Goal: Task Accomplishment & Management: Use online tool/utility

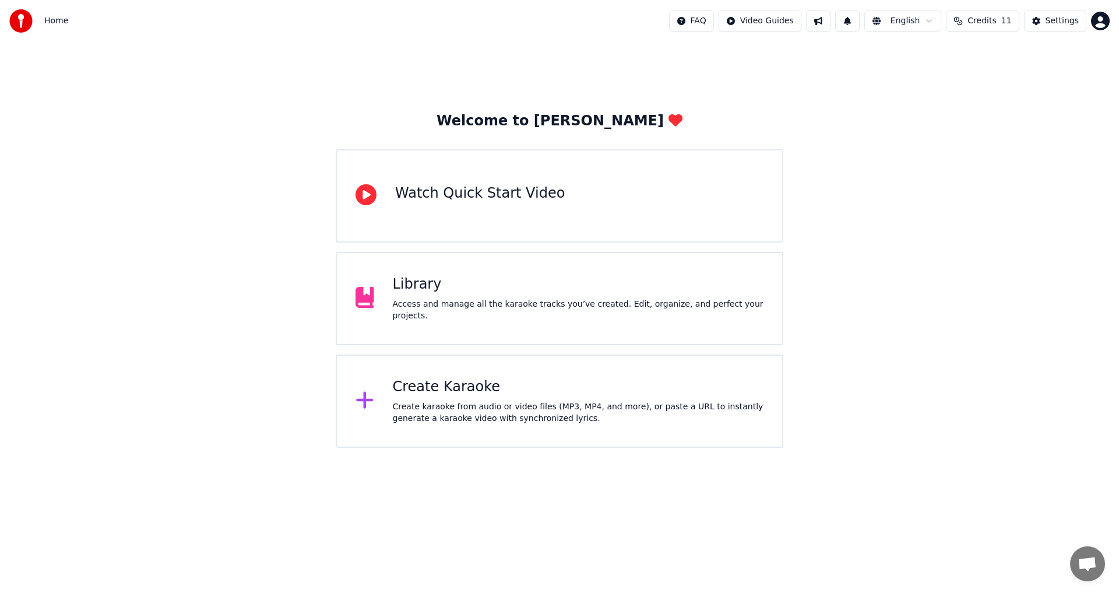
click at [523, 357] on div "Create Karaoke Create karaoke from audio or video files (MP3, MP4, and more), o…" at bounding box center [559, 400] width 447 height 93
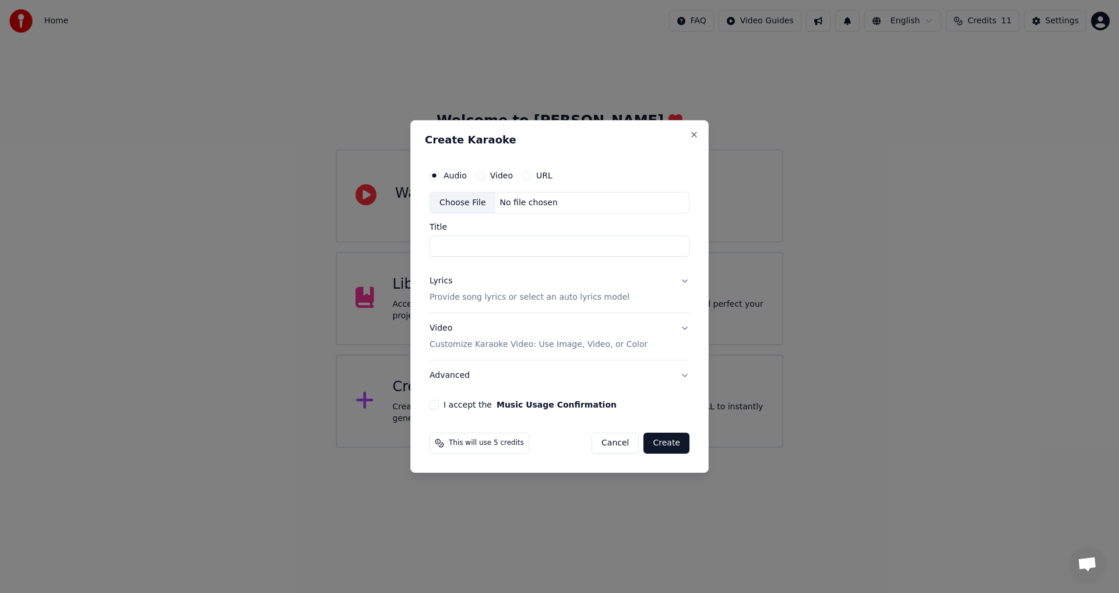
click at [478, 192] on div "Choose File No file chosen" at bounding box center [559, 203] width 260 height 22
type input "**********"
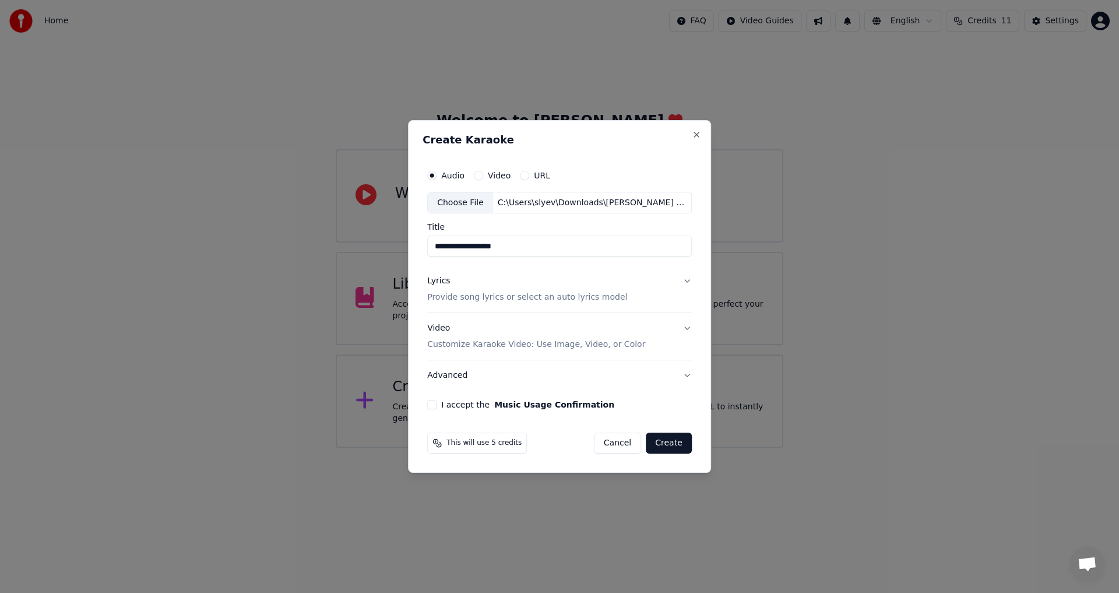
click at [502, 302] on p "Provide song lyrics or select an auto lyrics model" at bounding box center [527, 298] width 200 height 12
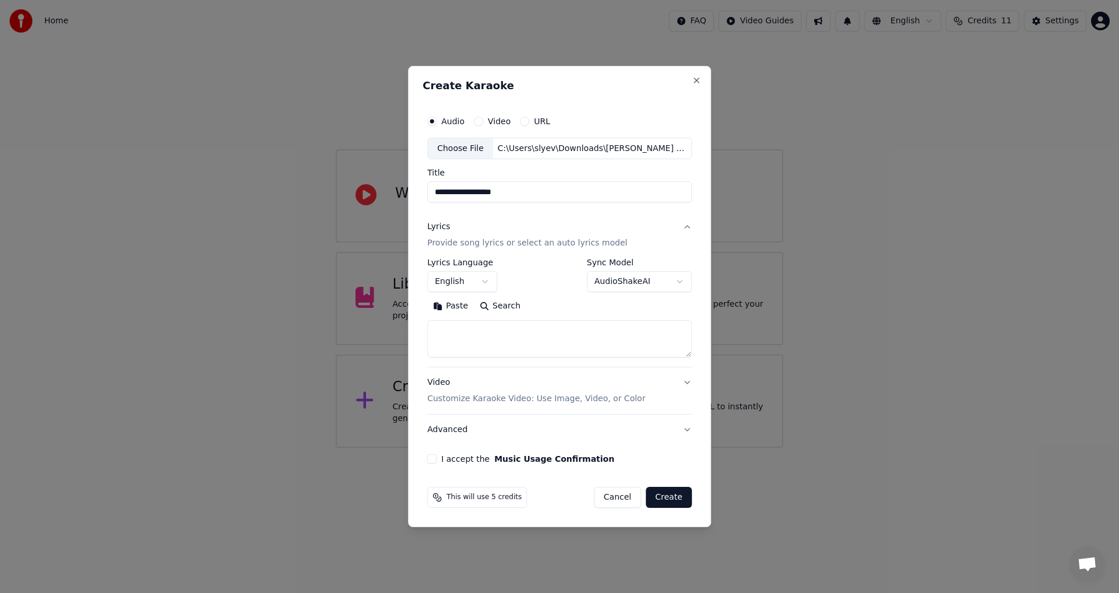
click at [508, 338] on textarea at bounding box center [559, 338] width 265 height 37
paste textarea "**********"
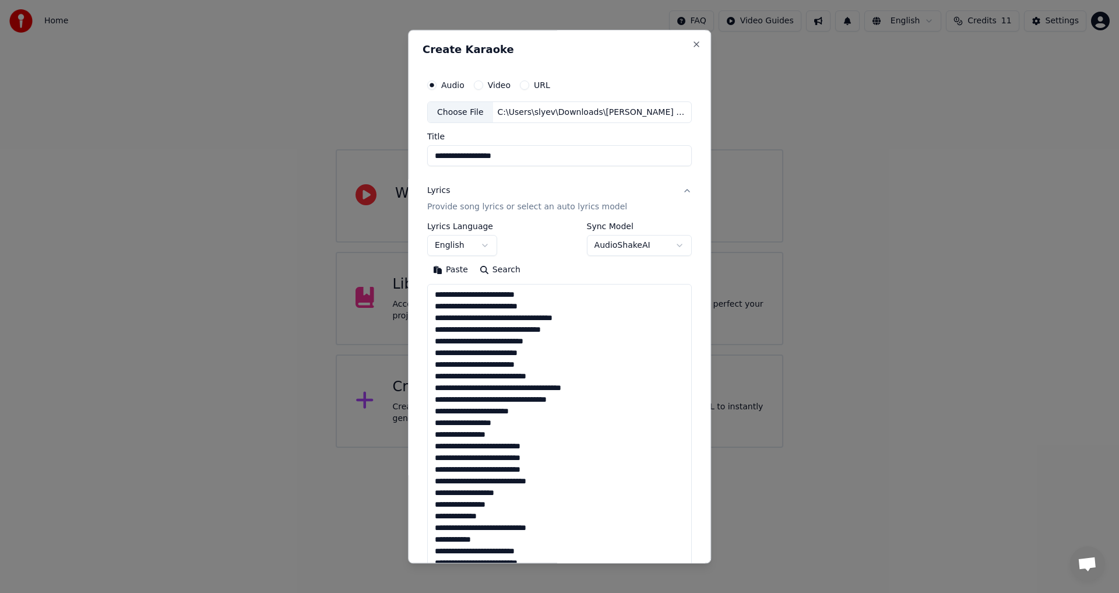
scroll to position [457, 0]
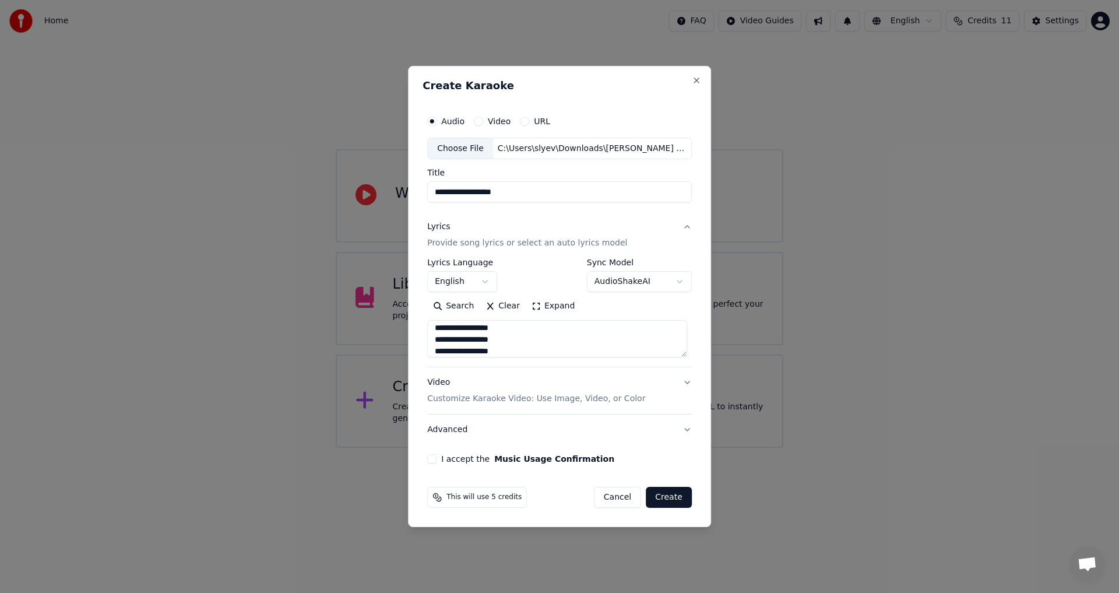
type textarea "**********"
click at [675, 283] on body "**********" at bounding box center [559, 223] width 1119 height 447
click at [676, 283] on body "**********" at bounding box center [559, 223] width 1119 height 447
click at [685, 389] on button "Video Customize Karaoke Video: Use Image, Video, or Color" at bounding box center [559, 391] width 265 height 47
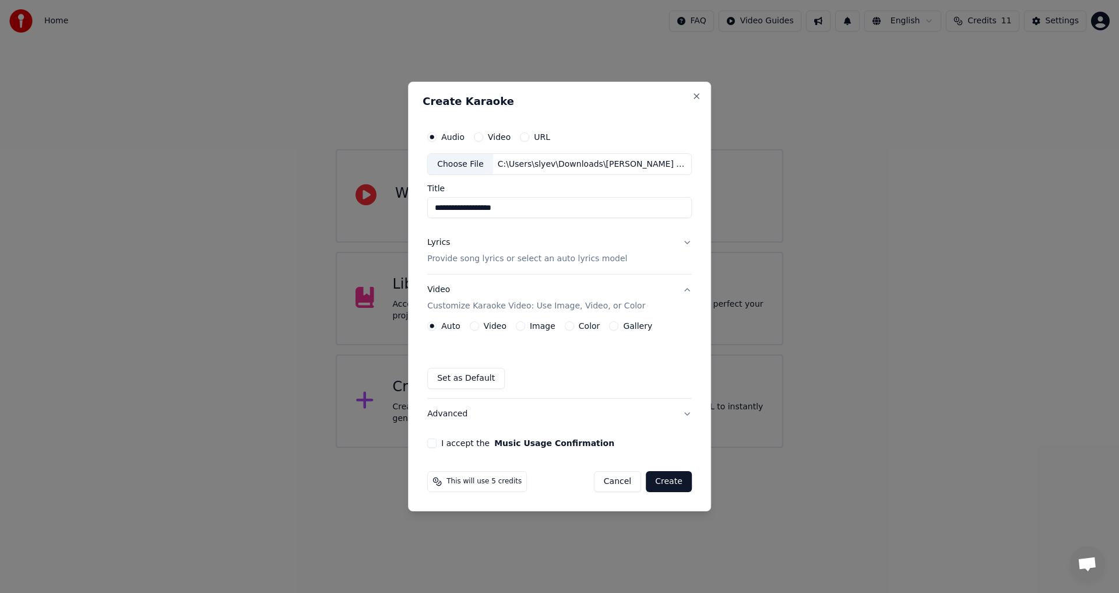
click at [531, 326] on label "Image" at bounding box center [543, 326] width 26 height 8
click at [525, 326] on button "Image" at bounding box center [520, 325] width 9 height 9
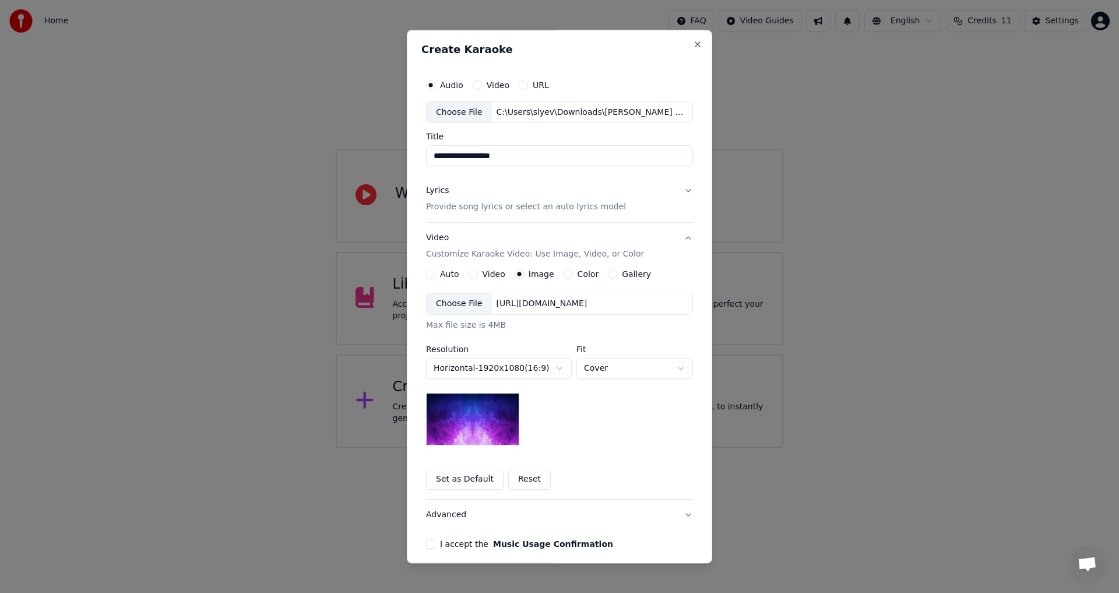
click at [579, 277] on label "Color" at bounding box center [588, 274] width 22 height 8
click at [573, 277] on button "Color" at bounding box center [567, 274] width 9 height 9
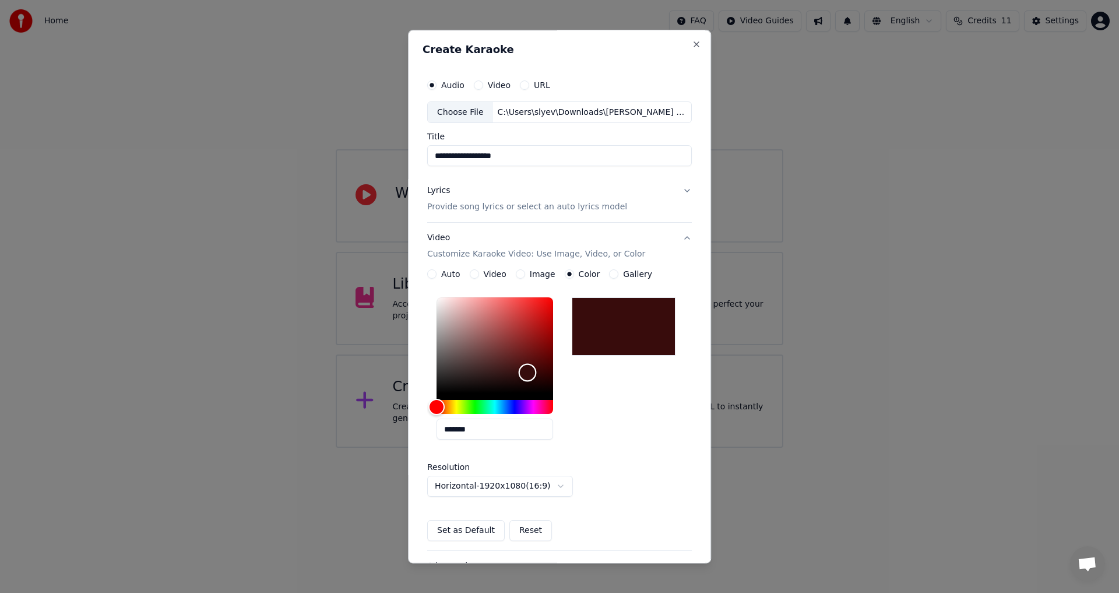
drag, startPoint x: 439, startPoint y: 382, endPoint x: 512, endPoint y: 372, distance: 73.5
click at [512, 372] on div "Color" at bounding box center [494, 346] width 117 height 96
click at [511, 401] on div "Hue" at bounding box center [494, 407] width 117 height 14
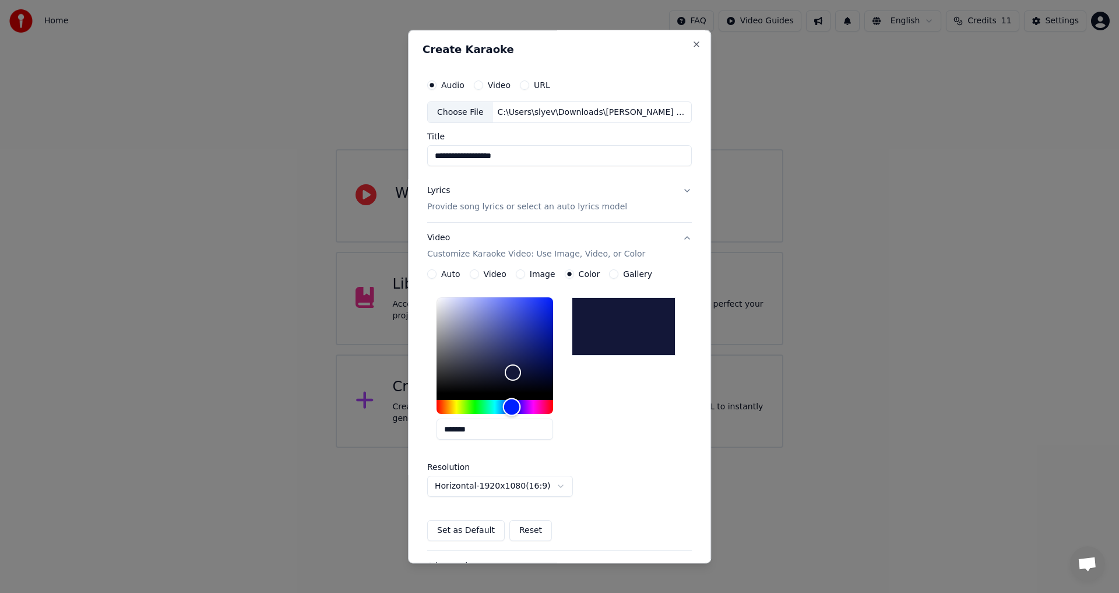
click at [506, 406] on div "Hue" at bounding box center [512, 407] width 18 height 18
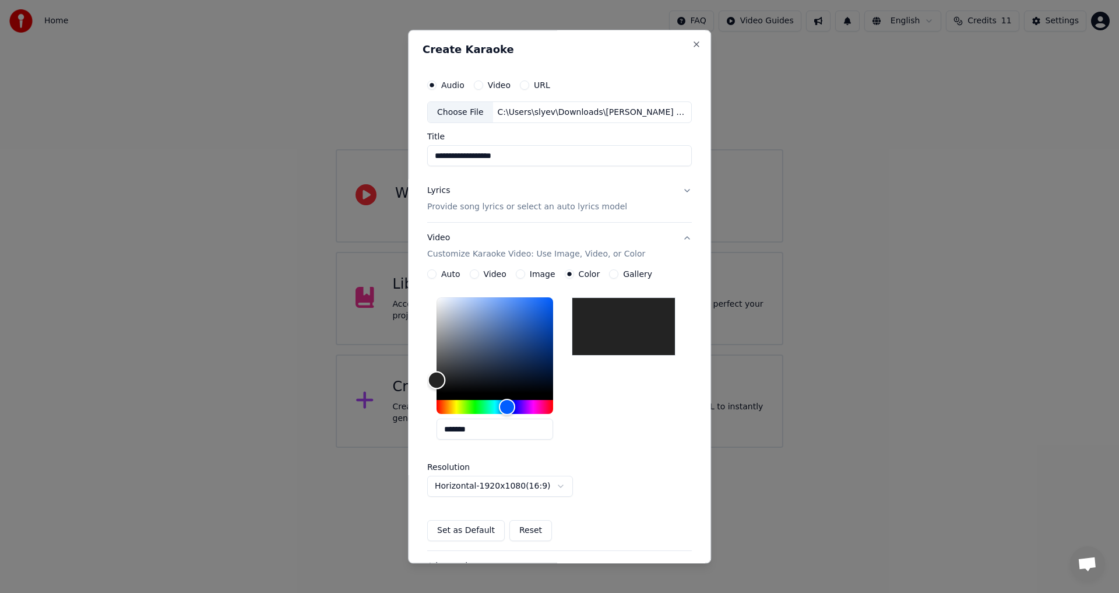
type input "*******"
drag, startPoint x: 507, startPoint y: 371, endPoint x: 401, endPoint y: 415, distance: 114.6
click at [401, 415] on body "**********" at bounding box center [559, 223] width 1119 height 447
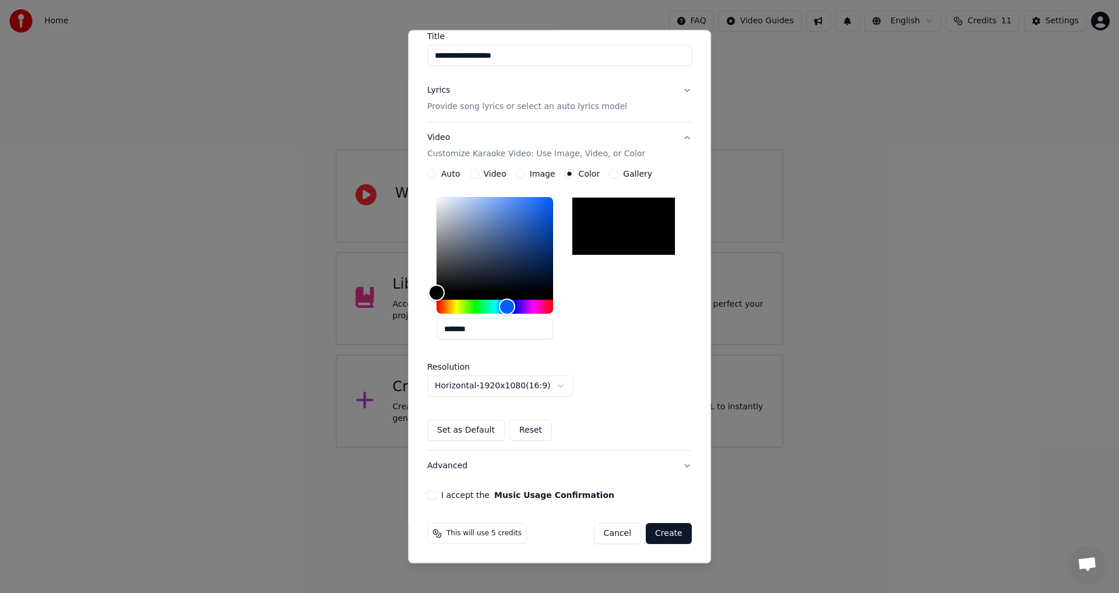
click at [431, 489] on div "**********" at bounding box center [559, 237] width 274 height 536
click at [433, 495] on button "I accept the Music Usage Confirmation" at bounding box center [431, 495] width 9 height 9
click at [664, 533] on button "Create" at bounding box center [669, 533] width 46 height 21
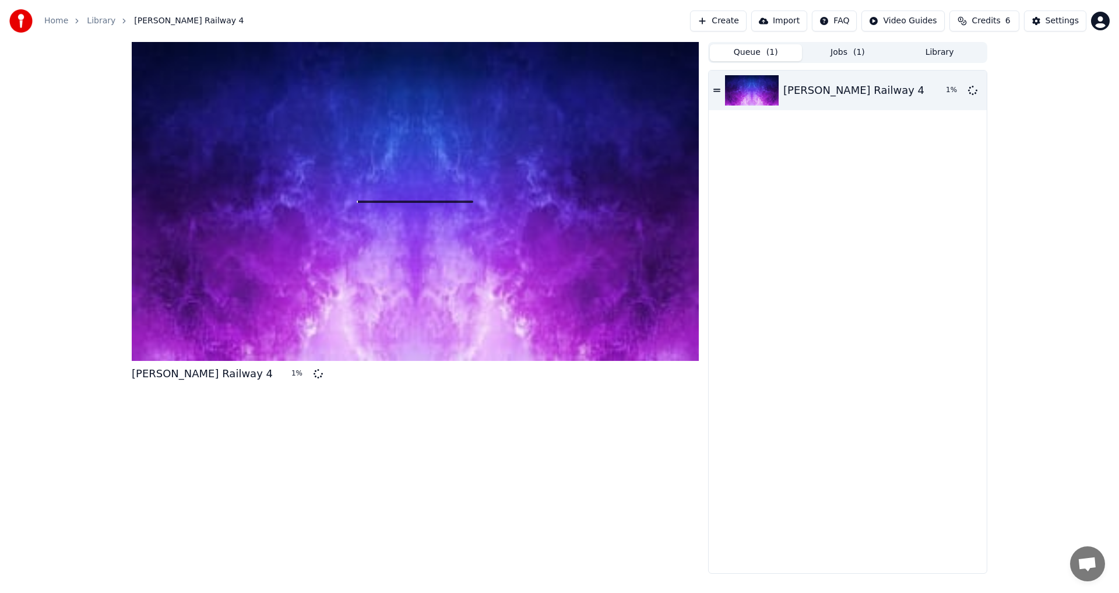
click at [749, 56] on button "Queue ( 1 )" at bounding box center [756, 52] width 92 height 17
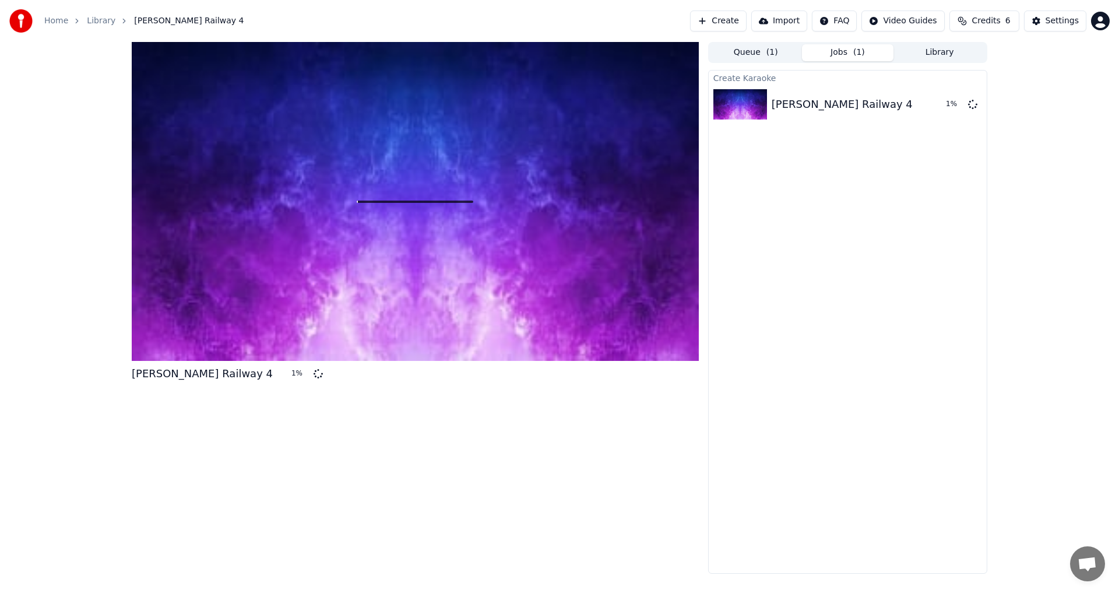
click at [842, 44] on button "Jobs ( 1 )" at bounding box center [848, 52] width 92 height 17
click at [97, 23] on link "Library" at bounding box center [101, 21] width 29 height 12
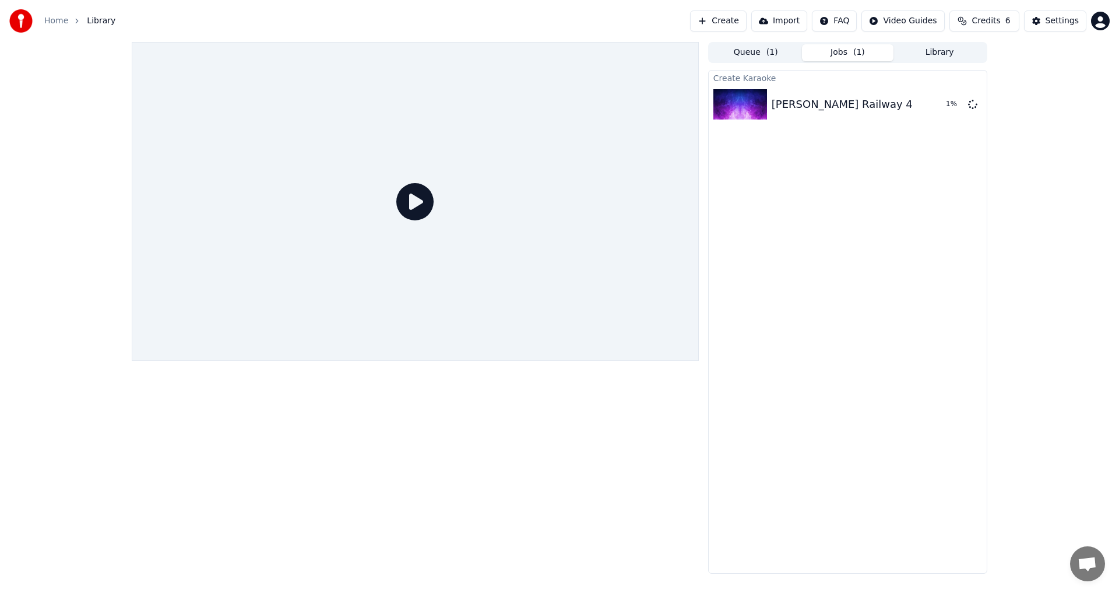
click at [69, 23] on div "Home" at bounding box center [62, 21] width 37 height 12
click at [54, 21] on link "Home" at bounding box center [56, 21] width 24 height 12
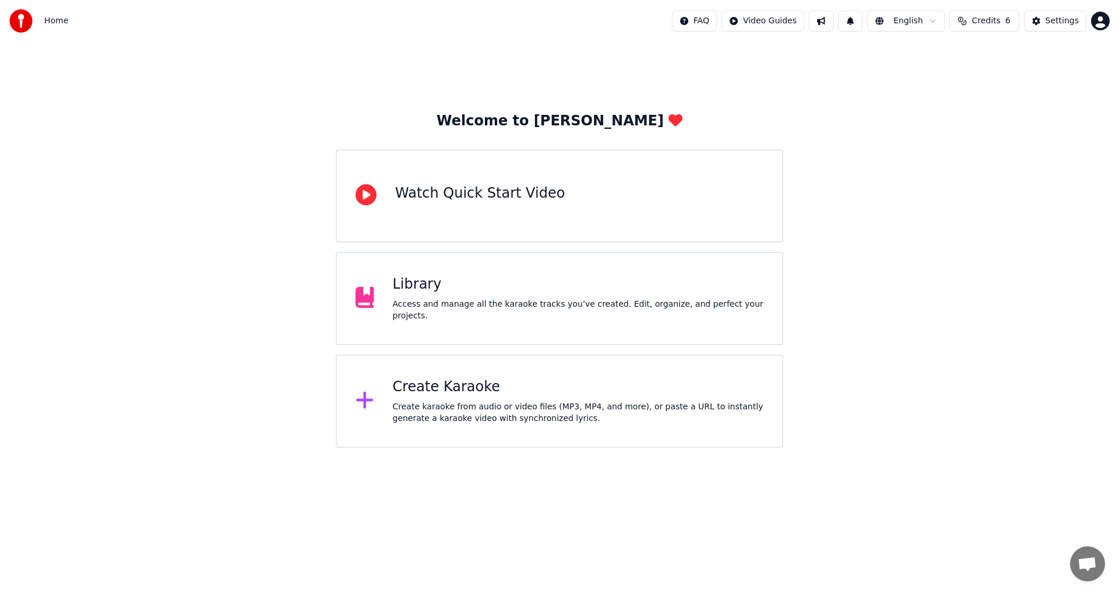
click at [454, 388] on div "Create Karaoke" at bounding box center [578, 387] width 371 height 19
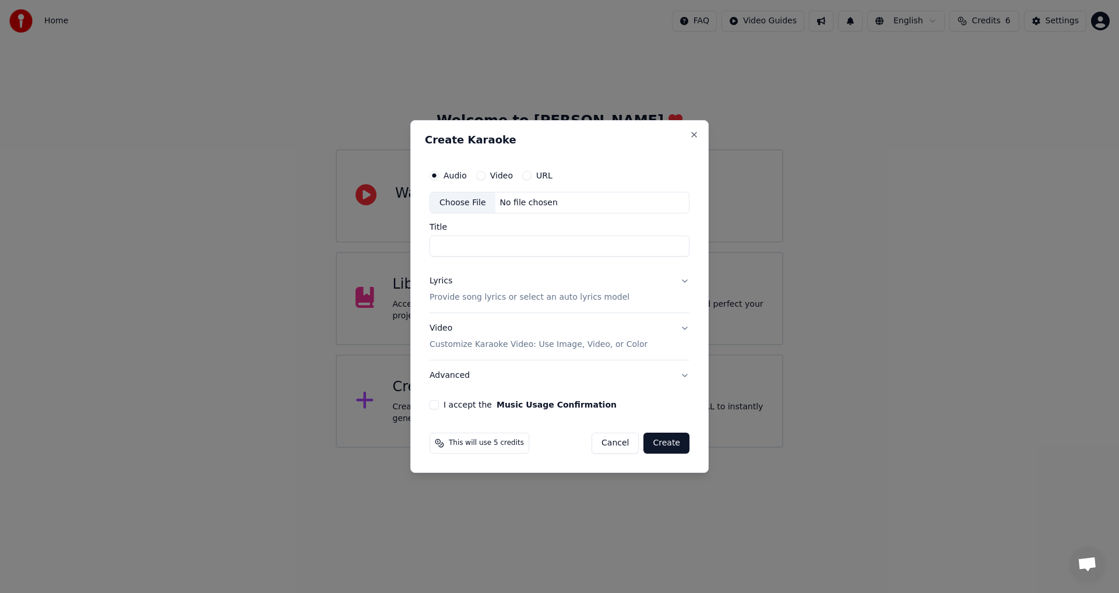
click at [459, 205] on div "Choose File" at bounding box center [462, 202] width 65 height 21
type input "*****"
click at [665, 279] on button "Lyrics Provide song lyrics or select an auto lyrics model" at bounding box center [559, 289] width 260 height 47
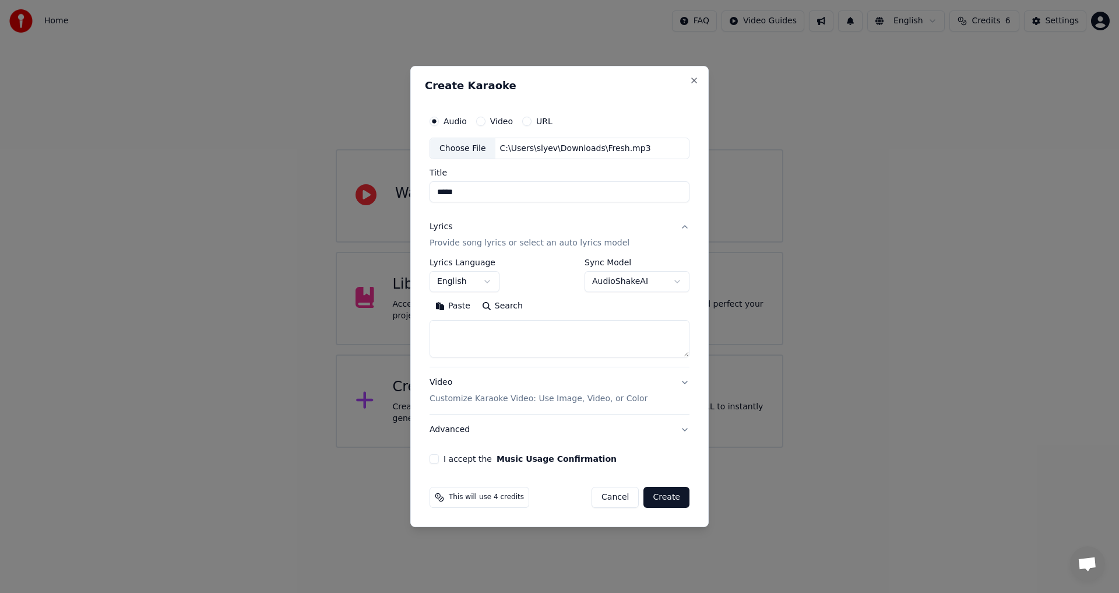
click at [553, 339] on textarea at bounding box center [559, 338] width 260 height 37
paste textarea "**********"
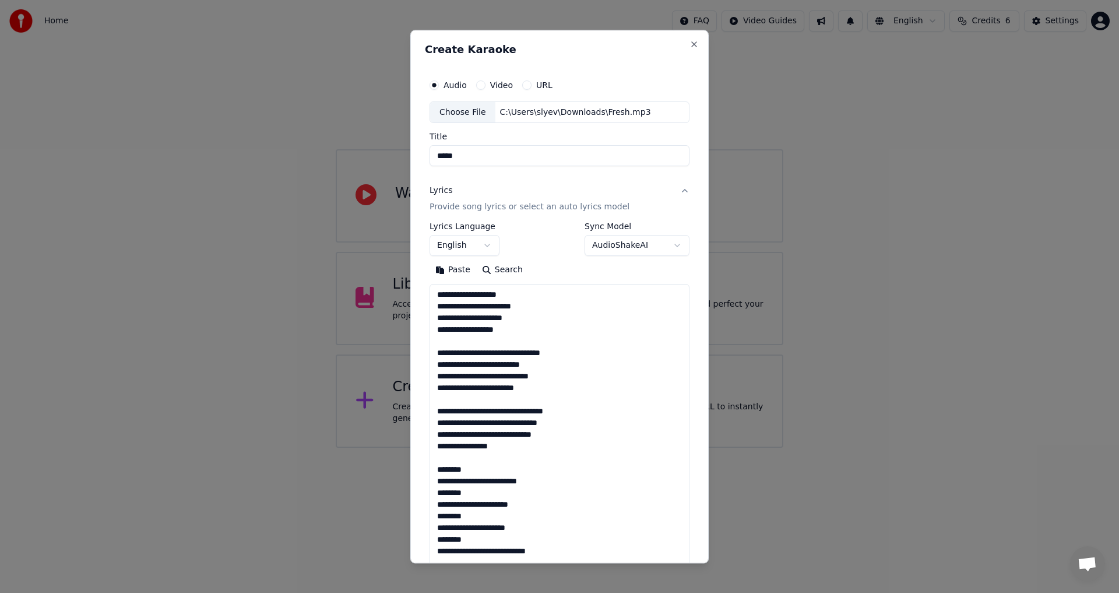
scroll to position [714, 0]
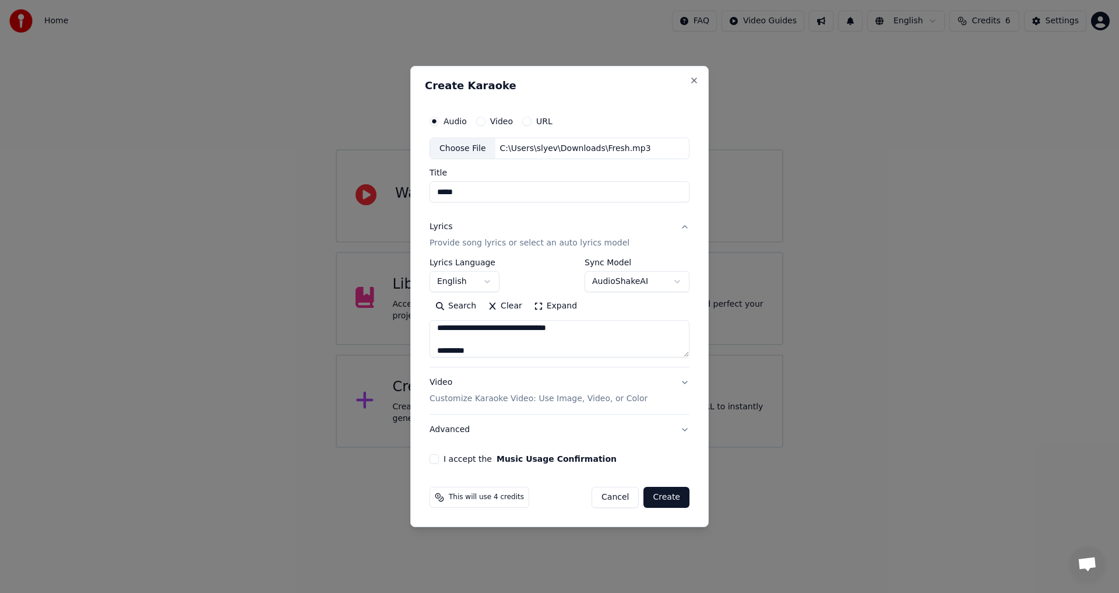
type textarea "**********"
click at [679, 394] on button "Video Customize Karaoke Video: Use Image, Video, or Color" at bounding box center [559, 391] width 260 height 47
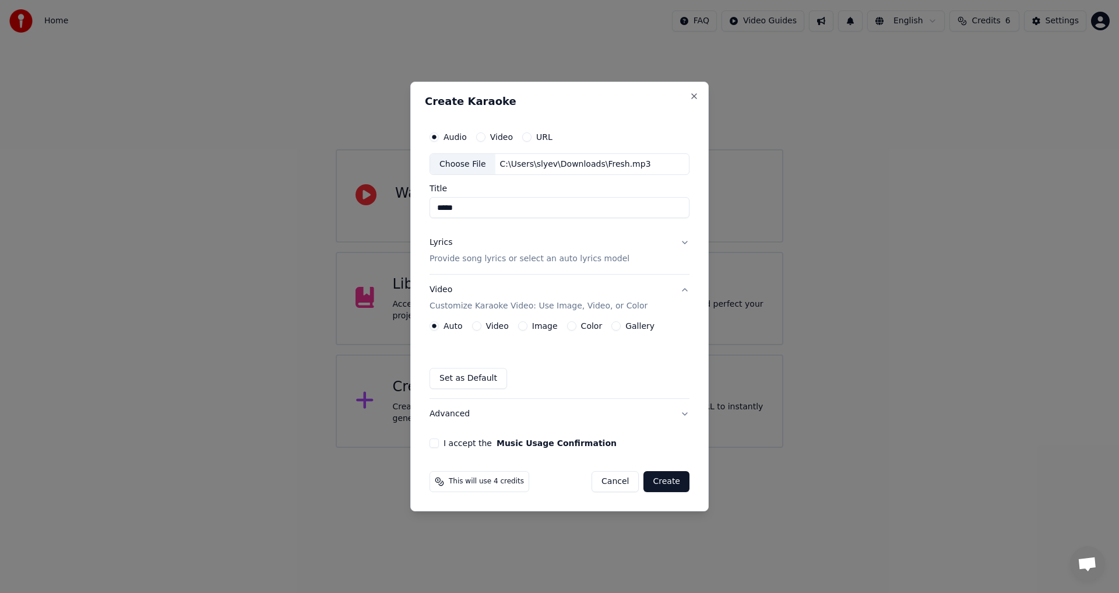
click at [518, 328] on button "Image" at bounding box center [522, 325] width 9 height 9
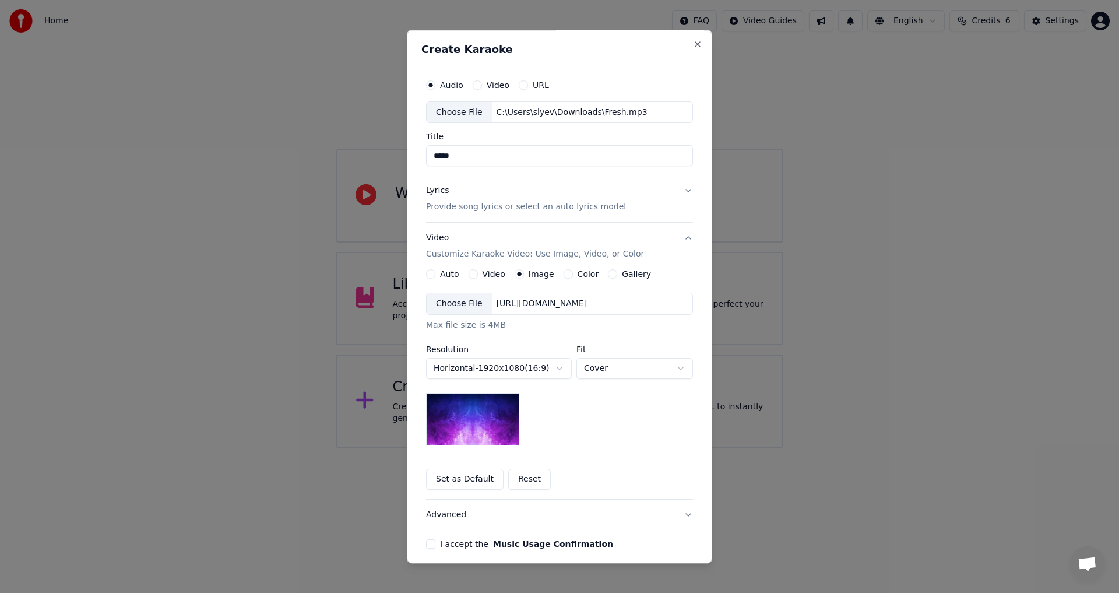
click at [612, 357] on div "Fit Cover ***** ******* ****" at bounding box center [634, 362] width 117 height 34
click at [611, 372] on body "**********" at bounding box center [559, 223] width 1119 height 447
select select "****"
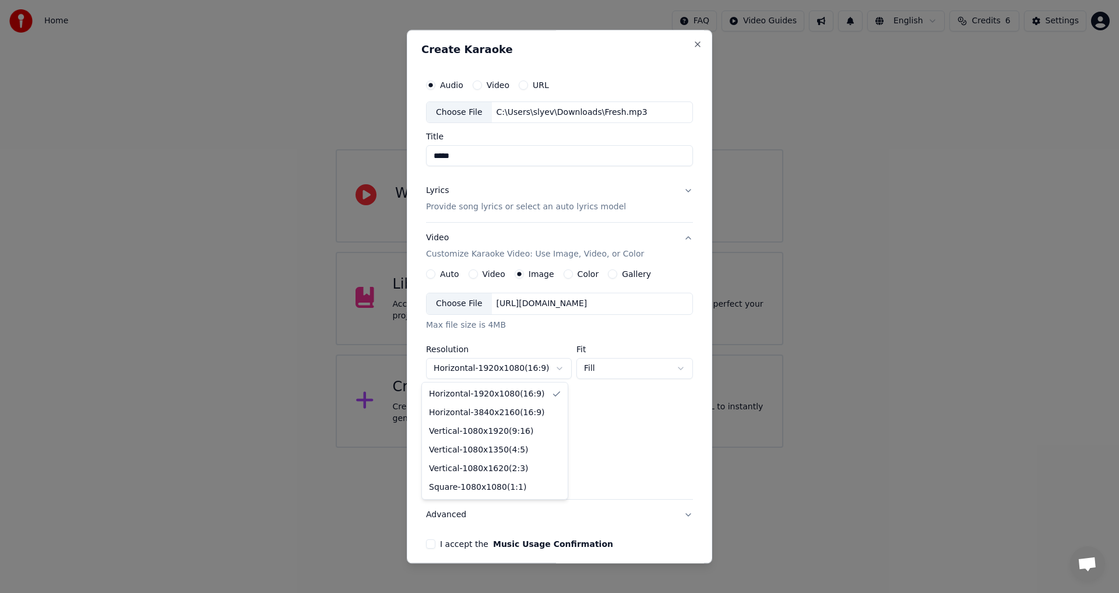
click at [531, 371] on body "**********" at bounding box center [559, 223] width 1119 height 447
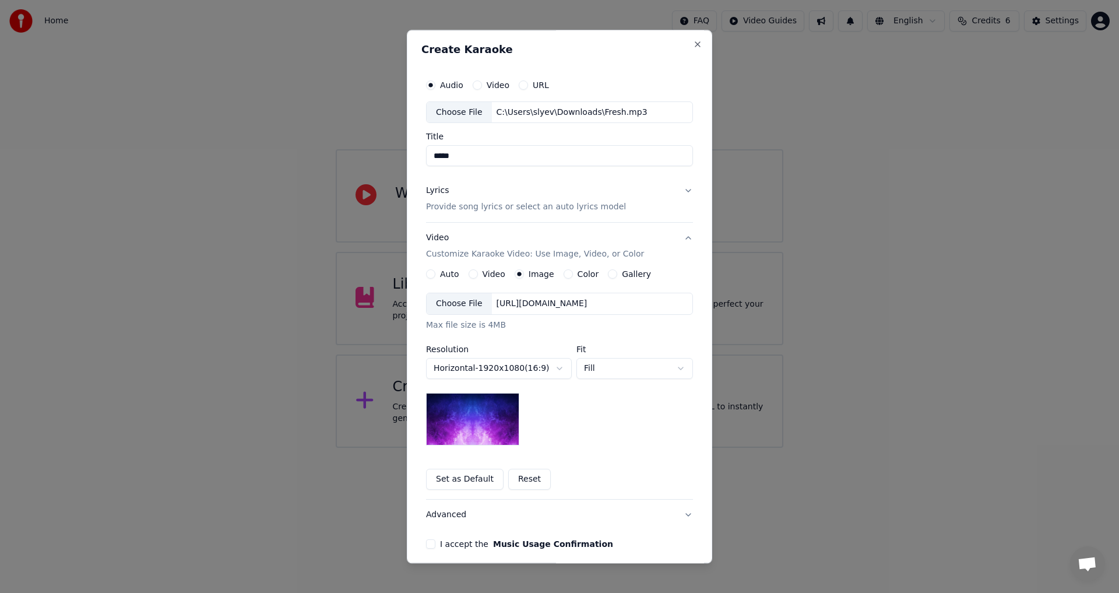
click at [597, 377] on body "**********" at bounding box center [559, 223] width 1119 height 447
click at [601, 367] on body "**********" at bounding box center [559, 223] width 1119 height 447
click at [577, 276] on label "Color" at bounding box center [588, 274] width 22 height 8
click at [569, 276] on button "Color" at bounding box center [567, 274] width 9 height 9
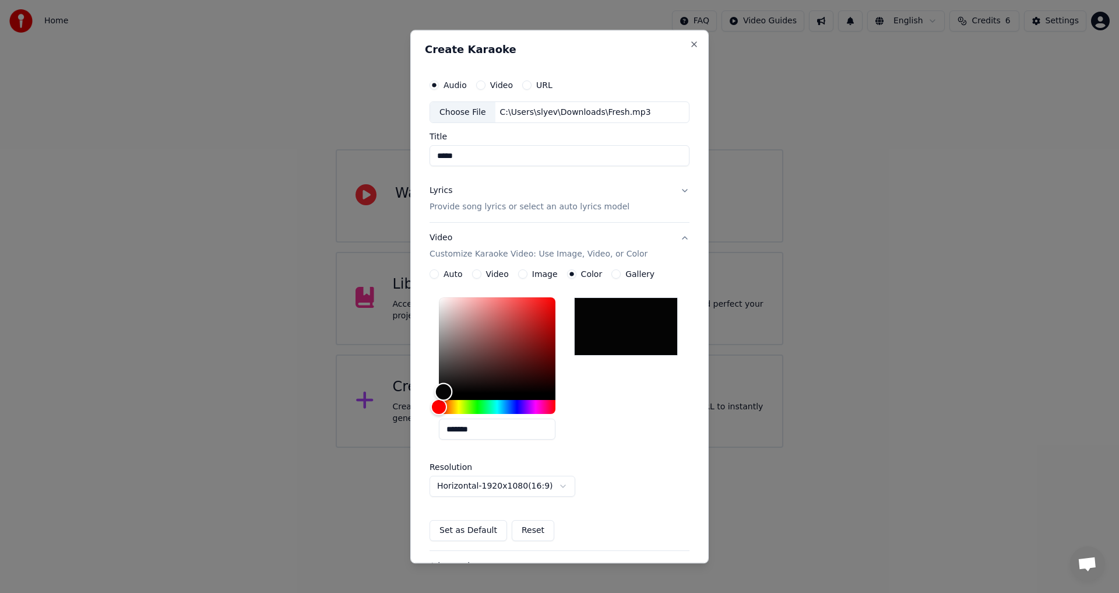
type input "*******"
drag, startPoint x: 456, startPoint y: 373, endPoint x: 433, endPoint y: 404, distance: 38.0
click at [439, 404] on div at bounding box center [497, 356] width 117 height 117
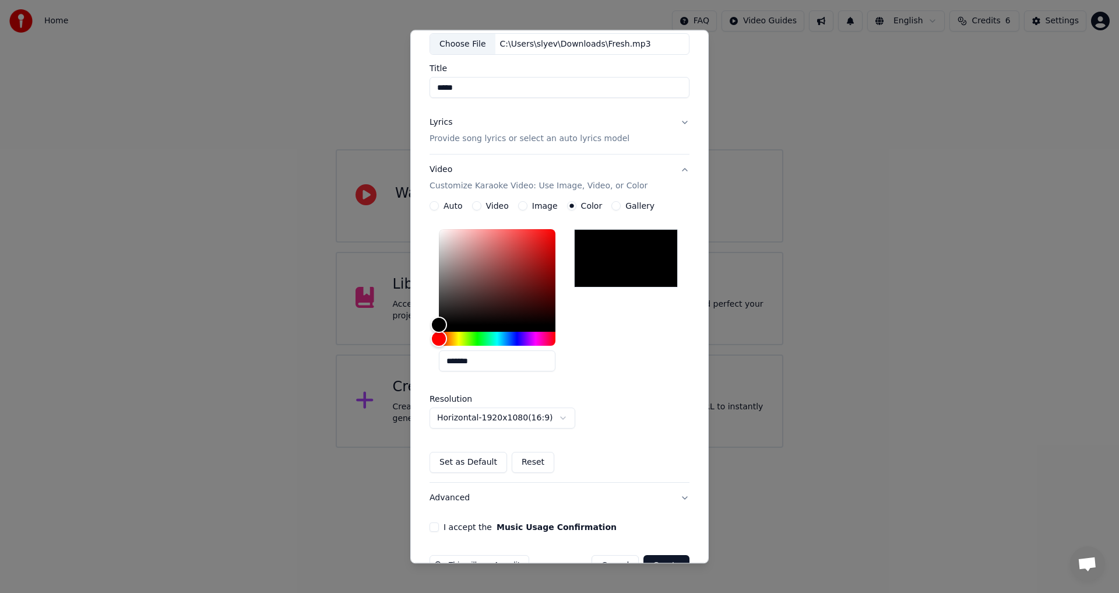
scroll to position [100, 0]
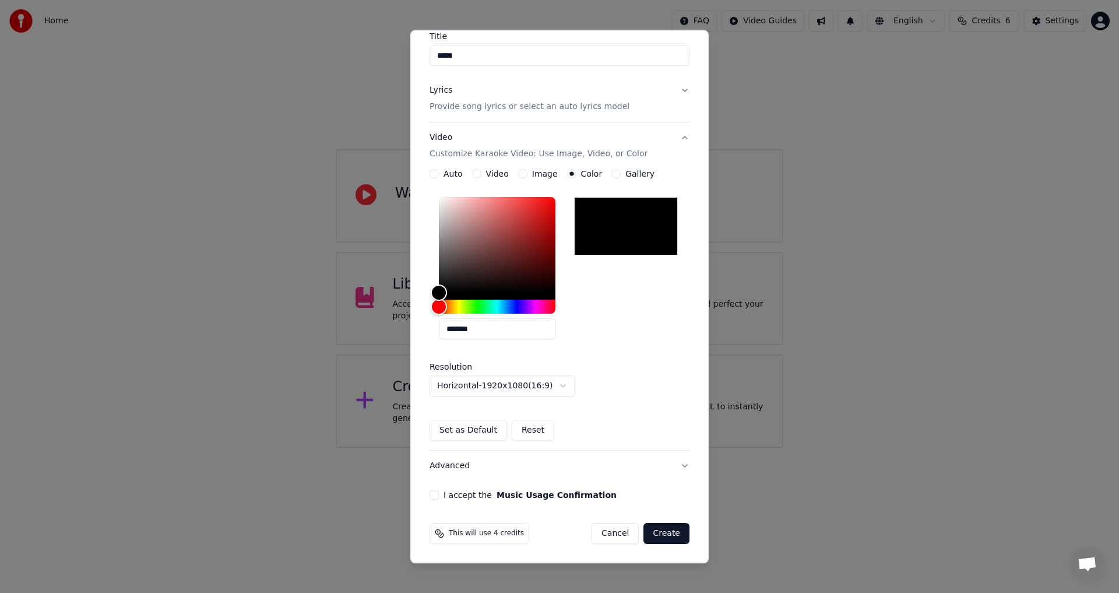
click at [431, 495] on button "I accept the Music Usage Confirmation" at bounding box center [433, 495] width 9 height 9
click at [670, 533] on button "Create" at bounding box center [666, 533] width 46 height 21
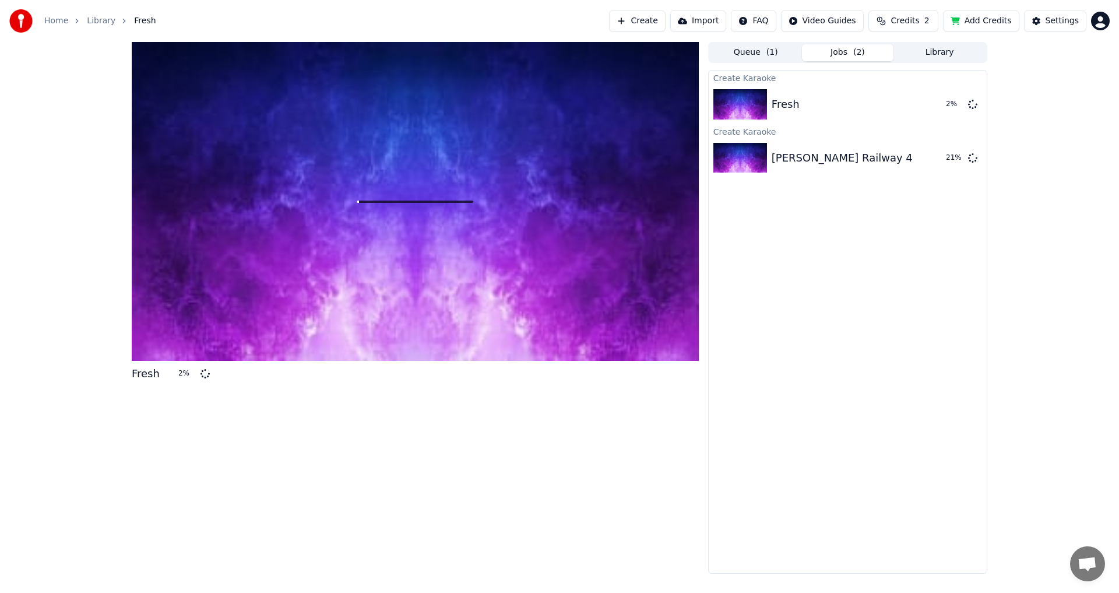
click at [955, 57] on button "Library" at bounding box center [939, 52] width 92 height 17
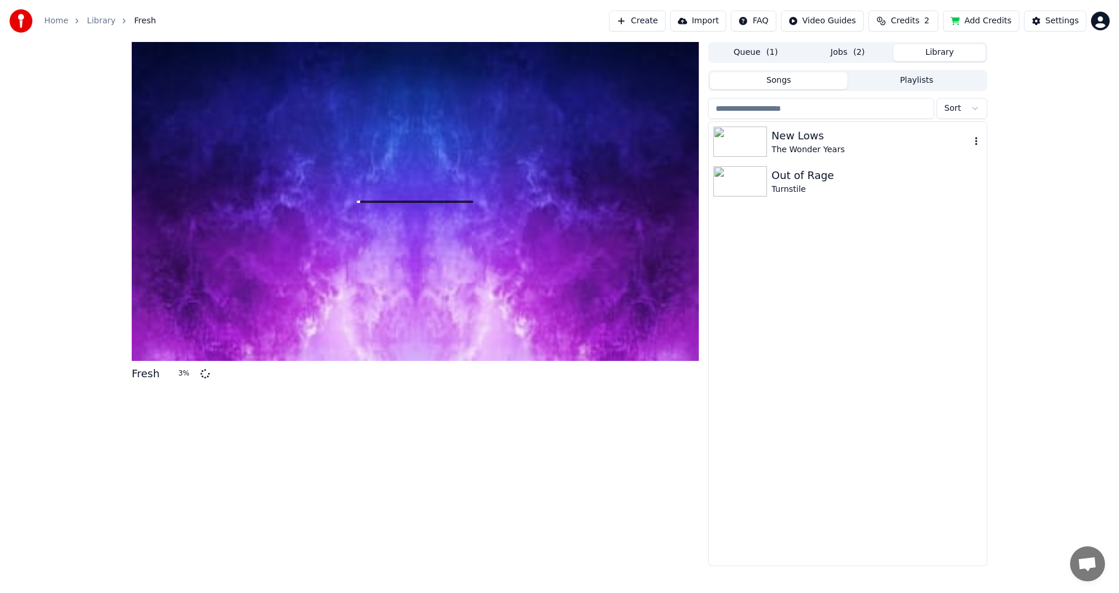
click at [746, 150] on img at bounding box center [740, 141] width 54 height 30
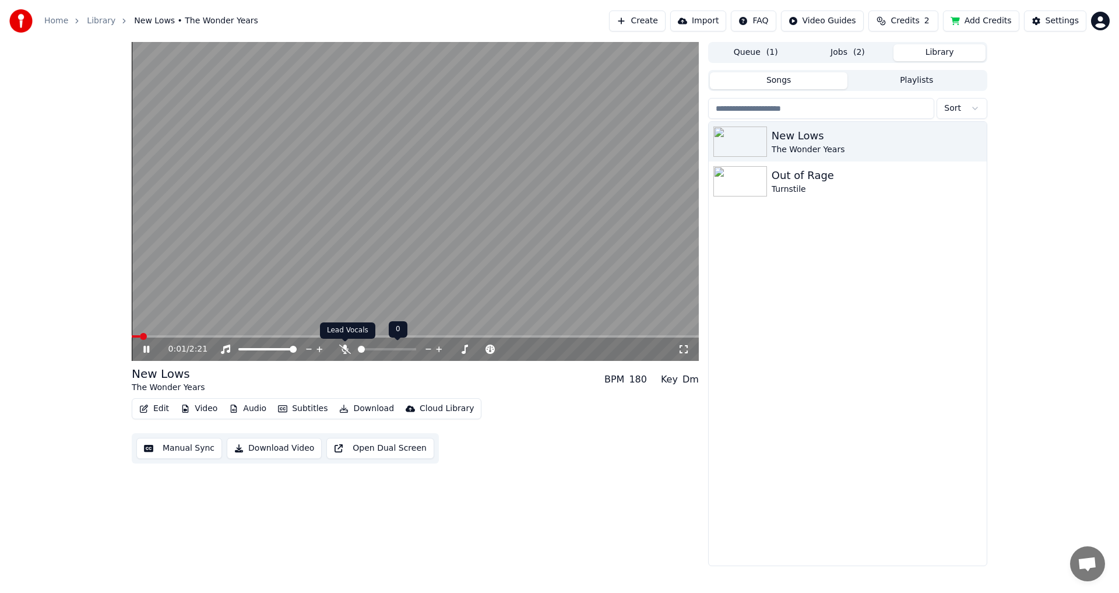
click at [348, 344] on icon at bounding box center [345, 348] width 12 height 9
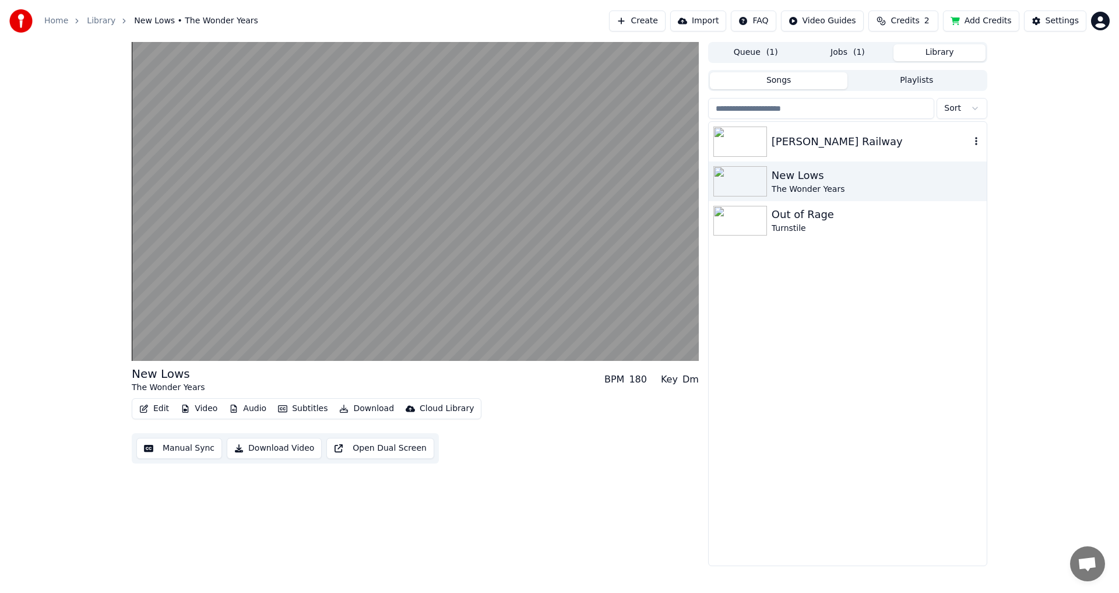
click at [729, 143] on img at bounding box center [740, 141] width 54 height 30
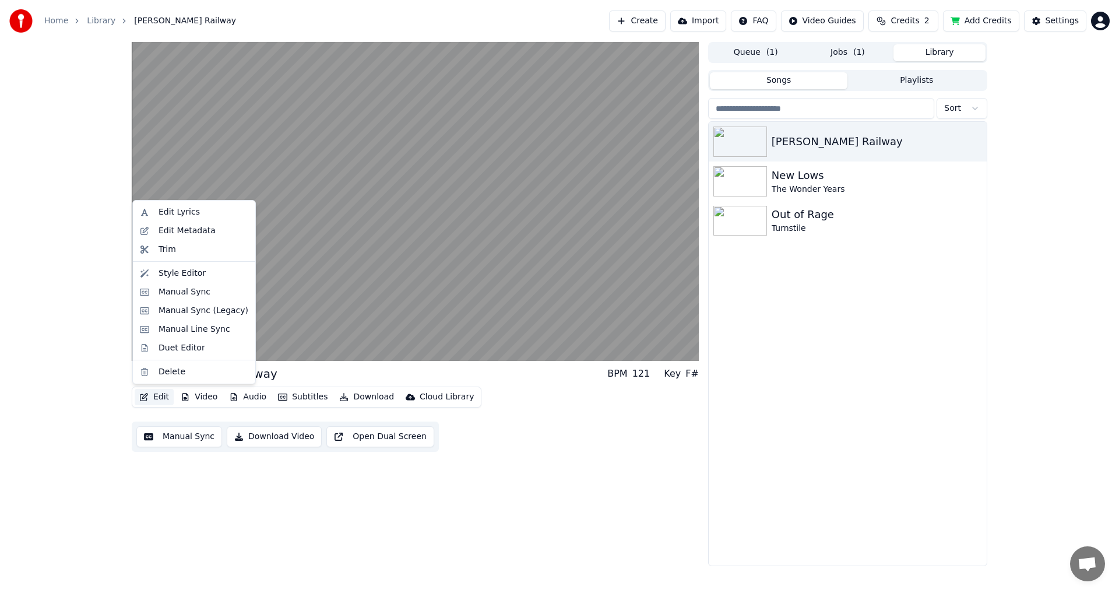
click at [164, 396] on button "Edit" at bounding box center [154, 397] width 39 height 16
click at [177, 276] on div "Style Editor" at bounding box center [181, 273] width 47 height 12
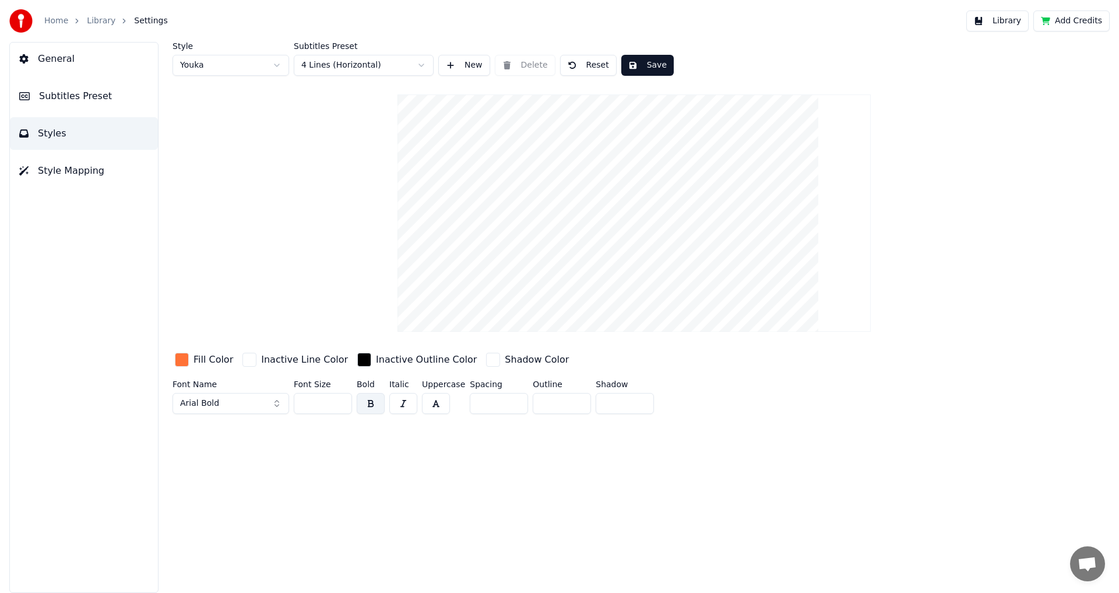
click at [184, 358] on div "button" at bounding box center [182, 359] width 14 height 14
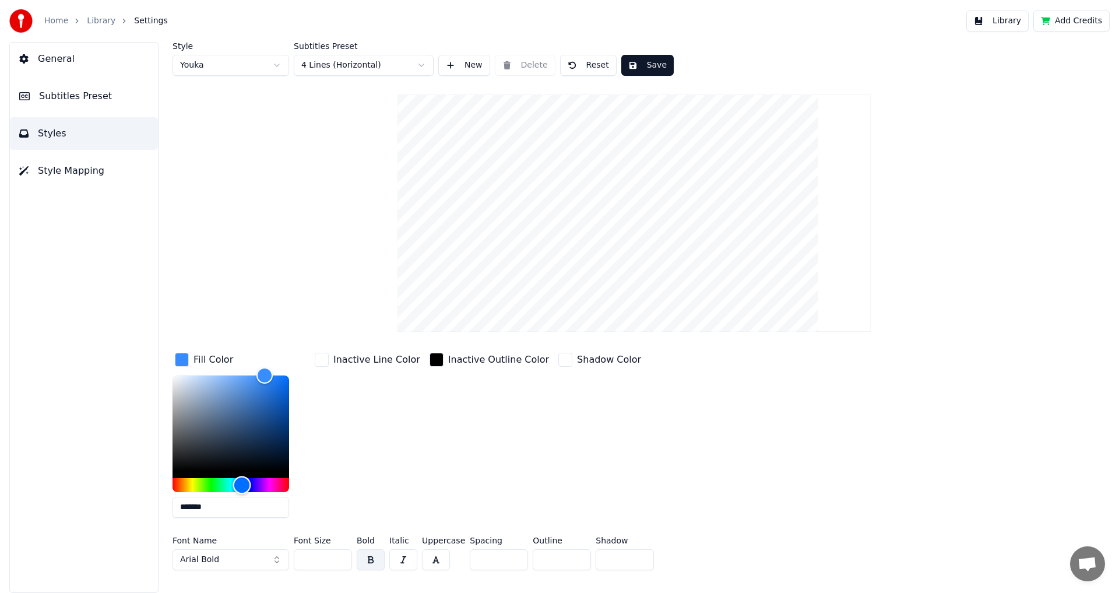
click at [242, 484] on div "Hue" at bounding box center [230, 485] width 117 height 14
type input "*******"
click at [236, 482] on div "Hue" at bounding box center [242, 484] width 18 height 18
click at [262, 239] on div "Style Youka Subtitles Preset 4 Lines (Horizontal) New Delete Reset Save Fill Co…" at bounding box center [633, 308] width 923 height 533
click at [61, 87] on button "Subtitles Preset" at bounding box center [84, 96] width 148 height 33
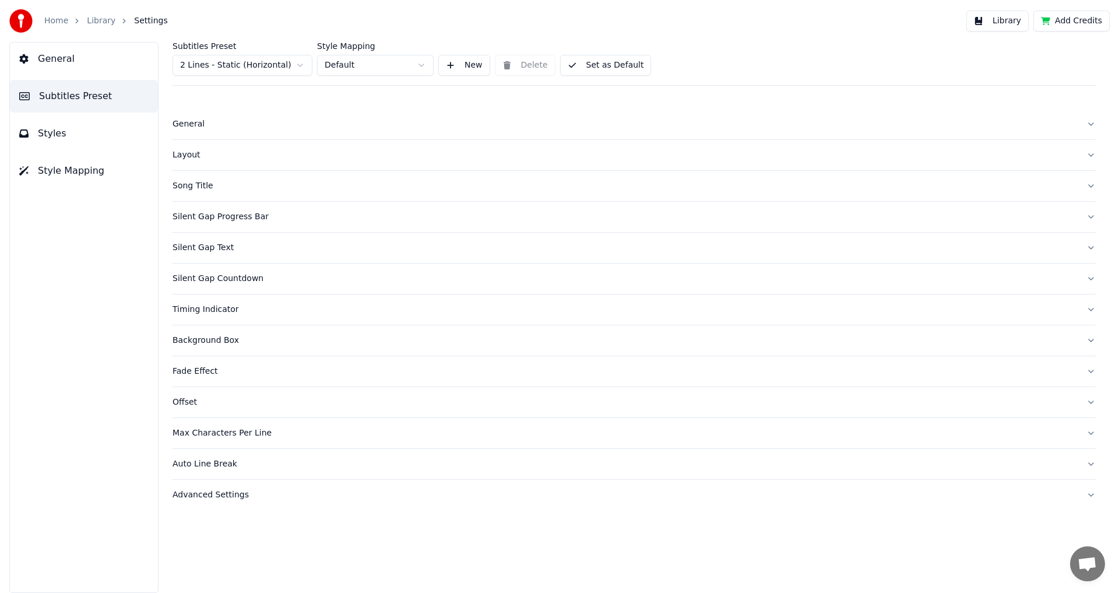
click at [200, 180] on div "Song Title" at bounding box center [624, 186] width 904 height 12
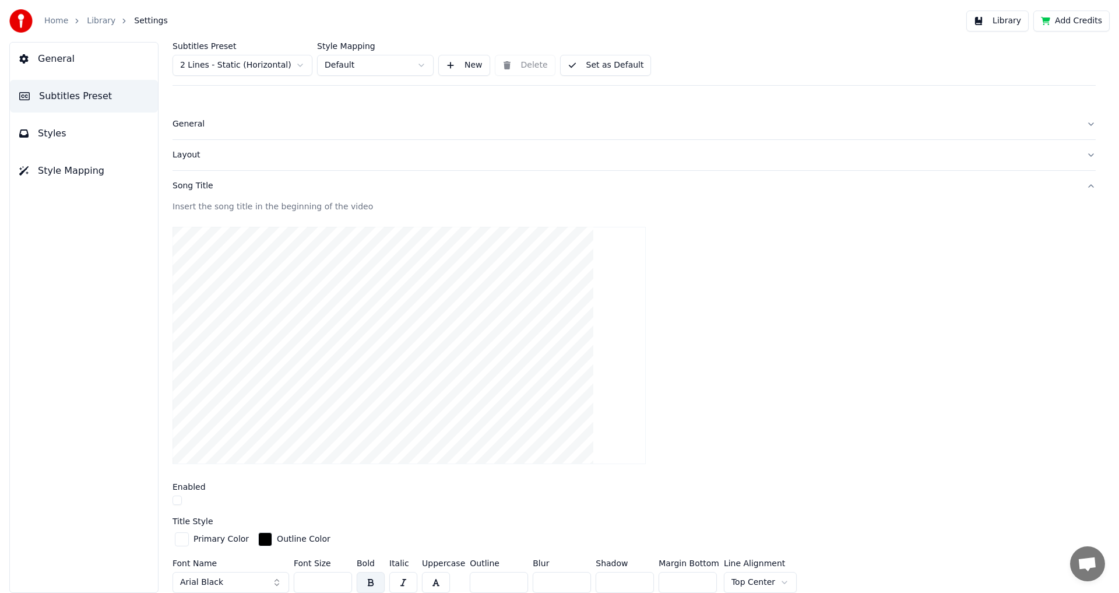
click at [179, 499] on button "button" at bounding box center [176, 499] width 9 height 9
click at [182, 544] on div "button" at bounding box center [182, 539] width 14 height 14
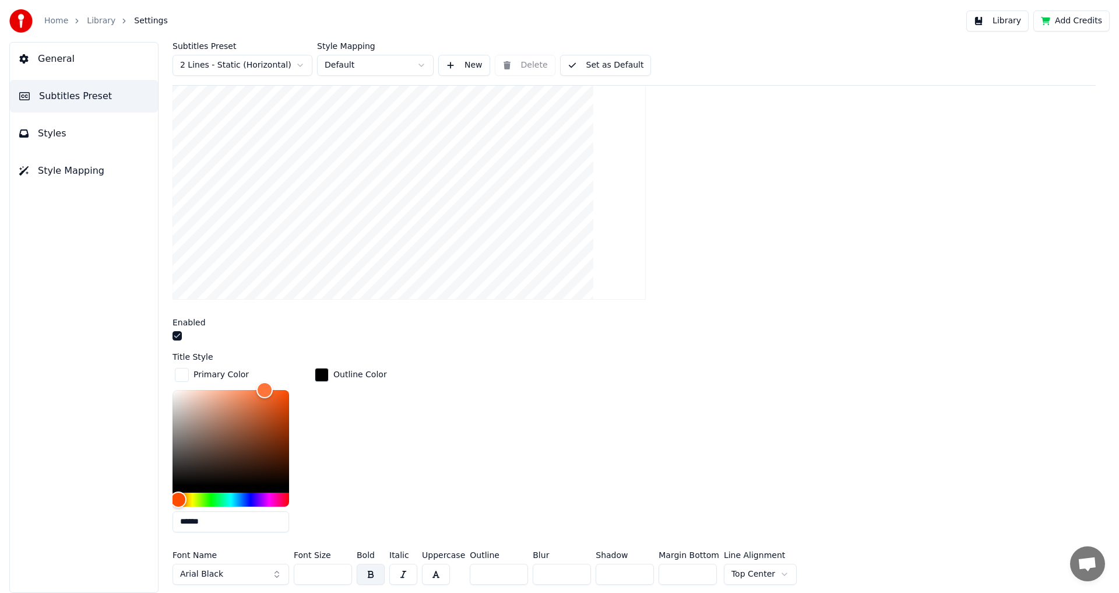
scroll to position [189, 0]
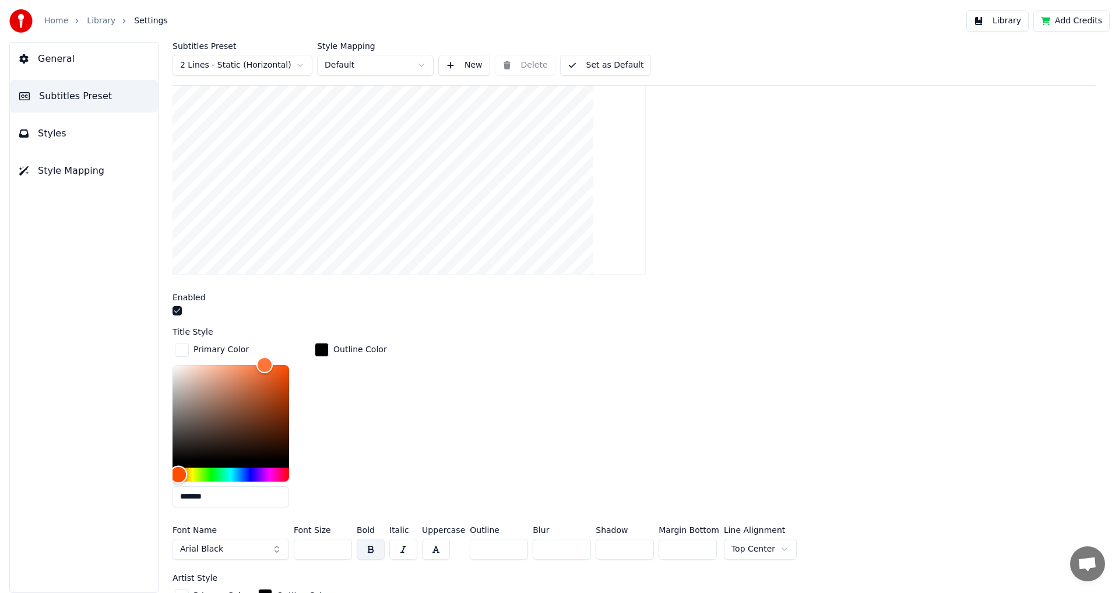
click at [241, 474] on div "Hue" at bounding box center [230, 474] width 117 height 14
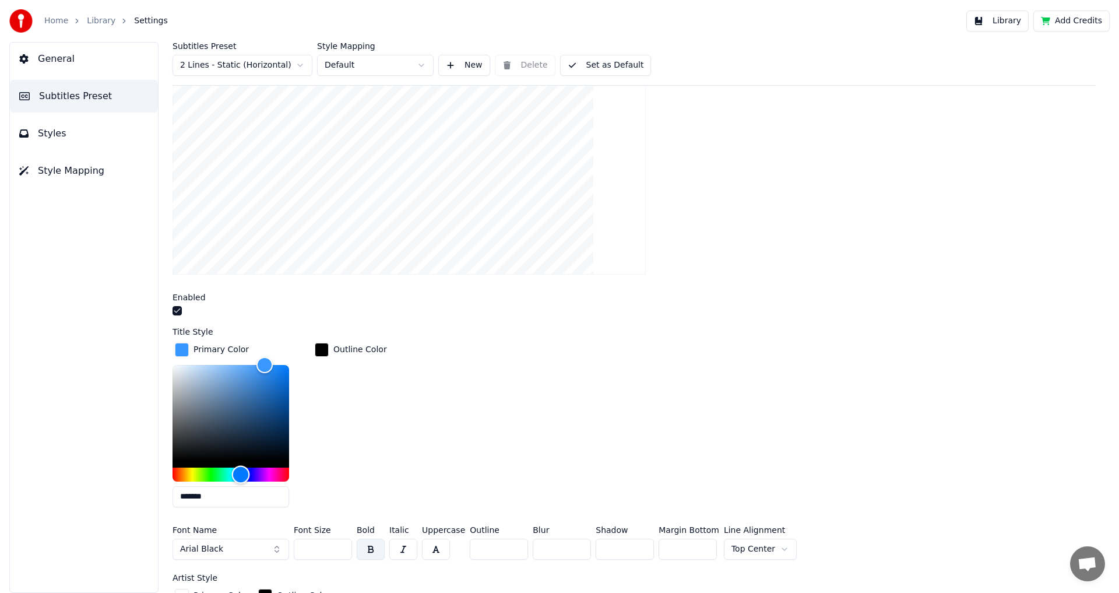
click at [236, 473] on div "Hue" at bounding box center [241, 474] width 18 height 18
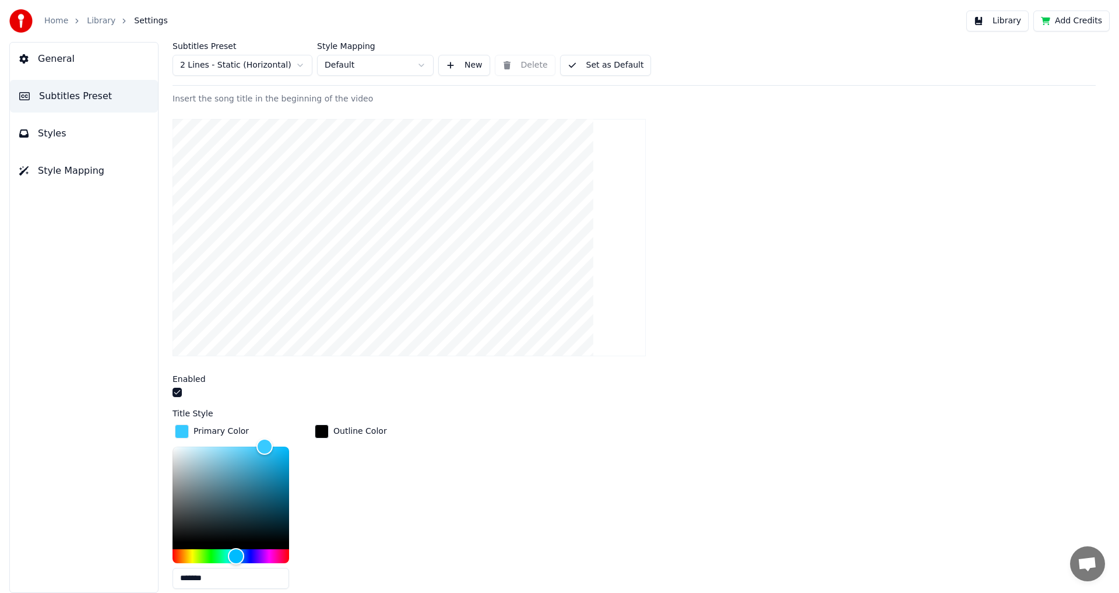
scroll to position [84, 0]
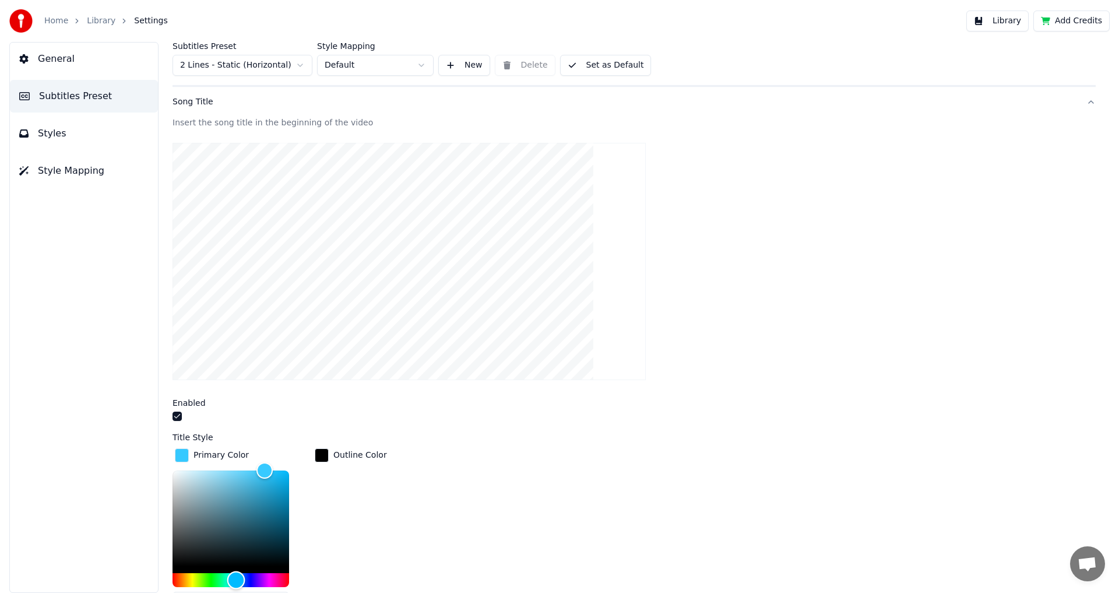
click at [209, 579] on div "Hue" at bounding box center [230, 580] width 117 height 14
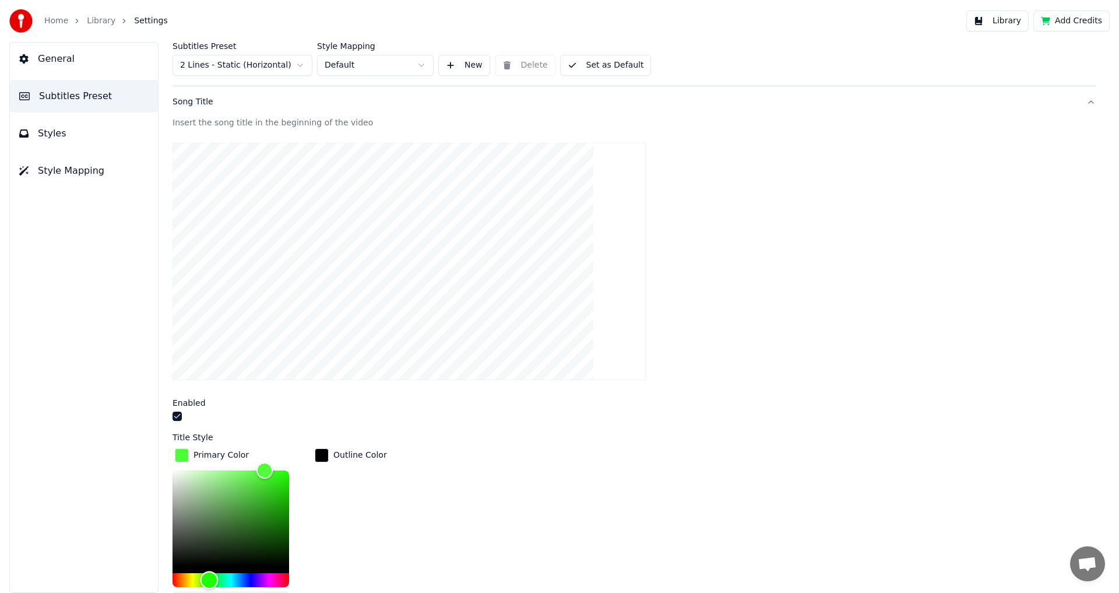
type input "*******"
click at [216, 578] on div "Hue" at bounding box center [209, 579] width 18 height 18
click at [450, 513] on div "Primary Color ******* Outline Color" at bounding box center [633, 534] width 923 height 176
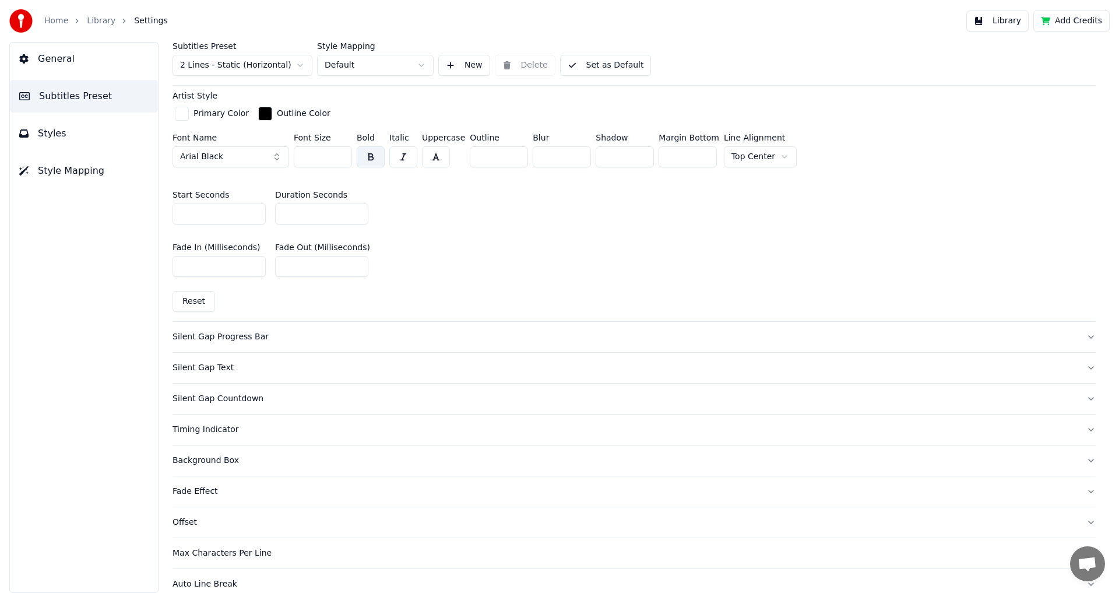
scroll to position [716, 0]
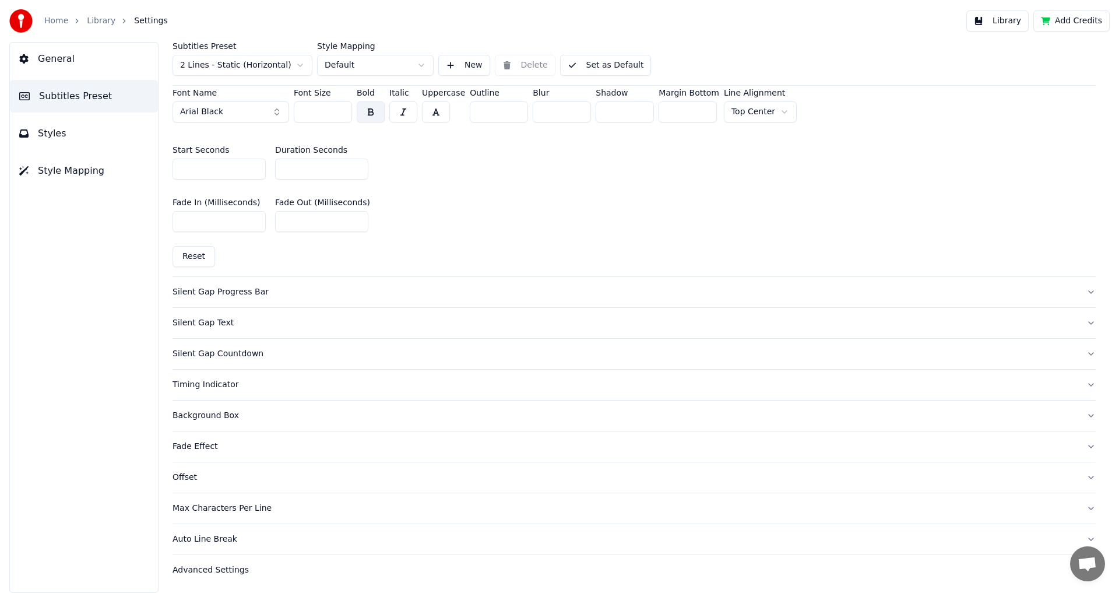
click at [98, 64] on button "General" at bounding box center [84, 59] width 148 height 33
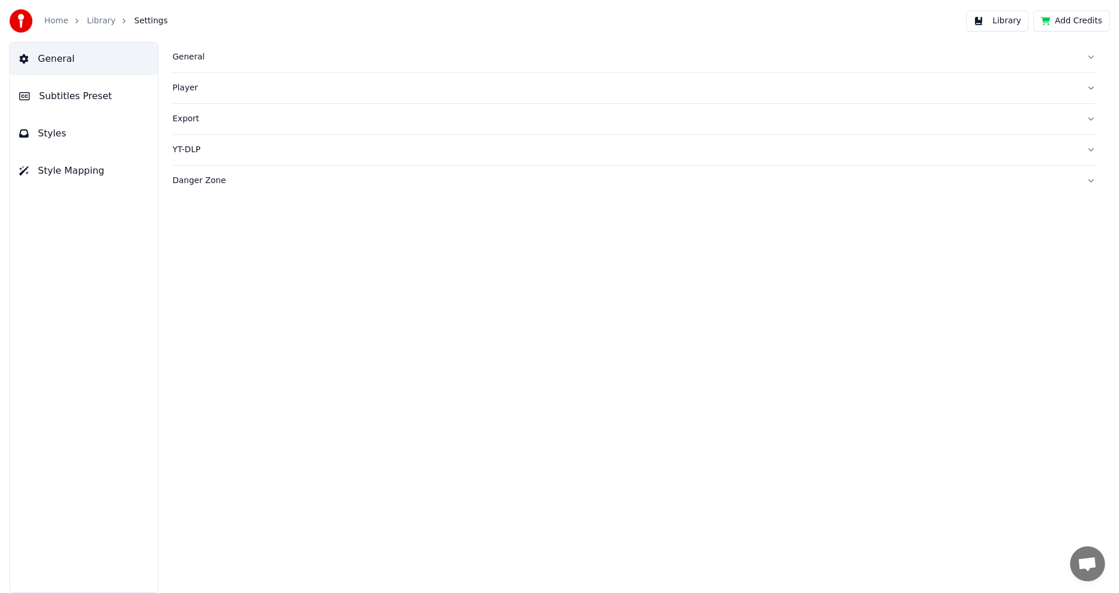
scroll to position [0, 0]
click at [96, 22] on link "Library" at bounding box center [101, 21] width 29 height 12
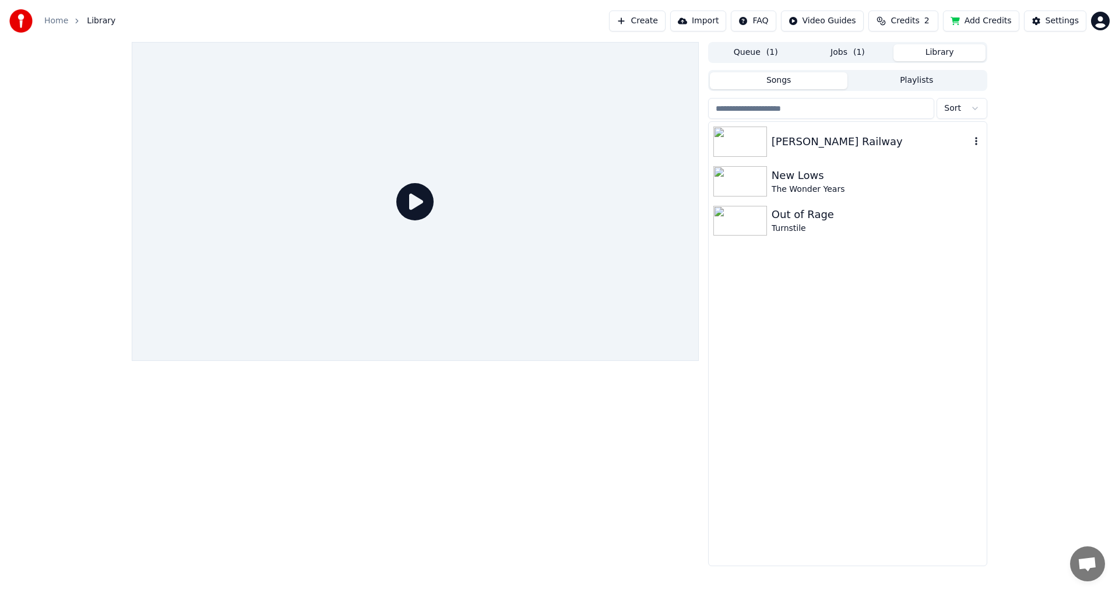
click at [759, 133] on img at bounding box center [740, 141] width 54 height 30
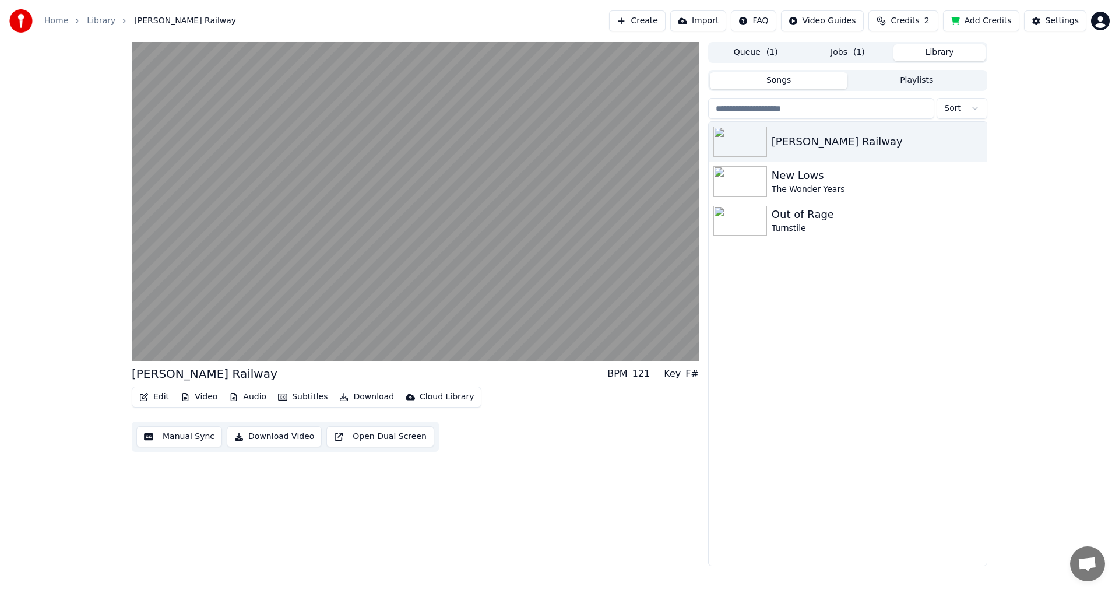
drag, startPoint x: 1049, startPoint y: 371, endPoint x: 1039, endPoint y: 350, distance: 22.9
click at [1048, 369] on div "[PERSON_NAME] Railway BPM 121 Key F# Edit Video Audio Subtitles Download Cloud …" at bounding box center [559, 304] width 1119 height 524
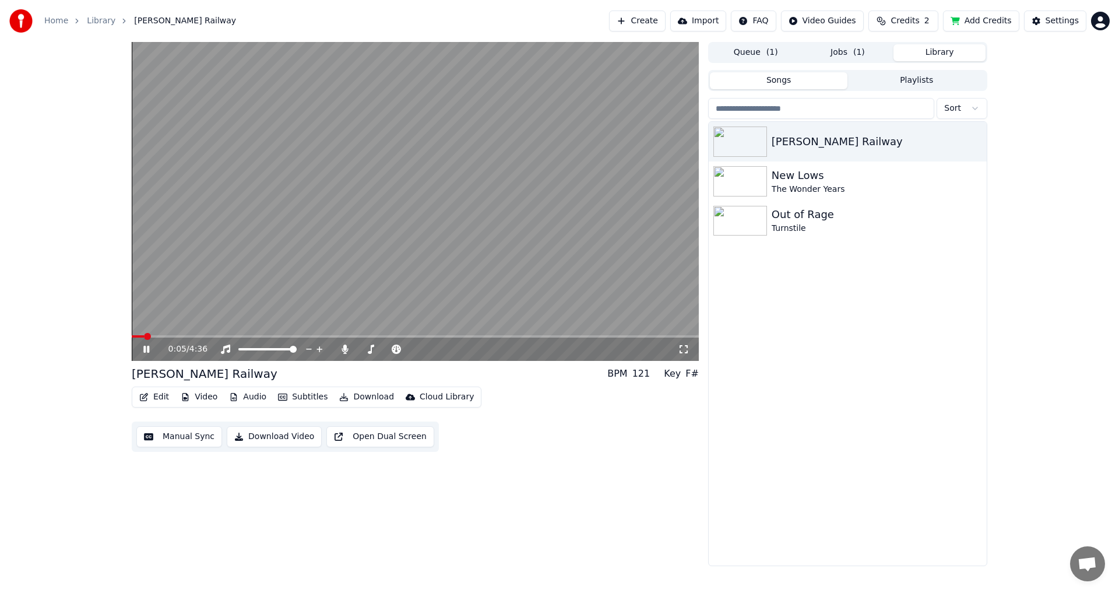
click at [154, 392] on button "Edit" at bounding box center [154, 397] width 39 height 16
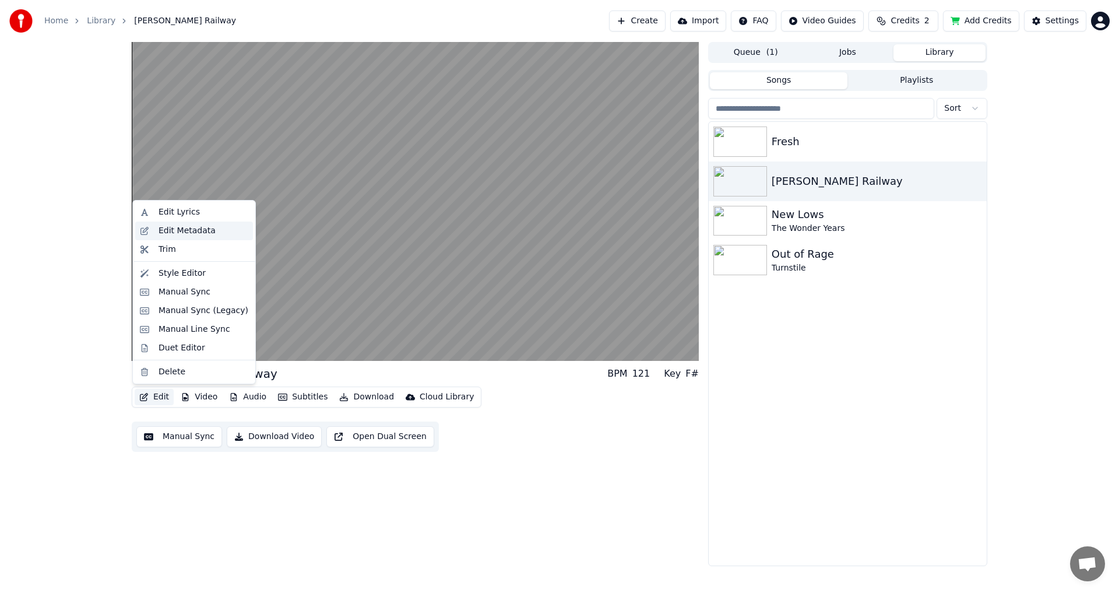
click at [183, 234] on div "Edit Metadata" at bounding box center [186, 231] width 57 height 12
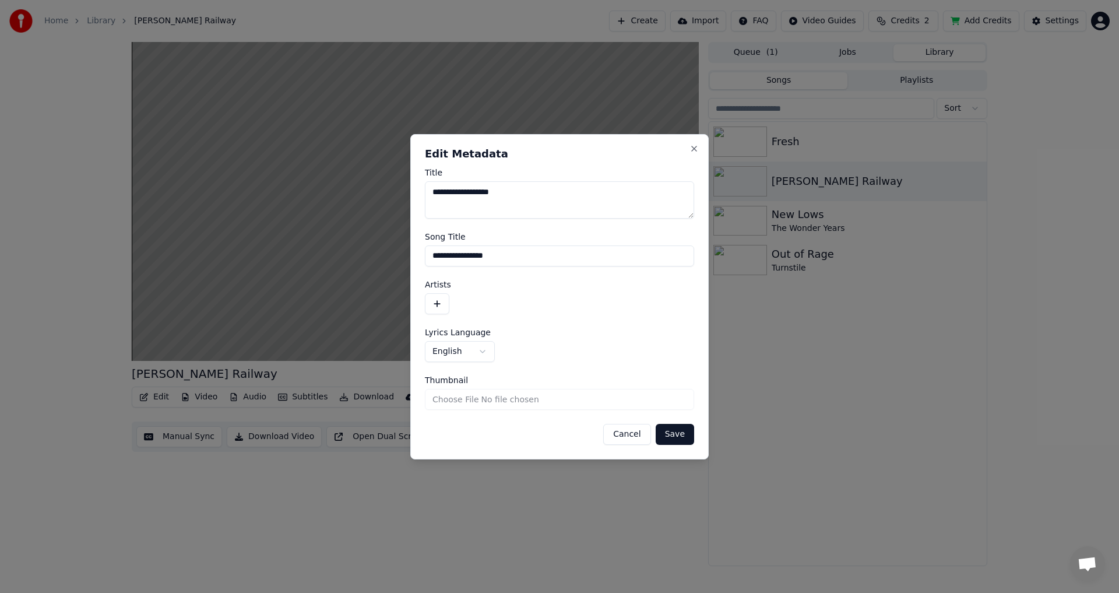
drag, startPoint x: 535, startPoint y: 198, endPoint x: 393, endPoint y: 192, distance: 142.3
click at [393, 192] on body "**********" at bounding box center [559, 296] width 1119 height 593
type textarea "**********"
click at [479, 258] on input "**********" at bounding box center [559, 255] width 269 height 21
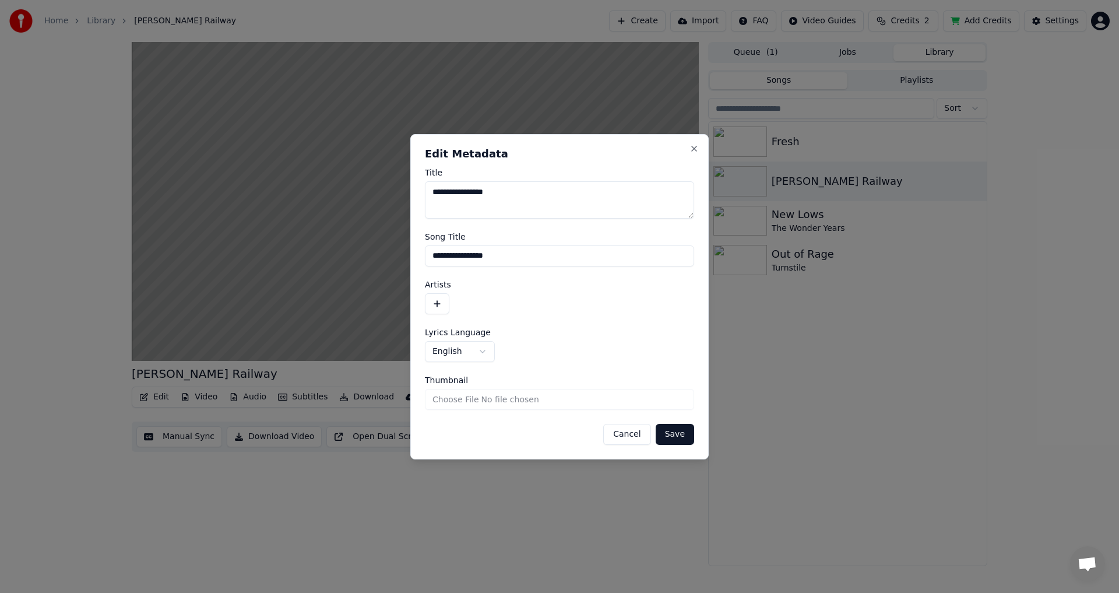
click at [479, 258] on input "**********" at bounding box center [559, 255] width 269 height 21
click at [528, 208] on textarea "**********" at bounding box center [559, 199] width 269 height 37
click at [440, 298] on button "button" at bounding box center [437, 303] width 24 height 21
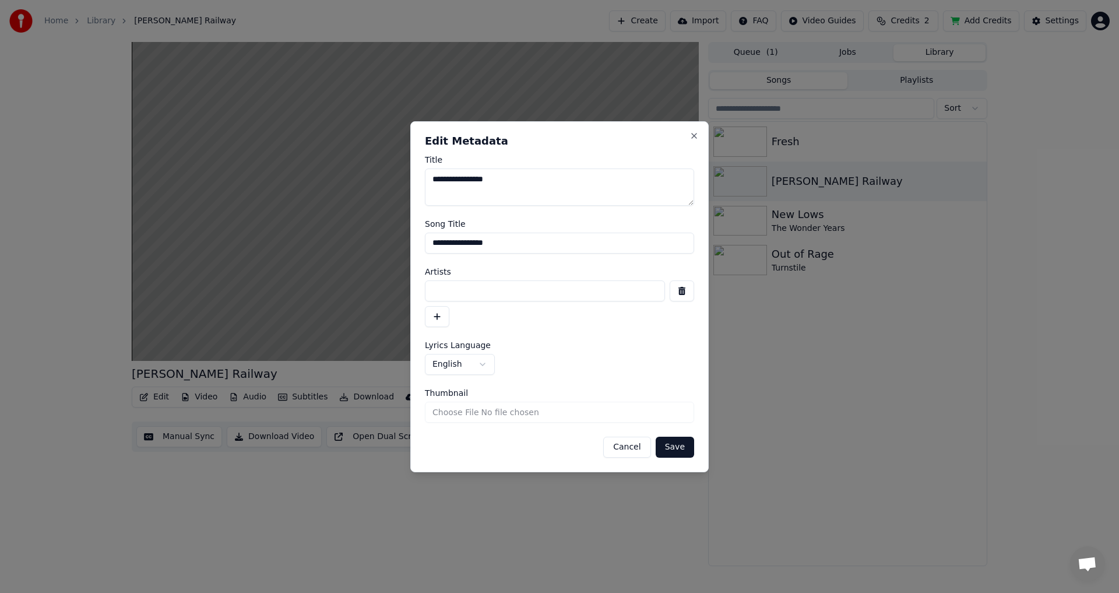
click at [469, 292] on input at bounding box center [545, 290] width 240 height 21
type input "**********"
click at [681, 450] on button "Save" at bounding box center [674, 446] width 38 height 21
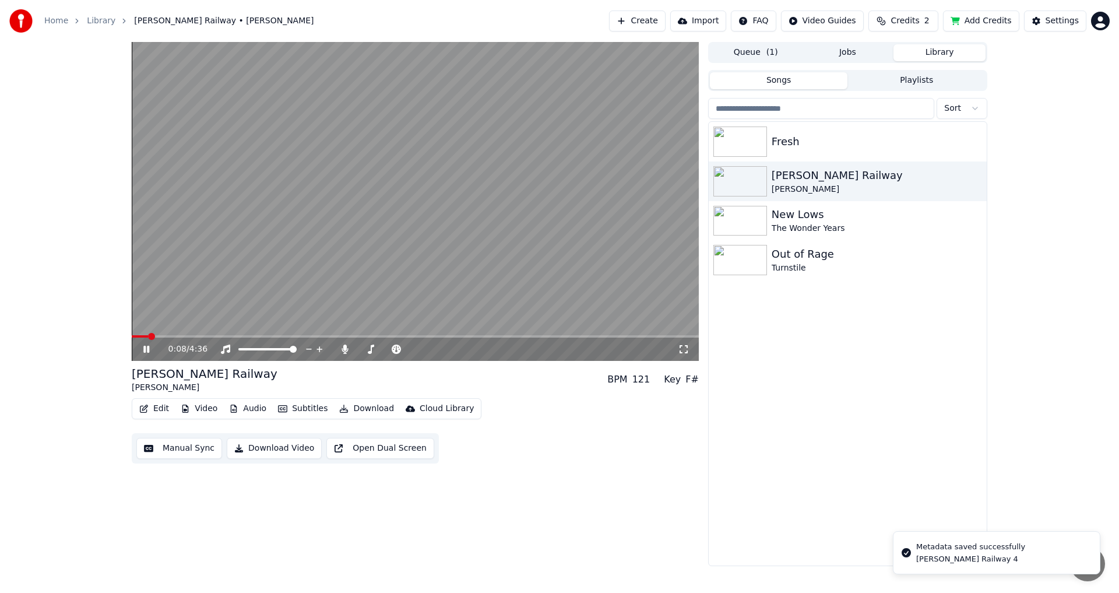
click at [132, 337] on span at bounding box center [140, 336] width 16 height 2
click at [83, 336] on div "0:00 / 4:36 [PERSON_NAME] Railway [PERSON_NAME] BPM 121 Key F# Edit Video Audio…" at bounding box center [559, 304] width 1119 height 524
click at [137, 399] on div "Edit Video Audio Subtitles Download Cloud Library" at bounding box center [307, 408] width 350 height 21
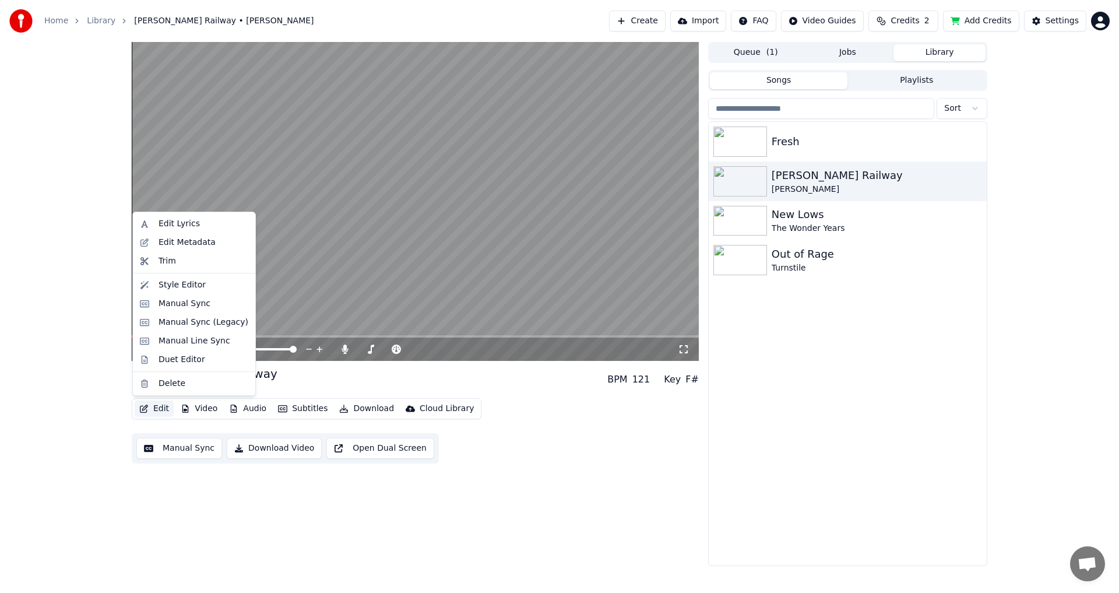
click at [139, 404] on button "Edit" at bounding box center [154, 408] width 39 height 16
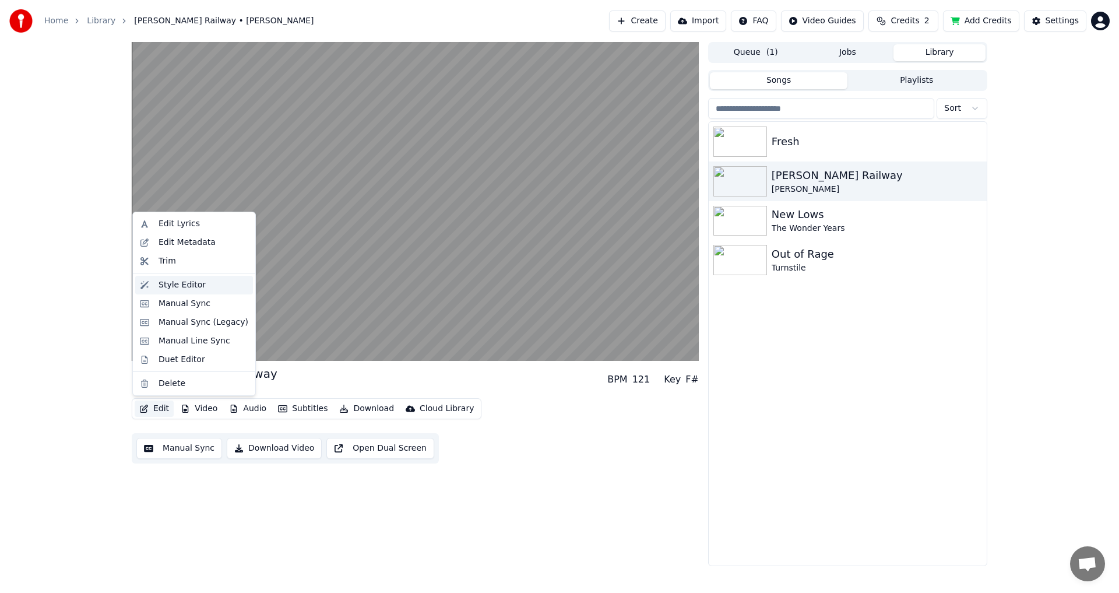
click at [145, 281] on div "Style Editor" at bounding box center [194, 285] width 118 height 19
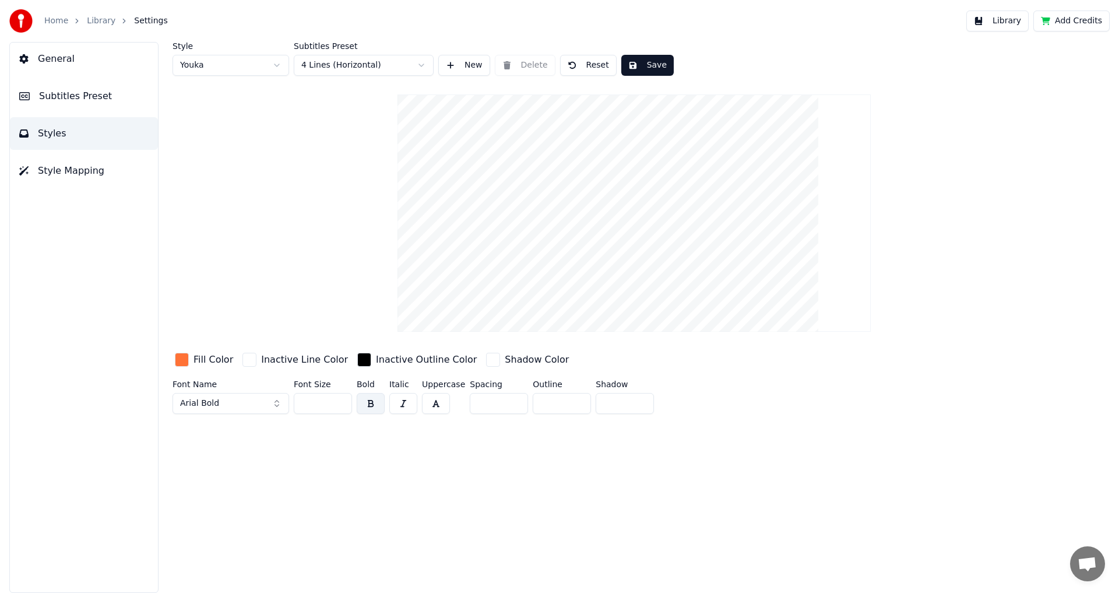
click at [185, 362] on div "button" at bounding box center [182, 359] width 14 height 14
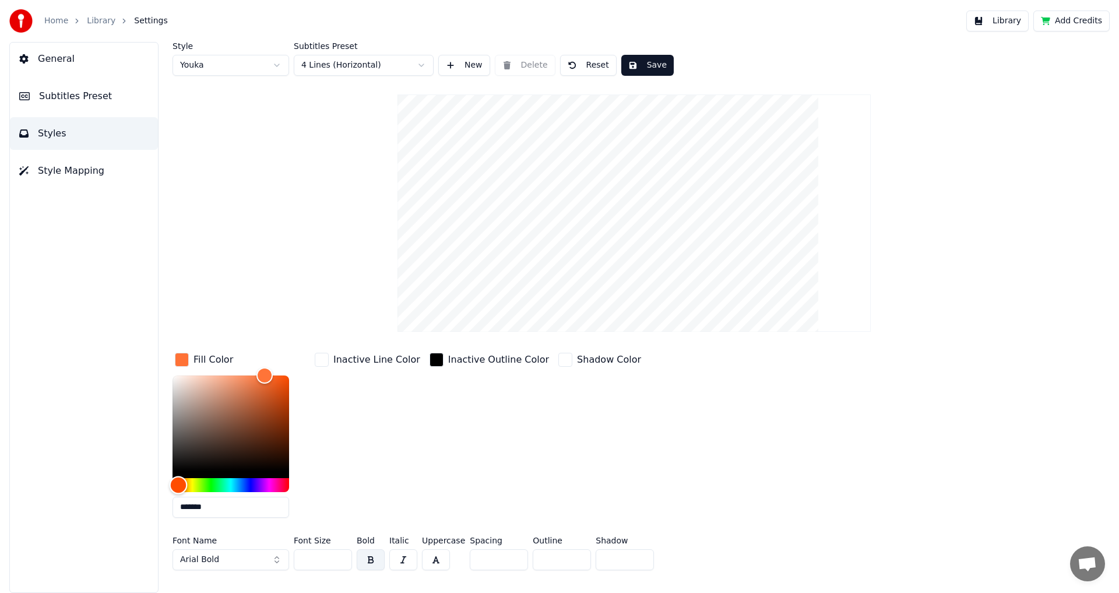
type input "*******"
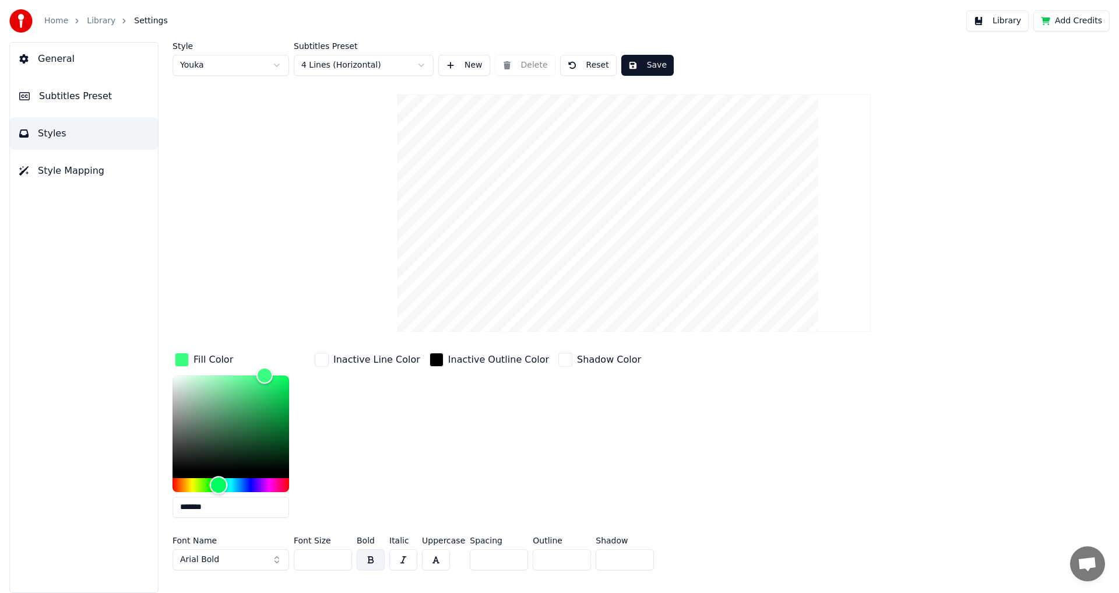
click at [218, 486] on div "Hue" at bounding box center [230, 485] width 117 height 14
click at [427, 481] on div "Inactive Outline Color" at bounding box center [489, 438] width 124 height 177
click at [635, 73] on button "Save" at bounding box center [647, 65] width 52 height 21
click at [105, 163] on button "Style Mapping" at bounding box center [84, 170] width 148 height 33
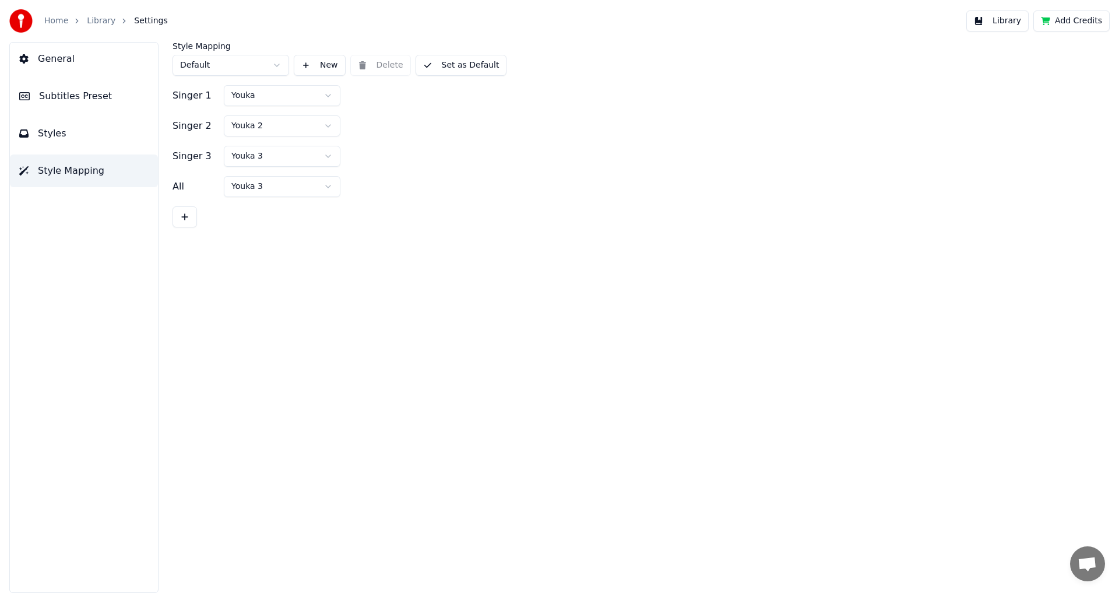
click at [95, 107] on button "Subtitles Preset" at bounding box center [84, 96] width 148 height 33
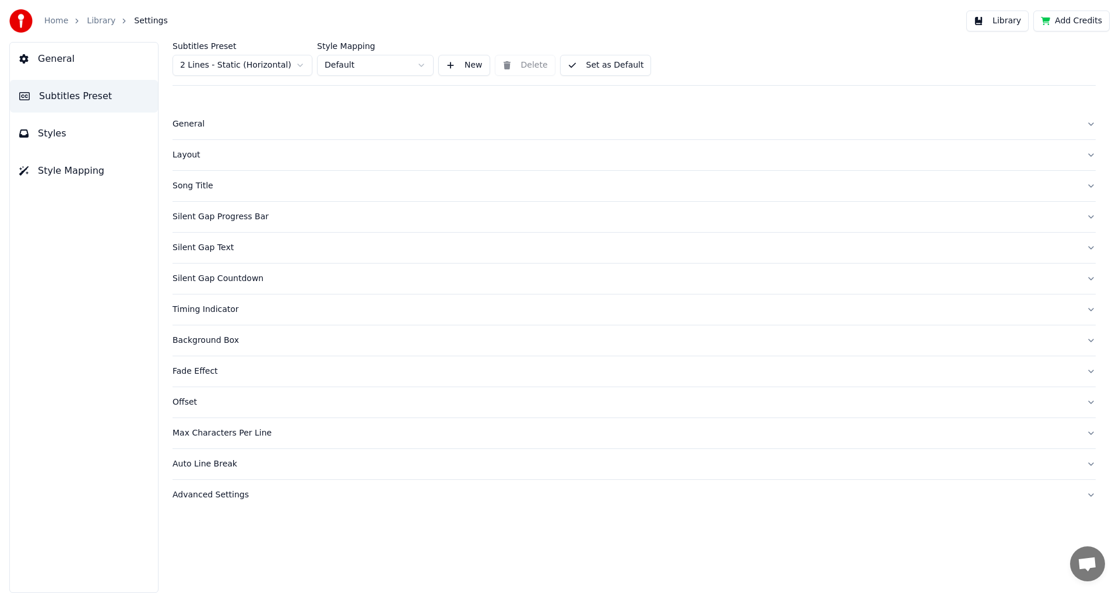
click at [88, 136] on button "Styles" at bounding box center [84, 133] width 148 height 33
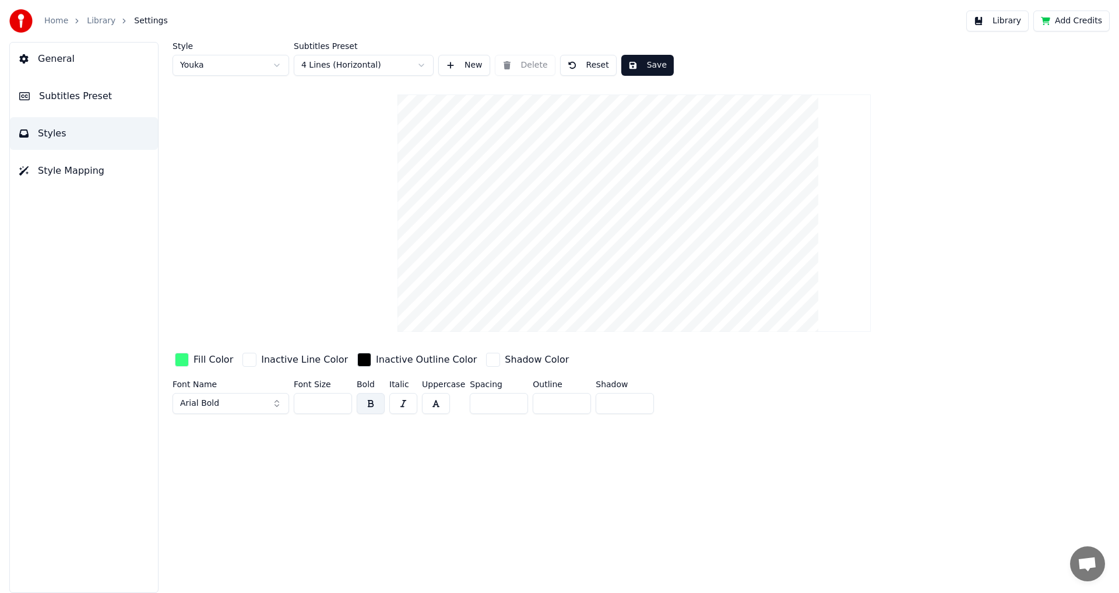
click at [93, 107] on button "Subtitles Preset" at bounding box center [84, 96] width 148 height 33
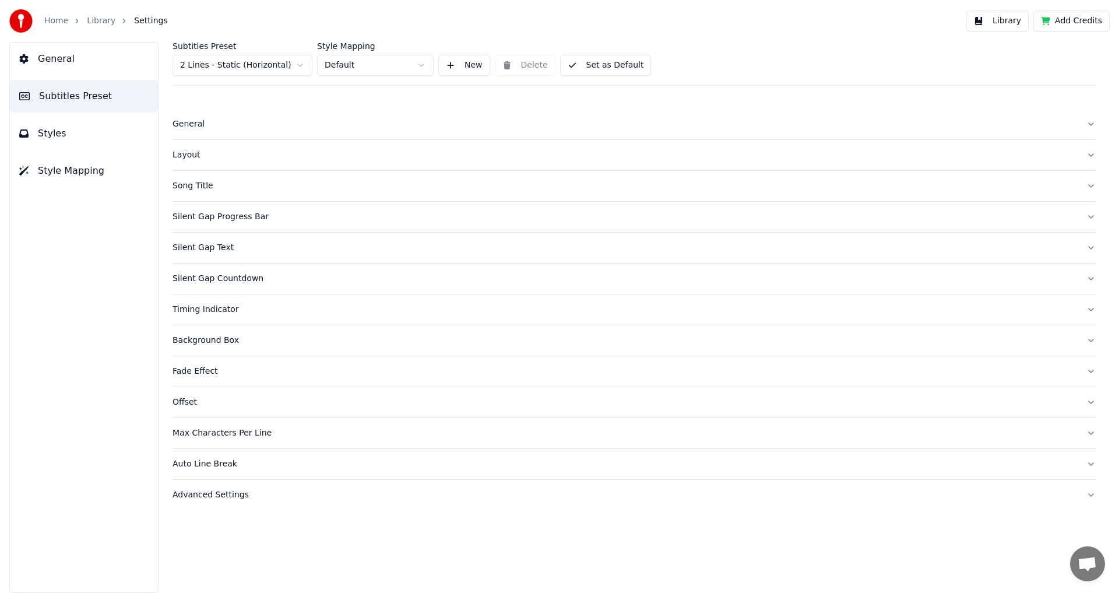
click at [178, 132] on button "General" at bounding box center [633, 124] width 923 height 30
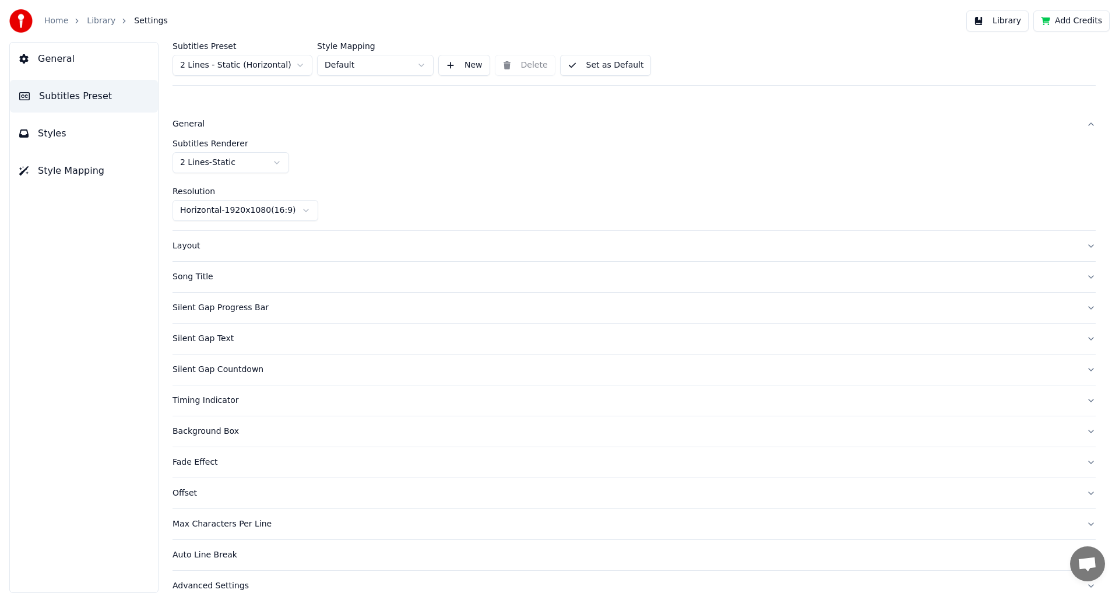
click at [187, 122] on div "General" at bounding box center [624, 124] width 904 height 12
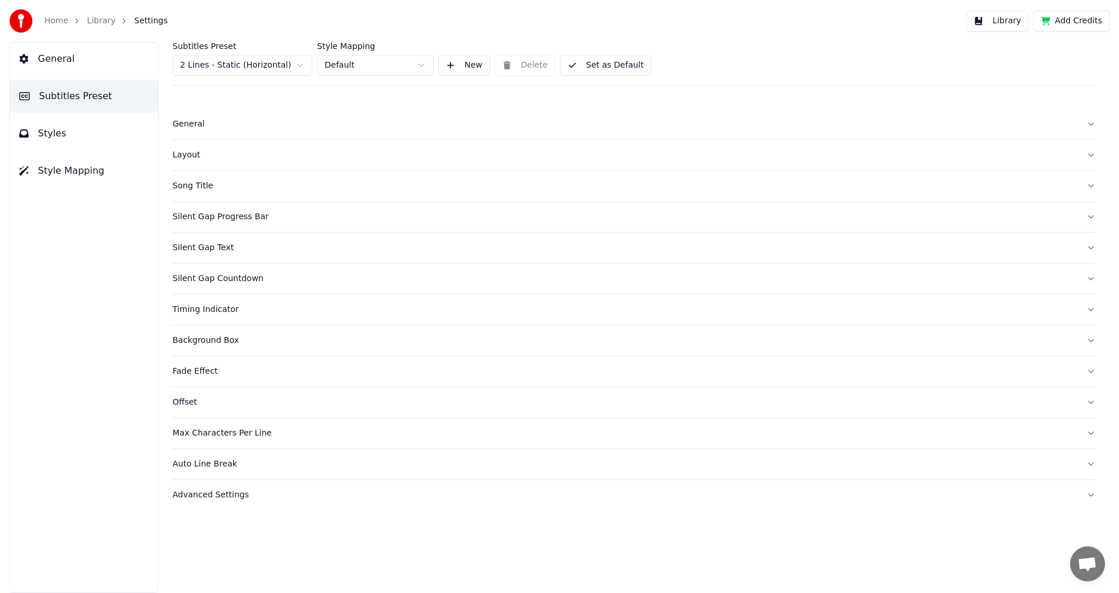
click at [192, 146] on button "Layout" at bounding box center [633, 155] width 923 height 30
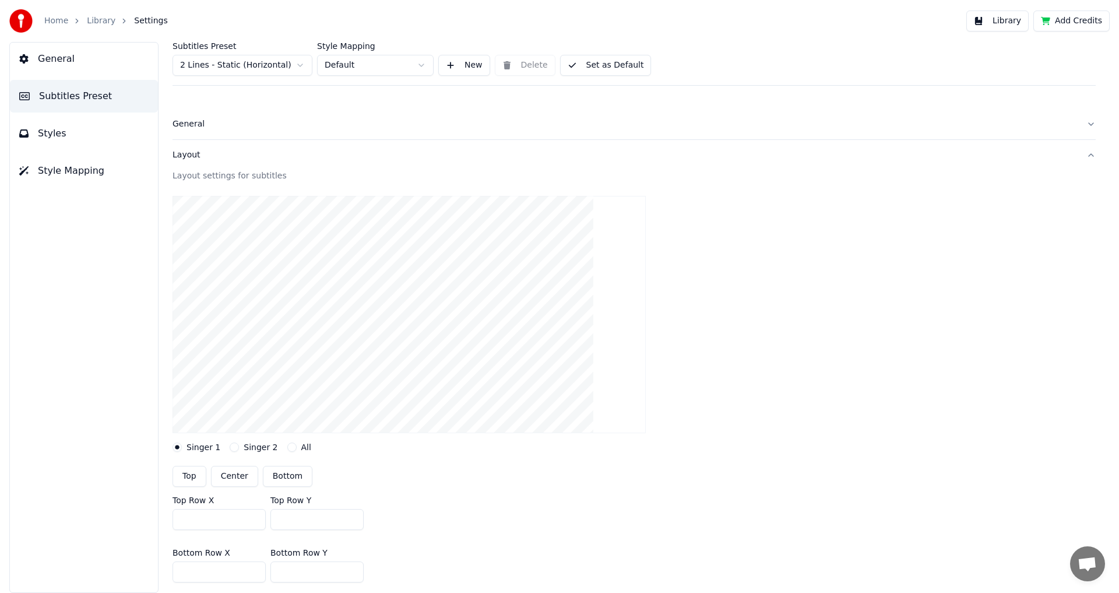
click at [192, 146] on button "Layout" at bounding box center [633, 155] width 923 height 30
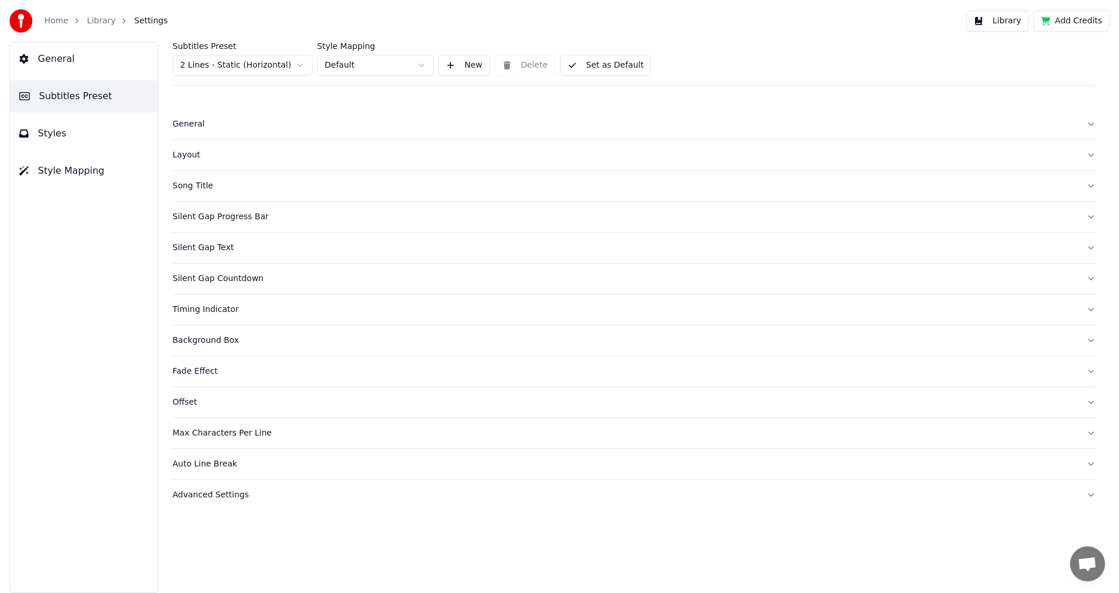
click at [203, 183] on div "Song Title" at bounding box center [624, 186] width 904 height 12
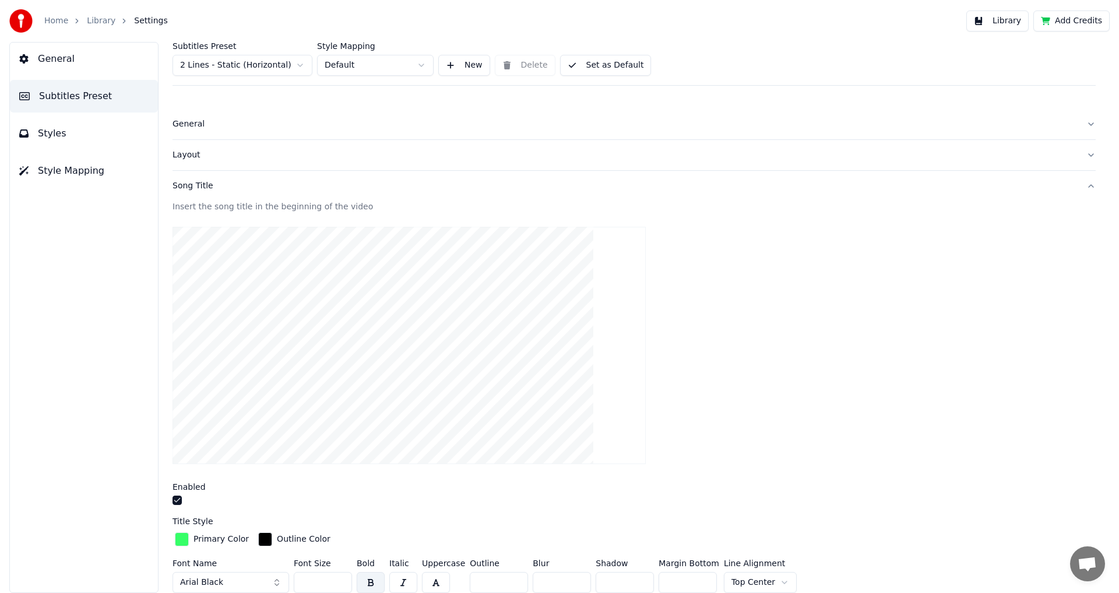
click at [203, 183] on div "Song Title" at bounding box center [624, 186] width 904 height 12
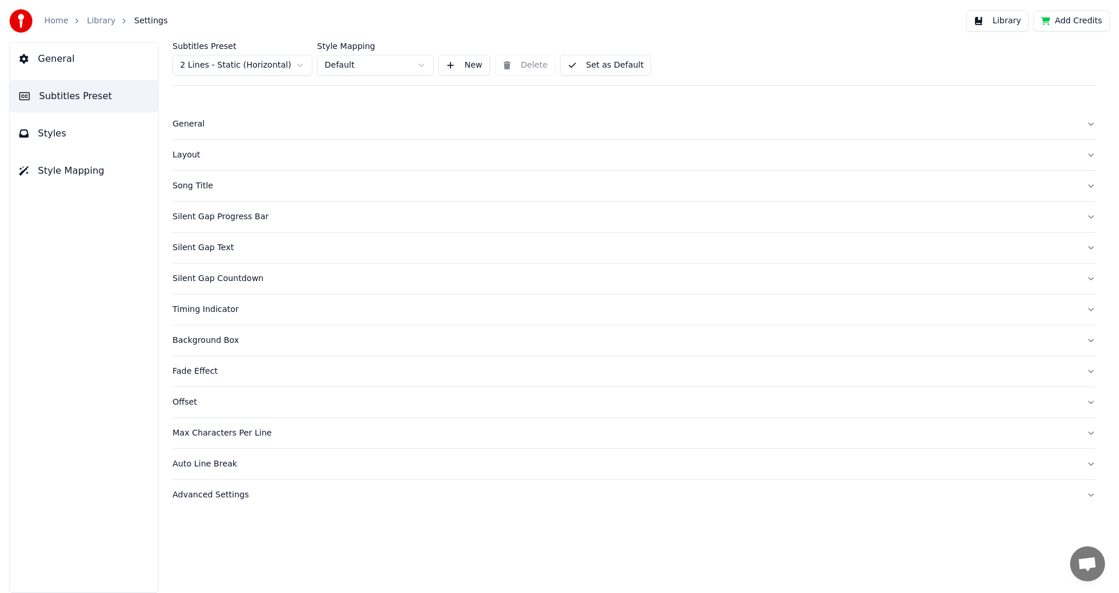
click at [218, 220] on div "Silent Gap Progress Bar" at bounding box center [624, 217] width 904 height 12
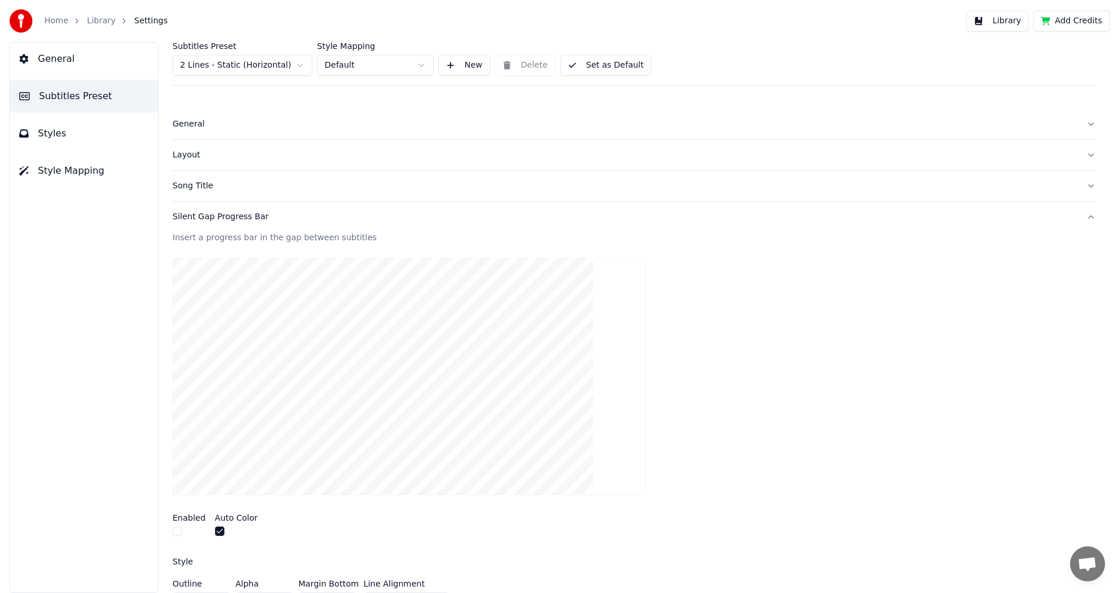
click at [218, 220] on div "Silent Gap Progress Bar" at bounding box center [624, 217] width 904 height 12
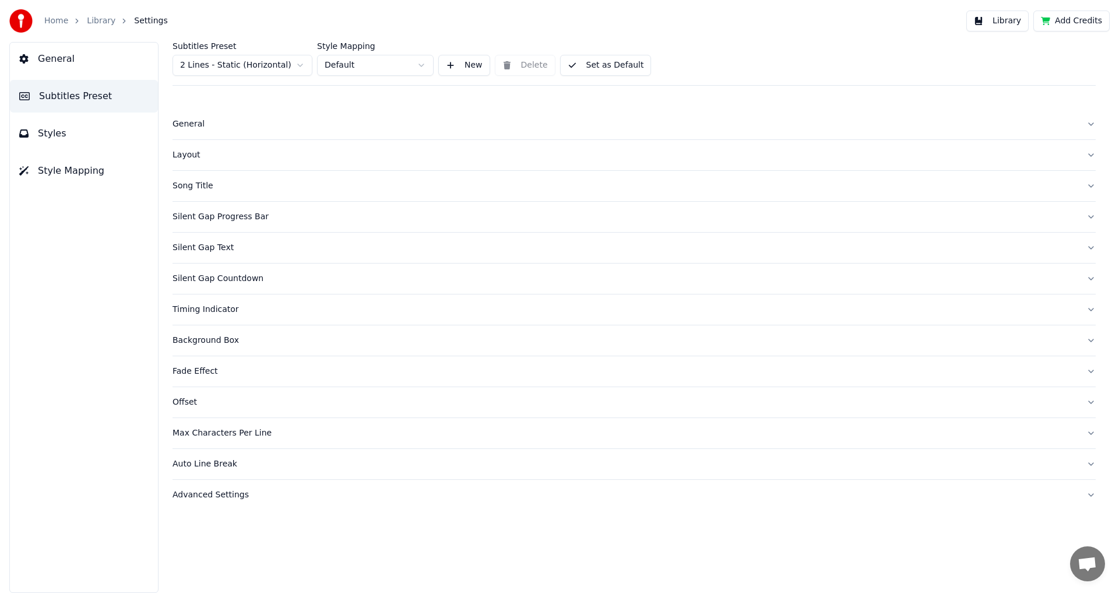
click at [228, 253] on div "Silent Gap Text" at bounding box center [624, 248] width 904 height 12
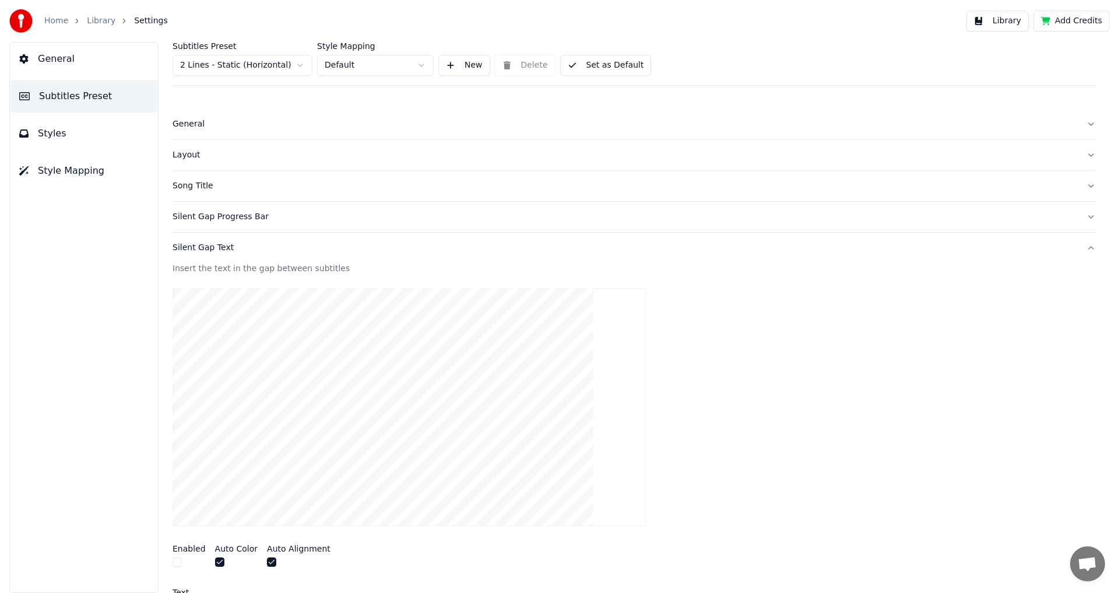
click at [228, 253] on div "Silent Gap Text" at bounding box center [624, 248] width 904 height 12
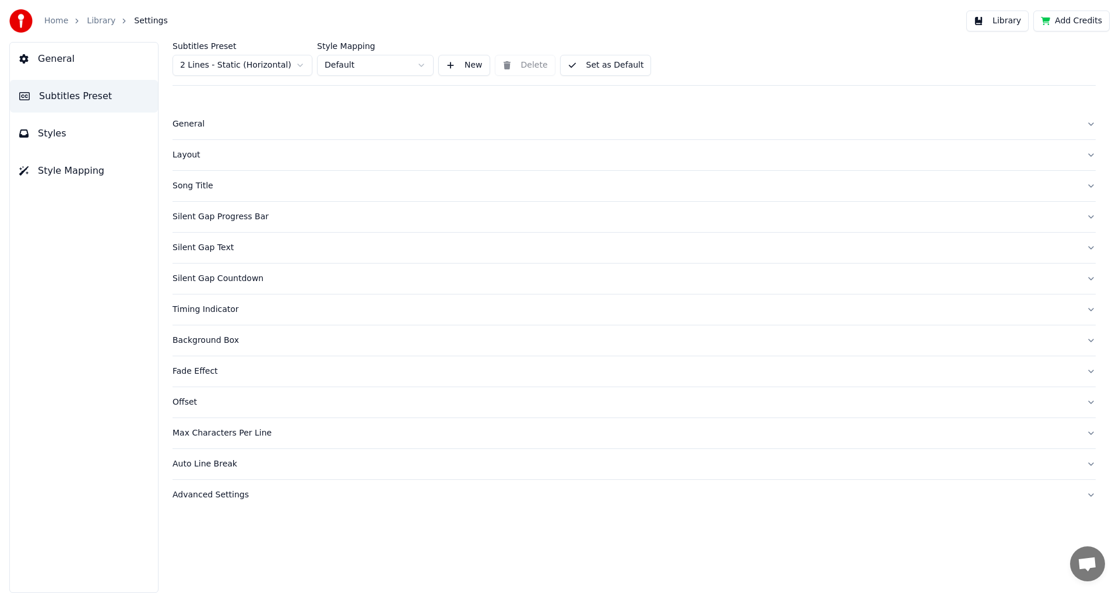
click at [231, 270] on button "Silent Gap Countdown" at bounding box center [633, 278] width 923 height 30
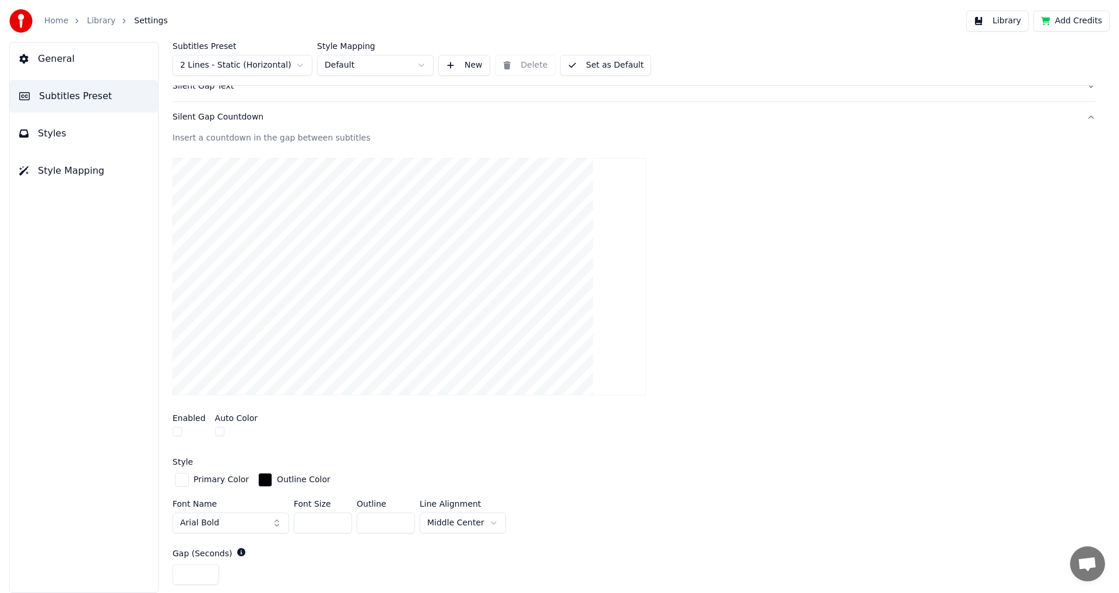
scroll to position [133, 0]
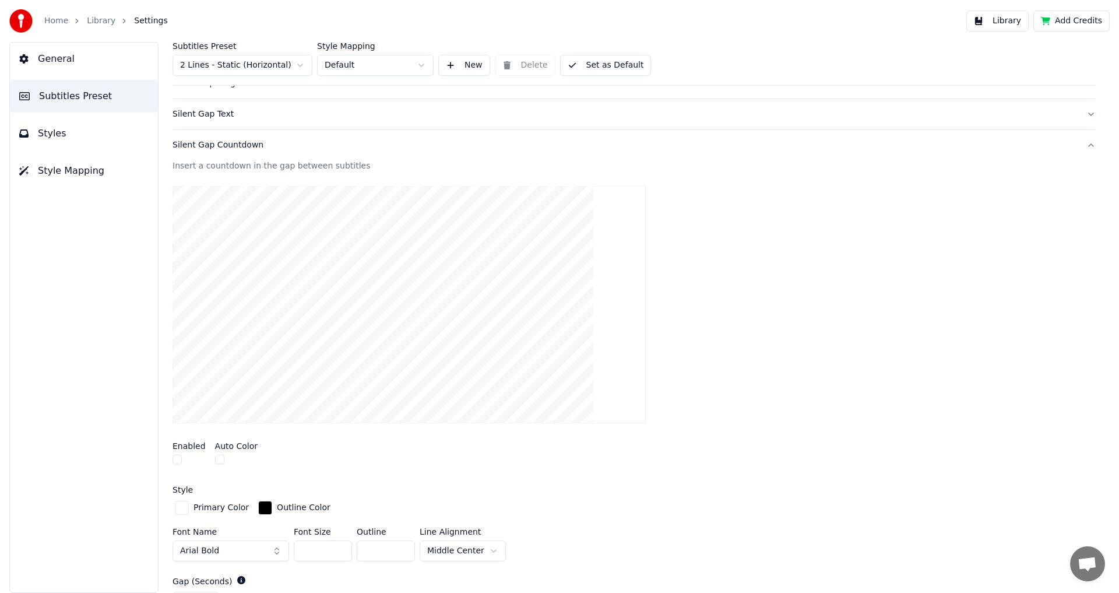
click at [381, 154] on button "Silent Gap Countdown" at bounding box center [633, 145] width 923 height 30
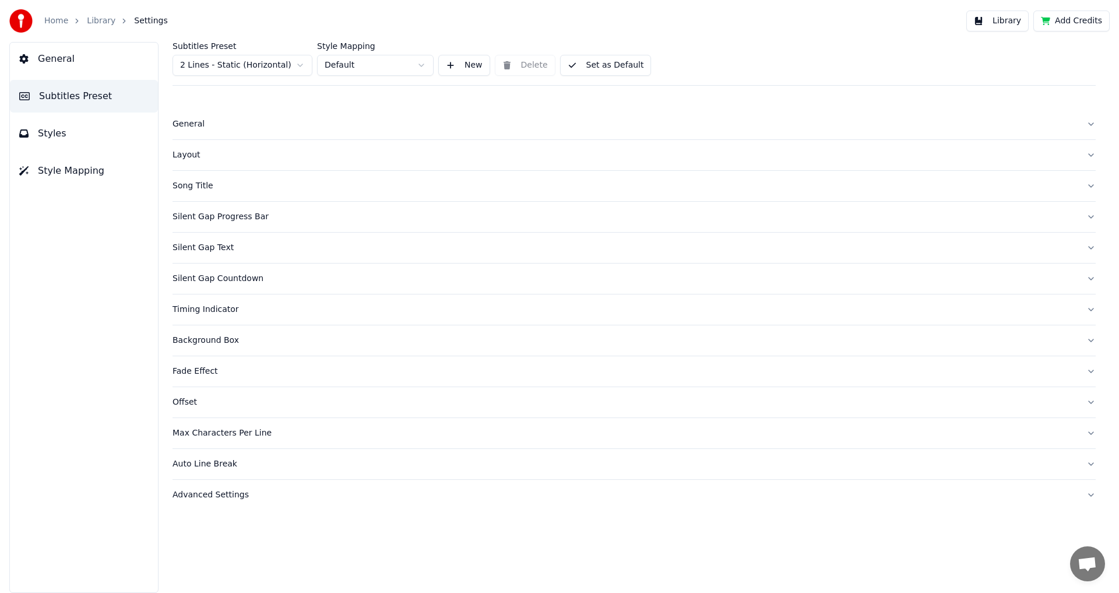
click at [213, 174] on button "Song Title" at bounding box center [633, 186] width 923 height 30
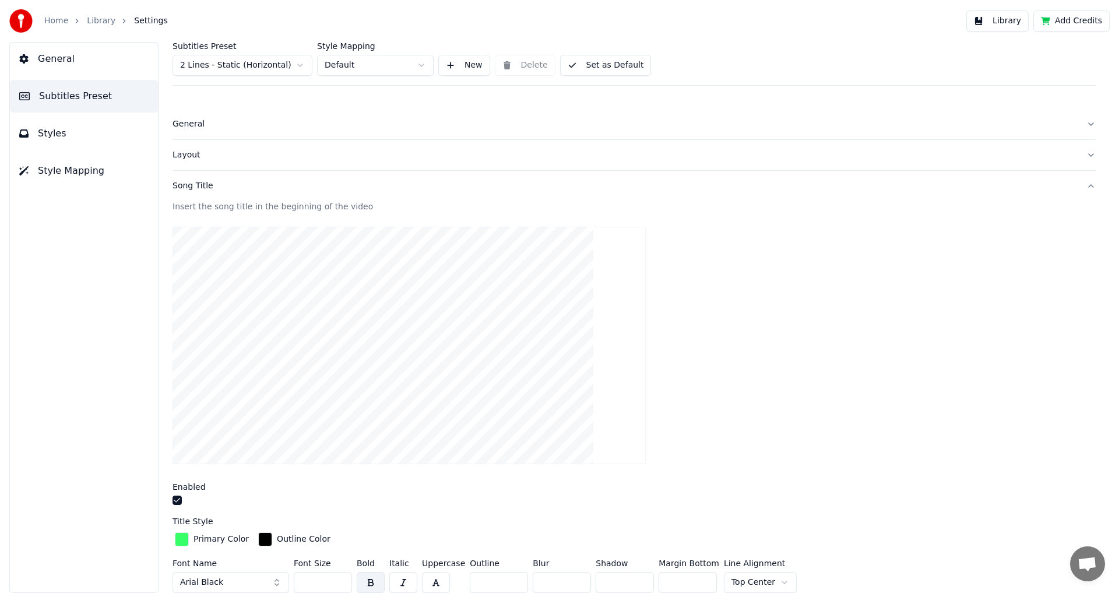
click at [207, 179] on button "Song Title" at bounding box center [633, 186] width 923 height 30
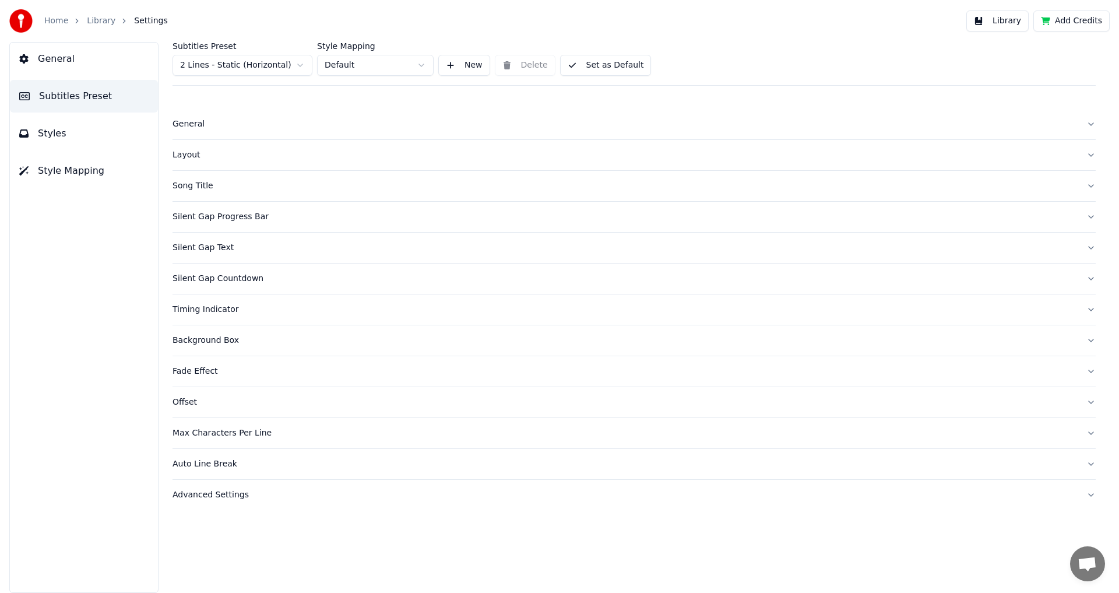
click at [203, 121] on div "General" at bounding box center [624, 124] width 904 height 12
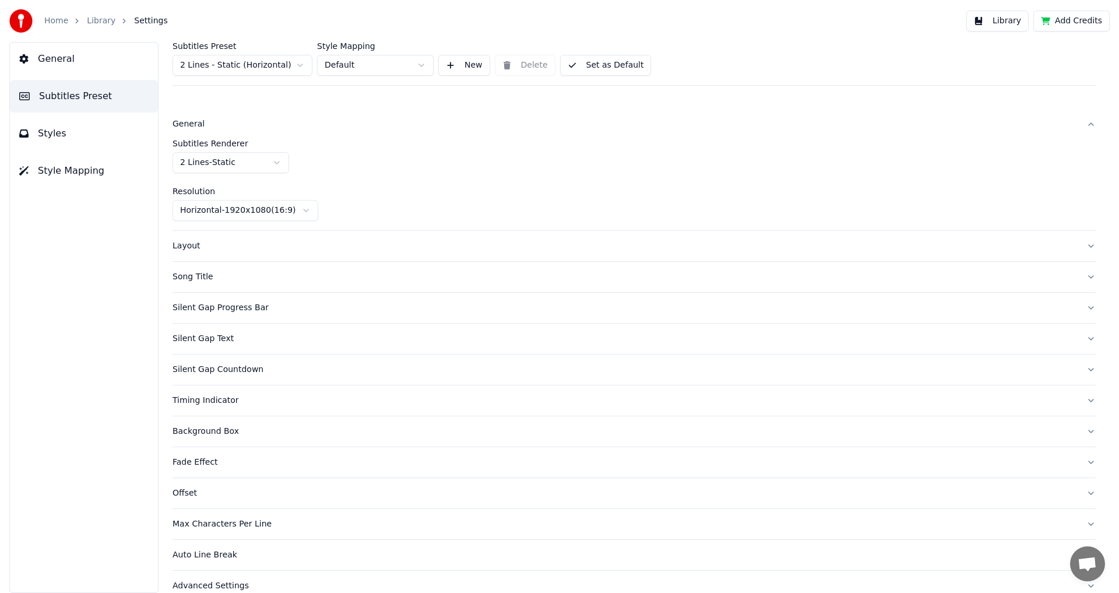
click at [203, 121] on div "General" at bounding box center [624, 124] width 904 height 12
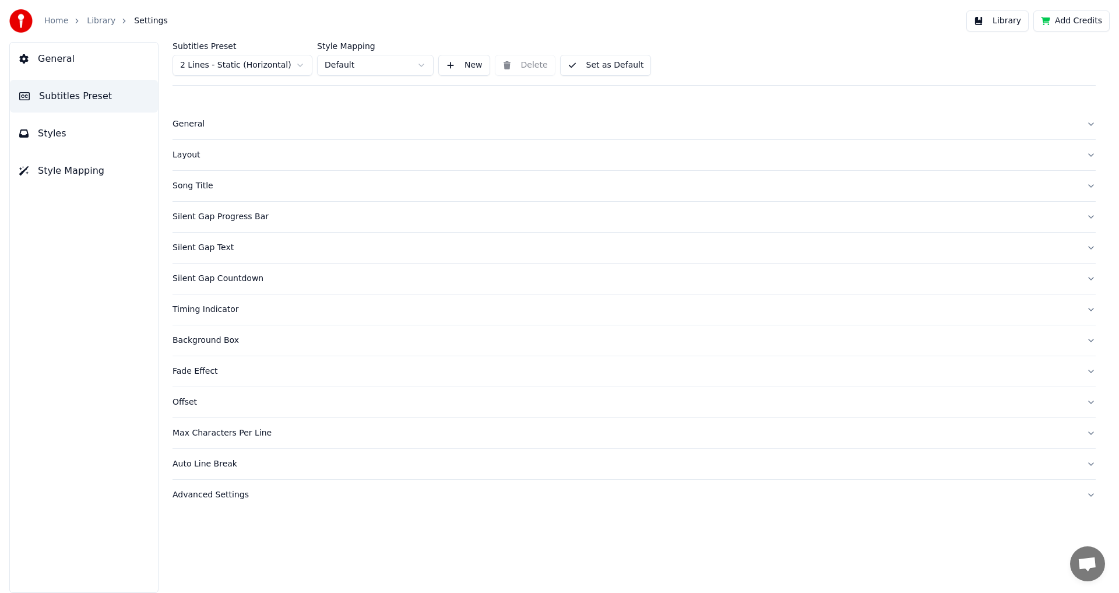
click at [197, 154] on div "Layout" at bounding box center [624, 155] width 904 height 12
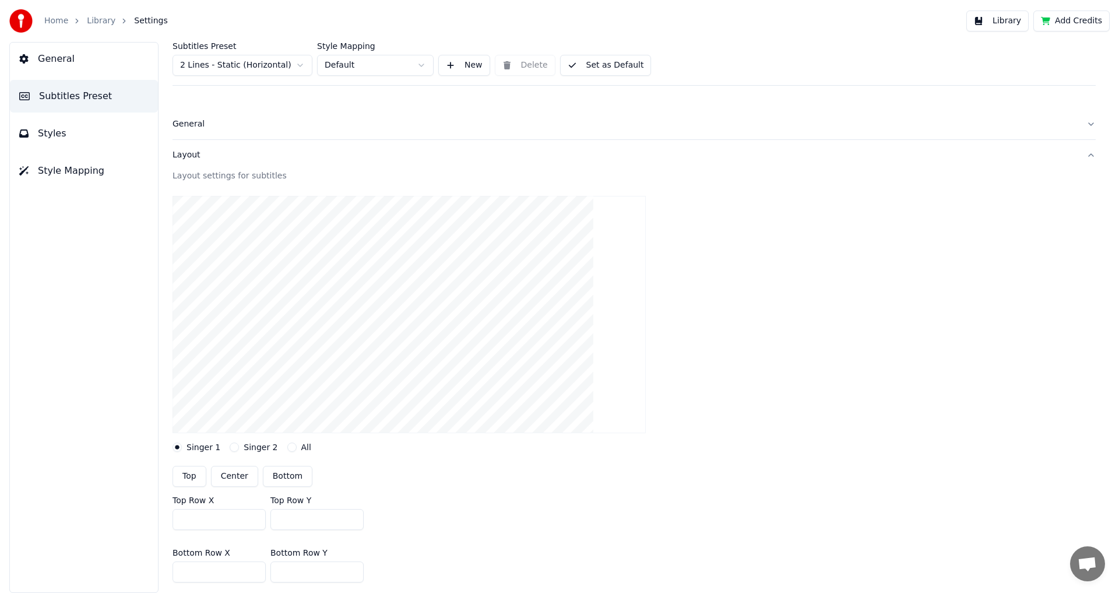
click at [197, 154] on div "Layout" at bounding box center [624, 155] width 904 height 12
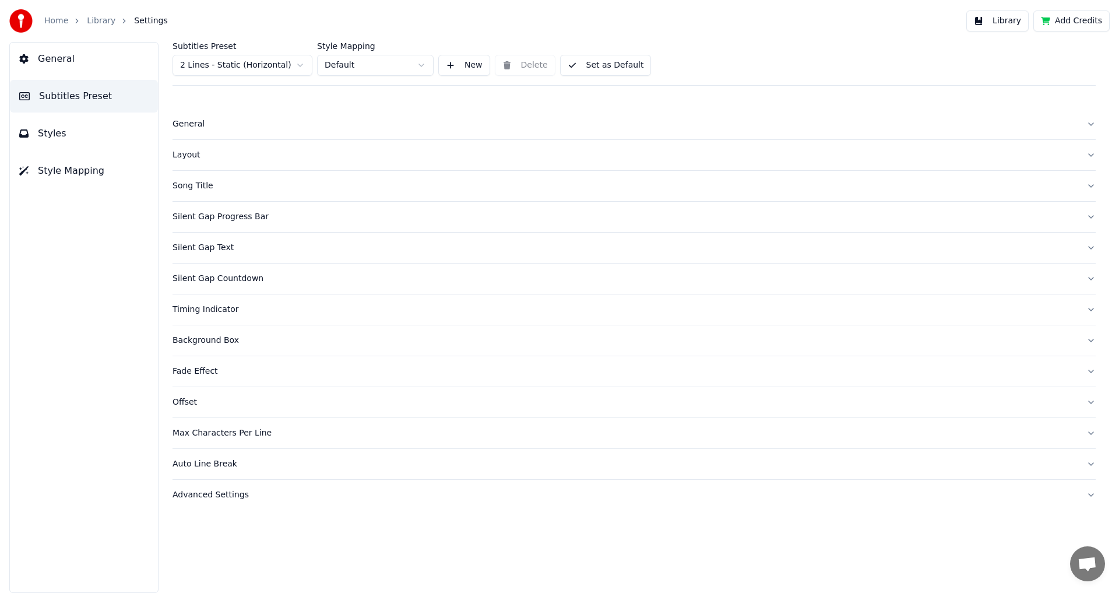
click at [205, 186] on div "Song Title" at bounding box center [624, 186] width 904 height 12
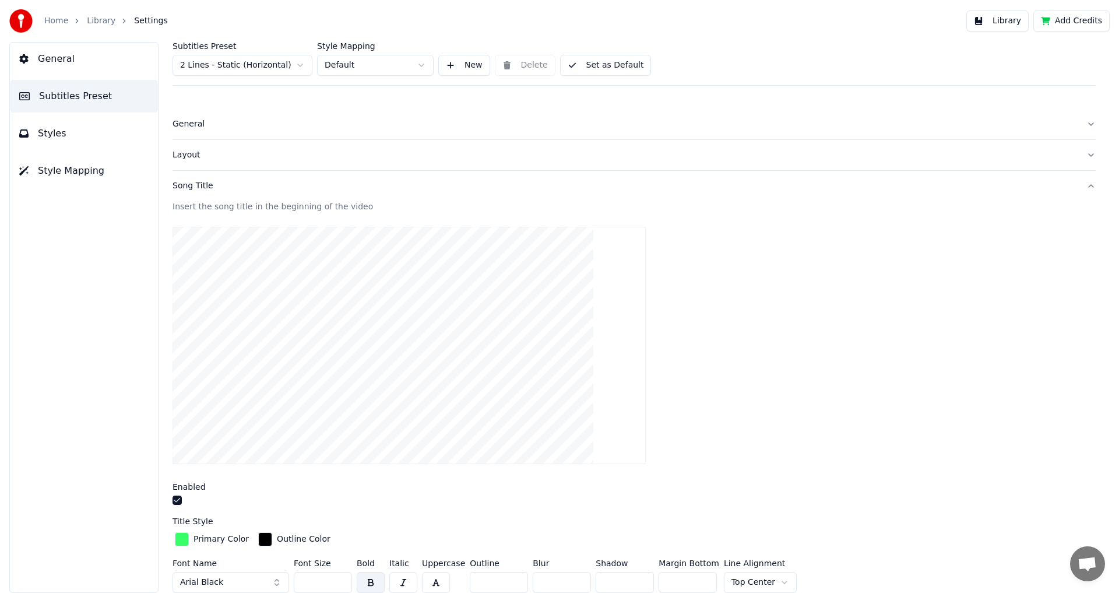
click at [205, 186] on div "Song Title" at bounding box center [624, 186] width 904 height 12
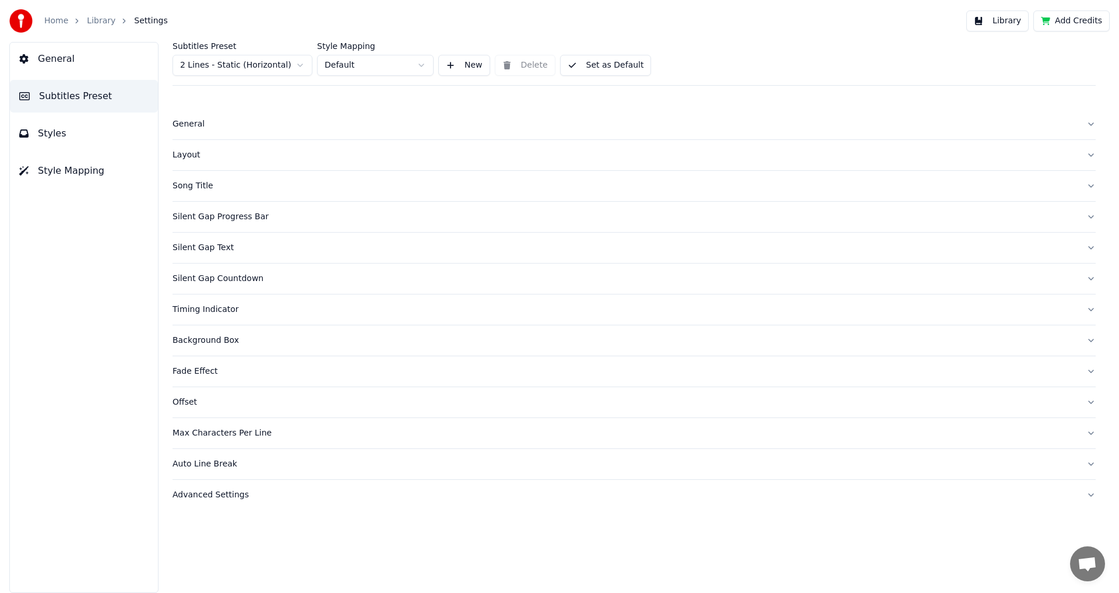
click at [213, 214] on div "Silent Gap Progress Bar" at bounding box center [624, 217] width 904 height 12
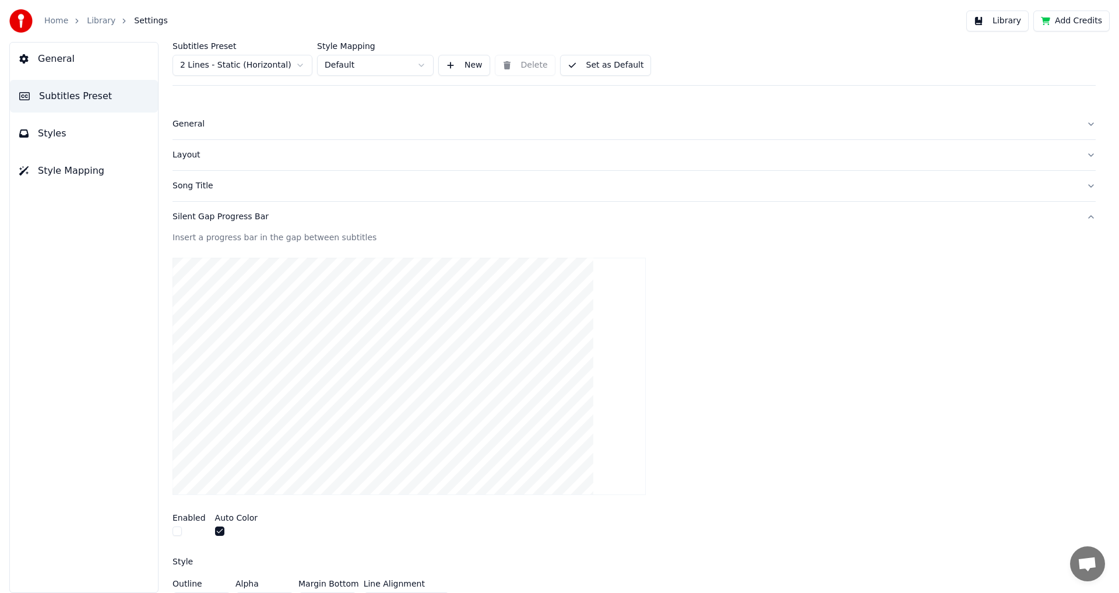
click at [213, 214] on div "Silent Gap Progress Bar" at bounding box center [624, 217] width 904 height 12
click at [209, 135] on button "General" at bounding box center [633, 124] width 923 height 30
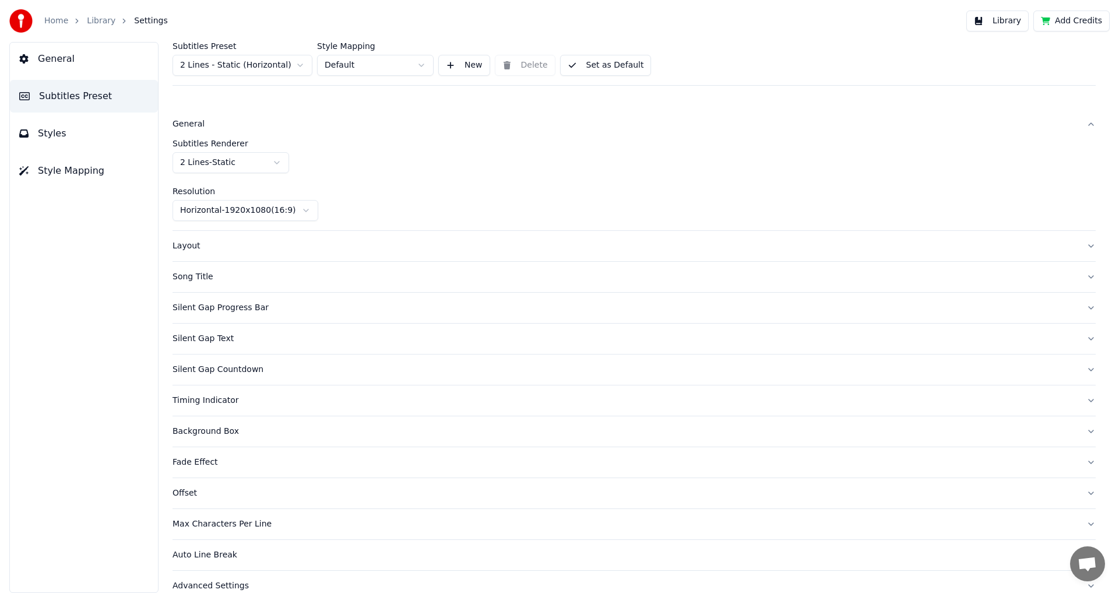
click at [209, 135] on button "General" at bounding box center [633, 124] width 923 height 30
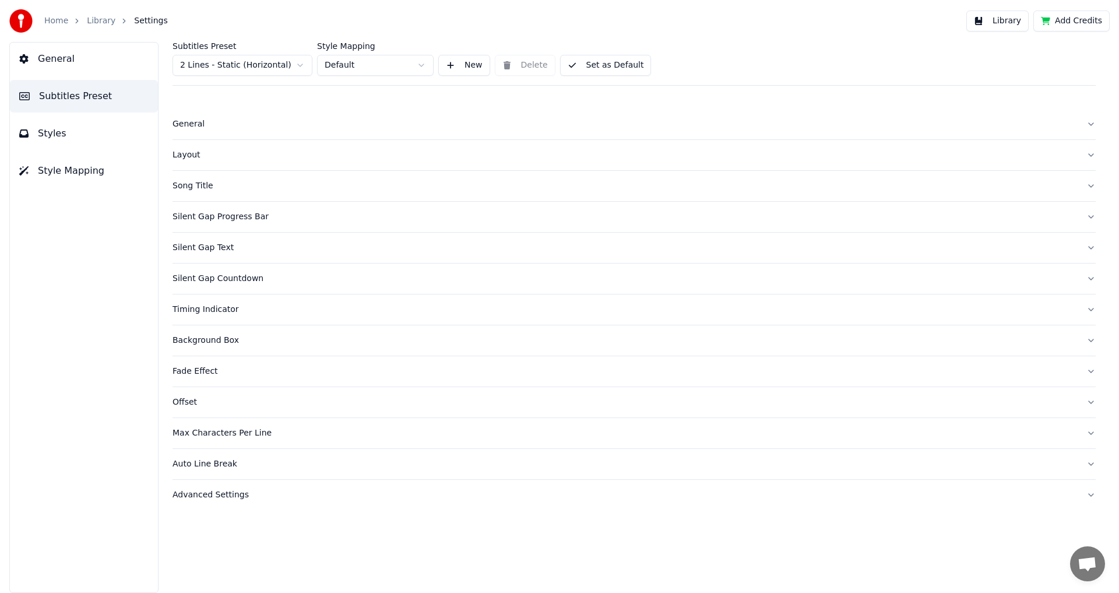
click at [209, 135] on button "General" at bounding box center [633, 124] width 923 height 30
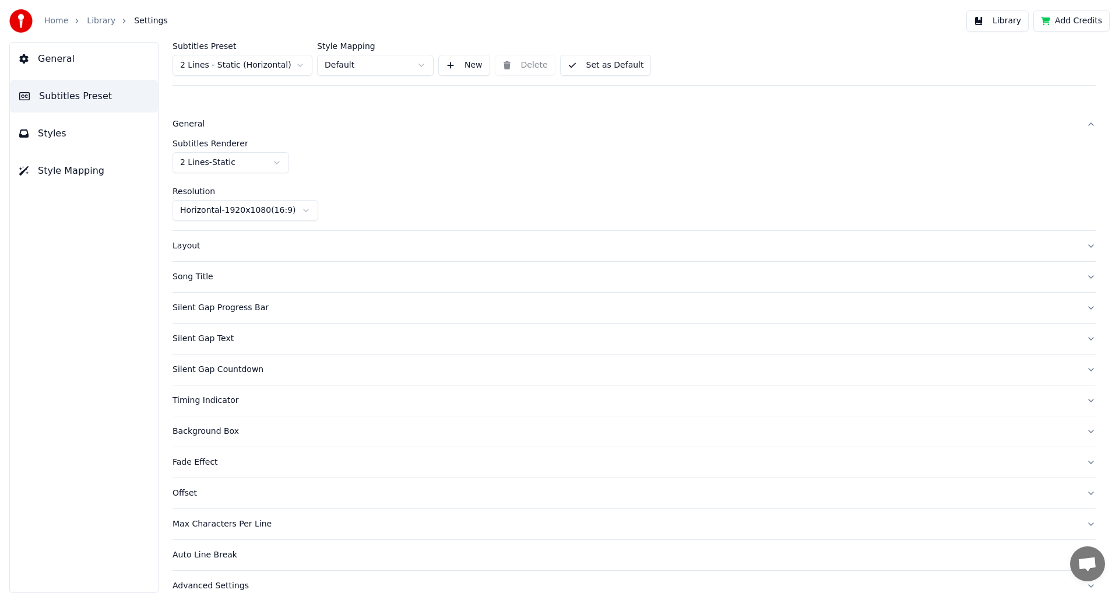
click at [207, 169] on html "Home Library Settings Library Add Credits General Subtitles Preset Styles Style…" at bounding box center [559, 296] width 1119 height 593
click at [395, 144] on html "Home Library Settings Library Add Credits General Subtitles Preset Styles Style…" at bounding box center [559, 296] width 1119 height 593
click at [259, 142] on label "Subtitles Renderer" at bounding box center [633, 143] width 923 height 8
click at [258, 158] on html "Home Library Settings Library Add Credits General Subtitles Preset Styles Style…" at bounding box center [559, 296] width 1119 height 593
drag, startPoint x: 345, startPoint y: 164, endPoint x: 290, endPoint y: 151, distance: 57.4
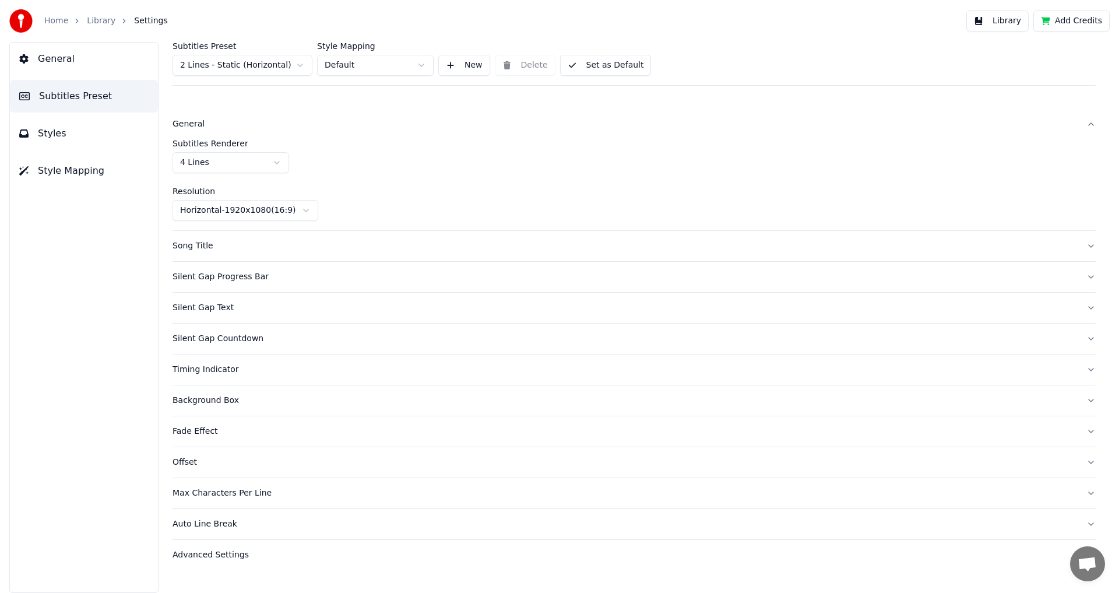
click at [345, 163] on div "Subtitles Renderer 4 Lines" at bounding box center [633, 156] width 923 height 34
click at [80, 65] on button "General" at bounding box center [84, 59] width 148 height 33
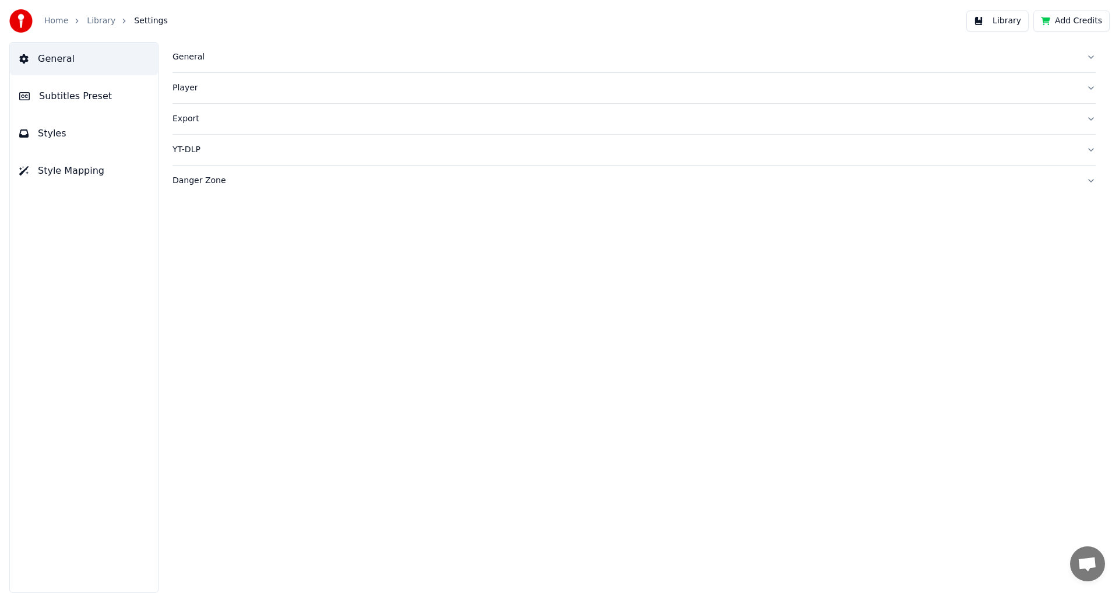
click at [94, 19] on link "Library" at bounding box center [101, 21] width 29 height 12
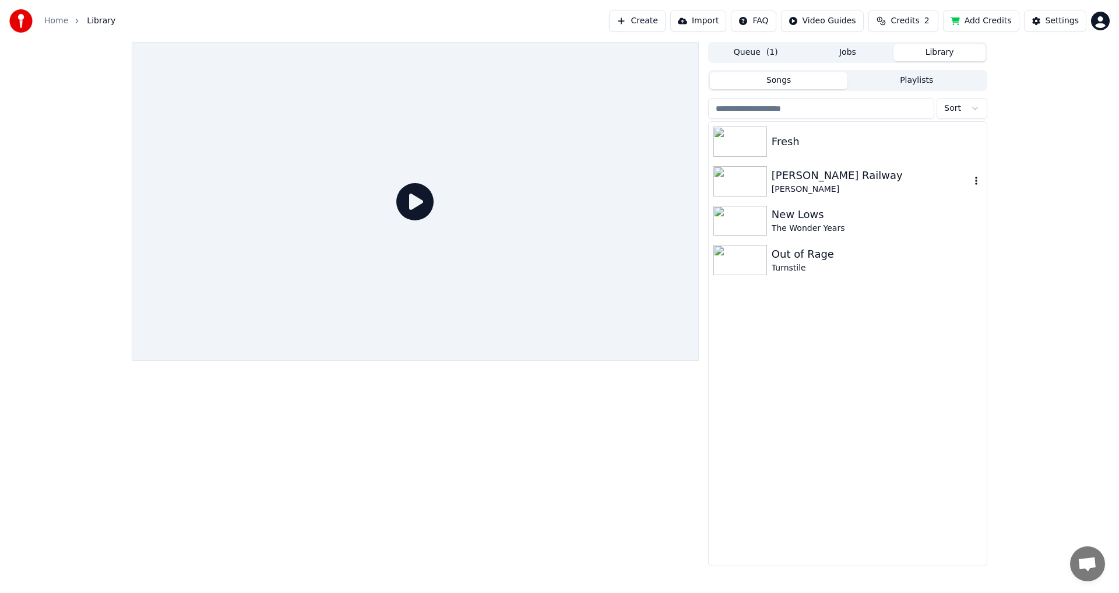
click at [739, 163] on div "[PERSON_NAME] Railway [PERSON_NAME]" at bounding box center [847, 181] width 278 height 40
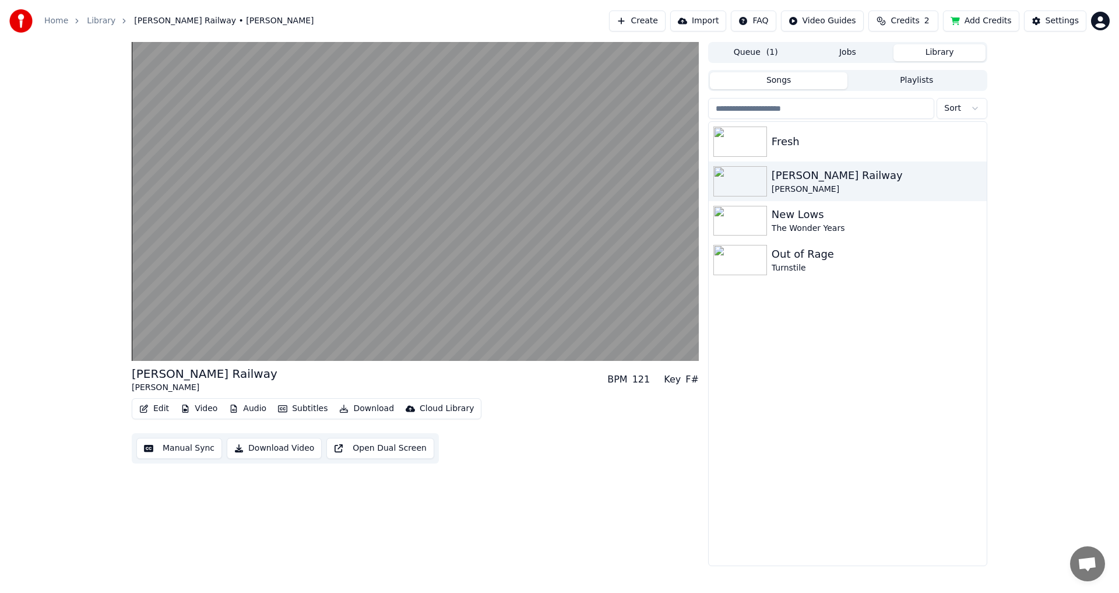
click at [202, 415] on button "Video" at bounding box center [199, 408] width 46 height 16
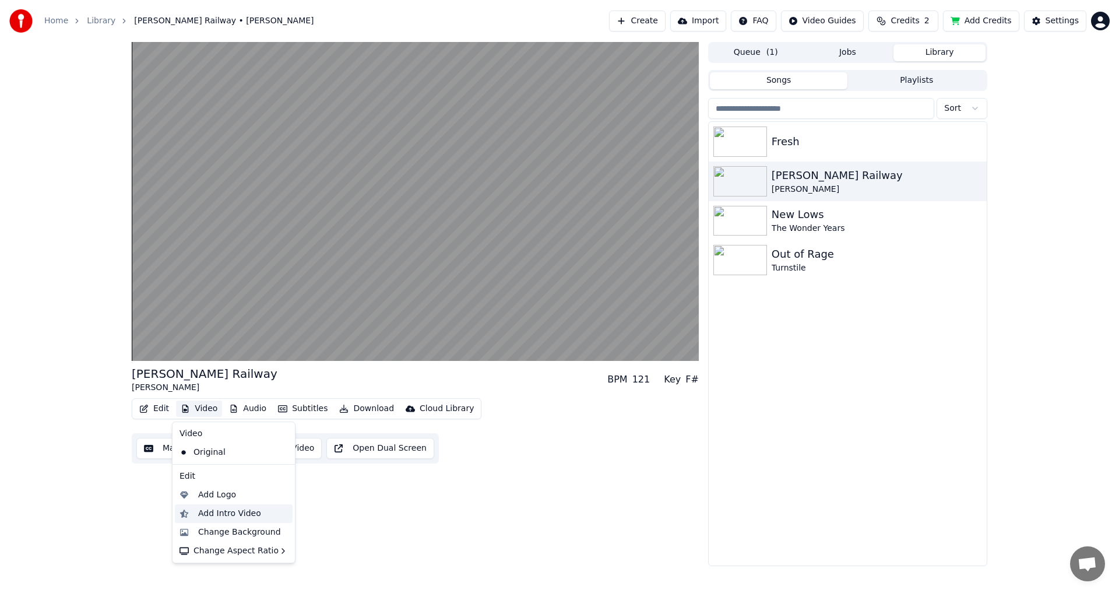
click at [217, 514] on div "Add Intro Video" at bounding box center [229, 513] width 63 height 12
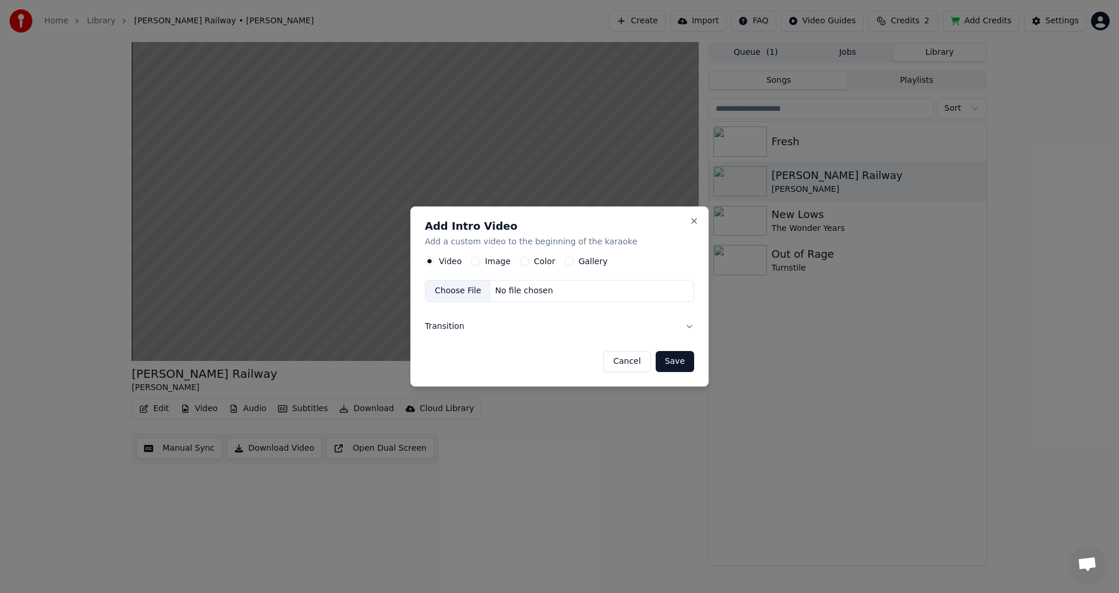
click at [620, 365] on button "Cancel" at bounding box center [626, 361] width 47 height 21
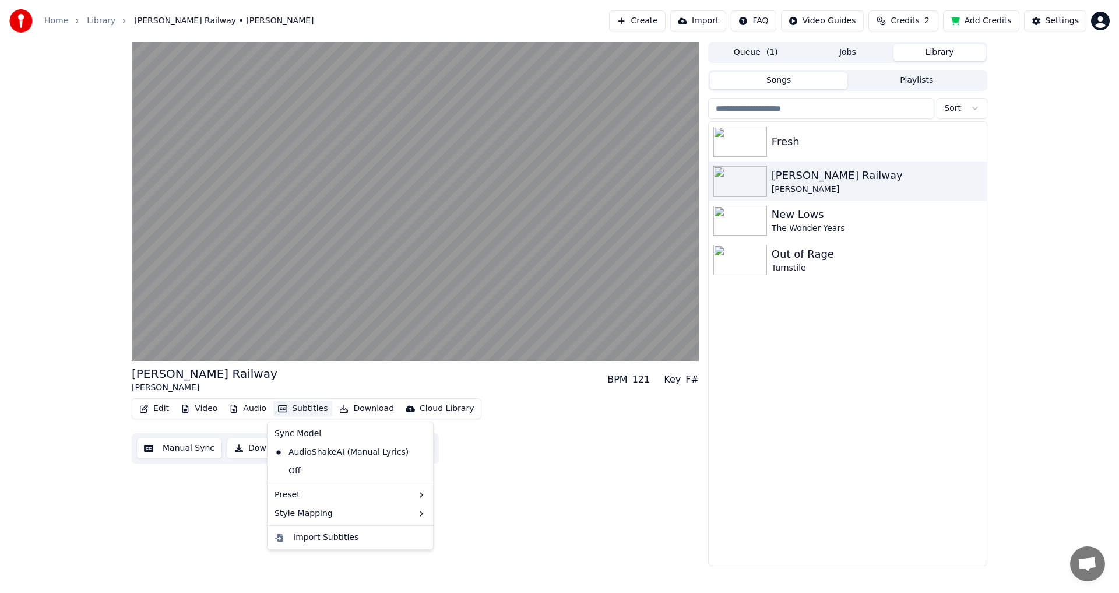
click at [297, 404] on button "Subtitles" at bounding box center [302, 408] width 59 height 16
click at [309, 386] on div "[PERSON_NAME] Railway [PERSON_NAME] BPM 121 Key F#" at bounding box center [415, 379] width 567 height 28
click at [211, 406] on button "Video" at bounding box center [199, 408] width 46 height 16
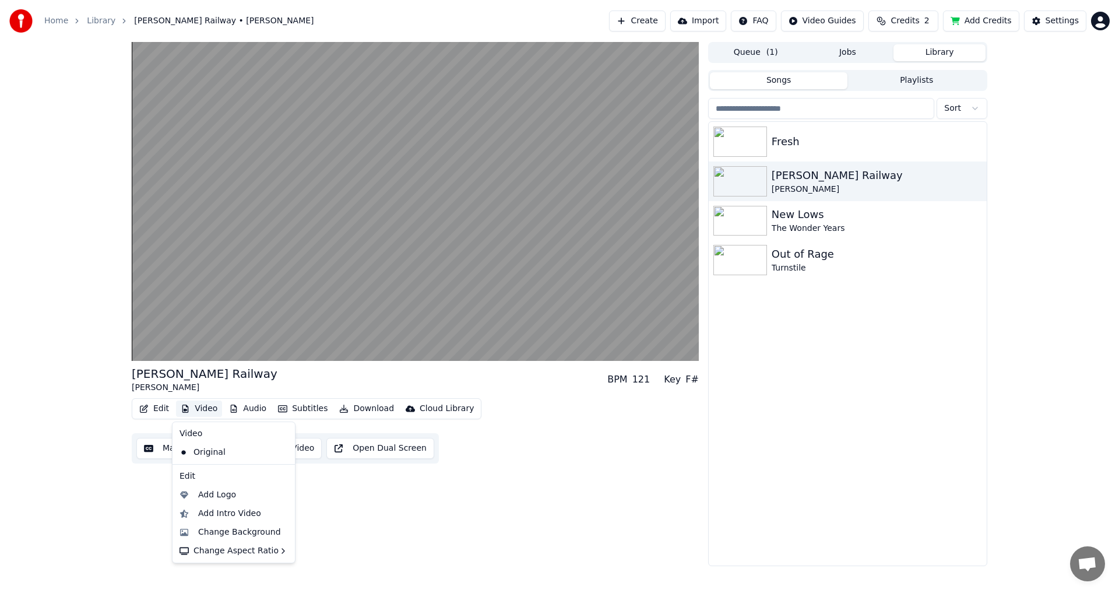
click at [220, 393] on div "[PERSON_NAME]" at bounding box center [205, 388] width 146 height 12
click at [164, 411] on button "Edit" at bounding box center [154, 408] width 39 height 16
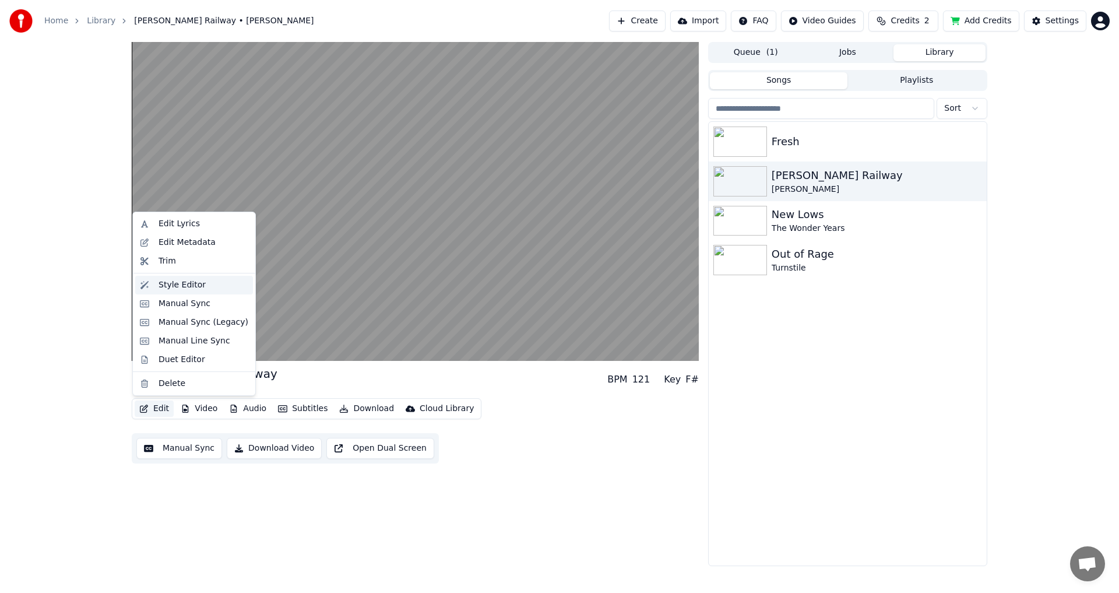
click at [177, 293] on div "Style Editor" at bounding box center [194, 285] width 118 height 19
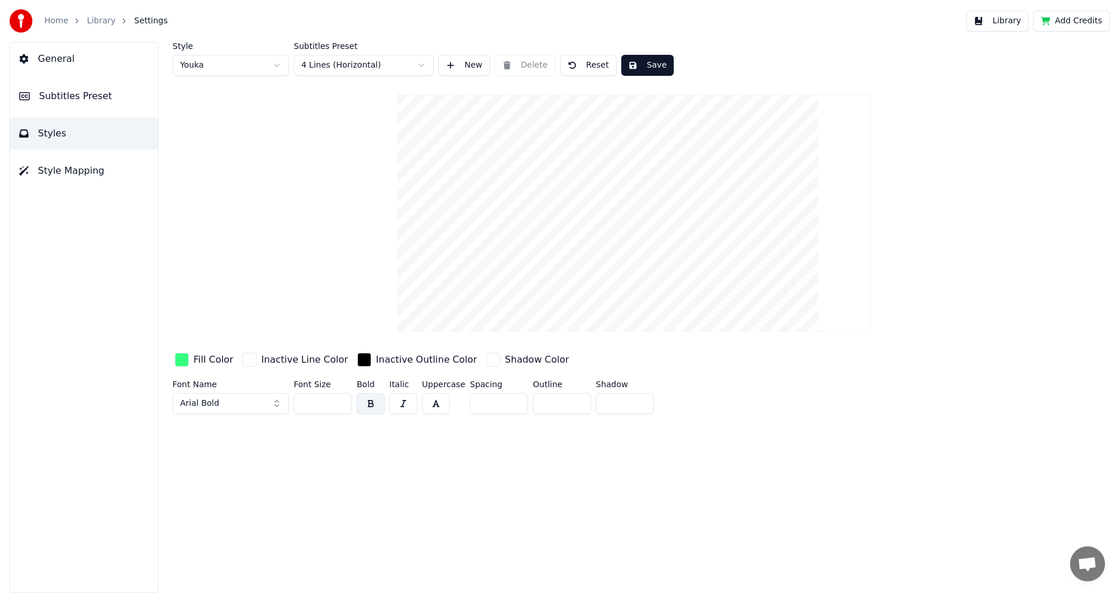
click at [81, 87] on button "Subtitles Preset" at bounding box center [84, 96] width 148 height 33
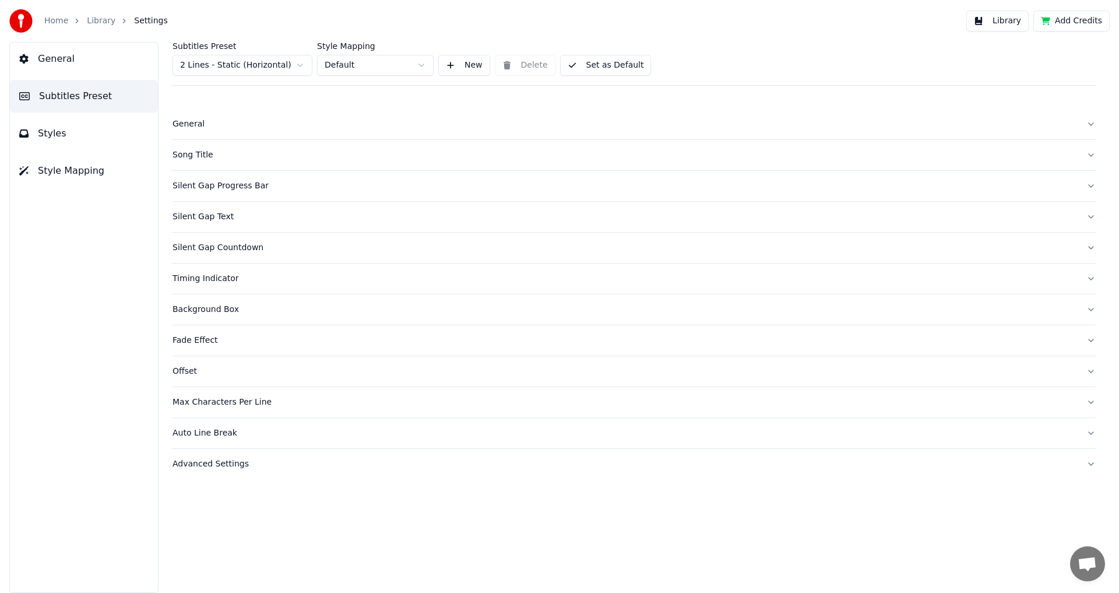
click at [174, 147] on button "Song Title" at bounding box center [633, 155] width 923 height 30
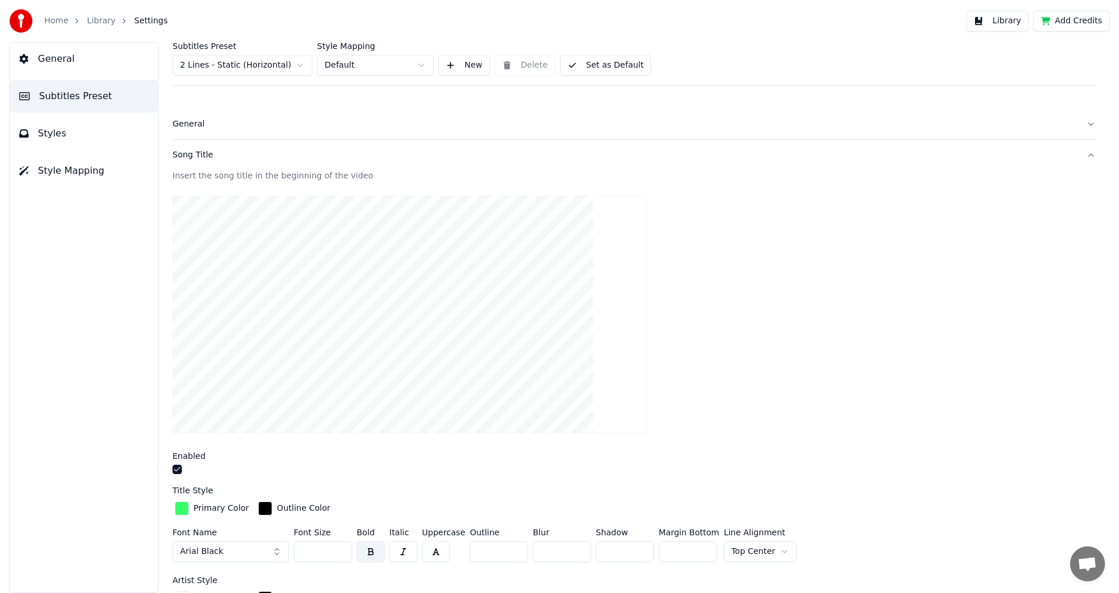
click at [640, 76] on div "Subtitles Preset 2 Lines - Static (Horizontal) Style Mapping Default New Delete…" at bounding box center [633, 64] width 923 height 44
click at [625, 67] on button "Set as Default" at bounding box center [605, 65] width 91 height 21
click at [600, 65] on button "Done" at bounding box center [587, 65] width 55 height 21
click at [79, 69] on button "General" at bounding box center [84, 59] width 148 height 33
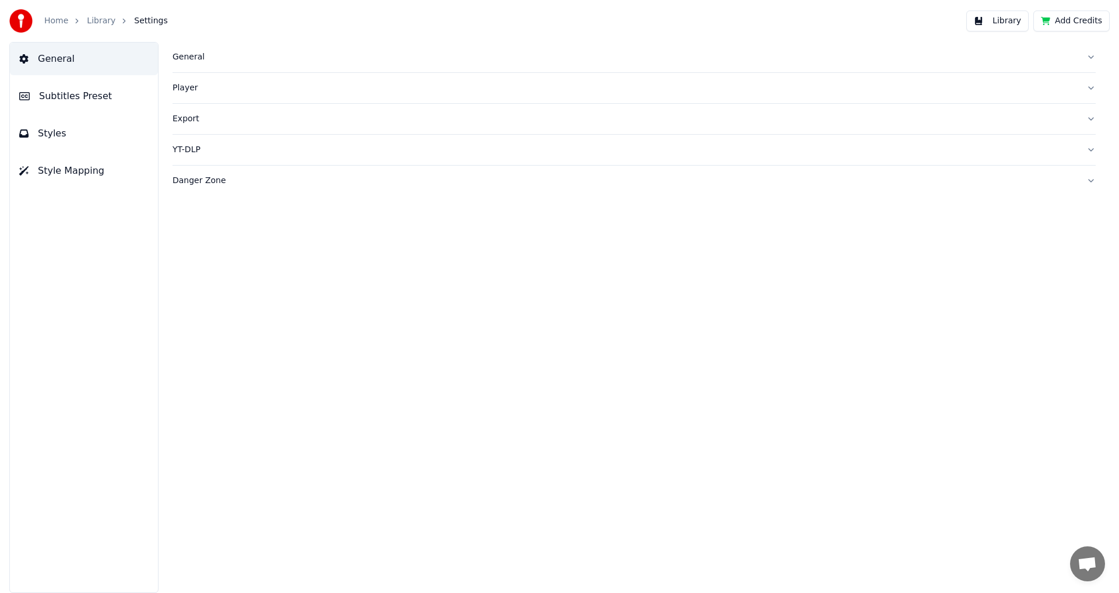
click at [90, 12] on div "Home Library Settings" at bounding box center [88, 20] width 158 height 23
click at [91, 16] on link "Library" at bounding box center [101, 21] width 29 height 12
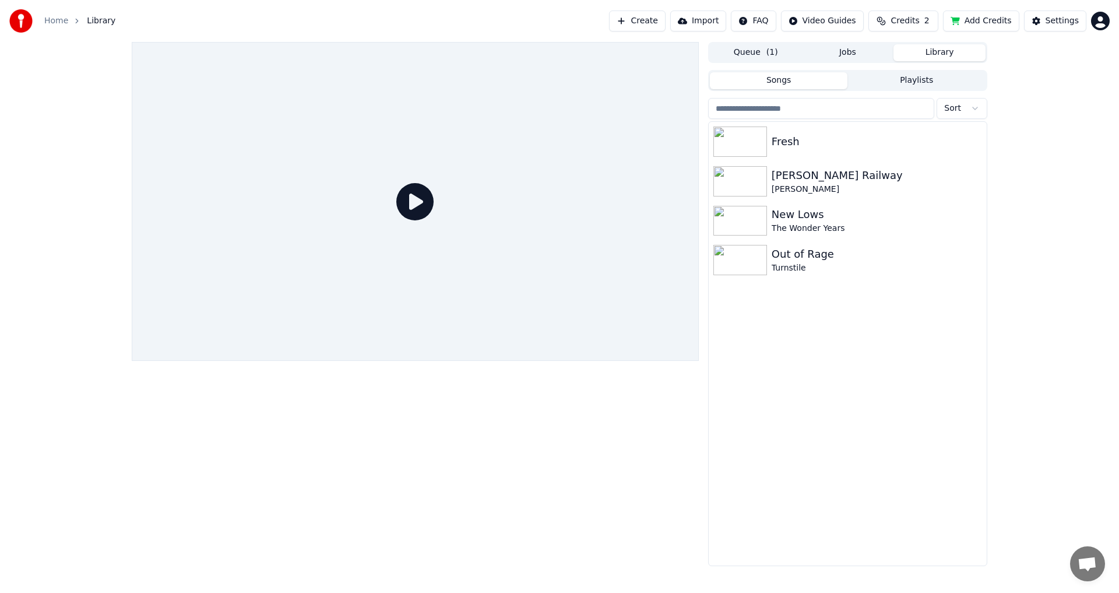
click at [410, 200] on icon at bounding box center [414, 201] width 37 height 37
click at [842, 184] on div "[PERSON_NAME]" at bounding box center [870, 190] width 199 height 12
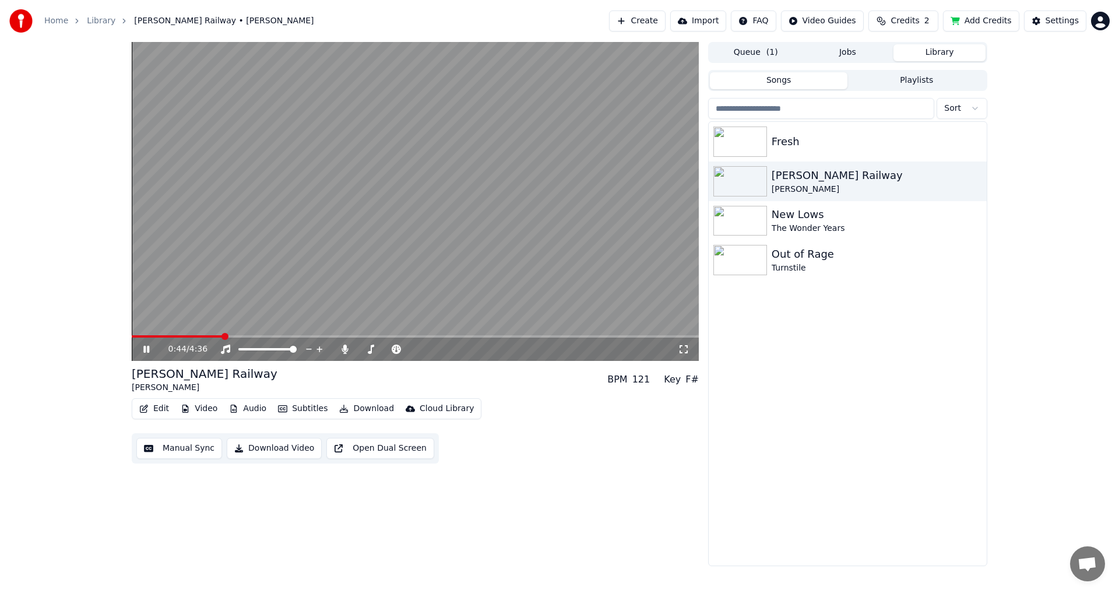
click at [146, 340] on div "0:44 / 4:36" at bounding box center [415, 348] width 567 height 23
click at [150, 344] on div "0:44 / 4:36" at bounding box center [415, 349] width 558 height 12
click at [149, 350] on icon at bounding box center [146, 348] width 6 height 7
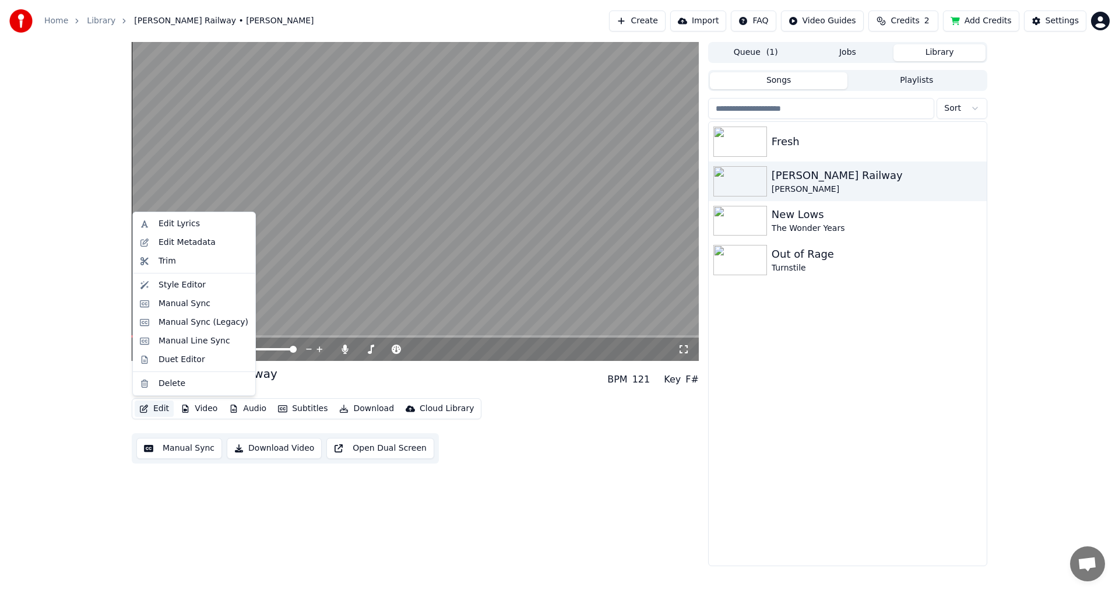
click at [150, 410] on button "Edit" at bounding box center [154, 408] width 39 height 16
click at [182, 305] on div "Manual Sync" at bounding box center [184, 304] width 52 height 12
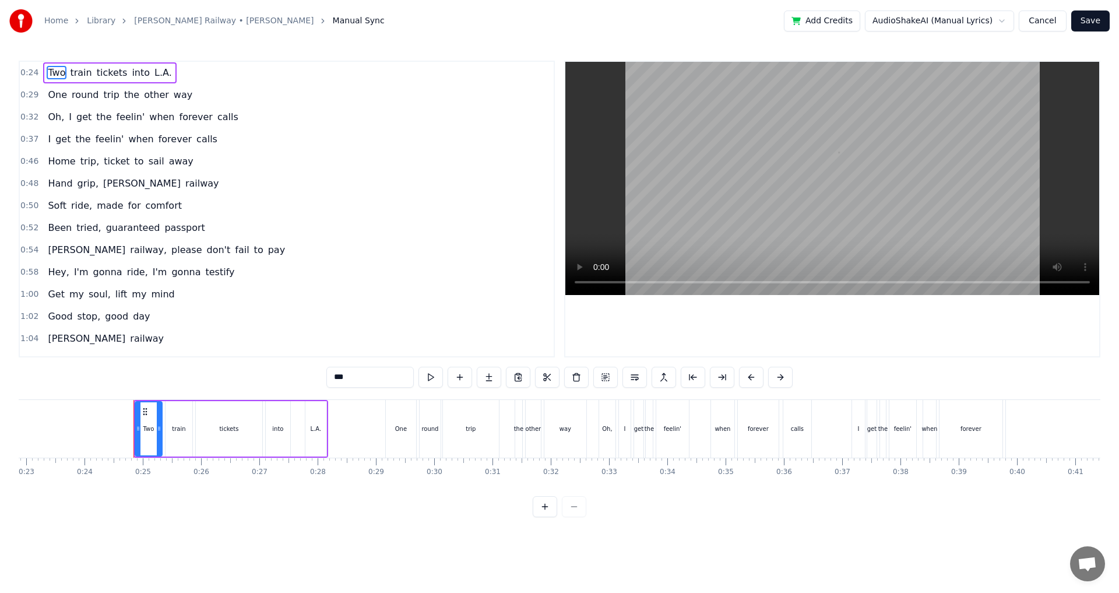
scroll to position [0, 1388]
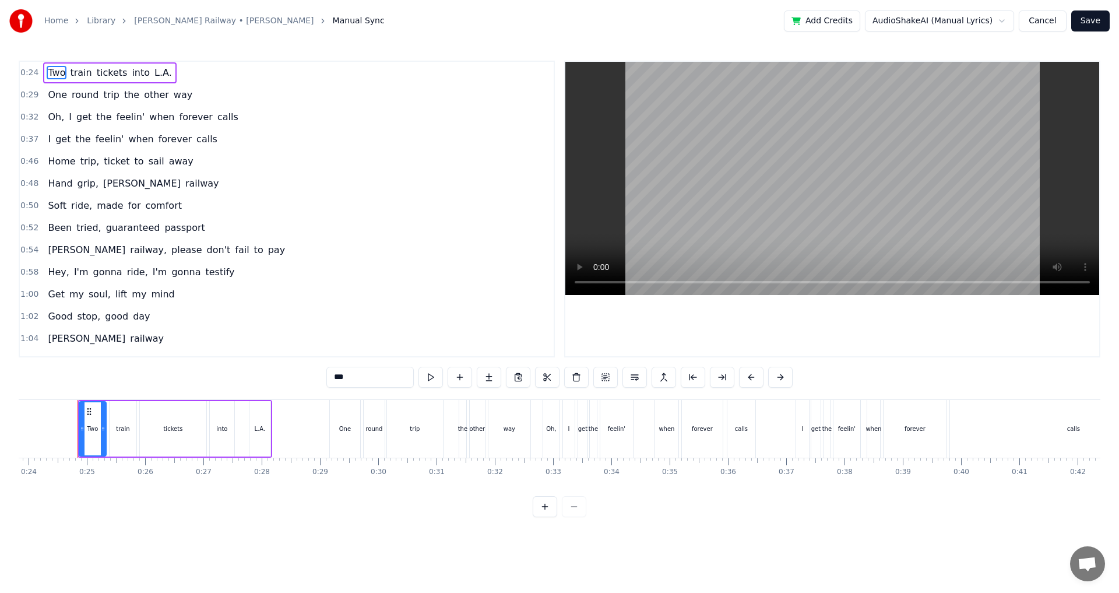
click at [195, 143] on span "calls" at bounding box center [206, 138] width 23 height 13
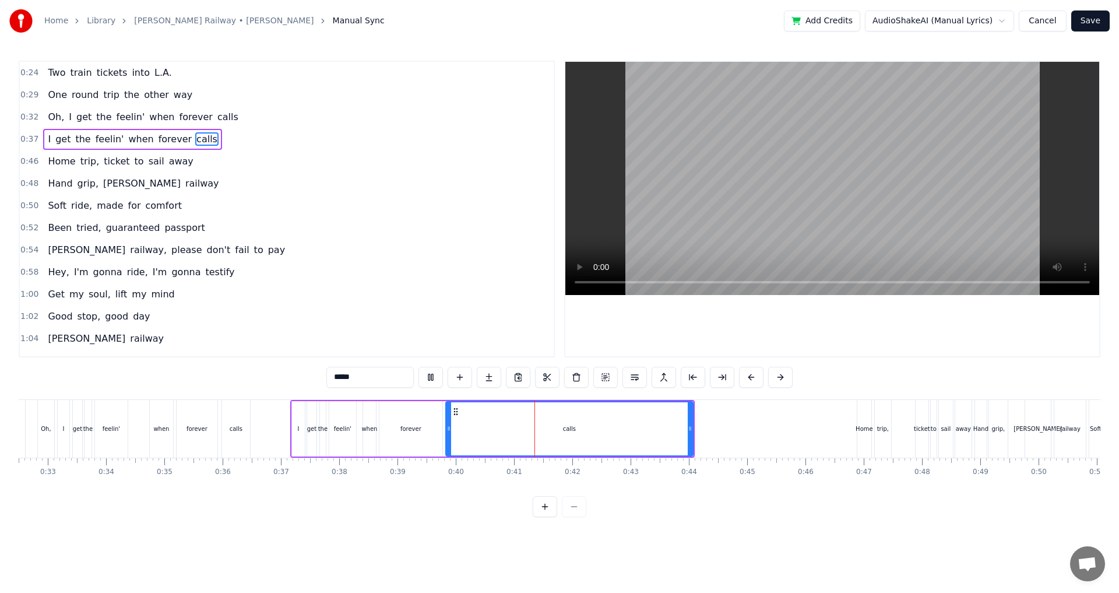
scroll to position [0, 1955]
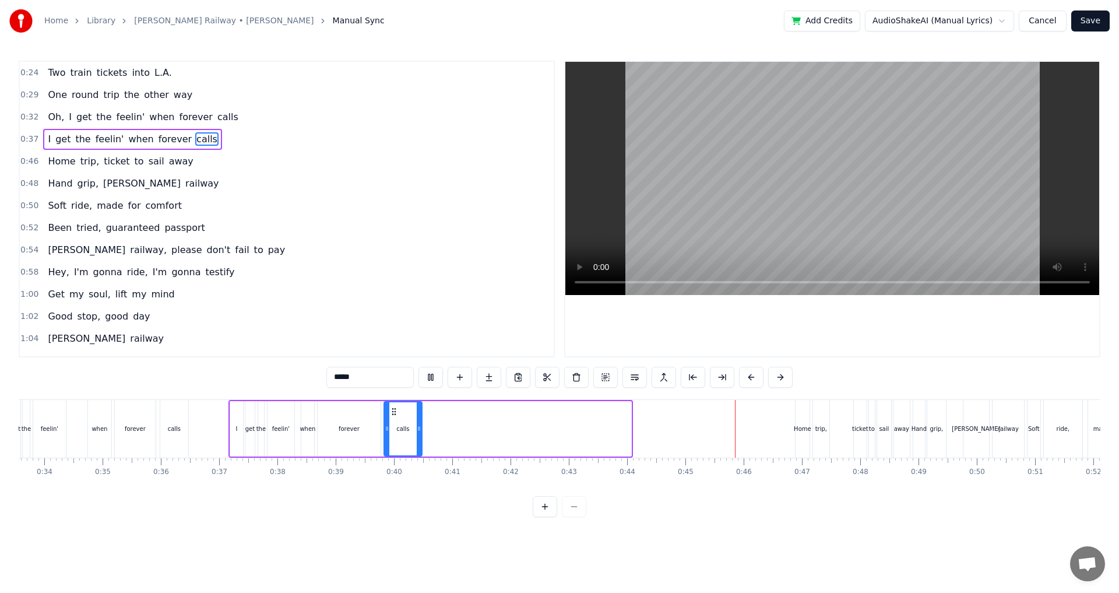
drag, startPoint x: 629, startPoint y: 432, endPoint x: 419, endPoint y: 437, distance: 209.2
click at [419, 437] on div at bounding box center [419, 428] width 5 height 53
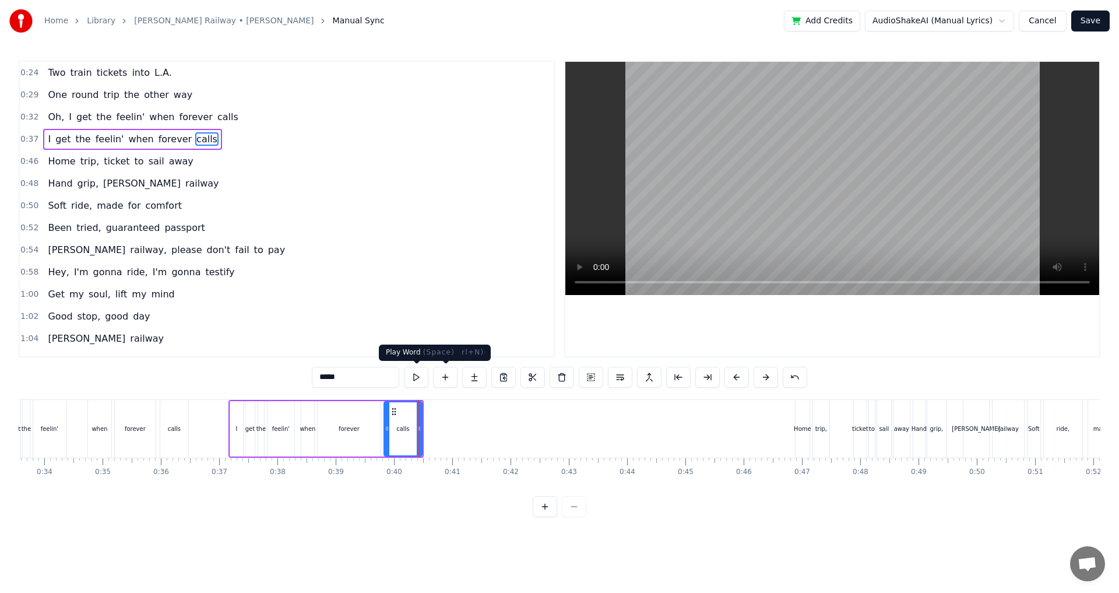
click at [424, 378] on button at bounding box center [416, 376] width 24 height 21
click at [343, 397] on div "0:24 Two train tickets into L.A. 0:29 One round trip the other way 0:32 Oh, I g…" at bounding box center [559, 289] width 1081 height 456
click at [339, 408] on div "forever" at bounding box center [349, 428] width 63 height 55
type input "*******"
click at [418, 376] on button at bounding box center [416, 376] width 24 height 21
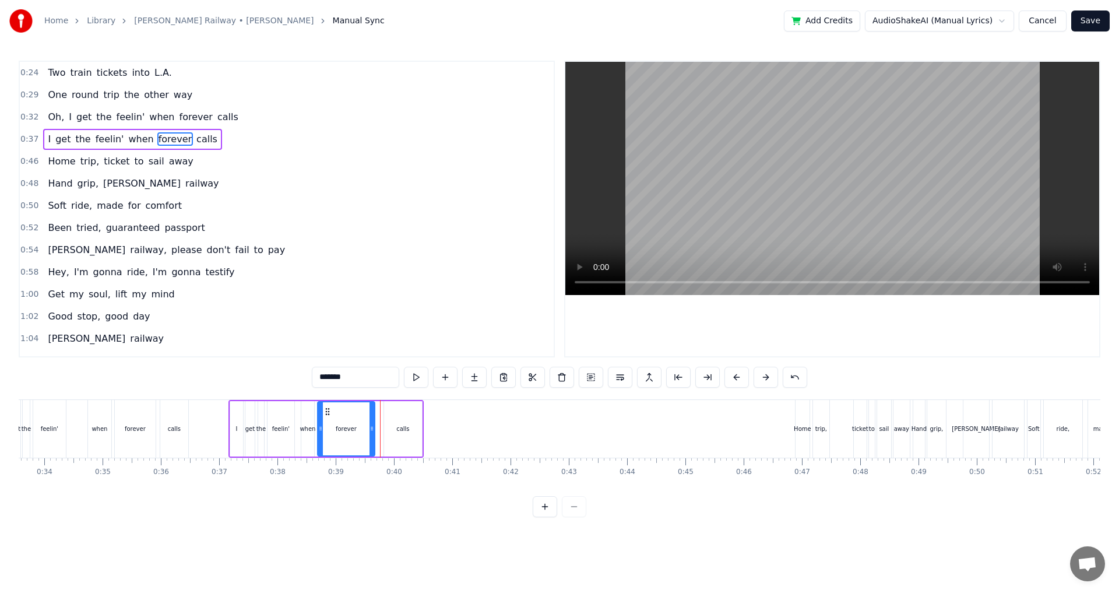
drag, startPoint x: 377, startPoint y: 440, endPoint x: 371, endPoint y: 442, distance: 5.9
click at [371, 442] on div at bounding box center [371, 428] width 5 height 53
click at [405, 383] on button at bounding box center [416, 376] width 24 height 21
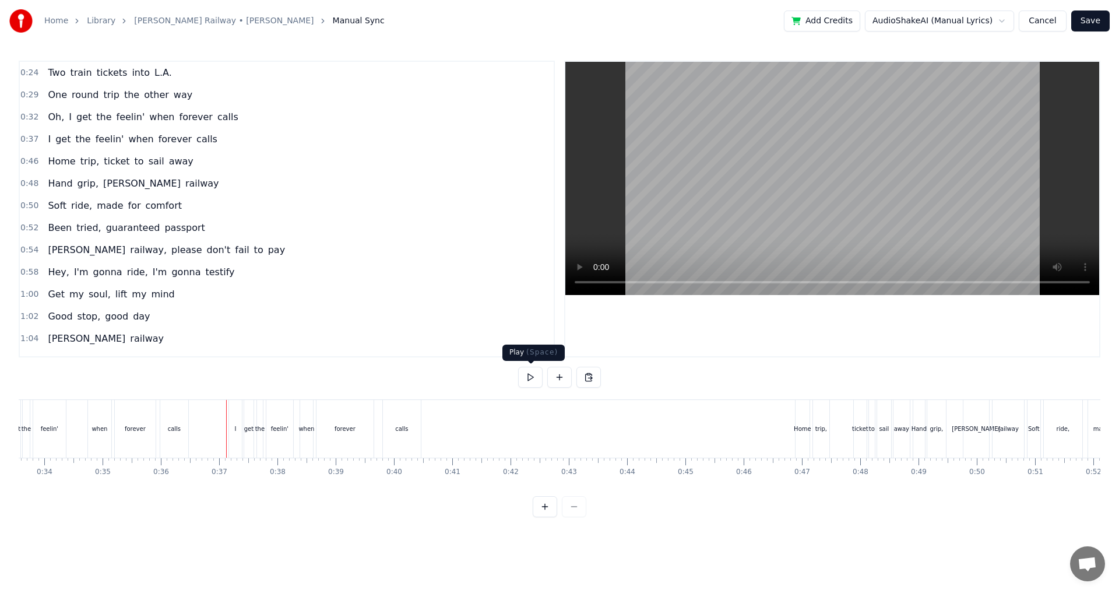
click at [524, 373] on button at bounding box center [530, 376] width 24 height 21
click at [411, 431] on div "calls" at bounding box center [402, 429] width 38 height 58
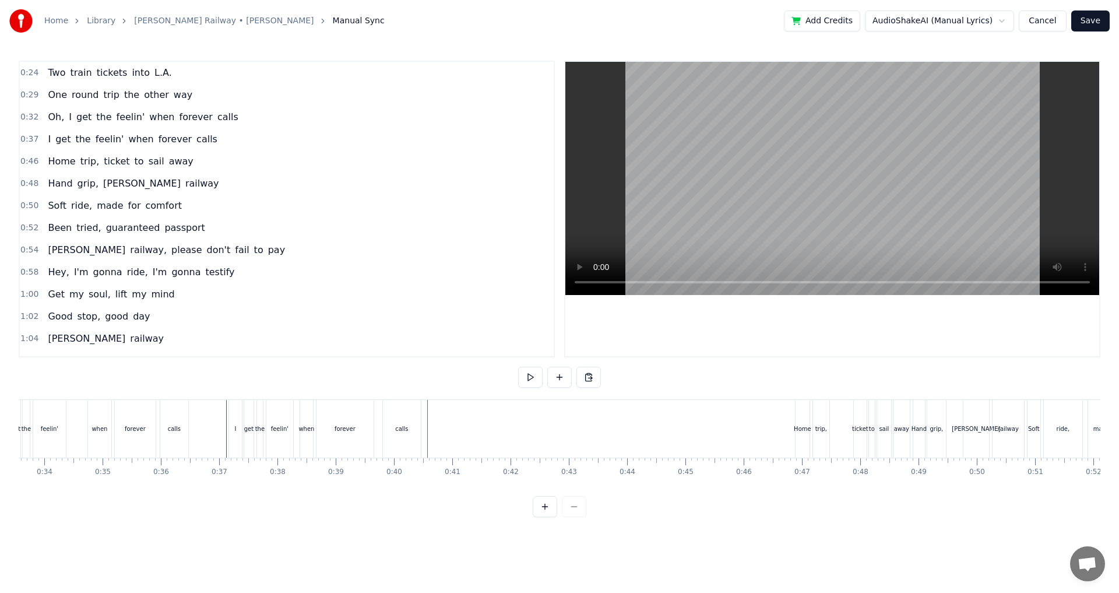
click at [420, 431] on div "calls" at bounding box center [401, 429] width 39 height 58
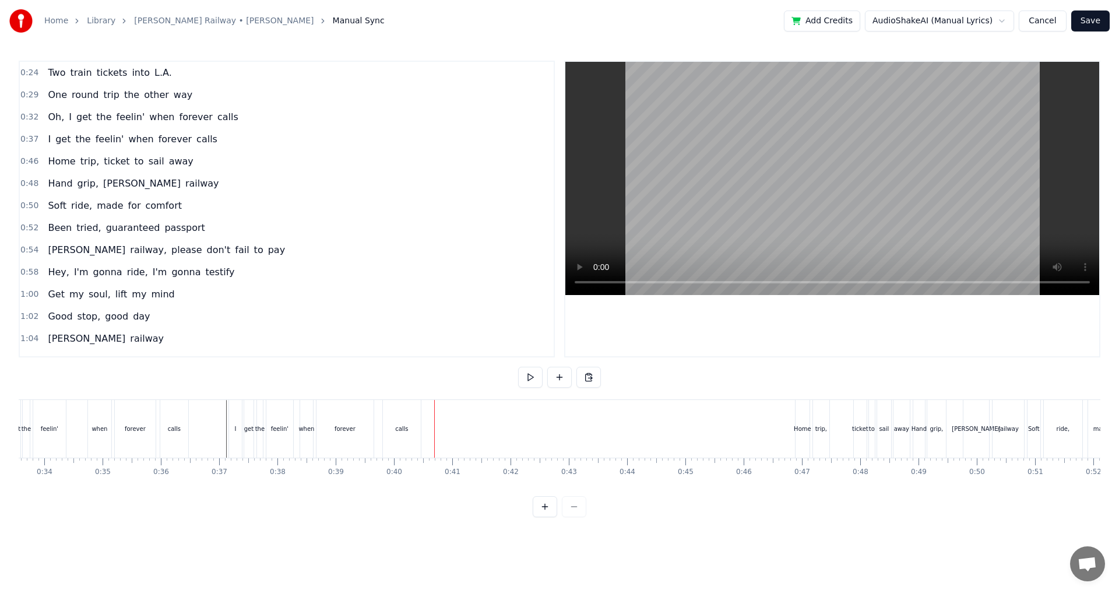
click at [421, 428] on div "calls" at bounding box center [401, 429] width 39 height 58
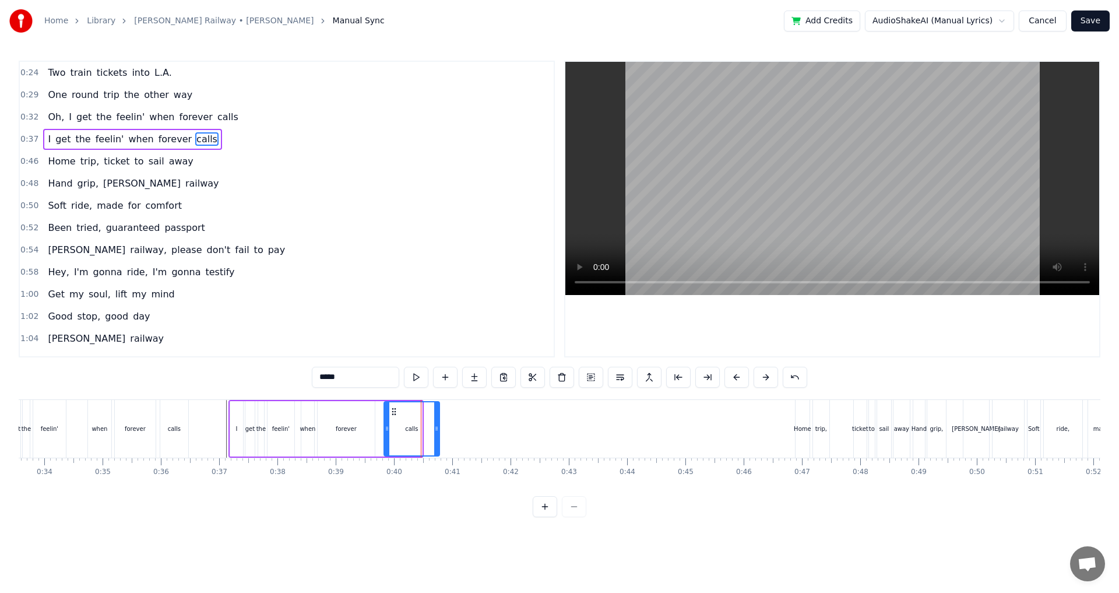
drag, startPoint x: 418, startPoint y: 427, endPoint x: 436, endPoint y: 432, distance: 18.1
click at [436, 432] on icon at bounding box center [436, 428] width 5 height 9
click at [423, 381] on button at bounding box center [416, 376] width 24 height 21
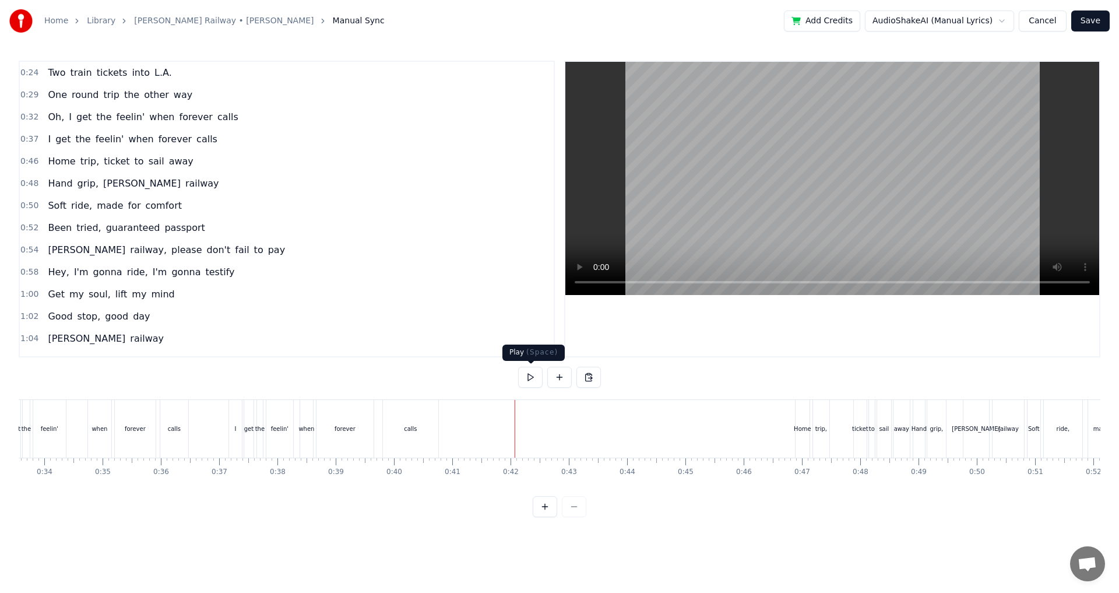
click at [534, 379] on button at bounding box center [530, 376] width 24 height 21
click at [433, 425] on div "calls" at bounding box center [410, 429] width 55 height 58
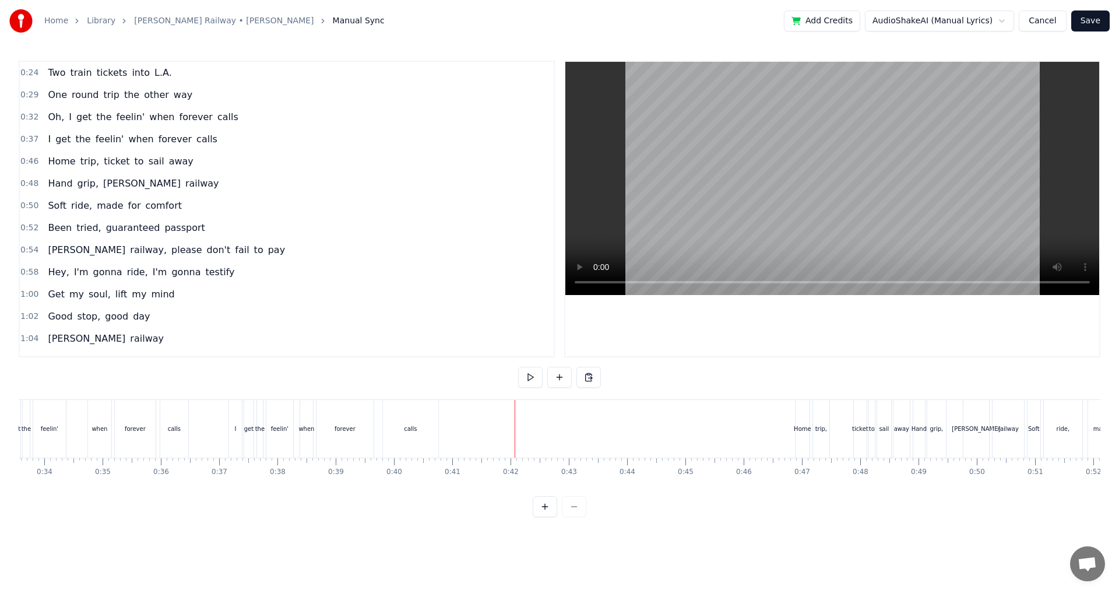
click at [526, 385] on button at bounding box center [530, 376] width 24 height 21
click at [528, 383] on button at bounding box center [530, 376] width 24 height 21
click at [528, 385] on button at bounding box center [530, 376] width 24 height 21
click at [531, 375] on button at bounding box center [530, 376] width 24 height 21
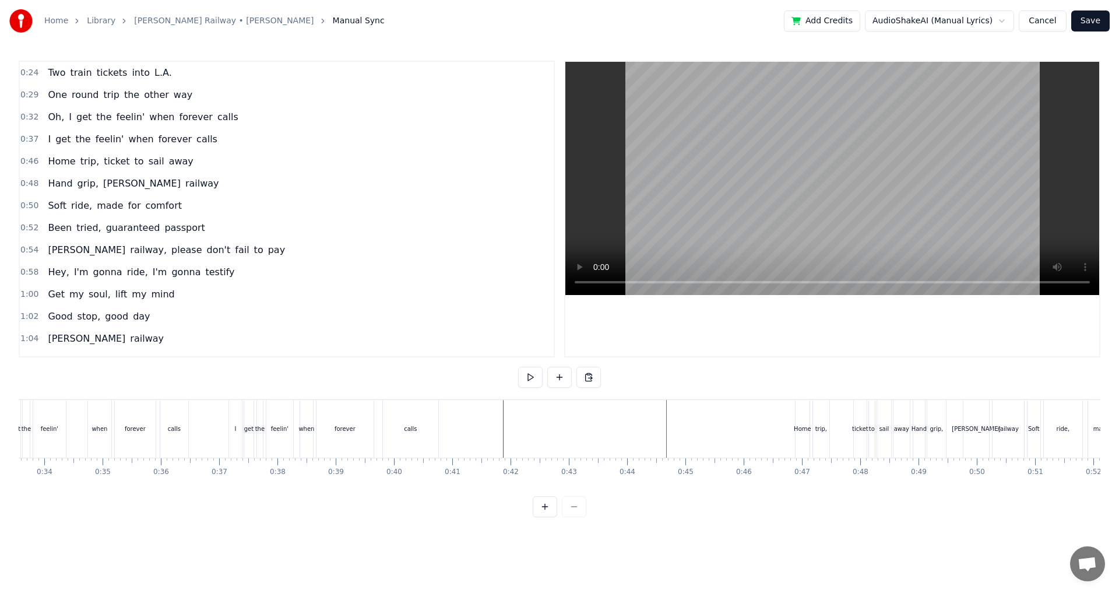
click at [531, 375] on button at bounding box center [530, 376] width 24 height 21
click at [526, 393] on div "0:24 Two train tickets into L.A. 0:29 One round trip the other way 0:32 Oh, I g…" at bounding box center [559, 289] width 1081 height 456
click at [526, 378] on button at bounding box center [530, 376] width 24 height 21
click at [529, 377] on button at bounding box center [530, 376] width 24 height 21
click at [565, 381] on button at bounding box center [559, 376] width 24 height 21
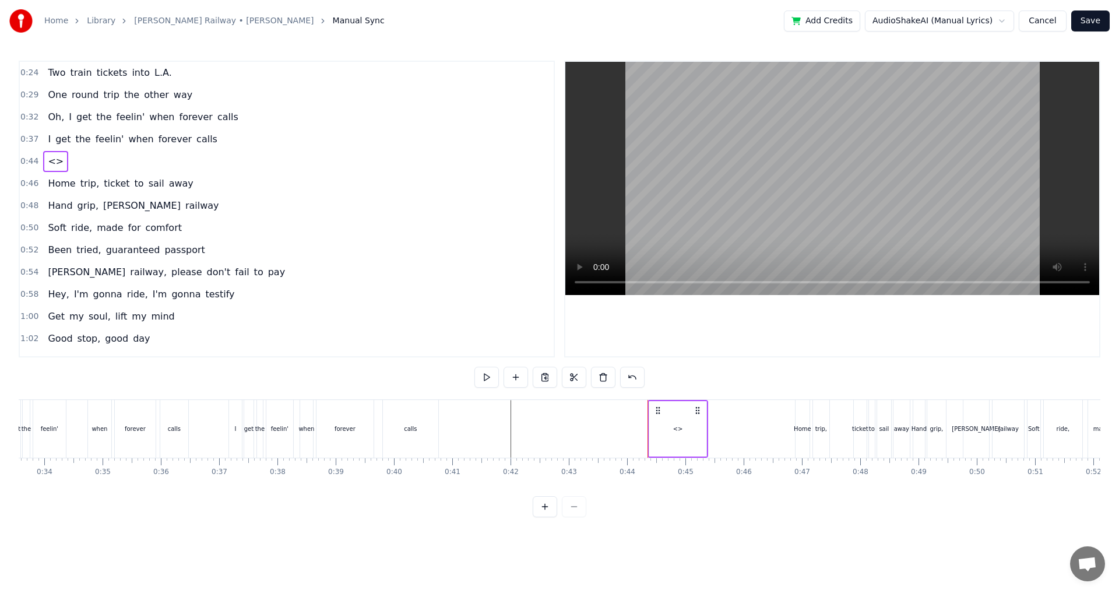
click at [657, 421] on div "<>" at bounding box center [676, 429] width 57 height 58
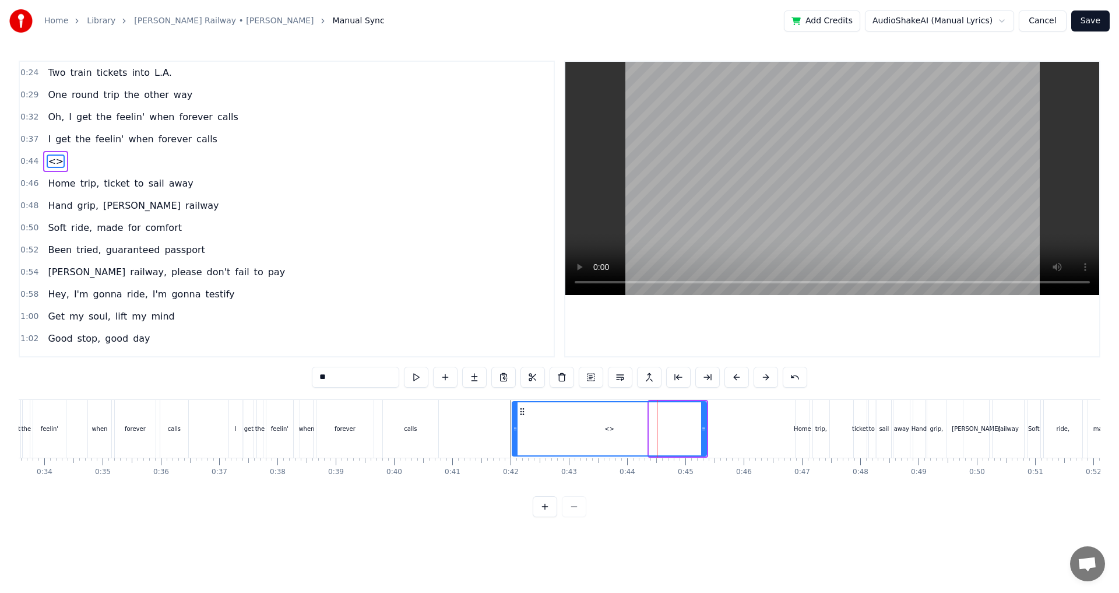
drag, startPoint x: 654, startPoint y: 426, endPoint x: 517, endPoint y: 431, distance: 137.0
click at [517, 431] on icon at bounding box center [515, 428] width 5 height 9
drag, startPoint x: 702, startPoint y: 434, endPoint x: 629, endPoint y: 433, distance: 72.8
click at [629, 433] on div at bounding box center [629, 428] width 5 height 53
click at [570, 425] on div "<>" at bounding box center [573, 428] width 10 height 9
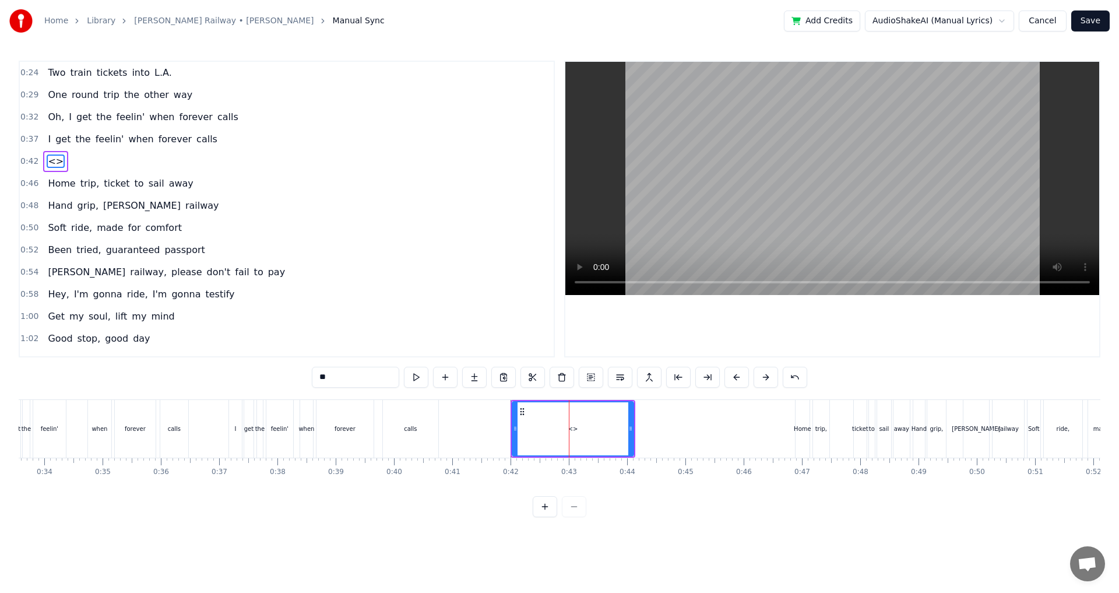
click at [362, 378] on input "**" at bounding box center [355, 376] width 87 height 21
click at [363, 378] on input "**" at bounding box center [355, 376] width 87 height 21
click at [356, 373] on input "**" at bounding box center [355, 376] width 87 height 21
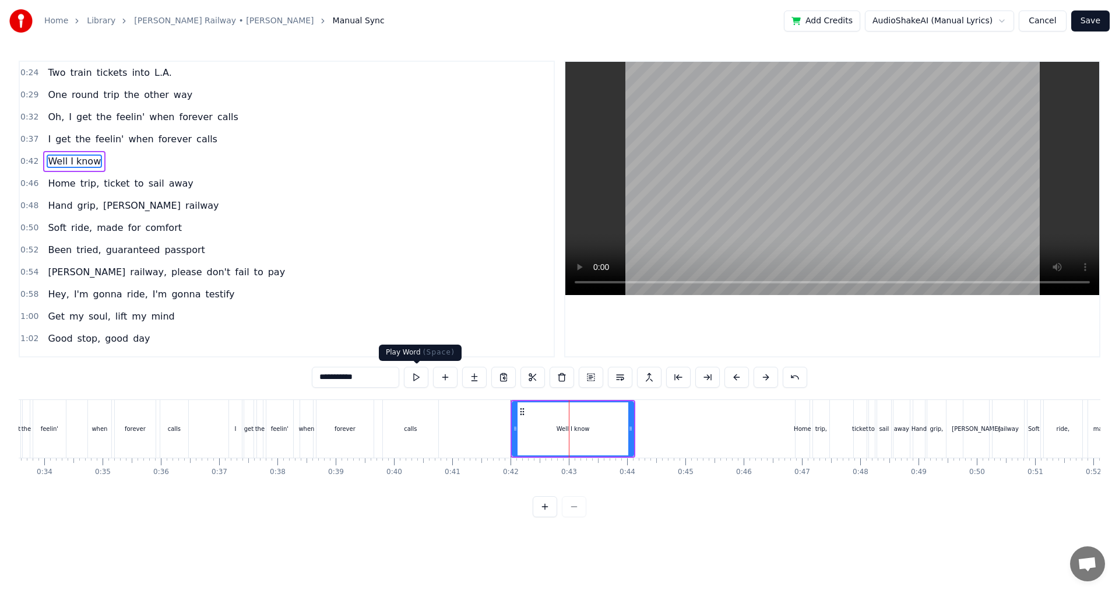
type input "**********"
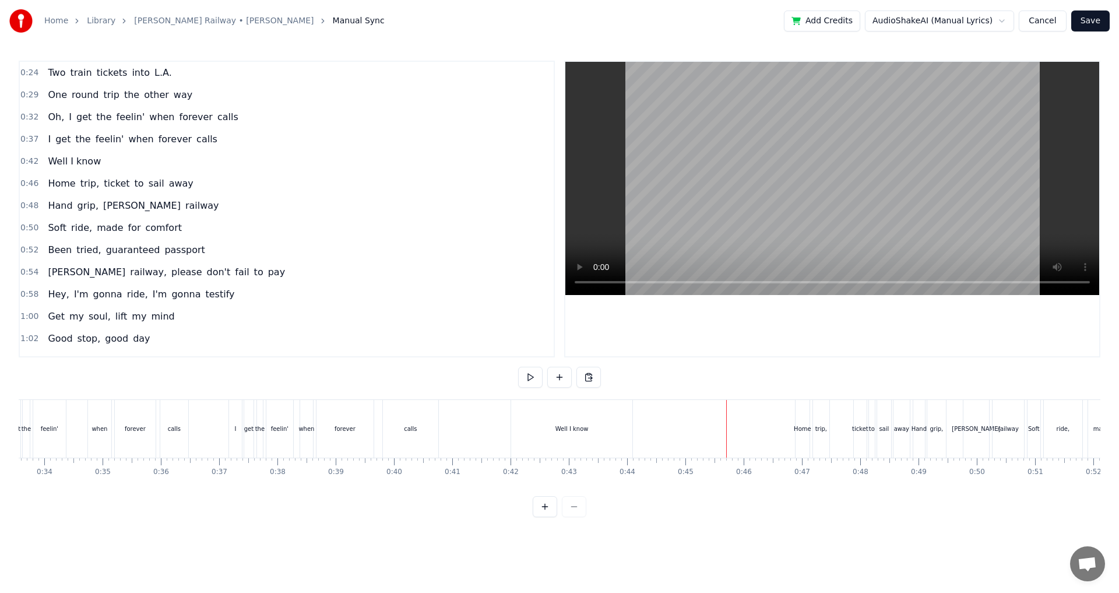
click at [528, 427] on div "Well I know" at bounding box center [571, 429] width 121 height 58
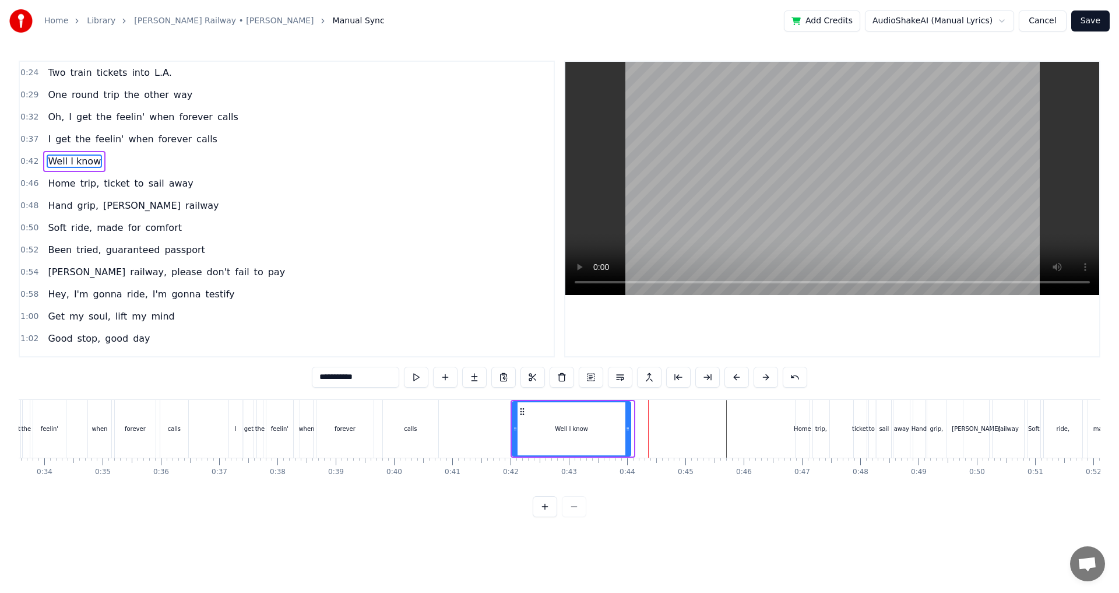
click at [629, 427] on icon at bounding box center [627, 428] width 5 height 9
drag, startPoint x: 629, startPoint y: 431, endPoint x: 579, endPoint y: 414, distance: 53.1
click at [632, 431] on icon at bounding box center [631, 428] width 5 height 9
click at [418, 374] on button at bounding box center [416, 376] width 24 height 21
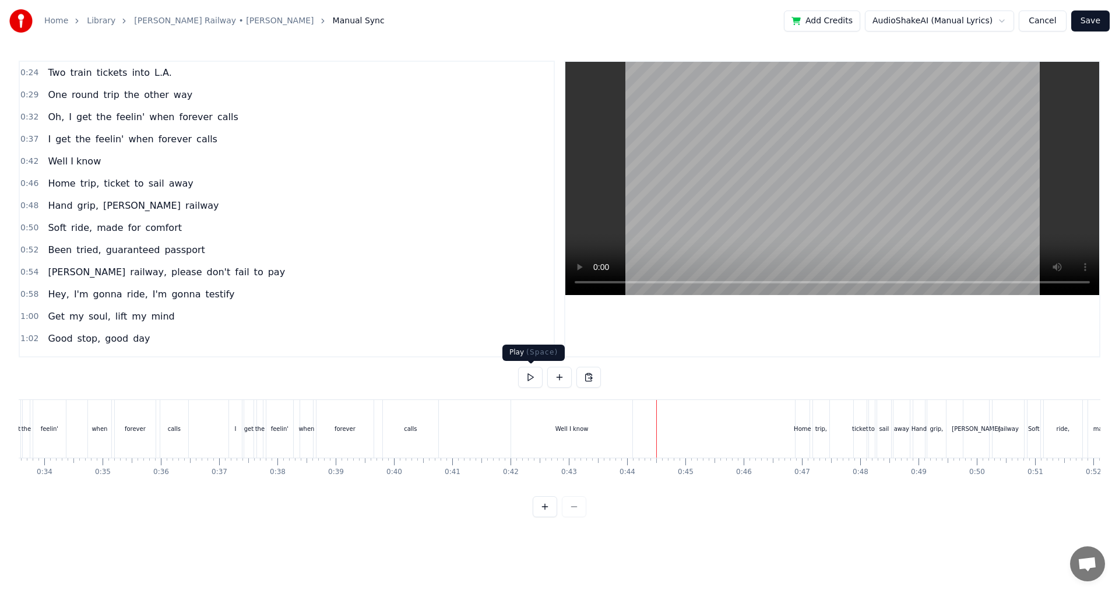
click at [522, 376] on button at bounding box center [530, 376] width 24 height 21
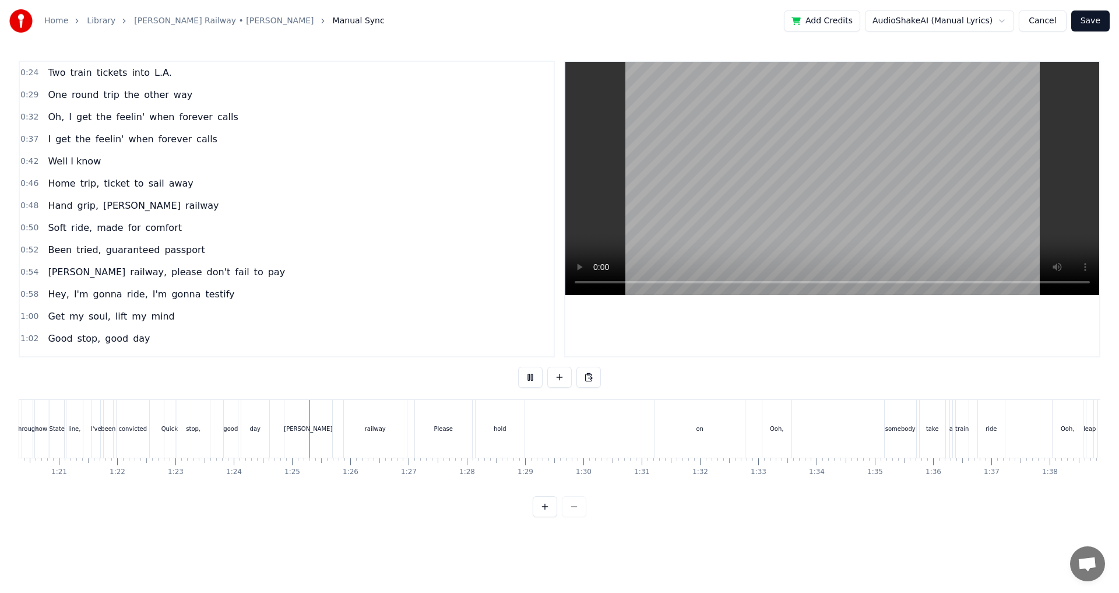
scroll to position [0, 4881]
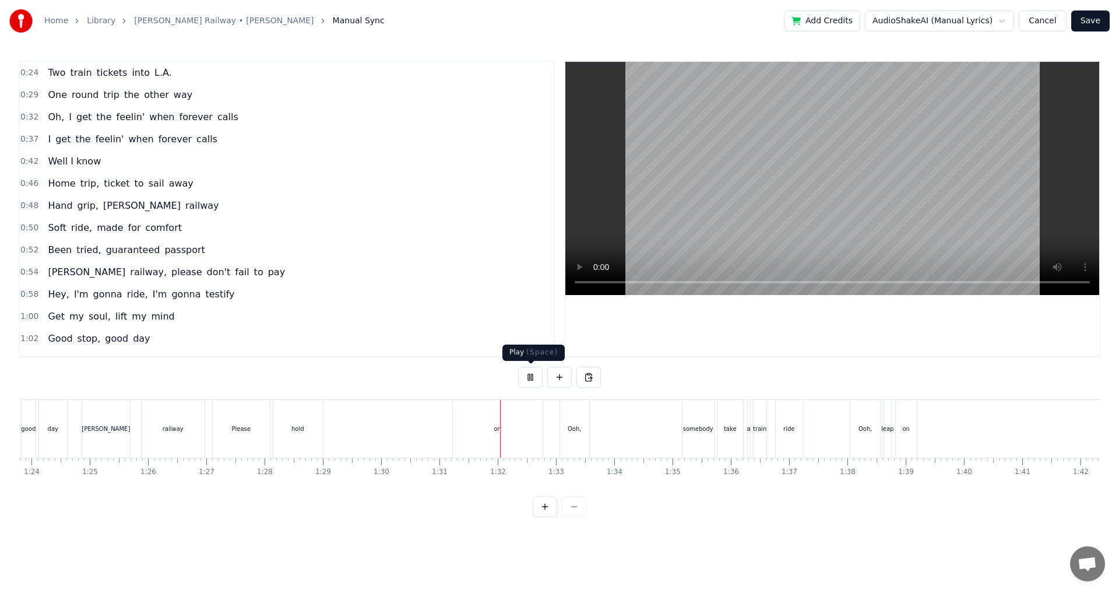
click at [520, 377] on button at bounding box center [530, 376] width 24 height 21
drag, startPoint x: 491, startPoint y: 433, endPoint x: 417, endPoint y: 433, distance: 74.0
click at [418, 435] on div "Please hold on" at bounding box center [378, 429] width 333 height 58
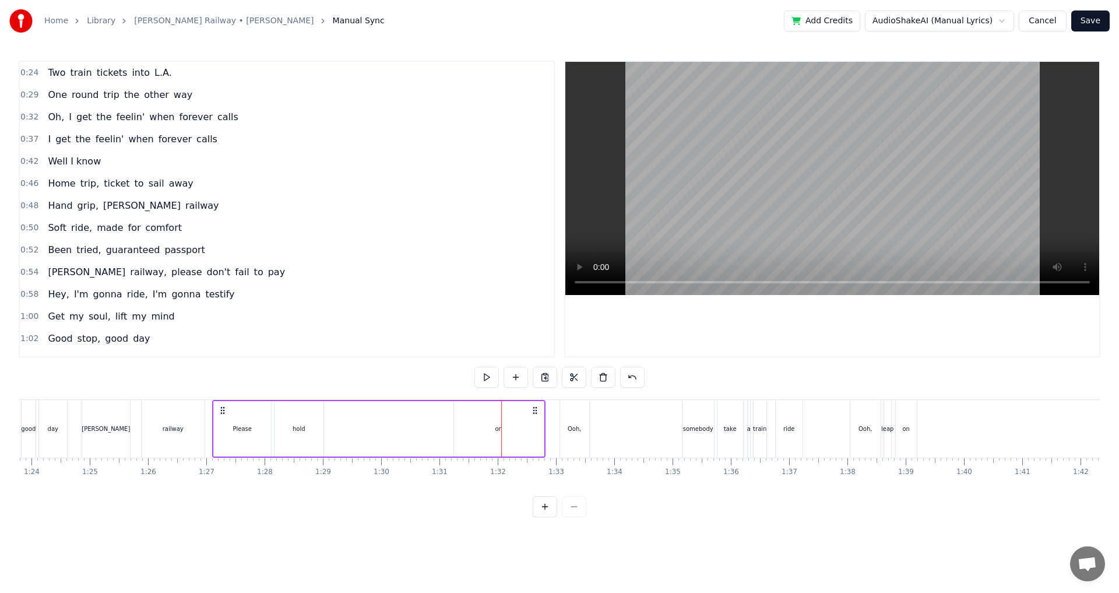
click at [319, 431] on div "hold" at bounding box center [298, 428] width 49 height 55
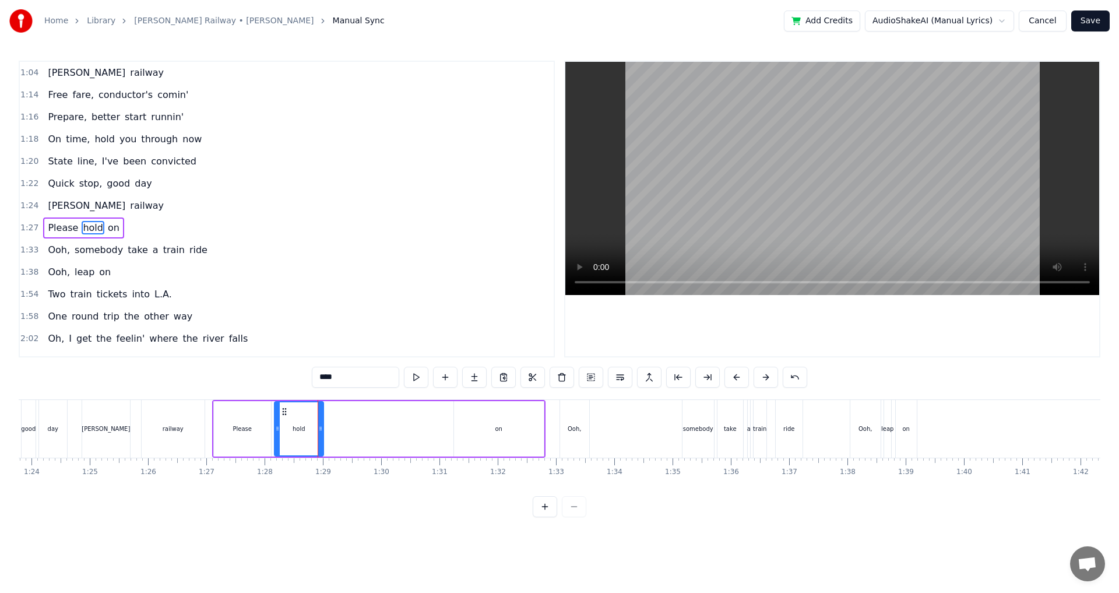
scroll to position [306, 0]
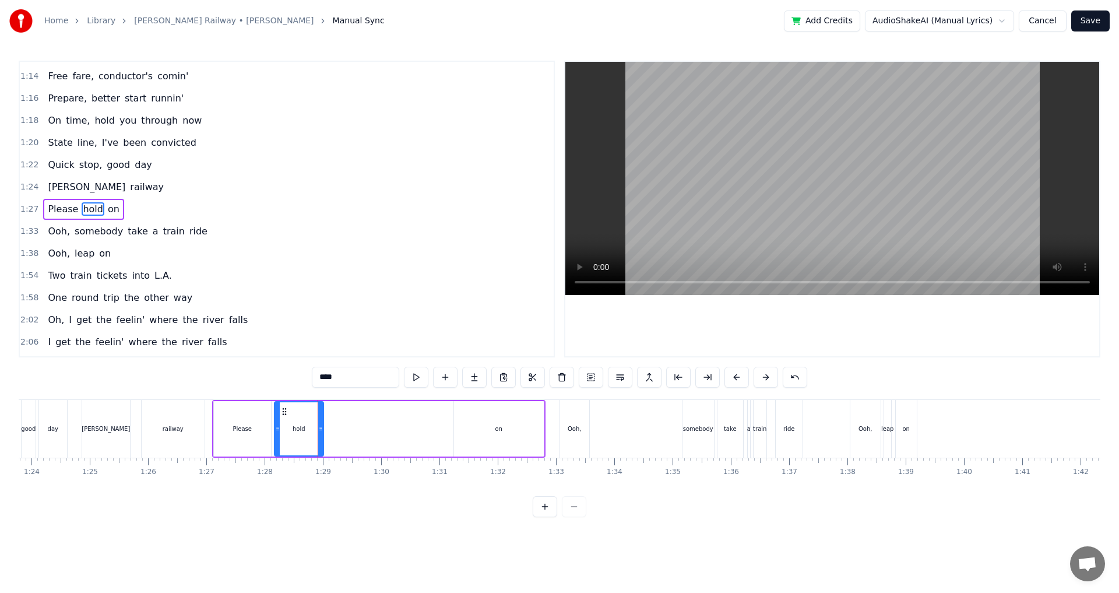
click at [471, 426] on div "on" at bounding box center [499, 428] width 90 height 55
type input "**"
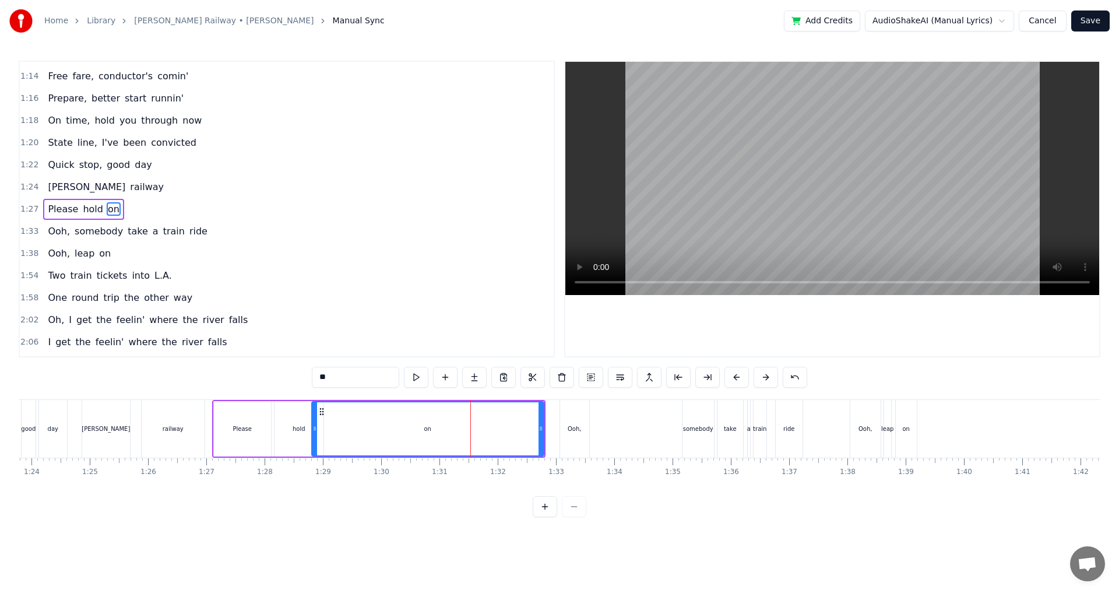
drag, startPoint x: 455, startPoint y: 427, endPoint x: 466, endPoint y: 432, distance: 11.5
click at [313, 437] on div at bounding box center [314, 428] width 5 height 53
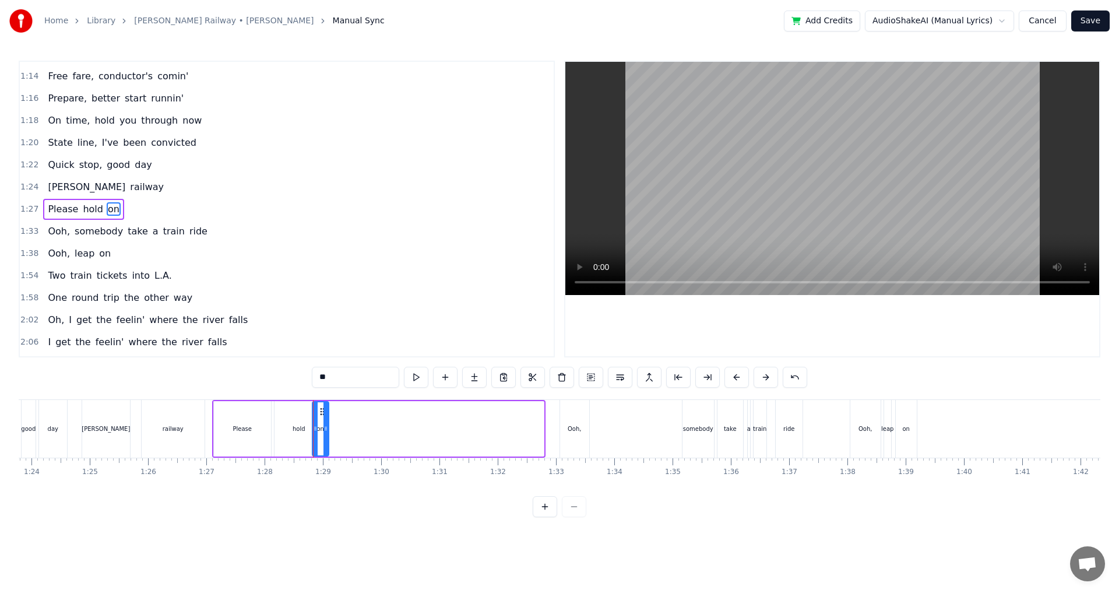
drag, startPoint x: 541, startPoint y: 431, endPoint x: 326, endPoint y: 440, distance: 215.2
click at [326, 440] on div at bounding box center [325, 428] width 5 height 53
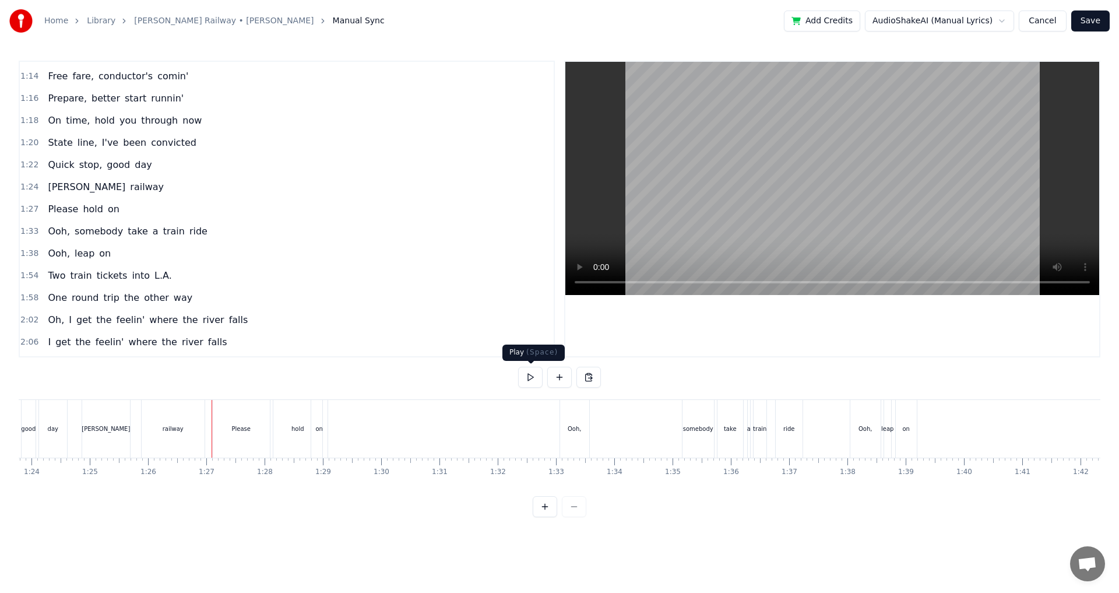
click at [530, 378] on button at bounding box center [530, 376] width 24 height 21
click at [292, 443] on div "hold" at bounding box center [297, 429] width 49 height 58
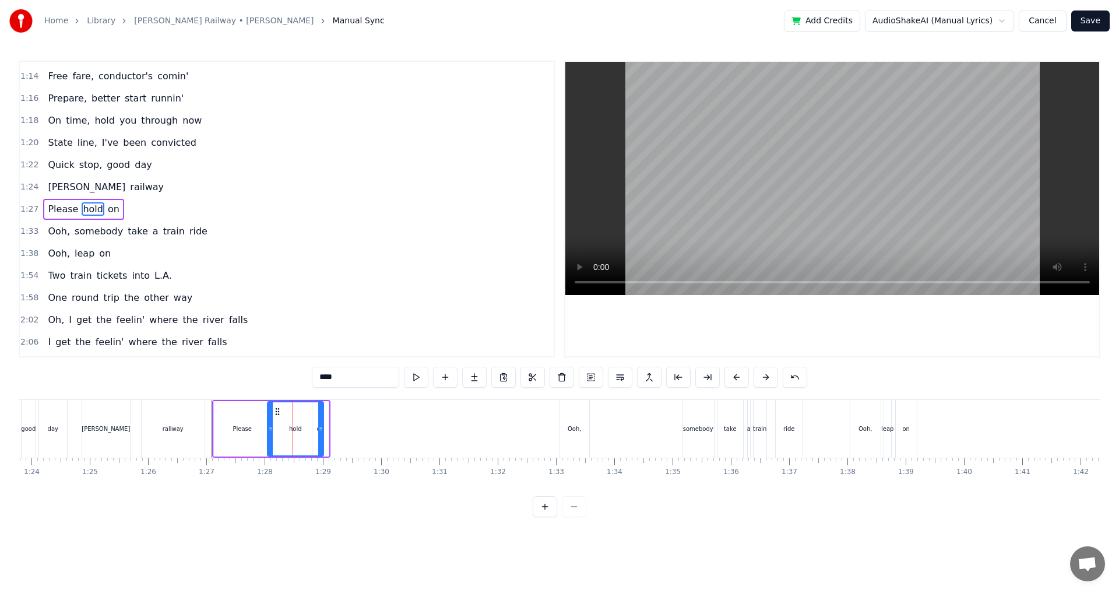
drag, startPoint x: 276, startPoint y: 435, endPoint x: 269, endPoint y: 436, distance: 7.1
click at [269, 436] on div at bounding box center [270, 428] width 5 height 53
drag, startPoint x: 319, startPoint y: 432, endPoint x: 299, endPoint y: 435, distance: 20.7
click at [299, 435] on div at bounding box center [300, 428] width 5 height 53
click at [315, 427] on div "on" at bounding box center [320, 428] width 16 height 55
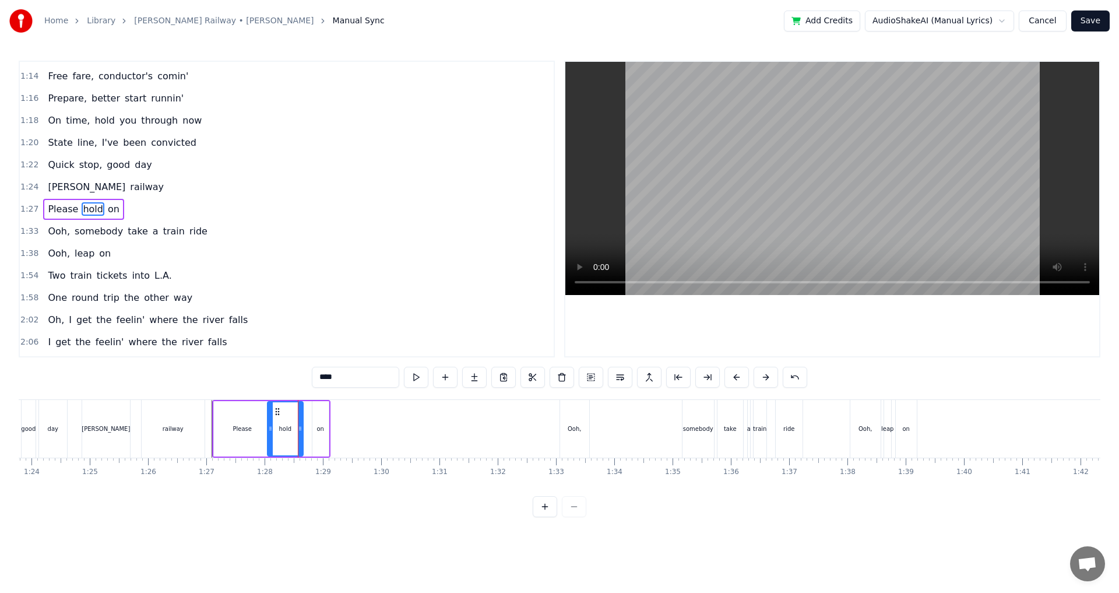
type input "**"
click at [325, 429] on icon at bounding box center [325, 428] width 5 height 9
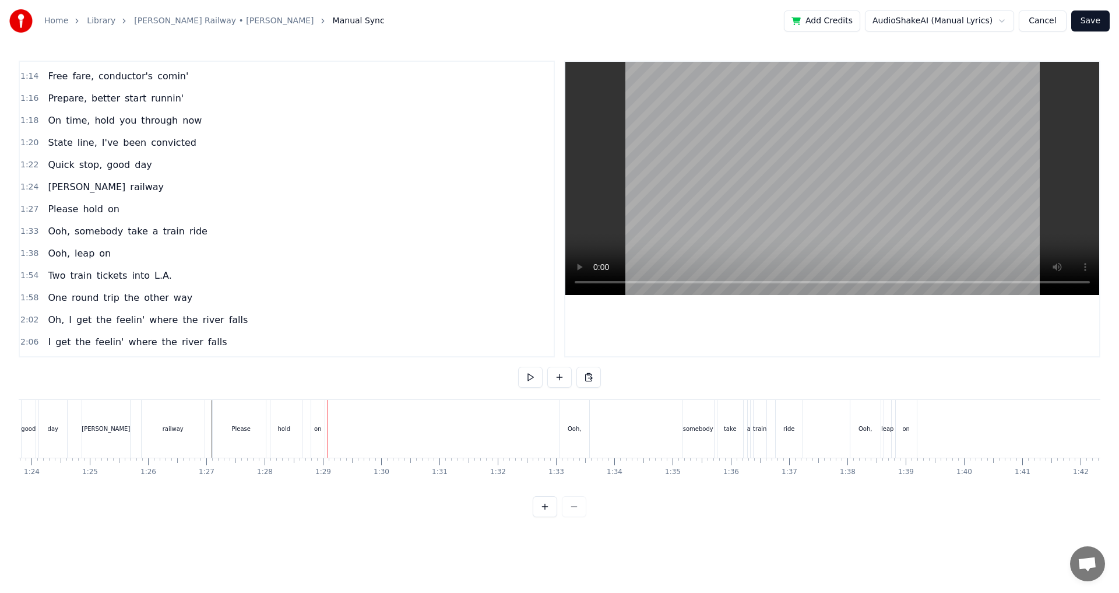
click at [325, 431] on div "on" at bounding box center [318, 429] width 15 height 58
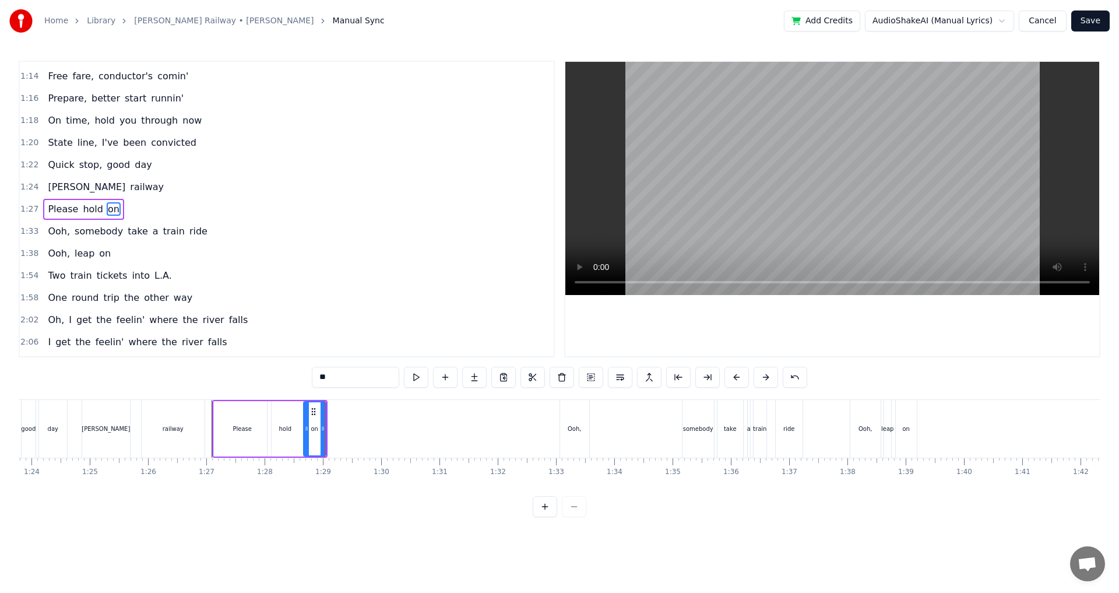
drag, startPoint x: 315, startPoint y: 432, endPoint x: 306, endPoint y: 434, distance: 8.9
click at [306, 434] on div at bounding box center [306, 428] width 5 height 53
click at [326, 434] on div "on" at bounding box center [314, 428] width 23 height 55
click at [222, 417] on div "Please" at bounding box center [242, 428] width 57 height 55
type input "******"
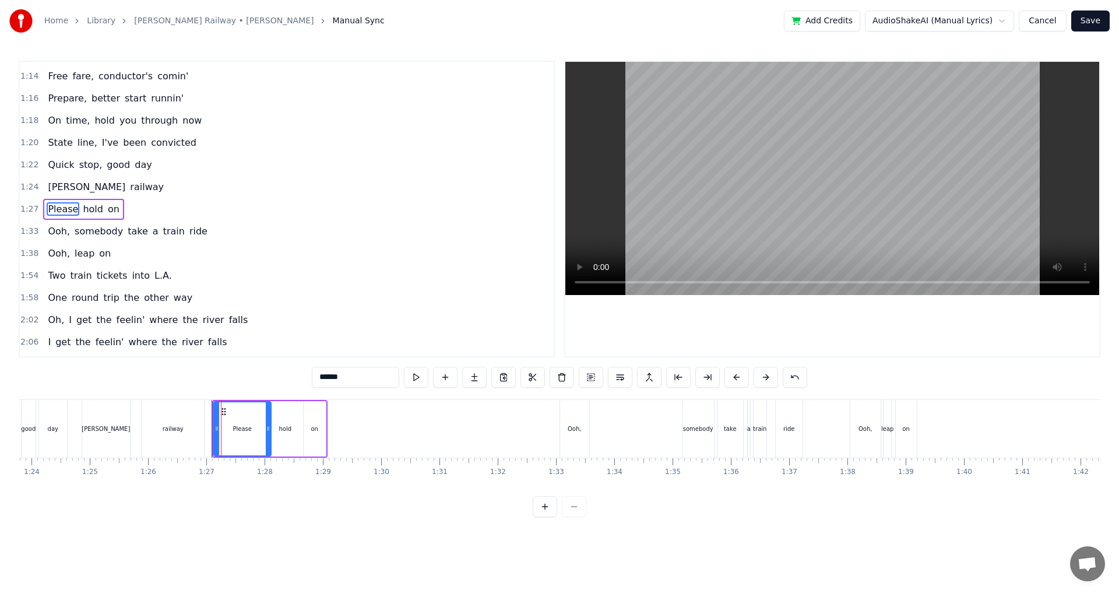
click at [212, 401] on div "Please hold on" at bounding box center [269, 429] width 115 height 58
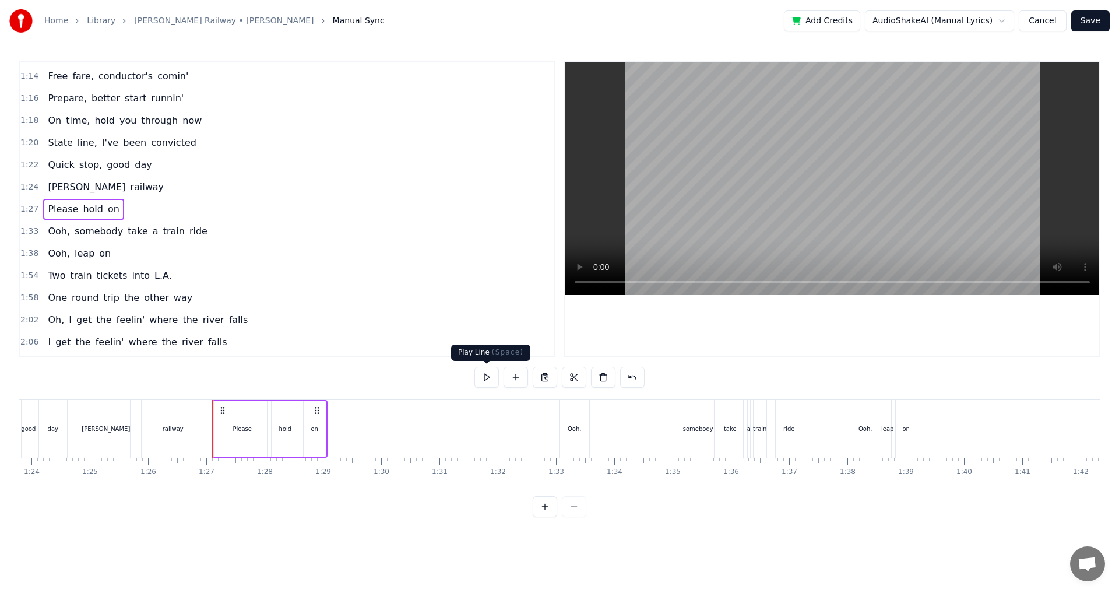
click at [487, 375] on button at bounding box center [486, 376] width 24 height 21
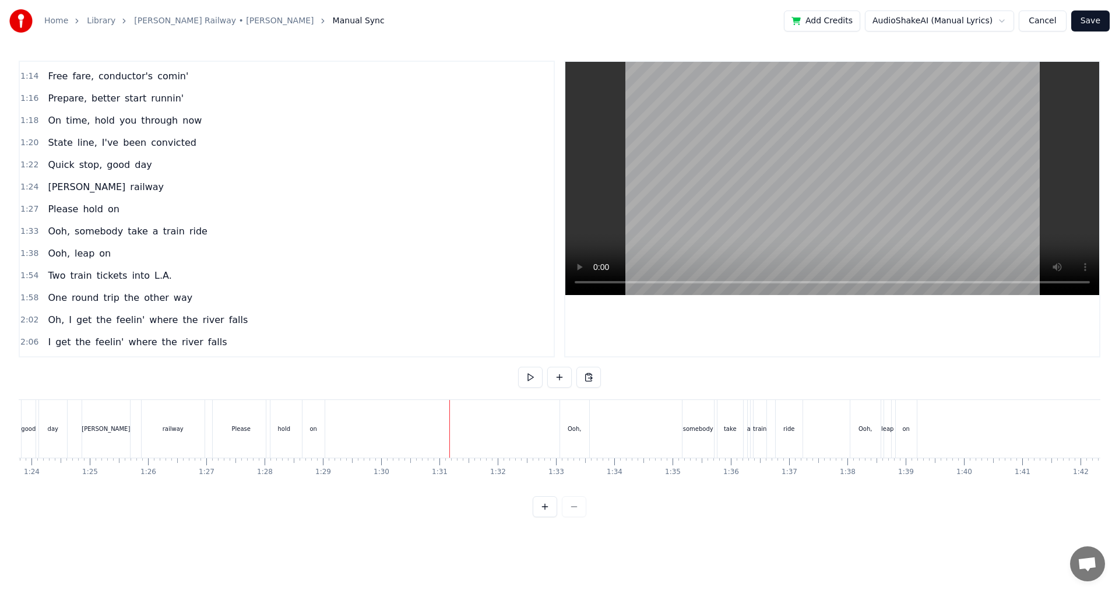
click at [562, 430] on div "Ooh," at bounding box center [574, 429] width 29 height 58
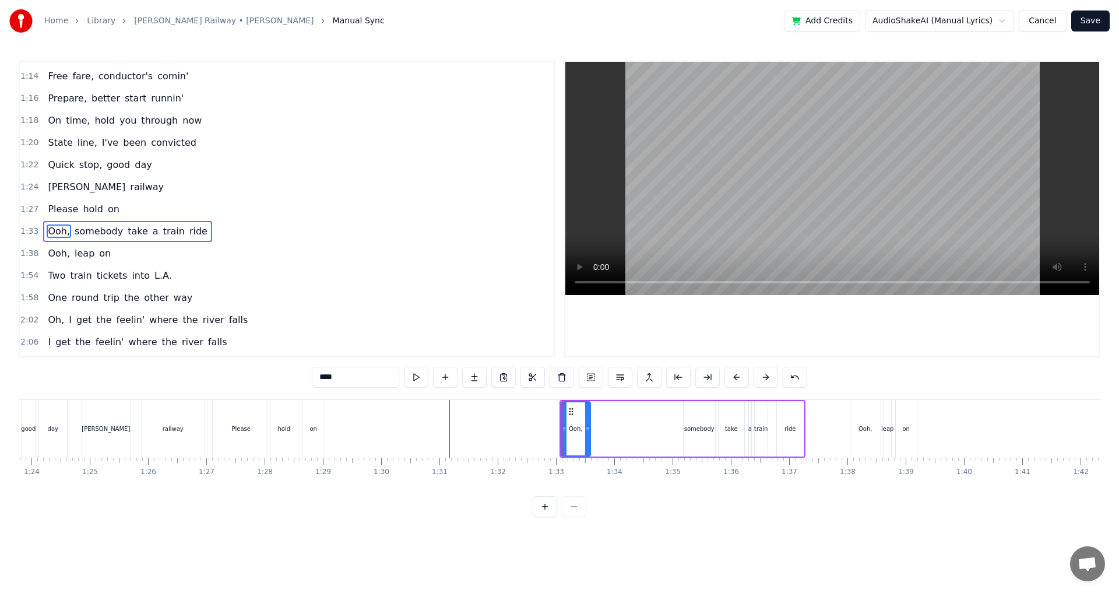
scroll to position [329, 0]
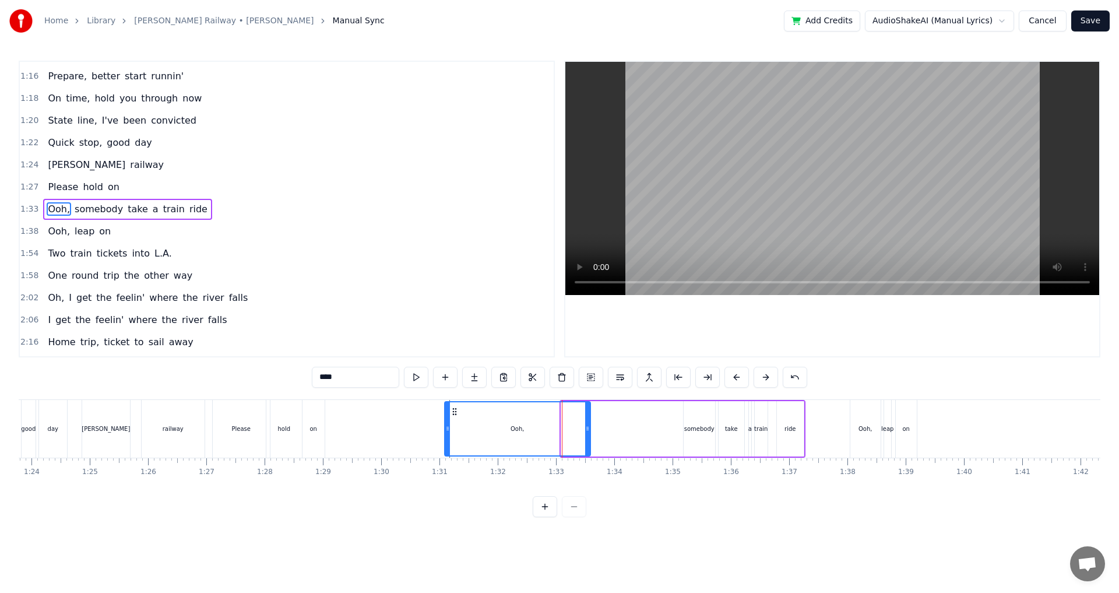
drag, startPoint x: 561, startPoint y: 429, endPoint x: 445, endPoint y: 433, distance: 116.6
click at [445, 433] on div at bounding box center [447, 428] width 5 height 53
drag, startPoint x: 588, startPoint y: 428, endPoint x: 542, endPoint y: 430, distance: 46.7
click at [542, 430] on icon at bounding box center [540, 428] width 5 height 9
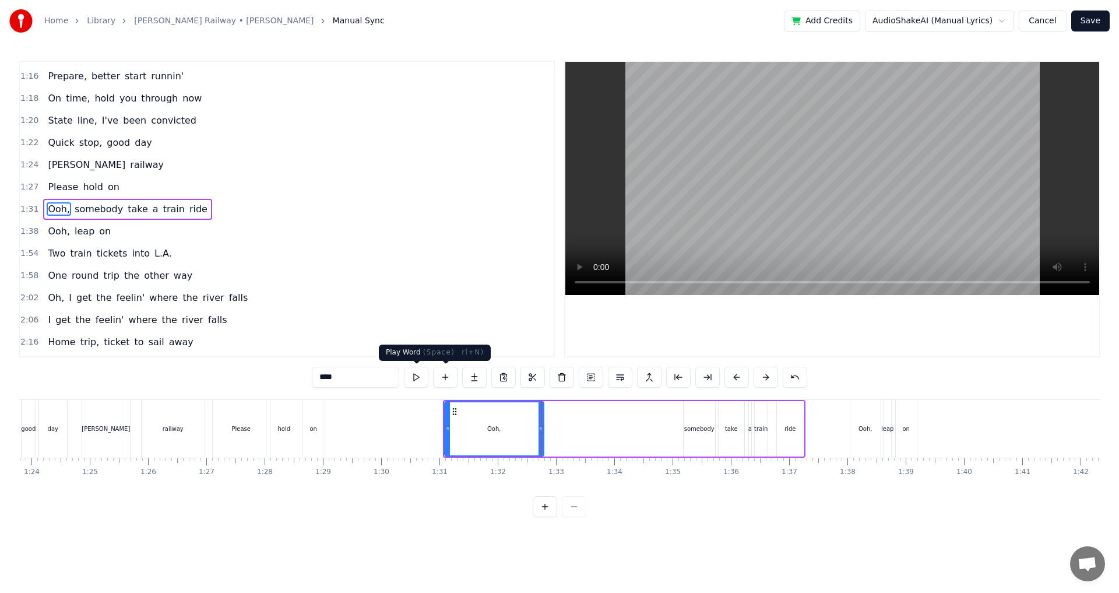
click at [414, 376] on button at bounding box center [416, 376] width 24 height 21
drag, startPoint x: 541, startPoint y: 425, endPoint x: 592, endPoint y: 426, distance: 51.3
click at [592, 426] on icon at bounding box center [592, 428] width 5 height 9
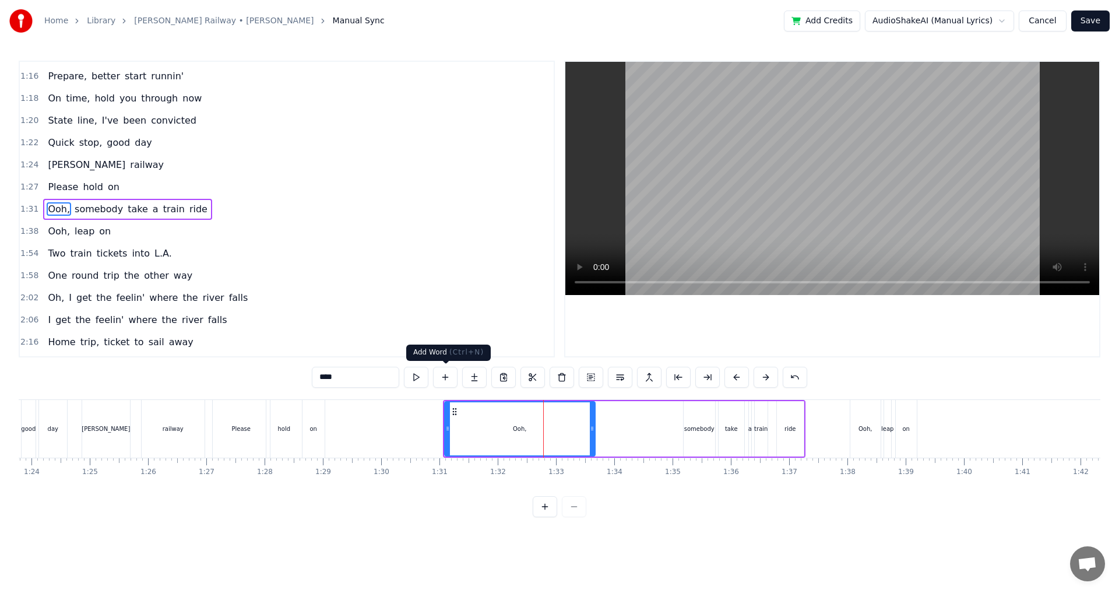
click at [425, 379] on button at bounding box center [416, 376] width 24 height 21
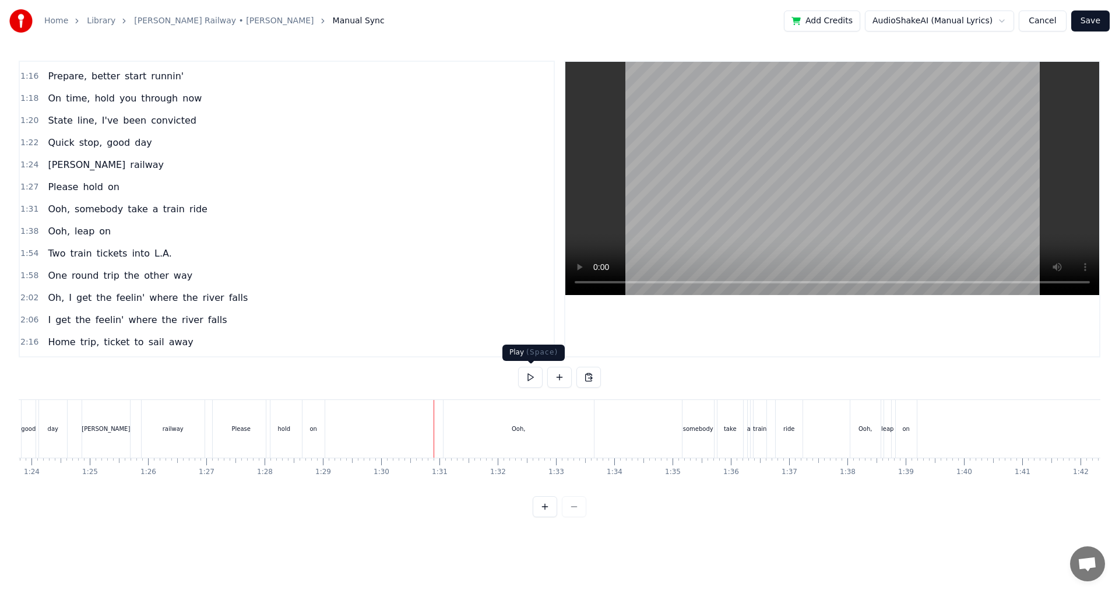
drag, startPoint x: 523, startPoint y: 375, endPoint x: 585, endPoint y: 425, distance: 79.5
click at [524, 376] on button at bounding box center [530, 376] width 24 height 21
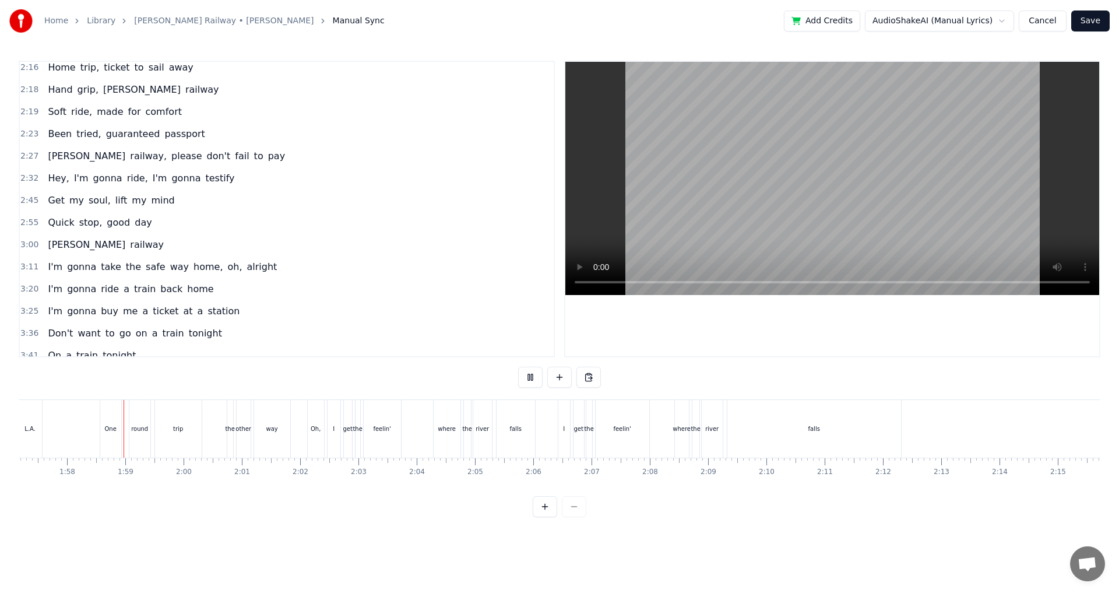
scroll to position [0, 6828]
click at [534, 378] on button at bounding box center [530, 376] width 24 height 21
click at [821, 438] on div "falls" at bounding box center [813, 429] width 174 height 58
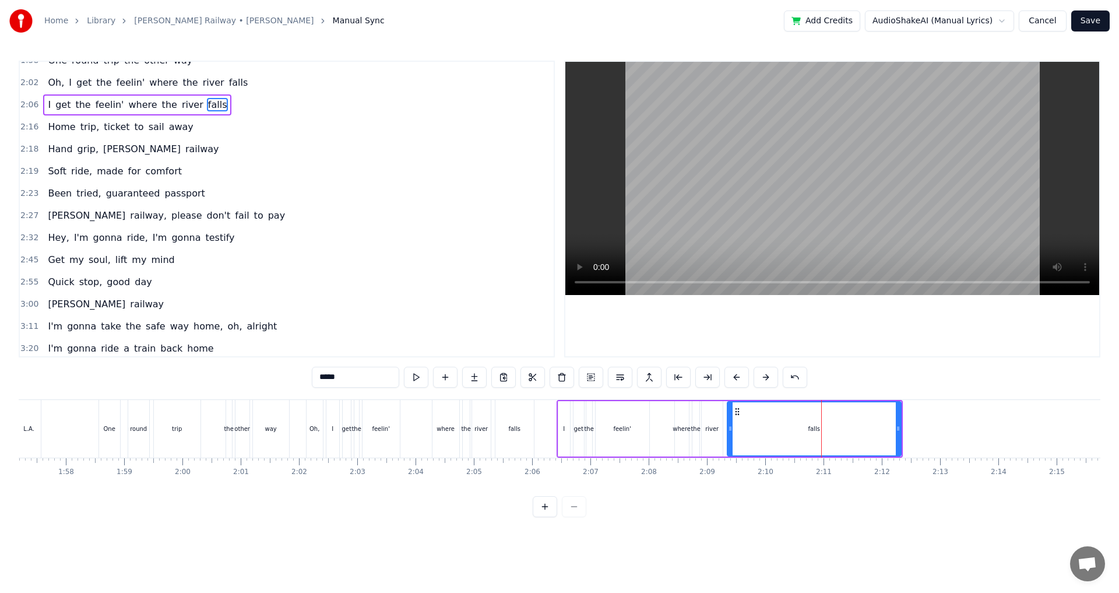
scroll to position [439, 0]
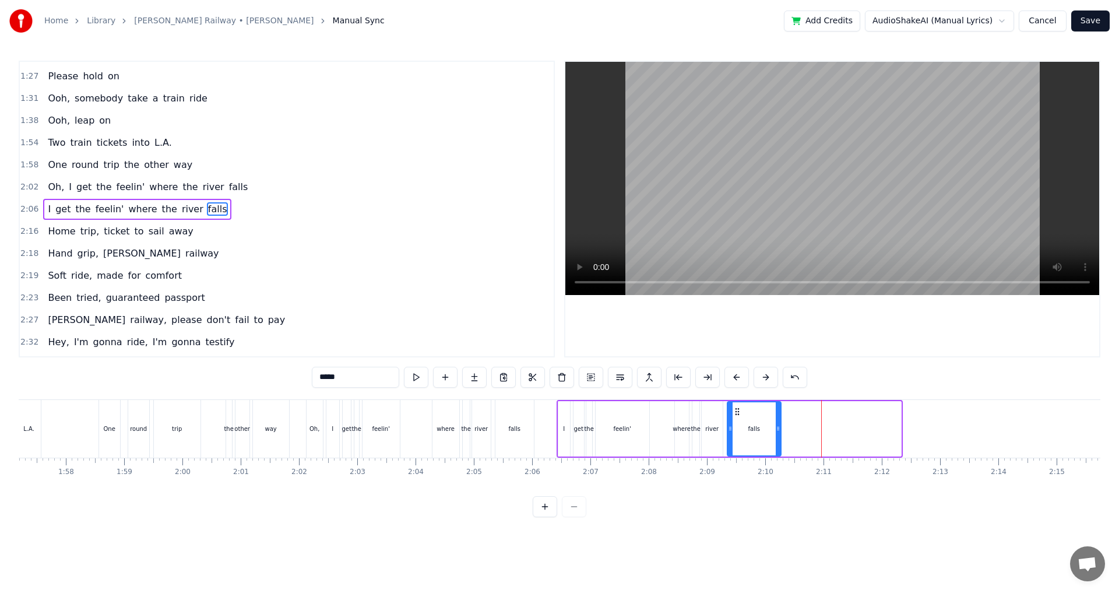
drag, startPoint x: 896, startPoint y: 433, endPoint x: 777, endPoint y: 433, distance: 118.9
click at [778, 433] on div at bounding box center [777, 428] width 5 height 53
click at [423, 379] on button at bounding box center [416, 376] width 24 height 21
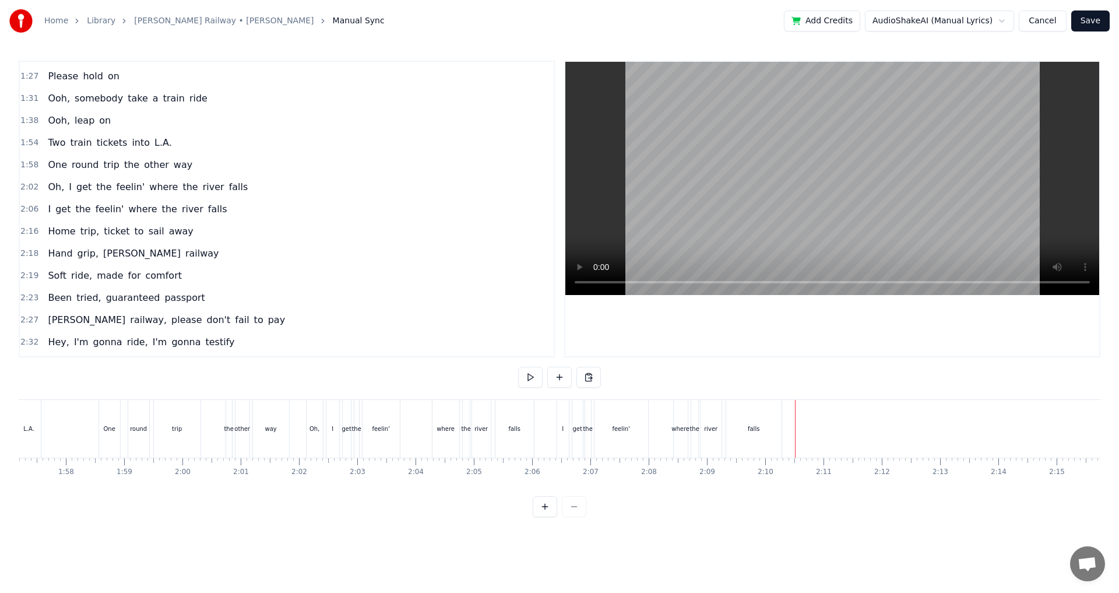
click at [542, 382] on div at bounding box center [559, 376] width 83 height 21
click at [534, 381] on button at bounding box center [530, 376] width 24 height 21
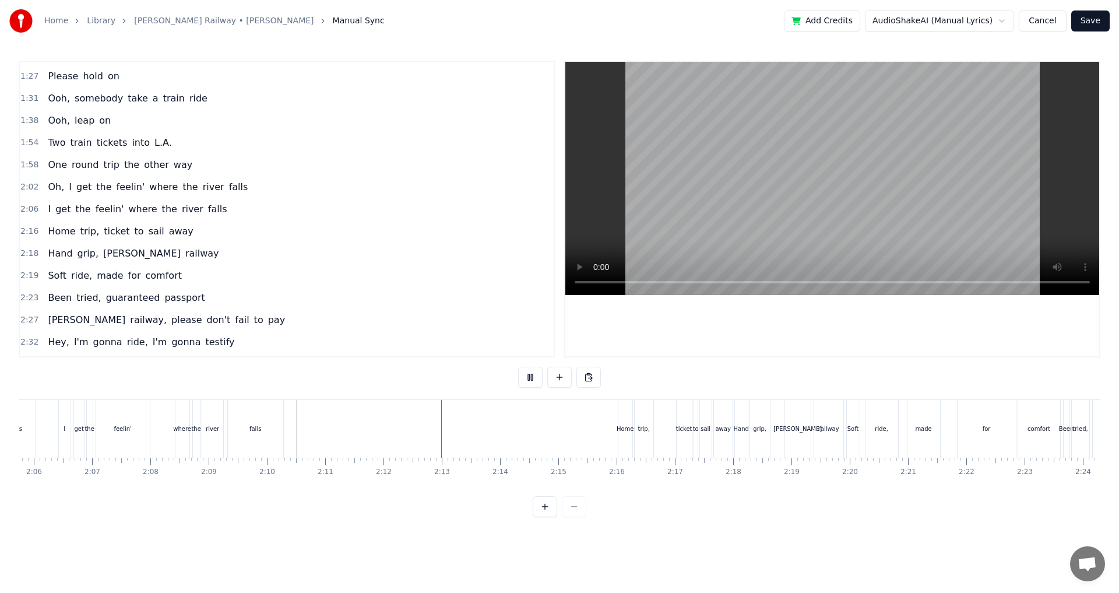
scroll to position [0, 7238]
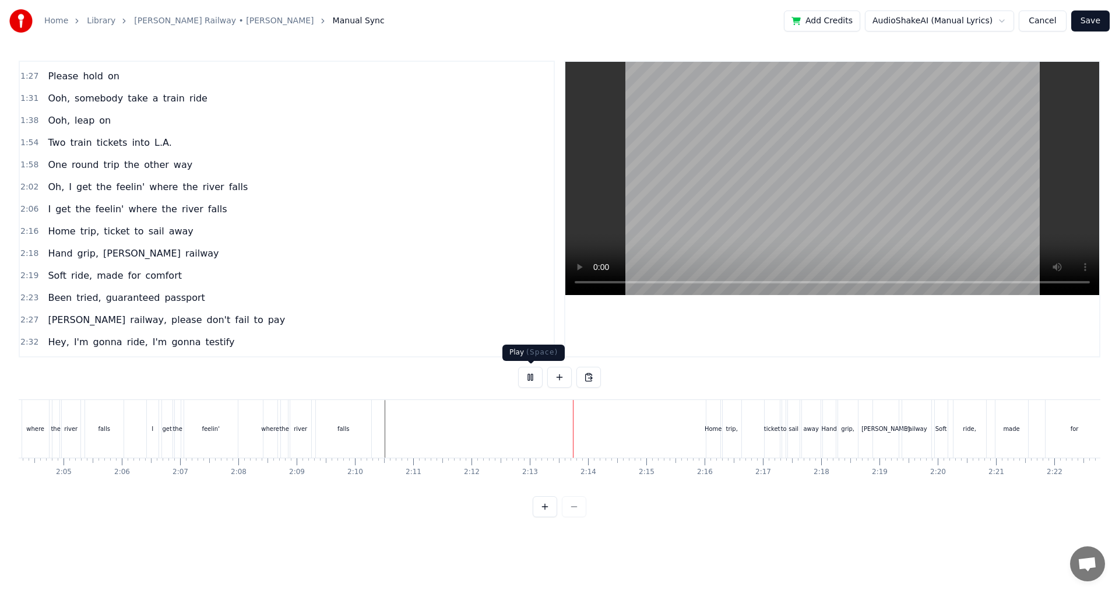
click at [530, 377] on button at bounding box center [530, 376] width 24 height 21
click at [565, 376] on button at bounding box center [559, 376] width 24 height 21
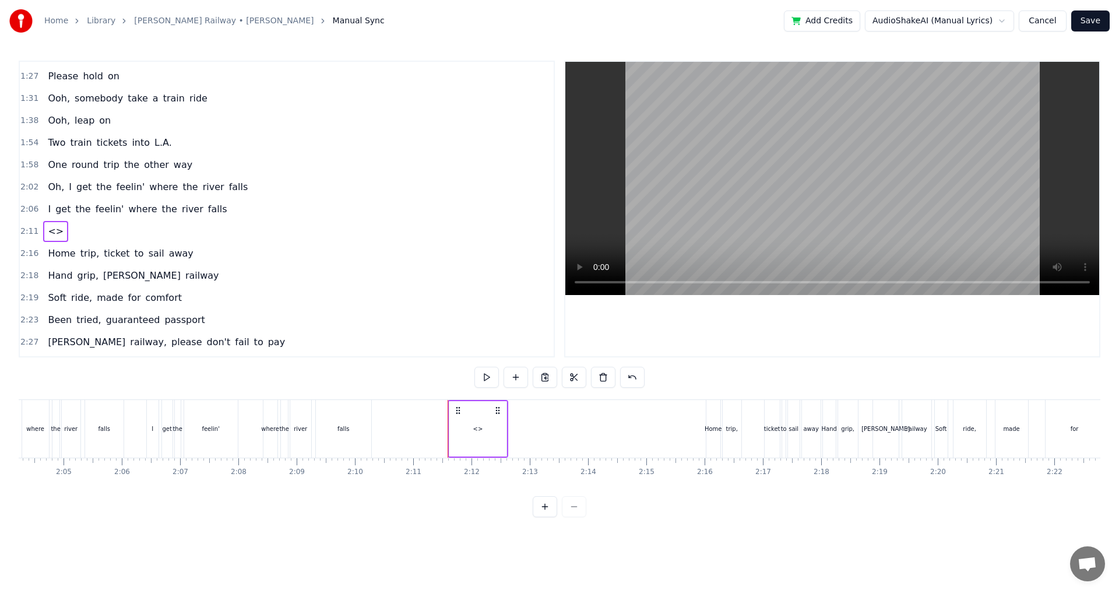
click at [473, 426] on div "<>" at bounding box center [477, 428] width 57 height 55
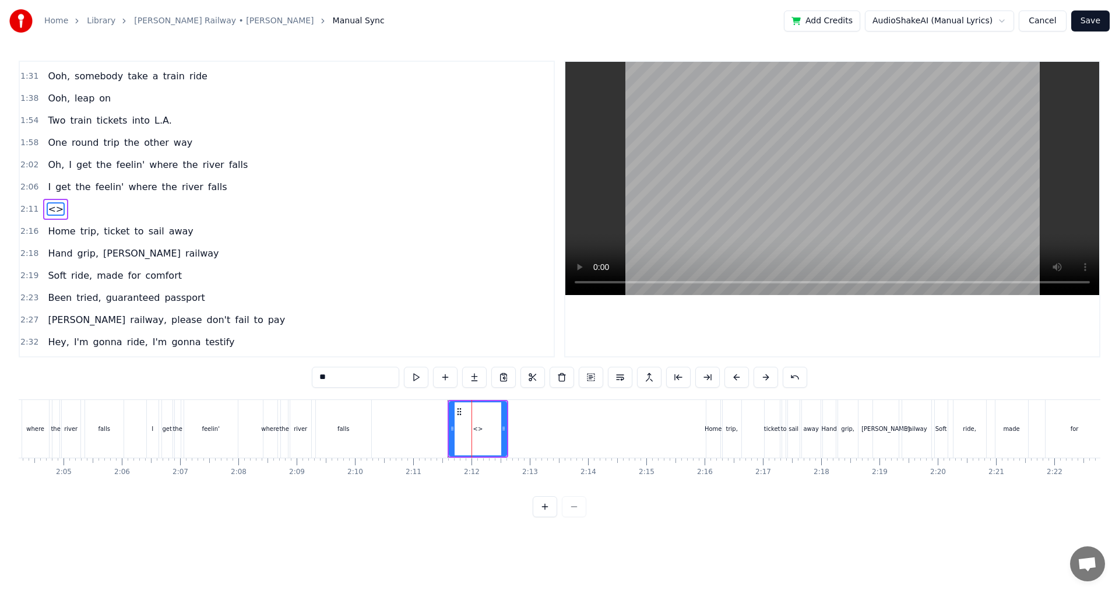
click at [372, 380] on input "**" at bounding box center [355, 376] width 87 height 21
click at [372, 379] on input "**" at bounding box center [355, 376] width 87 height 21
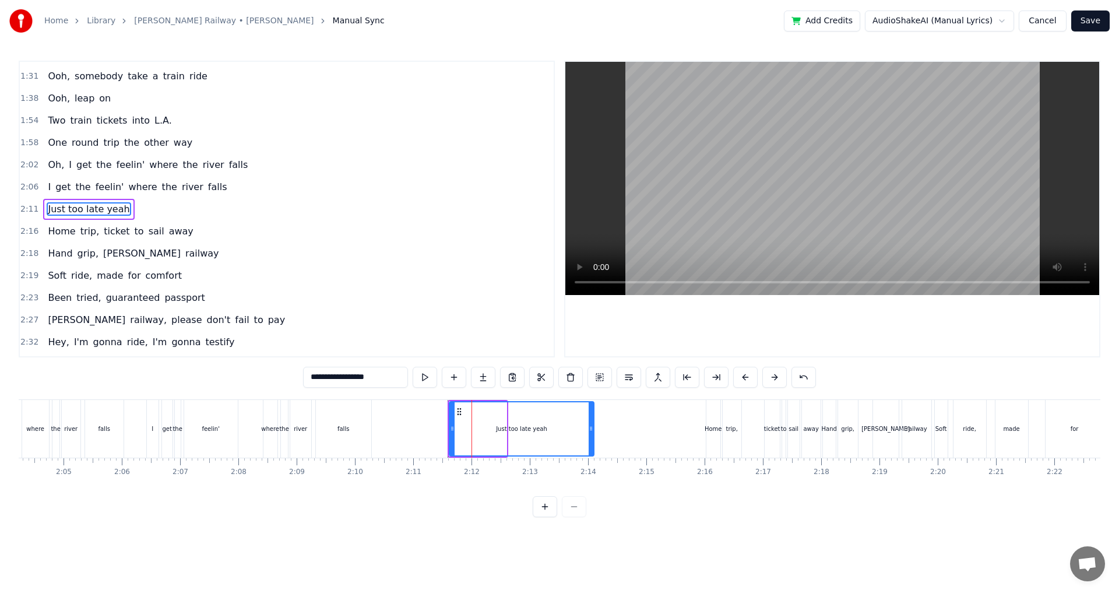
drag, startPoint x: 503, startPoint y: 439, endPoint x: 591, endPoint y: 442, distance: 87.4
click at [591, 442] on div at bounding box center [590, 428] width 5 height 53
type input "**********"
click at [418, 371] on button at bounding box center [424, 376] width 24 height 21
click at [421, 374] on button at bounding box center [424, 376] width 24 height 21
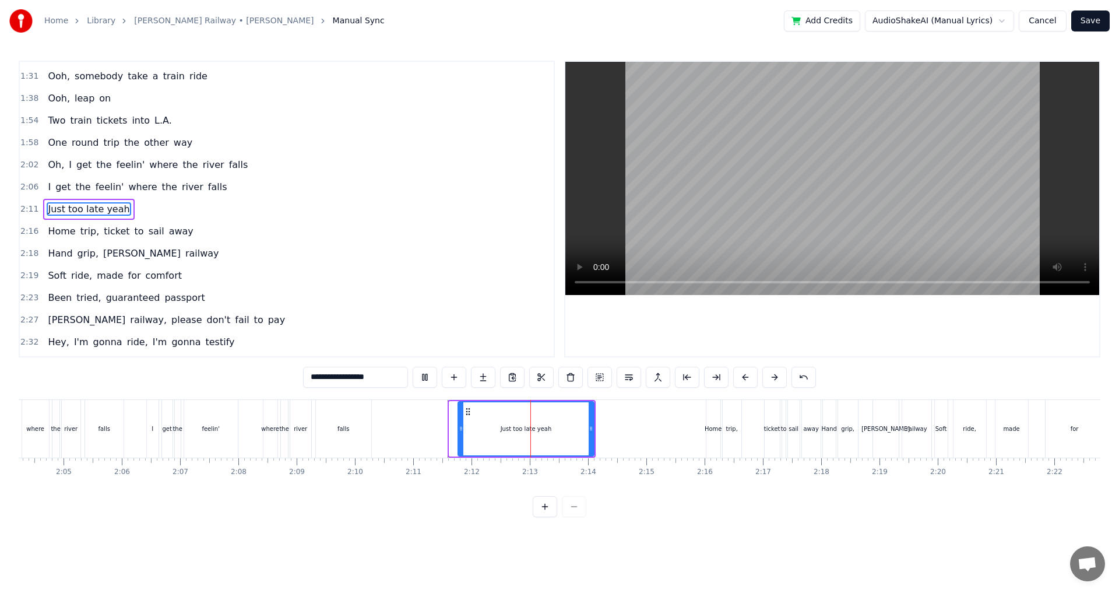
drag, startPoint x: 453, startPoint y: 428, endPoint x: 464, endPoint y: 428, distance: 11.1
click at [463, 428] on icon at bounding box center [461, 428] width 5 height 9
drag, startPoint x: 464, startPoint y: 428, endPoint x: 448, endPoint y: 431, distance: 15.9
click at [448, 431] on icon at bounding box center [447, 428] width 5 height 9
drag, startPoint x: 591, startPoint y: 431, endPoint x: 577, endPoint y: 433, distance: 14.8
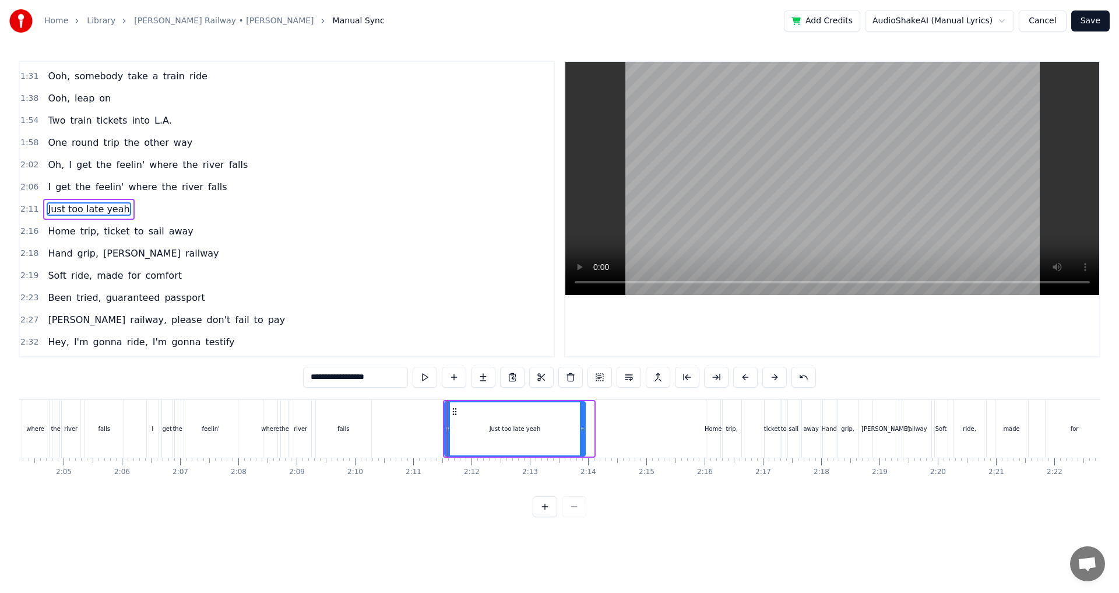
click at [580, 433] on div at bounding box center [582, 428] width 5 height 53
click at [426, 380] on button at bounding box center [424, 376] width 24 height 21
click at [437, 417] on div at bounding box center [842, 429] width 16123 height 58
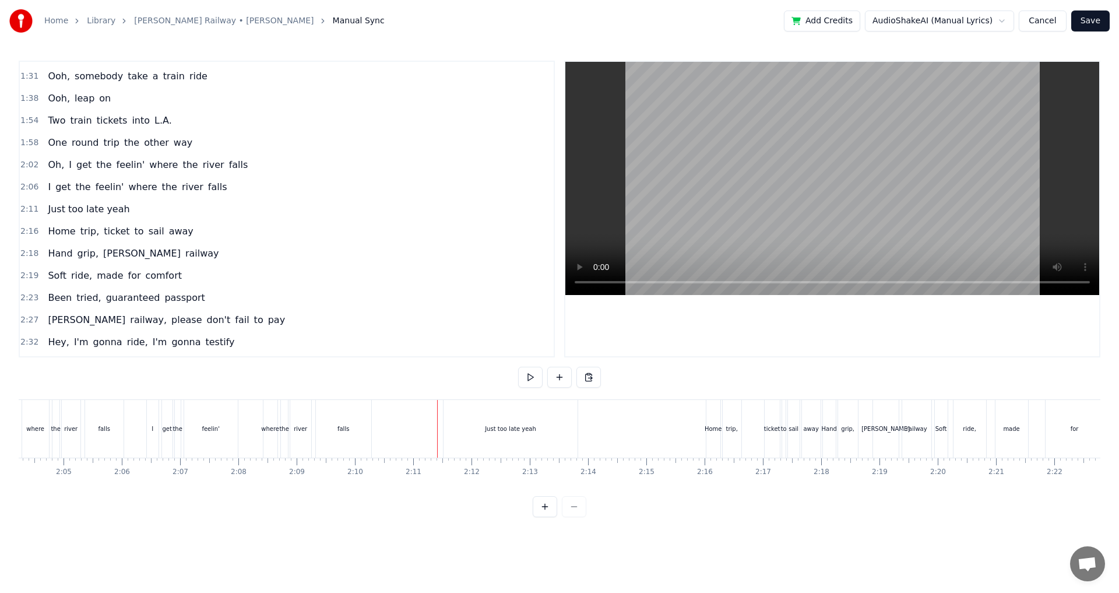
click at [521, 378] on button at bounding box center [530, 376] width 24 height 21
click at [536, 385] on button at bounding box center [530, 376] width 24 height 21
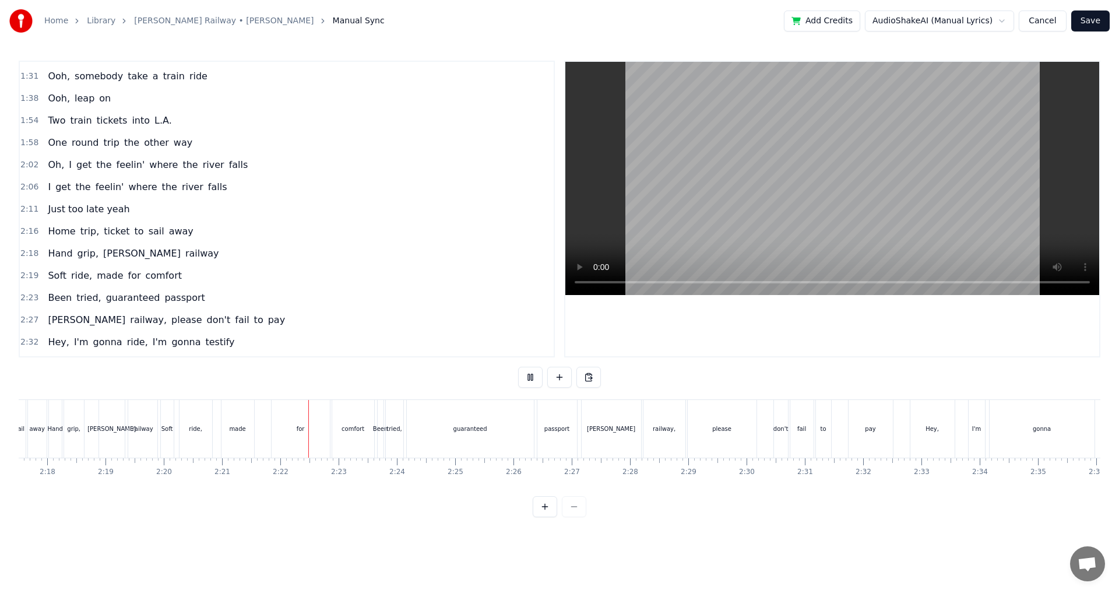
scroll to position [0, 8214]
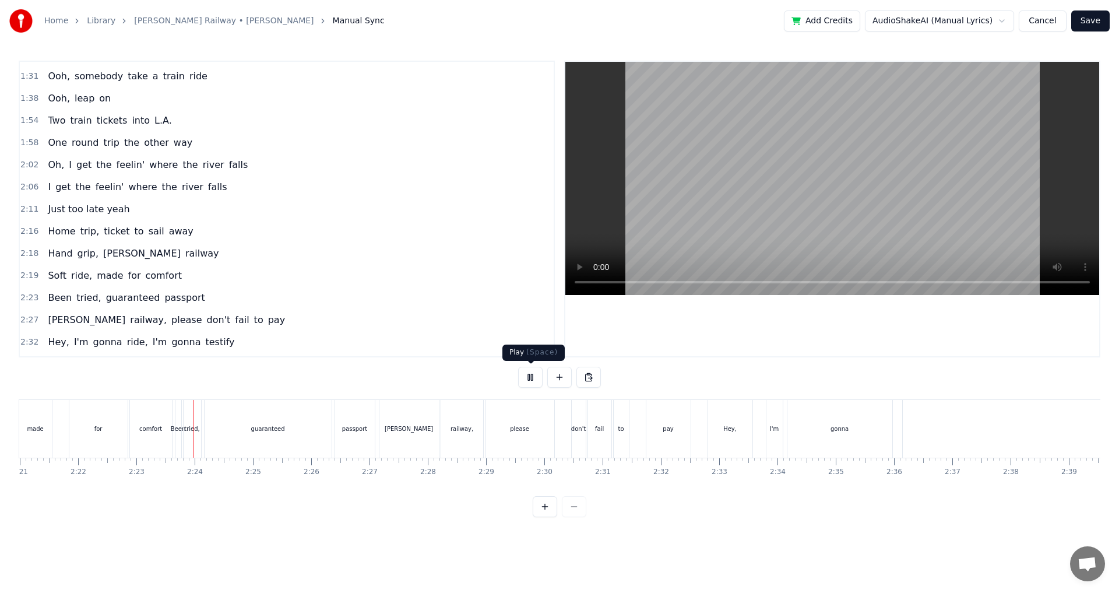
click at [524, 375] on button at bounding box center [530, 376] width 24 height 21
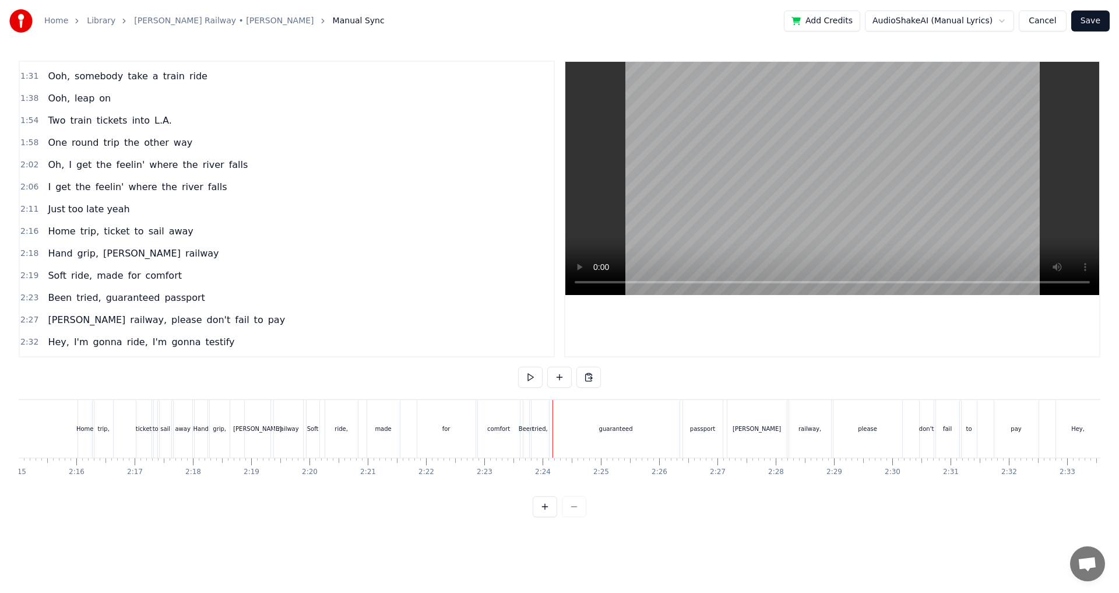
scroll to position [0, 7875]
click at [382, 410] on div "made" at bounding box center [374, 429] width 33 height 58
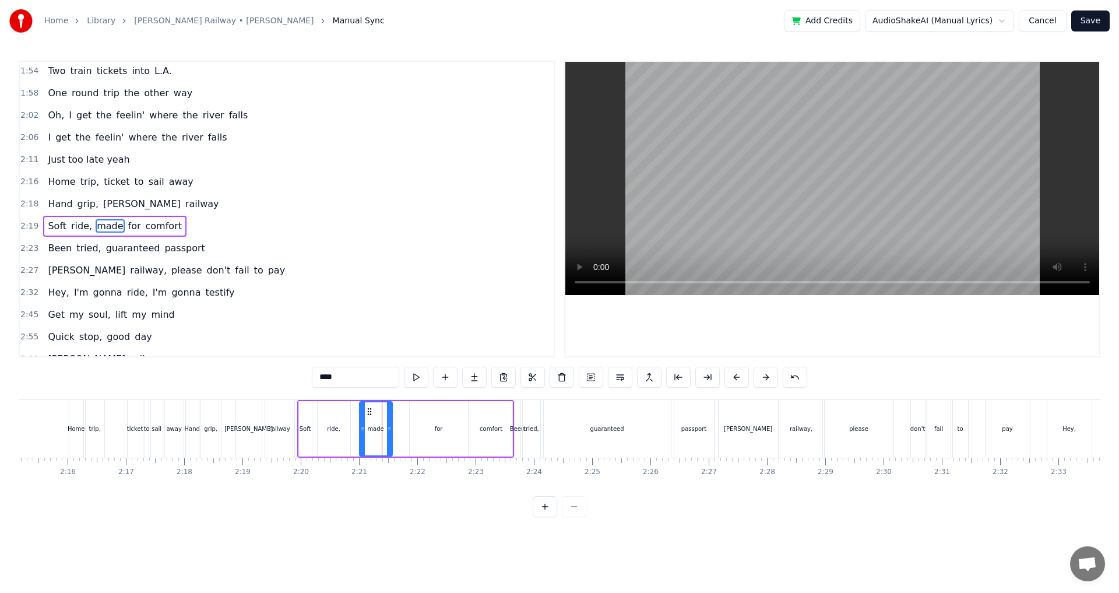
scroll to position [528, 0]
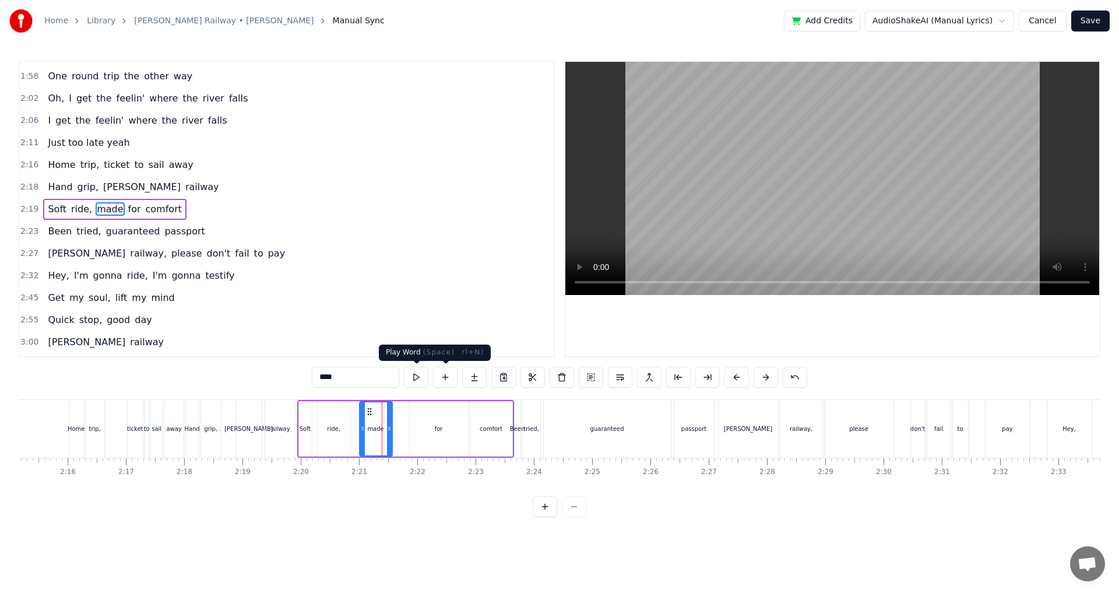
click at [421, 376] on button at bounding box center [416, 376] width 24 height 21
click at [422, 427] on div "for" at bounding box center [439, 428] width 58 height 55
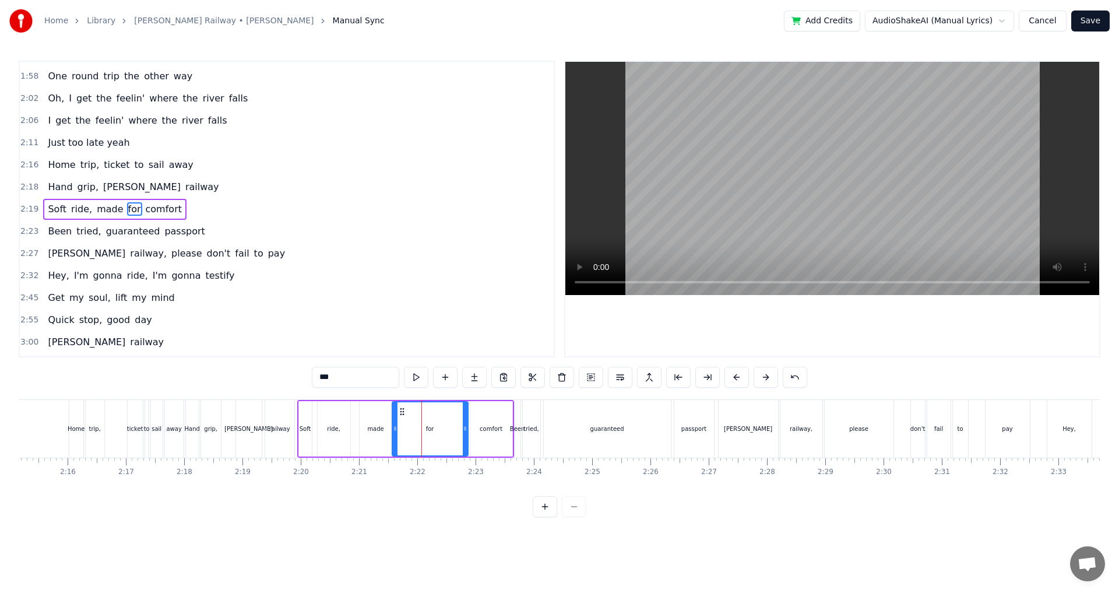
drag, startPoint x: 411, startPoint y: 431, endPoint x: 393, endPoint y: 433, distance: 17.7
click at [393, 433] on div at bounding box center [395, 428] width 5 height 53
drag, startPoint x: 465, startPoint y: 429, endPoint x: 425, endPoint y: 433, distance: 40.4
click at [425, 433] on div at bounding box center [424, 428] width 5 height 53
click at [406, 379] on button at bounding box center [416, 376] width 24 height 21
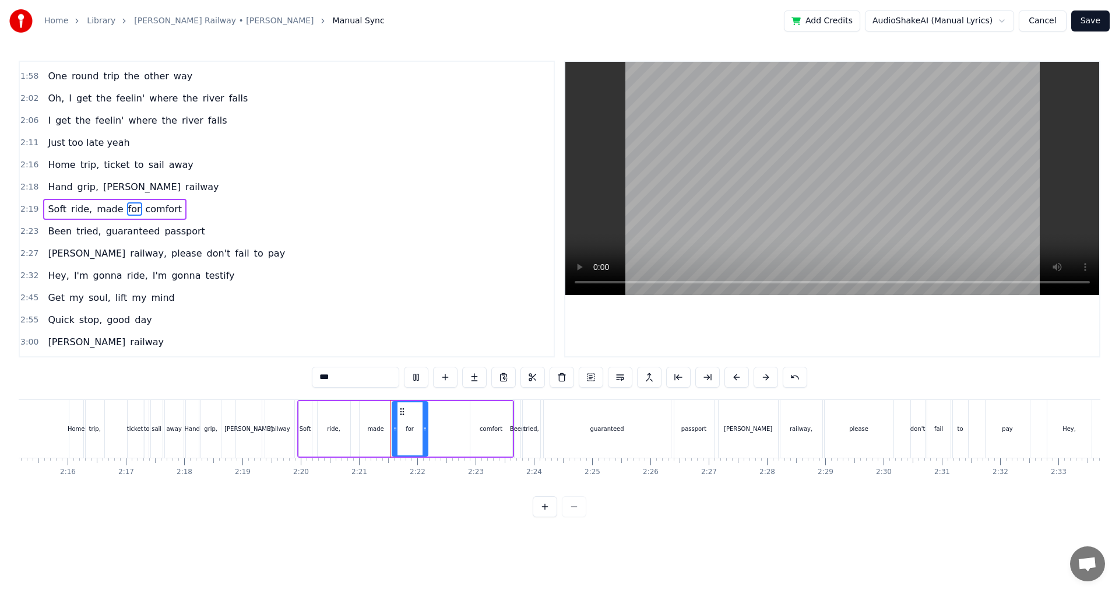
click at [420, 378] on button at bounding box center [416, 376] width 24 height 21
drag, startPoint x: 425, startPoint y: 435, endPoint x: 411, endPoint y: 439, distance: 14.4
click at [411, 439] on div at bounding box center [410, 428] width 5 height 53
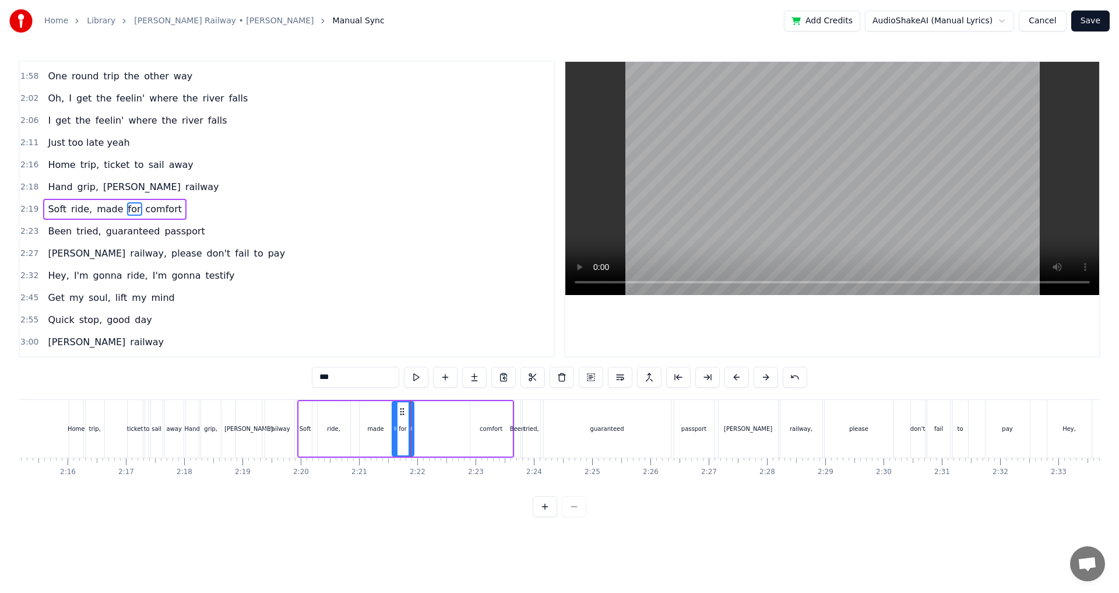
click at [369, 422] on div "made" at bounding box center [375, 428] width 33 height 55
click at [419, 378] on button at bounding box center [416, 376] width 24 height 21
click at [472, 432] on div "comfort" at bounding box center [491, 428] width 42 height 55
type input "*******"
drag, startPoint x: 472, startPoint y: 432, endPoint x: 411, endPoint y: 437, distance: 60.8
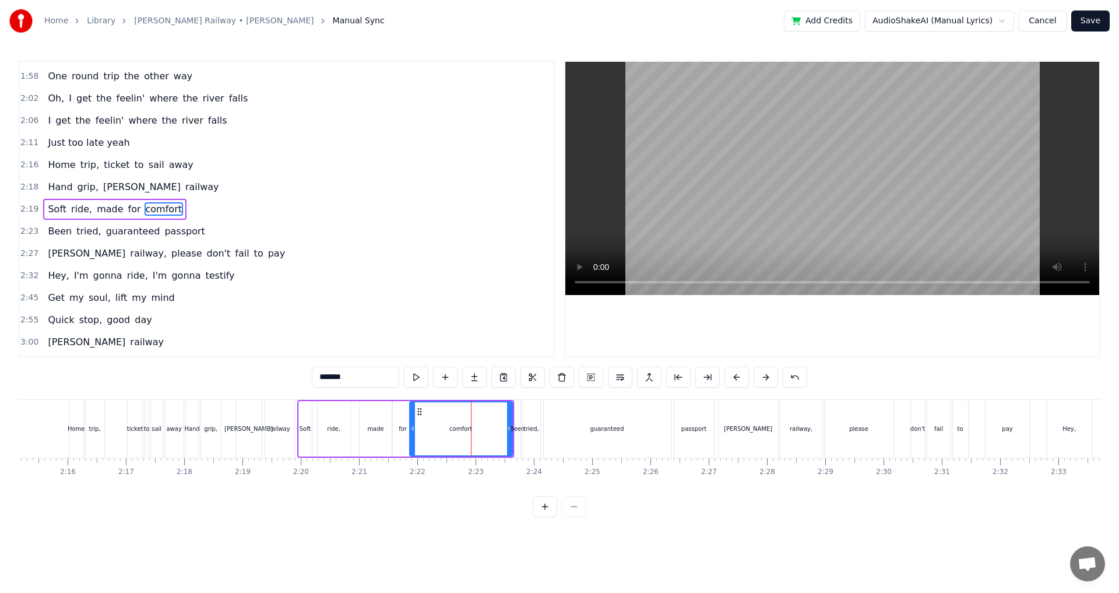
click at [411, 437] on div at bounding box center [412, 428] width 5 height 53
drag, startPoint x: 507, startPoint y: 432, endPoint x: 431, endPoint y: 440, distance: 76.7
click at [431, 440] on div at bounding box center [433, 428] width 5 height 53
click at [297, 402] on div "Soft ride, made for comfort" at bounding box center [367, 429] width 140 height 58
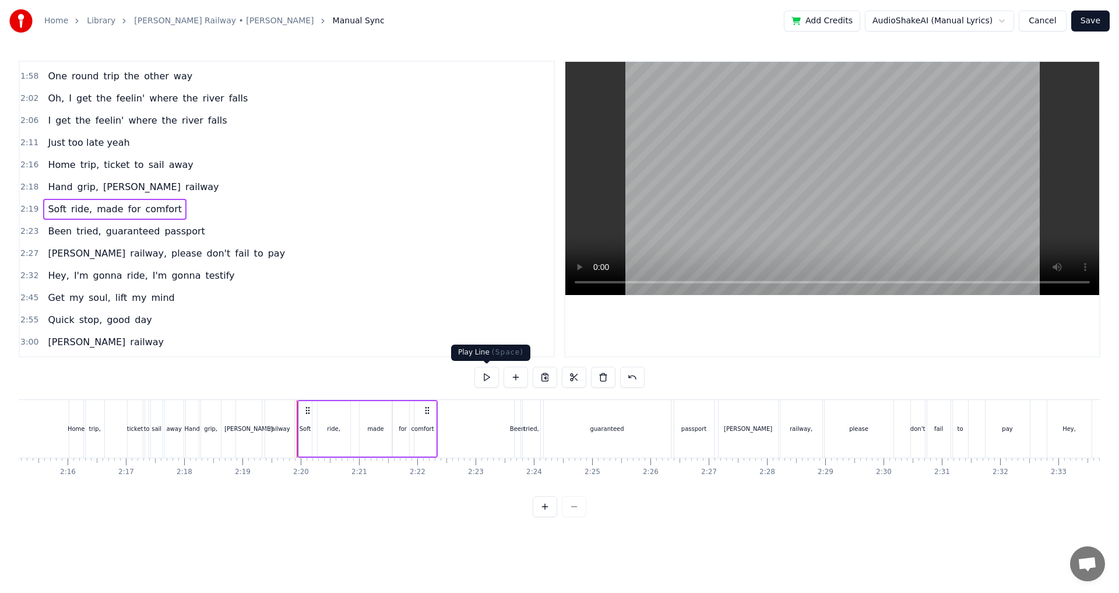
click at [481, 373] on button at bounding box center [486, 376] width 24 height 21
click at [380, 433] on div "made" at bounding box center [375, 428] width 33 height 55
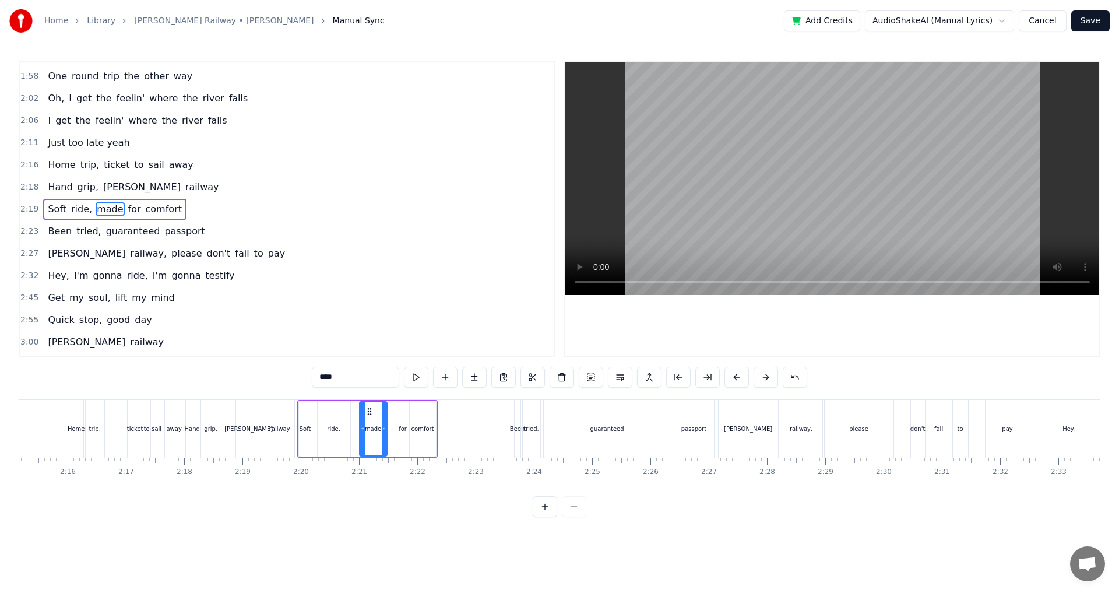
click at [383, 429] on icon at bounding box center [384, 428] width 5 height 9
click at [395, 432] on div "for" at bounding box center [403, 428] width 22 height 55
type input "***"
click at [390, 430] on div "Two train tickets into L.A. One round trip the other way Oh, I get the feelin' …" at bounding box center [205, 428] width 16123 height 58
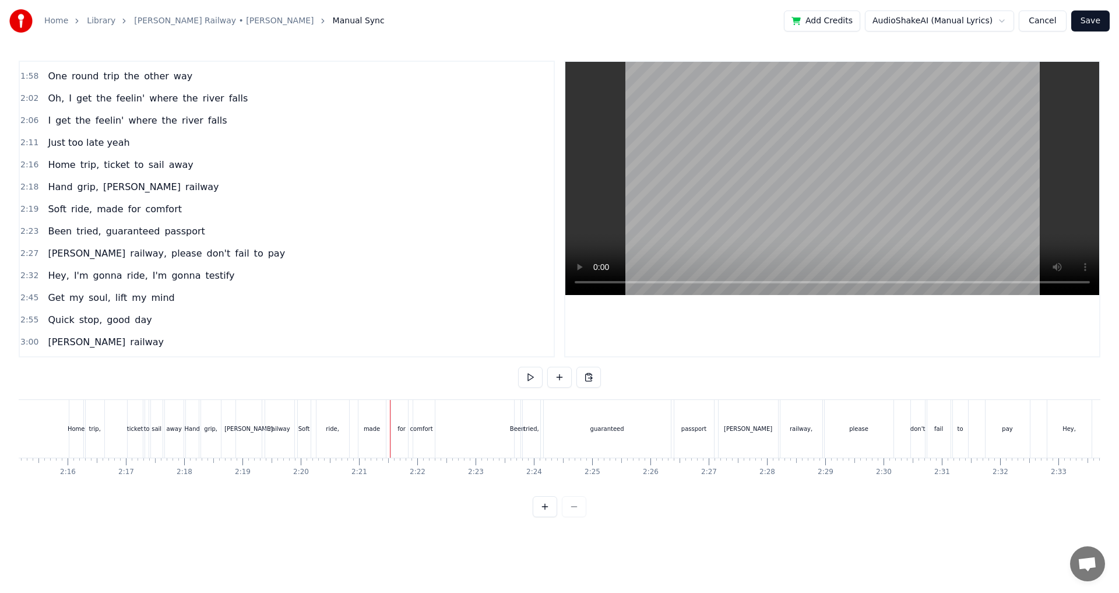
click at [394, 431] on div "for" at bounding box center [402, 429] width 22 height 58
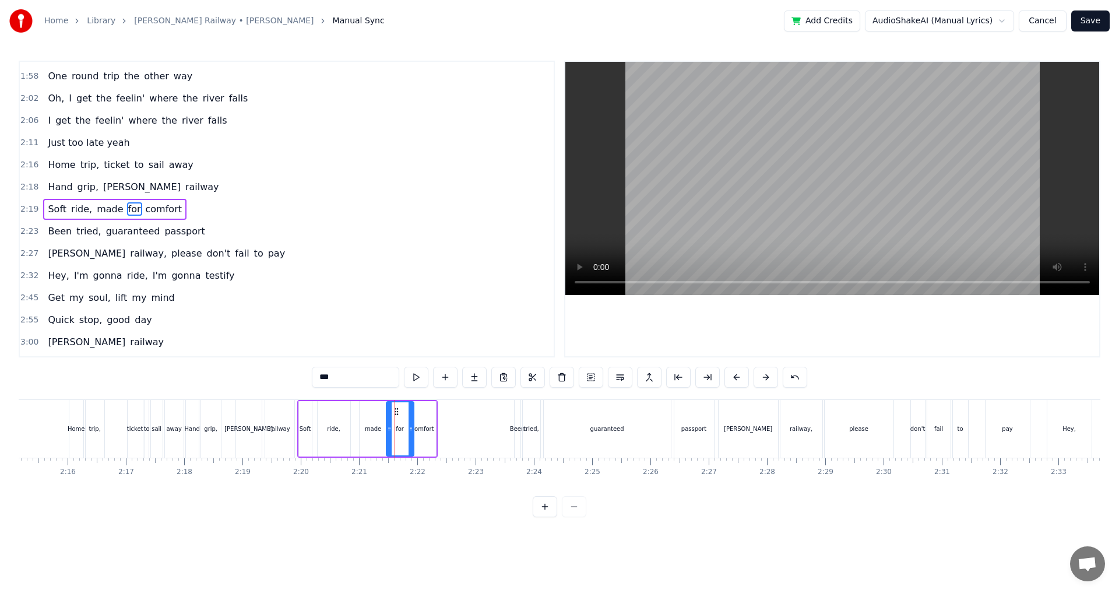
drag, startPoint x: 393, startPoint y: 432, endPoint x: 387, endPoint y: 433, distance: 5.9
click at [387, 433] on div at bounding box center [389, 428] width 5 height 53
drag, startPoint x: 408, startPoint y: 435, endPoint x: 400, endPoint y: 436, distance: 8.3
click at [401, 436] on div at bounding box center [403, 428] width 5 height 53
click at [407, 434] on div "Soft ride, made for comfort" at bounding box center [367, 429] width 140 height 58
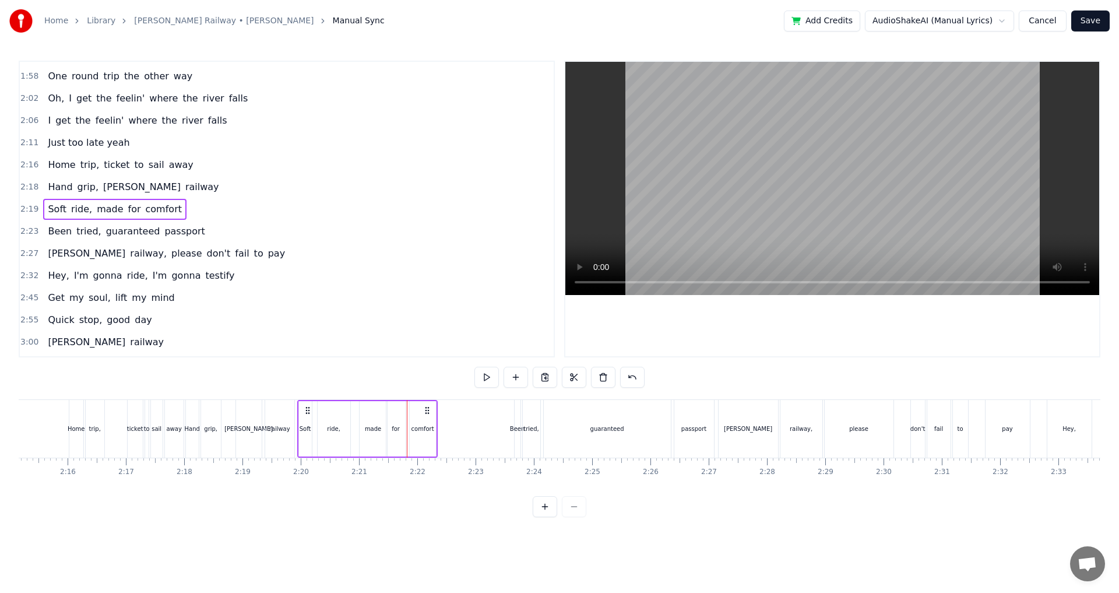
click at [410, 431] on div "comfort" at bounding box center [423, 428] width 26 height 55
drag, startPoint x: 412, startPoint y: 431, endPoint x: 405, endPoint y: 432, distance: 7.0
click at [405, 432] on icon at bounding box center [405, 428] width 5 height 9
drag, startPoint x: 433, startPoint y: 430, endPoint x: 426, endPoint y: 431, distance: 7.7
click at [426, 431] on icon at bounding box center [425, 428] width 5 height 9
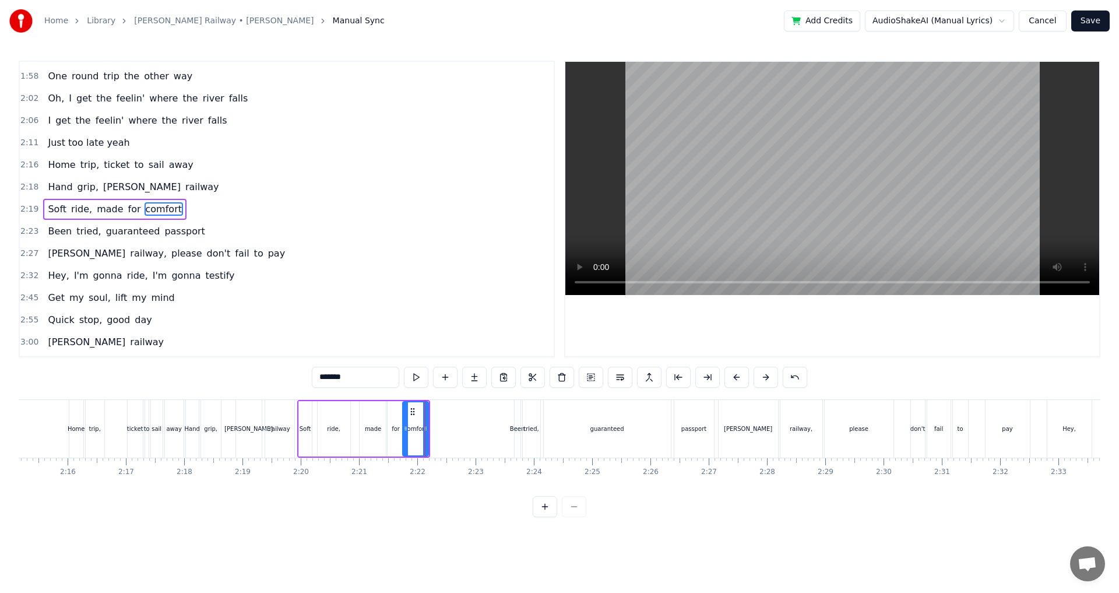
click at [307, 406] on div "Soft" at bounding box center [305, 428] width 13 height 55
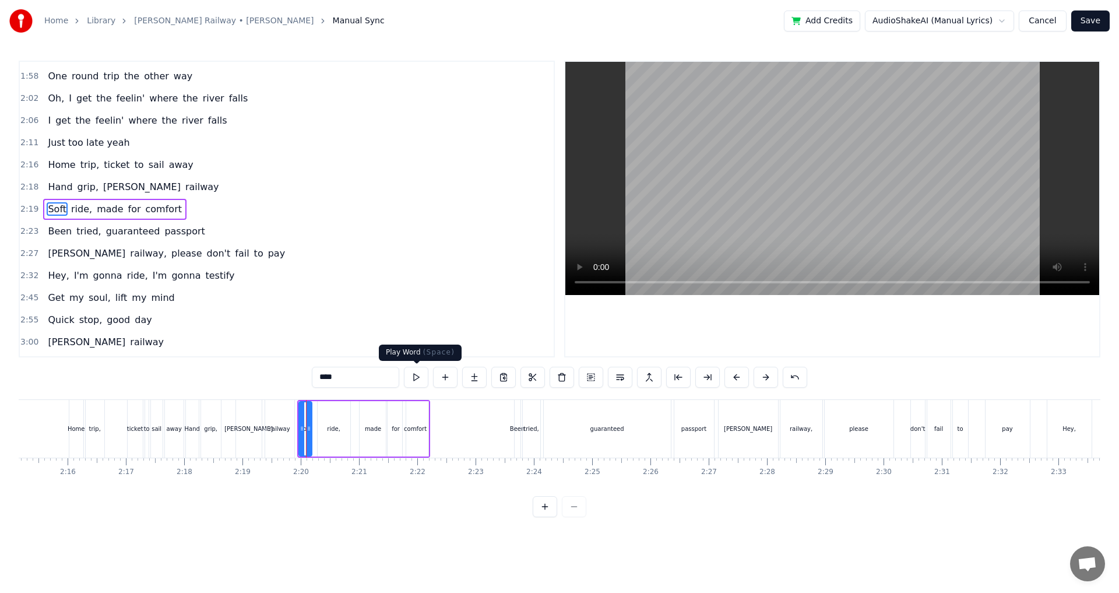
click at [421, 374] on button at bounding box center [416, 376] width 24 height 21
click at [294, 400] on div "railway" at bounding box center [280, 429] width 30 height 58
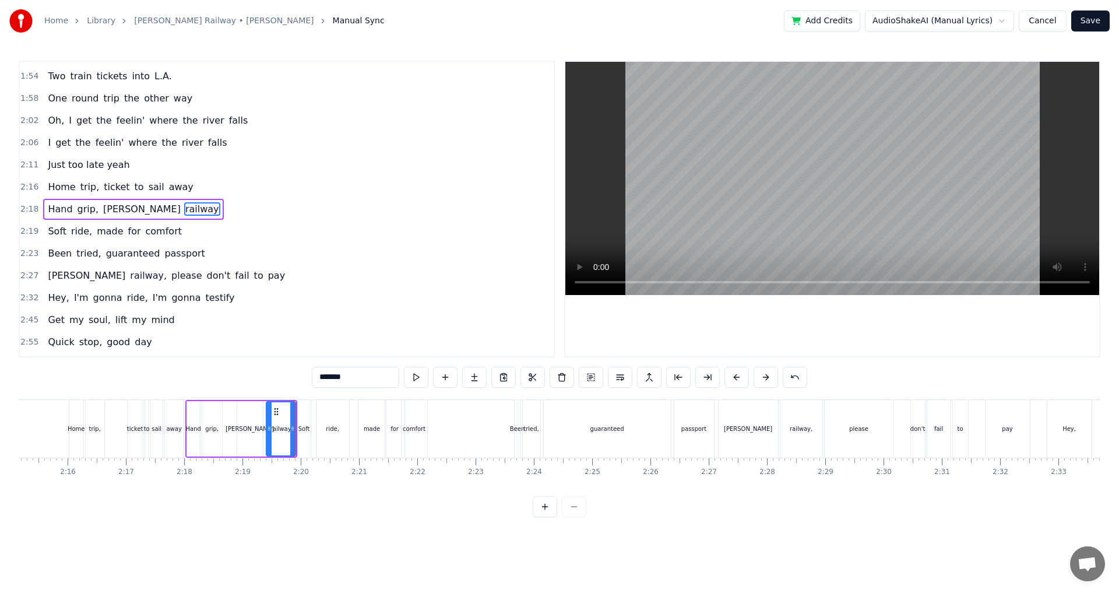
click at [304, 400] on div "Soft" at bounding box center [304, 429] width 14 height 58
type input "****"
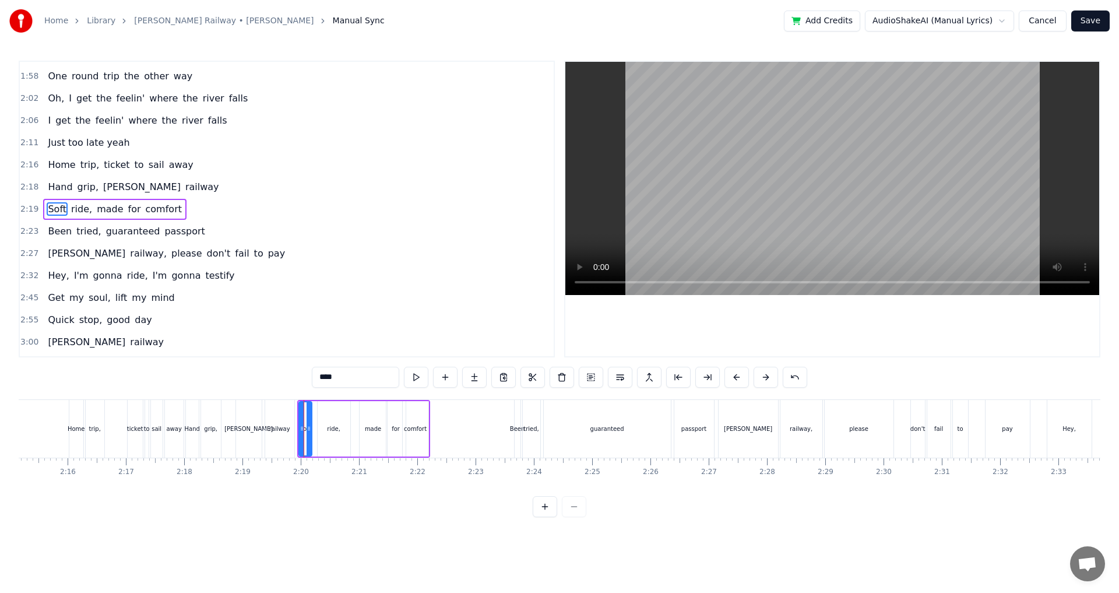
click at [301, 397] on div "0:24 Two train tickets into L.A. 0:29 One round trip the other way 0:32 Oh, I g…" at bounding box center [559, 289] width 1081 height 456
click at [299, 398] on div "0:24 Two train tickets into L.A. 0:29 One round trip the other way 0:32 Oh, I g…" at bounding box center [559, 289] width 1081 height 456
click at [299, 401] on div "Soft" at bounding box center [305, 428] width 14 height 55
click at [475, 378] on button at bounding box center [486, 376] width 24 height 21
click at [514, 428] on div "Been" at bounding box center [517, 428] width 15 height 9
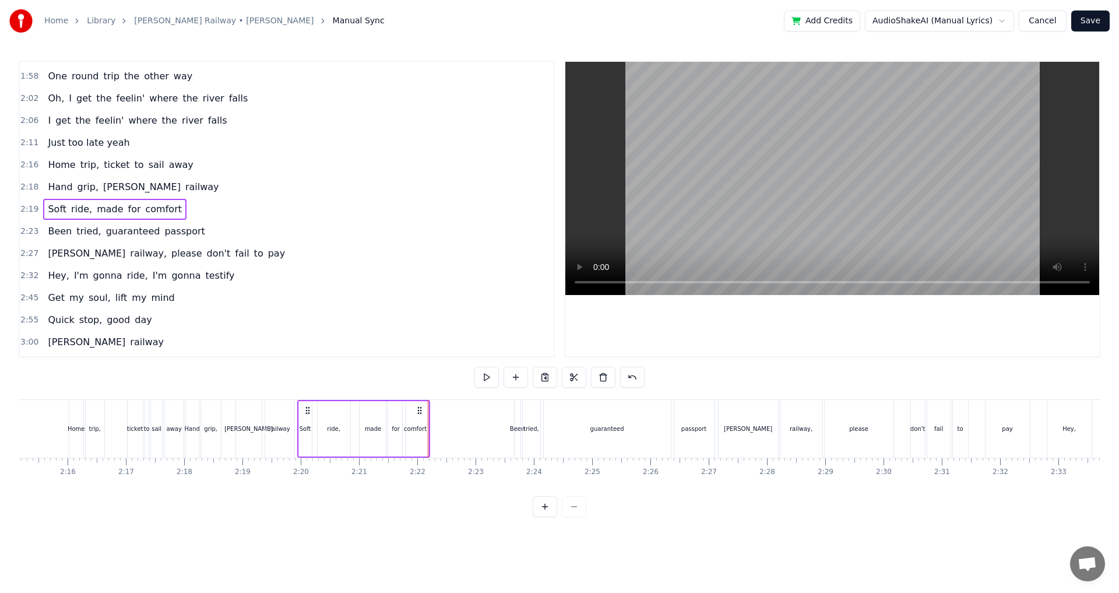
scroll to position [550, 0]
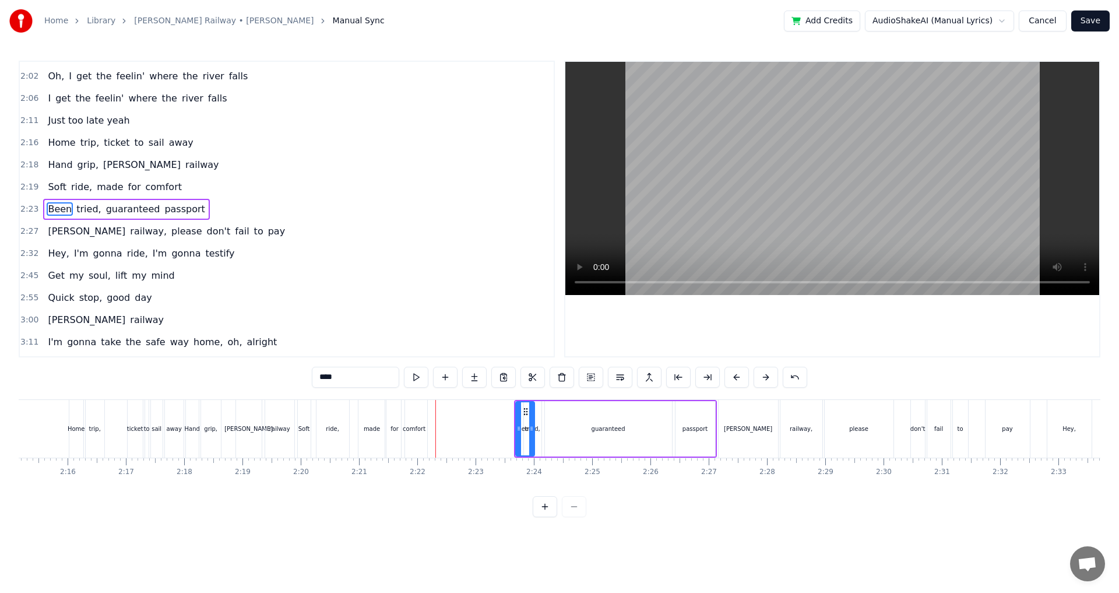
click at [529, 432] on icon at bounding box center [531, 428] width 5 height 9
drag, startPoint x: 515, startPoint y: 433, endPoint x: 435, endPoint y: 441, distance: 80.8
click at [435, 441] on div at bounding box center [437, 428] width 5 height 53
drag, startPoint x: 533, startPoint y: 440, endPoint x: 469, endPoint y: 447, distance: 64.0
click at [469, 447] on div at bounding box center [469, 428] width 5 height 53
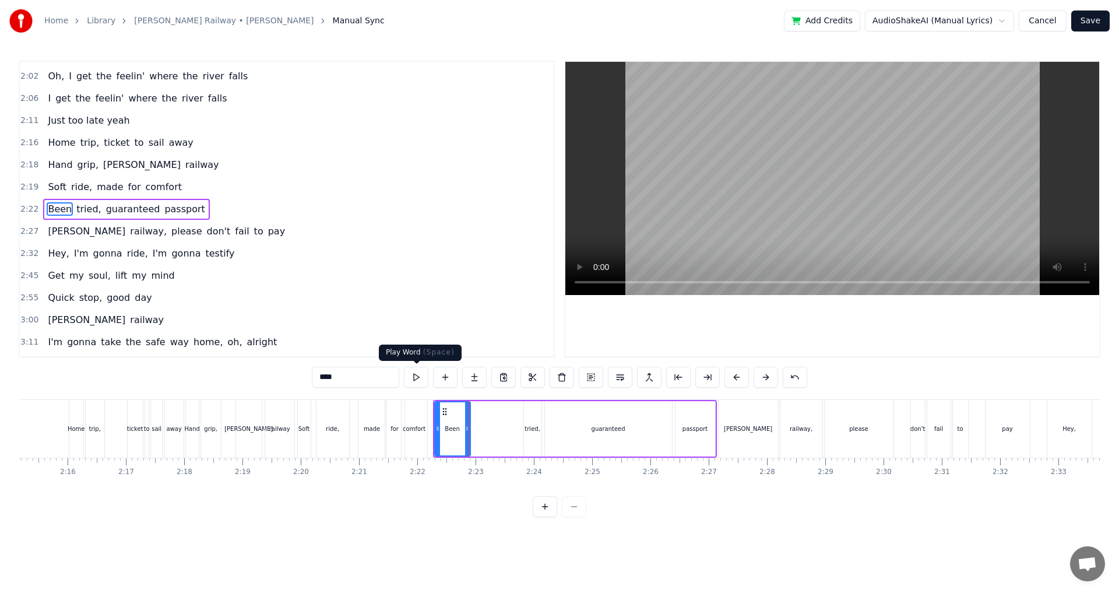
click at [408, 376] on button at bounding box center [416, 376] width 24 height 21
drag, startPoint x: 467, startPoint y: 422, endPoint x: 457, endPoint y: 425, distance: 10.7
click at [457, 425] on div "Two train tickets into L.A. One round trip the other way Oh, I get the feelin' …" at bounding box center [205, 428] width 16123 height 58
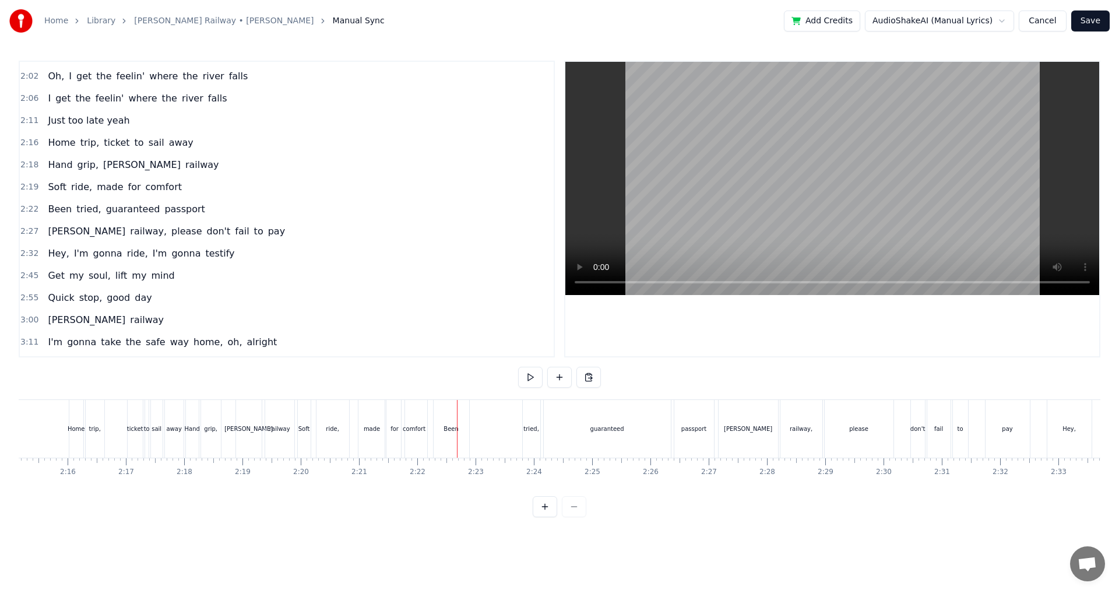
click at [435, 430] on div "Been" at bounding box center [451, 429] width 36 height 58
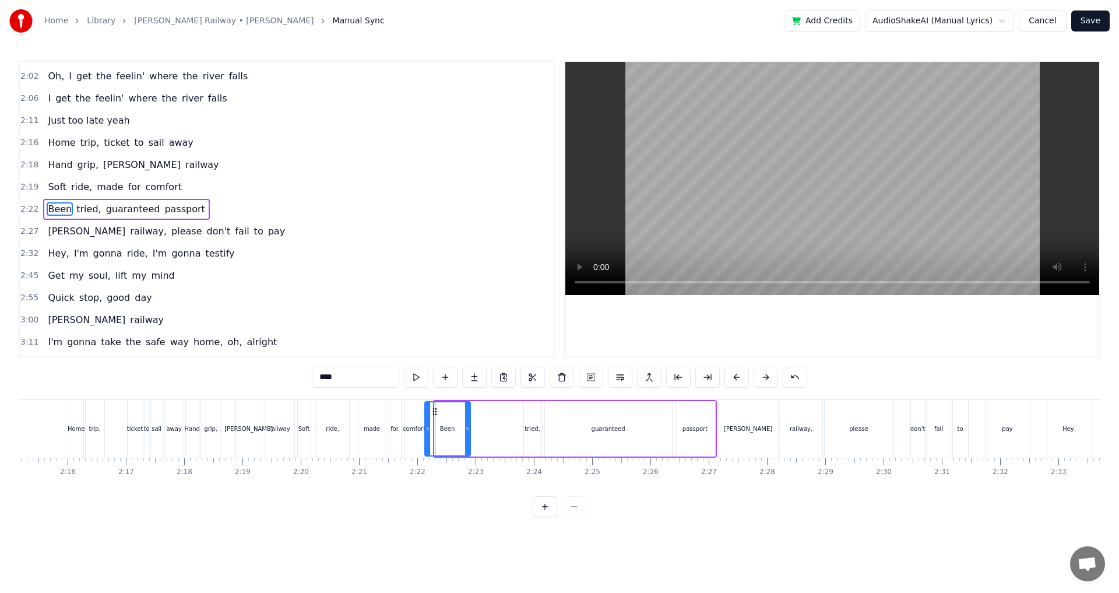
drag, startPoint x: 438, startPoint y: 428, endPoint x: 428, endPoint y: 429, distance: 10.0
click at [428, 429] on icon at bounding box center [427, 428] width 5 height 9
drag, startPoint x: 467, startPoint y: 430, endPoint x: 442, endPoint y: 433, distance: 25.3
click at [444, 433] on div at bounding box center [446, 428] width 5 height 53
click at [416, 380] on button at bounding box center [416, 376] width 24 height 21
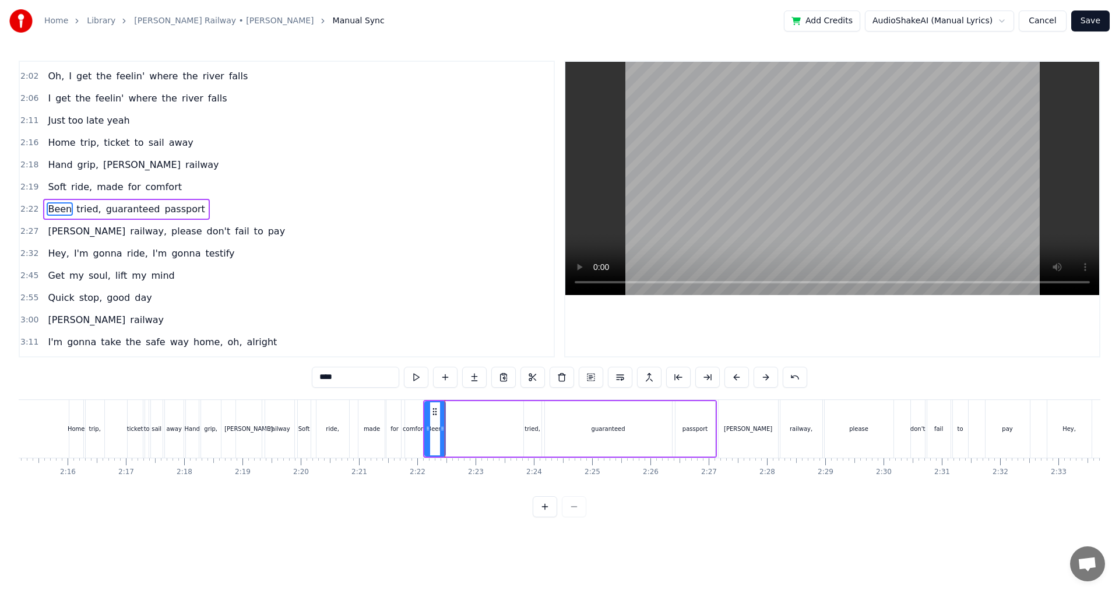
click at [416, 380] on button at bounding box center [416, 376] width 24 height 21
click at [421, 425] on icon at bounding box center [423, 428] width 5 height 9
click at [437, 424] on icon at bounding box center [438, 428] width 5 height 9
click at [411, 382] on button at bounding box center [416, 376] width 24 height 21
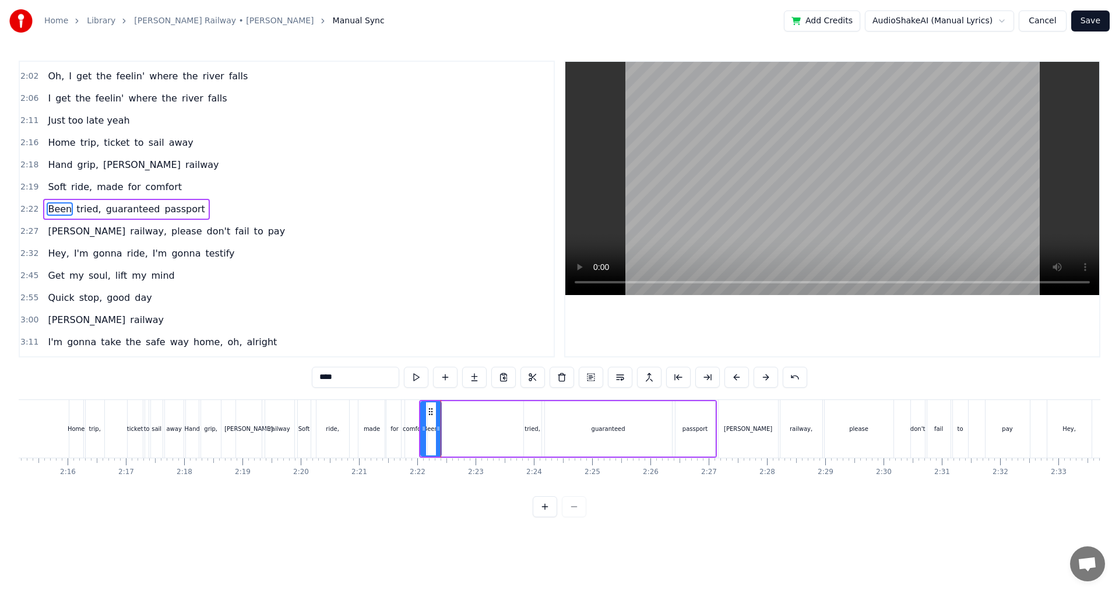
click at [524, 430] on div "tried," at bounding box center [532, 428] width 17 height 55
drag, startPoint x: 524, startPoint y: 430, endPoint x: 439, endPoint y: 433, distance: 85.1
click at [439, 433] on div at bounding box center [441, 428] width 5 height 53
drag, startPoint x: 537, startPoint y: 436, endPoint x: 456, endPoint y: 436, distance: 81.0
click at [456, 436] on div at bounding box center [457, 428] width 5 height 53
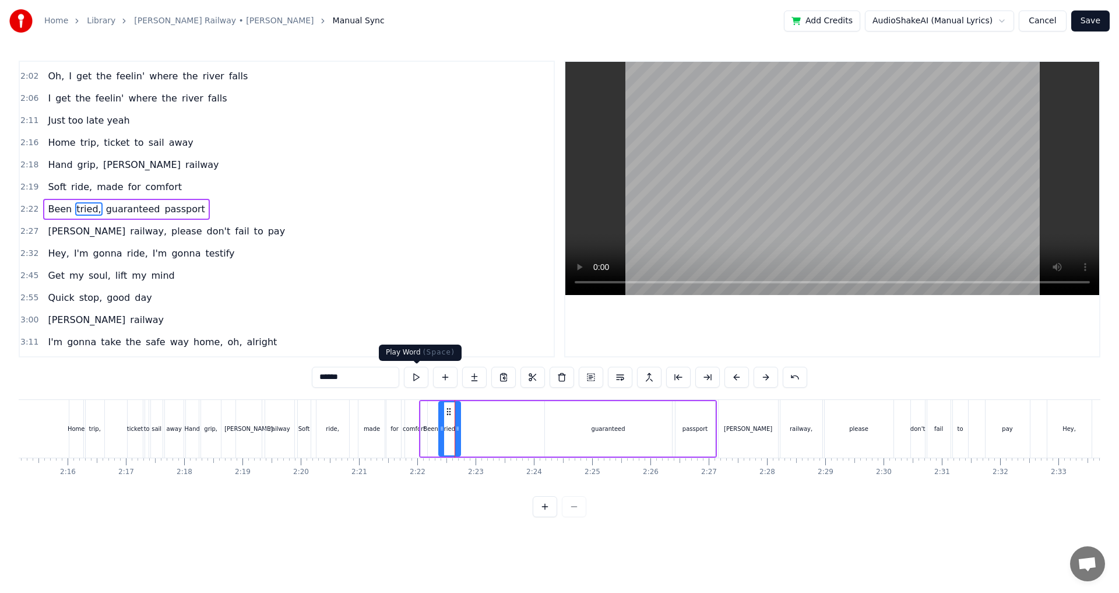
click at [415, 378] on button at bounding box center [416, 376] width 24 height 21
click at [308, 400] on div "Soft" at bounding box center [304, 429] width 14 height 58
type input "****"
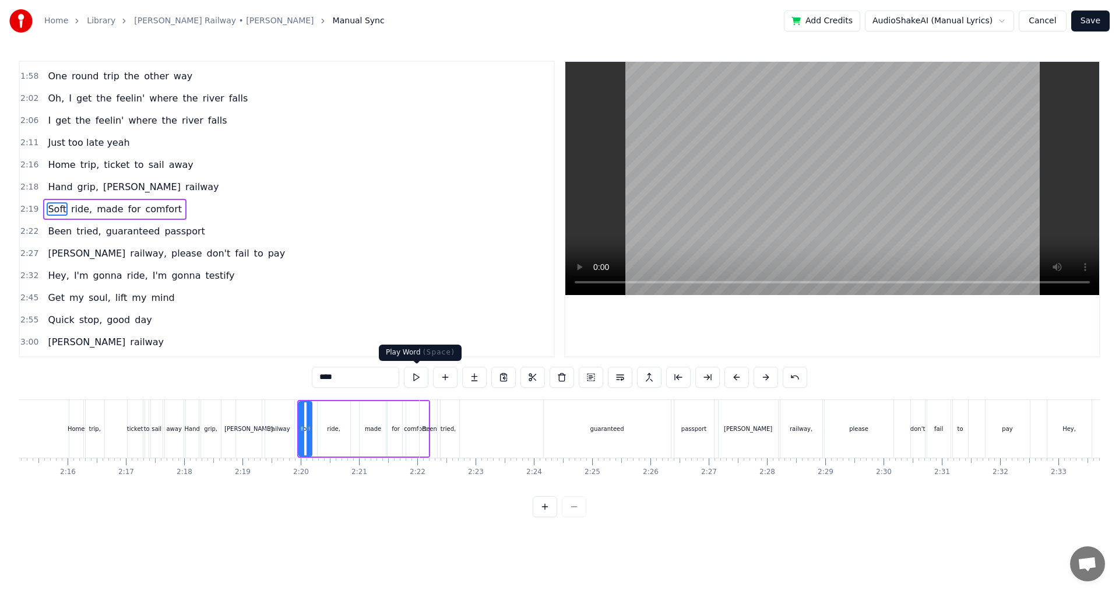
click at [415, 386] on button at bounding box center [416, 376] width 24 height 21
click at [417, 382] on button at bounding box center [416, 376] width 24 height 21
click at [299, 401] on div "Soft" at bounding box center [305, 428] width 14 height 55
click at [482, 378] on button at bounding box center [486, 376] width 24 height 21
click at [414, 416] on div "comfort" at bounding box center [416, 428] width 26 height 55
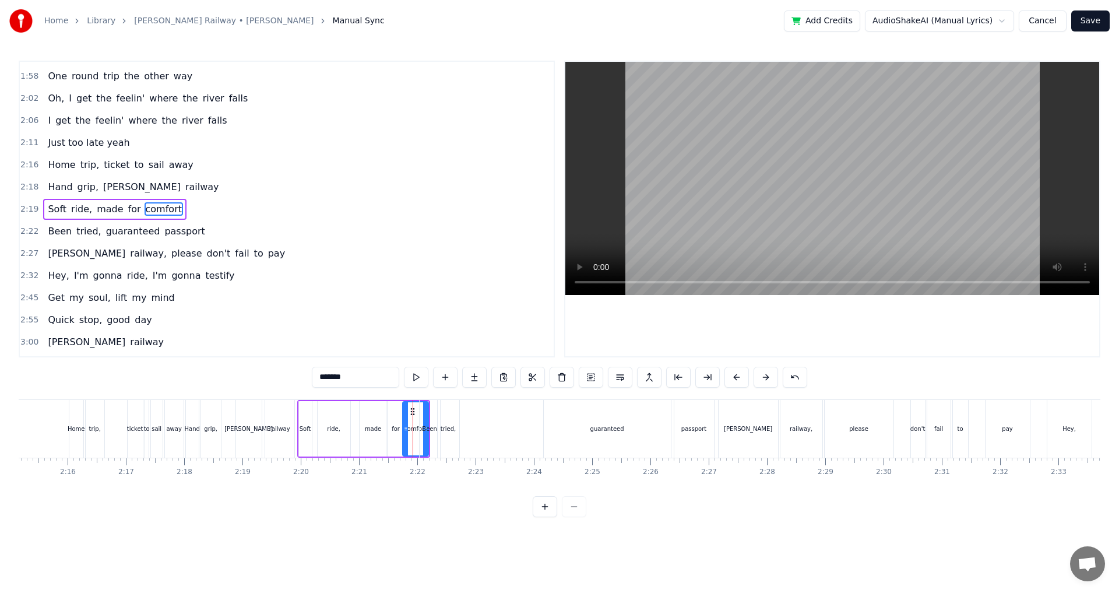
drag, startPoint x: 425, startPoint y: 452, endPoint x: 419, endPoint y: 452, distance: 5.9
click at [419, 452] on div "Been" at bounding box center [429, 429] width 20 height 58
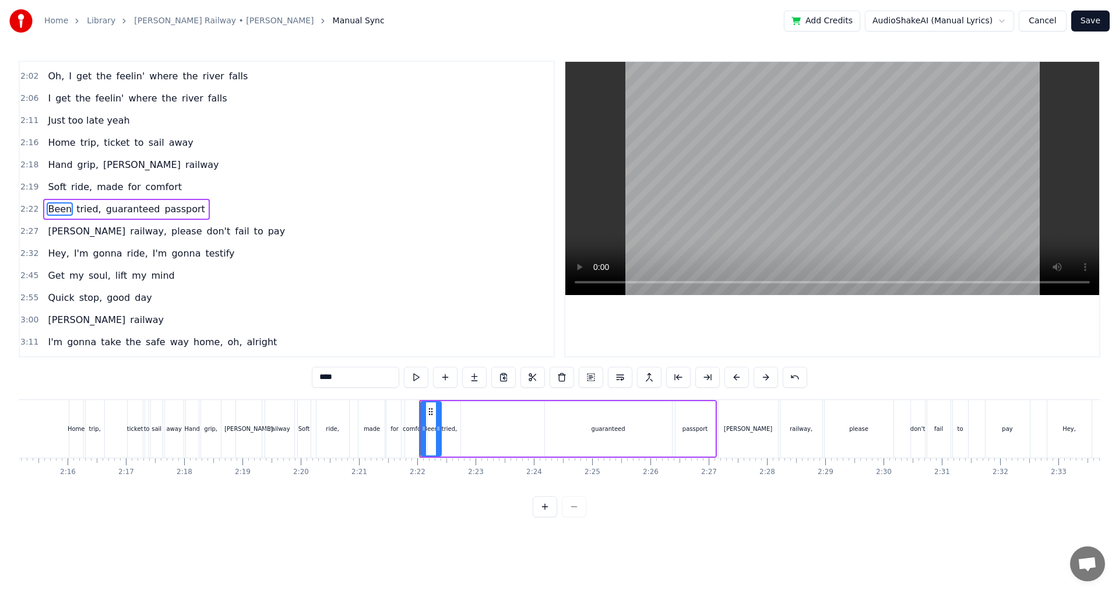
click at [405, 440] on div "comfort" at bounding box center [414, 429] width 26 height 58
type input "*******"
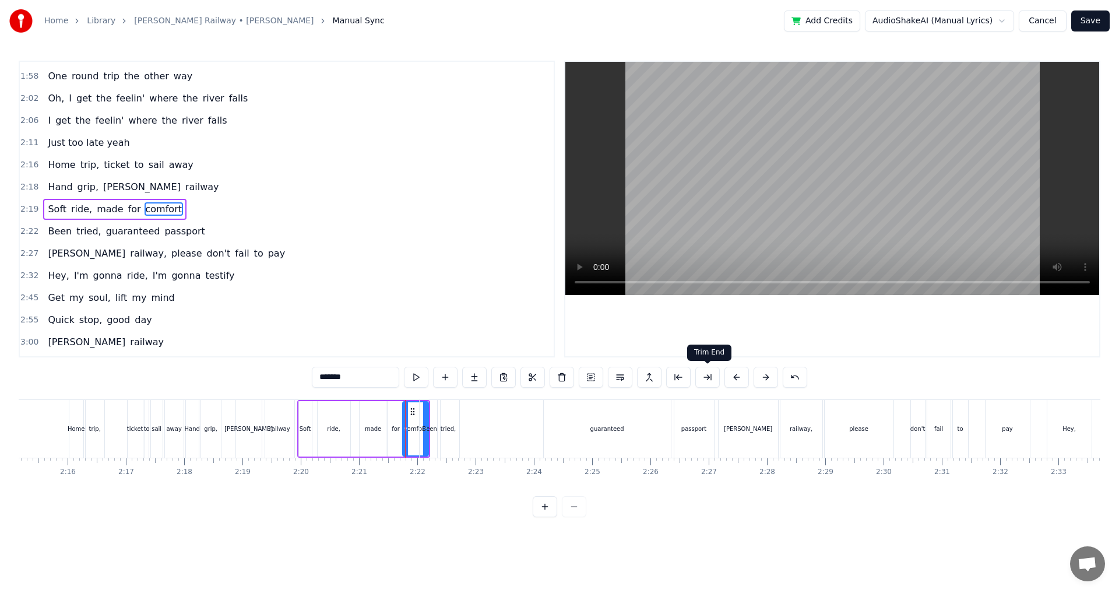
click at [701, 376] on button at bounding box center [707, 376] width 24 height 21
click at [304, 396] on div "0:24 Two train tickets into L.A. 0:29 One round trip the other way 0:32 Oh, I g…" at bounding box center [559, 289] width 1081 height 456
click at [302, 400] on div "Soft ride, made for comfort" at bounding box center [352, 429] width 110 height 58
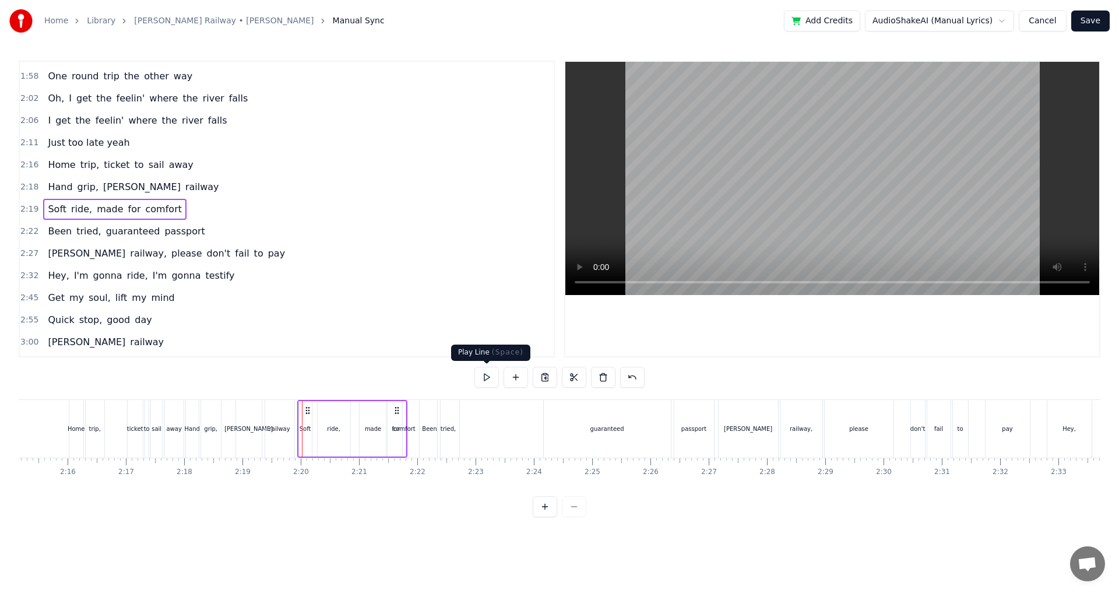
click at [487, 386] on button at bounding box center [486, 376] width 24 height 21
click at [637, 380] on button at bounding box center [632, 376] width 24 height 21
click at [423, 447] on div "Been" at bounding box center [429, 429] width 20 height 58
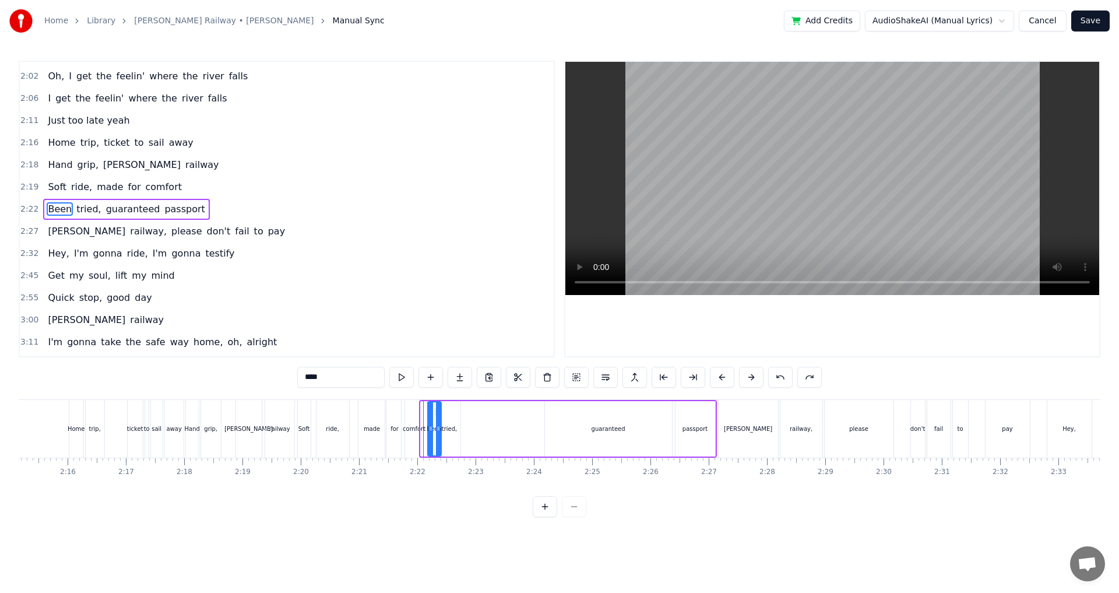
drag, startPoint x: 421, startPoint y: 447, endPoint x: 428, endPoint y: 447, distance: 7.0
click at [428, 447] on div at bounding box center [430, 428] width 5 height 53
click at [424, 441] on div "comfort" at bounding box center [414, 429] width 26 height 58
type input "*******"
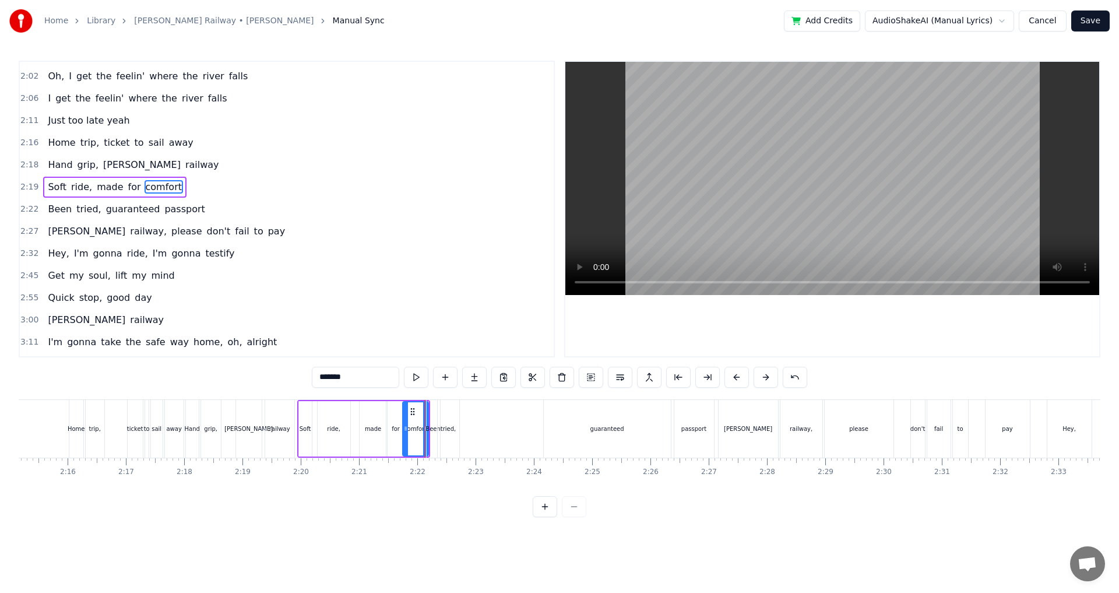
scroll to position [528, 0]
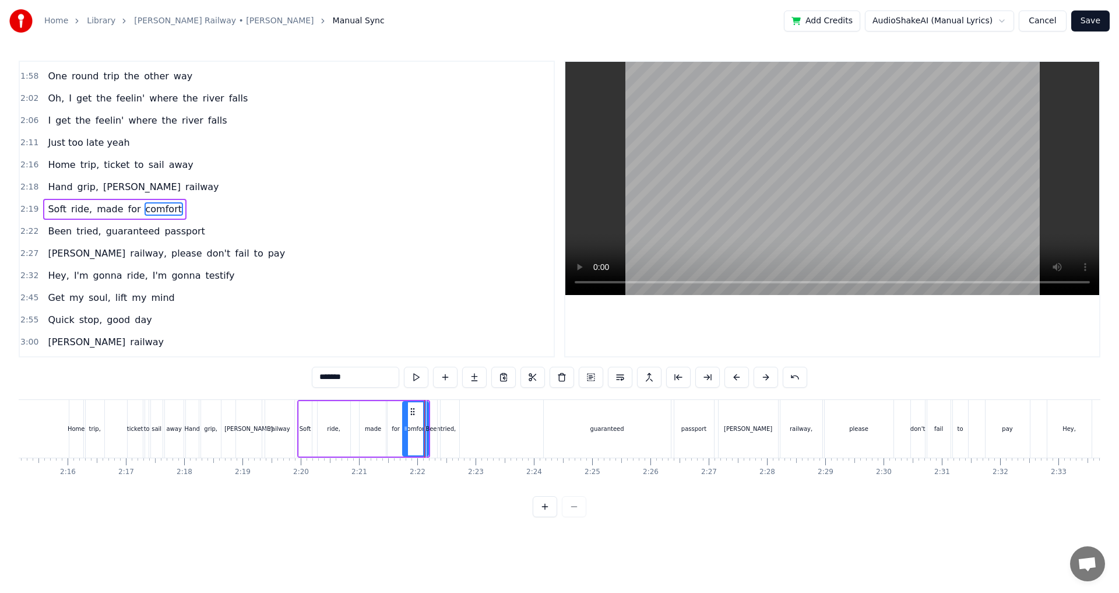
drag, startPoint x: 425, startPoint y: 439, endPoint x: 436, endPoint y: 441, distance: 11.3
click at [436, 441] on div "Been tried, guaranteed passport" at bounding box center [571, 429] width 291 height 58
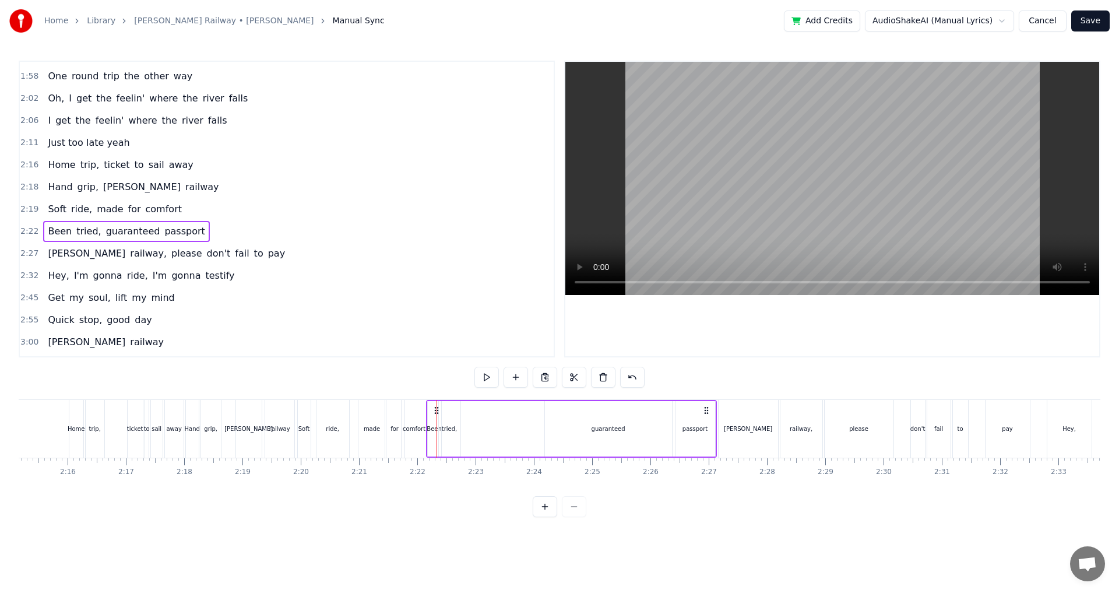
click at [423, 453] on div "comfort" at bounding box center [414, 429] width 26 height 58
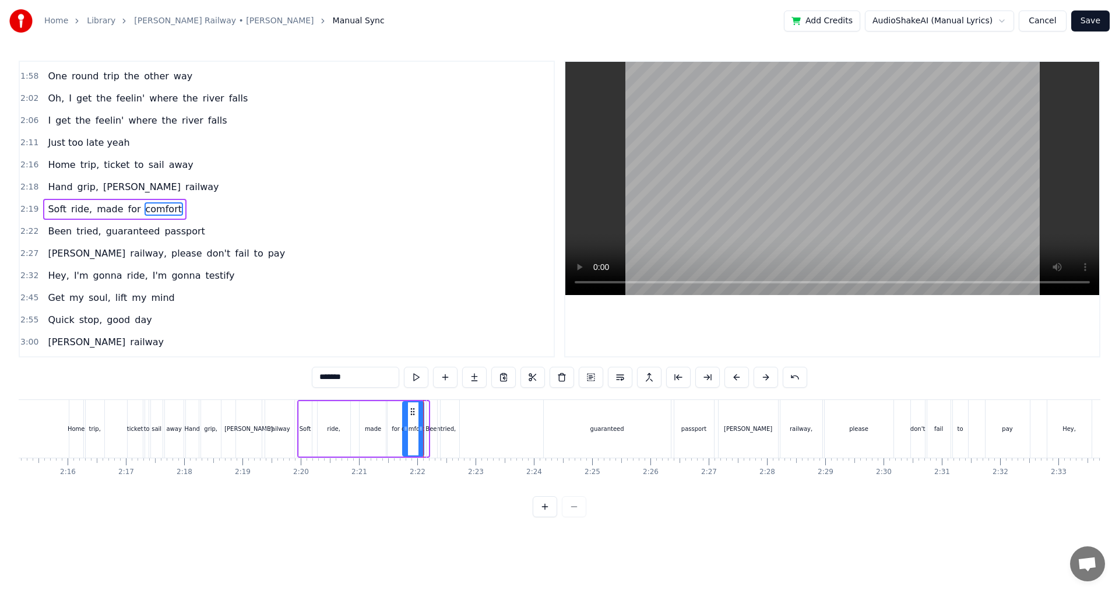
click at [419, 453] on div at bounding box center [420, 428] width 5 height 53
click at [309, 401] on div "Soft" at bounding box center [305, 428] width 13 height 55
type input "****"
click at [296, 400] on div "Hand grip, [PERSON_NAME] railway" at bounding box center [241, 429] width 112 height 58
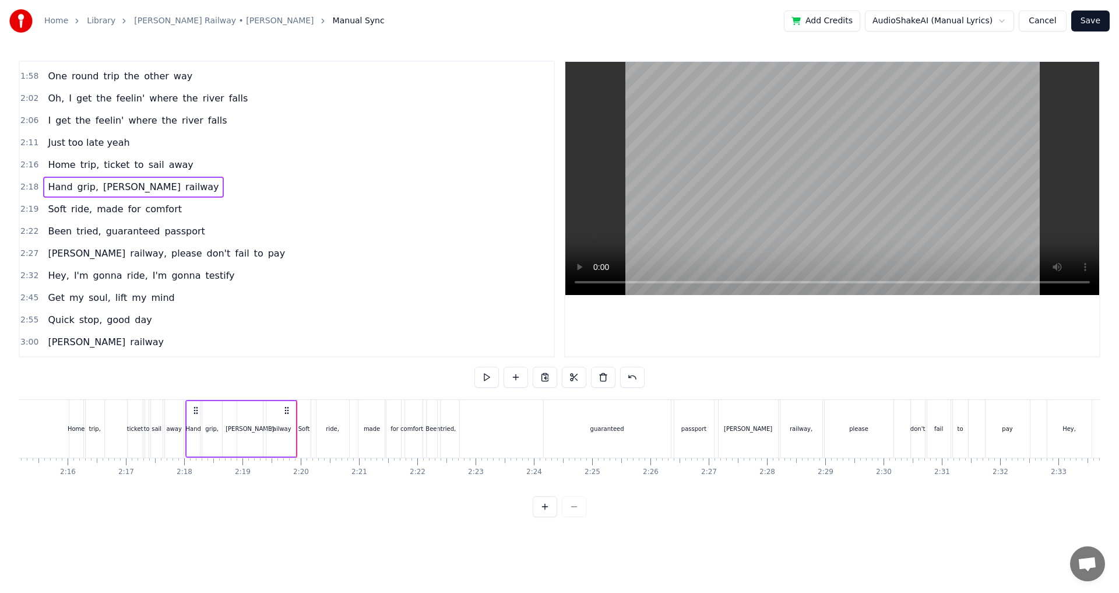
click at [303, 397] on div "0:24 Two train tickets into L.A. 0:29 One round trip the other way 0:32 Oh, I g…" at bounding box center [559, 289] width 1081 height 456
click at [292, 393] on div "0:24 Two train tickets into L.A. 0:29 One round trip the other way 0:32 Oh, I g…" at bounding box center [559, 289] width 1081 height 456
click at [299, 400] on div "Soft" at bounding box center [304, 429] width 14 height 58
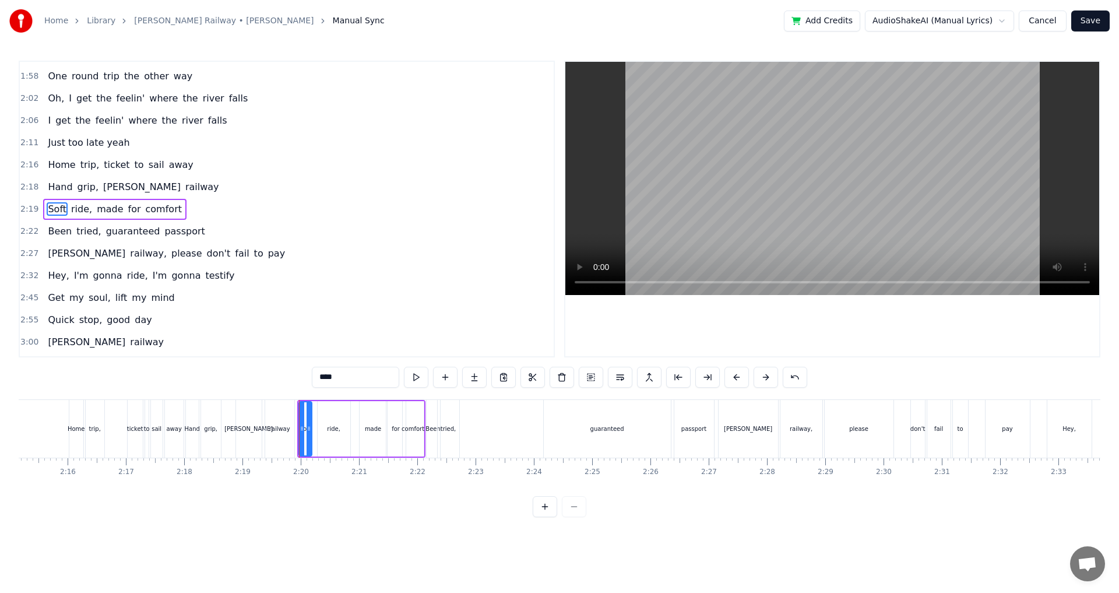
click at [299, 400] on div at bounding box center [299, 429] width 1 height 58
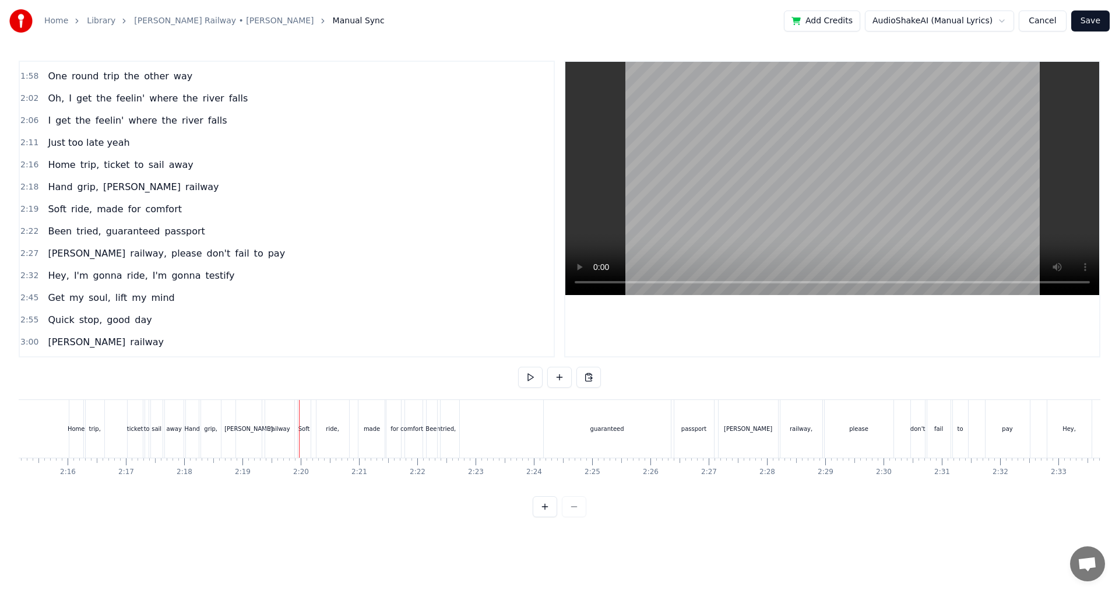
click at [299, 397] on div "0:24 Two train tickets into L.A. 0:29 One round trip the other way 0:32 Oh, I g…" at bounding box center [559, 289] width 1081 height 456
click at [523, 379] on button at bounding box center [530, 376] width 24 height 21
click at [524, 379] on button at bounding box center [530, 376] width 24 height 21
click at [570, 433] on div "guaranteed" at bounding box center [607, 429] width 127 height 58
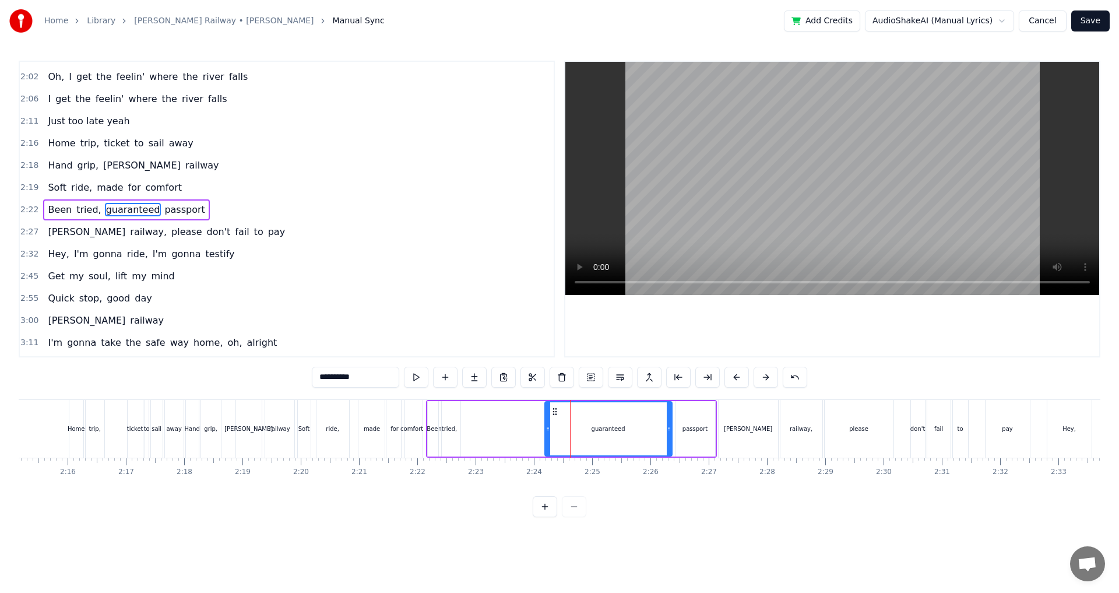
scroll to position [550, 0]
drag, startPoint x: 548, startPoint y: 429, endPoint x: 464, endPoint y: 434, distance: 84.1
click at [464, 434] on div at bounding box center [463, 428] width 5 height 53
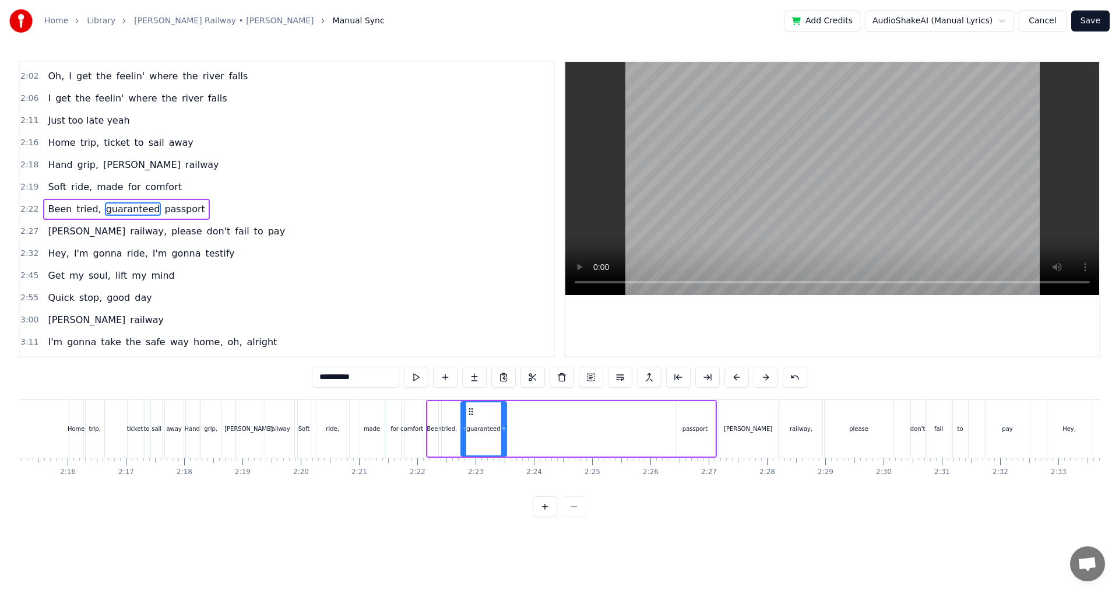
drag, startPoint x: 670, startPoint y: 435, endPoint x: 505, endPoint y: 434, distance: 165.5
click at [505, 434] on div at bounding box center [503, 428] width 5 height 53
click at [668, 429] on div "Been tried, guaranteed passport" at bounding box center [571, 429] width 291 height 58
click at [675, 429] on div "passport" at bounding box center [695, 428] width 41 height 55
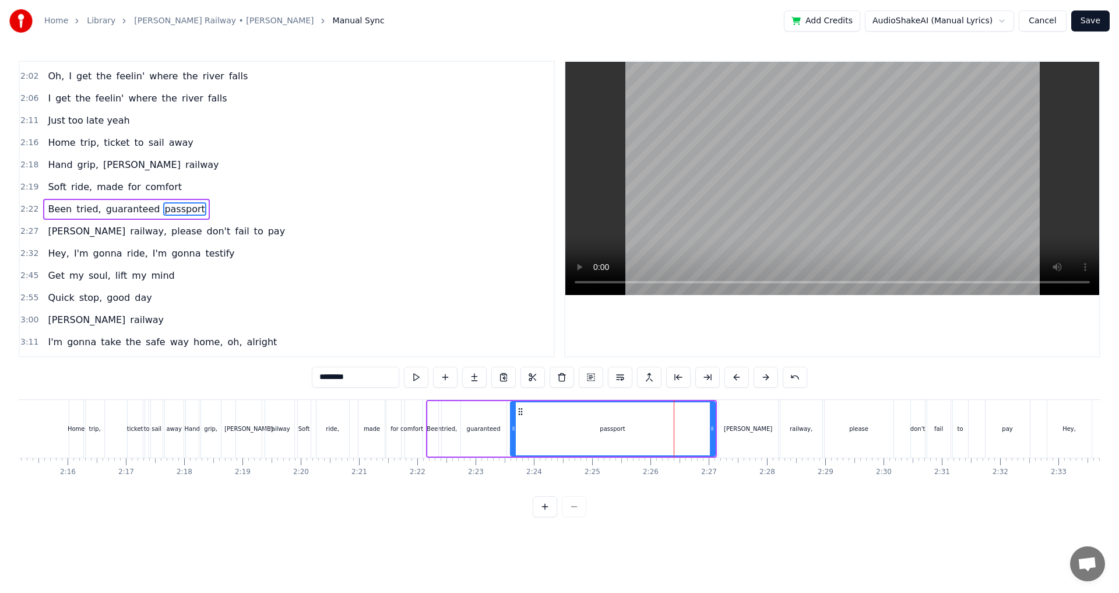
drag, startPoint x: 677, startPoint y: 431, endPoint x: 512, endPoint y: 428, distance: 164.9
click at [512, 428] on icon at bounding box center [513, 428] width 5 height 9
drag, startPoint x: 713, startPoint y: 435, endPoint x: 586, endPoint y: 433, distance: 126.4
click at [588, 435] on div at bounding box center [589, 428] width 5 height 53
click at [467, 412] on div "guaranteed" at bounding box center [483, 428] width 45 height 55
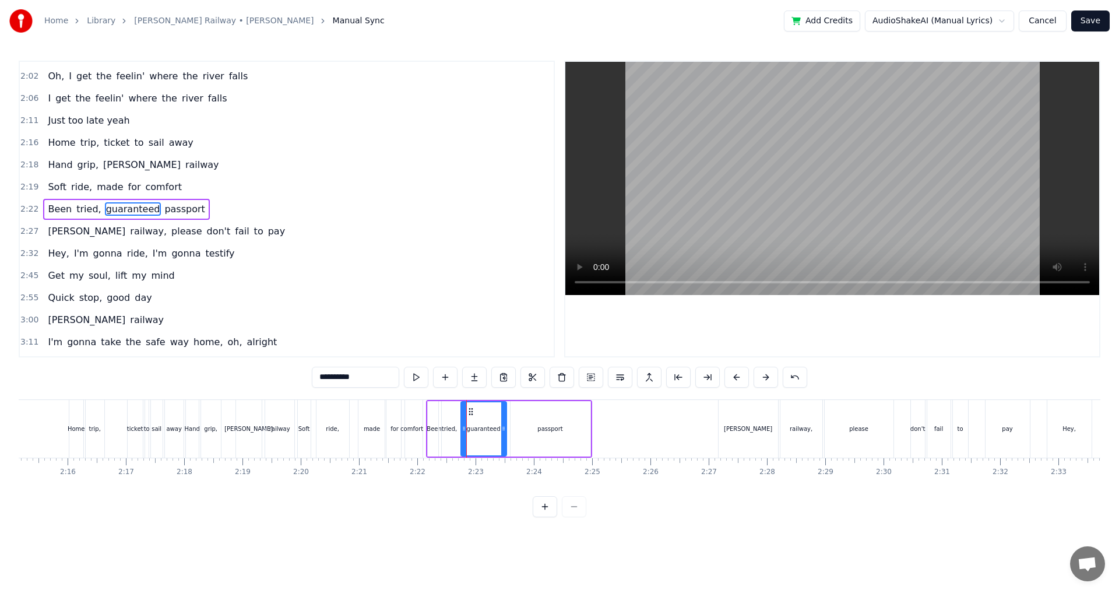
click at [416, 386] on button at bounding box center [416, 376] width 24 height 21
drag, startPoint x: 503, startPoint y: 430, endPoint x: 493, endPoint y: 432, distance: 10.6
click at [493, 432] on icon at bounding box center [493, 428] width 5 height 9
click at [589, 432] on div "passport" at bounding box center [550, 428] width 81 height 55
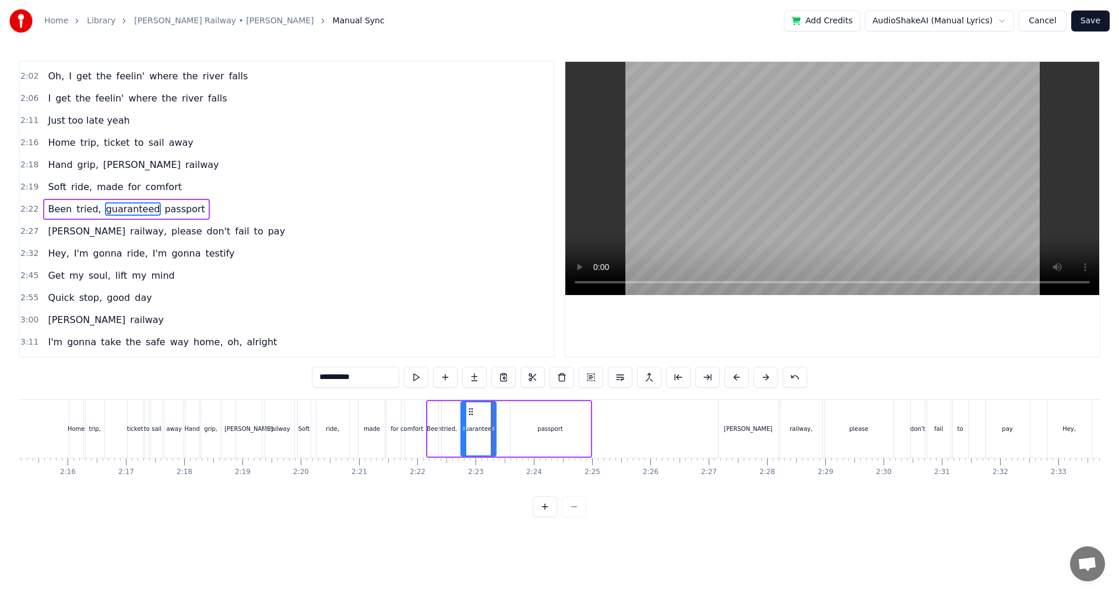
type input "********"
drag, startPoint x: 587, startPoint y: 436, endPoint x: 540, endPoint y: 438, distance: 47.8
click at [540, 438] on div at bounding box center [539, 428] width 5 height 53
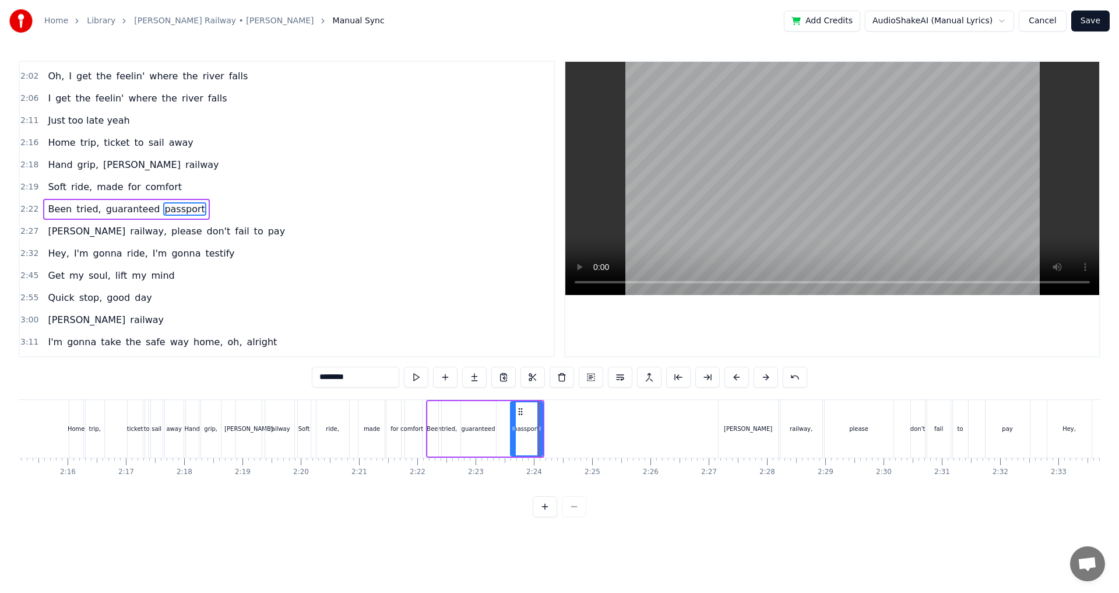
click at [419, 385] on button at bounding box center [416, 376] width 24 height 21
click at [425, 397] on div "0:24 Two train tickets into L.A. 0:29 One round trip the other way 0:32 Oh, I g…" at bounding box center [559, 289] width 1081 height 456
click at [428, 398] on div "0:24 Two train tickets into L.A. 0:29 One round trip the other way 0:32 Oh, I g…" at bounding box center [559, 289] width 1081 height 456
click at [426, 401] on div "Been tried, guaranteed passport" at bounding box center [485, 429] width 118 height 58
drag, startPoint x: 474, startPoint y: 380, endPoint x: 486, endPoint y: 377, distance: 12.7
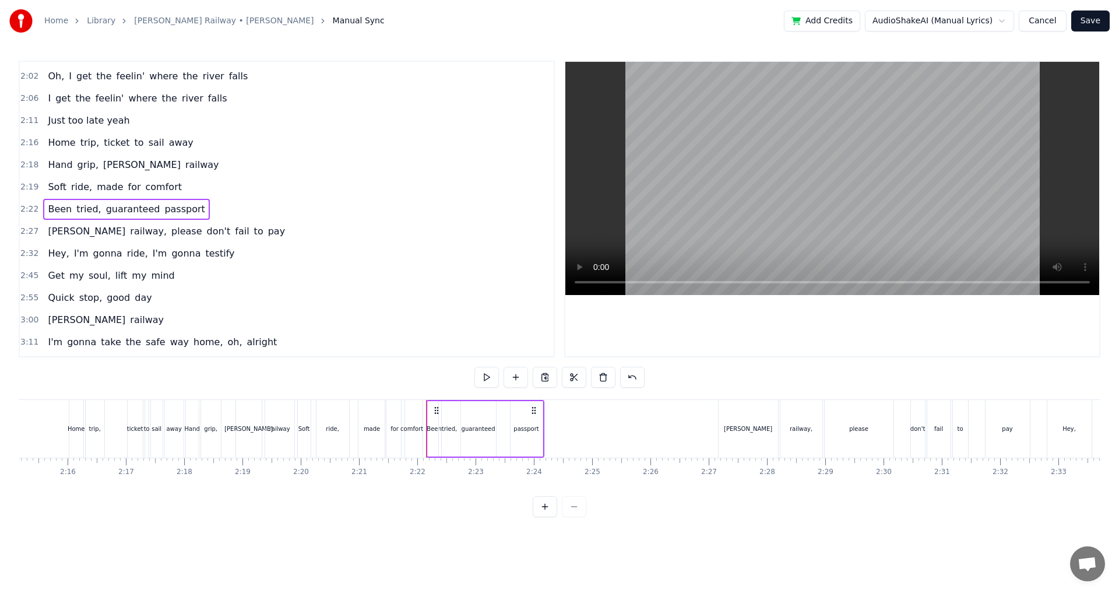
click at [474, 380] on div "0:24 Two train tickets into L.A. 0:29 One round trip the other way 0:32 Oh, I g…" at bounding box center [559, 289] width 1081 height 456
click at [486, 377] on button at bounding box center [486, 376] width 24 height 21
click at [541, 441] on div "passport" at bounding box center [526, 428] width 32 height 55
drag, startPoint x: 541, startPoint y: 441, endPoint x: 534, endPoint y: 442, distance: 7.1
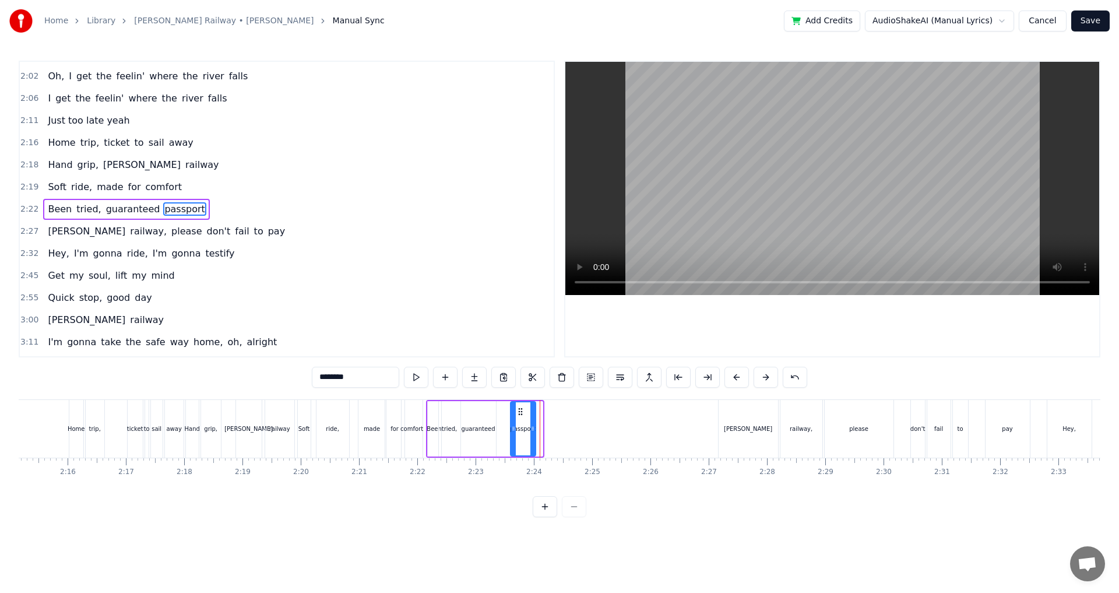
click at [534, 442] on div at bounding box center [532, 428] width 5 height 53
click at [501, 440] on div at bounding box center [502, 428] width 5 height 53
click at [526, 437] on div at bounding box center [526, 428] width 5 height 53
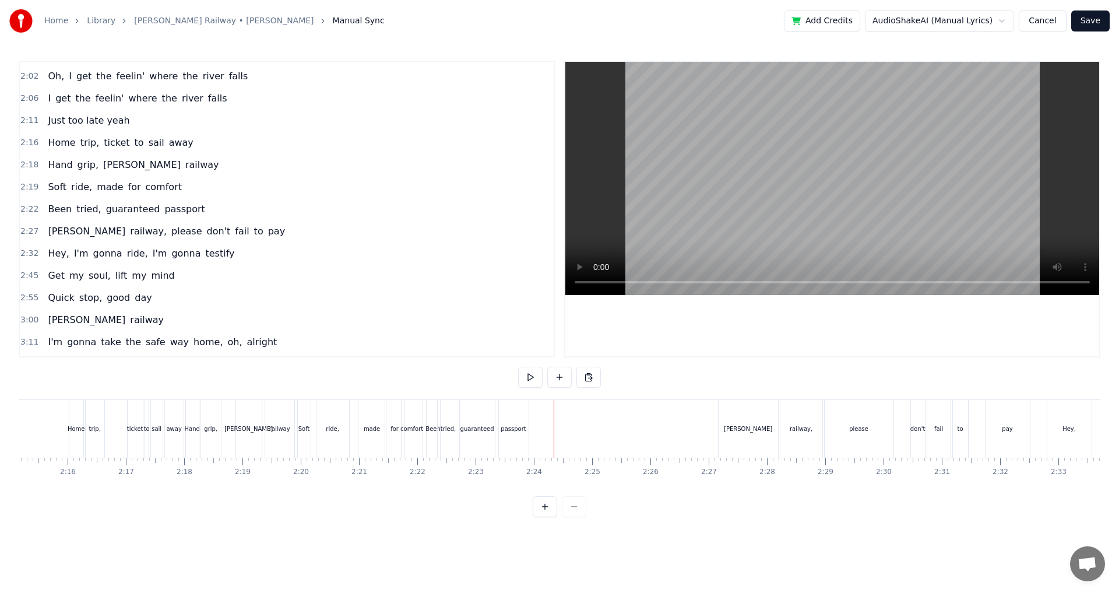
click at [545, 426] on div at bounding box center [205, 429] width 16123 height 58
click at [530, 369] on button at bounding box center [530, 376] width 24 height 21
click at [538, 404] on div at bounding box center [205, 429] width 16123 height 58
click at [526, 383] on button at bounding box center [530, 376] width 24 height 21
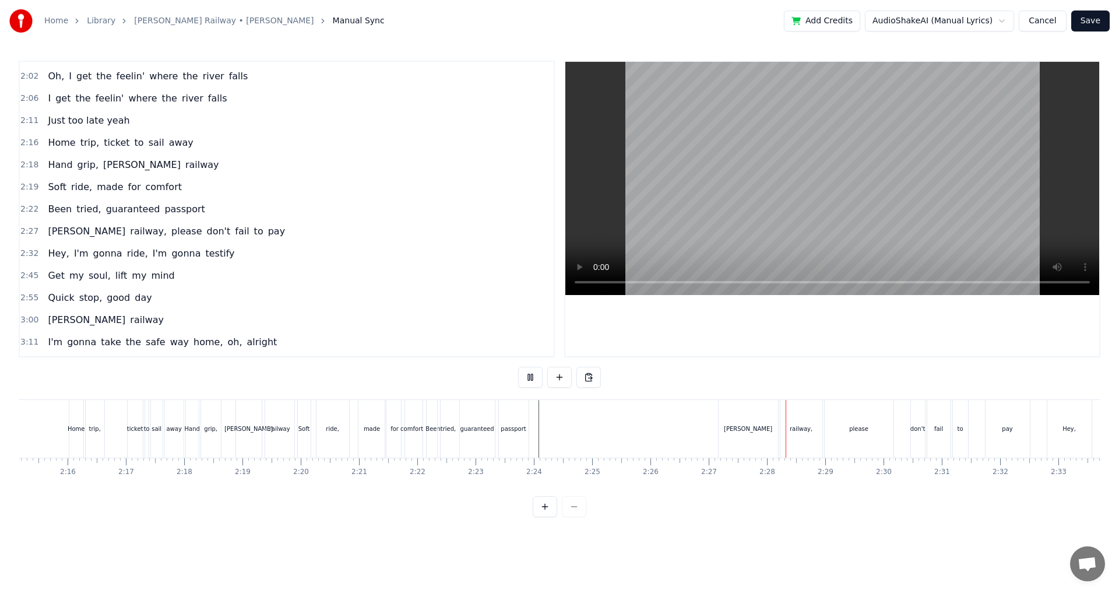
click at [526, 383] on button at bounding box center [530, 376] width 24 height 21
click at [744, 449] on div "[PERSON_NAME]" at bounding box center [747, 429] width 59 height 58
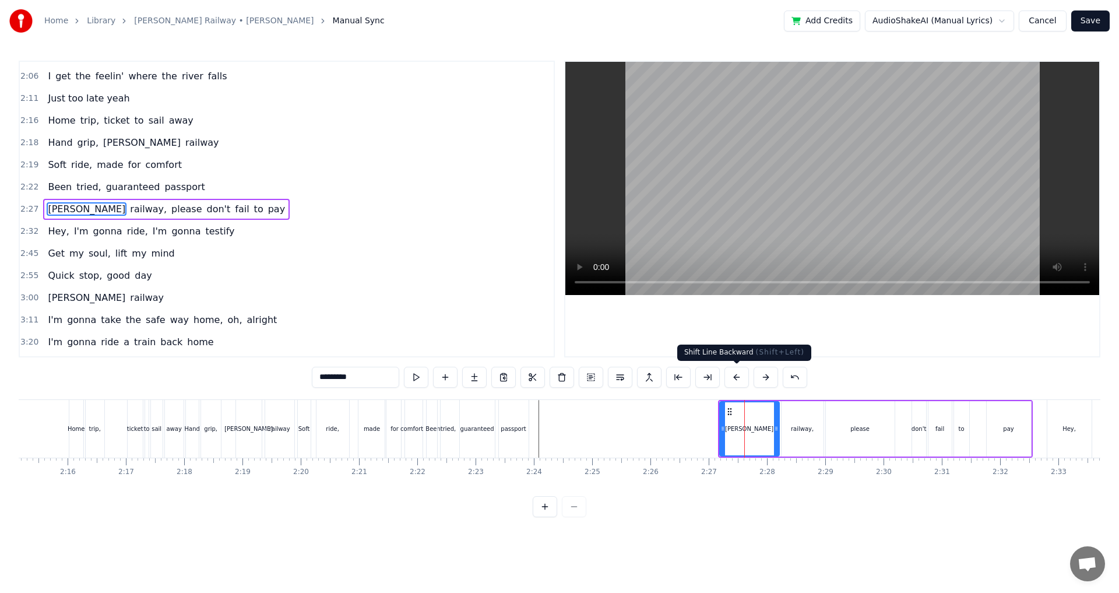
click at [738, 380] on button at bounding box center [736, 376] width 24 height 21
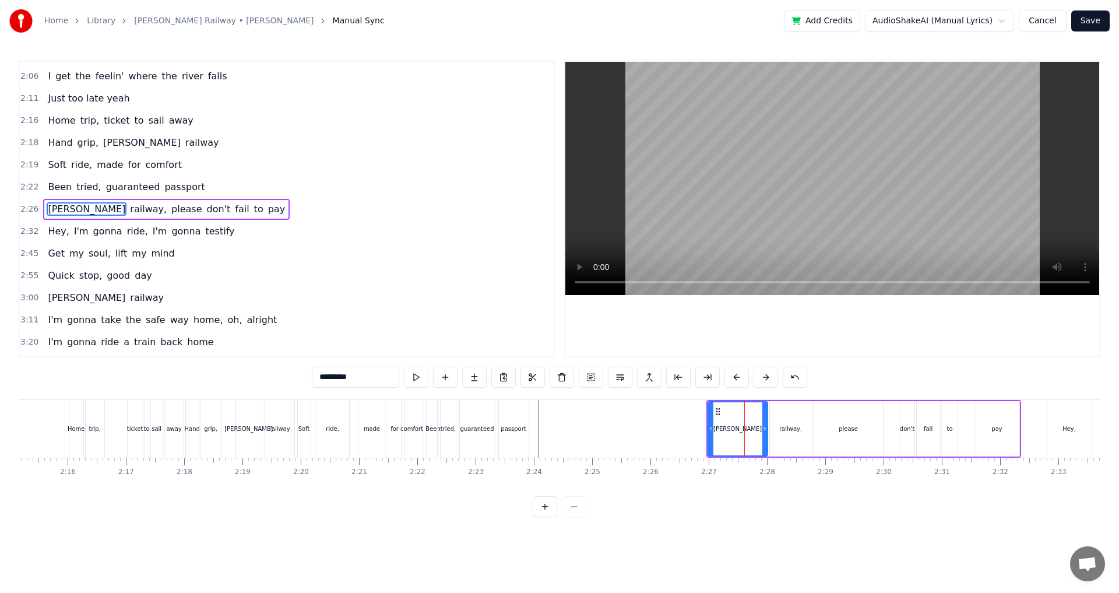
click at [738, 380] on button at bounding box center [736, 376] width 24 height 21
click at [738, 379] on button at bounding box center [736, 376] width 24 height 21
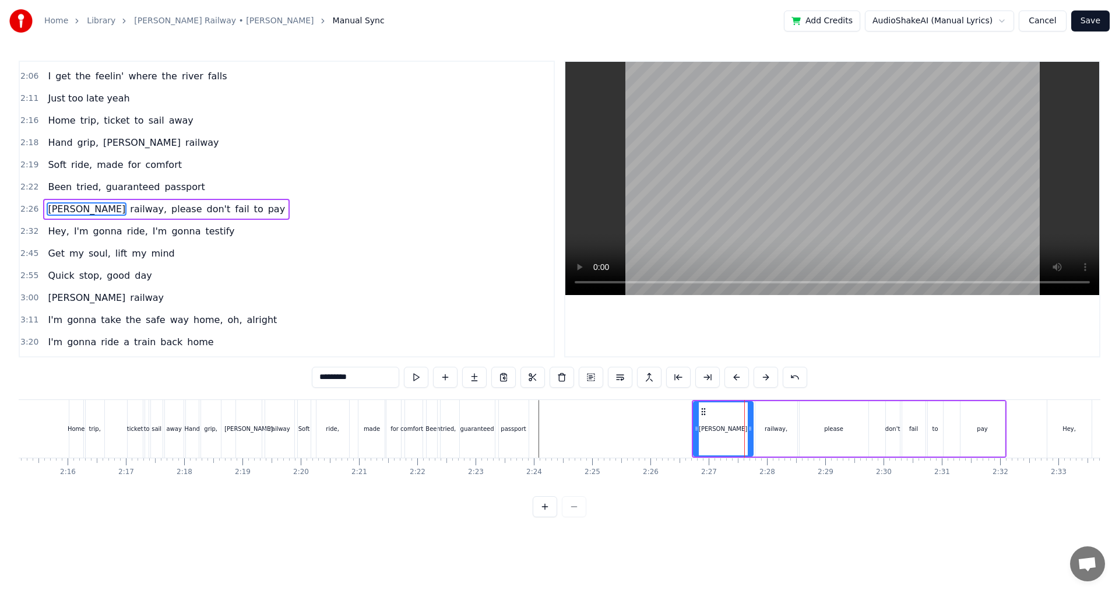
click at [738, 379] on button at bounding box center [736, 376] width 24 height 21
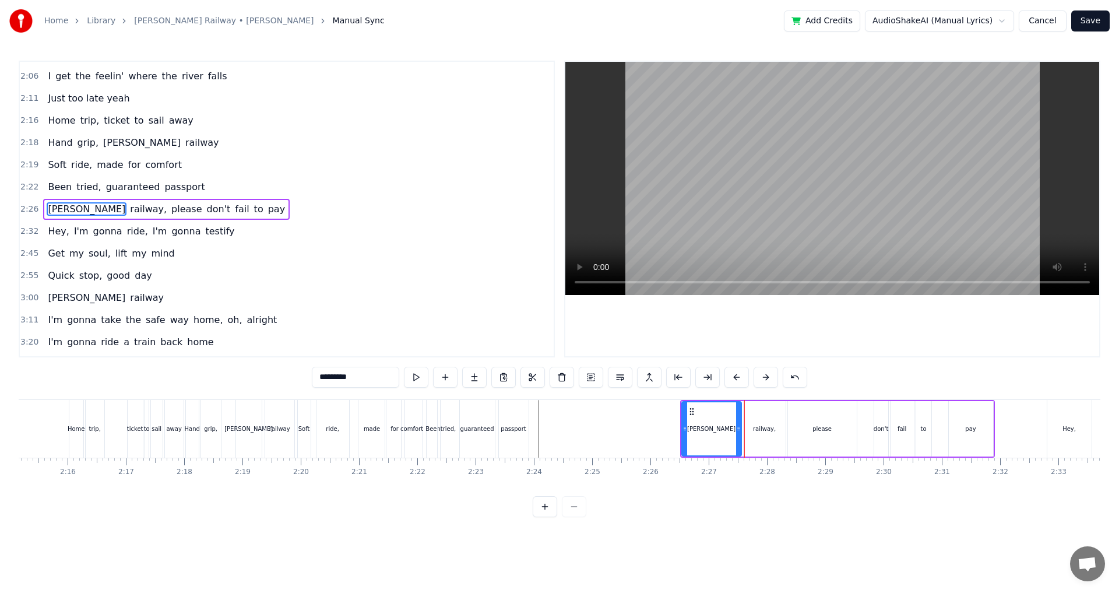
click at [738, 379] on button at bounding box center [736, 376] width 24 height 21
click at [736, 379] on button at bounding box center [736, 376] width 24 height 21
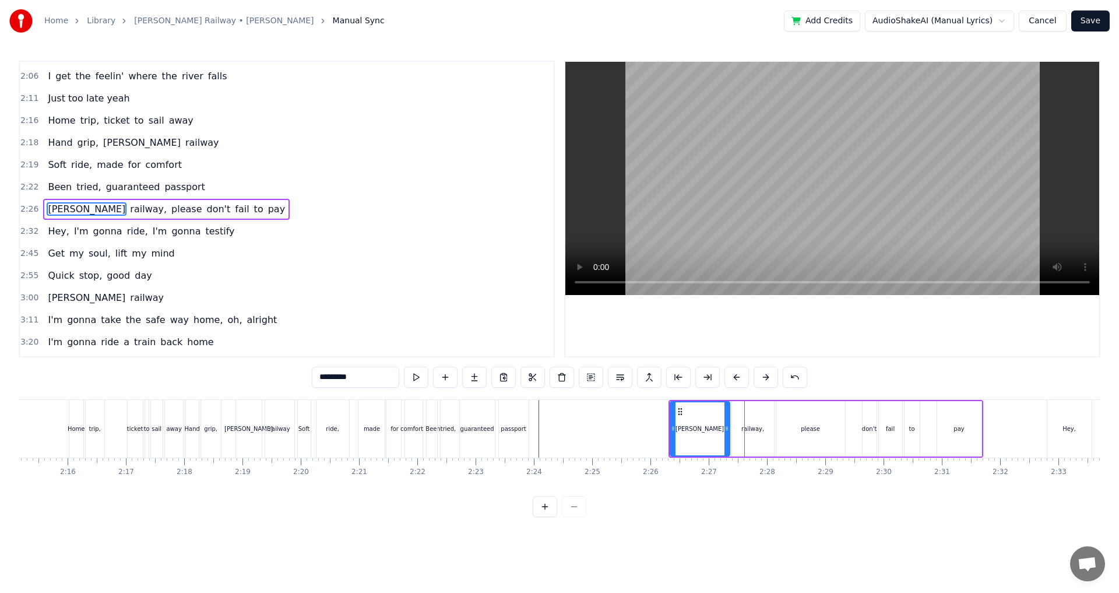
click at [736, 379] on button at bounding box center [736, 376] width 24 height 21
click at [736, 380] on button at bounding box center [736, 376] width 24 height 21
click at [736, 381] on button at bounding box center [736, 376] width 24 height 21
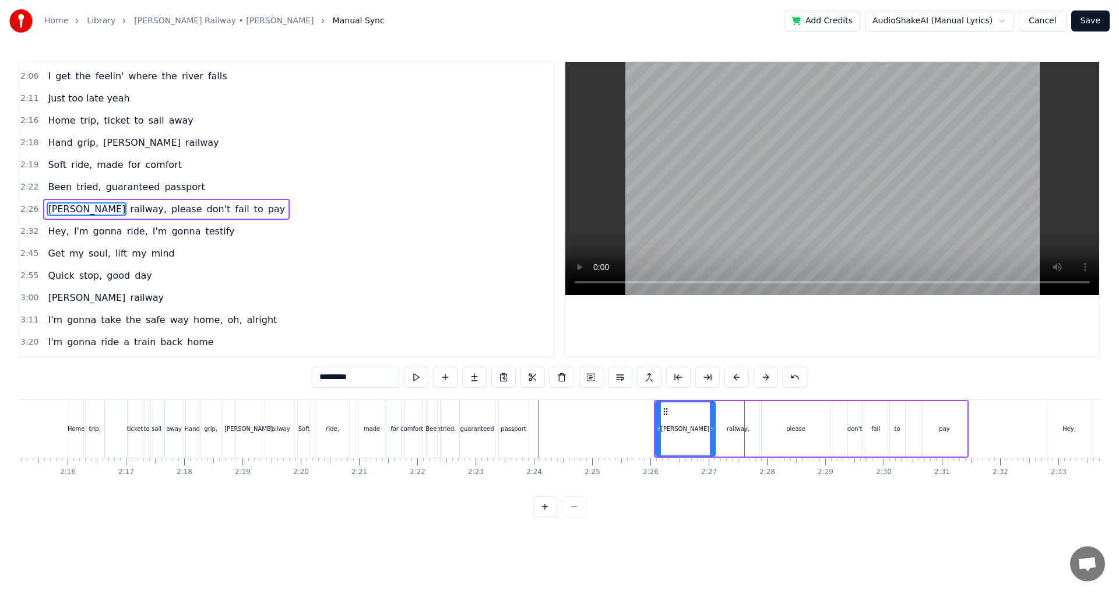
click at [736, 380] on button at bounding box center [736, 376] width 24 height 21
click at [736, 381] on button at bounding box center [736, 376] width 24 height 21
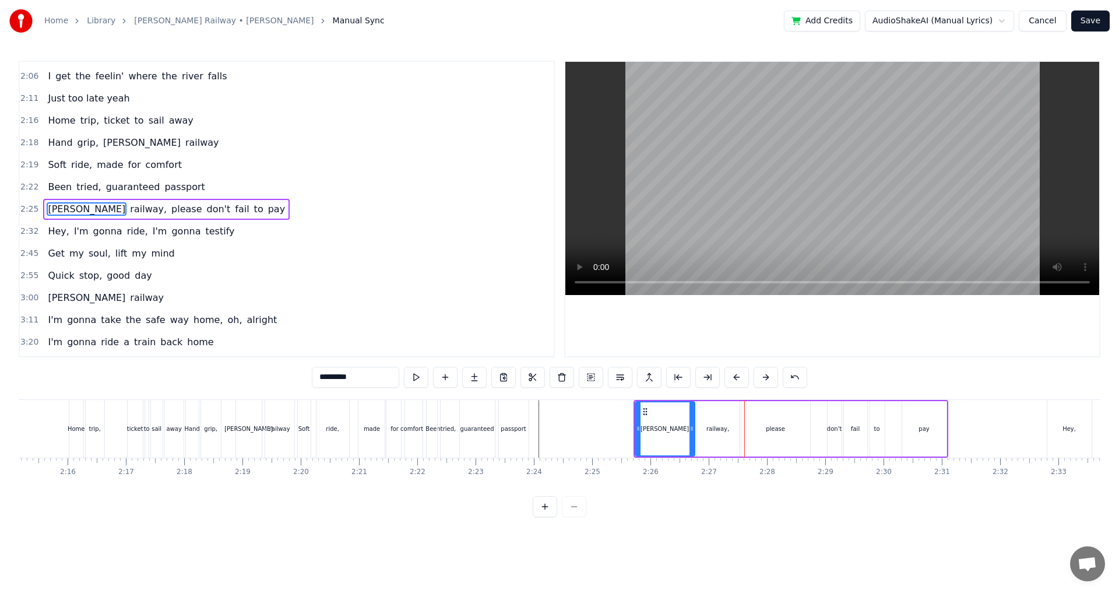
click at [736, 381] on button at bounding box center [736, 376] width 24 height 21
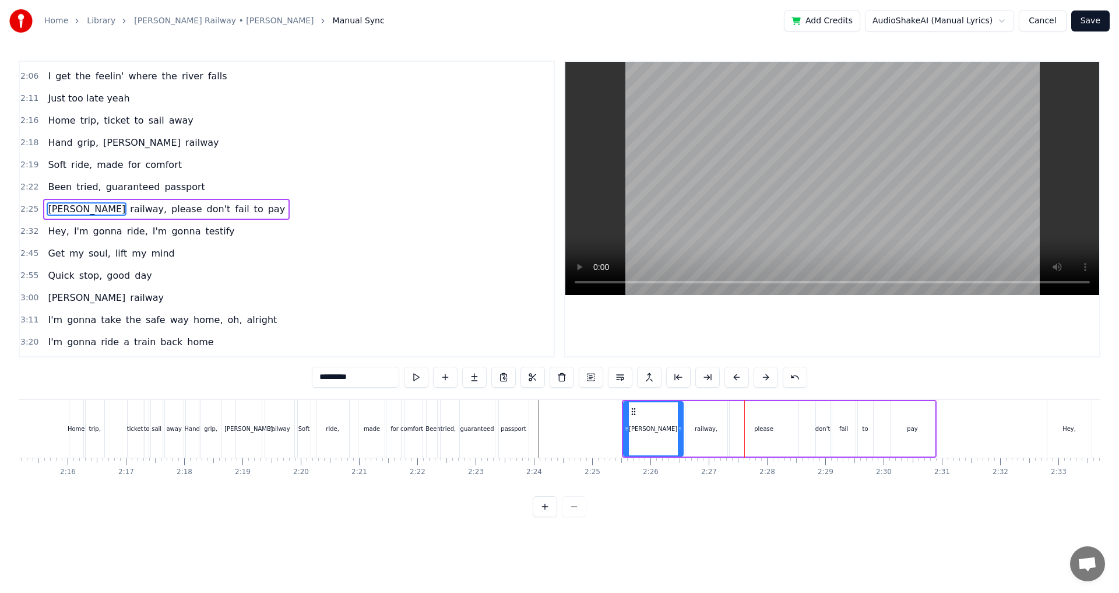
click at [736, 381] on button at bounding box center [736, 376] width 24 height 21
click at [736, 380] on button at bounding box center [736, 376] width 24 height 21
click at [735, 380] on button at bounding box center [736, 376] width 24 height 21
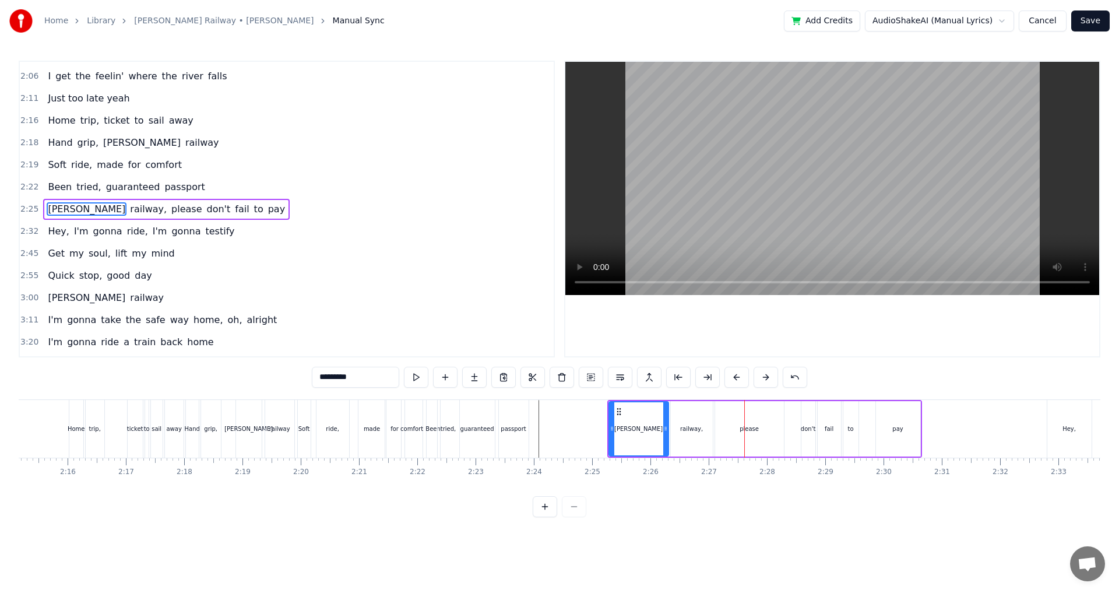
click at [735, 380] on button at bounding box center [736, 376] width 24 height 21
click at [734, 380] on button at bounding box center [736, 376] width 24 height 21
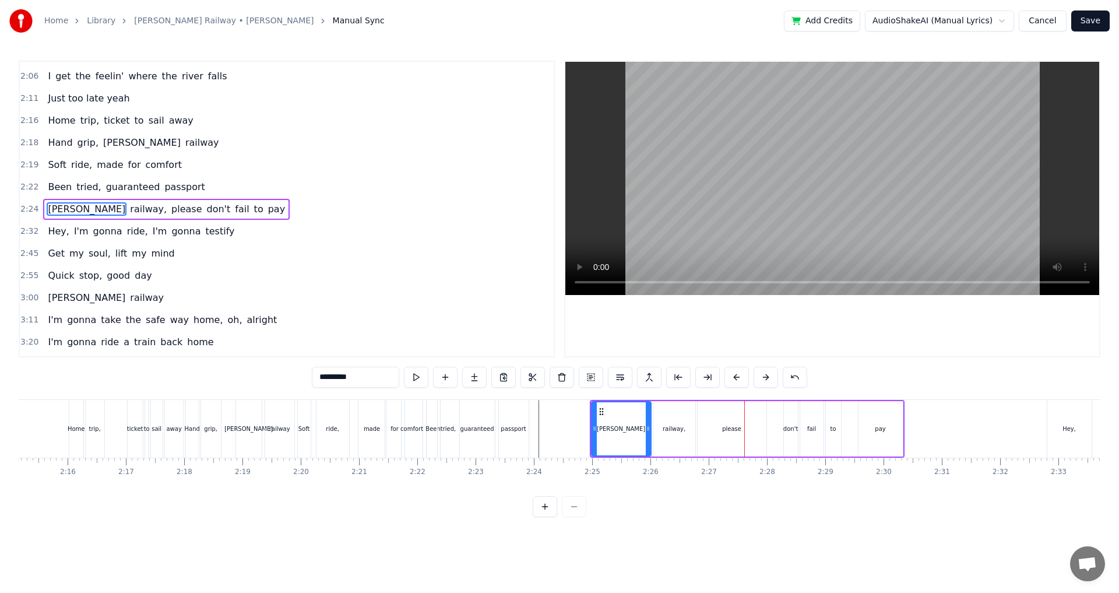
click at [734, 380] on button at bounding box center [736, 376] width 24 height 21
click at [733, 379] on button at bounding box center [736, 376] width 24 height 21
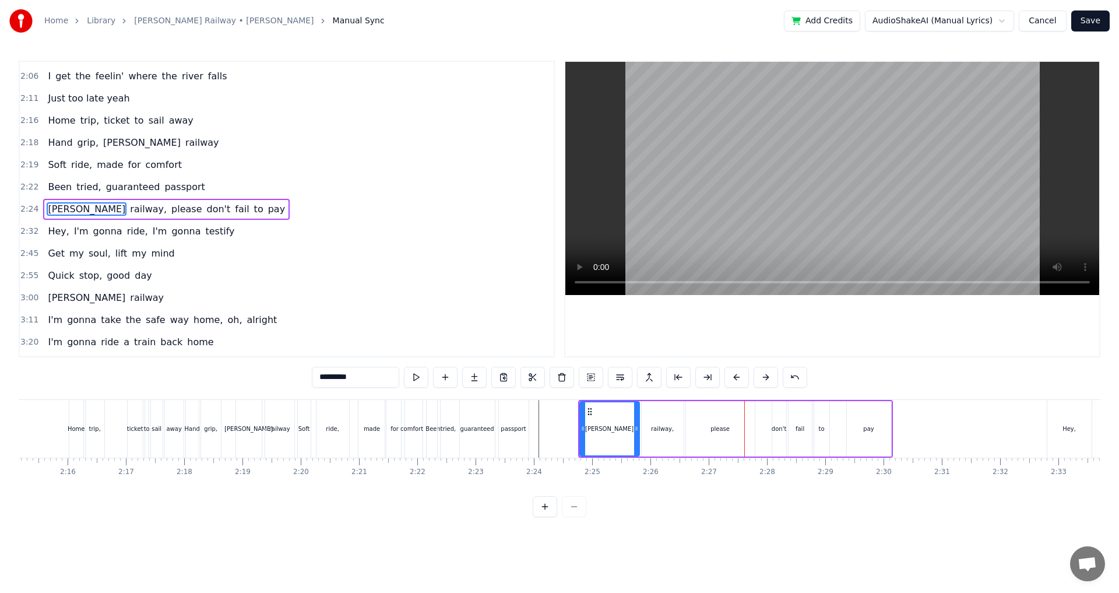
click at [733, 379] on button at bounding box center [736, 376] width 24 height 21
click at [732, 379] on button at bounding box center [736, 376] width 24 height 21
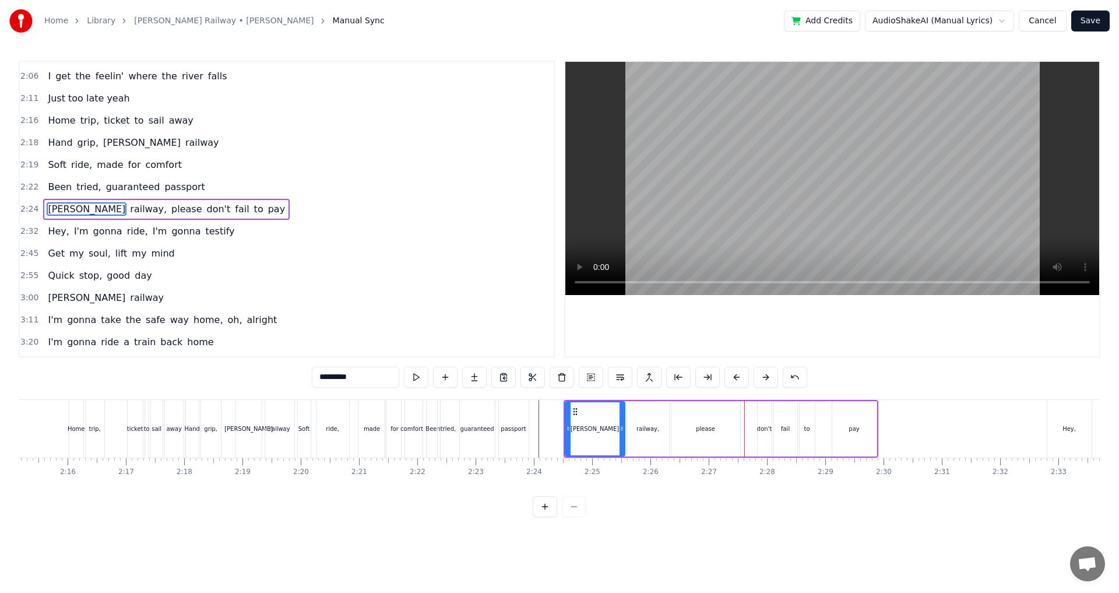
click at [732, 379] on button at bounding box center [736, 376] width 24 height 21
click at [732, 378] on button at bounding box center [736, 376] width 24 height 21
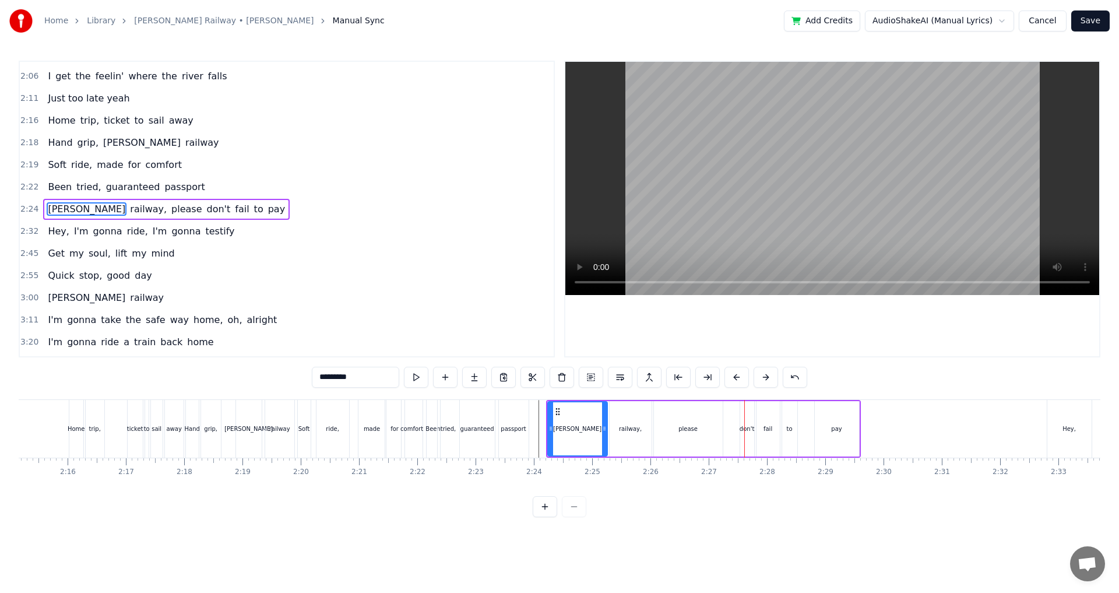
click at [732, 378] on button at bounding box center [736, 376] width 24 height 21
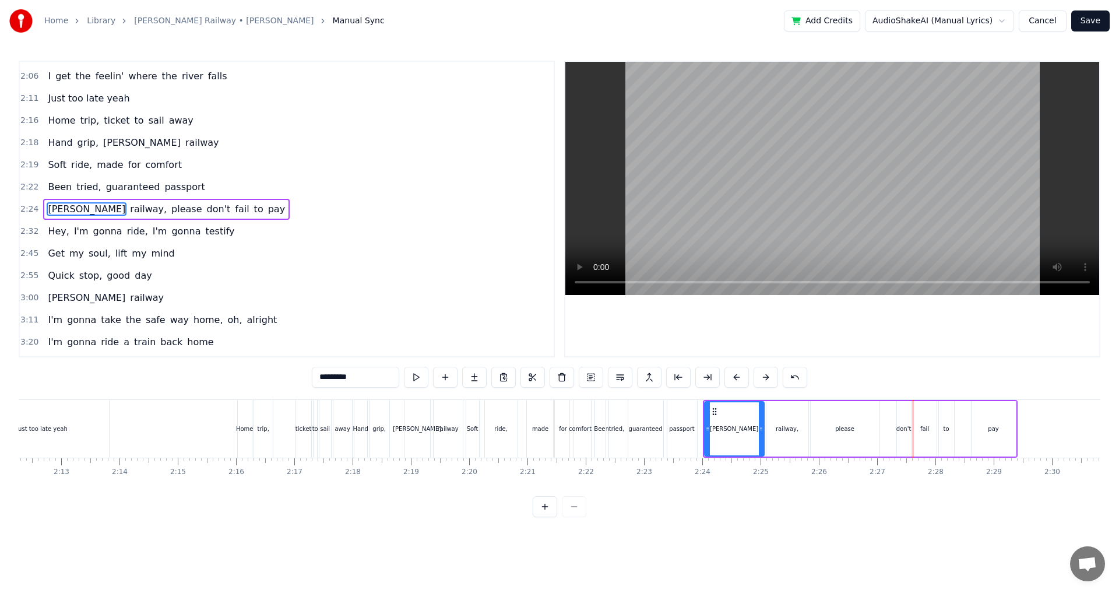
scroll to position [0, 7857]
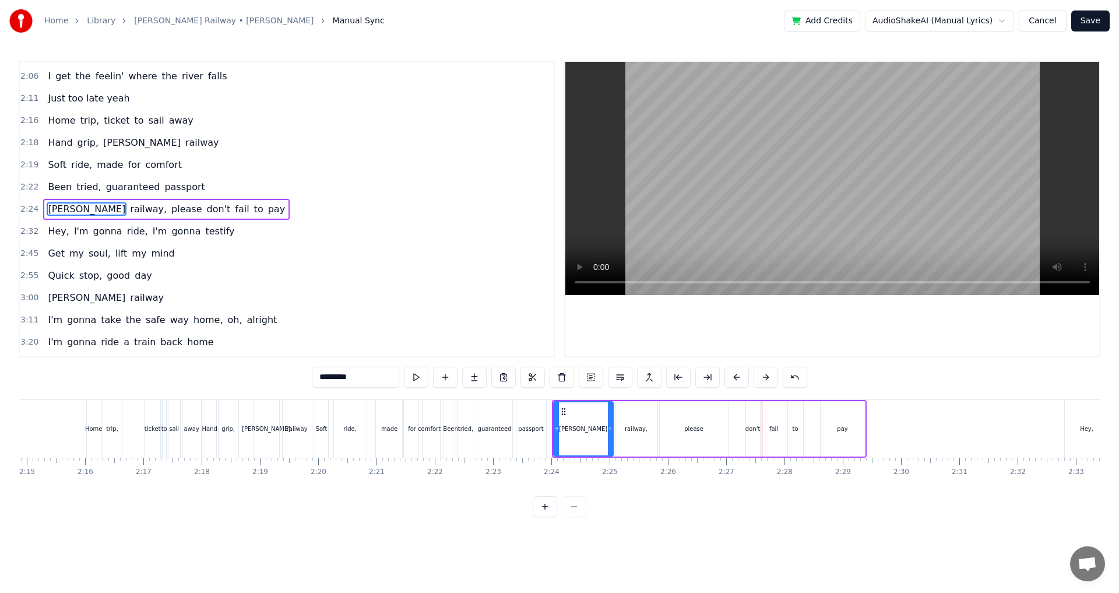
click at [724, 366] on button at bounding box center [736, 376] width 24 height 21
click at [670, 418] on div "please" at bounding box center [688, 428] width 69 height 55
type input "******"
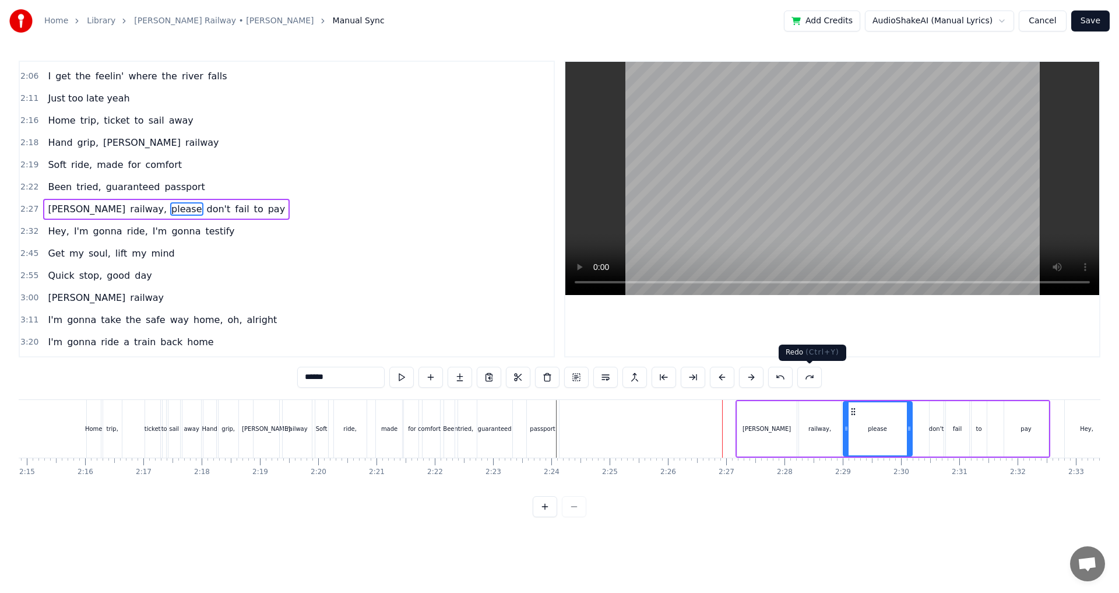
click at [801, 373] on button at bounding box center [809, 376] width 24 height 21
click at [781, 376] on button at bounding box center [780, 376] width 24 height 21
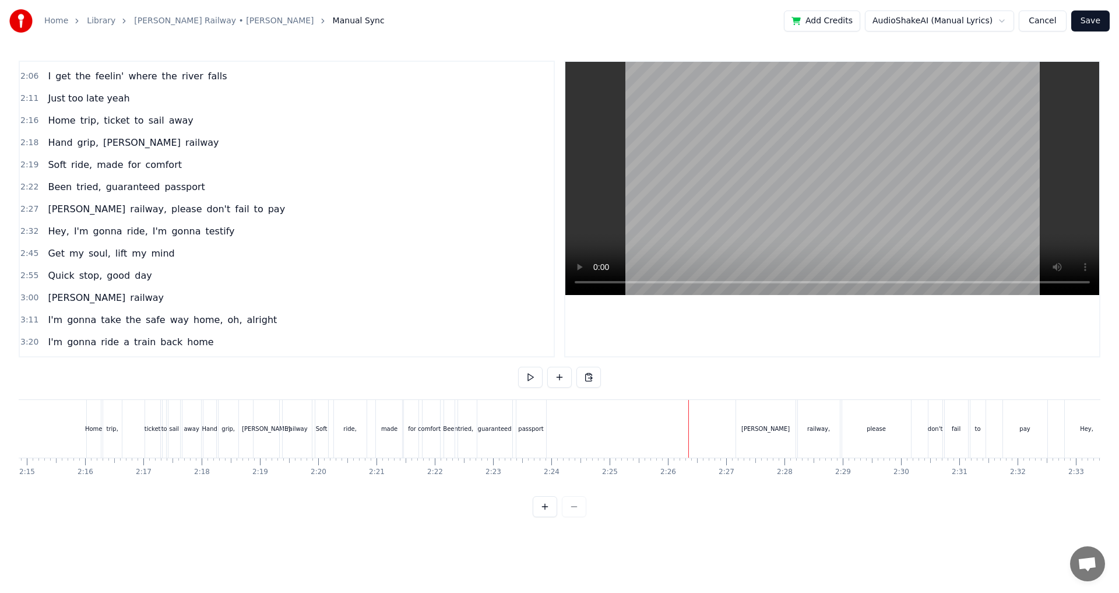
click at [559, 405] on div at bounding box center [222, 429] width 16123 height 58
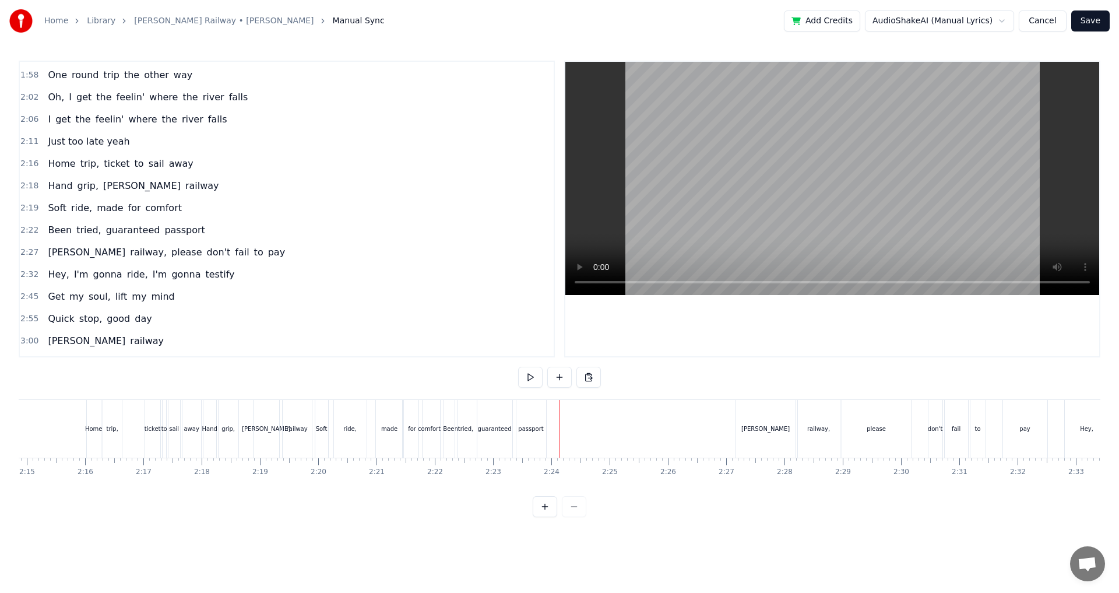
scroll to position [616, 0]
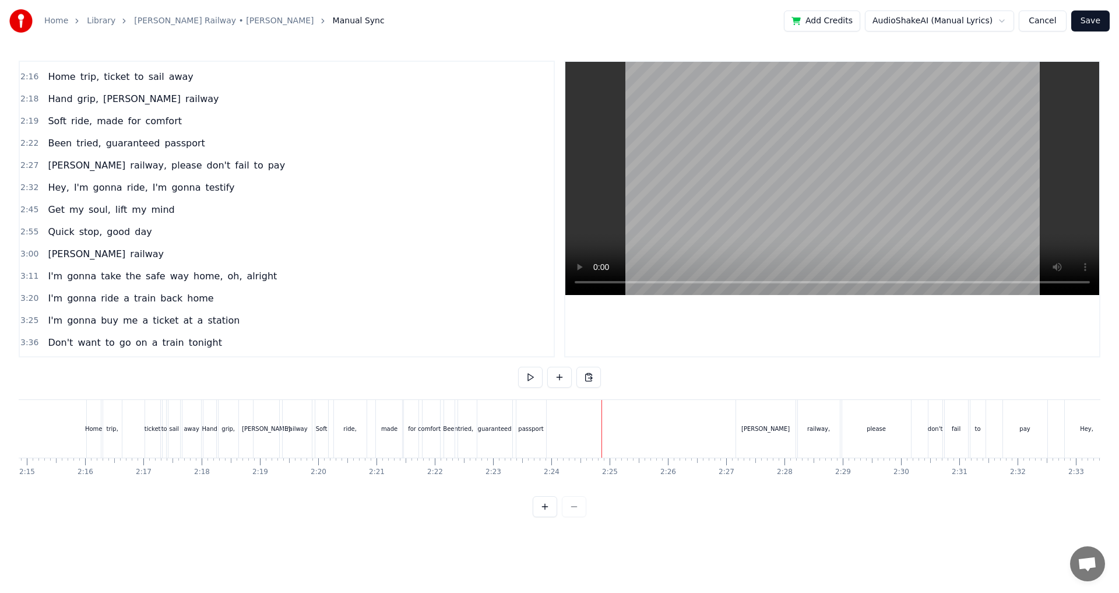
click at [566, 417] on div at bounding box center [222, 429] width 16123 height 58
click at [559, 417] on div at bounding box center [222, 429] width 16123 height 58
click at [557, 418] on div at bounding box center [222, 429] width 16123 height 58
click at [761, 429] on div "[PERSON_NAME]" at bounding box center [765, 428] width 48 height 9
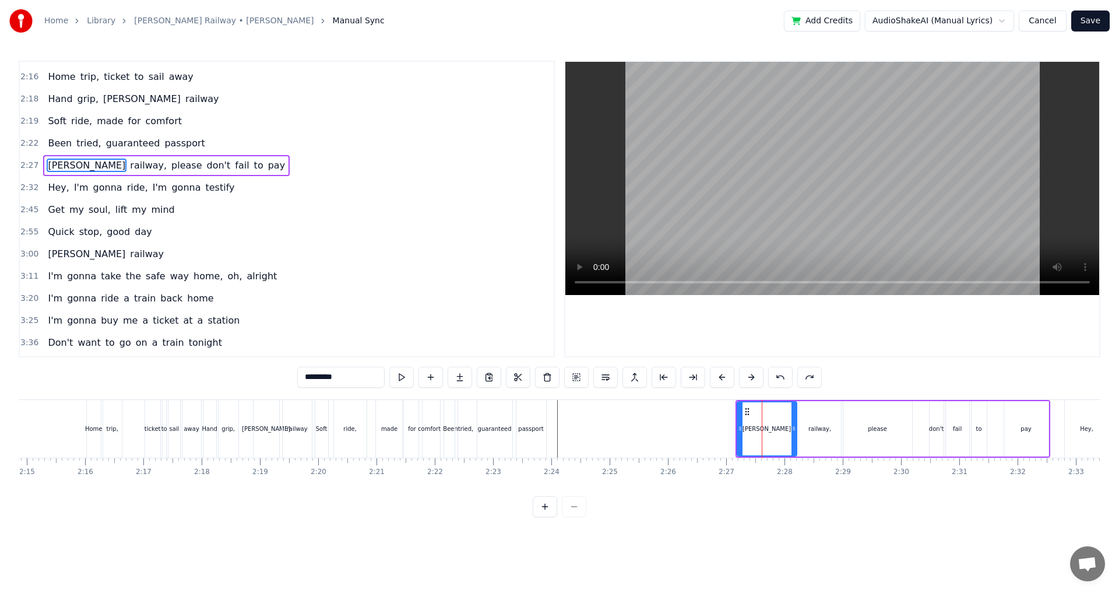
scroll to position [572, 0]
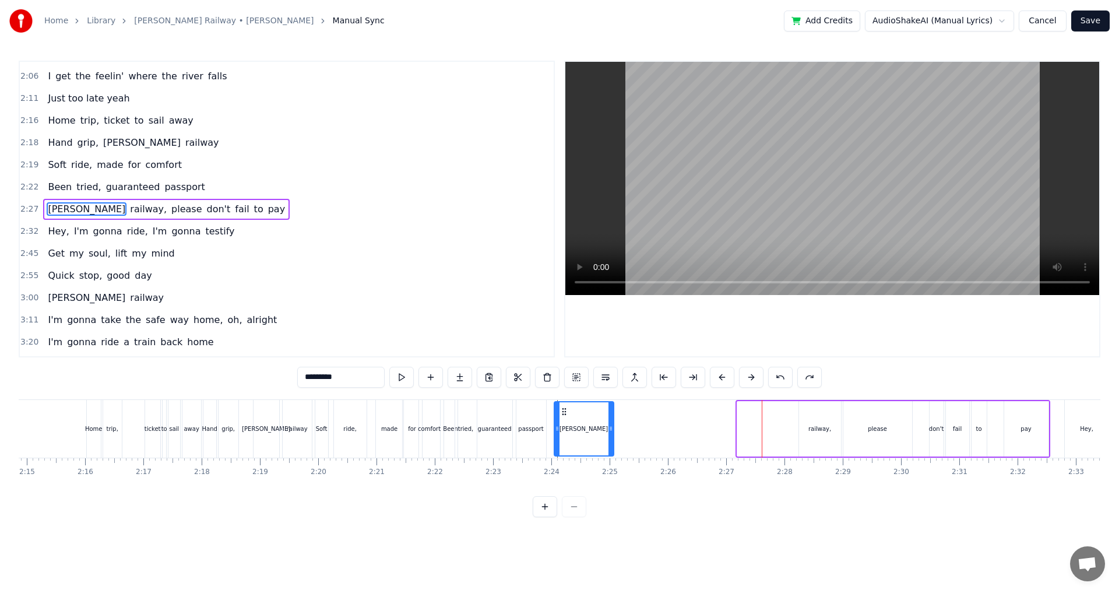
drag, startPoint x: 747, startPoint y: 410, endPoint x: 564, endPoint y: 412, distance: 183.0
click at [564, 412] on icon at bounding box center [563, 411] width 9 height 9
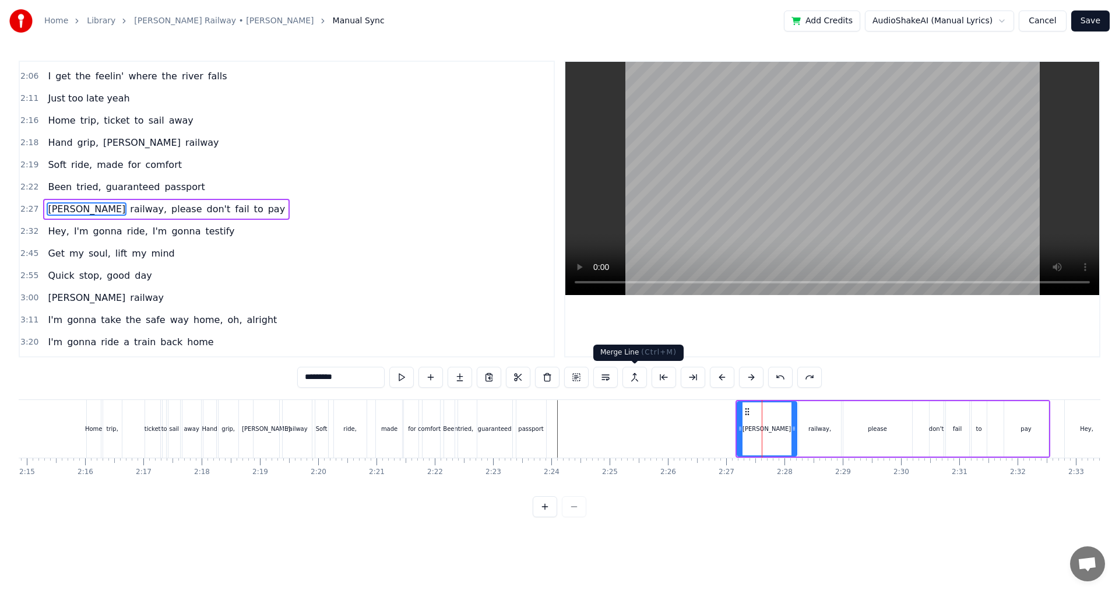
click at [643, 378] on button at bounding box center [634, 376] width 24 height 21
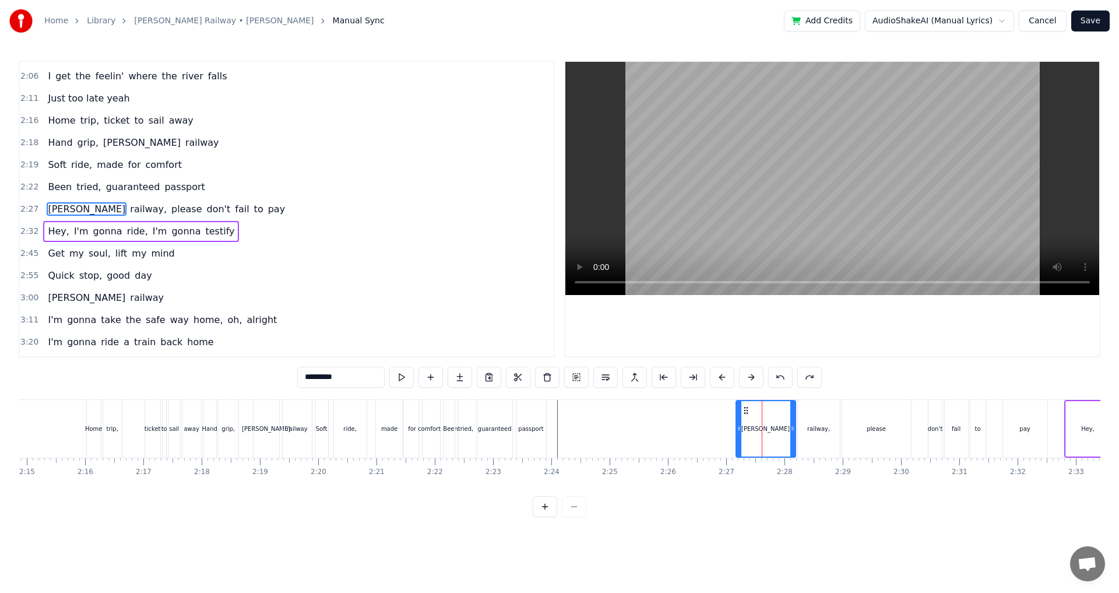
click at [765, 421] on div "[PERSON_NAME]" at bounding box center [765, 428] width 58 height 55
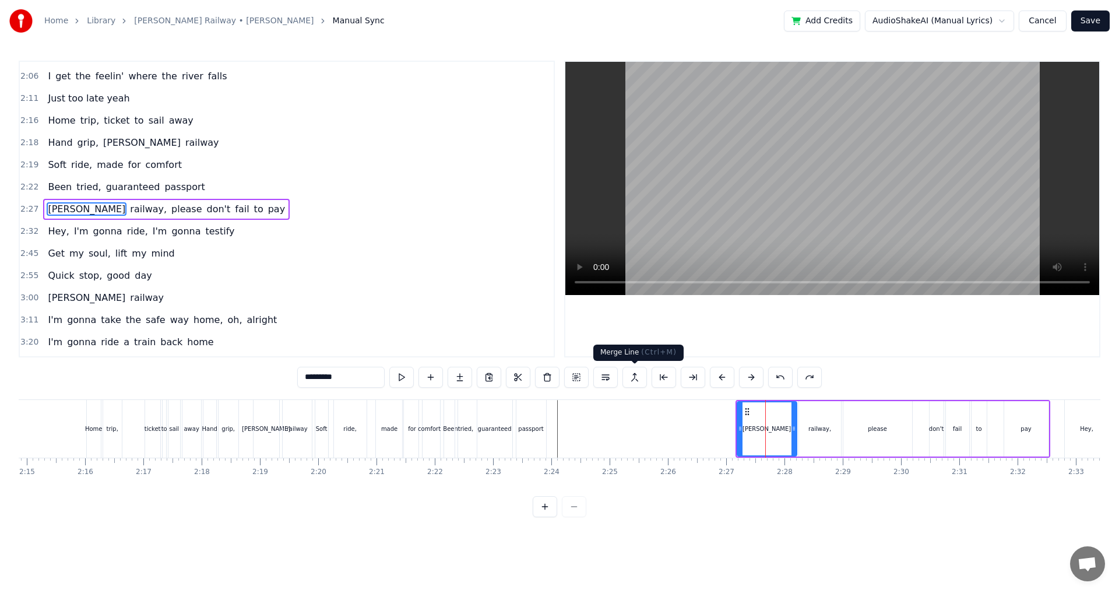
click at [636, 375] on button at bounding box center [634, 376] width 24 height 21
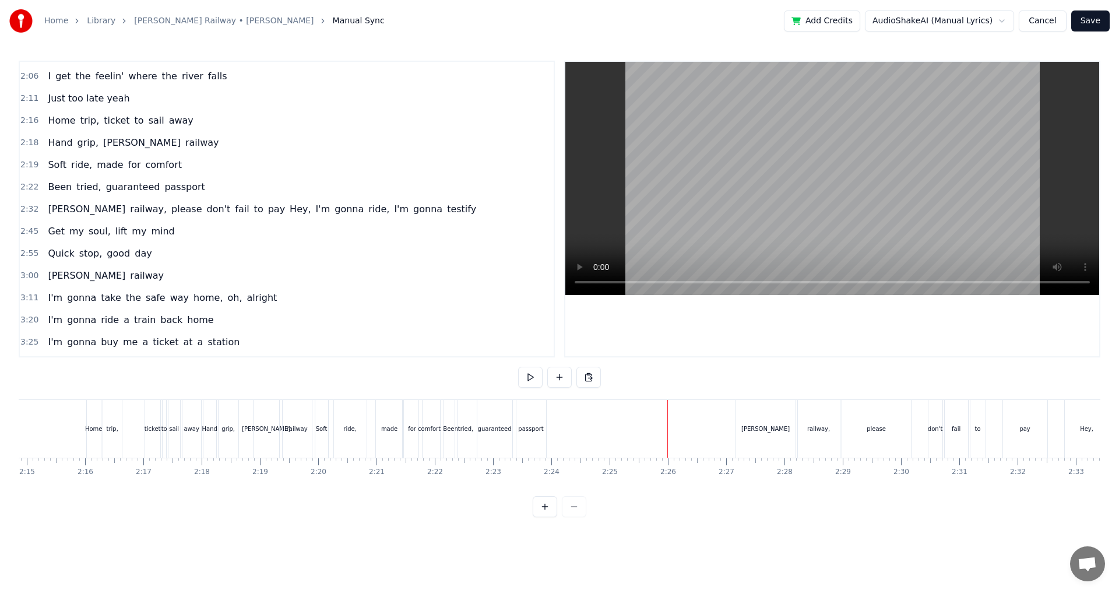
click at [605, 420] on div at bounding box center [222, 429] width 16123 height 58
click at [583, 421] on div at bounding box center [222, 429] width 16123 height 58
click at [758, 422] on div "[PERSON_NAME]" at bounding box center [765, 429] width 59 height 58
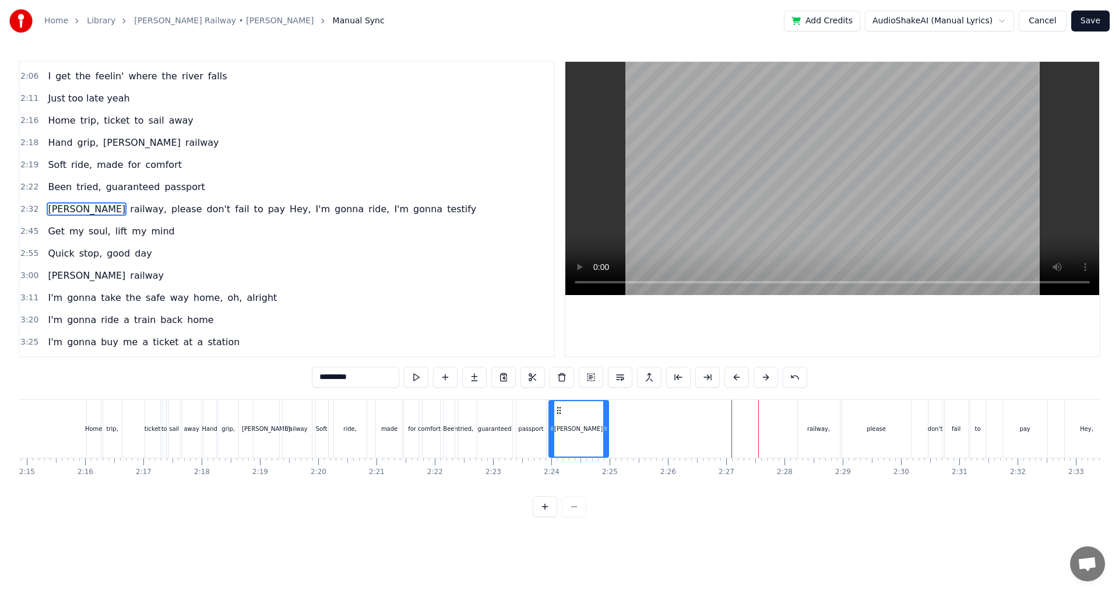
drag, startPoint x: 748, startPoint y: 411, endPoint x: 561, endPoint y: 415, distance: 187.1
click at [561, 415] on div "[PERSON_NAME]" at bounding box center [578, 428] width 58 height 55
drag, startPoint x: 608, startPoint y: 428, endPoint x: 594, endPoint y: 429, distance: 14.1
click at [582, 430] on div "[PERSON_NAME]" at bounding box center [578, 429] width 61 height 58
drag, startPoint x: 604, startPoint y: 429, endPoint x: 579, endPoint y: 432, distance: 25.8
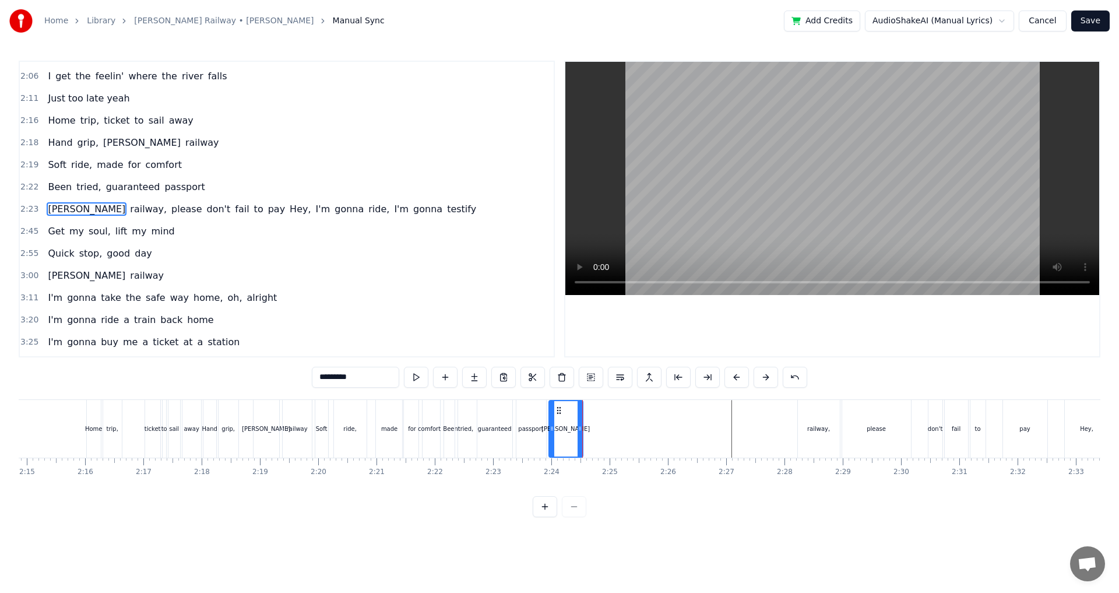
click at [579, 432] on icon at bounding box center [579, 428] width 5 height 9
click at [574, 432] on div "Two train tickets into L.A. One round trip the other way Oh, I get the feelin' …" at bounding box center [222, 428] width 16123 height 58
click at [570, 430] on div "[PERSON_NAME]" at bounding box center [565, 428] width 48 height 9
click at [579, 429] on icon at bounding box center [577, 428] width 5 height 9
click at [809, 428] on div "railway," at bounding box center [818, 428] width 23 height 9
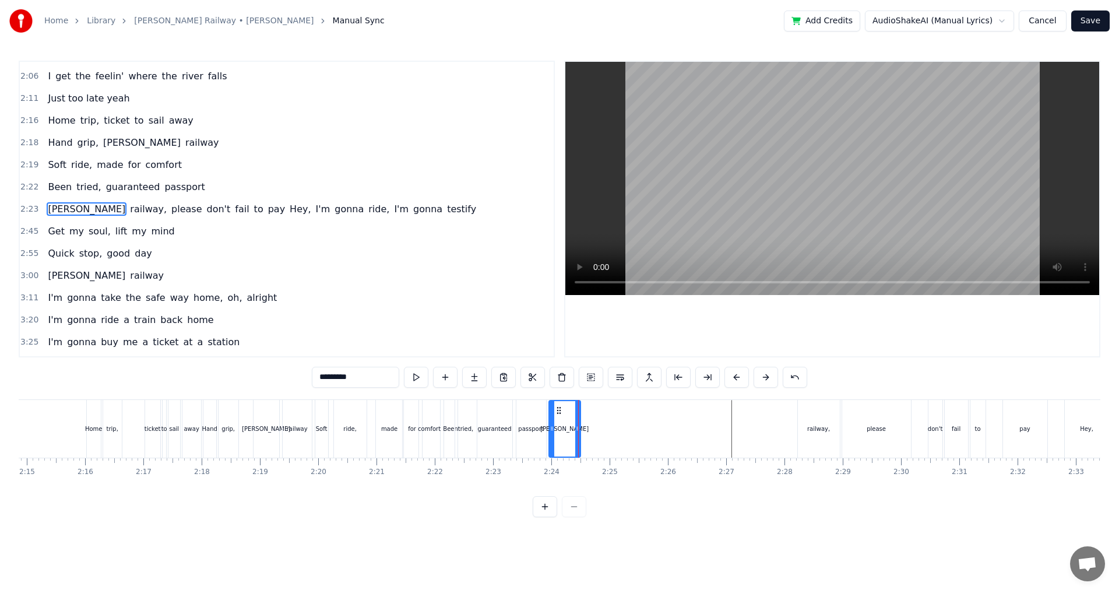
type input "********"
drag, startPoint x: 803, startPoint y: 409, endPoint x: 586, endPoint y: 408, distance: 217.3
click at [586, 408] on icon at bounding box center [586, 410] width 9 height 9
click at [582, 435] on div at bounding box center [582, 428] width 5 height 55
click at [606, 432] on icon at bounding box center [604, 428] width 5 height 9
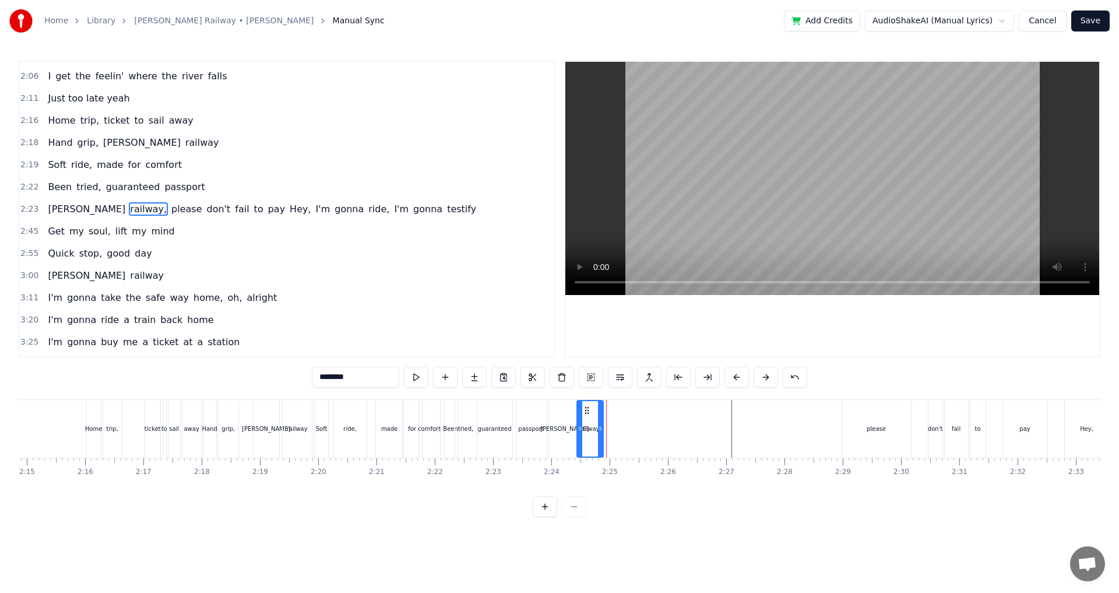
click at [587, 410] on icon at bounding box center [586, 410] width 9 height 9
click at [546, 400] on div "Been tried, guaranteed passport" at bounding box center [495, 429] width 105 height 58
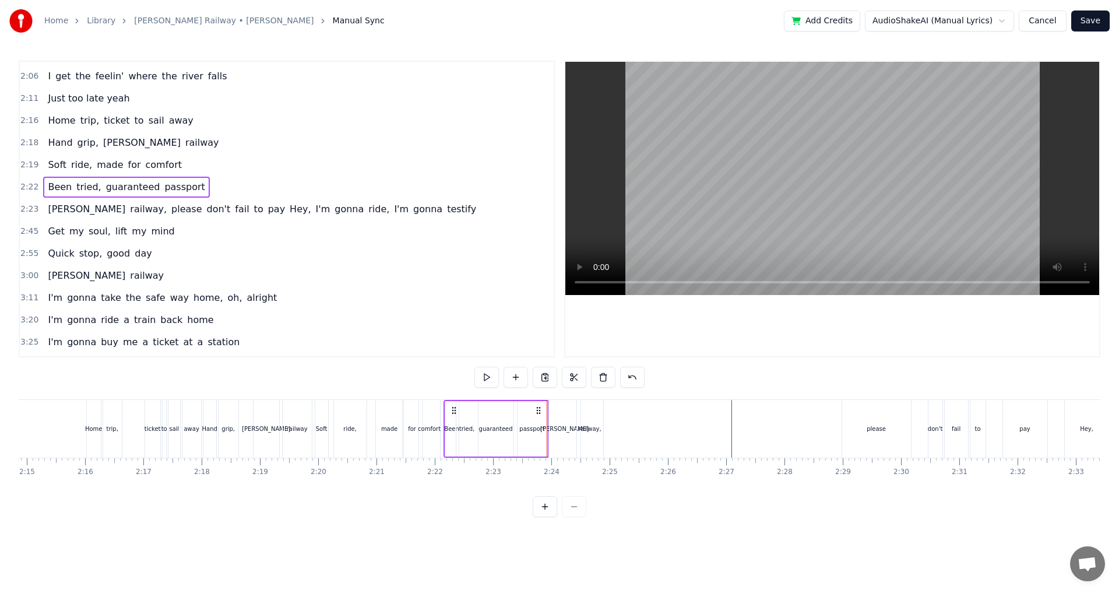
click at [549, 400] on div "[PERSON_NAME]" at bounding box center [564, 429] width 31 height 58
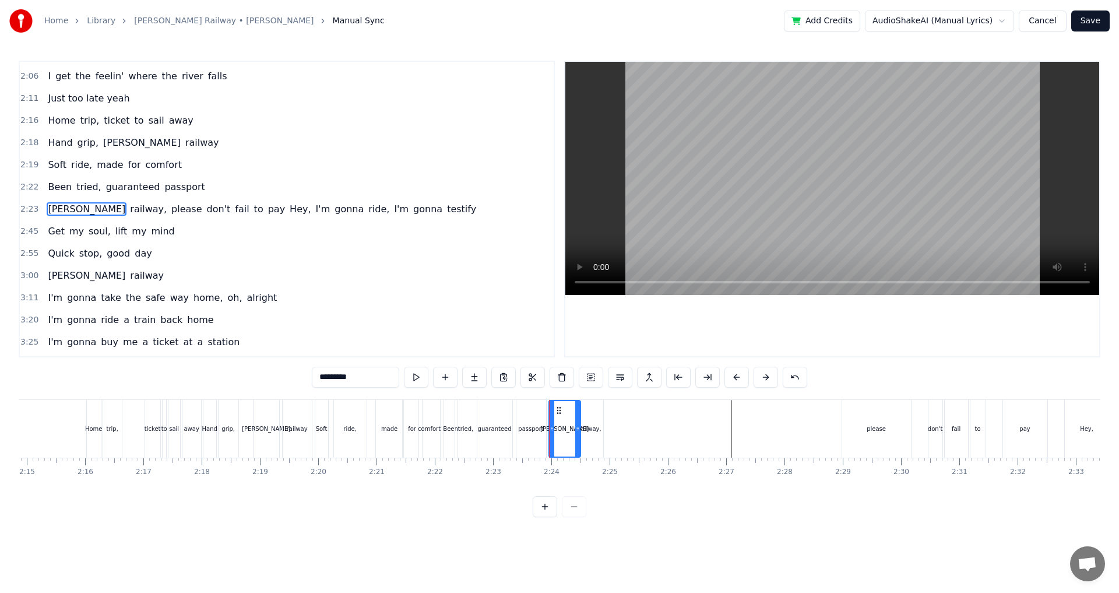
click at [548, 400] on div "[PERSON_NAME]" at bounding box center [564, 429] width 33 height 58
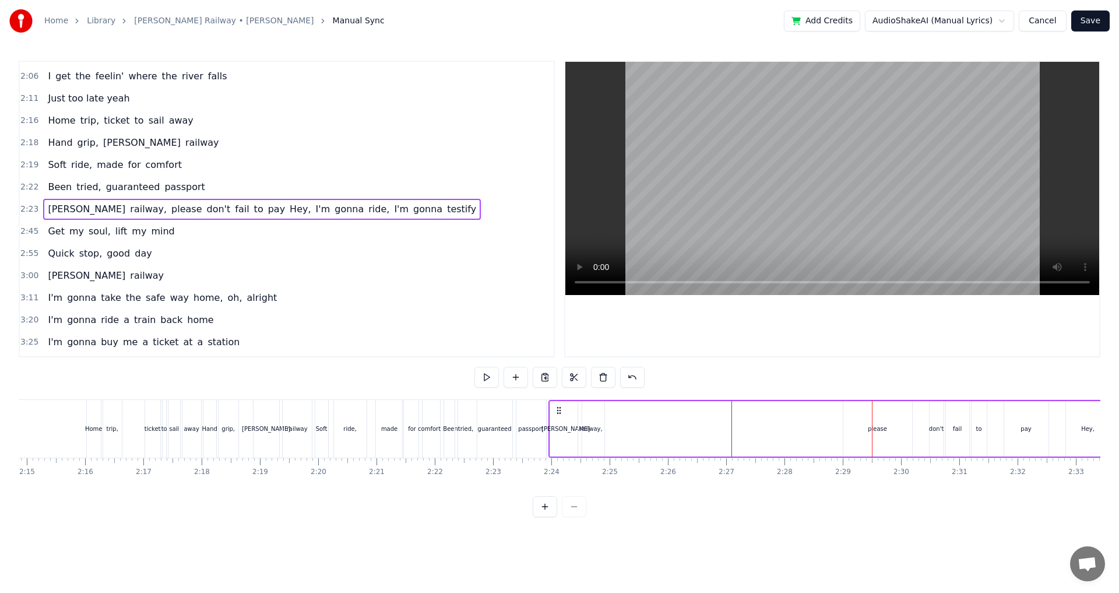
drag, startPoint x: 851, startPoint y: 426, endPoint x: 841, endPoint y: 428, distance: 9.5
click at [856, 425] on div "please" at bounding box center [877, 428] width 69 height 55
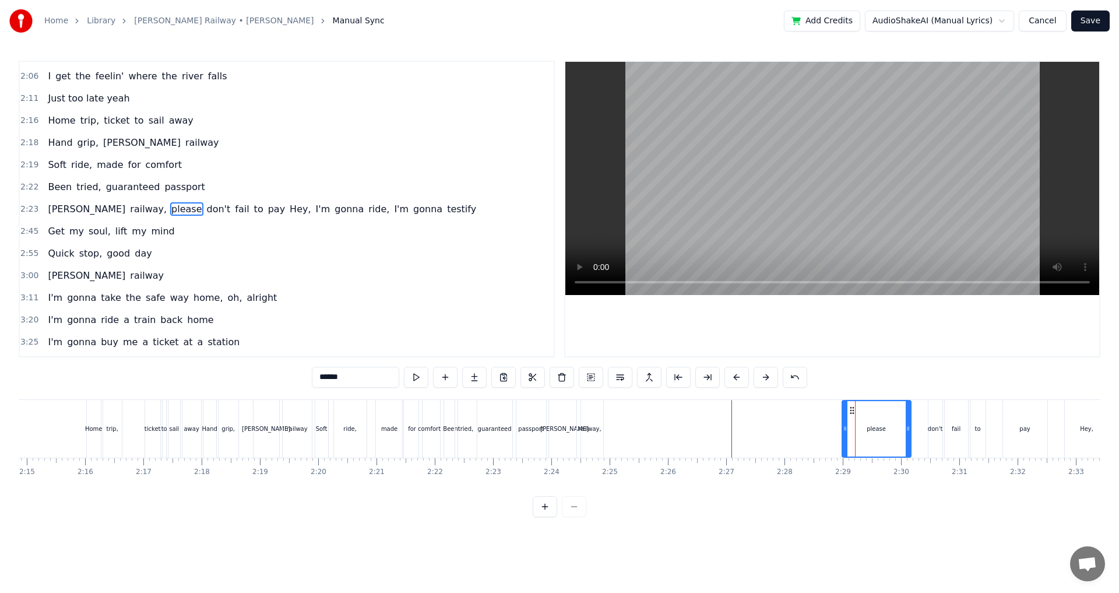
drag, startPoint x: 859, startPoint y: 423, endPoint x: 853, endPoint y: 424, distance: 6.4
click at [853, 424] on div "please" at bounding box center [876, 428] width 68 height 55
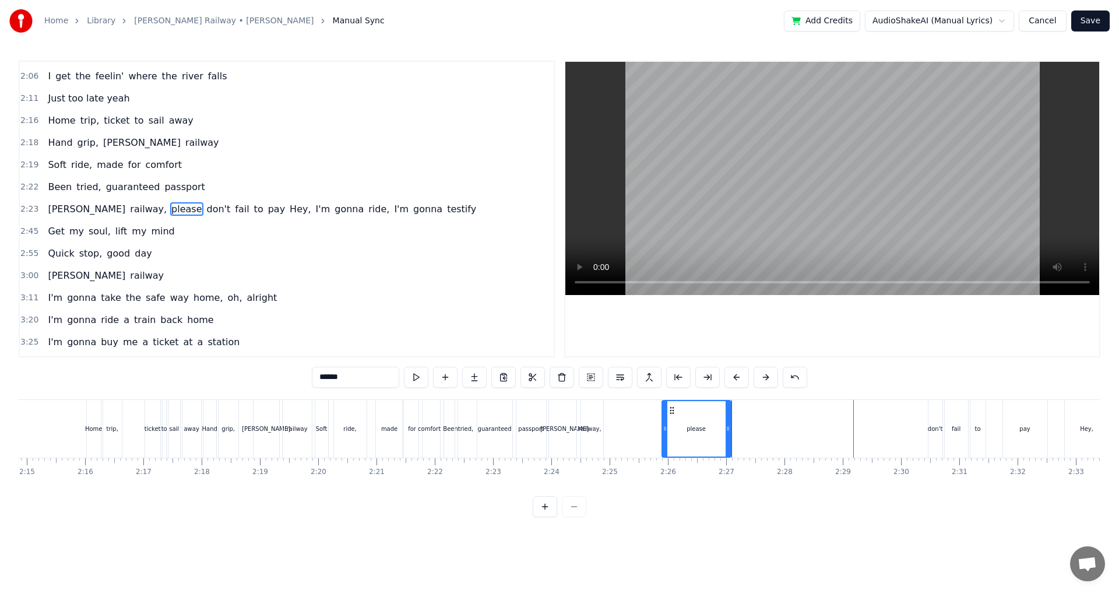
drag, startPoint x: 851, startPoint y: 411, endPoint x: 671, endPoint y: 414, distance: 180.1
click at [671, 414] on icon at bounding box center [671, 410] width 9 height 9
drag, startPoint x: 731, startPoint y: 431, endPoint x: 715, endPoint y: 433, distance: 15.4
click at [706, 434] on div "please" at bounding box center [696, 429] width 70 height 58
drag, startPoint x: 726, startPoint y: 432, endPoint x: 689, endPoint y: 433, distance: 37.3
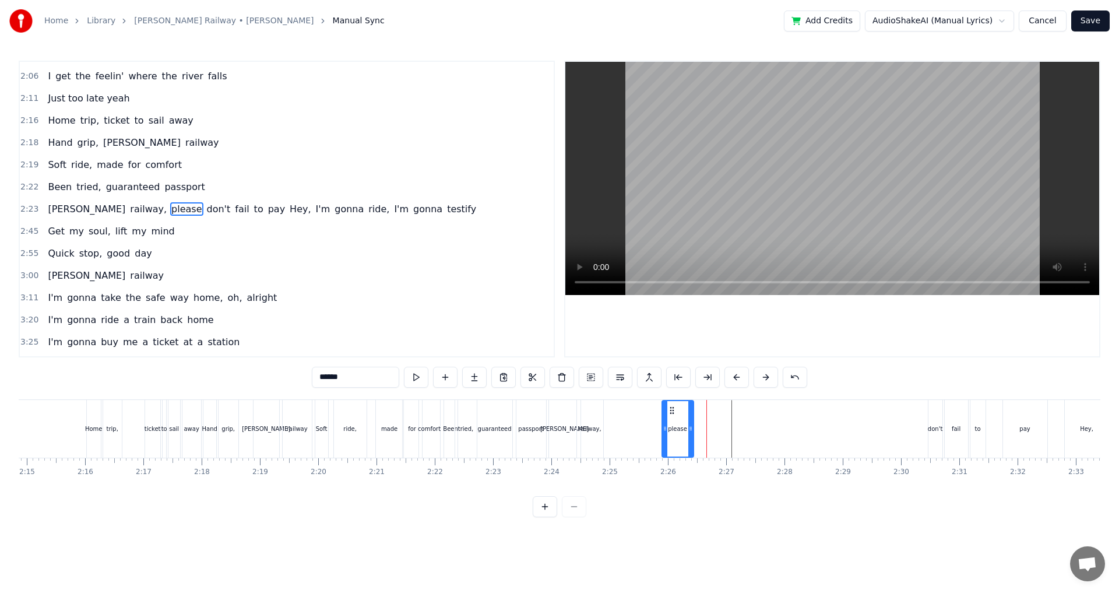
click at [689, 433] on div at bounding box center [690, 428] width 5 height 55
drag, startPoint x: 690, startPoint y: 432, endPoint x: 680, endPoint y: 432, distance: 9.3
click at [680, 432] on icon at bounding box center [681, 428] width 5 height 9
drag, startPoint x: 671, startPoint y: 408, endPoint x: 661, endPoint y: 409, distance: 10.5
click at [661, 409] on icon at bounding box center [661, 410] width 9 height 9
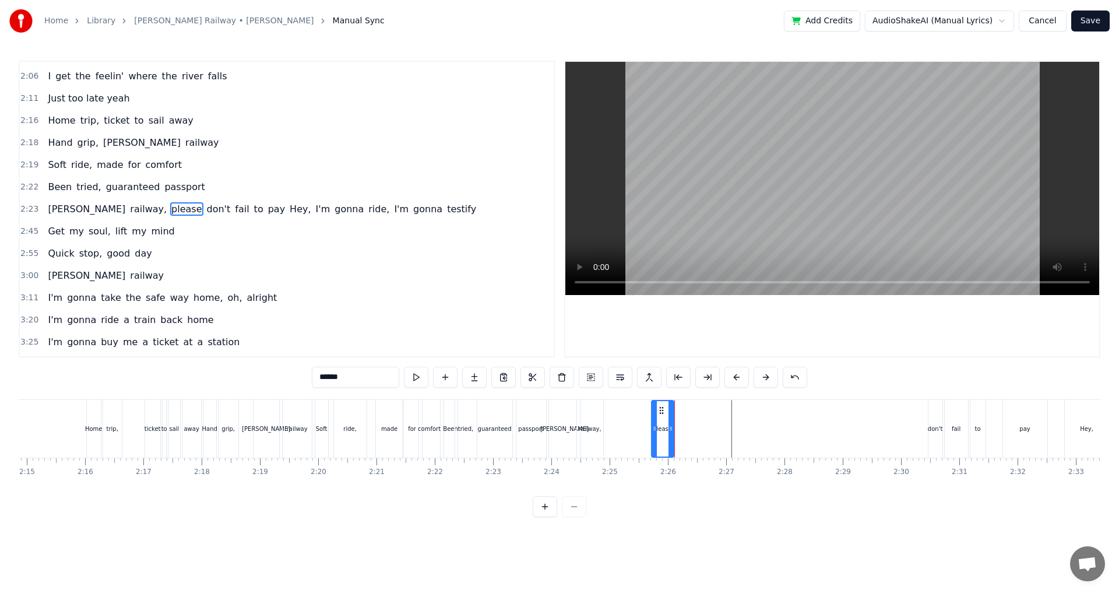
click at [602, 411] on div "railway," at bounding box center [589, 429] width 27 height 58
click at [575, 400] on div "[PERSON_NAME]" at bounding box center [564, 429] width 31 height 58
type input "*********"
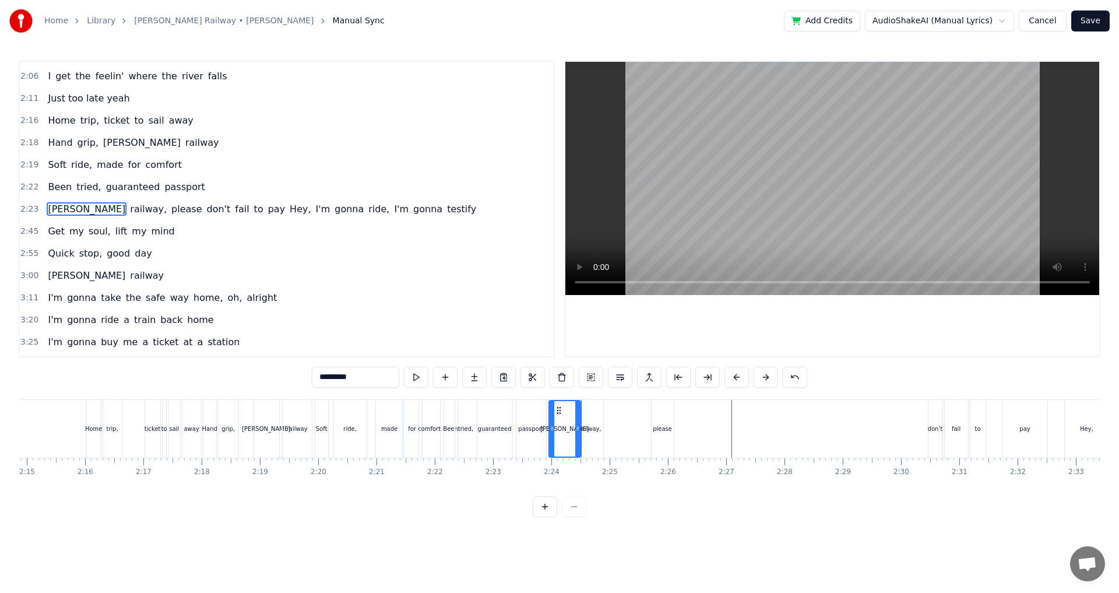
click at [551, 400] on div "[PERSON_NAME]" at bounding box center [564, 429] width 33 height 58
click at [549, 398] on div "0:24 Two train tickets into L.A. 0:29 One round trip the other way 0:32 Oh, I g…" at bounding box center [559, 289] width 1081 height 456
click at [549, 397] on div "0:24 Two train tickets into L.A. 0:29 One round trip the other way 0:32 Oh, I g…" at bounding box center [559, 289] width 1081 height 456
click at [549, 400] on div "[PERSON_NAME]" at bounding box center [564, 429] width 33 height 58
click at [547, 401] on div "Been tried, guaranteed passport" at bounding box center [495, 429] width 105 height 58
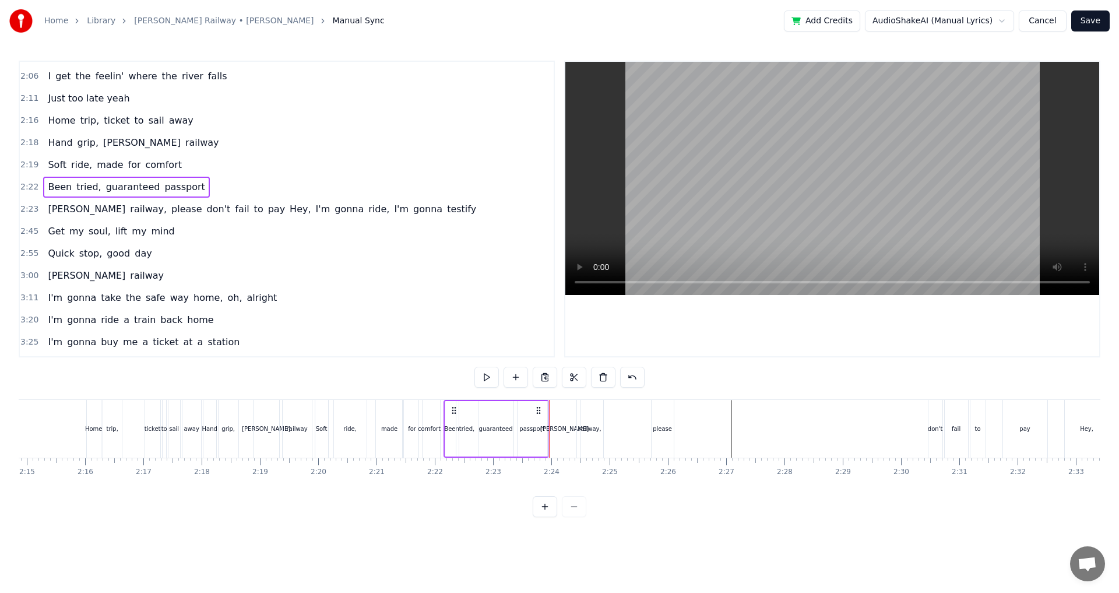
click at [549, 400] on div "[PERSON_NAME]" at bounding box center [564, 429] width 31 height 58
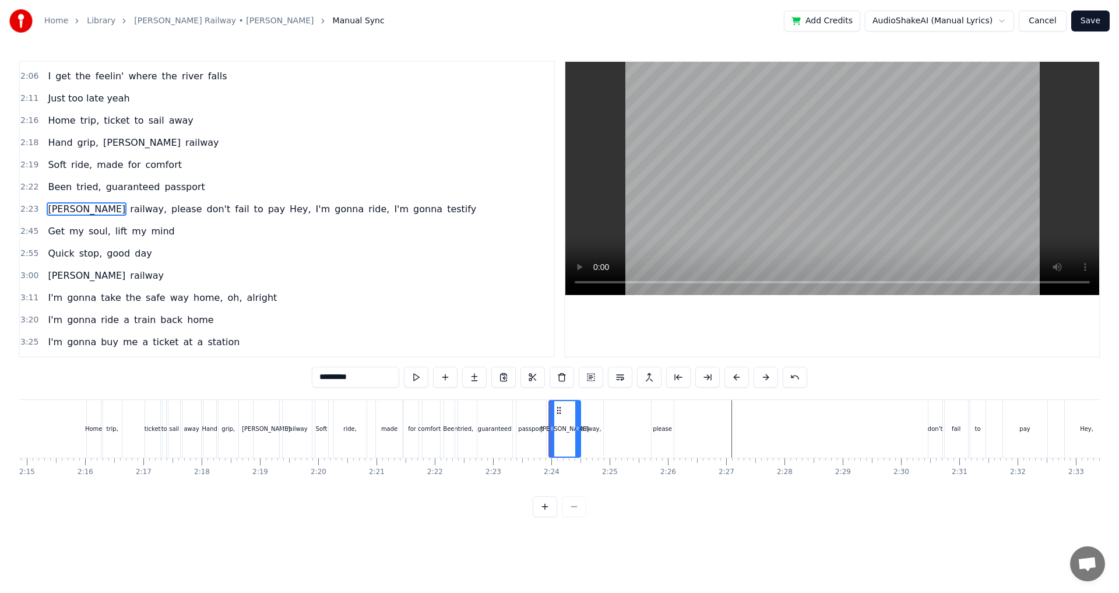
click at [549, 400] on div at bounding box center [549, 429] width 1 height 58
click at [549, 394] on div "0:24 Two train tickets into L.A. 0:29 One round trip the other way 0:32 Oh, I g…" at bounding box center [559, 289] width 1081 height 456
click at [668, 436] on div "please" at bounding box center [662, 429] width 22 height 58
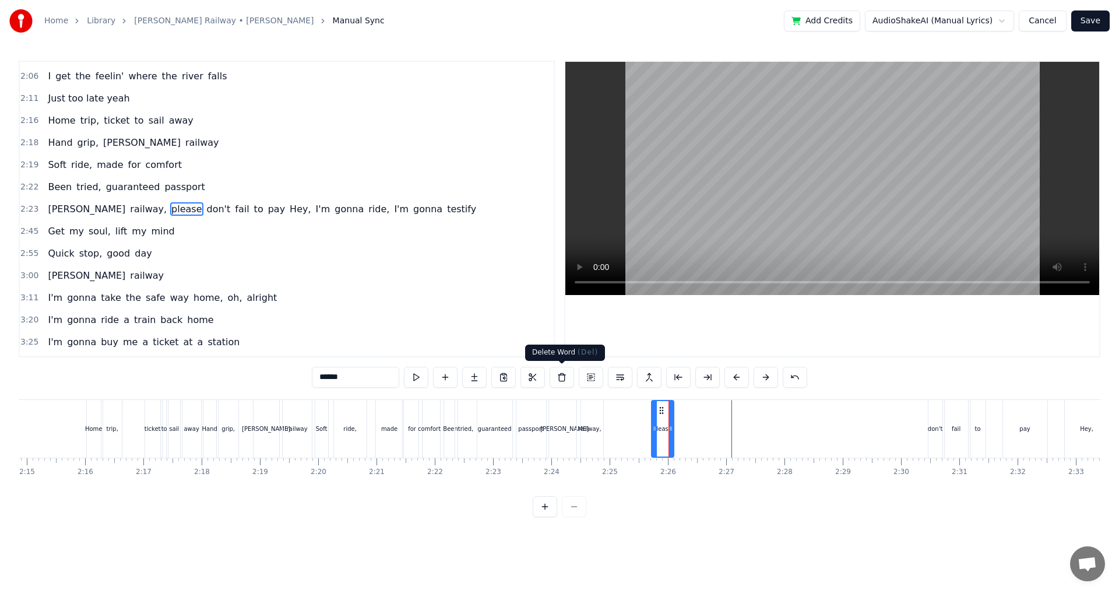
click at [568, 382] on button at bounding box center [561, 376] width 24 height 21
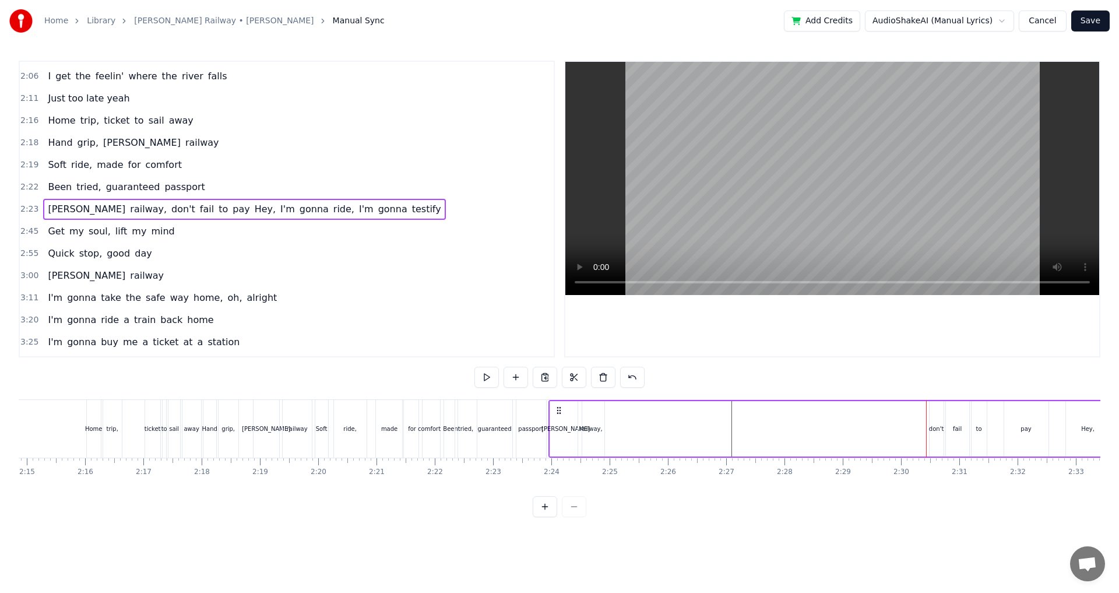
click at [929, 436] on div "don't" at bounding box center [936, 428] width 15 height 55
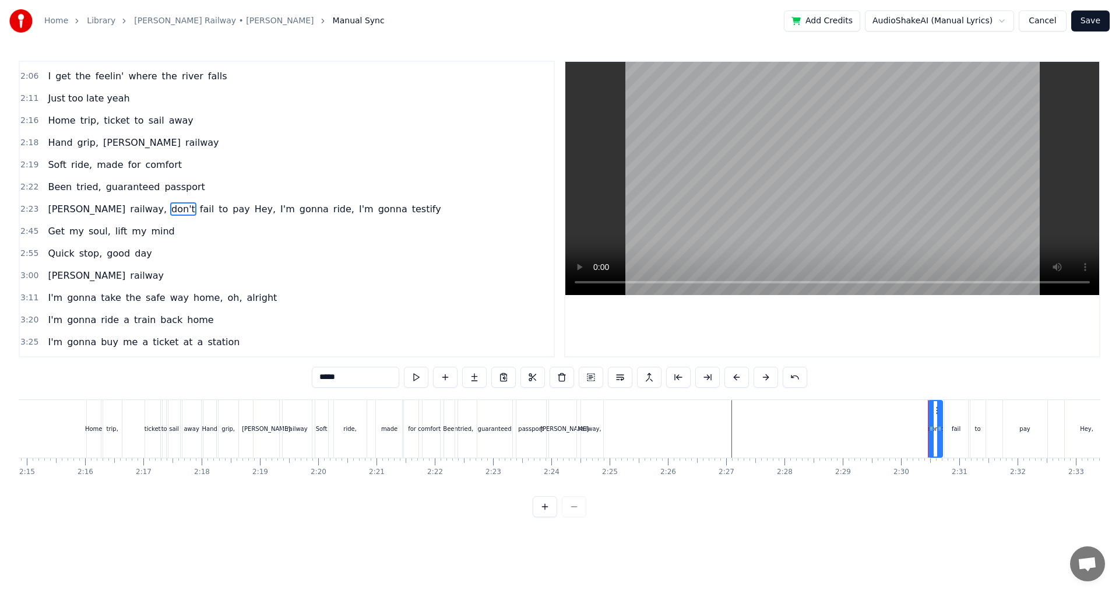
click at [945, 433] on div "fail" at bounding box center [955, 429] width 23 height 58
click at [935, 433] on div "don't" at bounding box center [935, 429] width 14 height 58
type input "*****"
click at [951, 434] on div "fail" at bounding box center [955, 429] width 23 height 58
click at [969, 434] on div "to" at bounding box center [977, 429] width 16 height 58
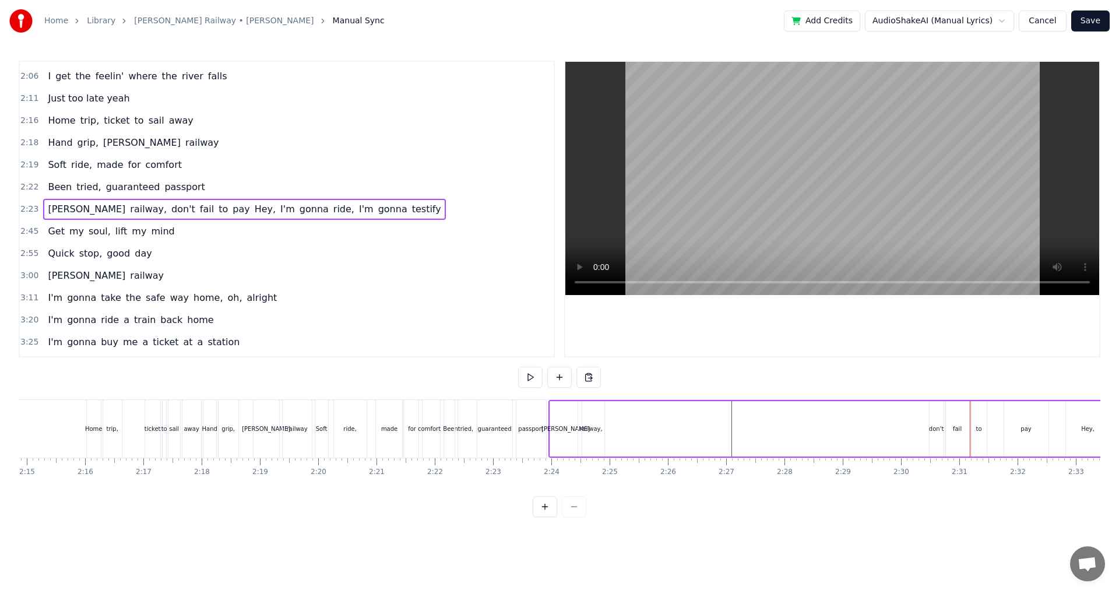
click at [1009, 435] on div "pay" at bounding box center [1026, 428] width 44 height 55
click at [1019, 432] on div "pay" at bounding box center [1026, 428] width 44 height 55
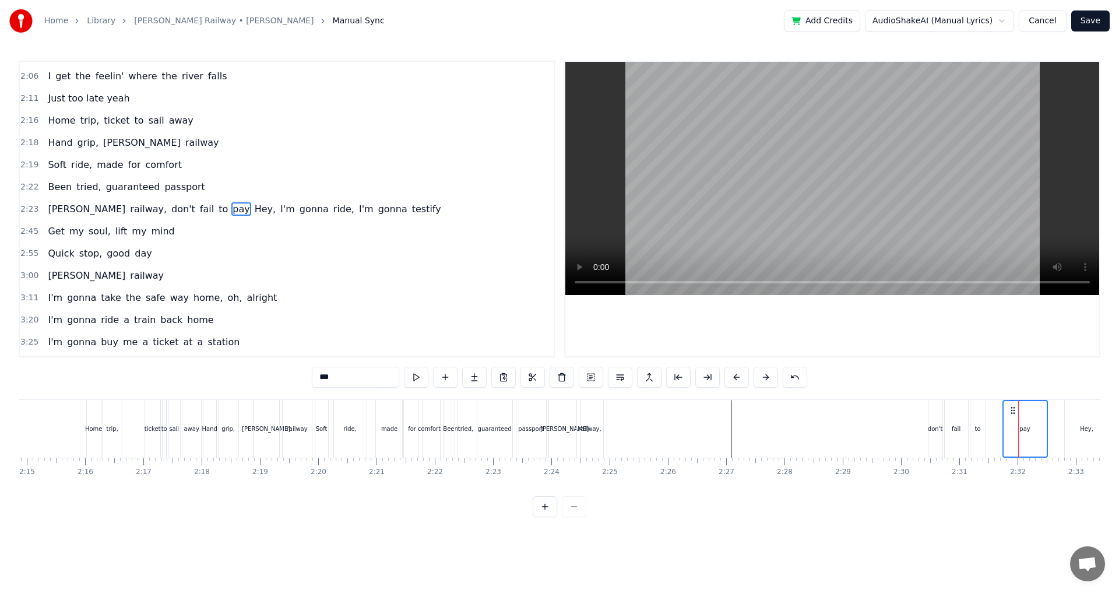
click at [984, 428] on div "to" at bounding box center [977, 429] width 16 height 58
click at [935, 426] on div "don't" at bounding box center [935, 428] width 15 height 9
click at [951, 428] on div "fail" at bounding box center [955, 429] width 23 height 58
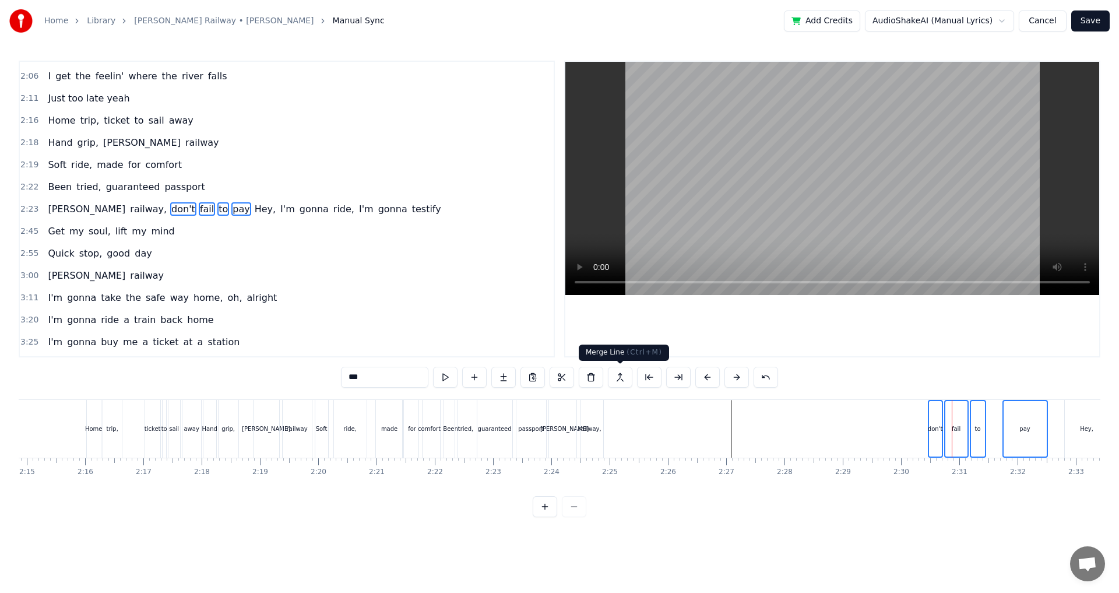
click at [616, 381] on button at bounding box center [620, 376] width 24 height 21
drag, startPoint x: 932, startPoint y: 409, endPoint x: 922, endPoint y: 412, distance: 10.3
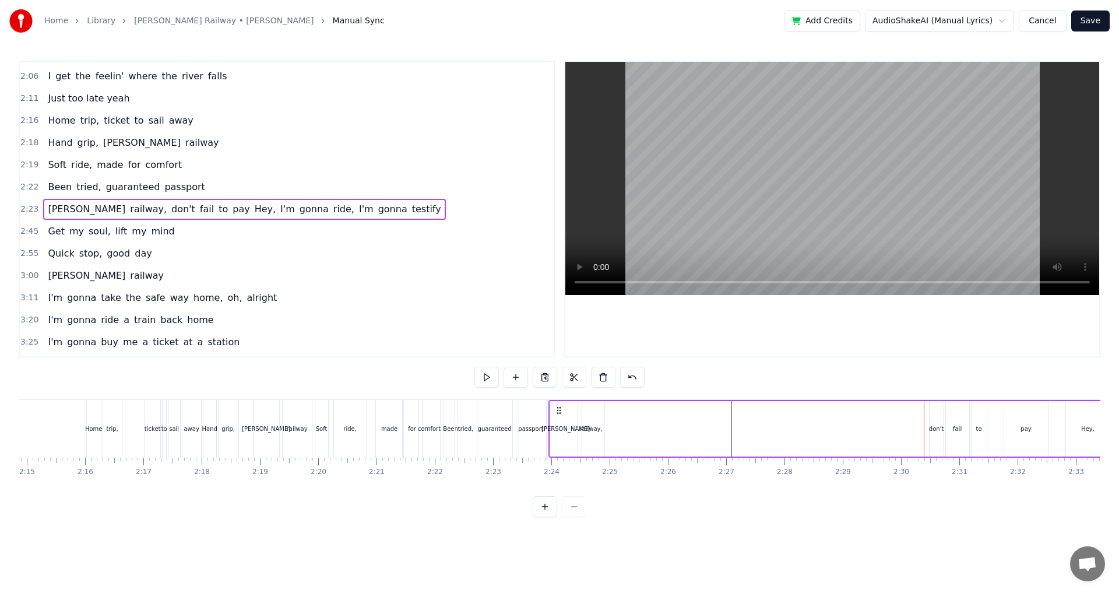
click at [932, 426] on div "don't" at bounding box center [936, 428] width 15 height 9
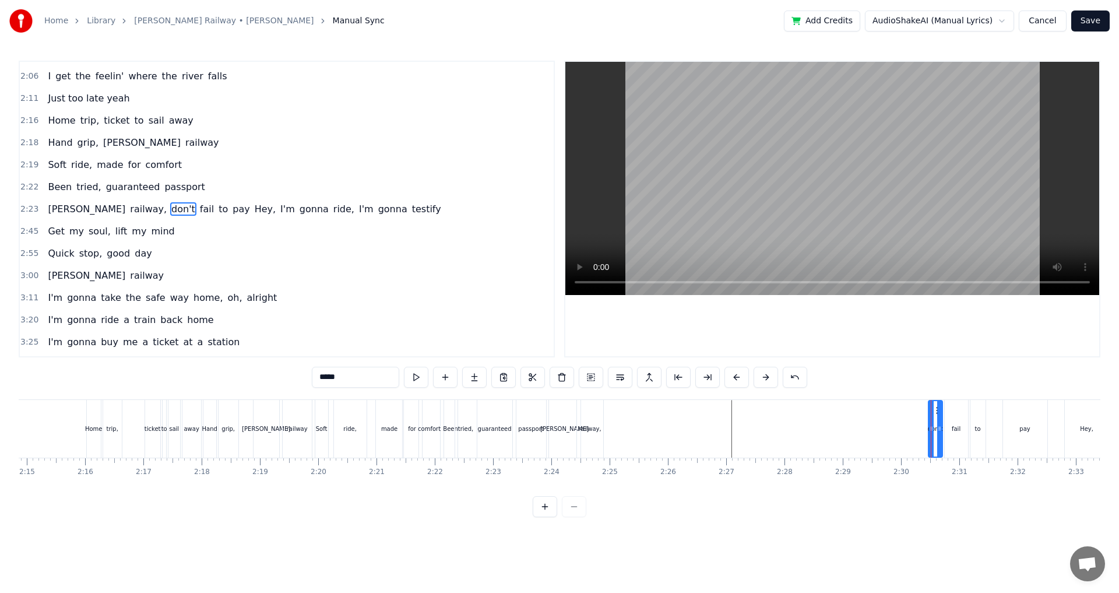
click at [937, 411] on div at bounding box center [939, 428] width 5 height 55
click at [933, 412] on icon at bounding box center [937, 410] width 9 height 9
click at [542, 514] on button at bounding box center [545, 506] width 24 height 21
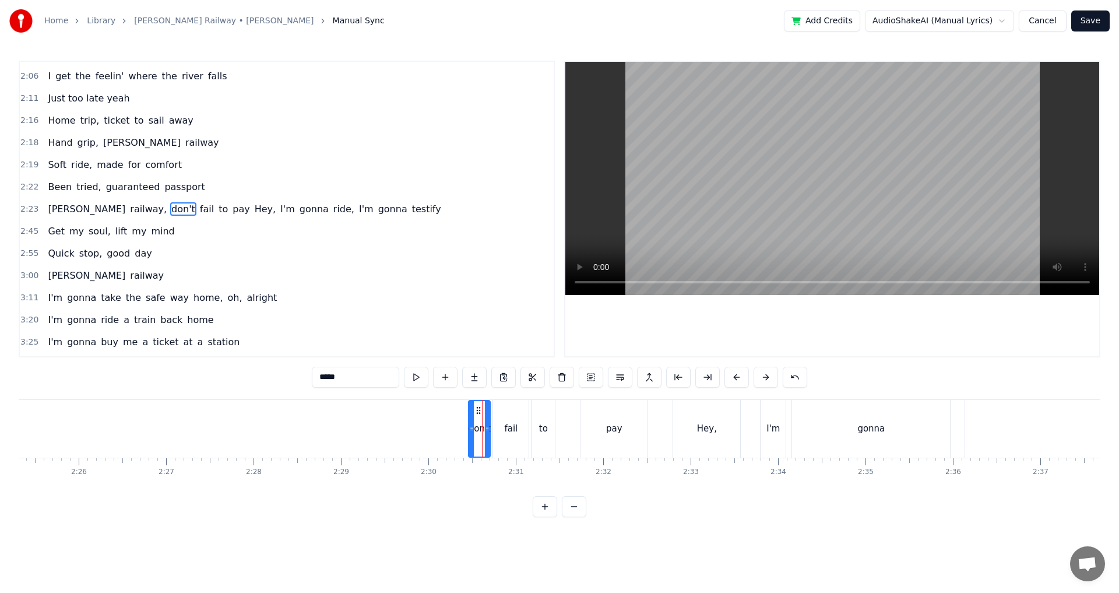
scroll to position [0, 12513]
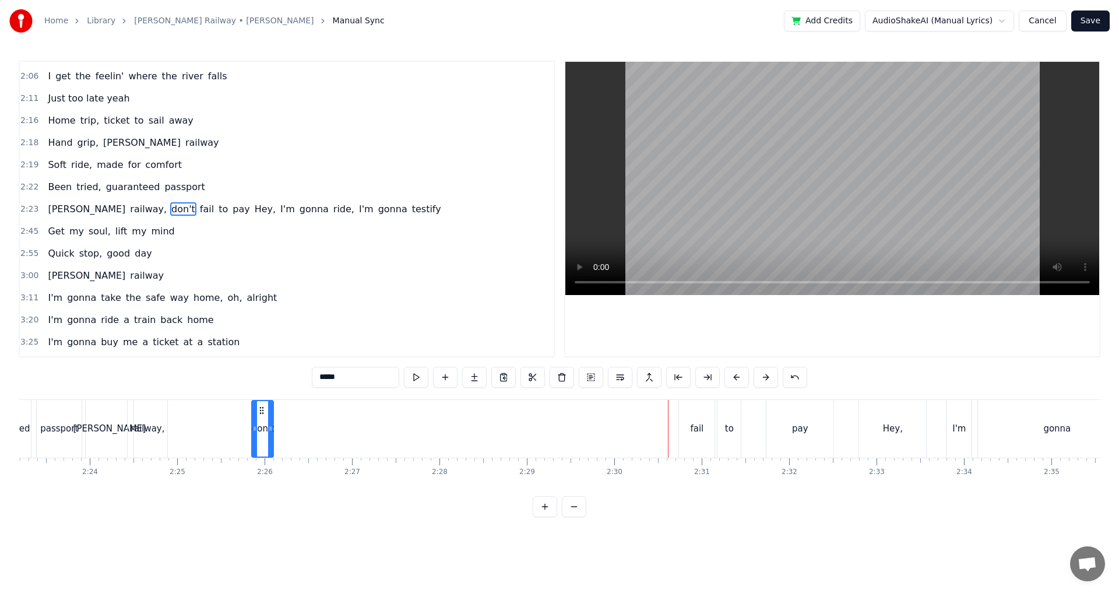
drag, startPoint x: 663, startPoint y: 407, endPoint x: 260, endPoint y: 408, distance: 403.2
click at [260, 407] on circle at bounding box center [260, 407] width 1 height 1
click at [410, 380] on button at bounding box center [416, 376] width 24 height 21
click at [242, 408] on div "[PERSON_NAME] railway, don't fail to pay Hey, I'm gonna ride, I'm gonna testify" at bounding box center [1038, 429] width 1906 height 58
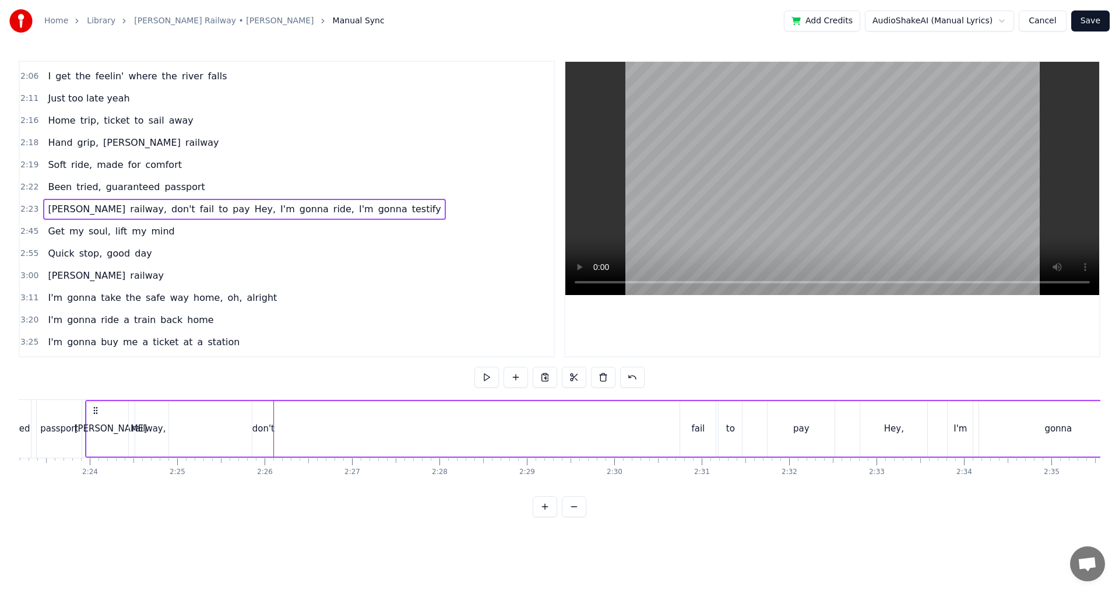
click at [705, 431] on div "fail" at bounding box center [698, 428] width 36 height 55
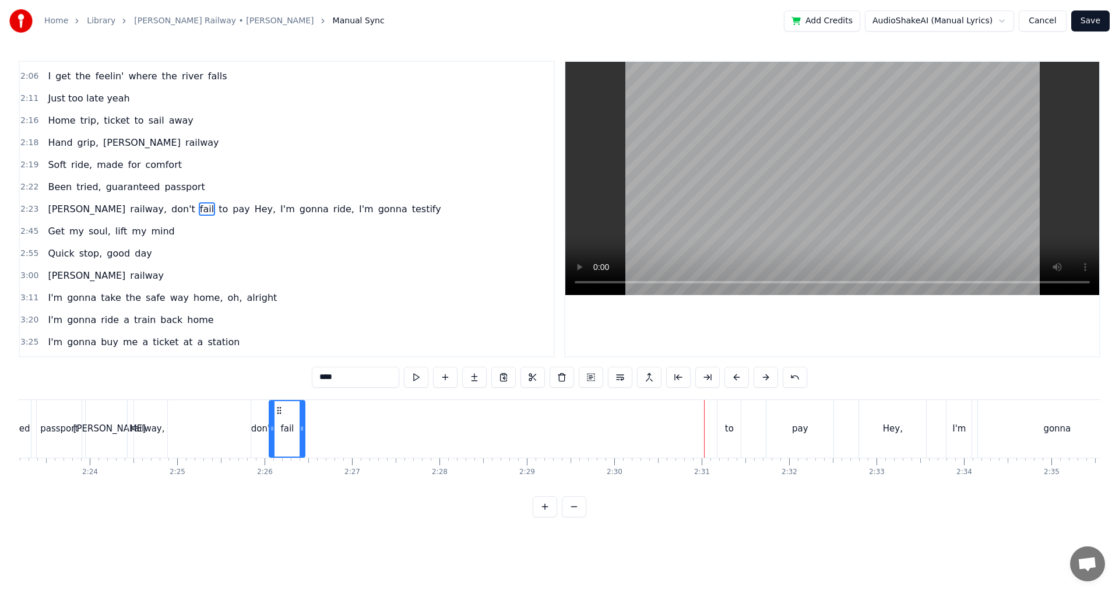
drag, startPoint x: 690, startPoint y: 411, endPoint x: 286, endPoint y: 423, distance: 403.9
click at [281, 422] on div "fail" at bounding box center [287, 428] width 34 height 55
drag, startPoint x: 302, startPoint y: 432, endPoint x: 287, endPoint y: 435, distance: 15.3
click at [287, 435] on div at bounding box center [286, 428] width 5 height 55
click at [248, 404] on div "[PERSON_NAME] railway, don't fail to pay Hey, I'm gonna ride, I'm gonna testify" at bounding box center [1038, 429] width 1906 height 58
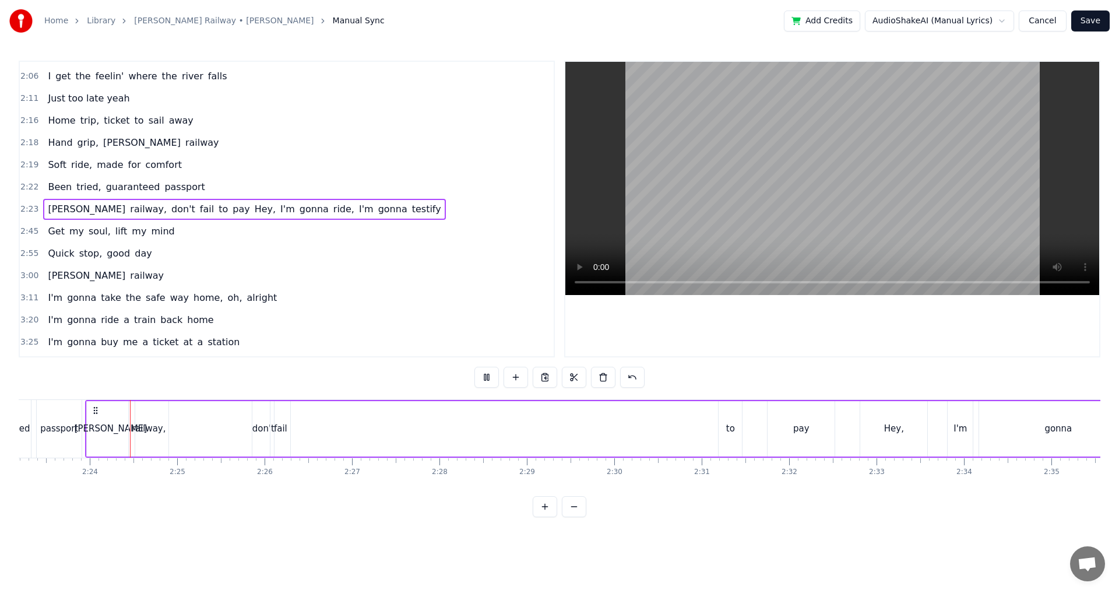
click at [250, 407] on div "[PERSON_NAME] railway, don't fail to pay Hey, I'm gonna ride, I'm gonna testify" at bounding box center [1038, 429] width 1906 height 58
click at [251, 411] on div "[PERSON_NAME] railway, don't fail to pay Hey, I'm gonna ride, I'm gonna testify" at bounding box center [1038, 429] width 1906 height 58
click at [253, 406] on div "don't" at bounding box center [263, 428] width 22 height 55
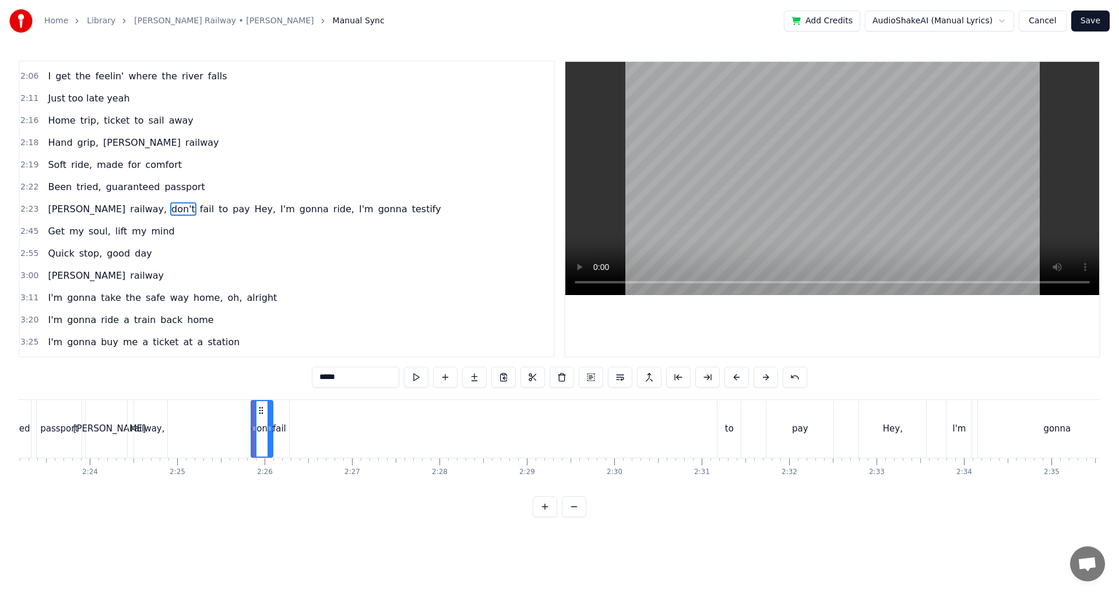
click at [302, 411] on div "[PERSON_NAME] railway, don't fail to pay Hey, I'm gonna ride, I'm gonna testify" at bounding box center [1038, 429] width 1906 height 58
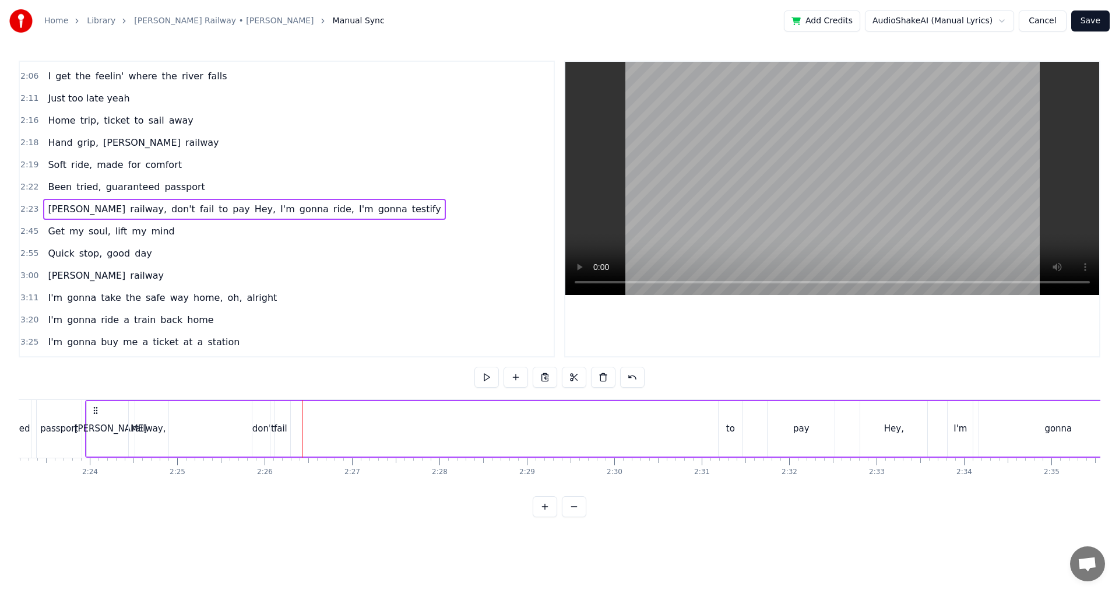
click at [292, 414] on div "[PERSON_NAME] railway, don't fail to pay Hey, I'm gonna ride, I'm gonna testify" at bounding box center [1038, 429] width 1906 height 58
click at [733, 422] on div "to" at bounding box center [730, 428] width 9 height 13
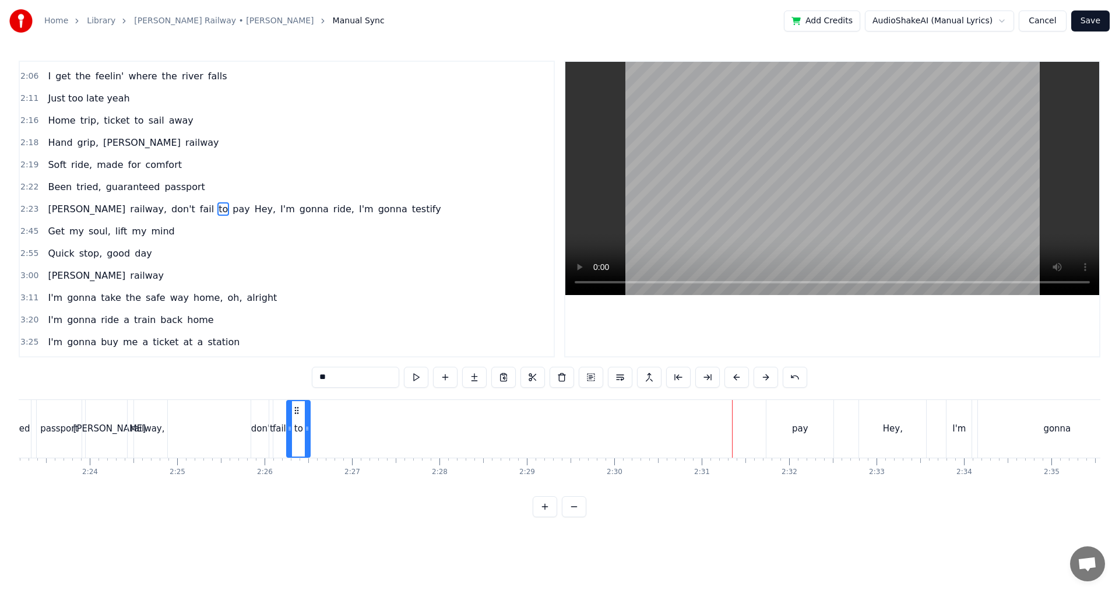
drag, startPoint x: 727, startPoint y: 407, endPoint x: 297, endPoint y: 421, distance: 430.8
click at [297, 421] on div "to" at bounding box center [298, 428] width 22 height 55
click at [783, 413] on div "pay" at bounding box center [799, 429] width 67 height 58
type input "***"
drag, startPoint x: 775, startPoint y: 408, endPoint x: 311, endPoint y: 422, distance: 465.1
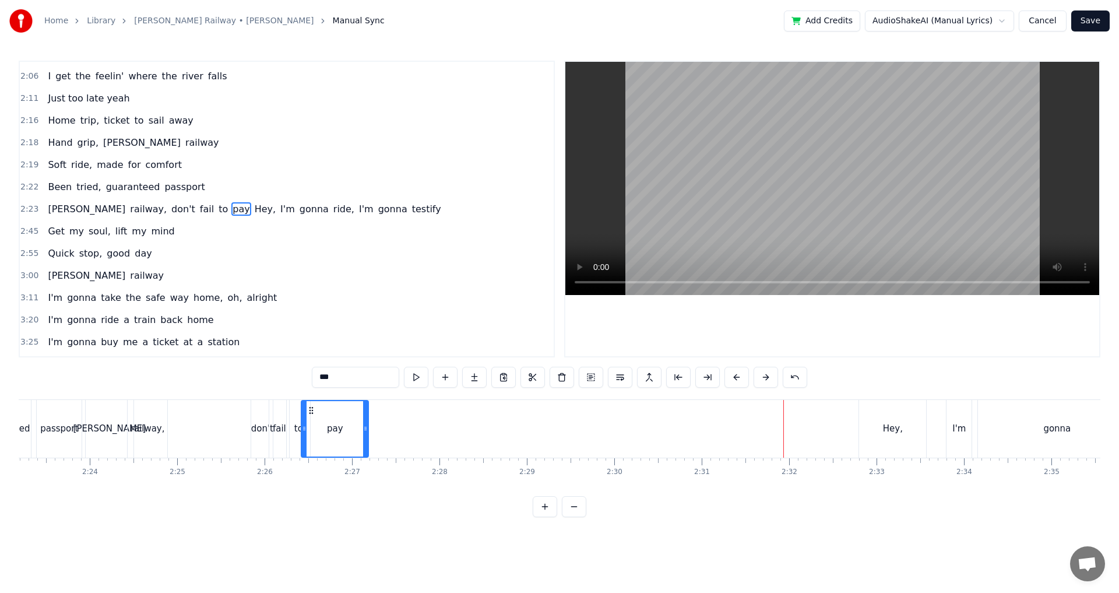
click at [311, 422] on div "pay" at bounding box center [335, 428] width 66 height 55
click at [234, 408] on div "[PERSON_NAME] railway, don't fail to pay Hey, I'm gonna ride, I'm gonna testify" at bounding box center [1038, 429] width 1906 height 58
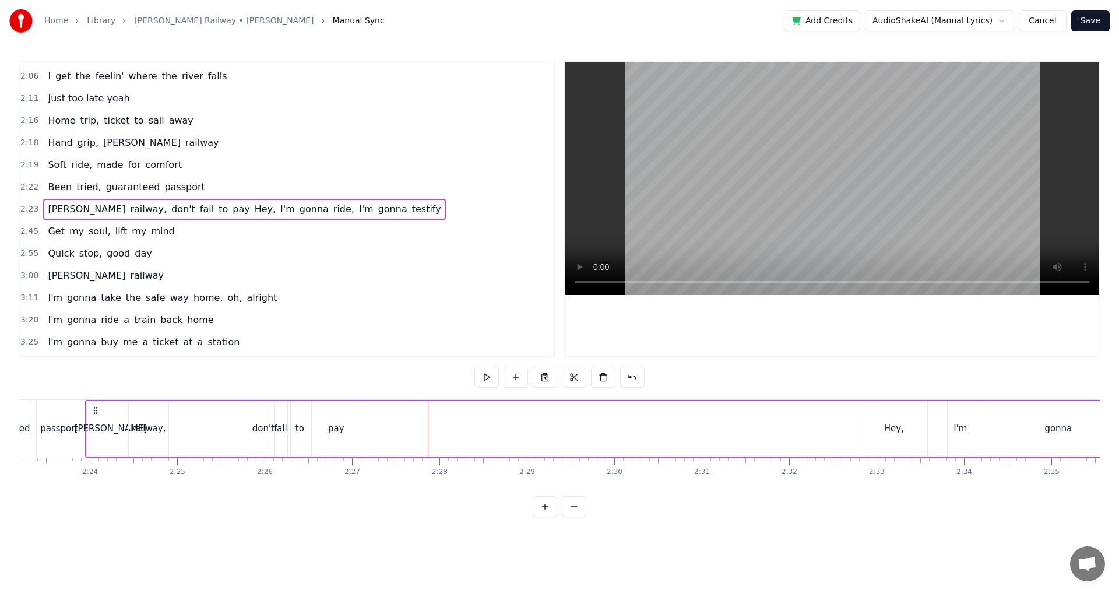
click at [324, 412] on div "pay" at bounding box center [335, 428] width 67 height 55
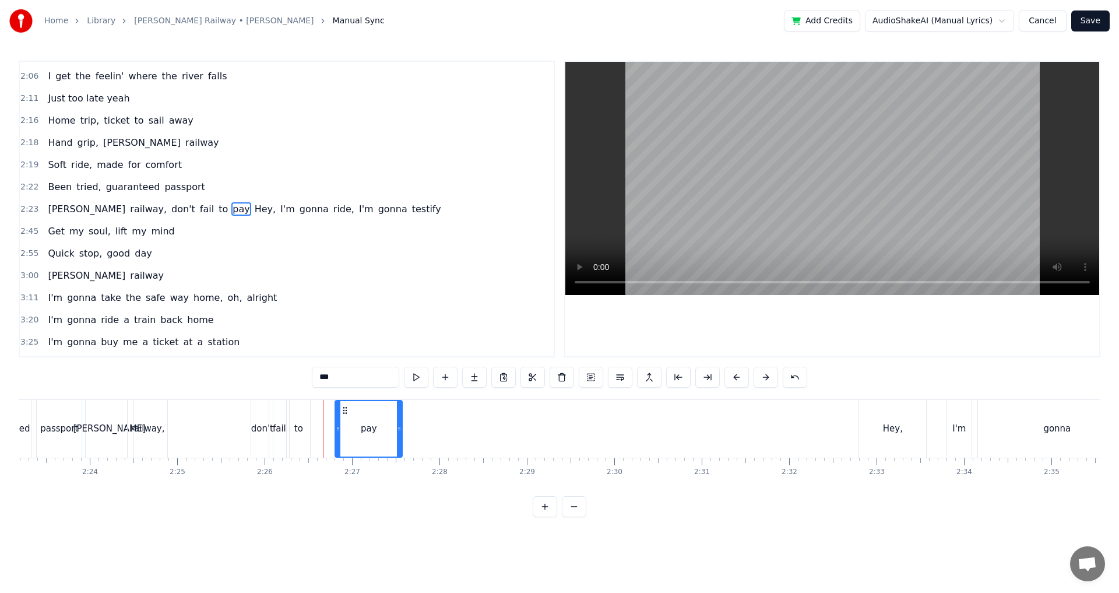
drag, startPoint x: 313, startPoint y: 407, endPoint x: 347, endPoint y: 407, distance: 33.8
click at [347, 407] on icon at bounding box center [344, 410] width 9 height 9
click at [328, 410] on div "[PERSON_NAME] railway, don't fail to pay Hey, I'm gonna ride, I'm gonna testify" at bounding box center [1038, 429] width 1906 height 58
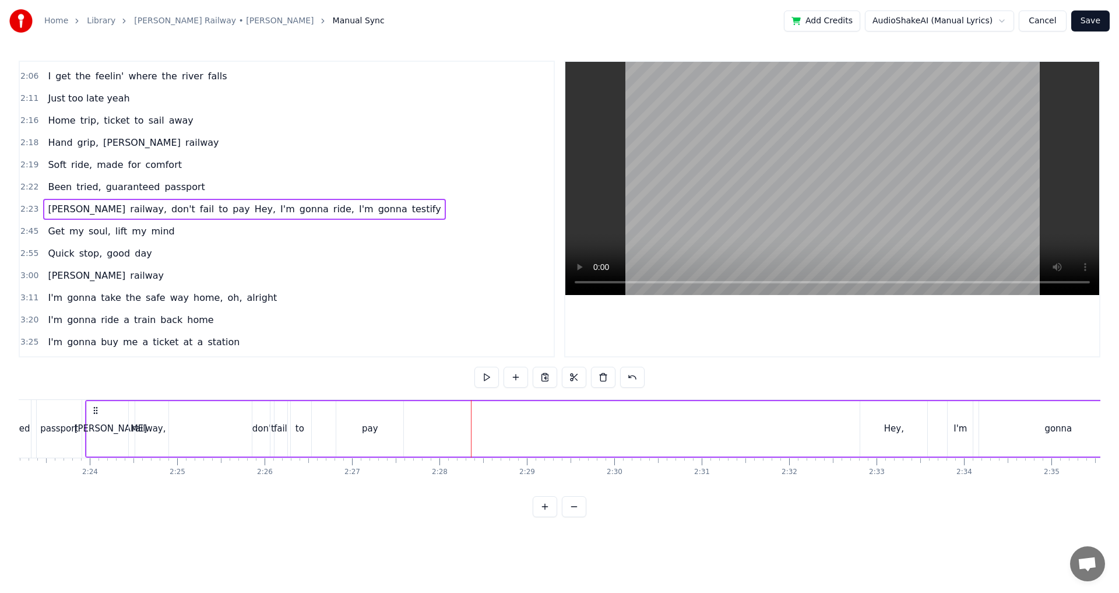
click at [897, 418] on div "Hey," at bounding box center [893, 428] width 67 height 55
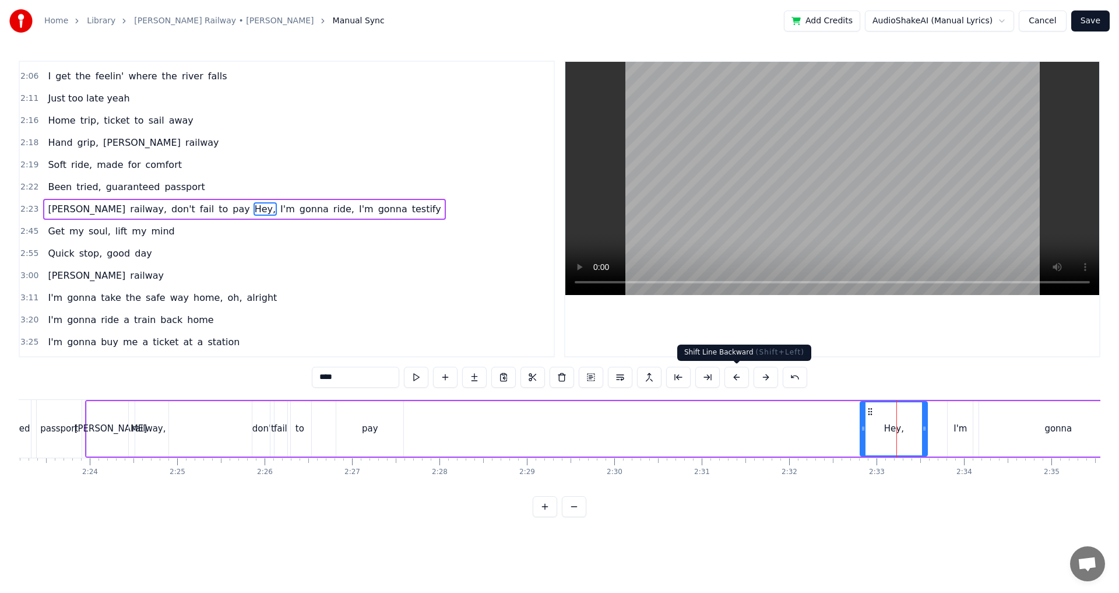
click at [741, 382] on button at bounding box center [736, 376] width 24 height 21
click at [757, 380] on button at bounding box center [765, 376] width 24 height 21
click at [378, 414] on div "pay" at bounding box center [369, 428] width 67 height 55
type input "***"
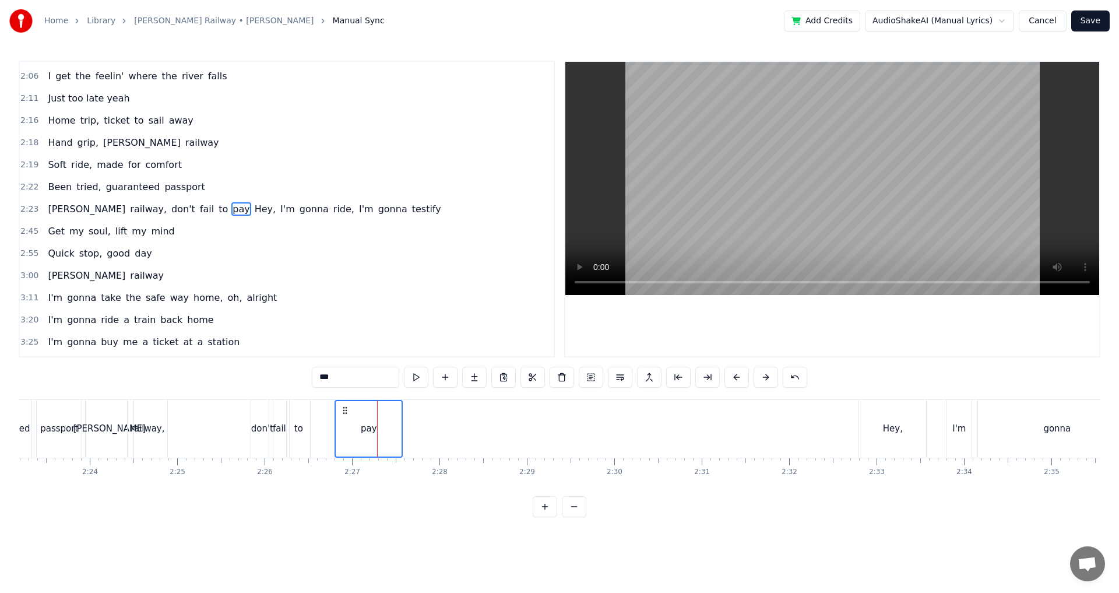
click at [303, 416] on div "to" at bounding box center [298, 429] width 23 height 58
click at [269, 414] on div "fail" at bounding box center [279, 429] width 21 height 58
click at [250, 417] on div "[PERSON_NAME] railway, don't fail to pay Hey, I'm gonna ride, I'm gonna testify" at bounding box center [1038, 429] width 1906 height 58
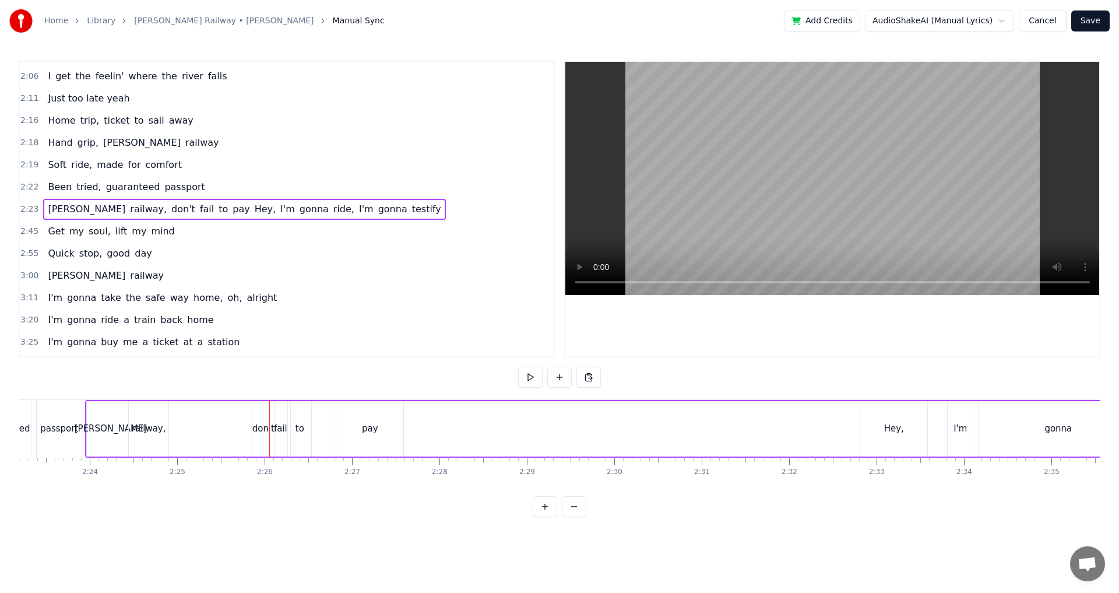
click at [255, 413] on div "don't" at bounding box center [263, 428] width 22 height 55
click at [285, 412] on div "fail" at bounding box center [280, 428] width 20 height 55
click at [303, 411] on div "to" at bounding box center [299, 428] width 23 height 55
click at [359, 416] on div "pay" at bounding box center [369, 428] width 67 height 55
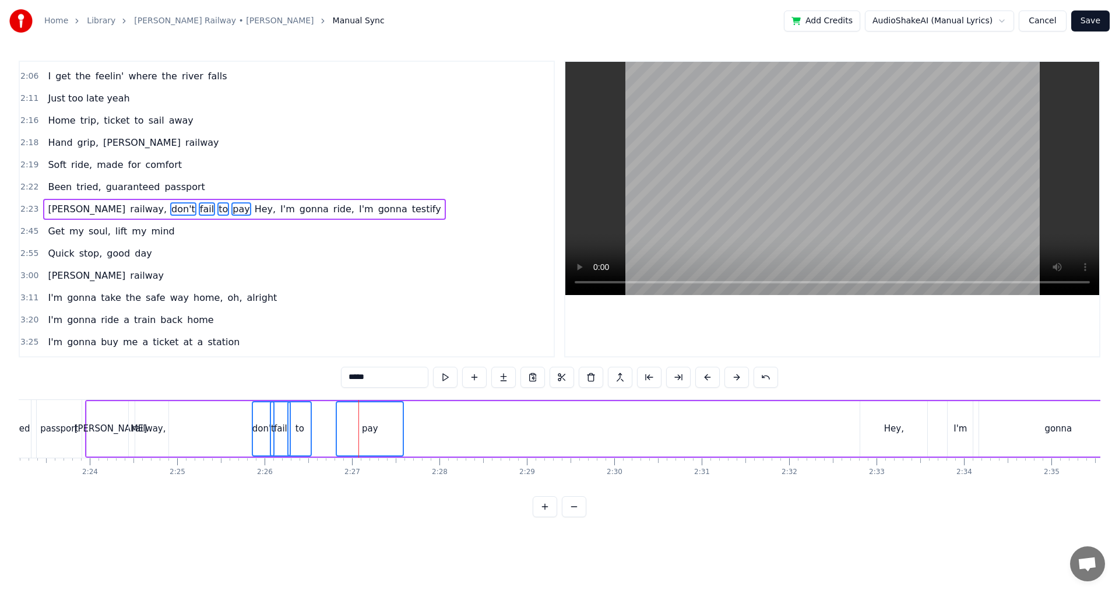
click at [141, 408] on div "railway," at bounding box center [149, 428] width 40 height 55
click at [115, 408] on div "[PERSON_NAME]" at bounding box center [111, 428] width 48 height 55
click at [454, 415] on div "[PERSON_NAME] railway, don't fail to pay Hey, I'm gonna ride, I'm gonna testify" at bounding box center [1038, 429] width 1906 height 58
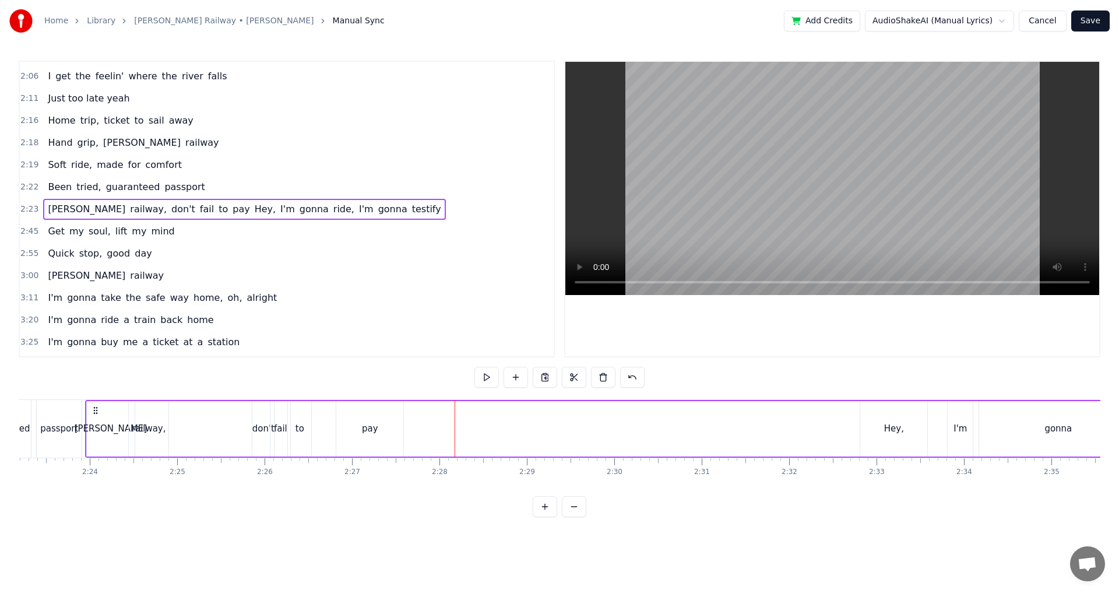
click at [373, 412] on div "pay" at bounding box center [369, 428] width 67 height 55
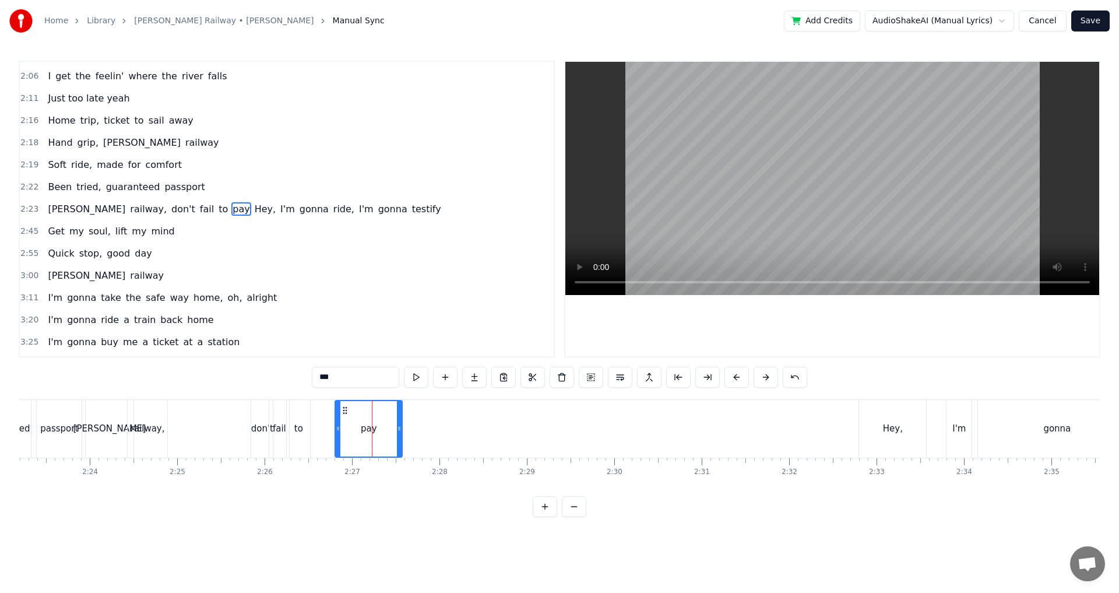
click at [297, 407] on div "to" at bounding box center [298, 429] width 23 height 58
click at [263, 407] on div "don't" at bounding box center [262, 429] width 22 height 58
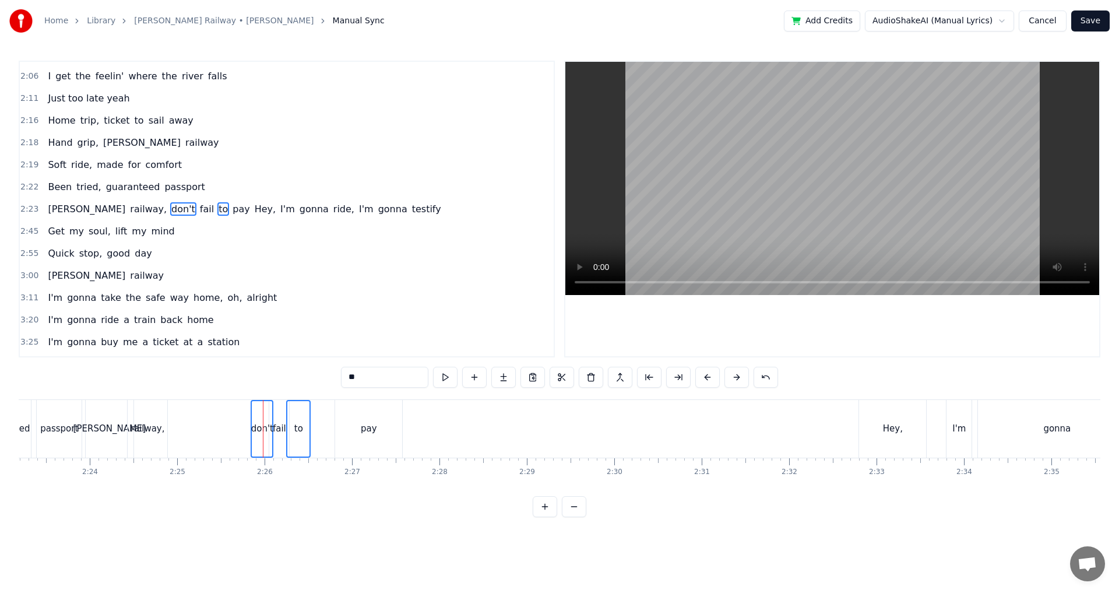
click at [279, 407] on div "fail" at bounding box center [279, 429] width 20 height 58
click at [357, 414] on div "pay" at bounding box center [368, 429] width 67 height 58
click at [382, 407] on div "pay" at bounding box center [369, 428] width 66 height 55
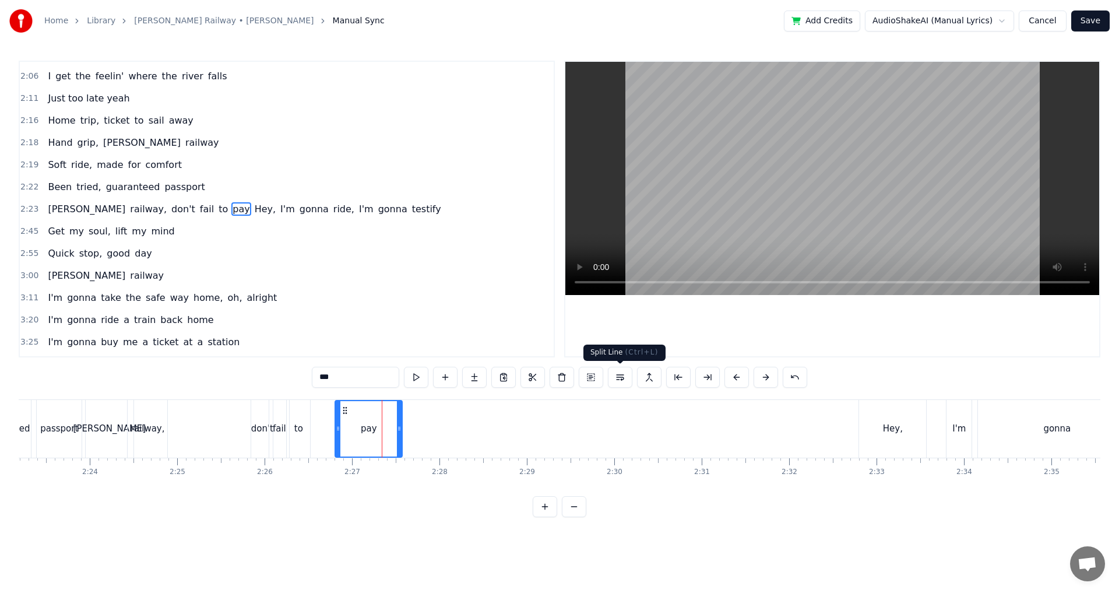
click at [619, 380] on button at bounding box center [620, 376] width 24 height 21
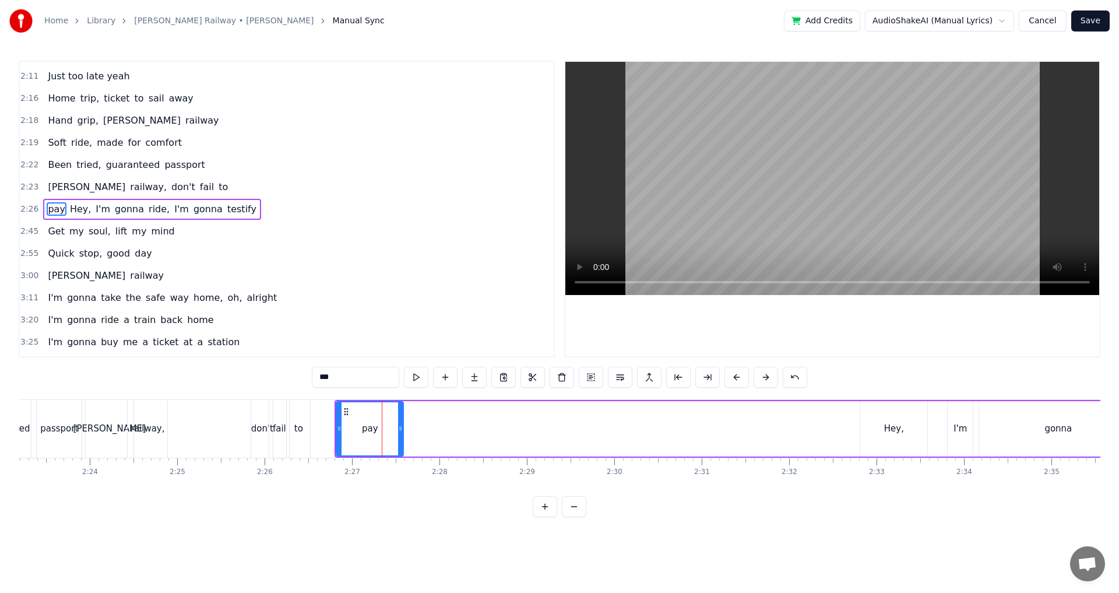
click at [305, 421] on div "to" at bounding box center [298, 429] width 23 height 58
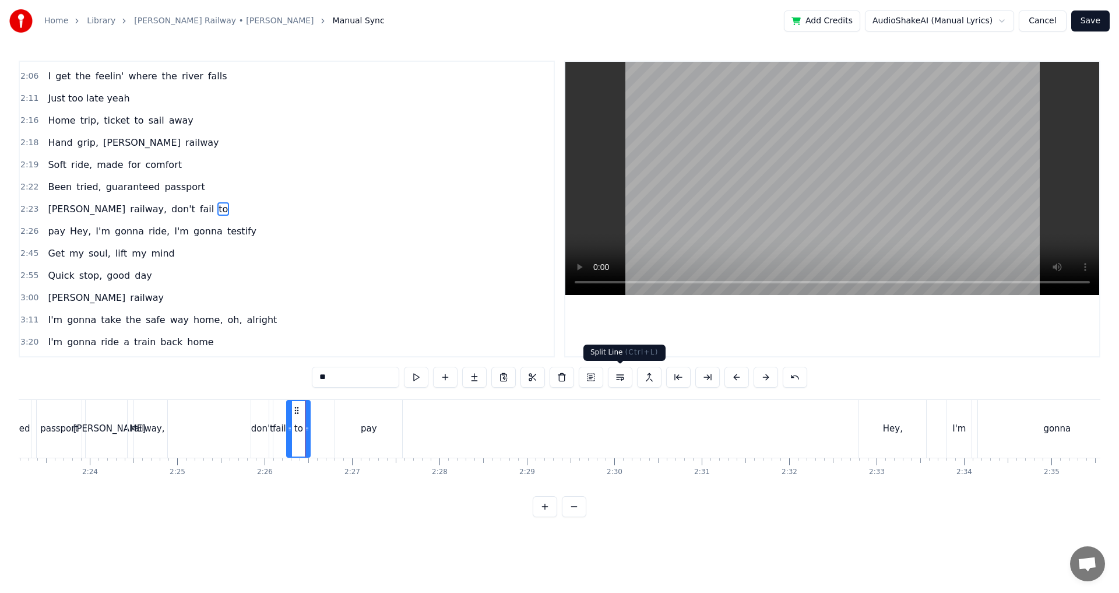
click at [626, 379] on button at bounding box center [620, 376] width 24 height 21
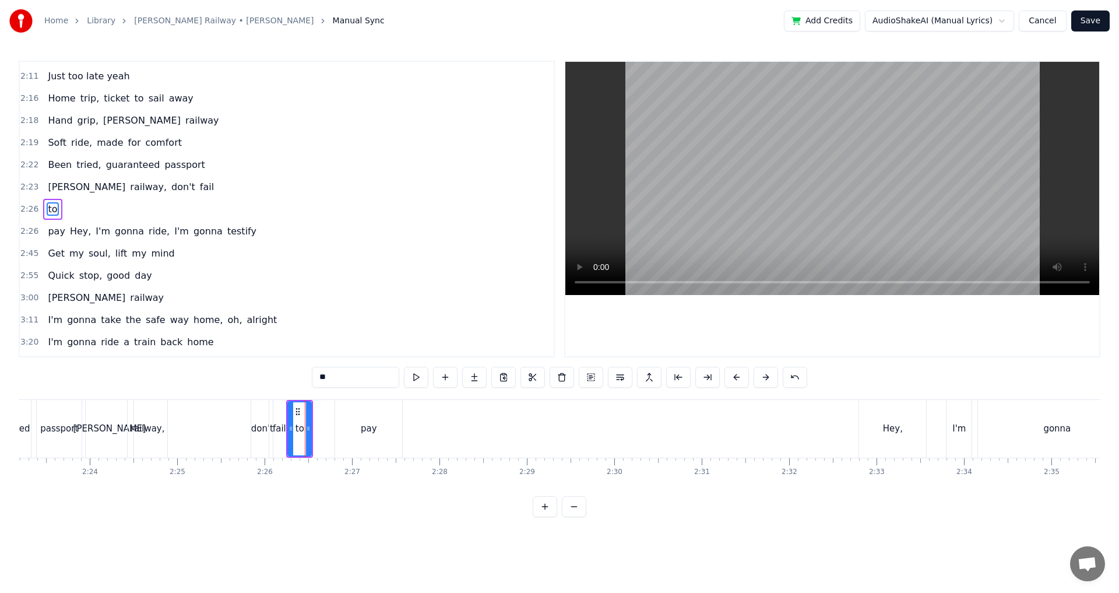
click at [277, 419] on div "fail" at bounding box center [279, 429] width 20 height 58
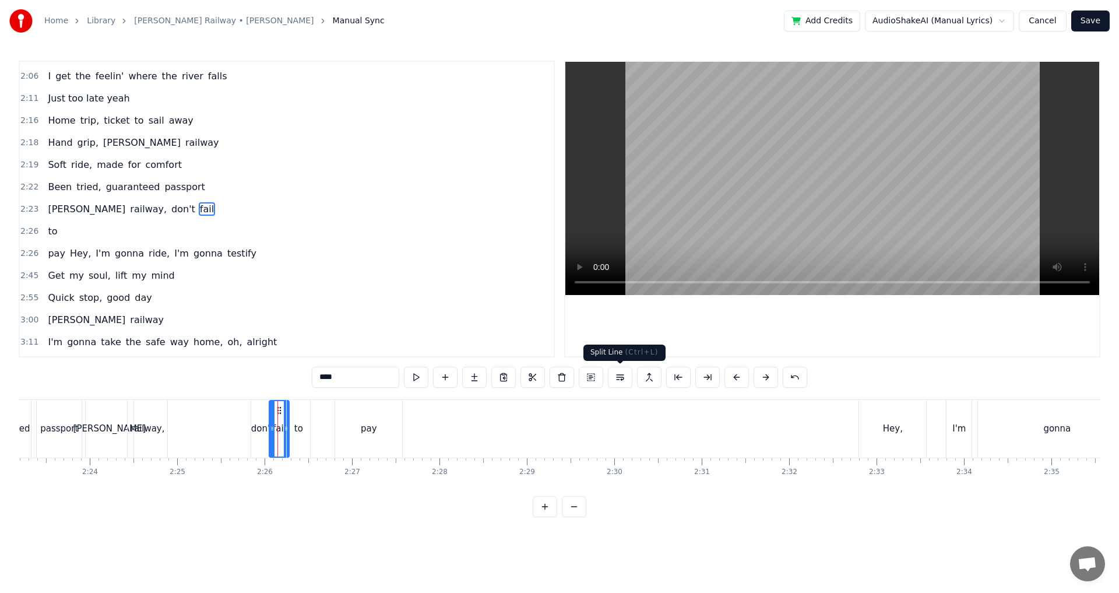
click at [625, 380] on button at bounding box center [620, 376] width 24 height 21
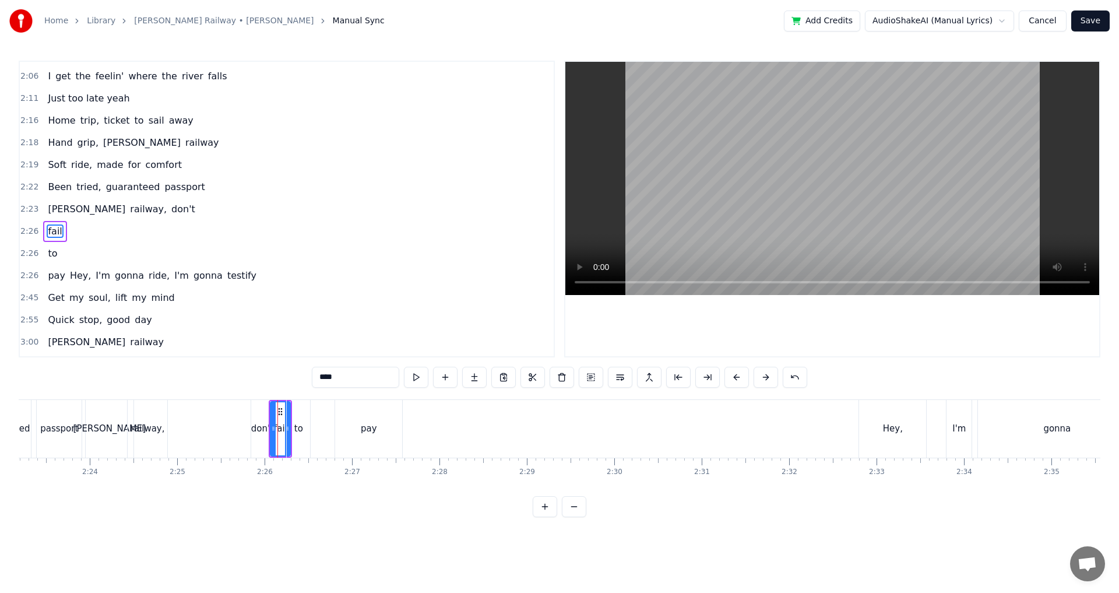
scroll to position [594, 0]
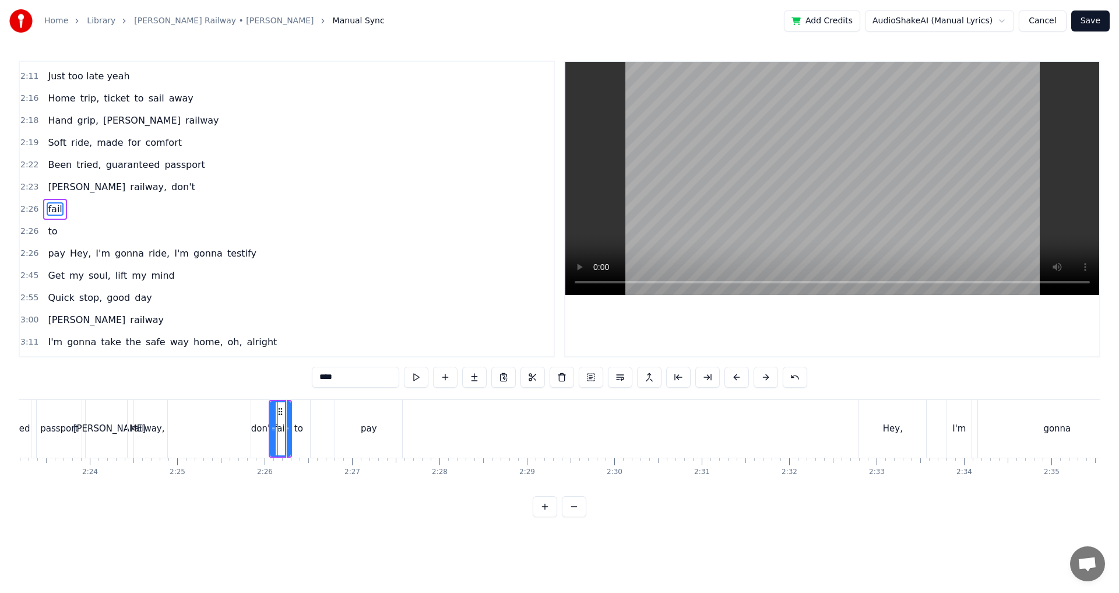
click at [345, 425] on div "pay" at bounding box center [368, 429] width 67 height 58
type input "***"
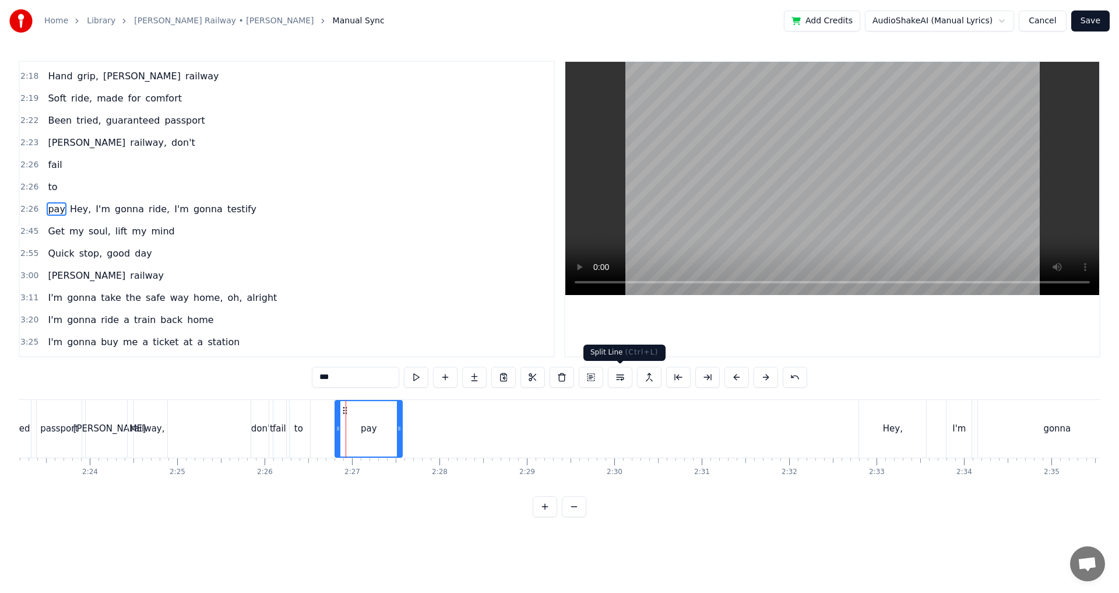
click at [618, 380] on button at bounding box center [620, 376] width 24 height 21
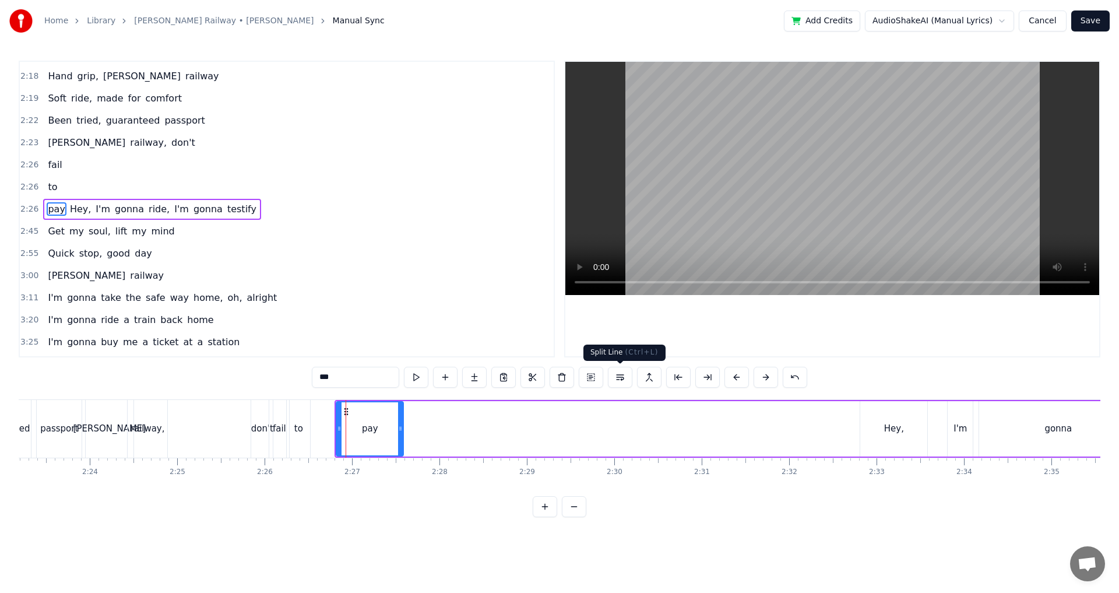
click at [622, 381] on button at bounding box center [620, 376] width 24 height 21
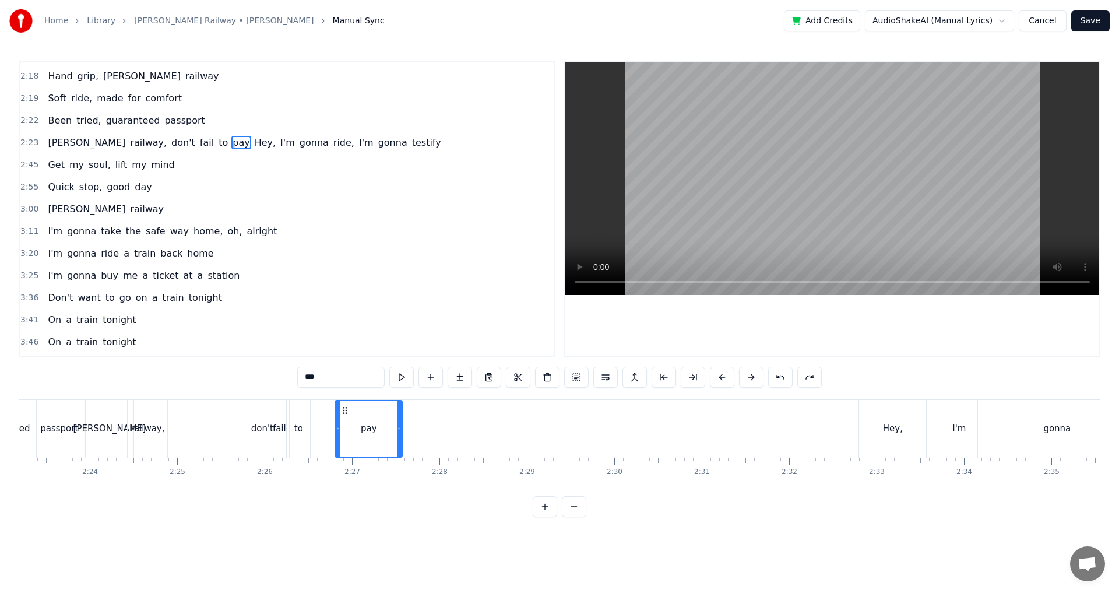
click at [316, 419] on div "[PERSON_NAME] railway, don't fail to pay Hey, I'm gonna ride, I'm gonna testify" at bounding box center [1038, 429] width 1906 height 58
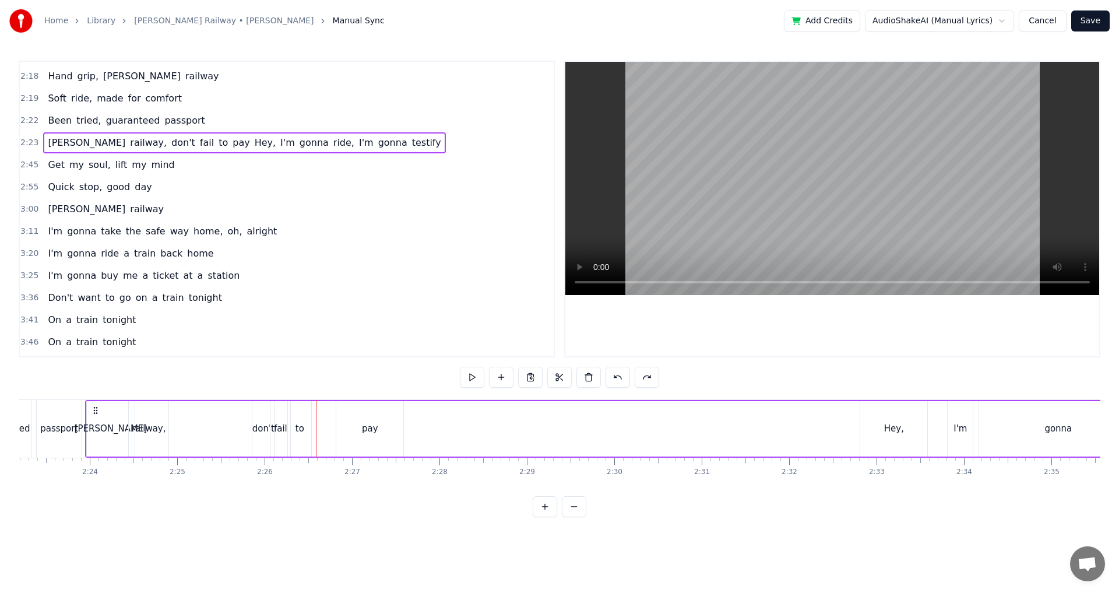
click at [860, 421] on div "Hey," at bounding box center [893, 428] width 68 height 55
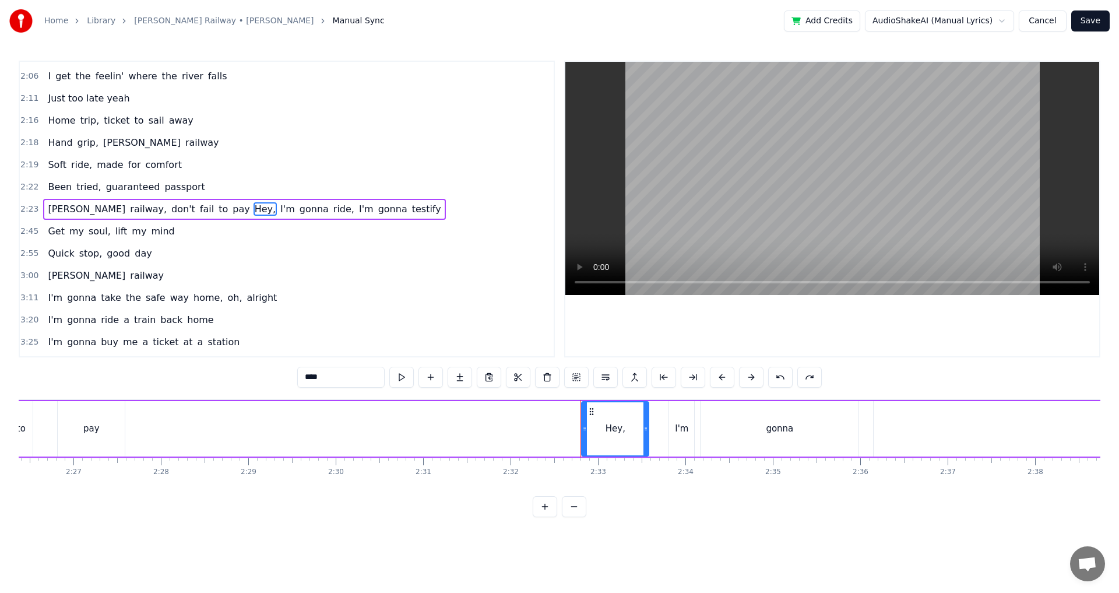
scroll to position [0, 12938]
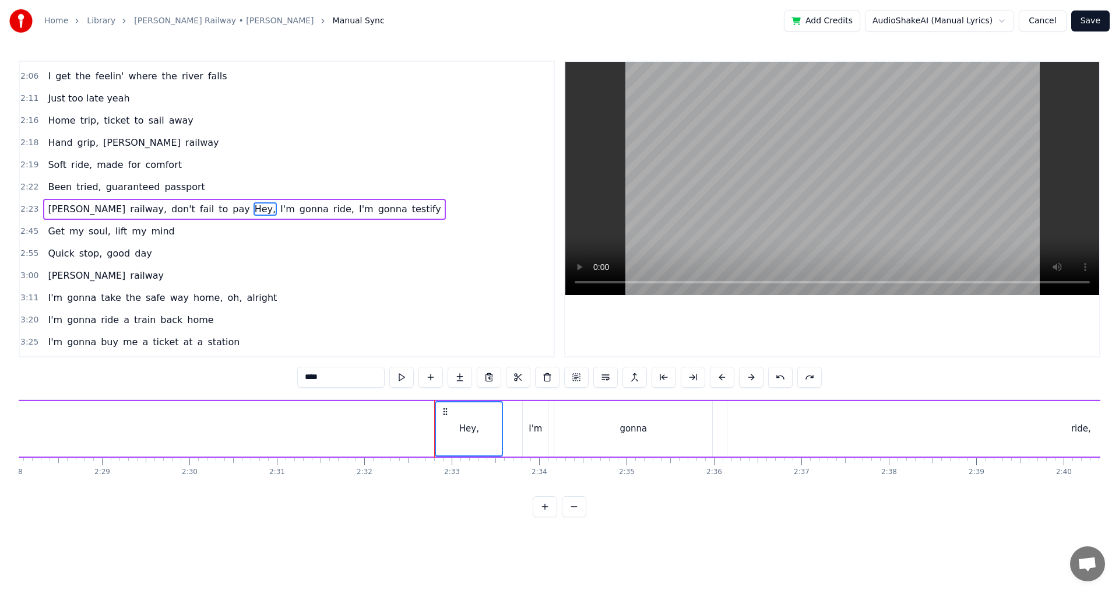
click at [528, 415] on div "I'm" at bounding box center [535, 428] width 25 height 55
click at [631, 411] on div "gonna" at bounding box center [633, 428] width 158 height 55
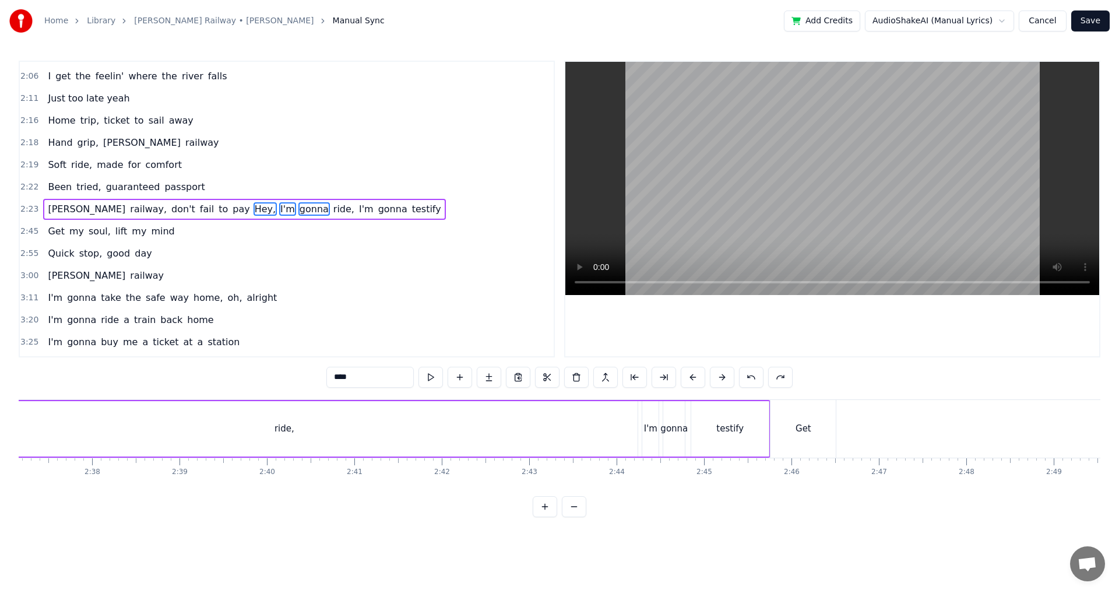
scroll to position [0, 13721]
click at [297, 423] on div "ride," at bounding box center [298, 428] width 20 height 13
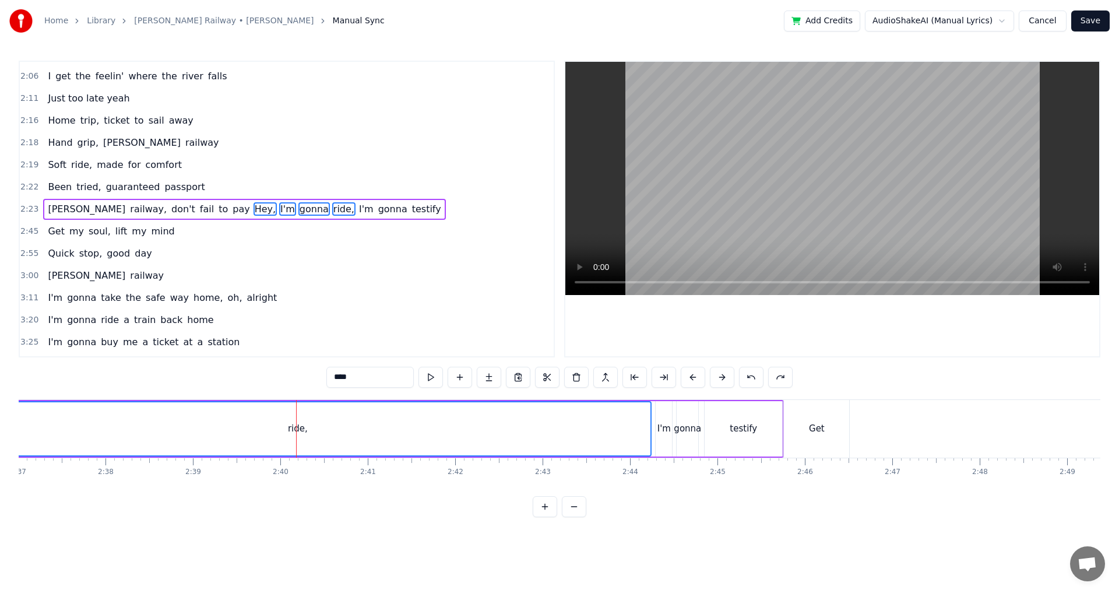
click at [656, 425] on div "I'm" at bounding box center [663, 428] width 16 height 55
click at [698, 424] on div "gonna" at bounding box center [687, 428] width 27 height 13
click at [734, 422] on div "testify" at bounding box center [742, 428] width 27 height 13
click at [802, 423] on div "Get" at bounding box center [816, 429] width 65 height 58
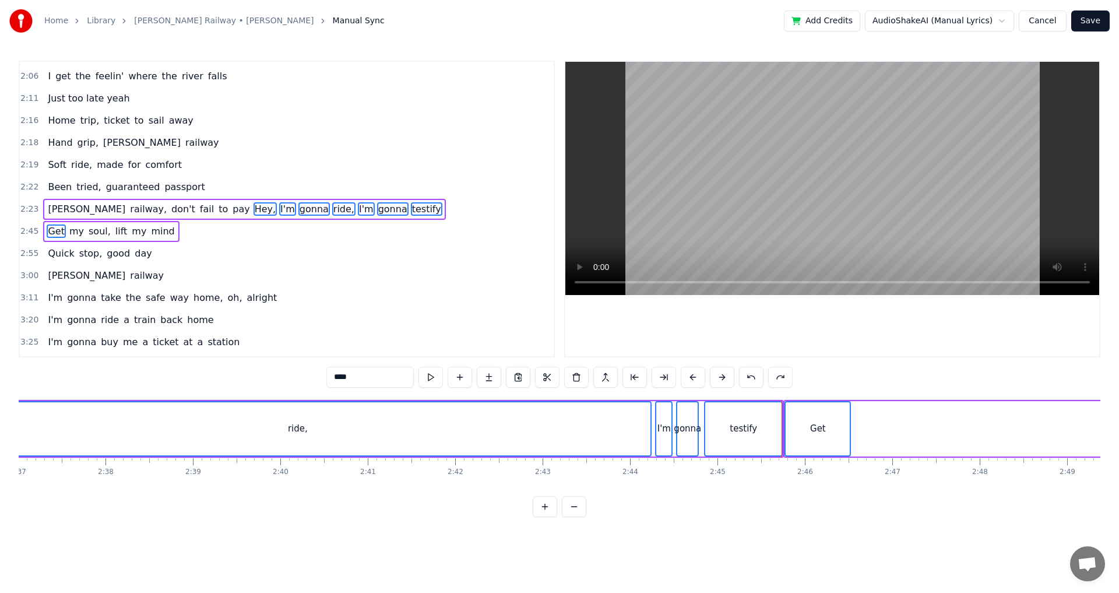
click at [765, 435] on div "testify" at bounding box center [743, 428] width 76 height 53
type input "*******"
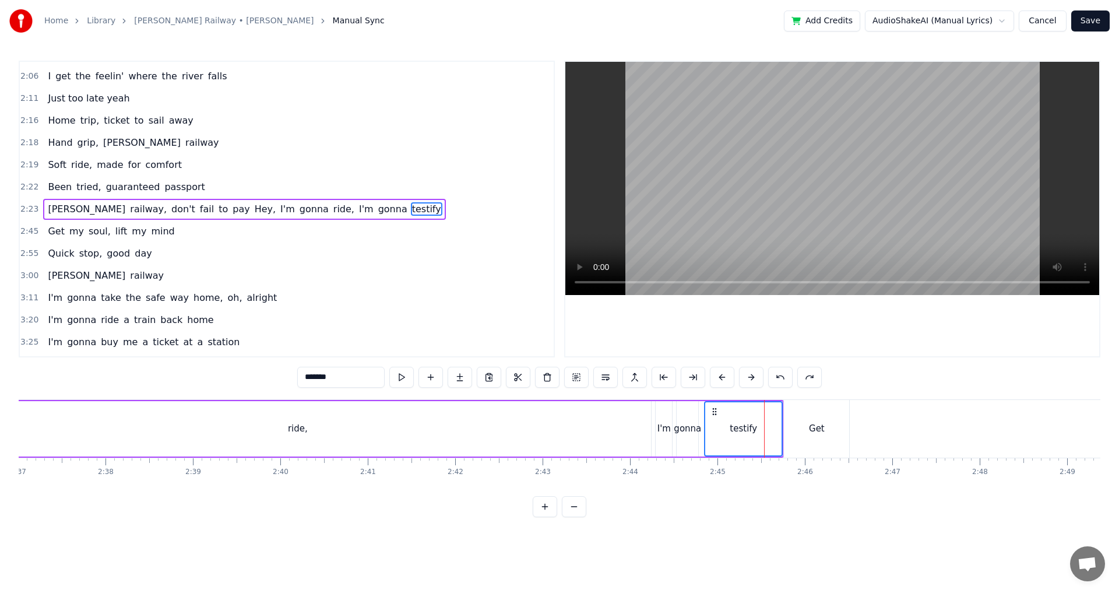
click at [694, 426] on div "gonna" at bounding box center [687, 428] width 27 height 13
click at [662, 426] on div "I'm" at bounding box center [663, 428] width 13 height 13
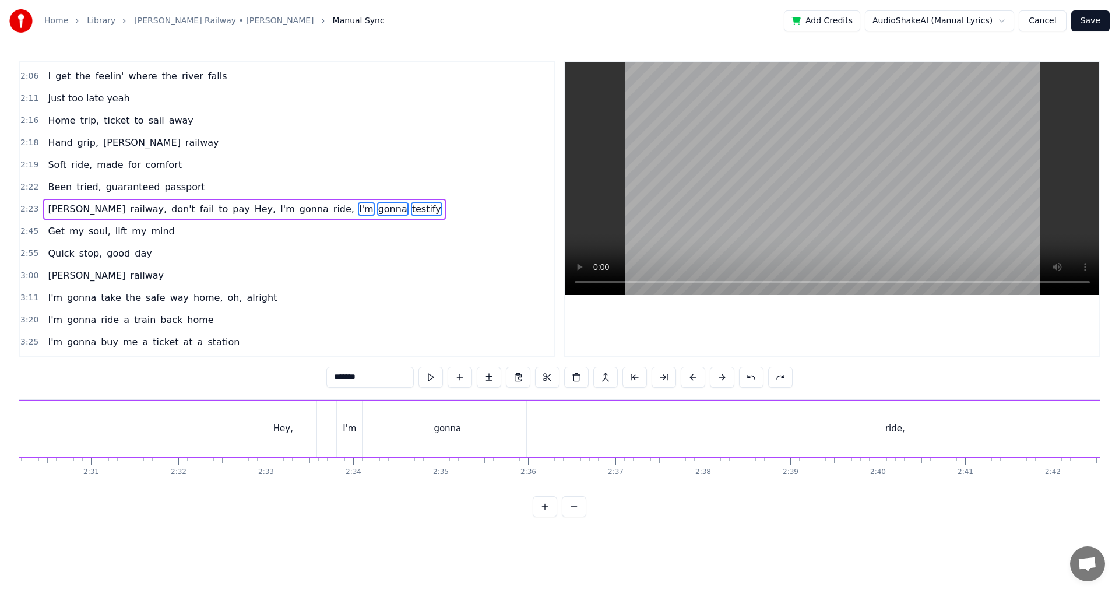
scroll to position [0, 13097]
click at [915, 426] on div "ride," at bounding box center [922, 428] width 20 height 13
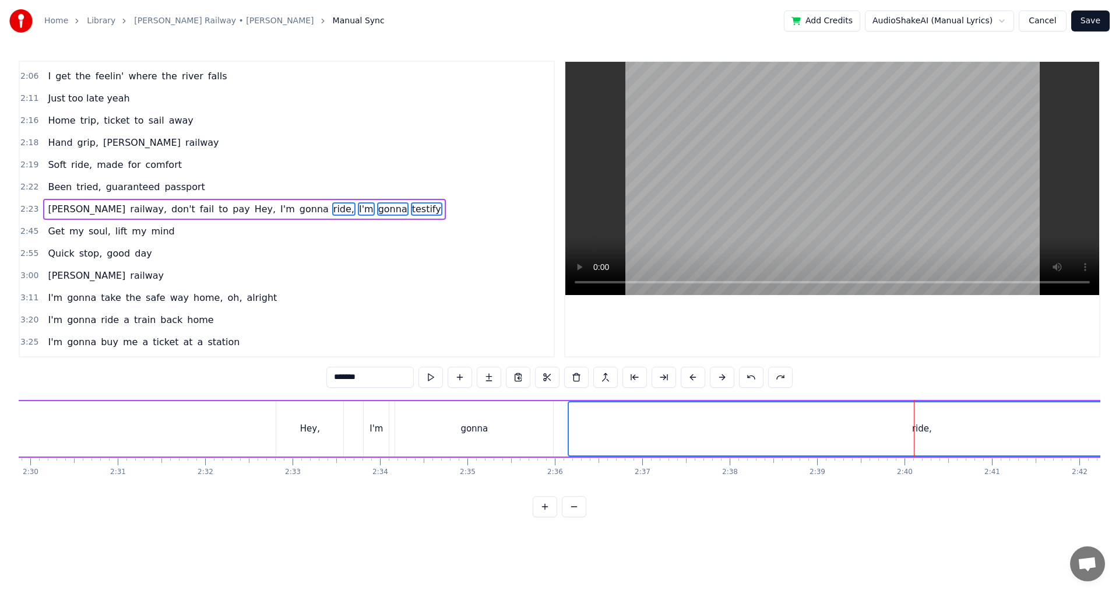
click at [506, 425] on div "gonna" at bounding box center [474, 428] width 158 height 55
click at [366, 429] on div "I'm" at bounding box center [376, 428] width 25 height 55
click at [319, 428] on div "Hey," at bounding box center [309, 428] width 67 height 55
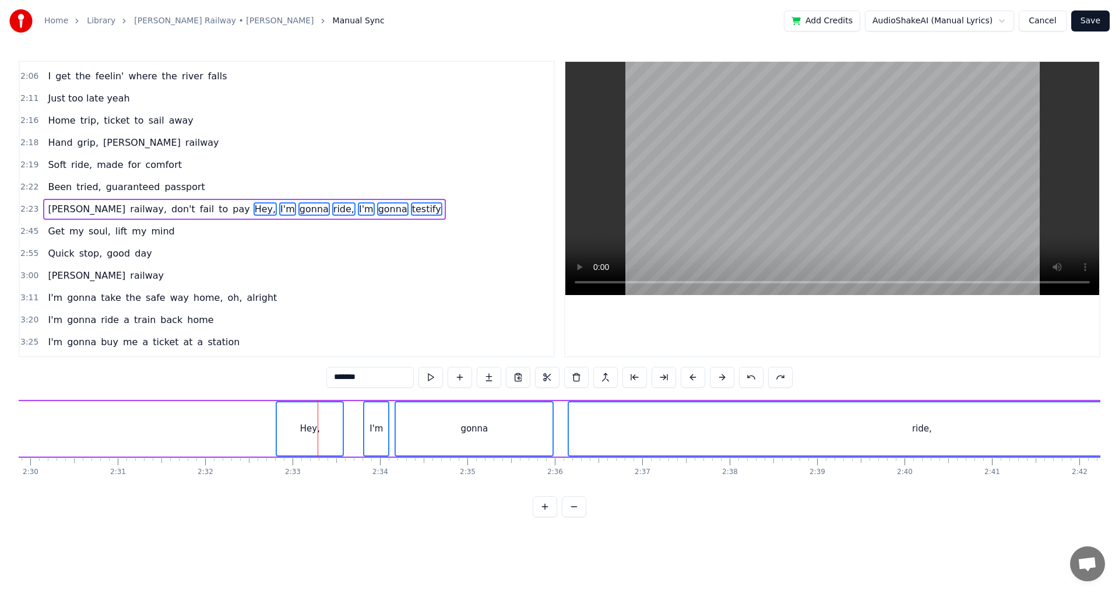
scroll to position [0, 12566]
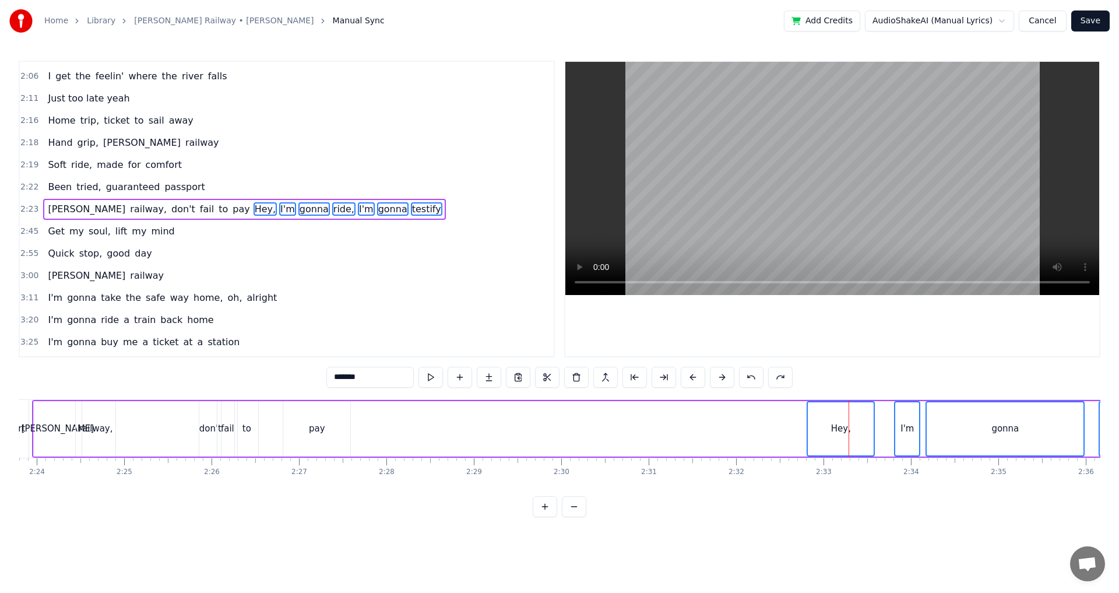
drag, startPoint x: 814, startPoint y: 408, endPoint x: 806, endPoint y: 410, distance: 8.3
click at [806, 410] on div "[PERSON_NAME] railway, don't fail to pay Hey, I'm gonna ride, I'm gonna testify" at bounding box center [985, 429] width 1906 height 58
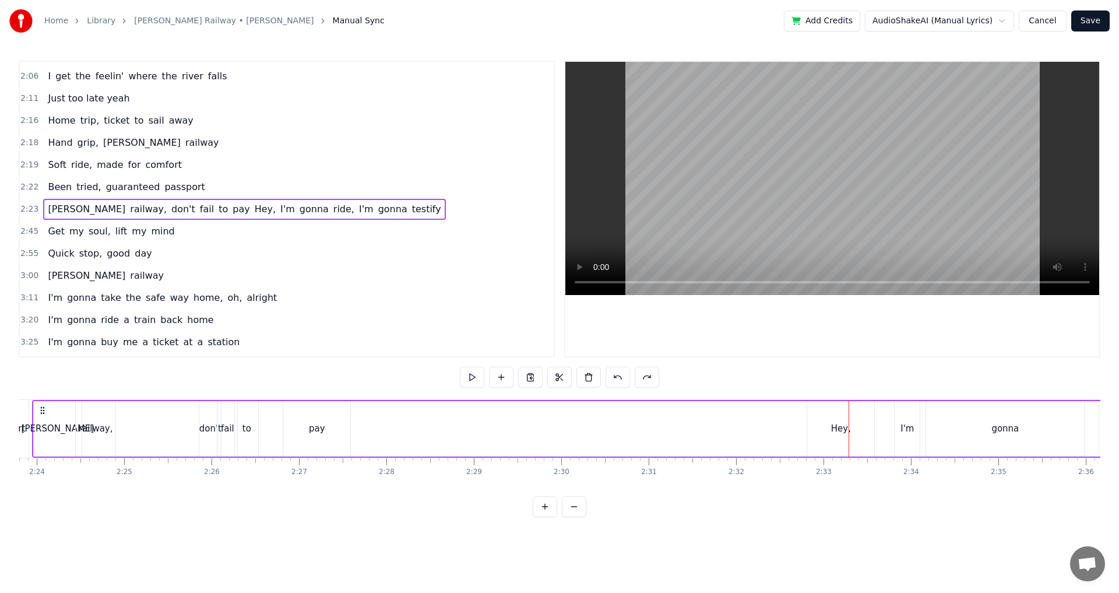
click at [810, 408] on div "Hey," at bounding box center [840, 428] width 67 height 55
drag, startPoint x: 813, startPoint y: 408, endPoint x: 365, endPoint y: 422, distance: 448.9
click at [365, 422] on div "Hey," at bounding box center [392, 428] width 66 height 53
drag, startPoint x: 421, startPoint y: 422, endPoint x: 393, endPoint y: 425, distance: 28.2
click at [393, 425] on div at bounding box center [394, 428] width 5 height 53
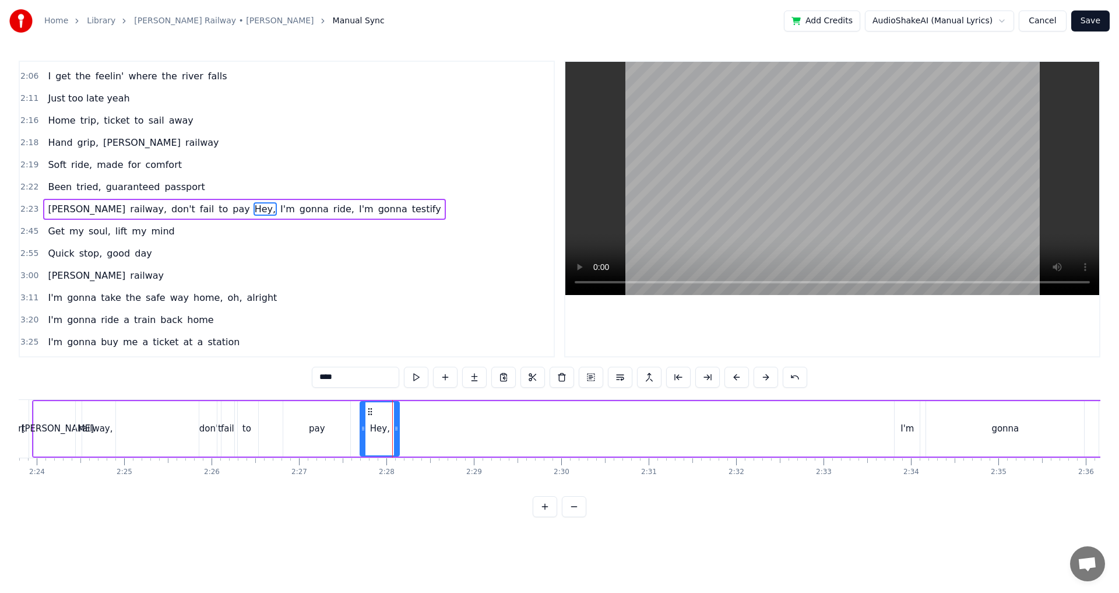
click at [370, 407] on icon at bounding box center [369, 411] width 9 height 9
click at [354, 401] on div "[PERSON_NAME] railway, don't fail to pay Hey, I'm gonna ride, I'm gonna testify" at bounding box center [985, 429] width 1906 height 58
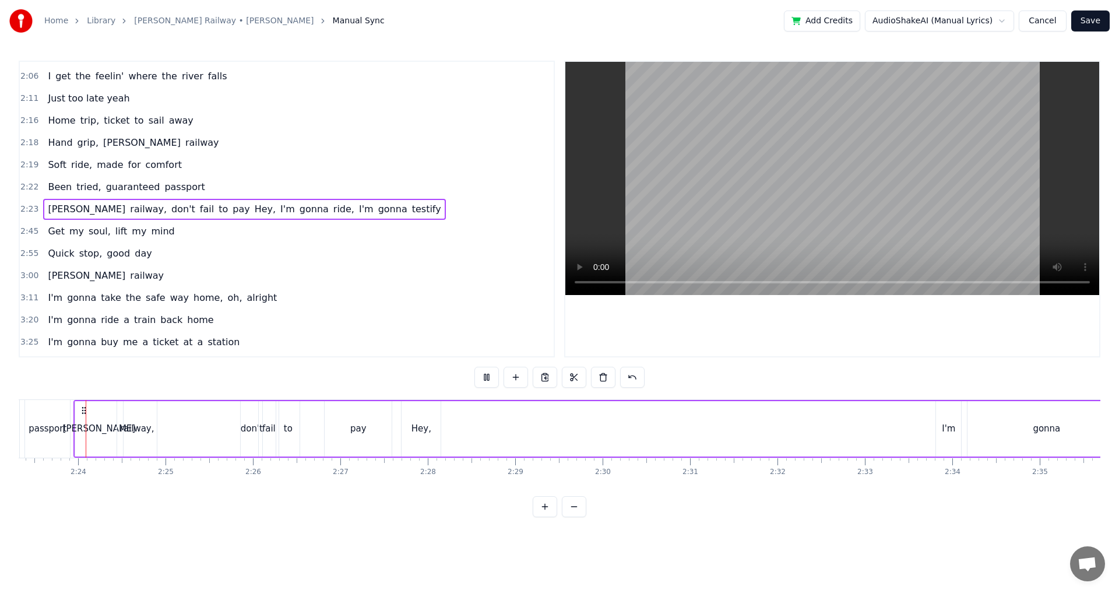
scroll to position [0, 12521]
click at [442, 426] on div "Hey," at bounding box center [425, 428] width 39 height 55
click at [439, 429] on icon at bounding box center [438, 428] width 5 height 9
click at [972, 421] on div "gonna" at bounding box center [1050, 428] width 158 height 55
click at [956, 422] on div "I'm" at bounding box center [952, 428] width 13 height 13
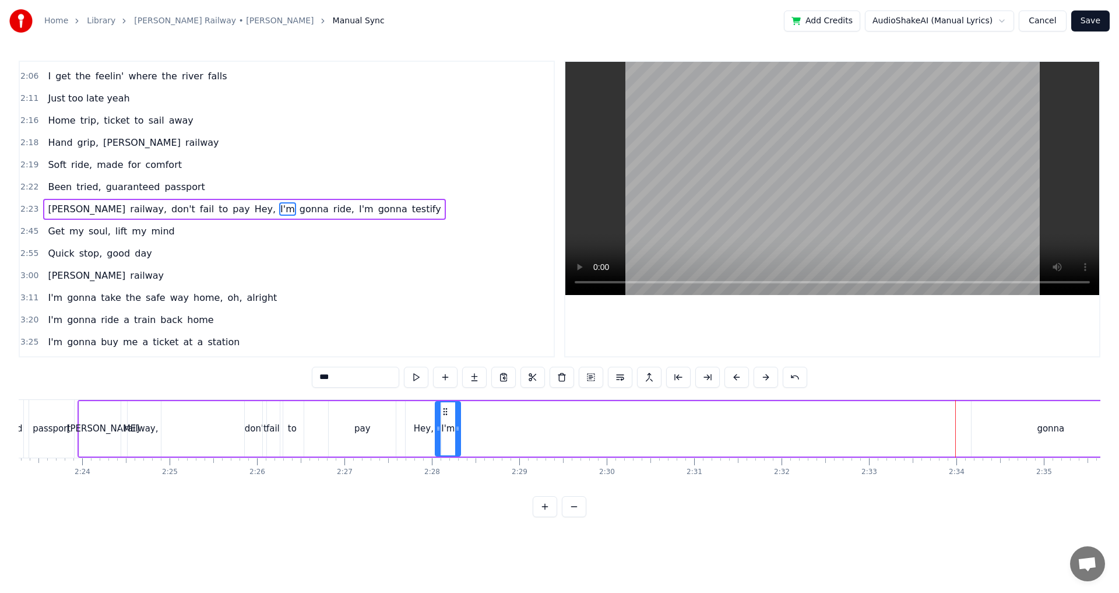
drag, startPoint x: 950, startPoint y: 410, endPoint x: 445, endPoint y: 422, distance: 504.7
click at [445, 422] on div "I'm" at bounding box center [448, 428] width 24 height 53
click at [1055, 429] on div "gonna" at bounding box center [1049, 428] width 27 height 13
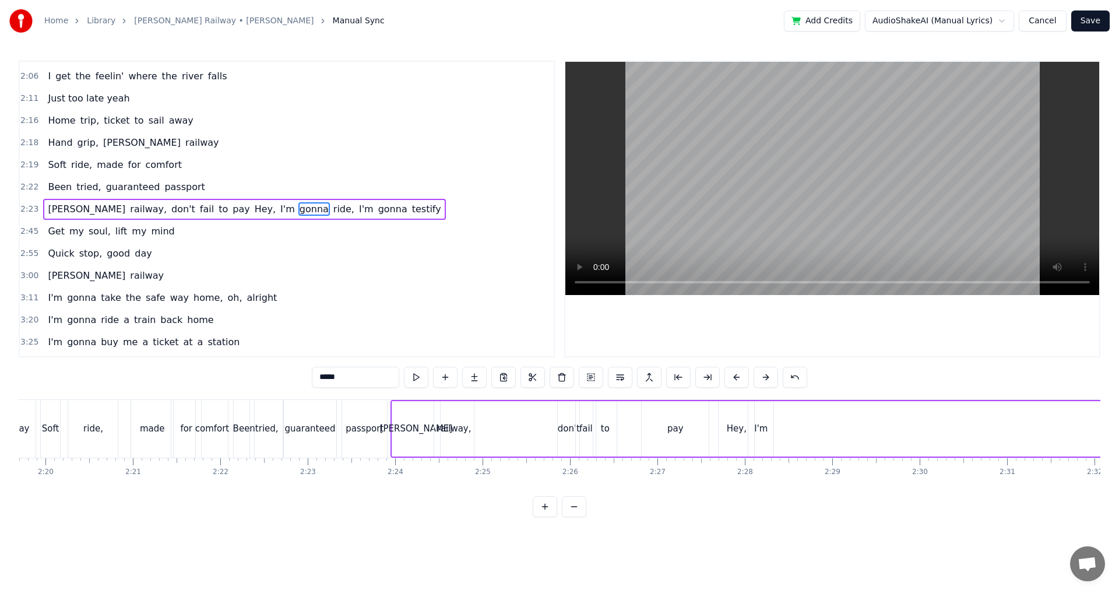
scroll to position [0, 12182]
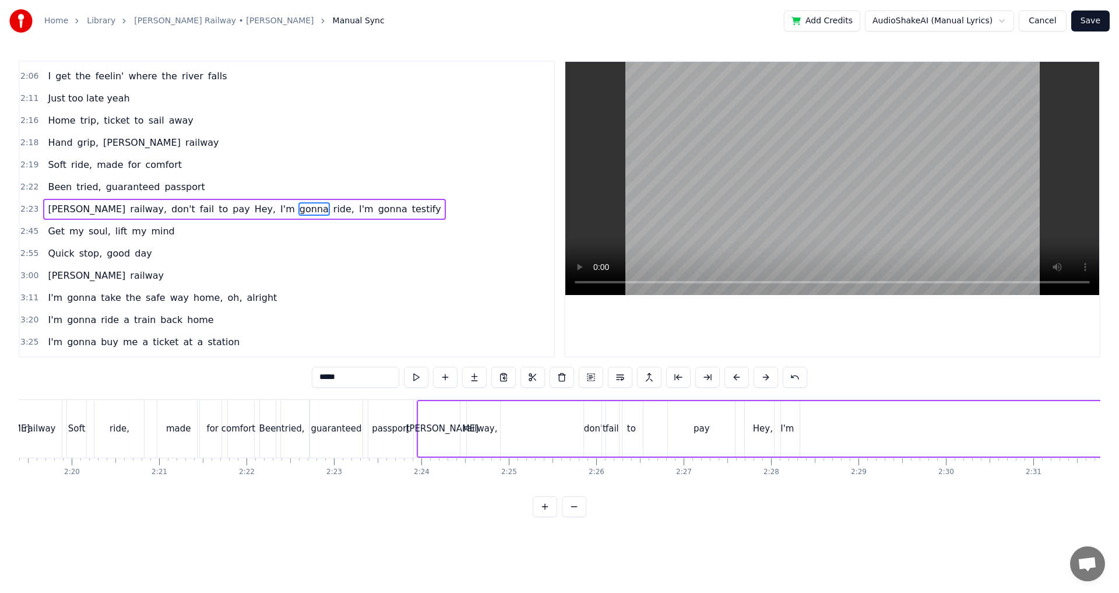
drag, startPoint x: 586, startPoint y: 496, endPoint x: 604, endPoint y: 495, distance: 18.1
click at [604, 495] on div "0:24 Two train tickets into L.A. 0:29 One round trip the other way 0:32 Oh, I g…" at bounding box center [559, 289] width 1081 height 456
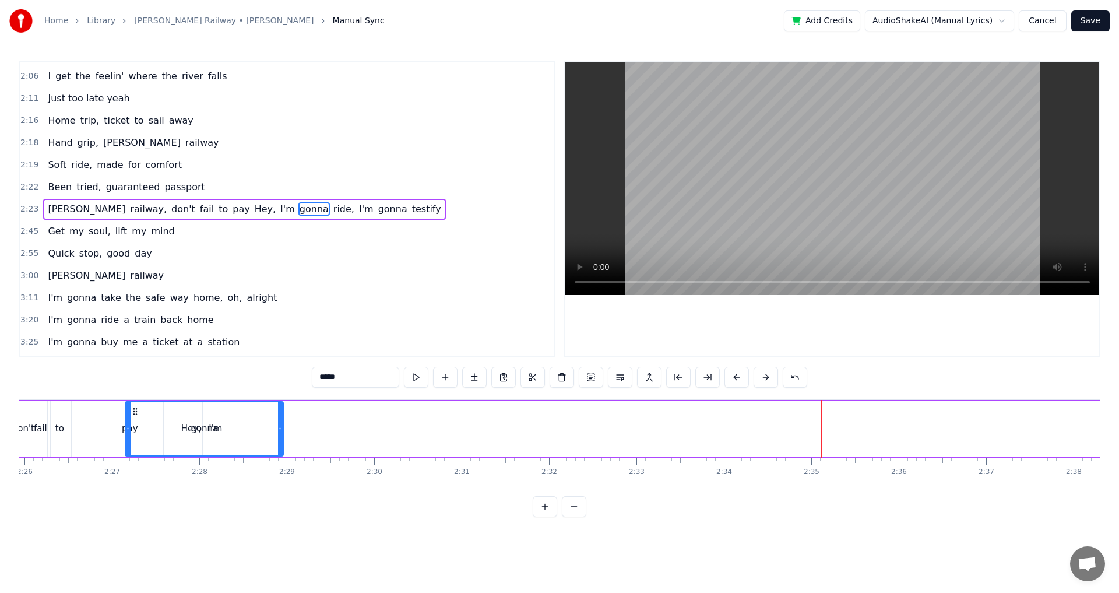
scroll to position [0, 12732]
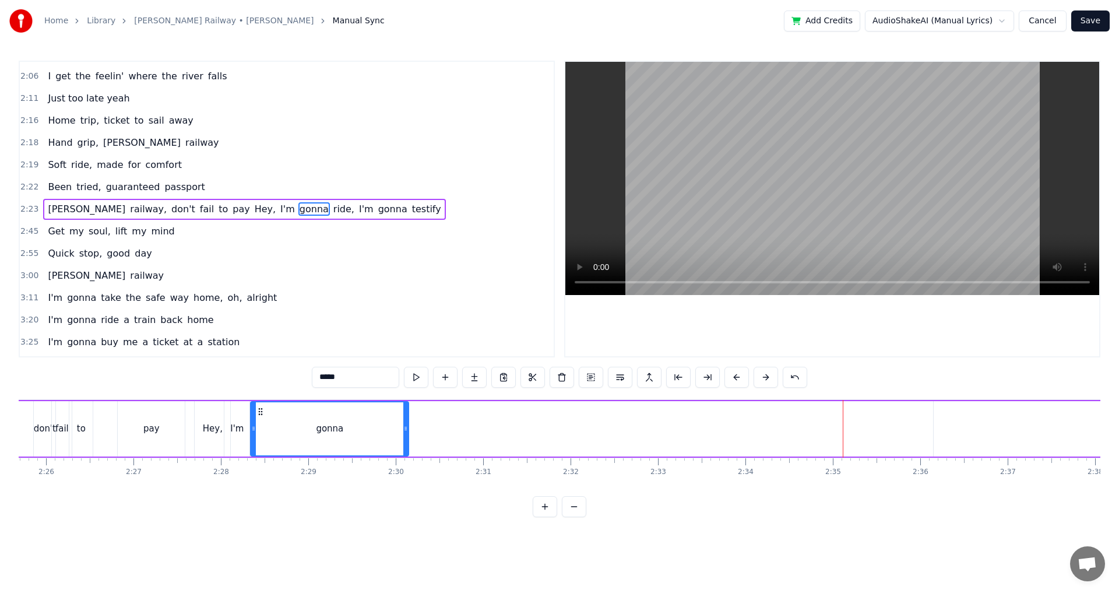
drag, startPoint x: 551, startPoint y: 414, endPoint x: 260, endPoint y: 436, distance: 290.9
click at [260, 436] on div "gonna" at bounding box center [329, 428] width 157 height 53
drag, startPoint x: 405, startPoint y: 436, endPoint x: 283, endPoint y: 439, distance: 122.4
click at [283, 439] on div at bounding box center [283, 428] width 5 height 53
click at [205, 407] on div "Hey," at bounding box center [213, 428] width 36 height 55
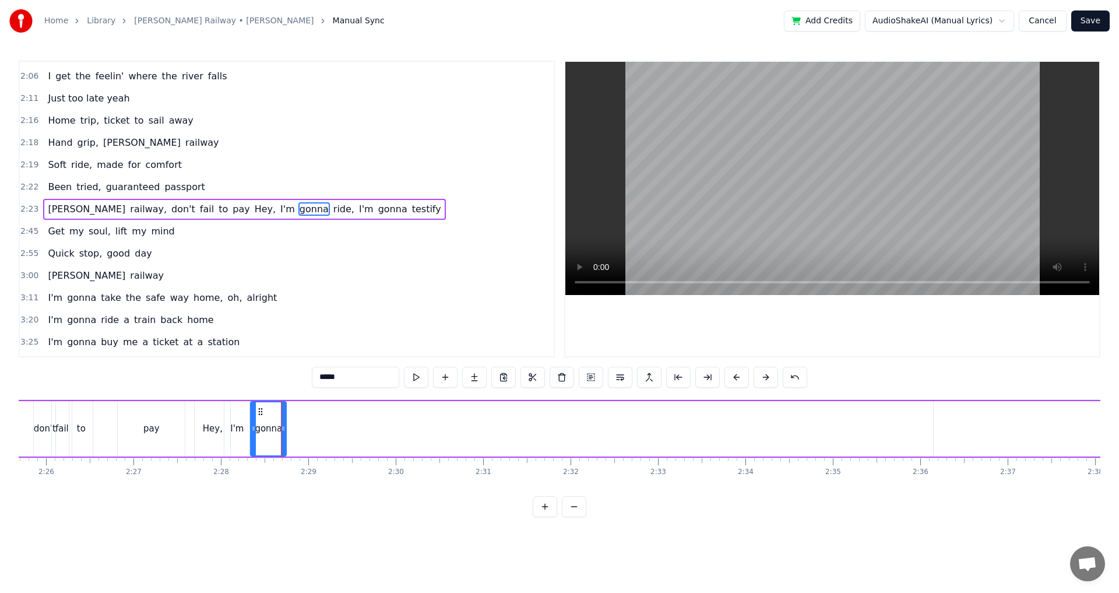
type input "****"
click at [193, 403] on div "[PERSON_NAME] railway, don't fail to pay Hey, I'm gonna ride, I'm gonna testify" at bounding box center [820, 429] width 1906 height 58
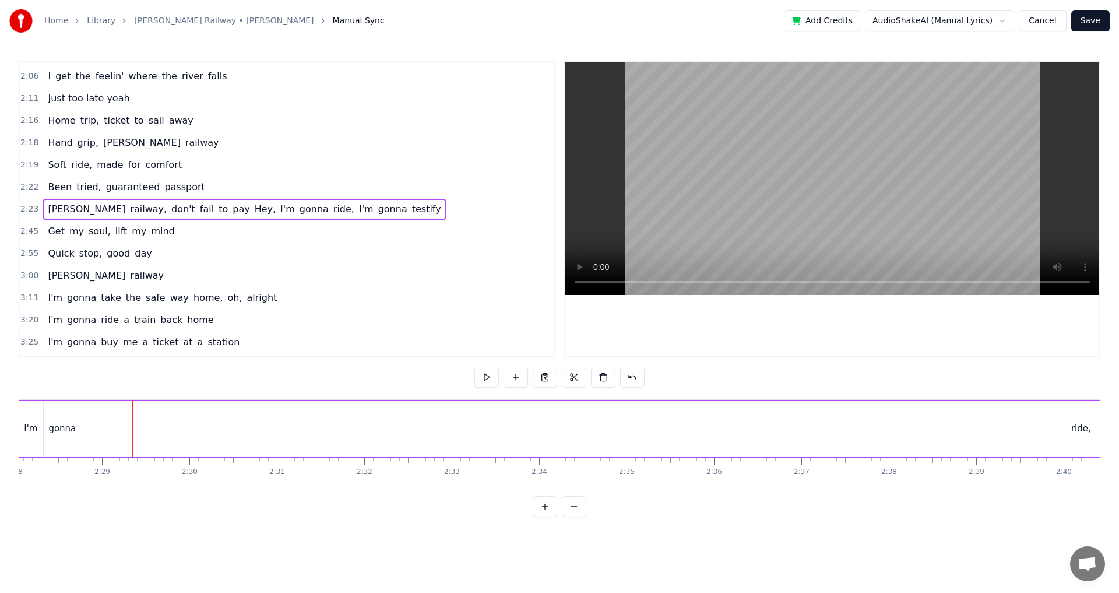
scroll to position [0, 13496]
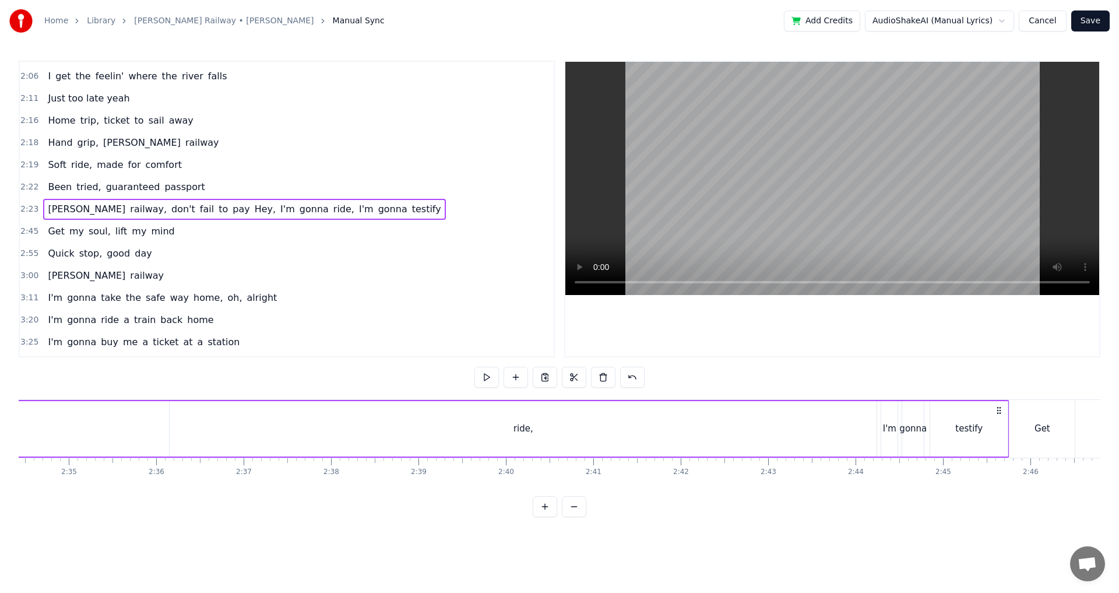
click at [526, 423] on div "ride," at bounding box center [523, 428] width 20 height 13
drag, startPoint x: 873, startPoint y: 435, endPoint x: 231, endPoint y: 431, distance: 642.1
click at [198, 431] on div at bounding box center [200, 428] width 5 height 53
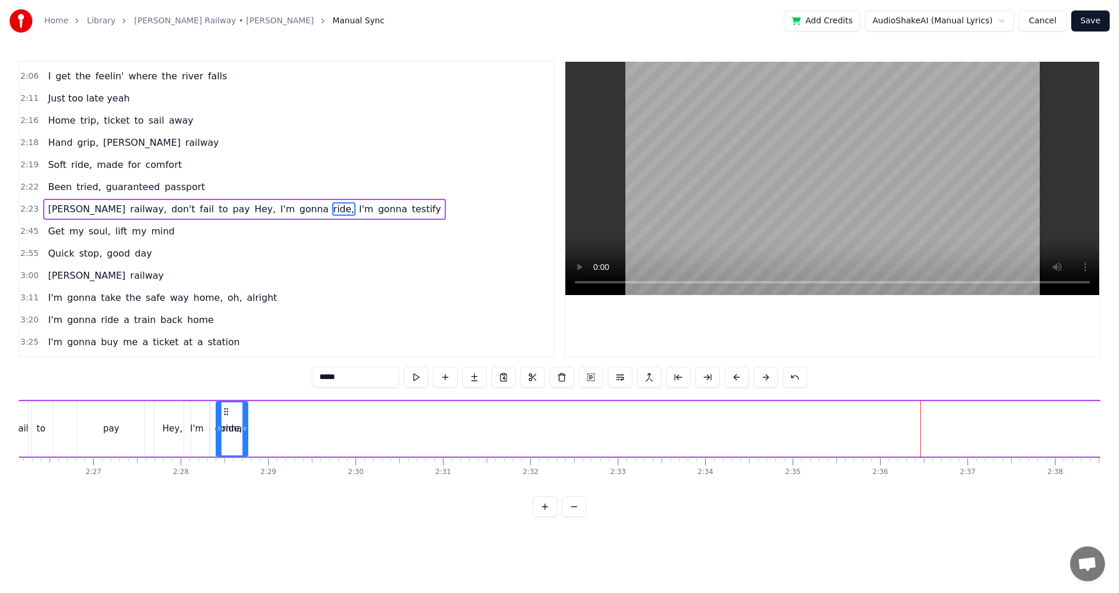
scroll to position [0, 12762]
drag, startPoint x: 881, startPoint y: 412, endPoint x: 262, endPoint y: 431, distance: 620.2
click at [262, 431] on div "ride," at bounding box center [268, 428] width 30 height 53
drag, startPoint x: 282, startPoint y: 435, endPoint x: 305, endPoint y: 437, distance: 22.8
click at [272, 437] on div at bounding box center [271, 428] width 5 height 53
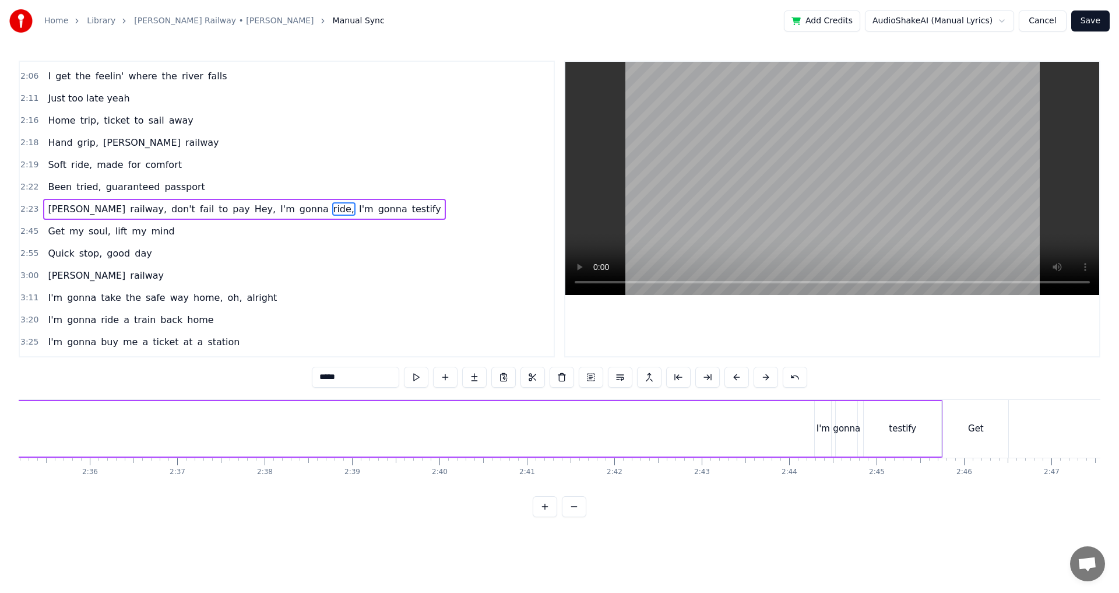
scroll to position [0, 13721]
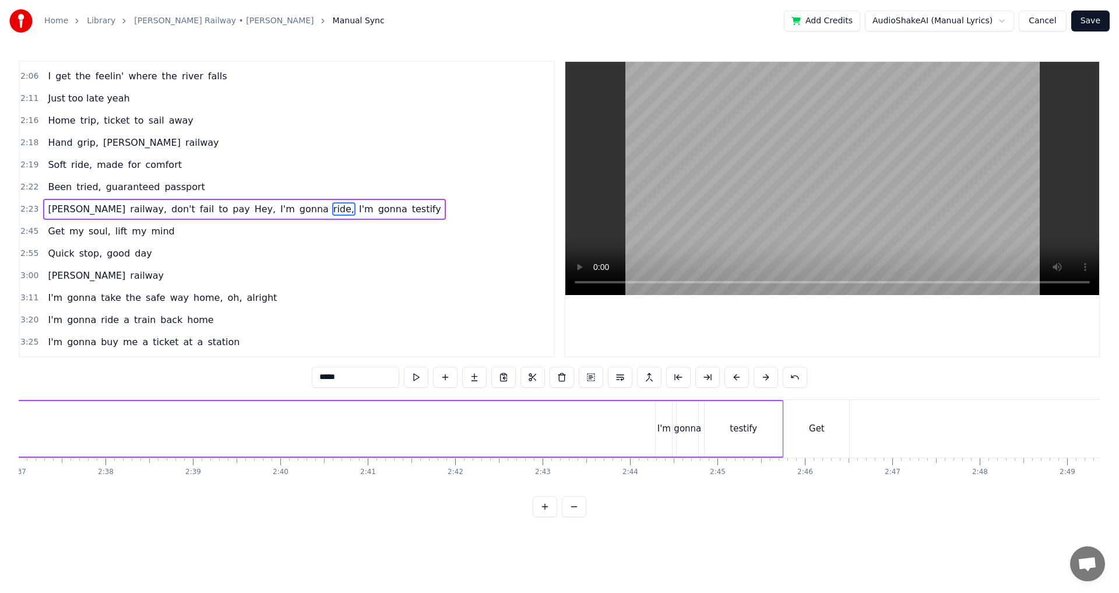
click at [665, 429] on div "I'm" at bounding box center [663, 428] width 13 height 13
type input "***"
drag, startPoint x: 664, startPoint y: 411, endPoint x: 409, endPoint y: 435, distance: 256.3
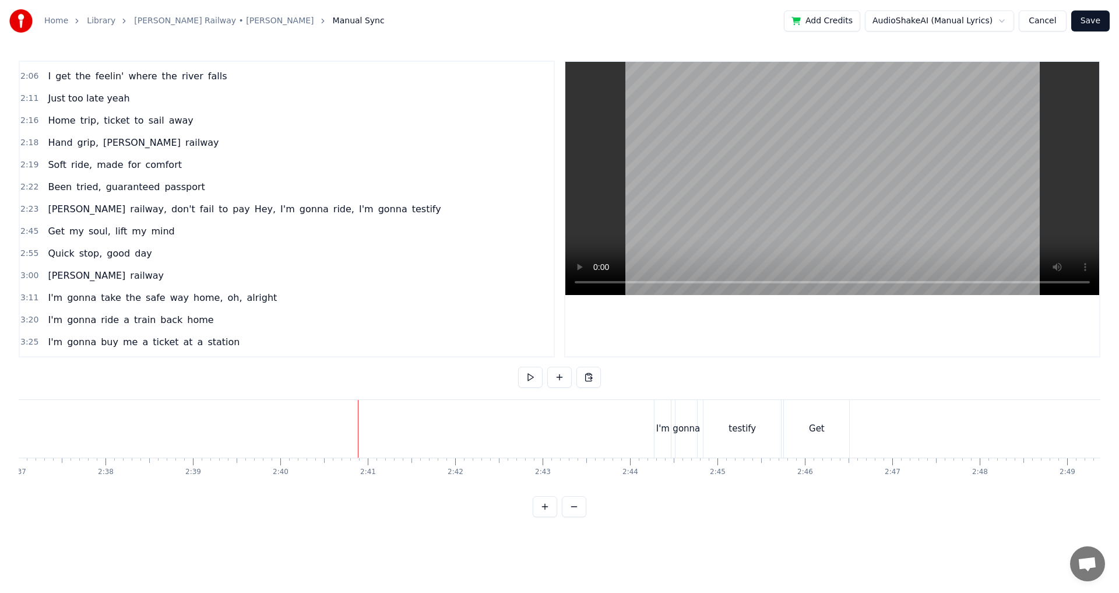
click at [655, 416] on div "I'm" at bounding box center [662, 429] width 16 height 58
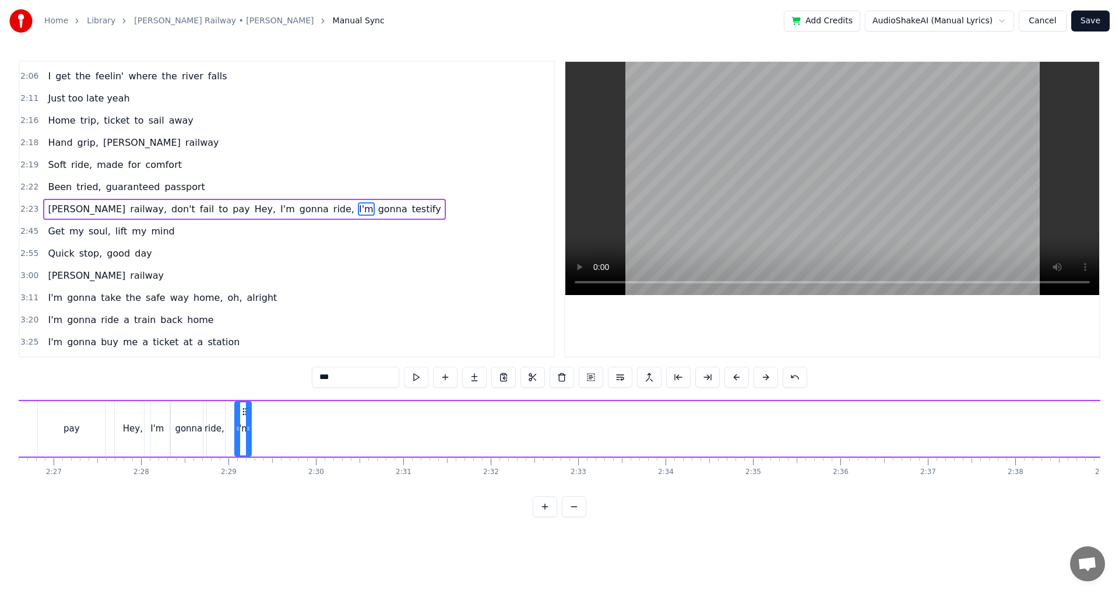
scroll to position [0, 12798]
drag, startPoint x: 664, startPoint y: 411, endPoint x: 246, endPoint y: 431, distance: 417.6
click at [246, 431] on div "I'm" at bounding box center [246, 428] width 15 height 53
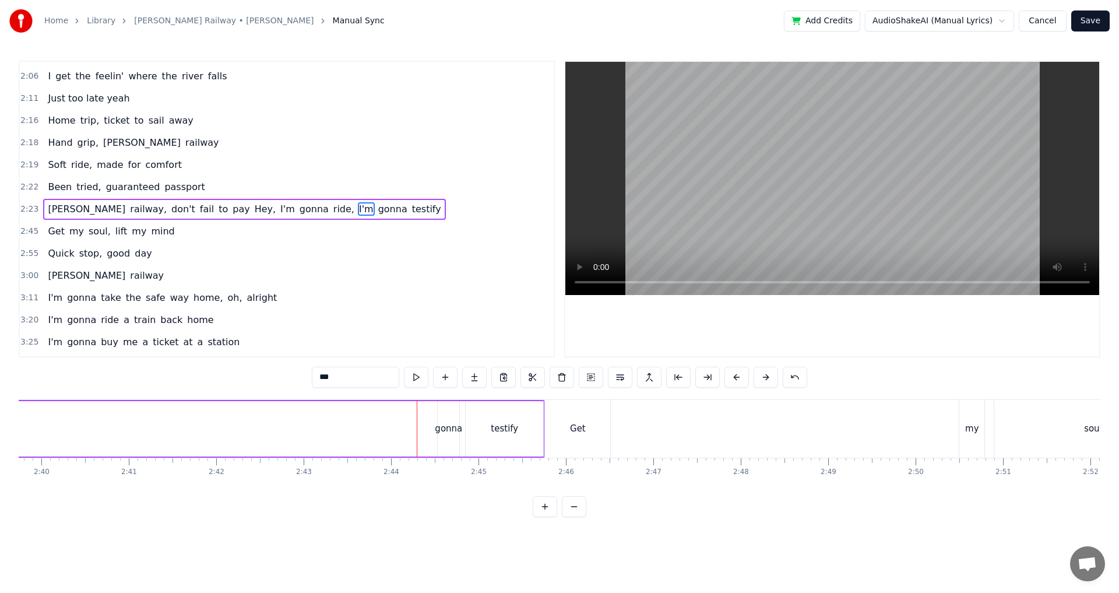
scroll to position [0, 13827]
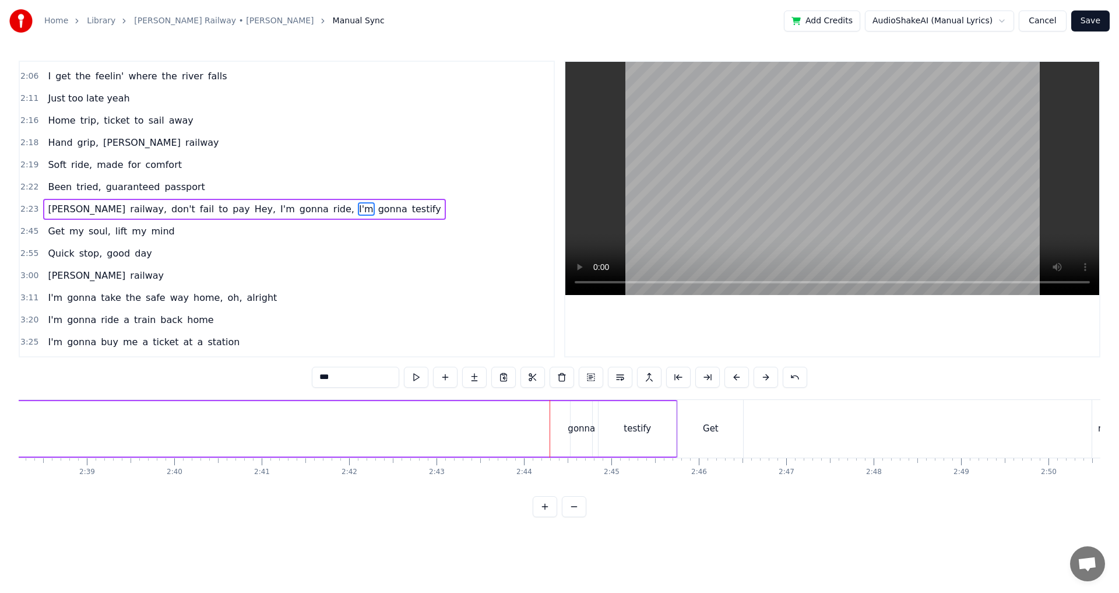
click at [583, 416] on div "gonna" at bounding box center [581, 428] width 22 height 55
type input "*****"
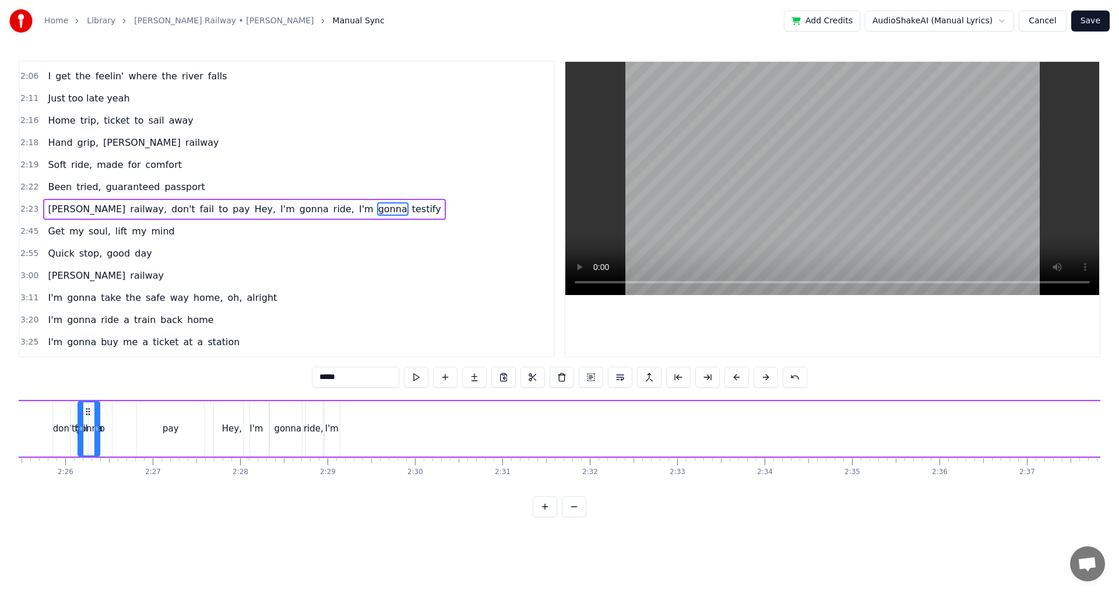
scroll to position [0, 12629]
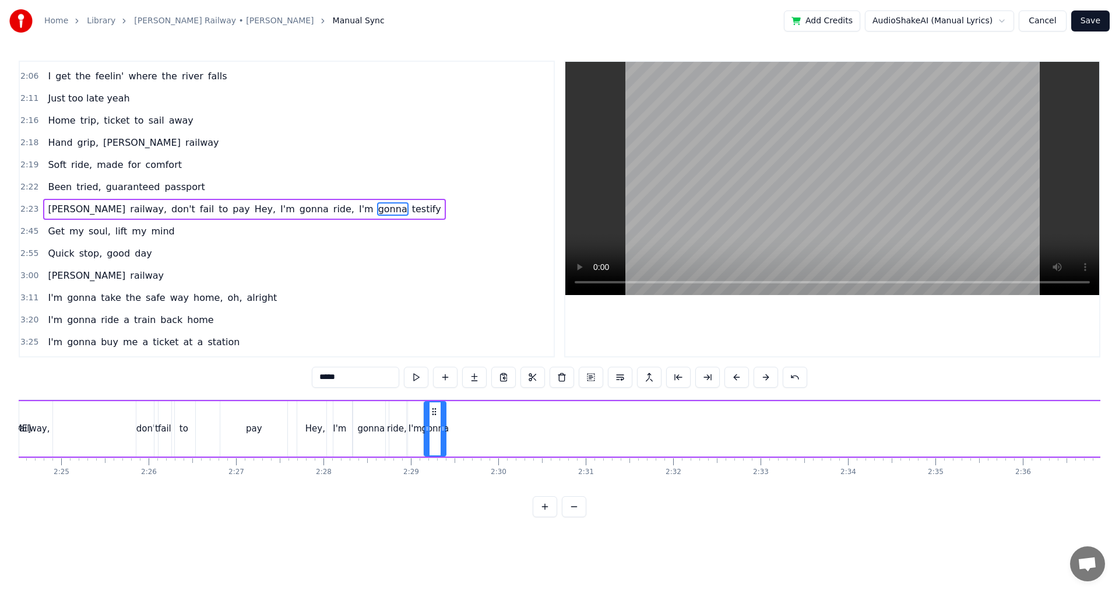
drag, startPoint x: 579, startPoint y: 411, endPoint x: 432, endPoint y: 401, distance: 146.6
click at [432, 401] on div "gonna" at bounding box center [435, 428] width 23 height 55
drag, startPoint x: 445, startPoint y: 431, endPoint x: 439, endPoint y: 433, distance: 6.3
click at [439, 433] on div at bounding box center [437, 428] width 5 height 53
click at [295, 404] on div "[PERSON_NAME] railway, don't fail to pay Hey, I'm gonna ride, I'm gonna testify" at bounding box center [922, 429] width 1906 height 58
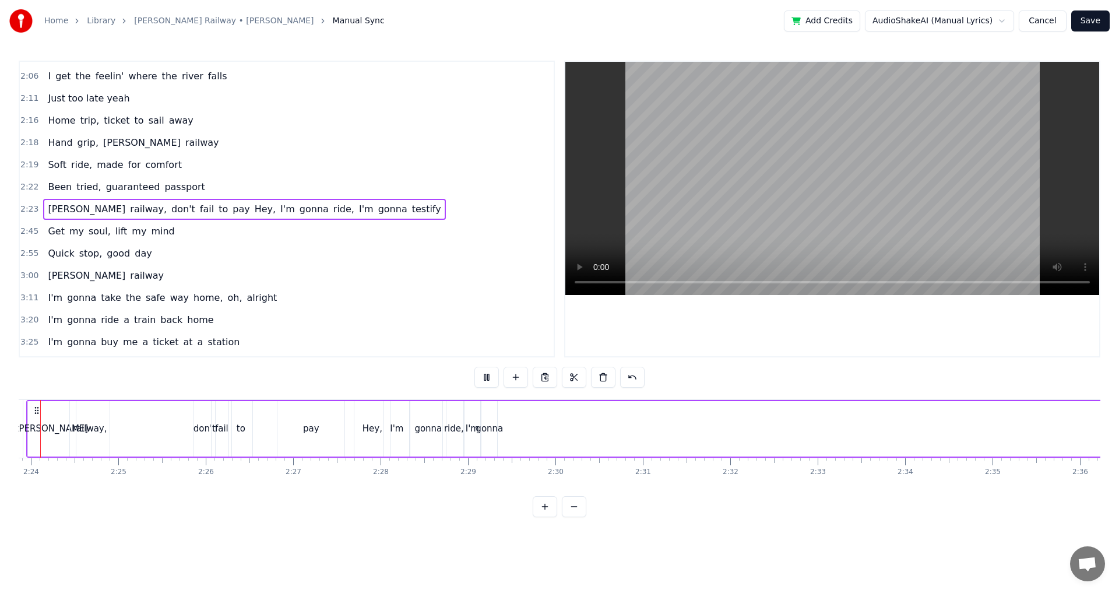
scroll to position [0, 12521]
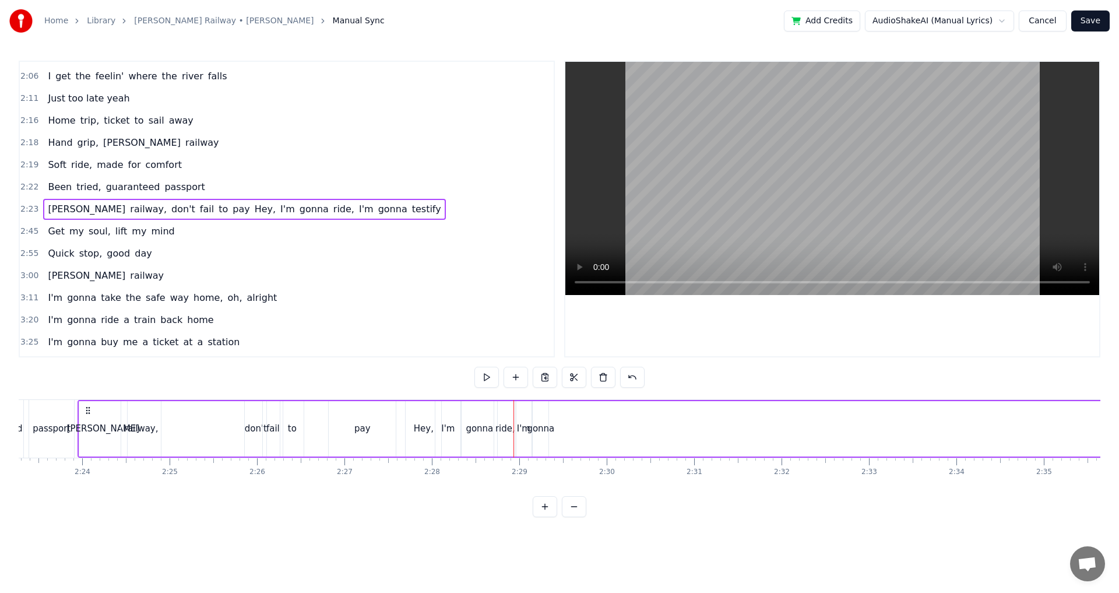
click at [450, 441] on div "I'm" at bounding box center [447, 428] width 25 height 55
click at [471, 432] on div "gonna" at bounding box center [479, 428] width 27 height 13
drag, startPoint x: 492, startPoint y: 432, endPoint x: 485, endPoint y: 434, distance: 7.4
click at [485, 434] on div at bounding box center [487, 428] width 5 height 53
click at [502, 431] on div "ride," at bounding box center [505, 428] width 20 height 13
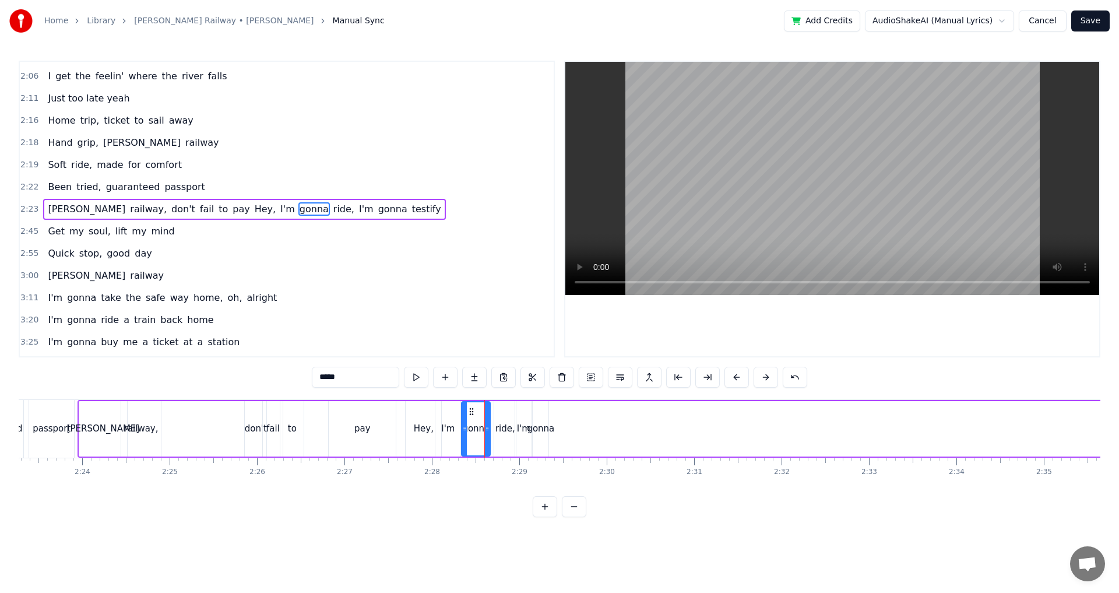
type input "*****"
click at [500, 431] on div "ride," at bounding box center [505, 428] width 20 height 13
drag, startPoint x: 503, startPoint y: 409, endPoint x: 497, endPoint y: 411, distance: 6.3
click at [497, 411] on icon at bounding box center [497, 411] width 9 height 9
click at [403, 404] on div "[PERSON_NAME] railway, don't fail to pay Hey, I'm gonna ride, I'm gonna testify" at bounding box center [1030, 429] width 1906 height 58
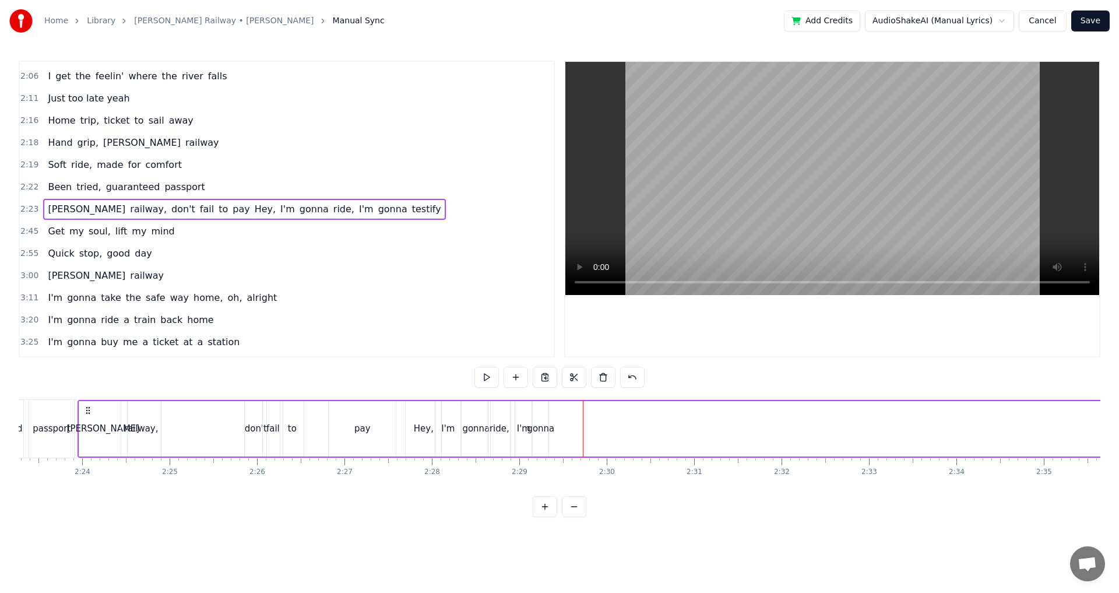
click at [472, 425] on div "gonna" at bounding box center [475, 428] width 27 height 13
drag, startPoint x: 489, startPoint y: 424, endPoint x: 483, endPoint y: 425, distance: 6.5
click at [483, 425] on icon at bounding box center [480, 428] width 5 height 9
click at [490, 426] on div "ride," at bounding box center [499, 428] width 22 height 55
click at [494, 429] on div "ride," at bounding box center [499, 428] width 20 height 13
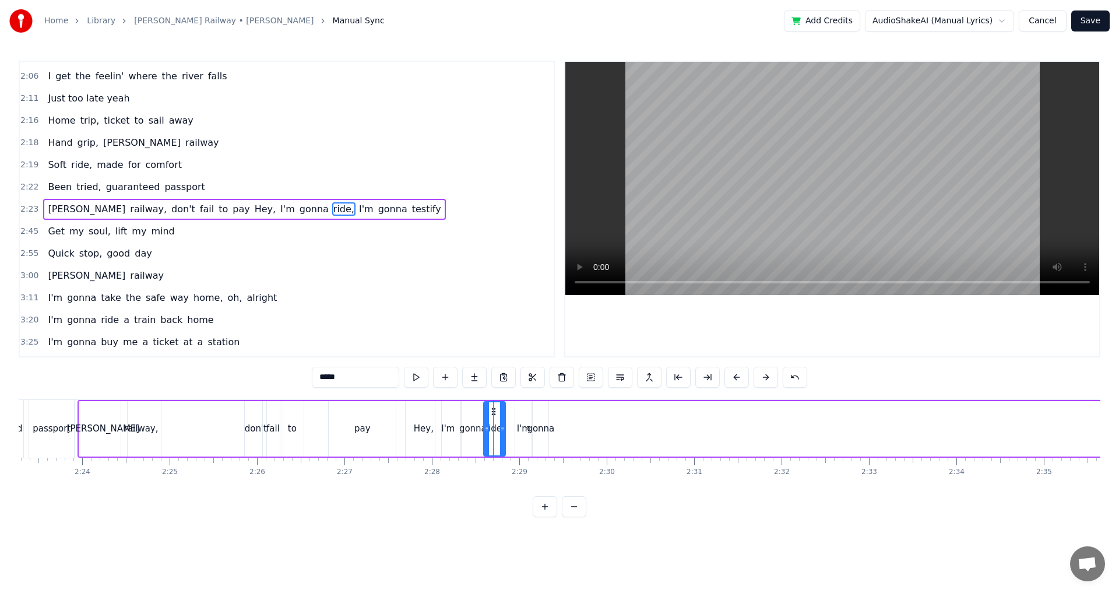
click at [492, 410] on icon at bounding box center [493, 411] width 9 height 9
click at [407, 401] on div "Hey," at bounding box center [423, 428] width 37 height 55
type input "****"
click at [405, 401] on div "Hey," at bounding box center [423, 428] width 37 height 55
click at [447, 436] on div "I'm" at bounding box center [447, 428] width 25 height 55
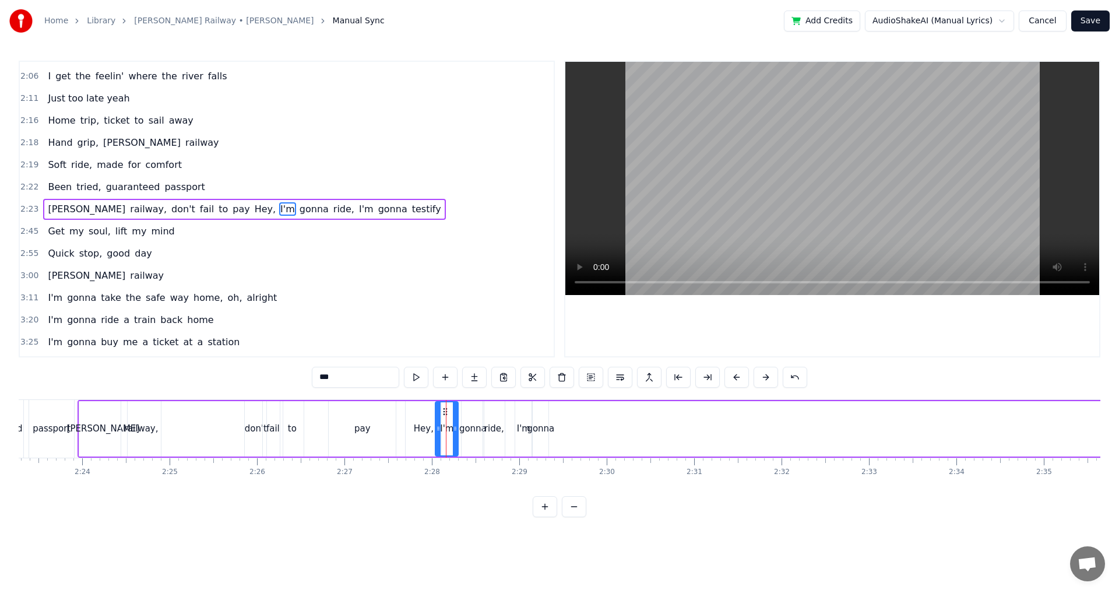
click at [455, 433] on div at bounding box center [455, 428] width 5 height 53
click at [475, 433] on div "gonna" at bounding box center [472, 428] width 27 height 13
click at [477, 435] on div at bounding box center [476, 428] width 5 height 53
click at [486, 434] on div "ride," at bounding box center [494, 428] width 20 height 13
type input "*****"
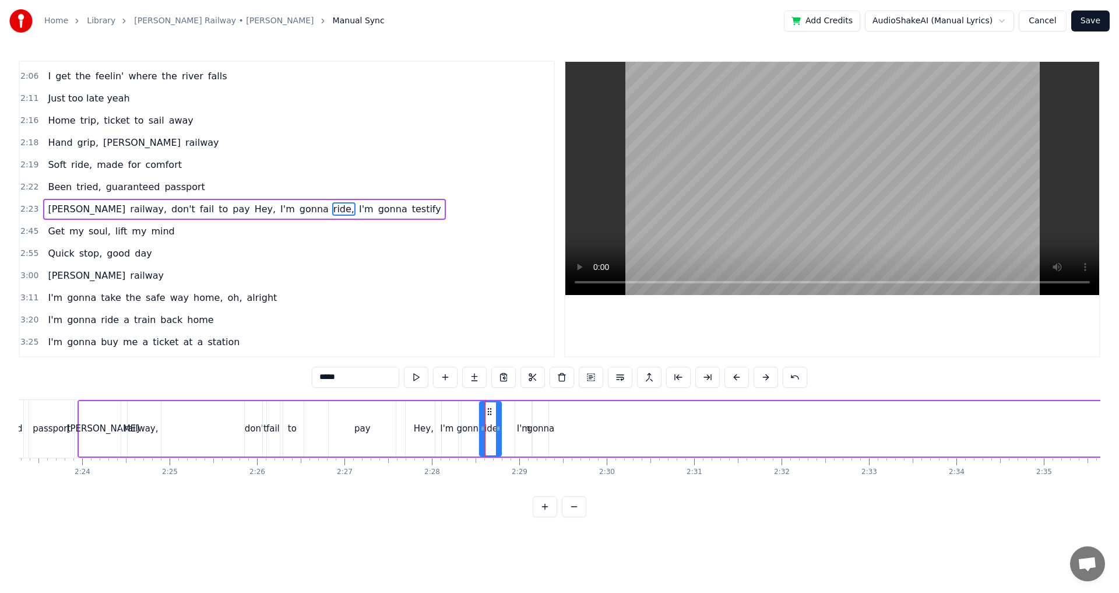
click at [486, 411] on icon at bounding box center [489, 411] width 9 height 9
click at [402, 401] on div "[PERSON_NAME] railway, don't fail to pay Hey, I'm gonna ride, I'm gonna testify" at bounding box center [1030, 429] width 1906 height 58
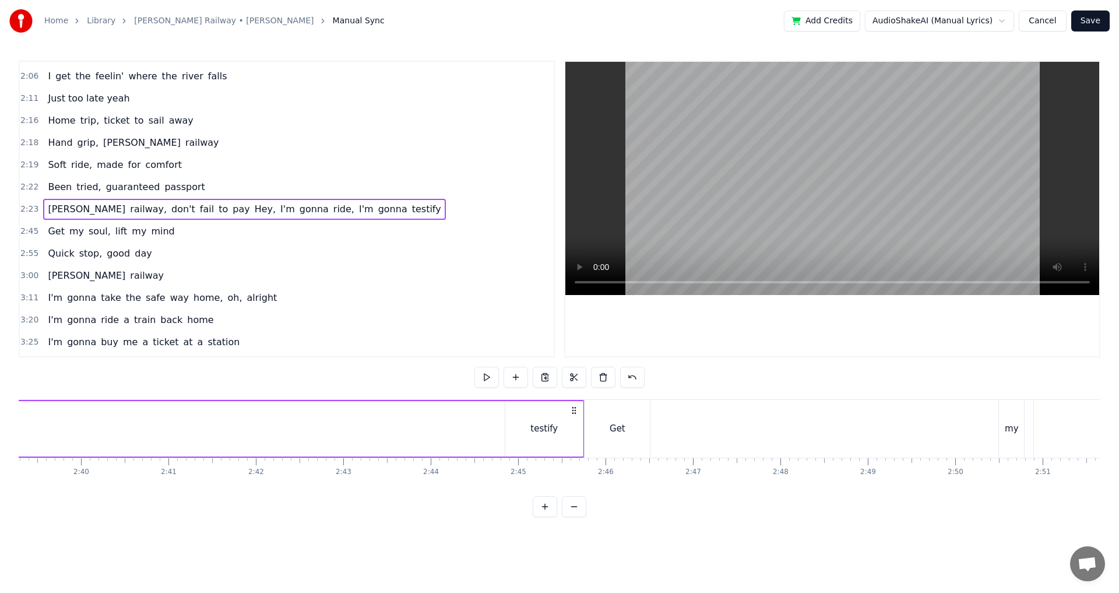
scroll to position [0, 13880]
click at [572, 418] on div "testify" at bounding box center [583, 428] width 77 height 55
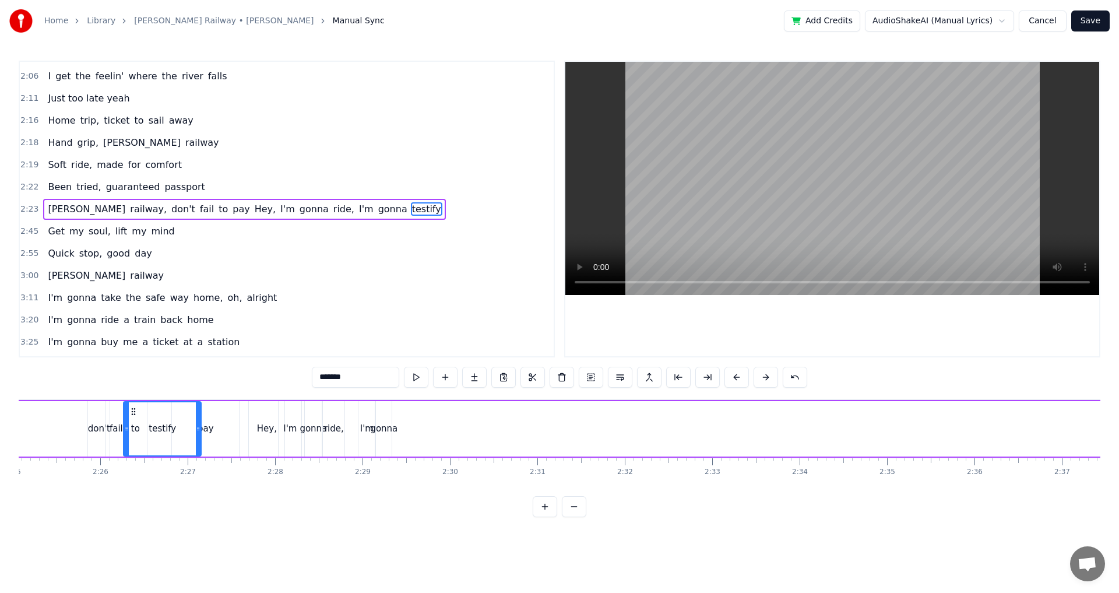
scroll to position [0, 12677]
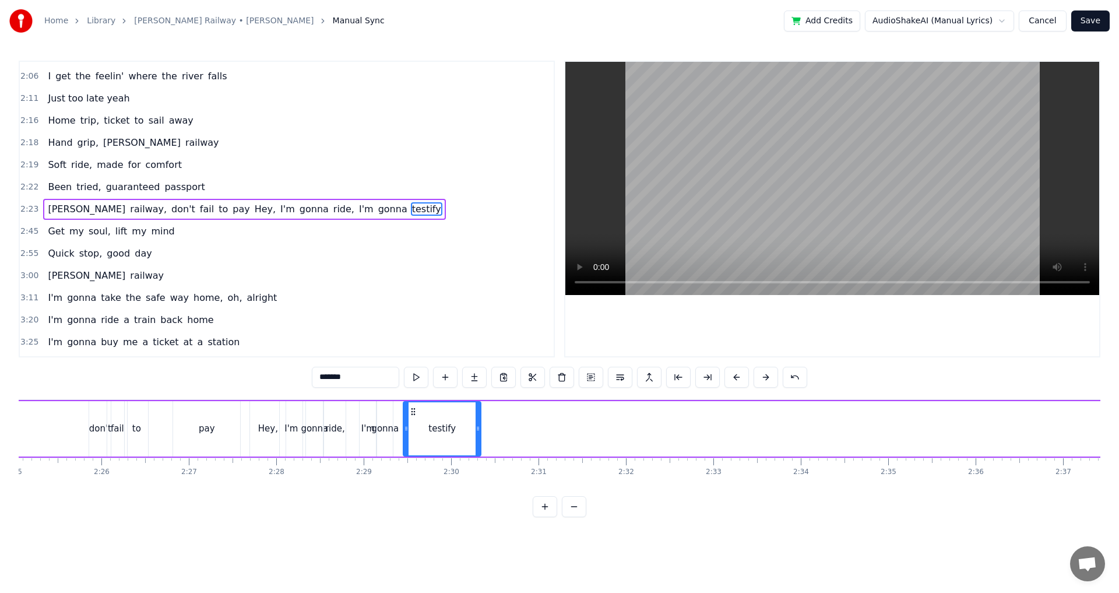
drag, startPoint x: 557, startPoint y: 410, endPoint x: 415, endPoint y: 433, distance: 144.1
click at [415, 433] on div "testify" at bounding box center [442, 428] width 76 height 53
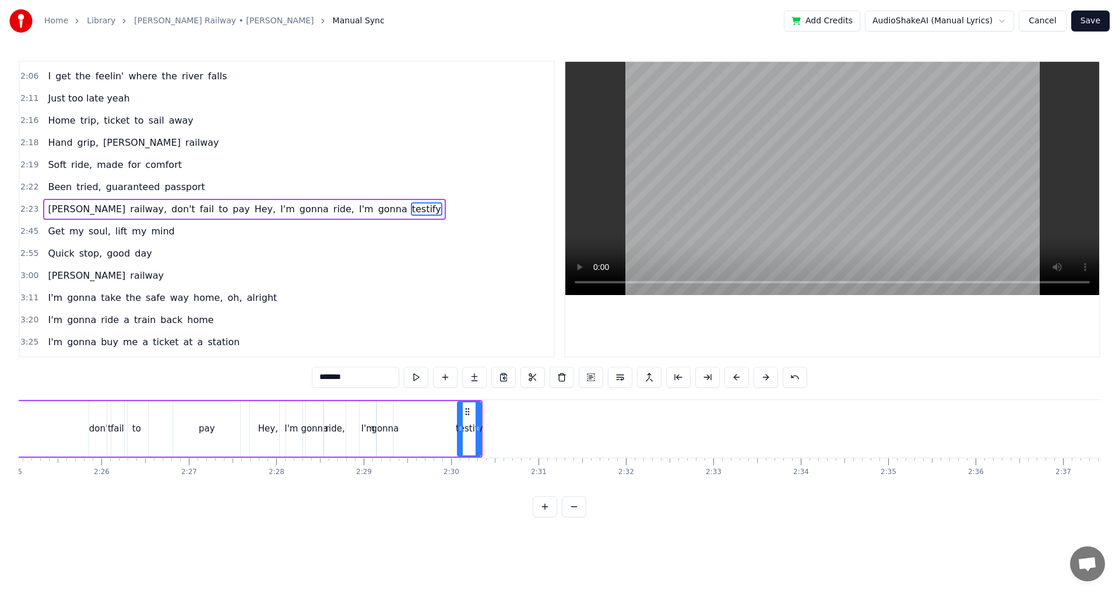
drag, startPoint x: 405, startPoint y: 432, endPoint x: 464, endPoint y: 415, distance: 61.8
click at [460, 429] on icon at bounding box center [460, 428] width 5 height 9
drag, startPoint x: 465, startPoint y: 411, endPoint x: 404, endPoint y: 417, distance: 61.5
click at [404, 417] on div "testify" at bounding box center [408, 428] width 21 height 53
click at [263, 396] on div "0:24 Two train tickets into L.A. 0:29 One round trip the other way 0:32 Oh, I g…" at bounding box center [559, 289] width 1081 height 456
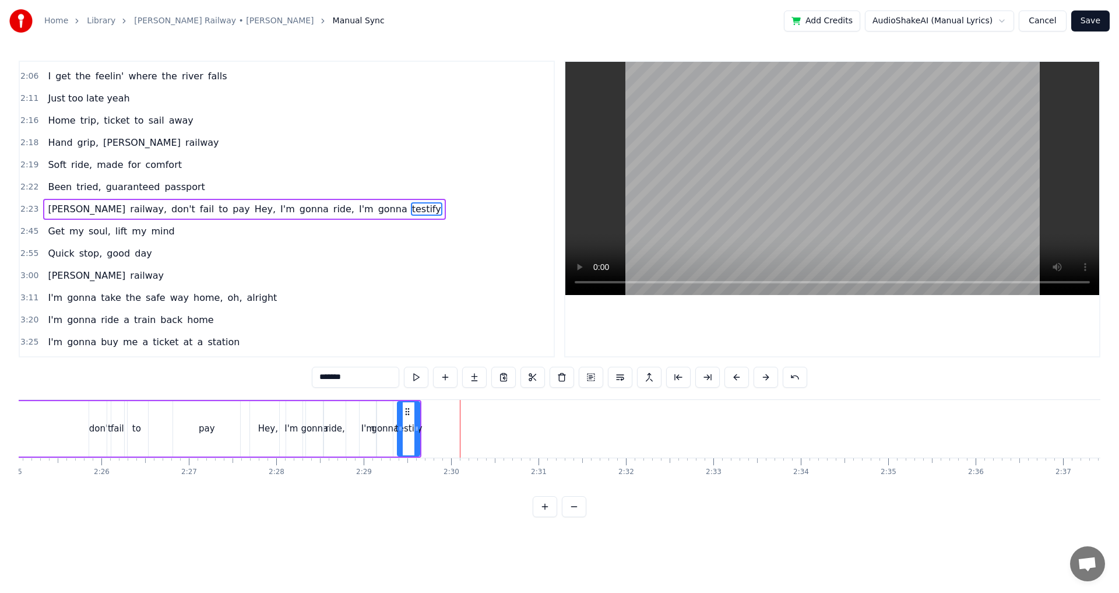
click at [262, 404] on div "Hey," at bounding box center [268, 428] width 36 height 55
type input "****"
click at [256, 401] on div "Hey," at bounding box center [267, 428] width 37 height 55
click at [248, 405] on div "[PERSON_NAME] railway, don't fail to pay Hey, I'm gonna ride, I'm gonna testify" at bounding box center [171, 429] width 499 height 58
click at [263, 415] on div "Hey," at bounding box center [268, 428] width 36 height 55
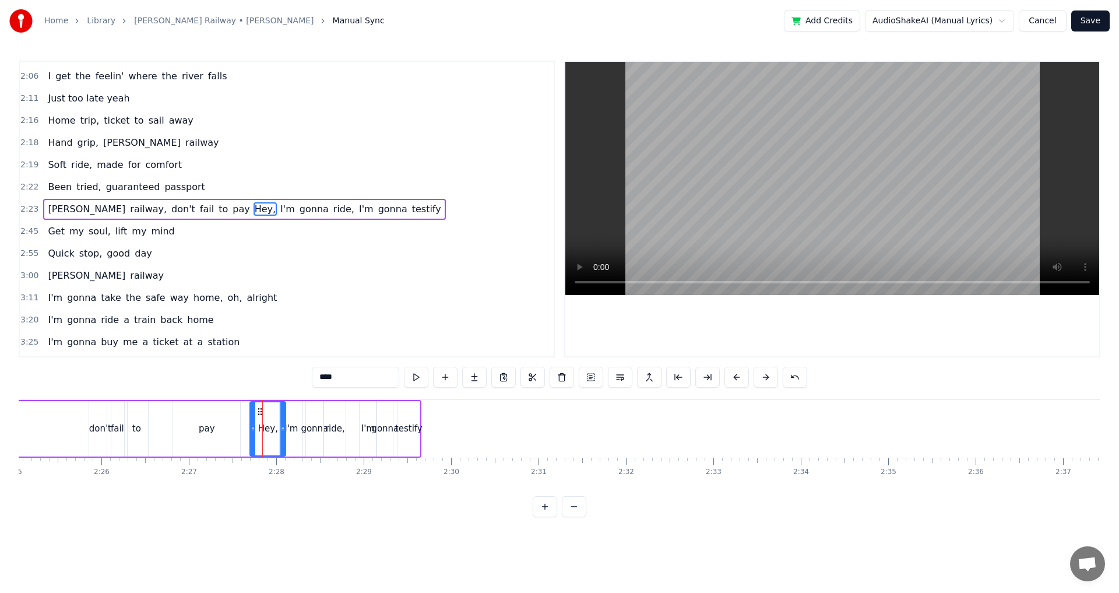
click at [292, 422] on div "I'm" at bounding box center [290, 428] width 13 height 13
click at [316, 422] on div "gonna" at bounding box center [314, 428] width 27 height 13
click at [336, 422] on div "ride," at bounding box center [335, 428] width 20 height 13
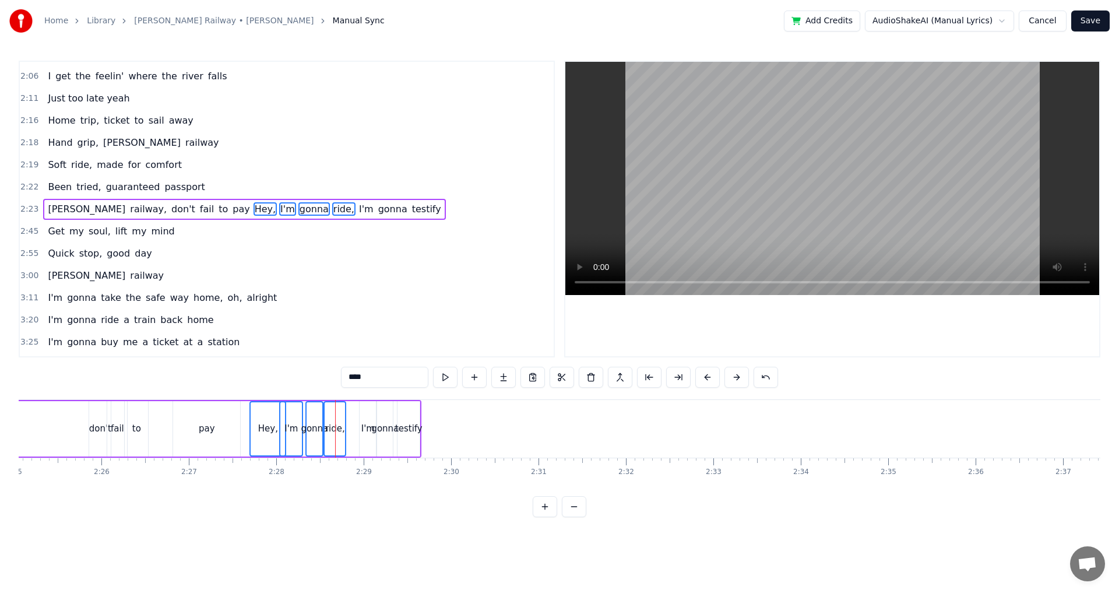
drag, startPoint x: 366, startPoint y: 425, endPoint x: 373, endPoint y: 426, distance: 6.4
click at [367, 426] on div "I'm" at bounding box center [367, 428] width 13 height 13
click at [401, 428] on div "testify" at bounding box center [408, 428] width 27 height 13
click at [393, 428] on div "gonna" at bounding box center [384, 428] width 27 height 13
click at [251, 398] on div "0:24 Two train tickets into L.A. 0:29 One round trip the other way 0:32 Oh, I g…" at bounding box center [559, 289] width 1081 height 456
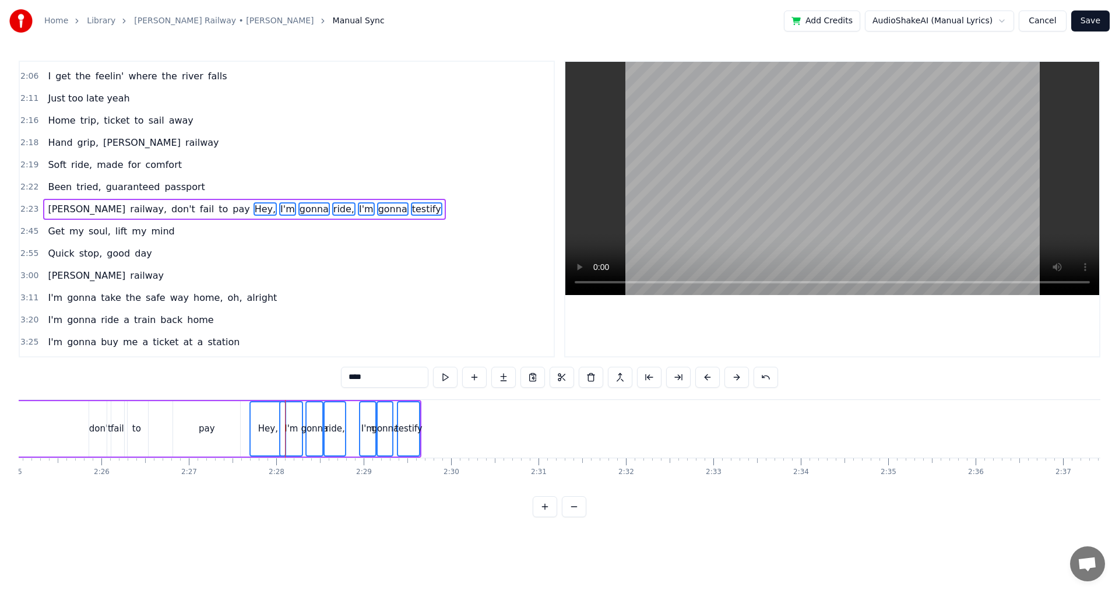
click at [250, 396] on div "0:24 Two train tickets into L.A. 0:29 One round trip the other way 0:32 Oh, I g…" at bounding box center [559, 289] width 1081 height 456
click at [248, 393] on div "0:24 Two train tickets into L.A. 0:29 One round trip the other way 0:32 Oh, I g…" at bounding box center [559, 289] width 1081 height 456
click at [243, 406] on div "[PERSON_NAME] railway, don't fail to pay Hey, I'm gonna ride, I'm gonna testify" at bounding box center [171, 429] width 499 height 58
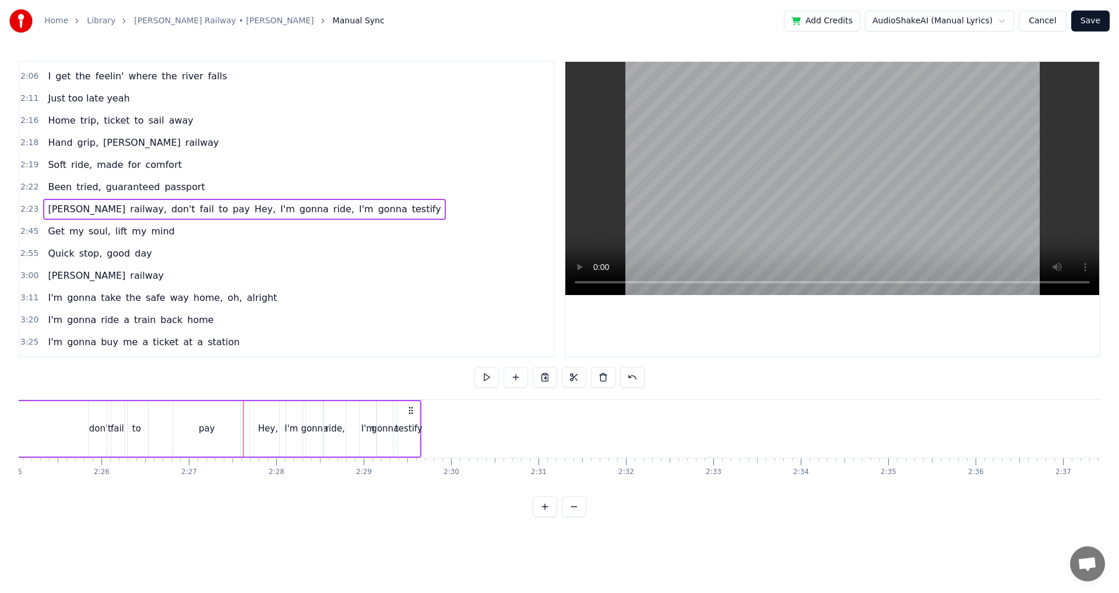
click at [246, 411] on div "[PERSON_NAME] railway, don't fail to pay Hey, I'm gonna ride, I'm gonna testify" at bounding box center [171, 429] width 499 height 58
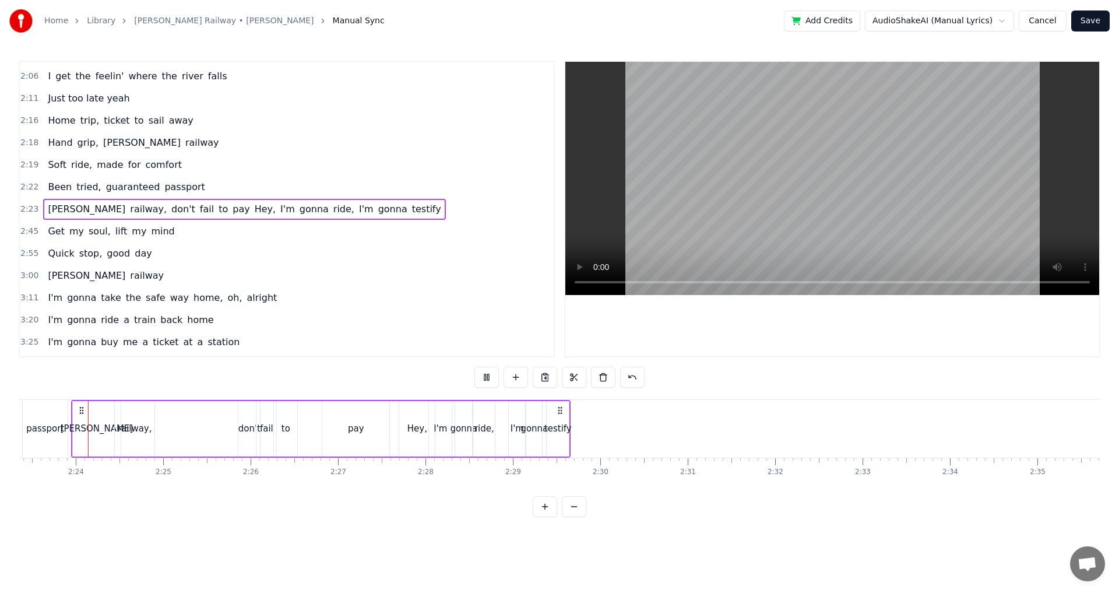
scroll to position [0, 12521]
click at [122, 207] on div "[PERSON_NAME] railway, don't fail to pay Hey, I'm gonna ride, I'm gonna testify" at bounding box center [244, 209] width 402 height 21
click at [259, 422] on div "don't" at bounding box center [256, 428] width 22 height 13
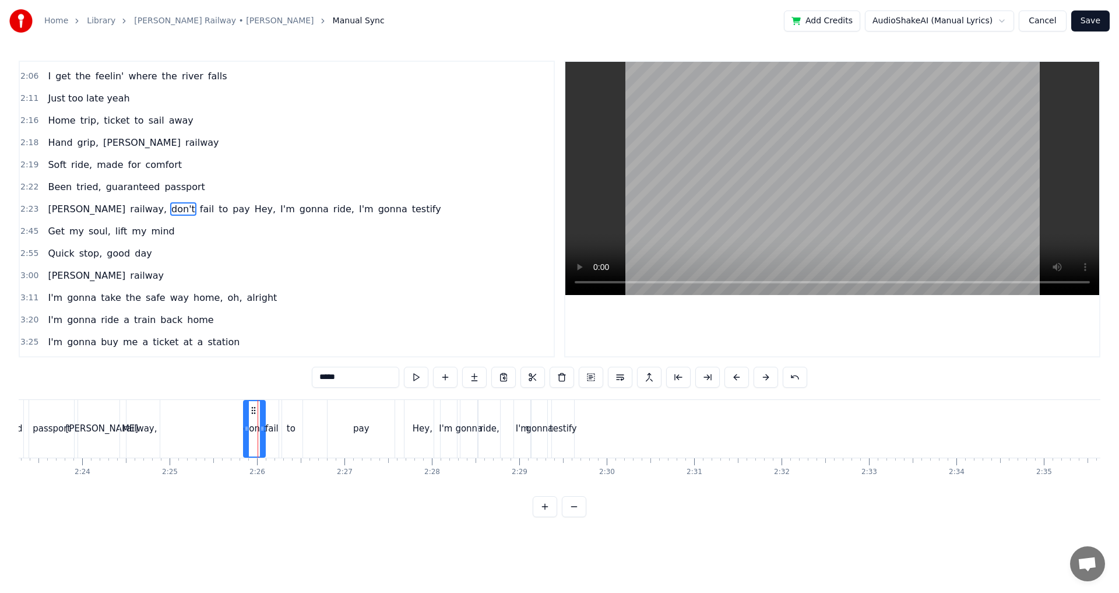
click at [290, 425] on div "to" at bounding box center [291, 428] width 9 height 13
drag, startPoint x: 289, startPoint y: 410, endPoint x: 305, endPoint y: 415, distance: 16.6
click at [276, 418] on div "fail" at bounding box center [272, 429] width 20 height 58
click at [266, 404] on div at bounding box center [264, 428] width 5 height 55
click at [321, 411] on div "fail" at bounding box center [325, 428] width 19 height 55
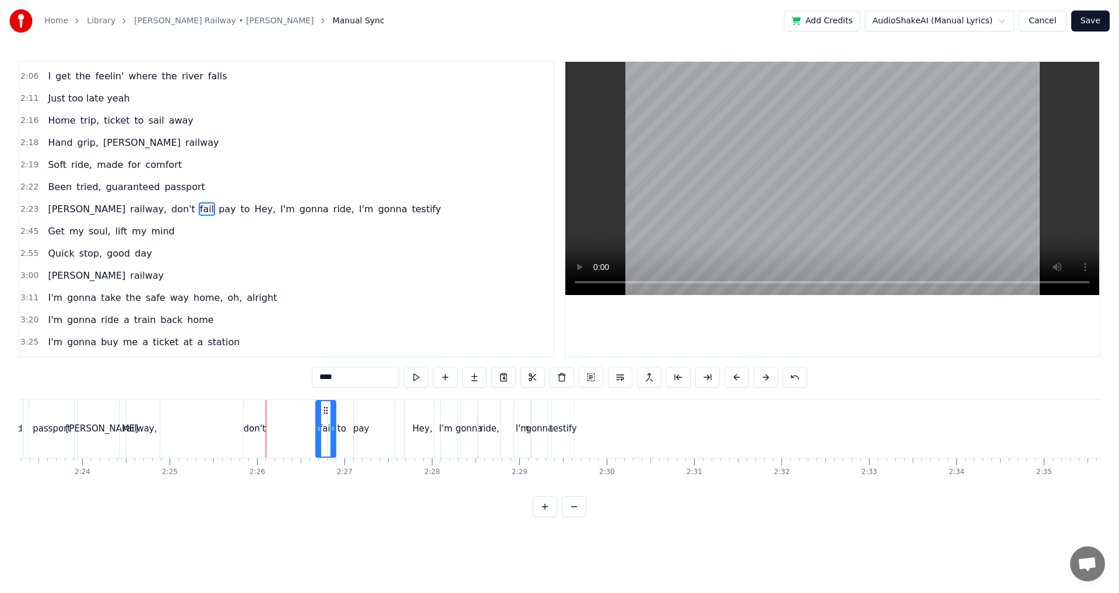
click at [253, 410] on div "don't" at bounding box center [255, 429] width 22 height 58
type input "*****"
drag, startPoint x: 251, startPoint y: 407, endPoint x: 270, endPoint y: 411, distance: 19.7
click at [270, 411] on icon at bounding box center [272, 410] width 9 height 9
click at [230, 403] on div "[PERSON_NAME] railway, don't fail pay to Hey, I'm gonna ride, I'm gonna testify" at bounding box center [326, 429] width 499 height 58
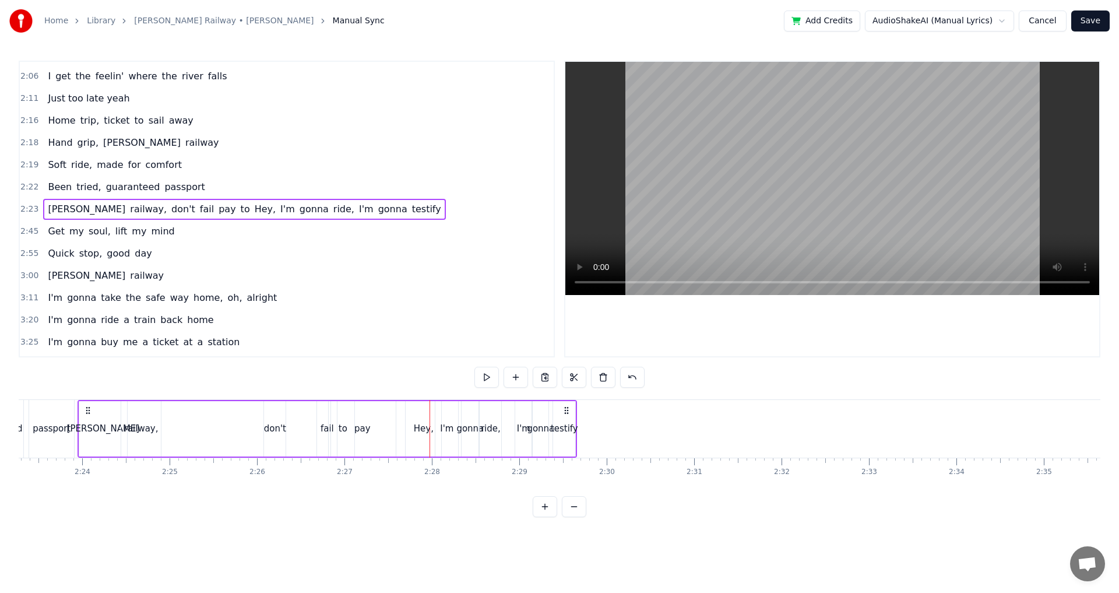
click at [364, 432] on div "pay" at bounding box center [362, 428] width 16 height 13
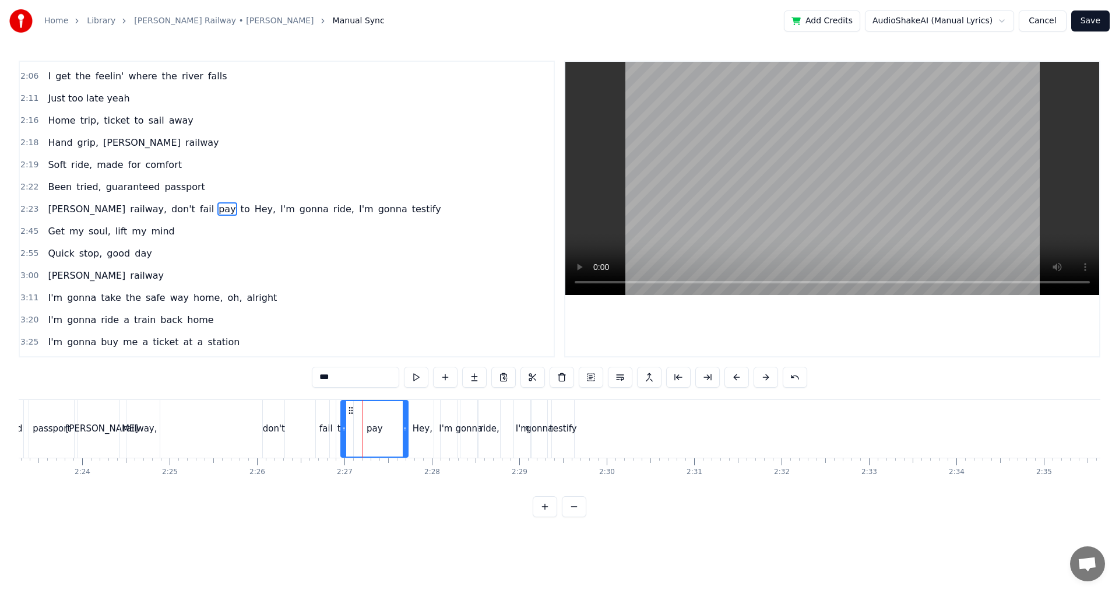
drag, startPoint x: 339, startPoint y: 410, endPoint x: 352, endPoint y: 410, distance: 13.4
click at [339, 425] on div "to" at bounding box center [341, 428] width 9 height 13
click at [345, 411] on icon at bounding box center [344, 410] width 9 height 9
click at [323, 422] on div "fail" at bounding box center [325, 428] width 13 height 13
type input "****"
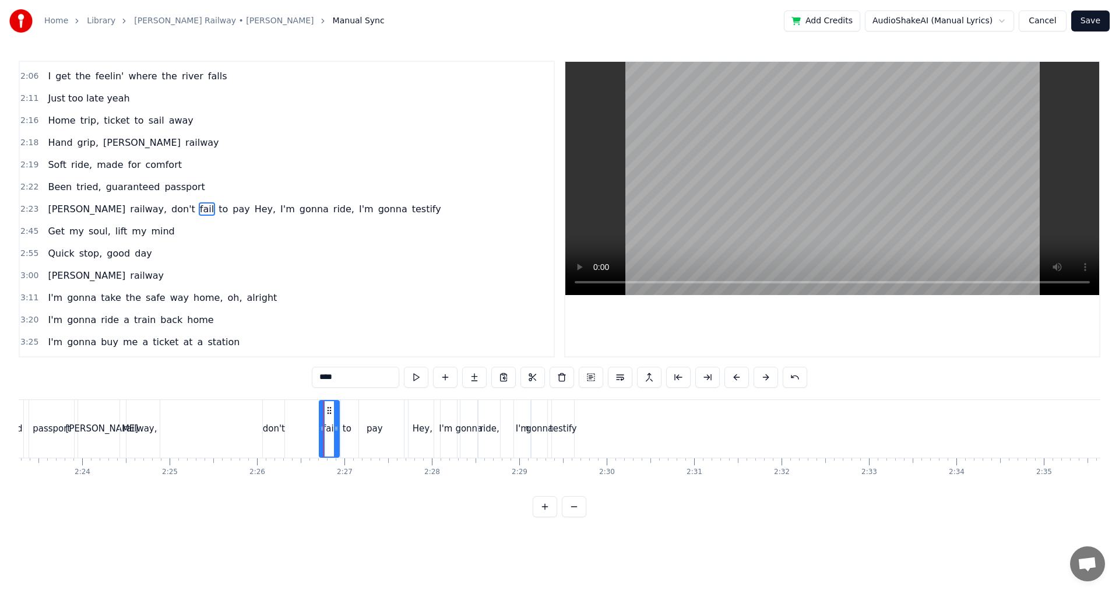
click at [327, 406] on icon at bounding box center [329, 410] width 9 height 9
click at [313, 404] on div "[PERSON_NAME] railway, don't fail to pay Hey, I'm gonna ride, I'm gonna testify" at bounding box center [326, 429] width 499 height 58
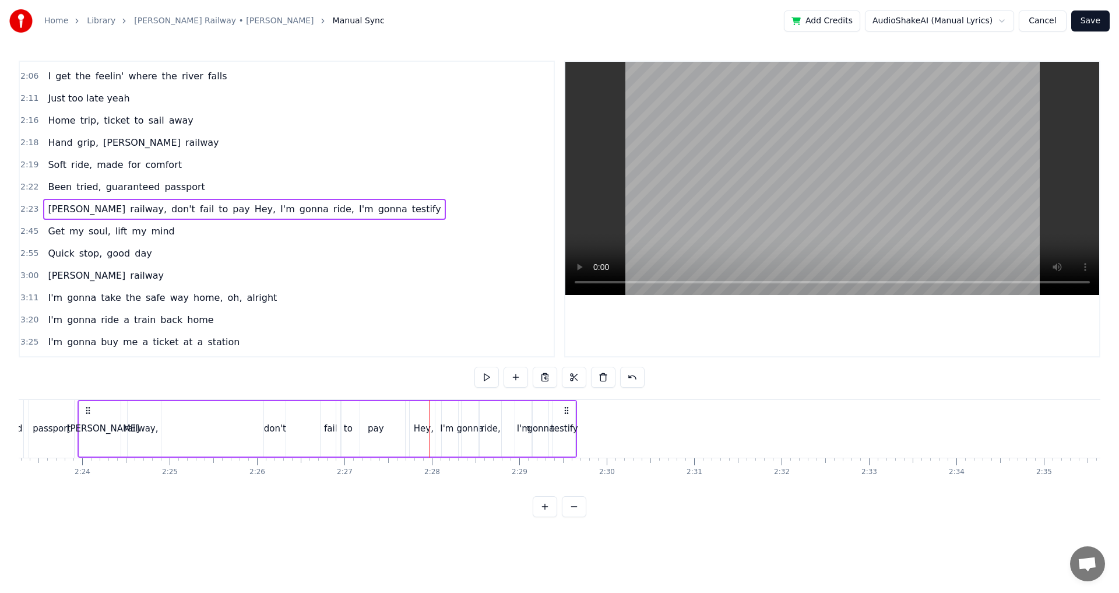
click at [340, 432] on div "to" at bounding box center [347, 428] width 23 height 55
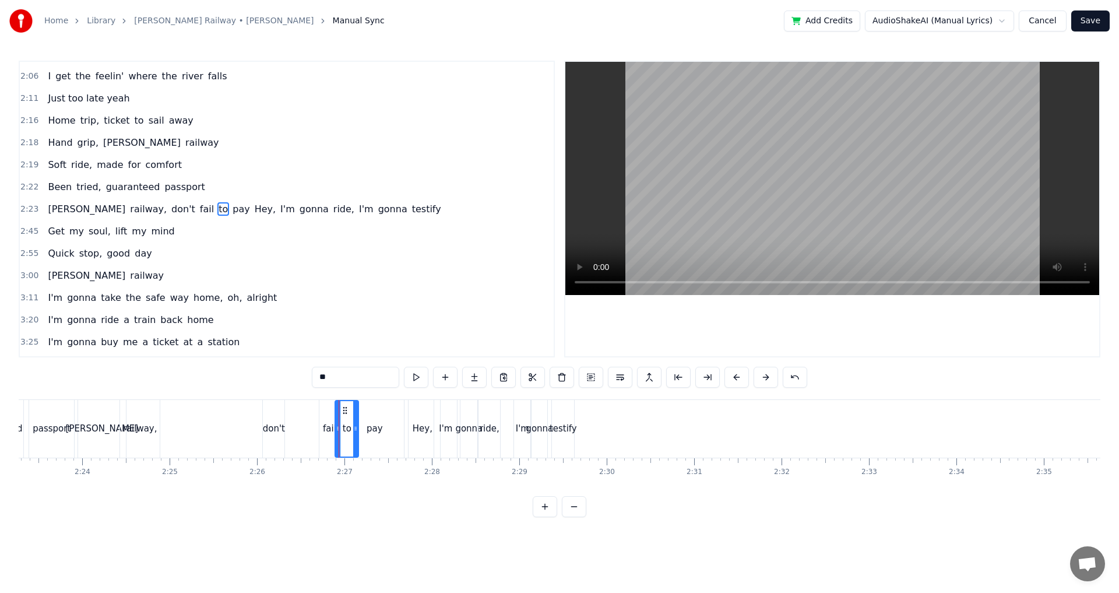
click at [332, 431] on div "fail" at bounding box center [329, 428] width 13 height 13
drag, startPoint x: 329, startPoint y: 410, endPoint x: 323, endPoint y: 410, distance: 6.4
click at [323, 410] on icon at bounding box center [323, 410] width 9 height 9
click at [343, 419] on div "pay" at bounding box center [374, 429] width 67 height 58
click at [351, 412] on icon at bounding box center [352, 410] width 9 height 9
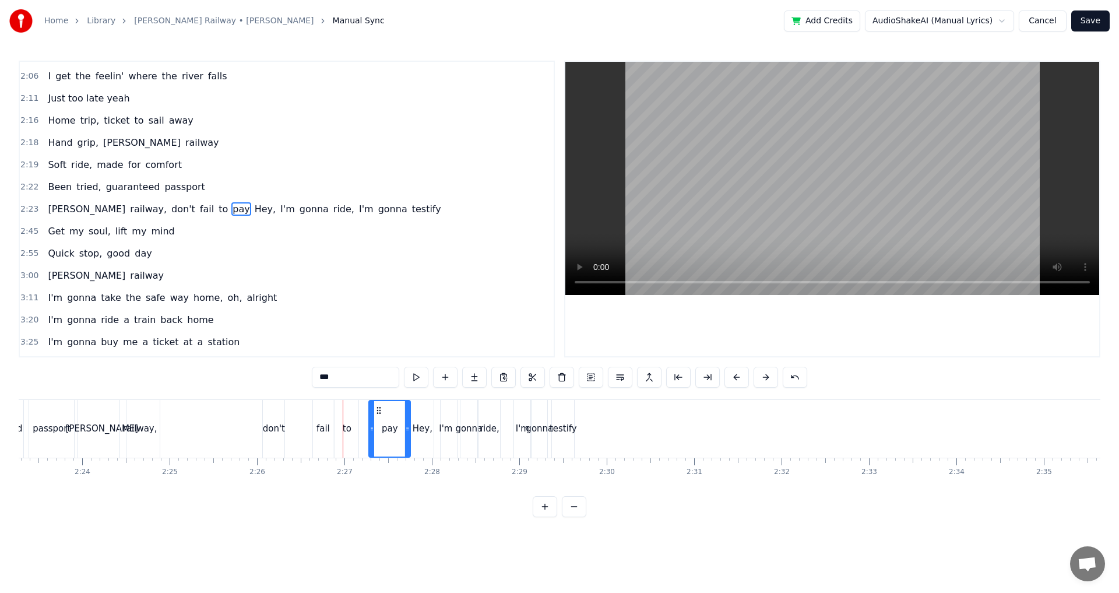
drag, startPoint x: 347, startPoint y: 425, endPoint x: 379, endPoint y: 418, distance: 33.4
click at [374, 423] on div at bounding box center [371, 428] width 5 height 55
drag, startPoint x: 385, startPoint y: 410, endPoint x: 359, endPoint y: 413, distance: 25.2
click at [359, 413] on icon at bounding box center [359, 410] width 9 height 9
click at [343, 424] on div "to" at bounding box center [347, 428] width 9 height 13
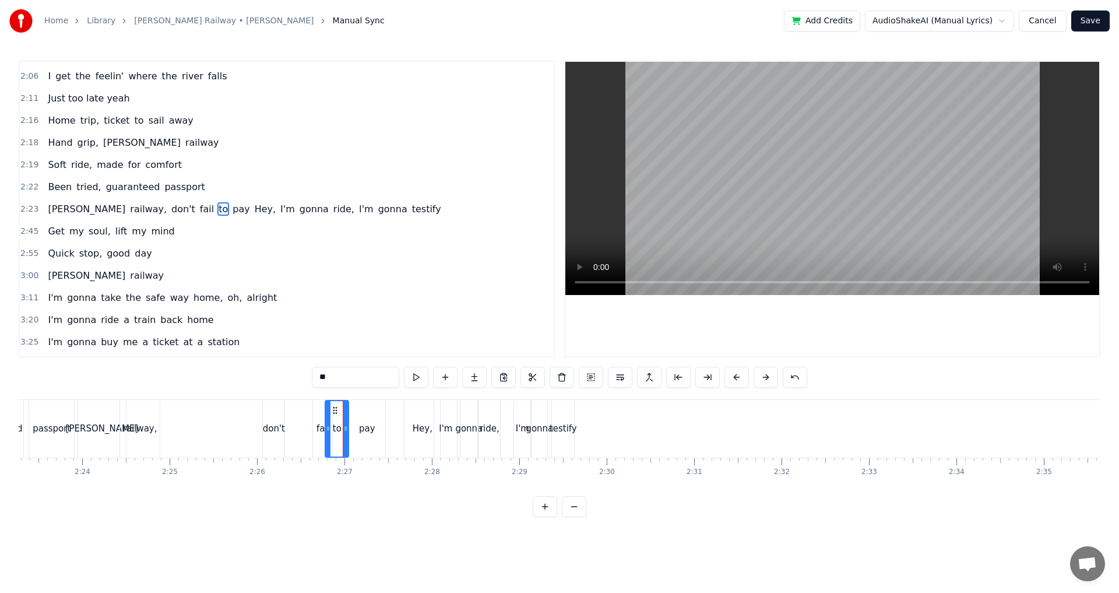
drag, startPoint x: 347, startPoint y: 408, endPoint x: 337, endPoint y: 411, distance: 10.3
click at [337, 411] on icon at bounding box center [334, 410] width 9 height 9
click at [274, 409] on div "don't" at bounding box center [274, 429] width 22 height 58
type input "*****"
click at [245, 396] on div "0:24 Two train tickets into L.A. 0:29 One round trip the other way 0:32 Oh, I g…" at bounding box center [559, 289] width 1081 height 456
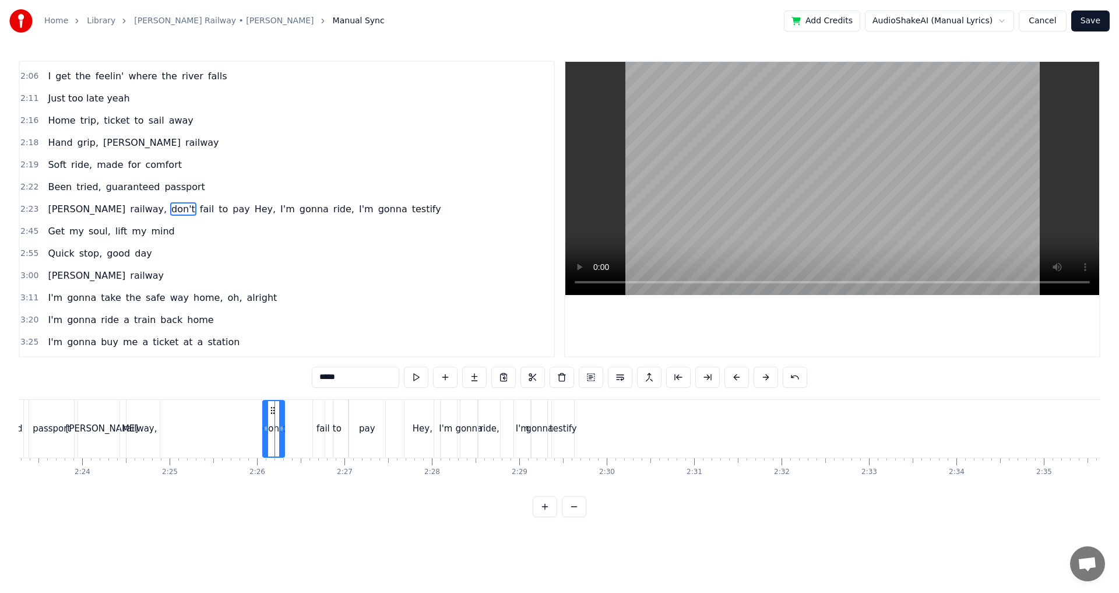
click at [244, 403] on div "[PERSON_NAME] railway, don't fail to pay Hey, I'm gonna ride, I'm gonna testify" at bounding box center [326, 429] width 499 height 58
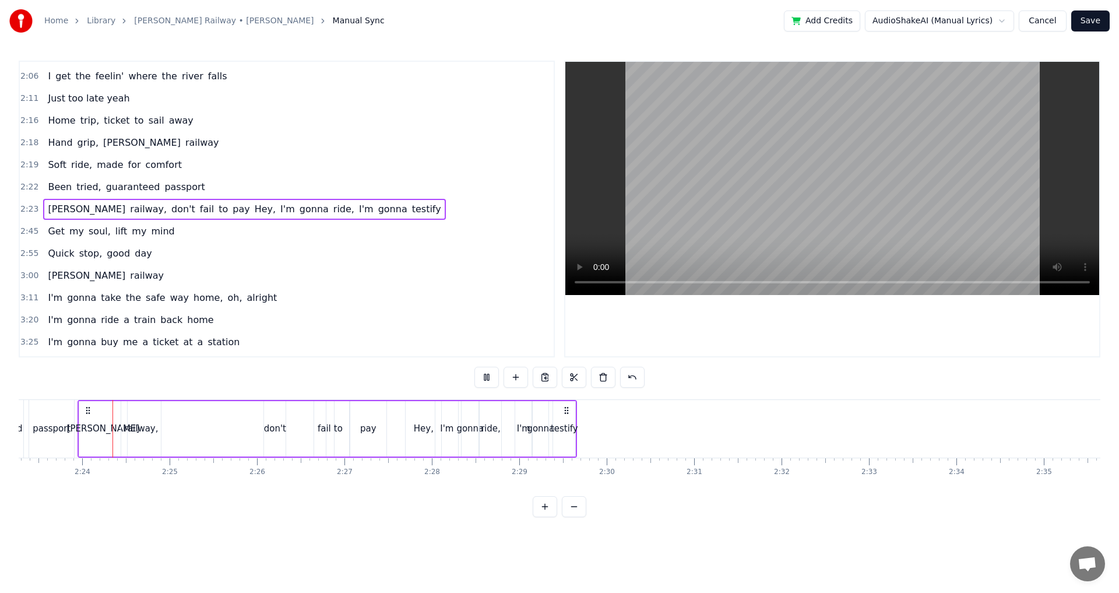
click at [251, 423] on div "[PERSON_NAME] railway, don't fail to pay Hey, I'm gonna ride, I'm gonna testify" at bounding box center [326, 429] width 499 height 58
click at [271, 426] on div "don't" at bounding box center [275, 428] width 22 height 13
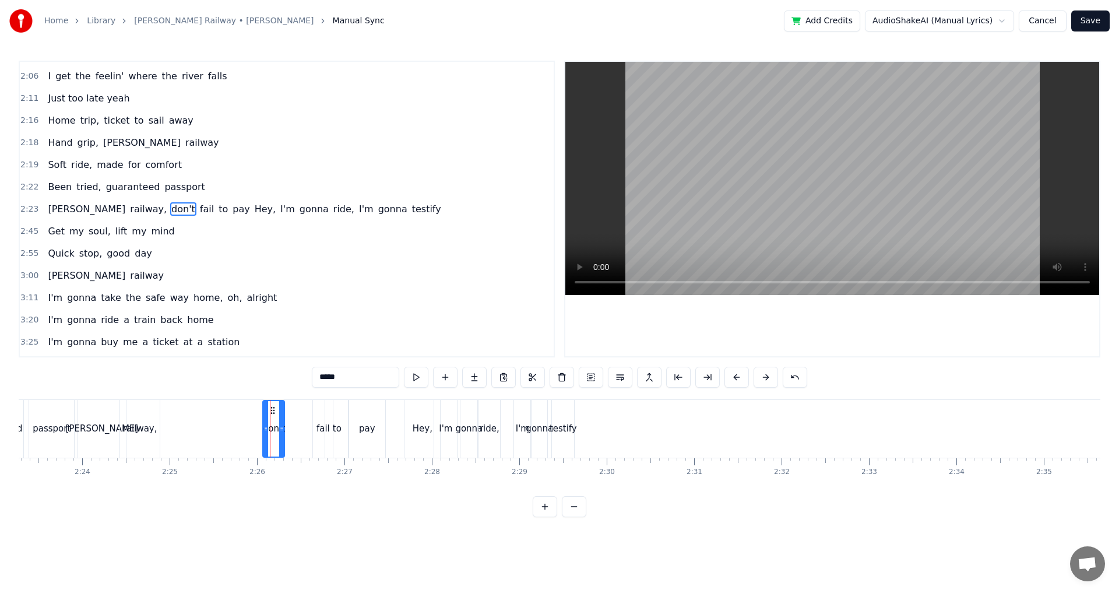
click at [240, 414] on div "[PERSON_NAME] railway, don't fail to pay Hey, I'm gonna ride, I'm gonna testify" at bounding box center [326, 429] width 499 height 58
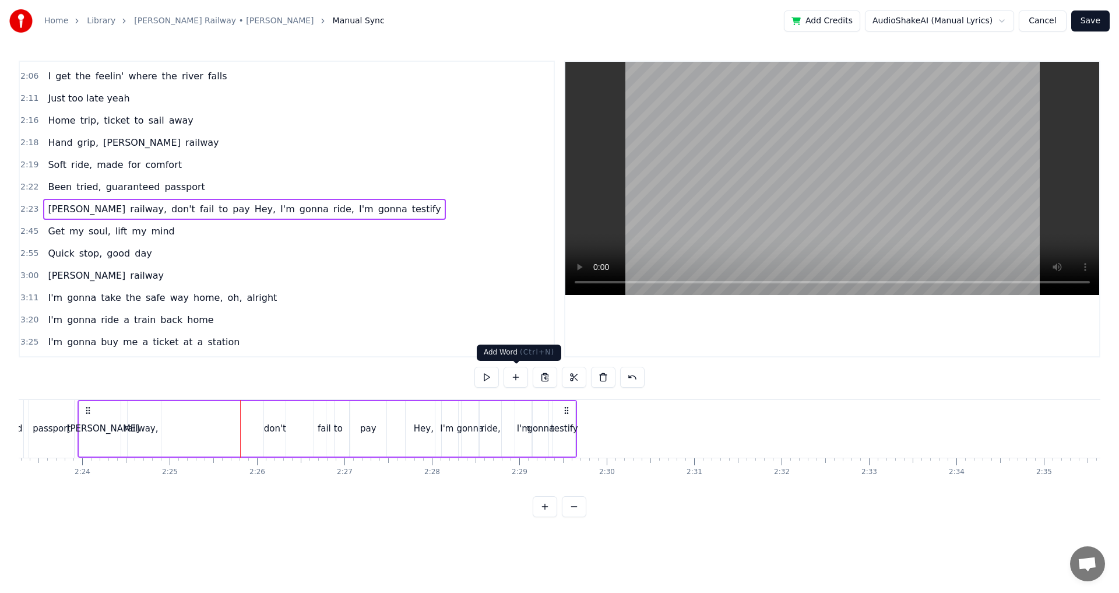
click at [519, 377] on button at bounding box center [515, 376] width 24 height 21
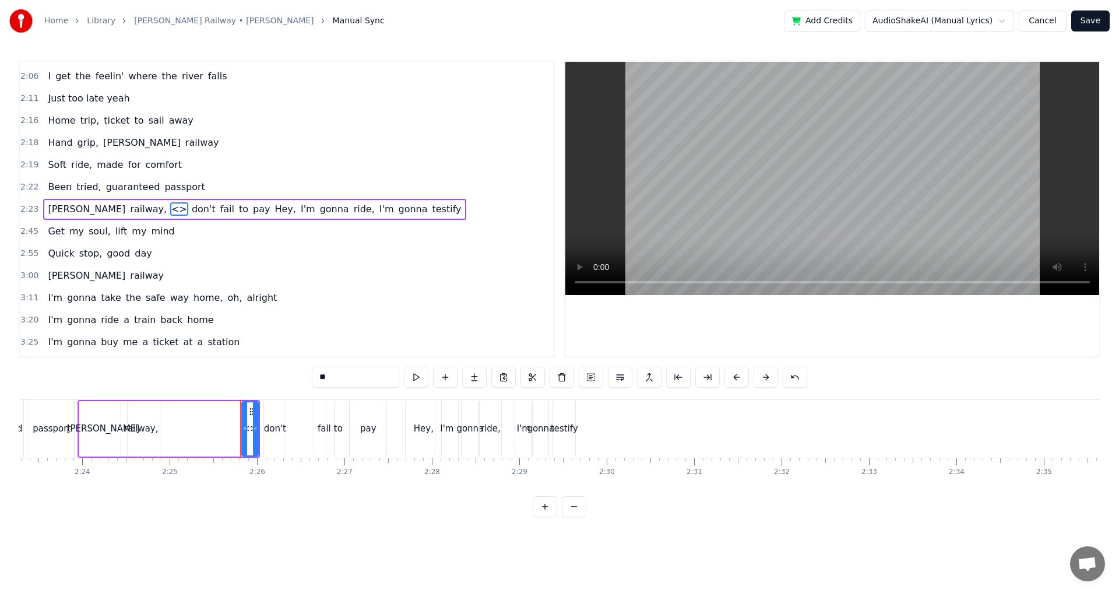
click at [341, 380] on input "**" at bounding box center [355, 376] width 87 height 21
type input "**********"
click at [207, 420] on div "[PERSON_NAME] railway, I told you don't fail to pay Hey, I'm gonna ride, I'm go…" at bounding box center [168, 429] width 182 height 58
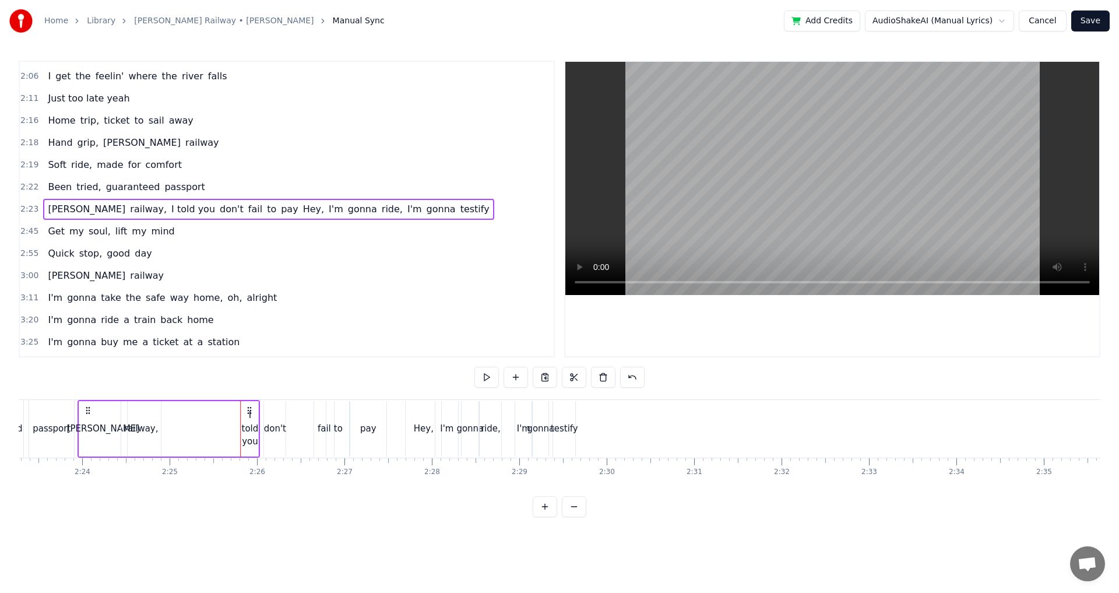
click at [220, 418] on div "[PERSON_NAME] railway, I told you don't fail to pay Hey, I'm gonna ride, I'm go…" at bounding box center [168, 429] width 182 height 58
click at [258, 429] on div at bounding box center [258, 429] width 1 height 58
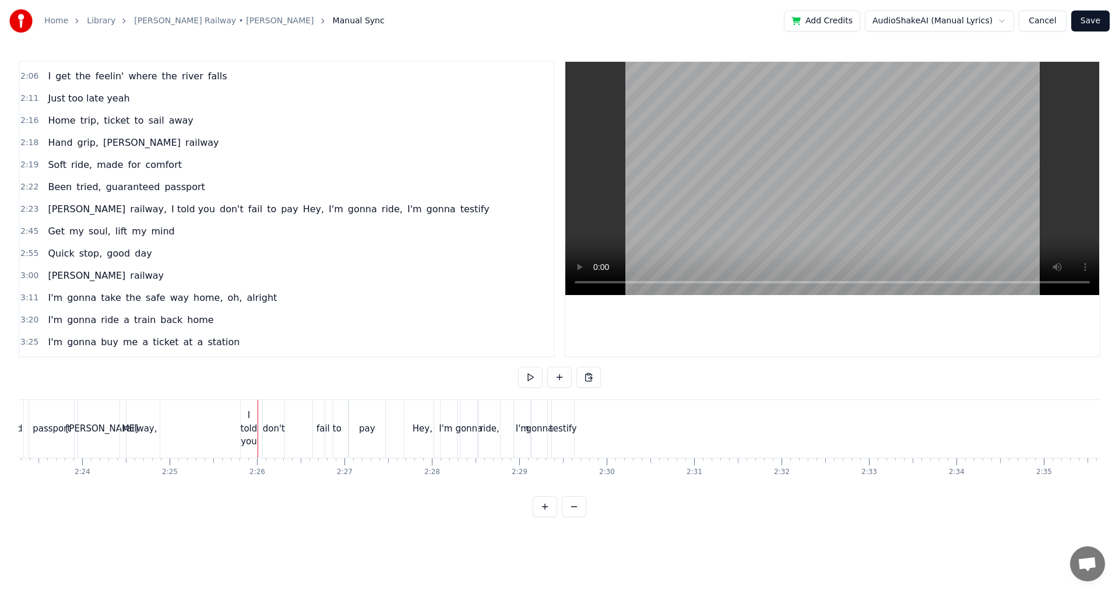
click at [250, 418] on div "I told you" at bounding box center [249, 428] width 17 height 40
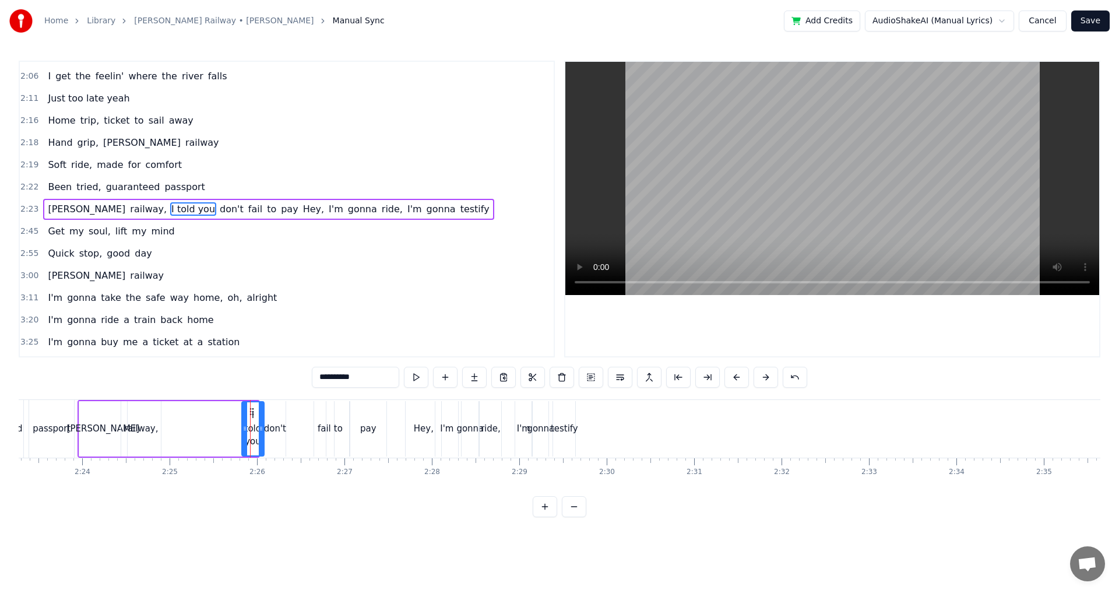
drag, startPoint x: 257, startPoint y: 418, endPoint x: 263, endPoint y: 418, distance: 5.9
click at [263, 418] on div at bounding box center [261, 428] width 5 height 53
click at [228, 418] on div "[PERSON_NAME] railway, I told you don't fail to pay Hey, I'm gonna ride, I'm go…" at bounding box center [326, 429] width 499 height 58
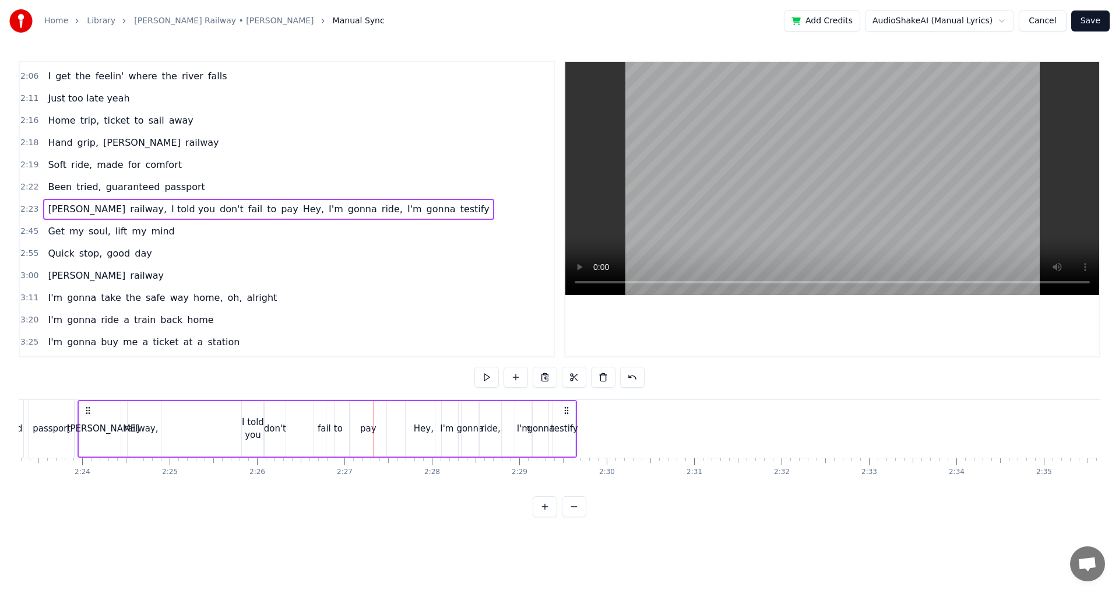
click at [291, 434] on div "[PERSON_NAME] railway, I told you don't fail to pay Hey, I'm gonna ride, I'm go…" at bounding box center [326, 429] width 499 height 58
click at [509, 372] on button at bounding box center [515, 376] width 24 height 21
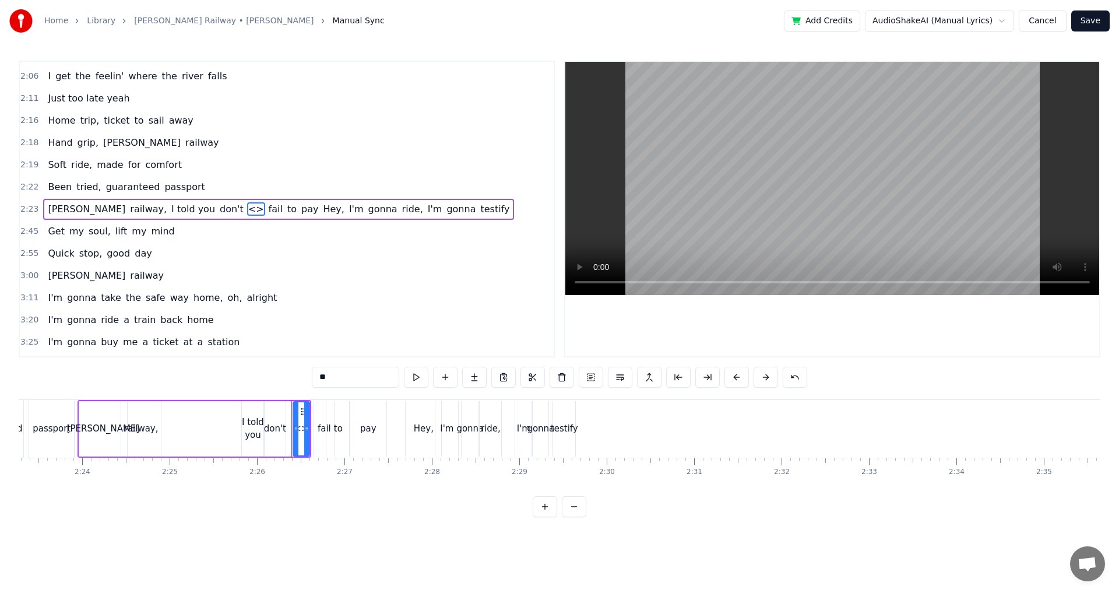
click at [344, 375] on input "**" at bounding box center [355, 376] width 87 height 21
click at [340, 375] on input "**" at bounding box center [355, 376] width 87 height 21
type input "****"
click at [216, 400] on div "[PERSON_NAME] railway, I told you don't ever fail to pay Hey, I'm gonna ride, I…" at bounding box center [194, 429] width 234 height 58
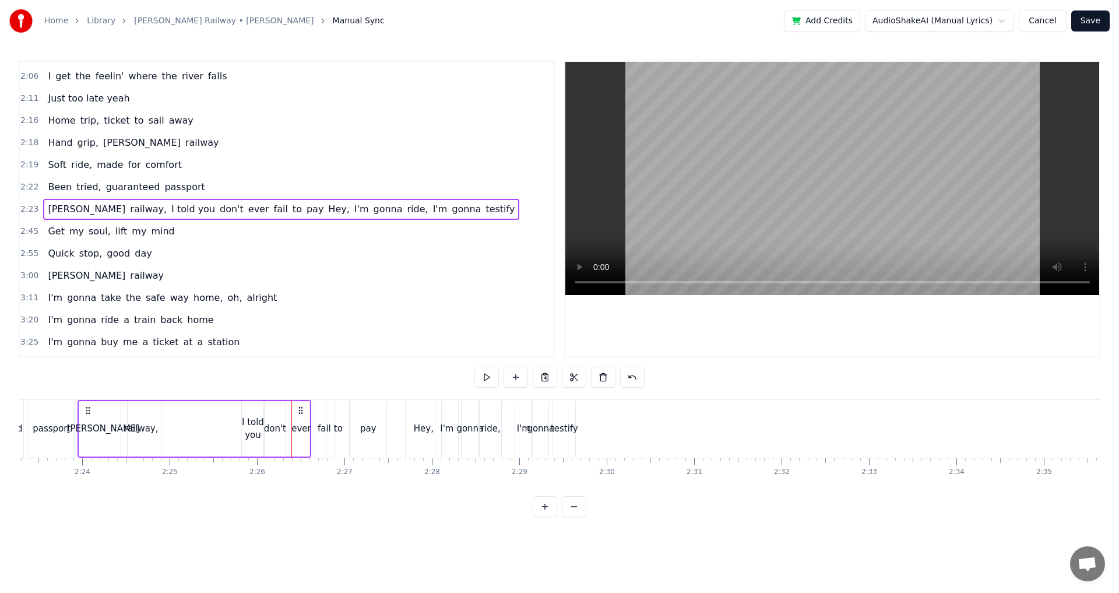
click at [232, 406] on div "[PERSON_NAME] railway, I told you don't ever fail to pay Hey, I'm gonna ride, I…" at bounding box center [194, 429] width 234 height 58
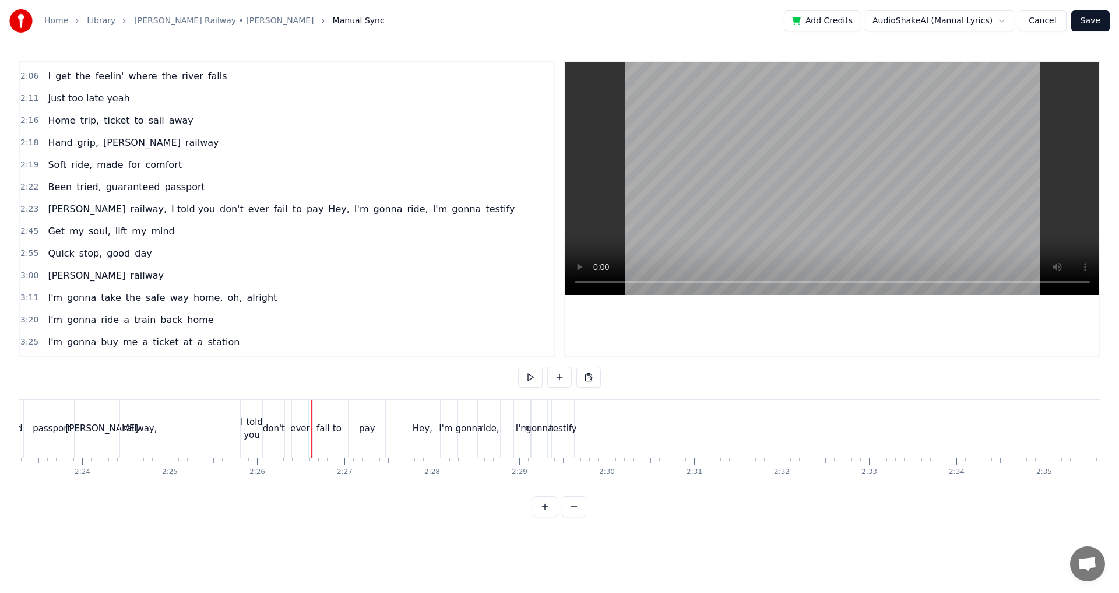
click at [324, 401] on div "fail" at bounding box center [323, 429] width 20 height 58
click at [271, 402] on div "don't" at bounding box center [274, 429] width 22 height 58
type input "*****"
click at [234, 393] on div "0:24 Two train tickets into L.A. 0:29 One round trip the other way 0:32 Oh, I g…" at bounding box center [559, 289] width 1081 height 456
click at [224, 395] on div "0:24 Two train tickets into L.A. 0:29 One round trip the other way 0:32 Oh, I g…" at bounding box center [559, 289] width 1081 height 456
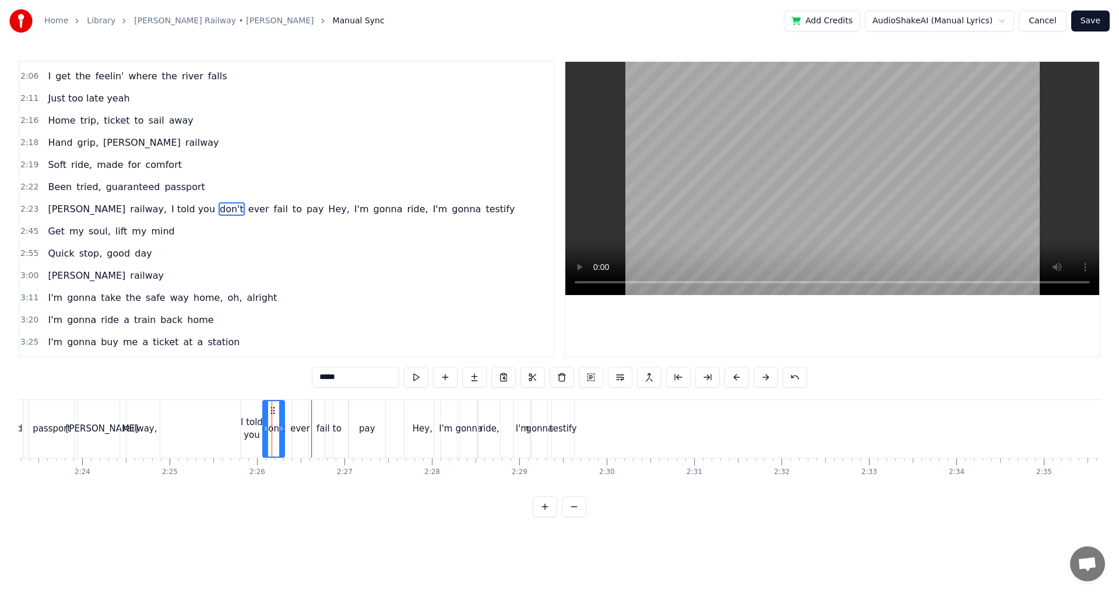
click at [228, 404] on div "[PERSON_NAME] railway, I told you don't ever fail to pay Hey, I'm gonna ride, I…" at bounding box center [194, 429] width 234 height 58
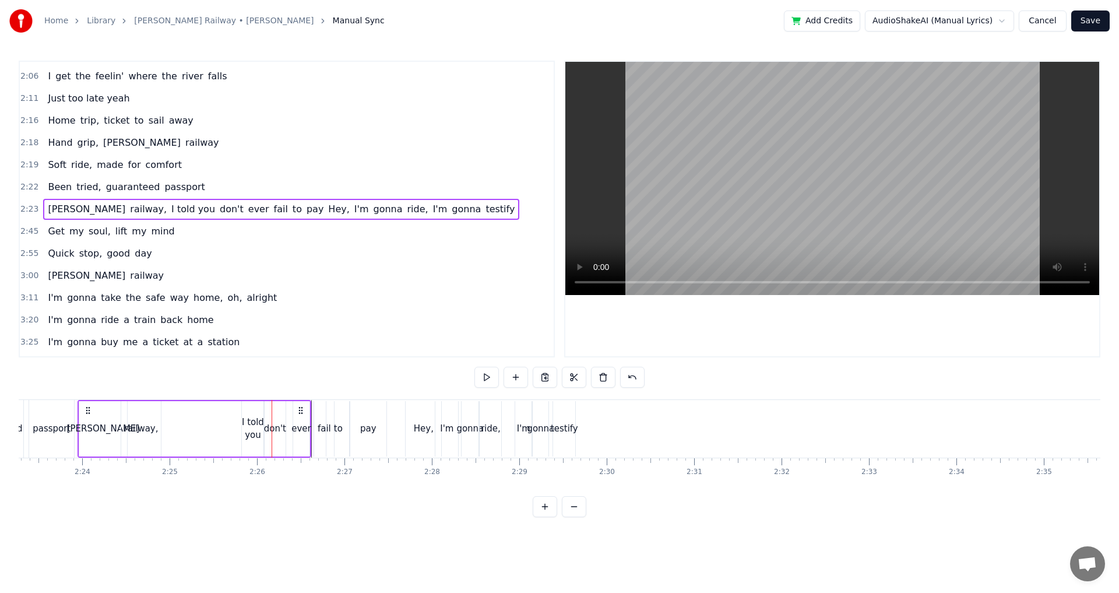
click at [229, 412] on div "[PERSON_NAME] railway, I told you don't ever fail to pay Hey, I'm gonna ride, I…" at bounding box center [194, 429] width 234 height 58
click at [231, 400] on div "[PERSON_NAME] railway, I told you don't ever fail to pay Hey, I'm gonna ride, I…" at bounding box center [194, 429] width 234 height 58
click at [232, 383] on div "0:24 Two train tickets into L.A. 0:29 One round trip the other way 0:32 Oh, I g…" at bounding box center [559, 289] width 1081 height 456
click at [232, 385] on div "0:24 Two train tickets into L.A. 0:29 One round trip the other way 0:32 Oh, I g…" at bounding box center [559, 289] width 1081 height 456
click at [216, 477] on div "Two train tickets into L.A. One round trip the other way Oh, I get the feelin' …" at bounding box center [559, 442] width 1081 height 87
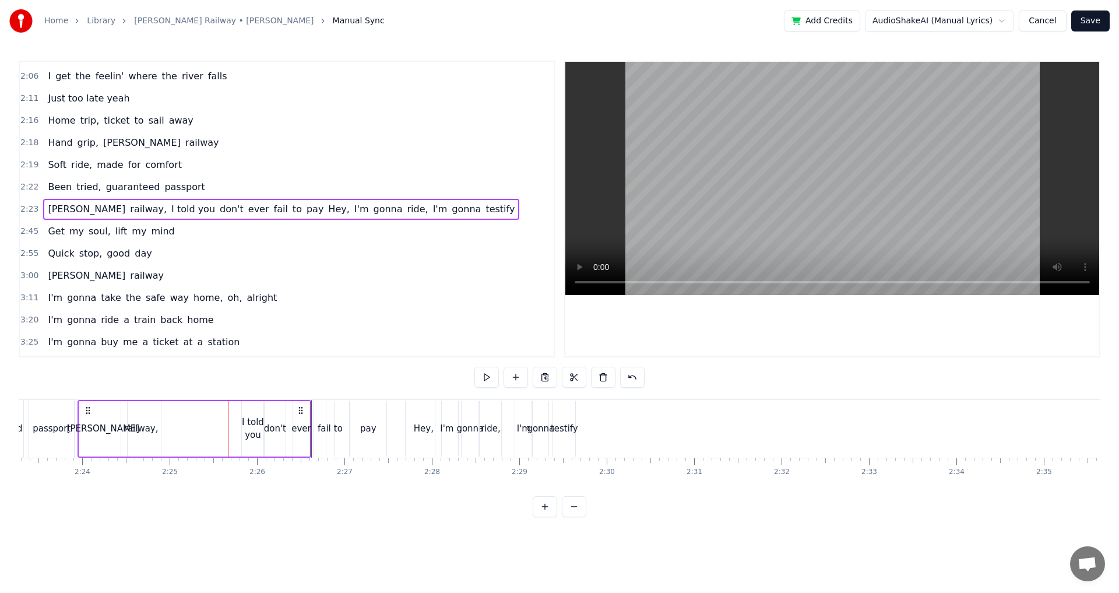
drag, startPoint x: 203, startPoint y: 477, endPoint x: 195, endPoint y: 473, distance: 8.9
click at [200, 475] on div "Two train tickets into L.A. One round trip the other way Oh, I get the feelin' …" at bounding box center [559, 442] width 1081 height 87
click at [107, 476] on div "Two train tickets into L.A. One round trip the other way Oh, I get the feelin' …" at bounding box center [559, 442] width 1081 height 87
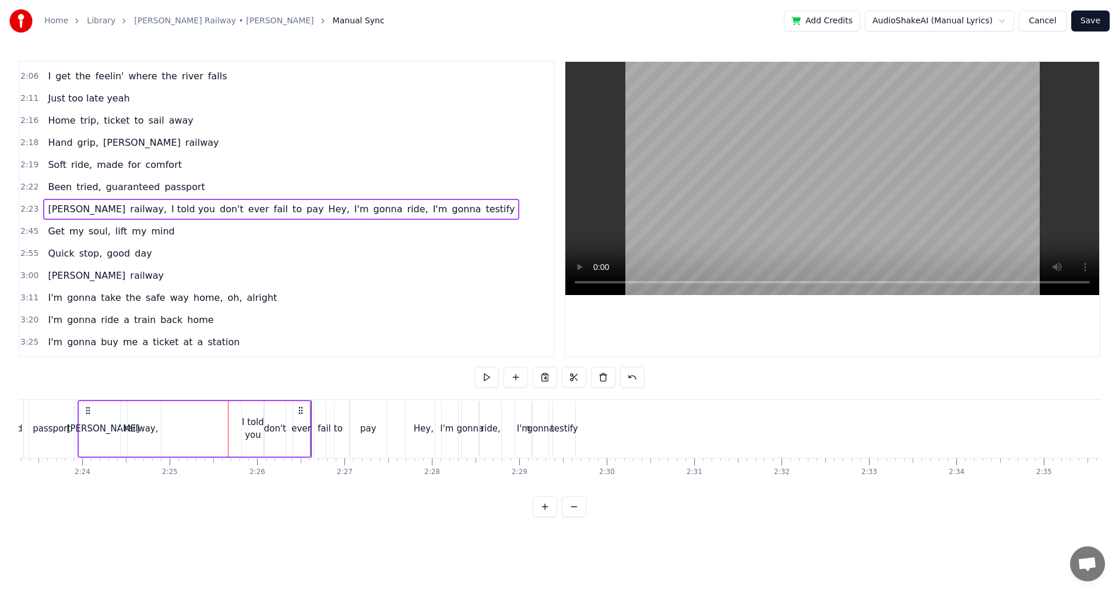
click at [72, 454] on div "passport" at bounding box center [51, 429] width 45 height 58
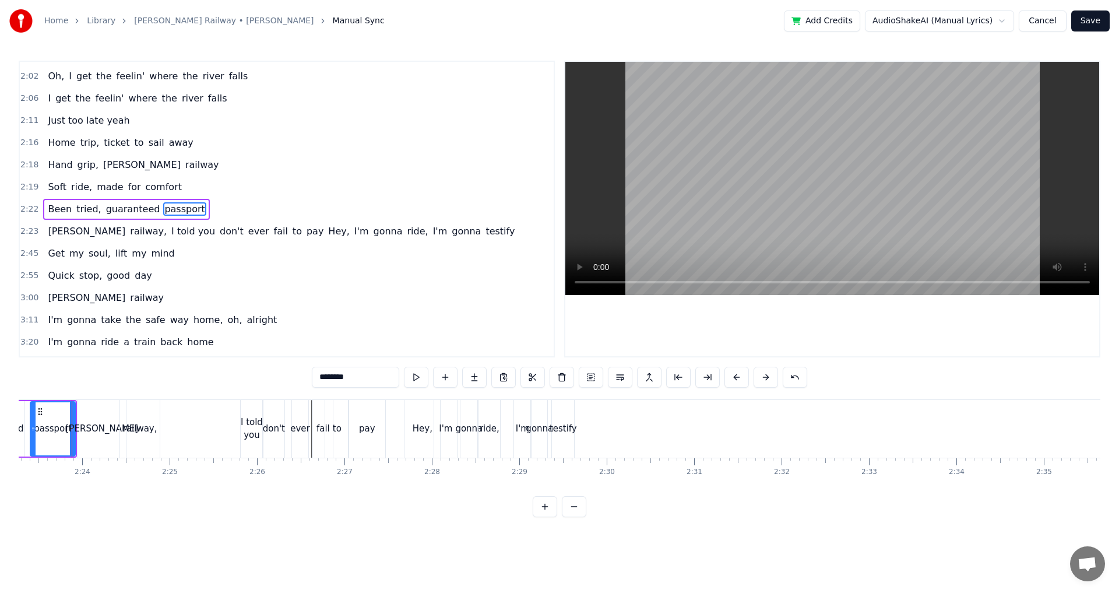
scroll to position [0, 12516]
click at [80, 456] on div "Been tried, guaranteed passport" at bounding box center [3, 429] width 157 height 58
click at [83, 456] on div "[PERSON_NAME]" at bounding box center [107, 429] width 49 height 58
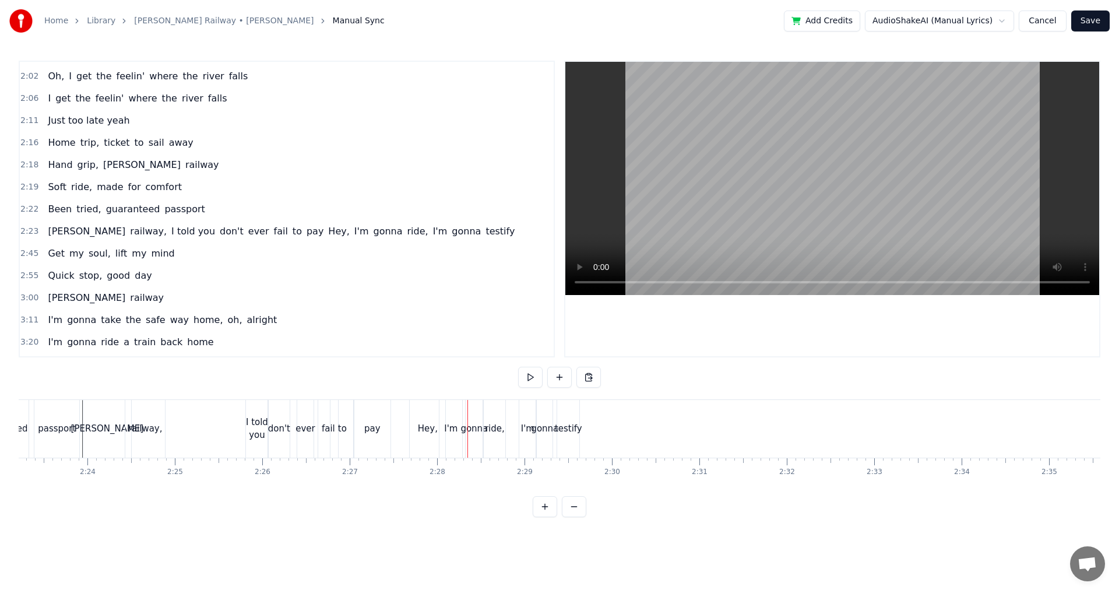
click at [314, 429] on div "[PERSON_NAME] railway, I told you don't ever fail to pay Hey, I'm gonna ride, I…" at bounding box center [200, 429] width 234 height 58
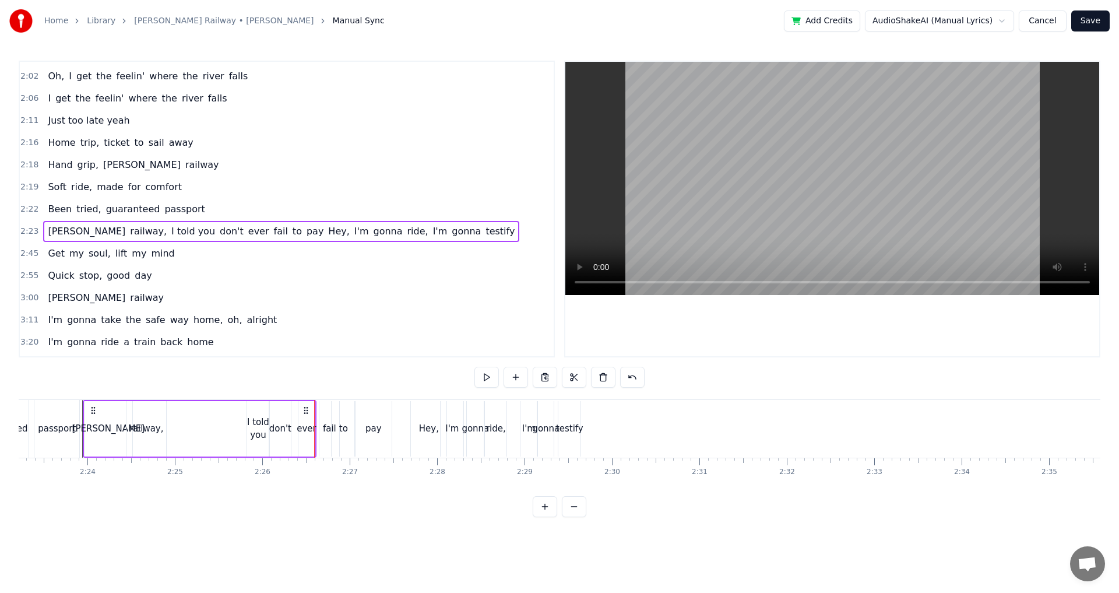
click at [305, 429] on div "ever" at bounding box center [307, 428] width 20 height 13
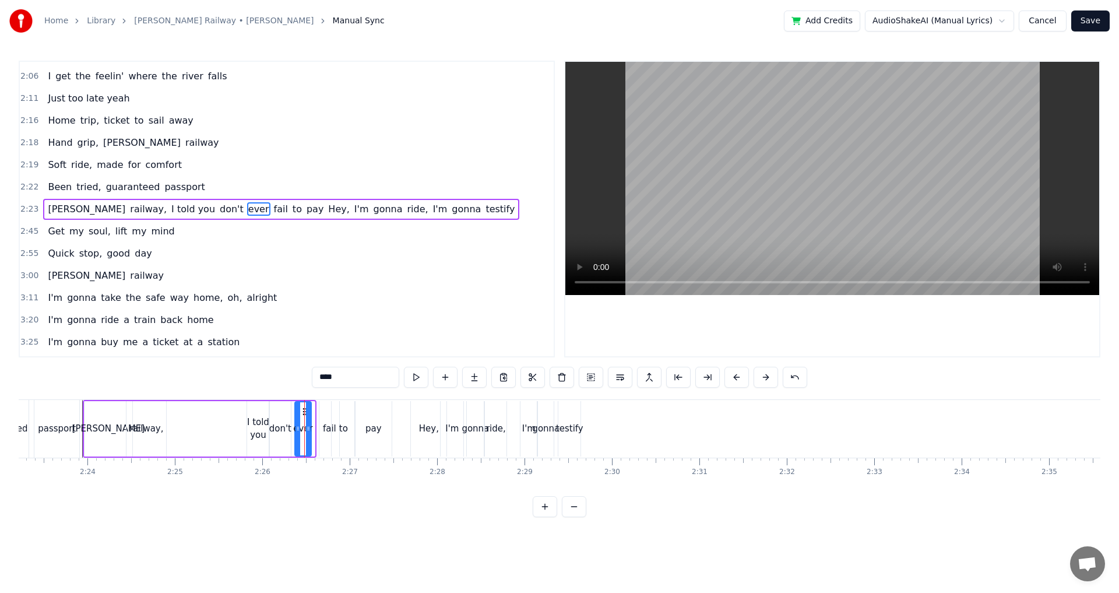
click at [302, 410] on icon at bounding box center [304, 411] width 9 height 9
click at [322, 416] on div "fail" at bounding box center [329, 428] width 20 height 55
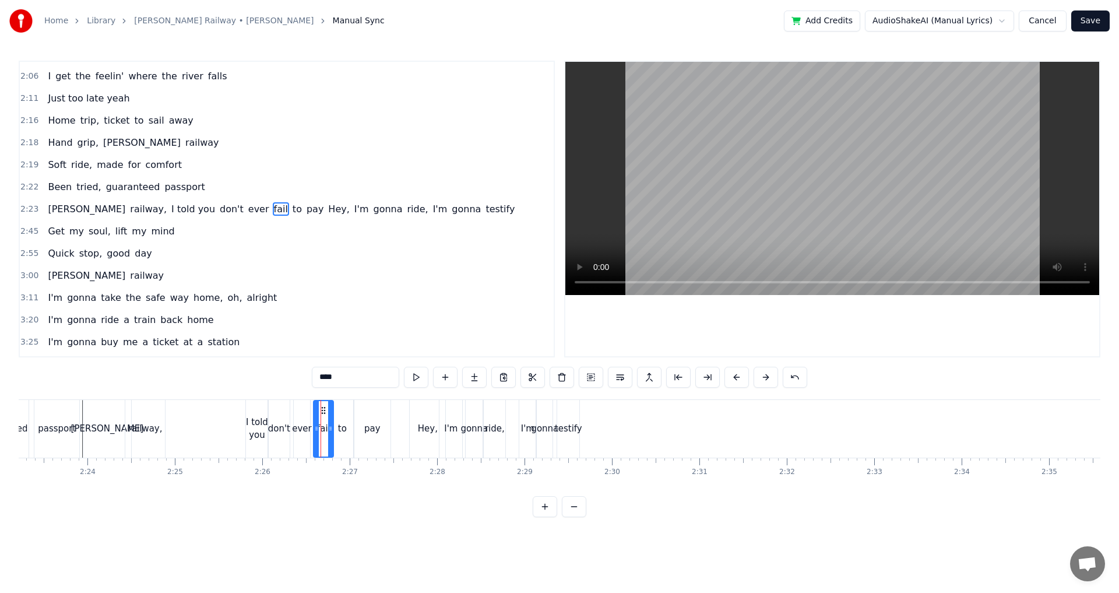
click at [322, 410] on icon at bounding box center [323, 410] width 9 height 9
click at [345, 425] on div "to" at bounding box center [342, 428] width 9 height 13
type input "**"
click at [339, 410] on icon at bounding box center [338, 410] width 9 height 9
click at [234, 398] on div "0:24 Two train tickets into L.A. 0:29 One round trip the other way 0:32 Oh, I g…" at bounding box center [559, 289] width 1081 height 456
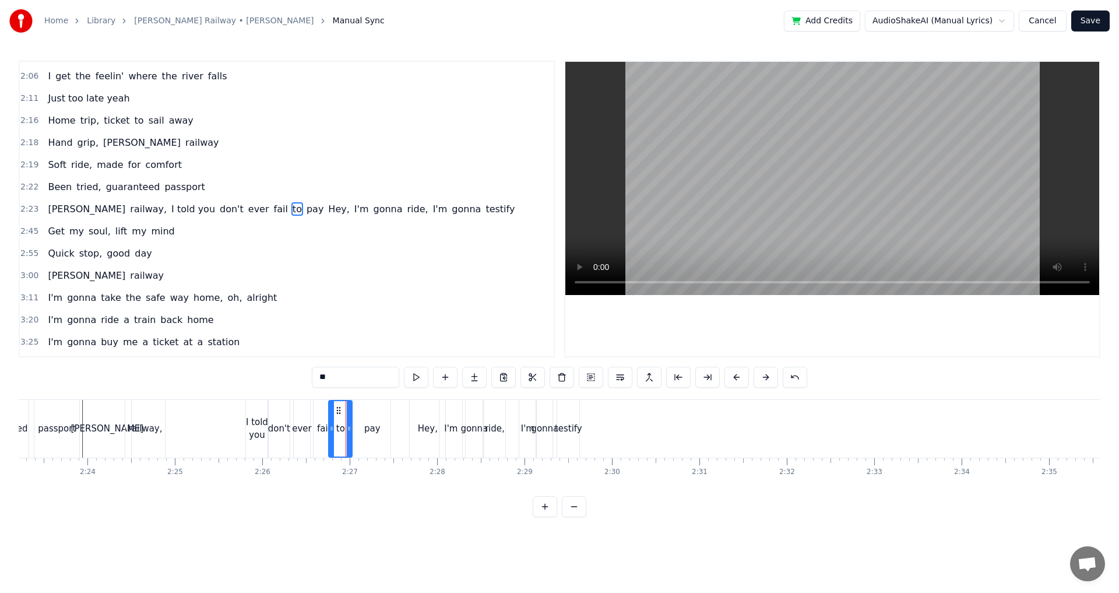
click at [232, 401] on div "[PERSON_NAME] railway, I told you don't ever fail to pay Hey, I'm gonna ride, I…" at bounding box center [332, 429] width 499 height 58
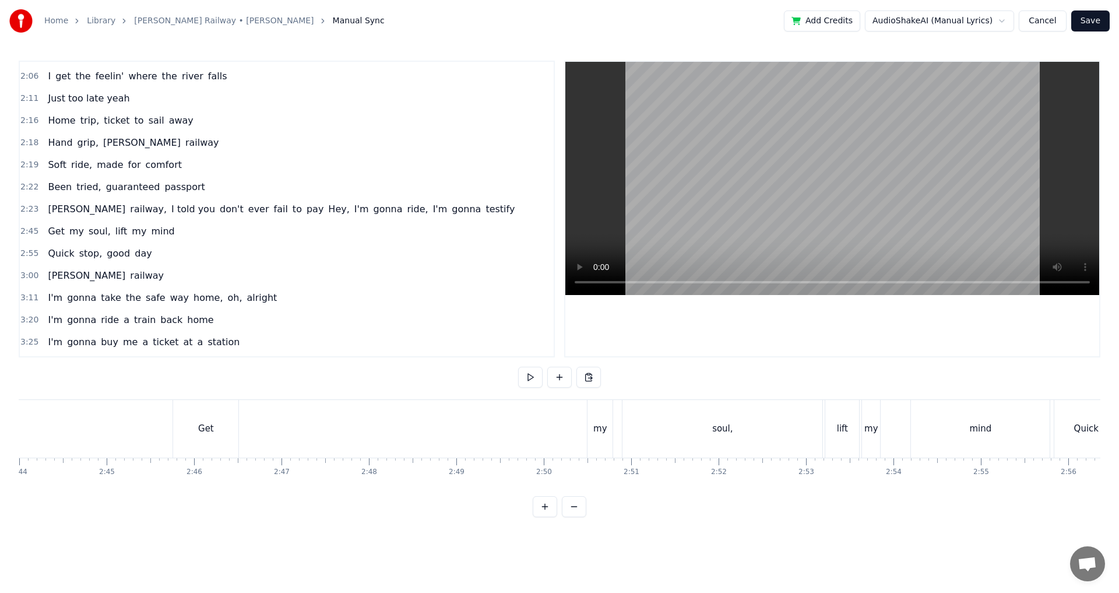
scroll to position [0, 14624]
click at [685, 434] on div "mind" at bounding box center [688, 428] width 22 height 13
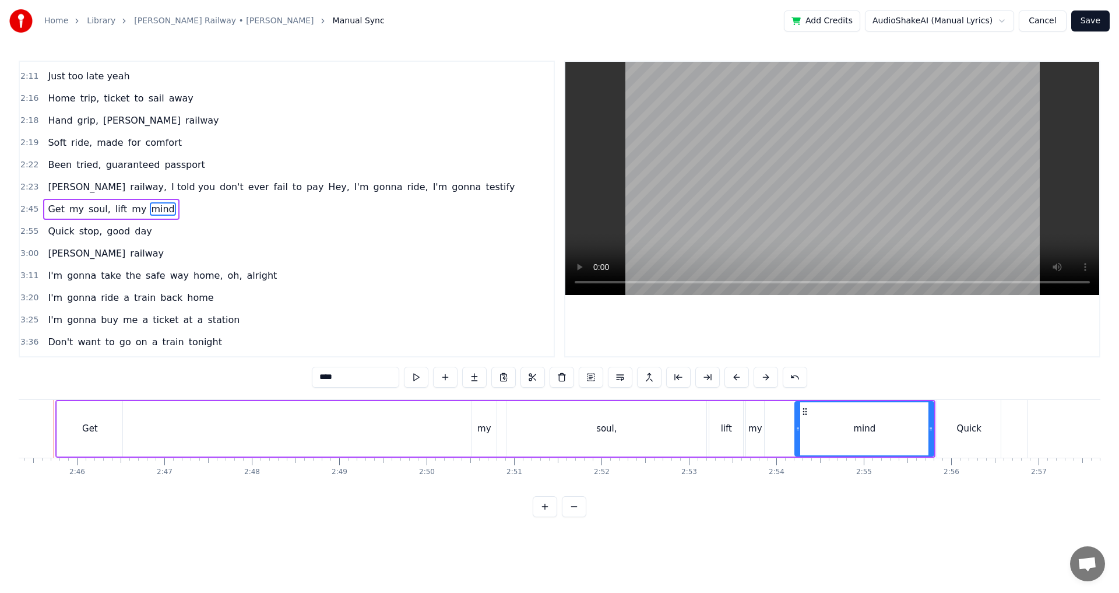
scroll to position [0, 14426]
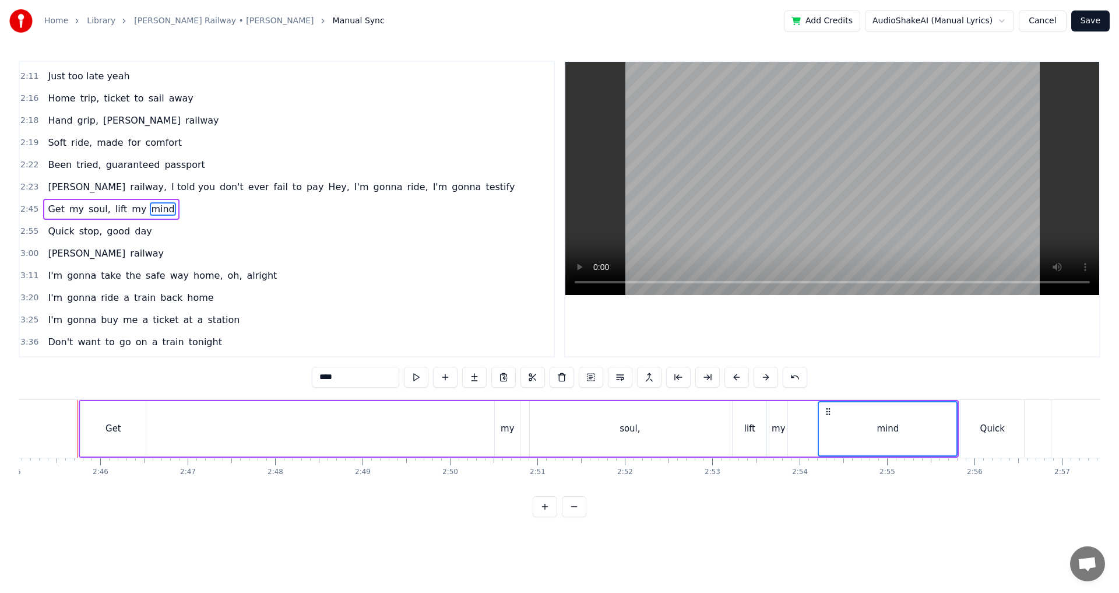
click at [777, 433] on div "my" at bounding box center [778, 428] width 14 height 13
click at [752, 434] on div "lift" at bounding box center [749, 428] width 11 height 13
click at [655, 432] on div "soul," at bounding box center [630, 428] width 200 height 55
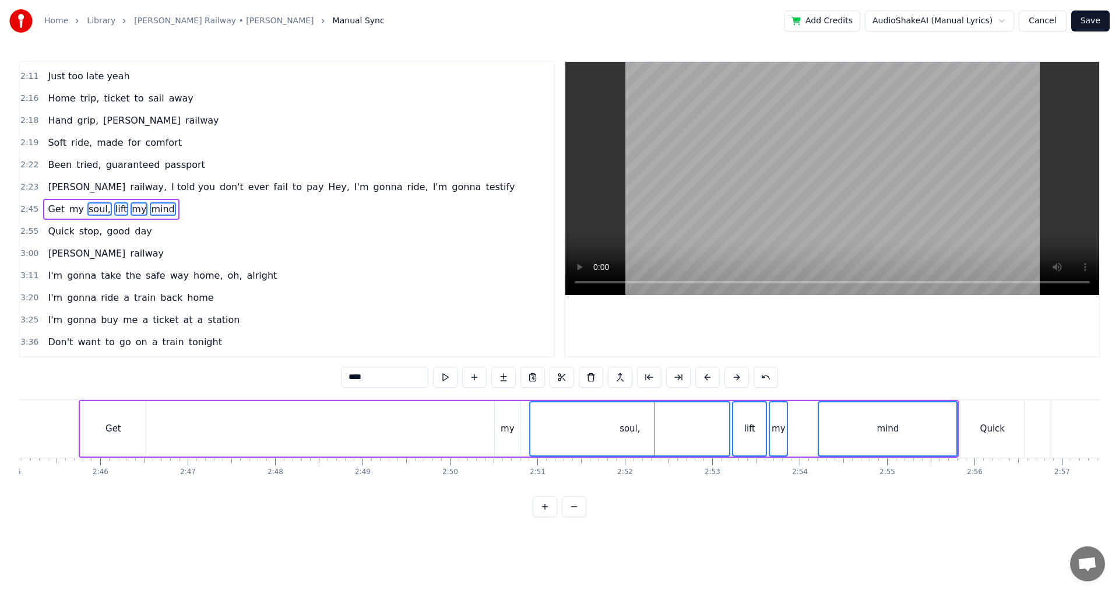
click at [507, 432] on div "my" at bounding box center [507, 428] width 14 height 13
click at [131, 429] on div "Get" at bounding box center [112, 428] width 65 height 55
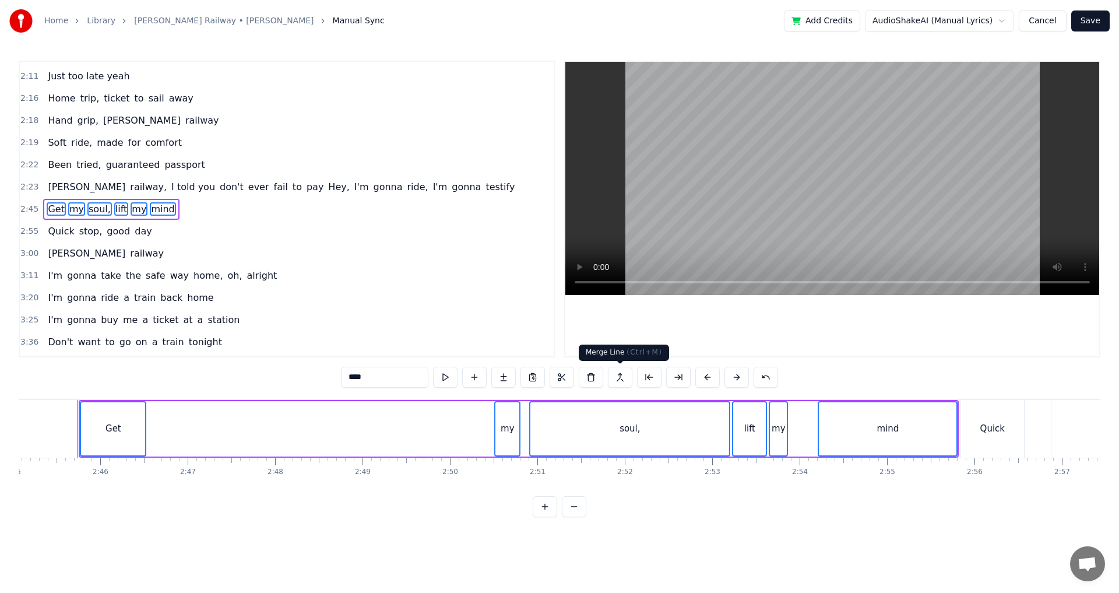
click at [614, 373] on button at bounding box center [620, 376] width 24 height 21
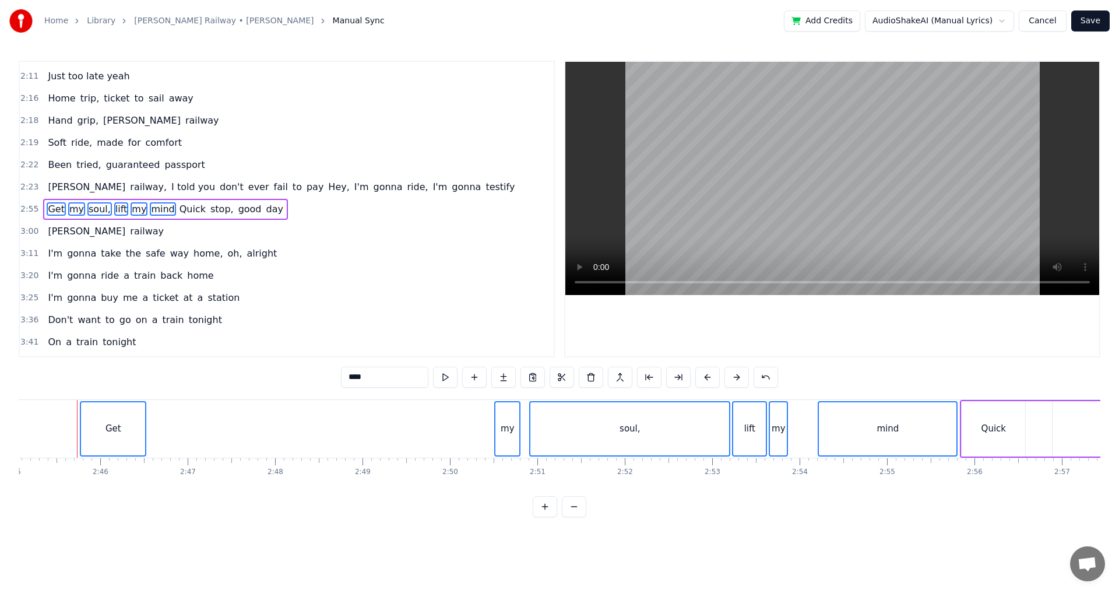
click at [916, 445] on div "mind" at bounding box center [887, 428] width 137 height 53
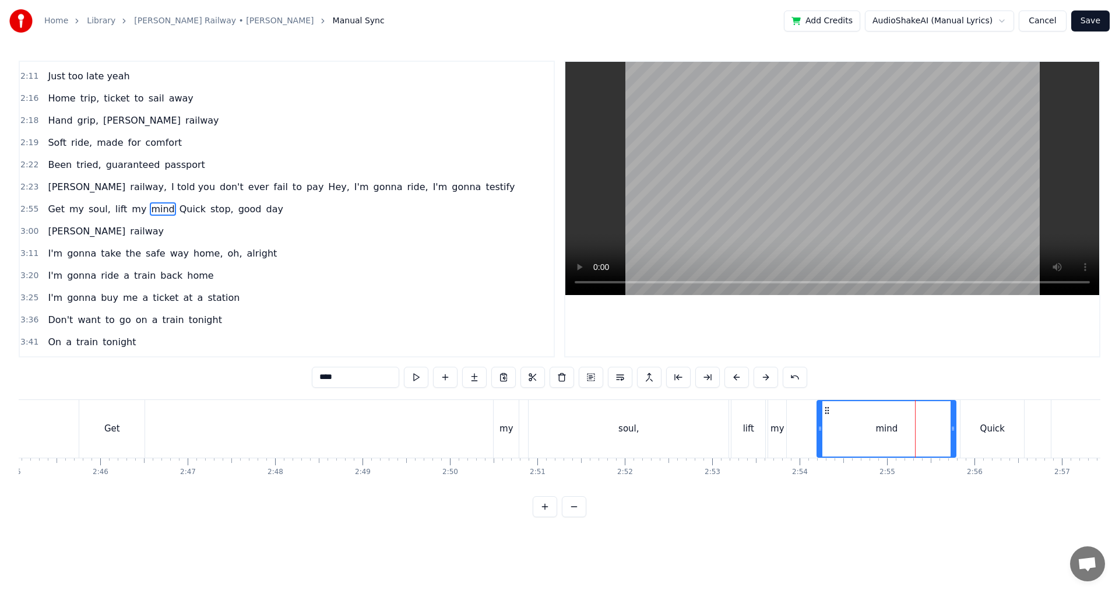
click at [965, 448] on div "Quick" at bounding box center [992, 429] width 64 height 58
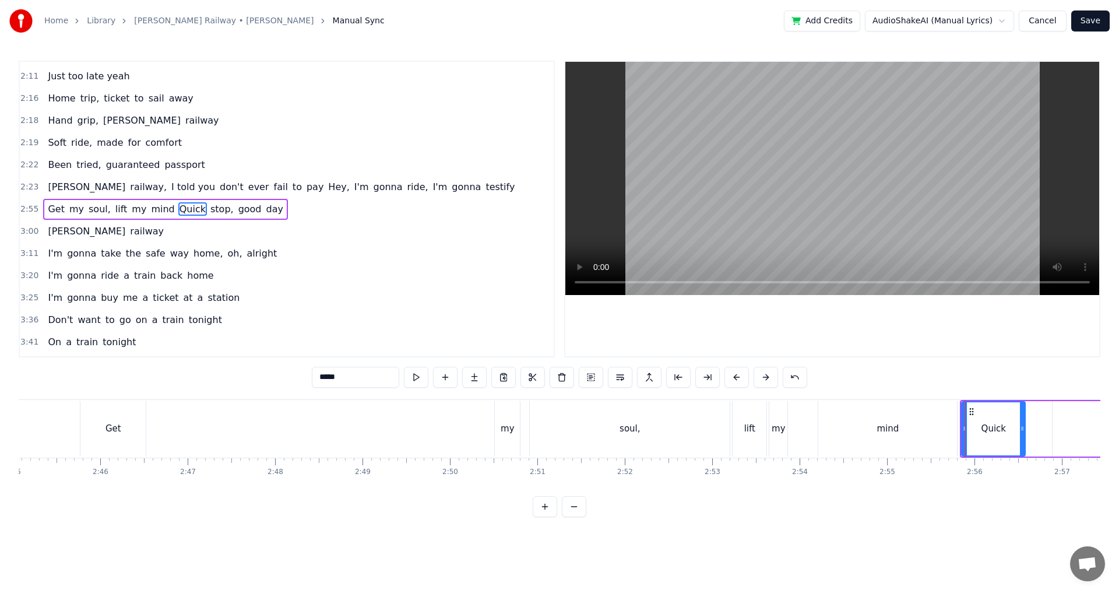
click at [943, 445] on div "mind" at bounding box center [887, 428] width 139 height 55
type input "****"
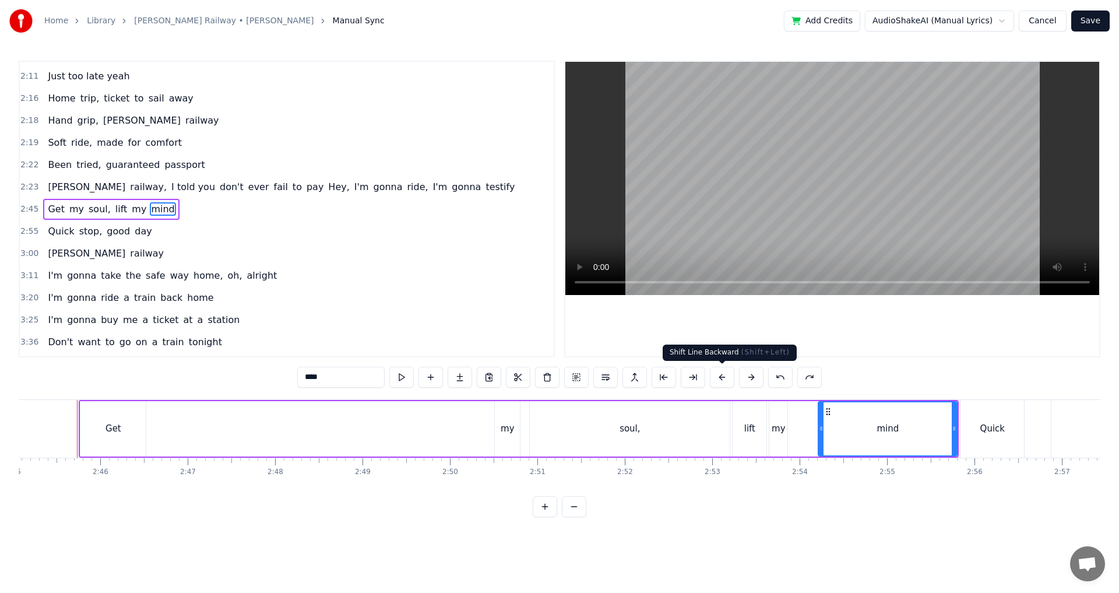
click at [715, 379] on button at bounding box center [722, 376] width 24 height 21
click at [705, 379] on button at bounding box center [692, 376] width 24 height 21
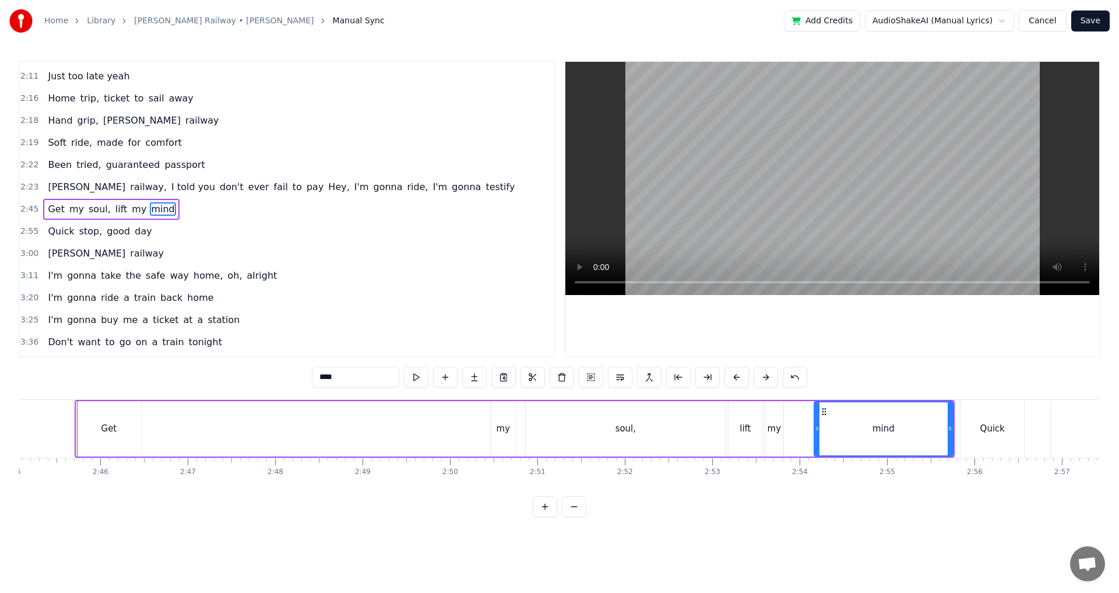
click at [715, 379] on button at bounding box center [707, 376] width 24 height 21
click at [714, 379] on button at bounding box center [707, 376] width 24 height 21
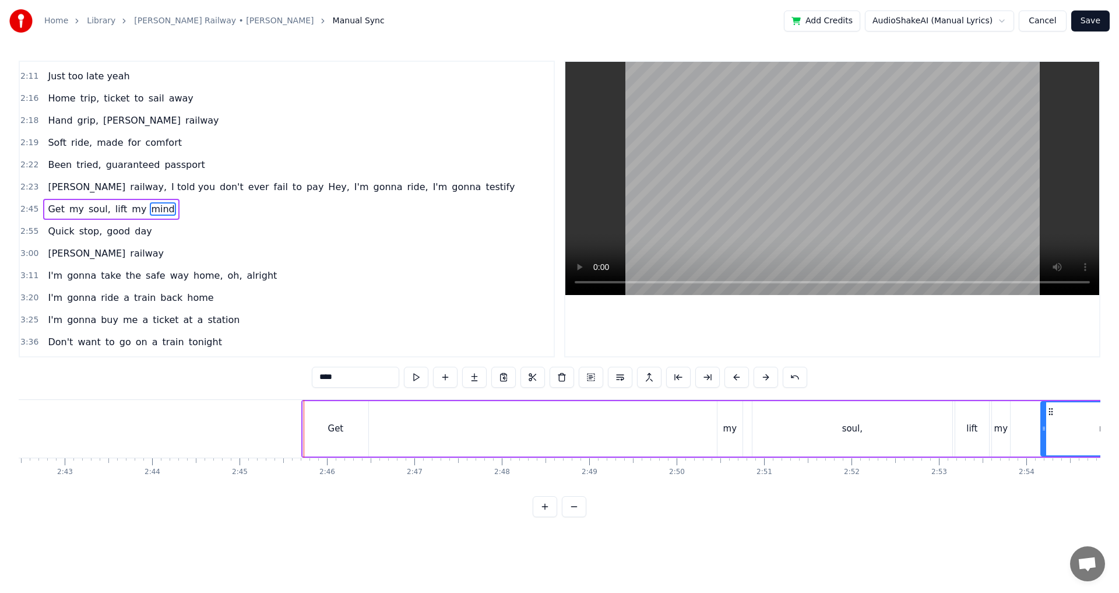
scroll to position [0, 14212]
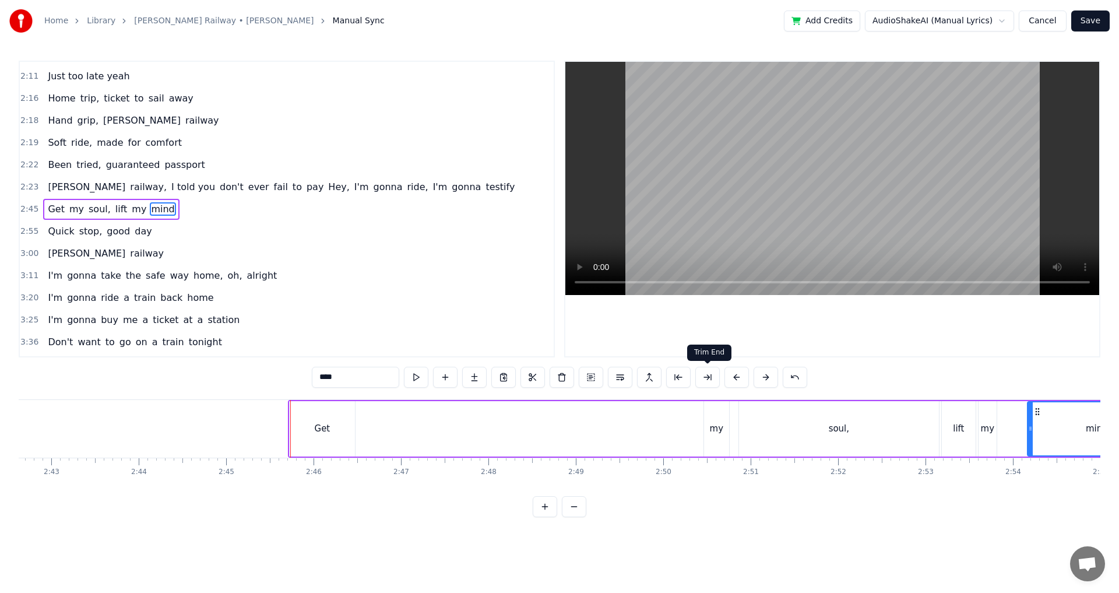
click at [724, 379] on button at bounding box center [736, 376] width 24 height 21
click at [725, 379] on button at bounding box center [736, 376] width 24 height 21
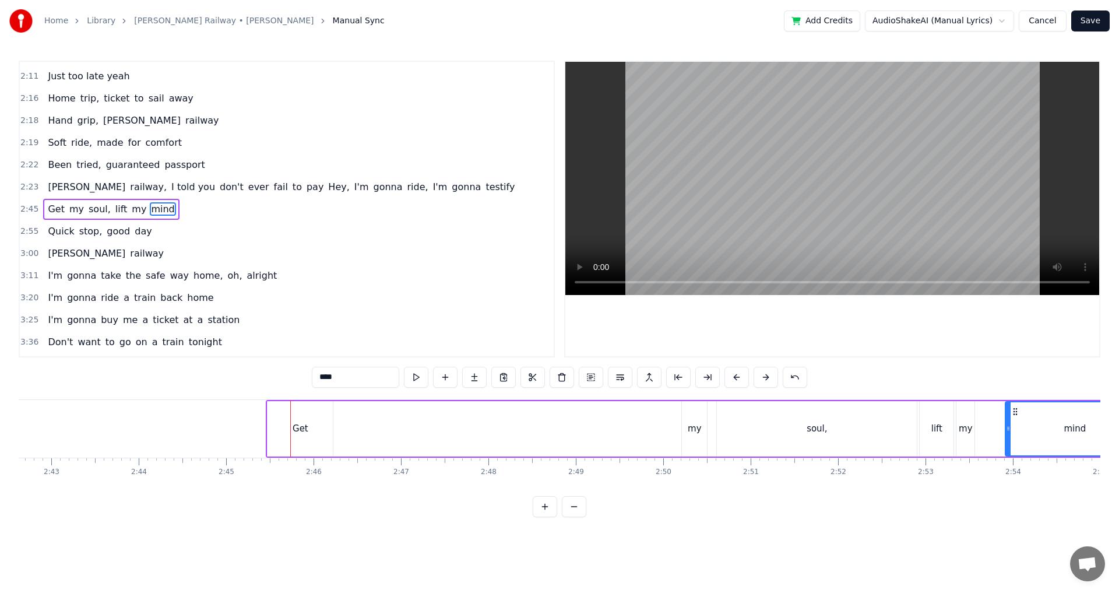
click at [725, 379] on button at bounding box center [736, 376] width 24 height 21
click at [726, 379] on button at bounding box center [736, 376] width 24 height 21
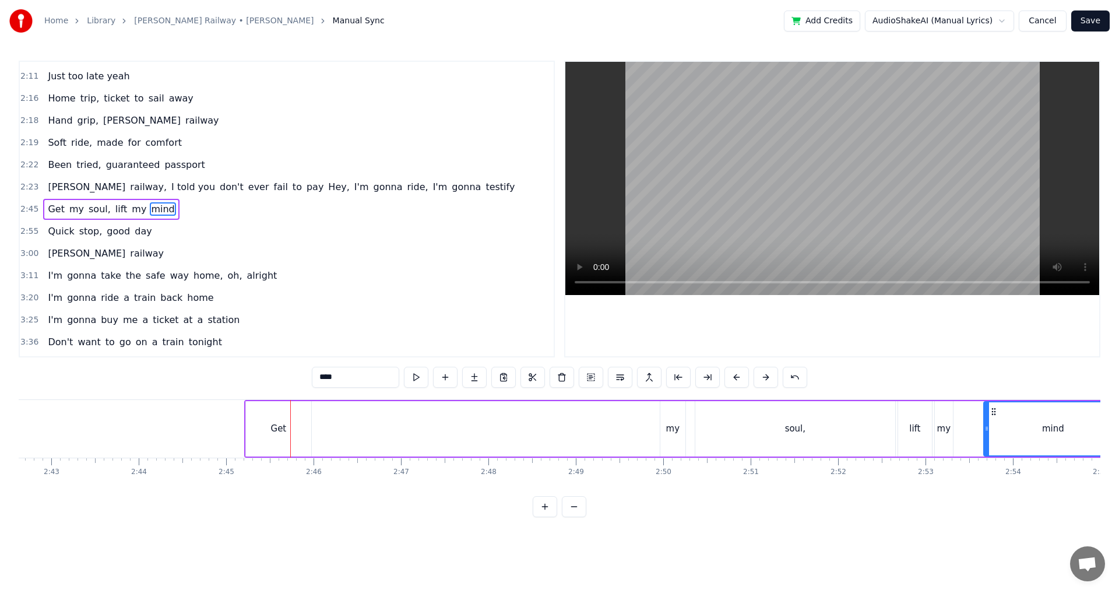
click at [726, 379] on button at bounding box center [736, 376] width 24 height 21
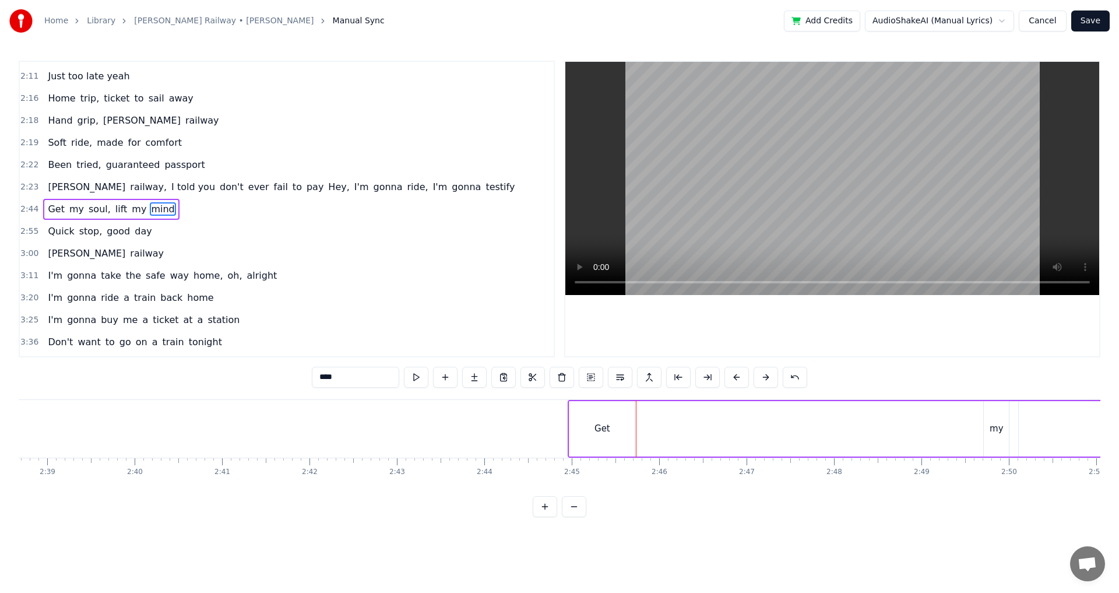
scroll to position [0, 13668]
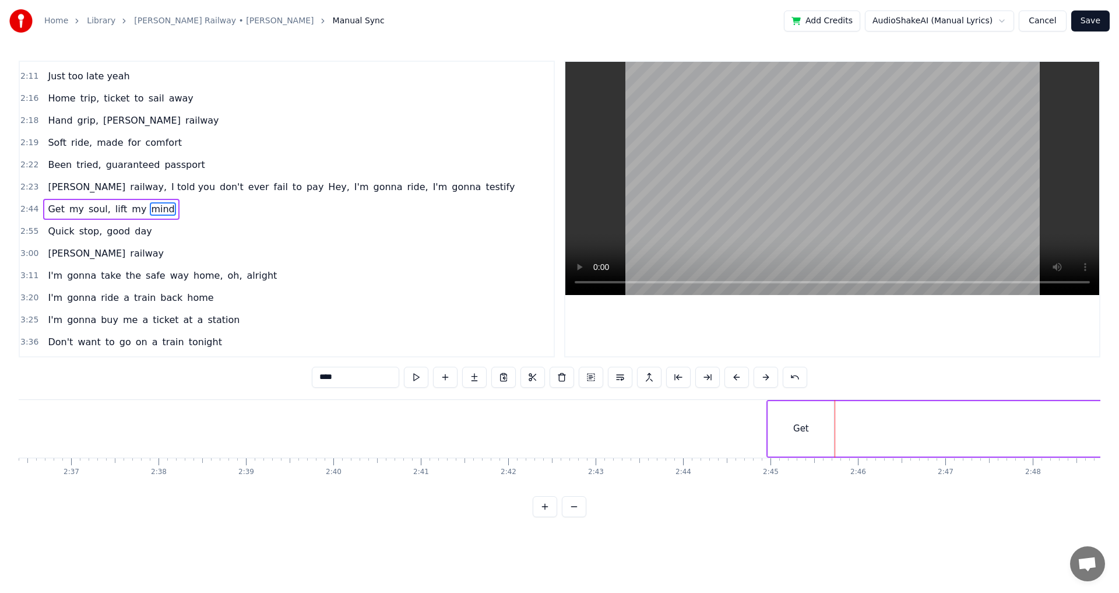
click at [741, 375] on button at bounding box center [736, 376] width 24 height 21
click at [735, 383] on button at bounding box center [736, 376] width 24 height 21
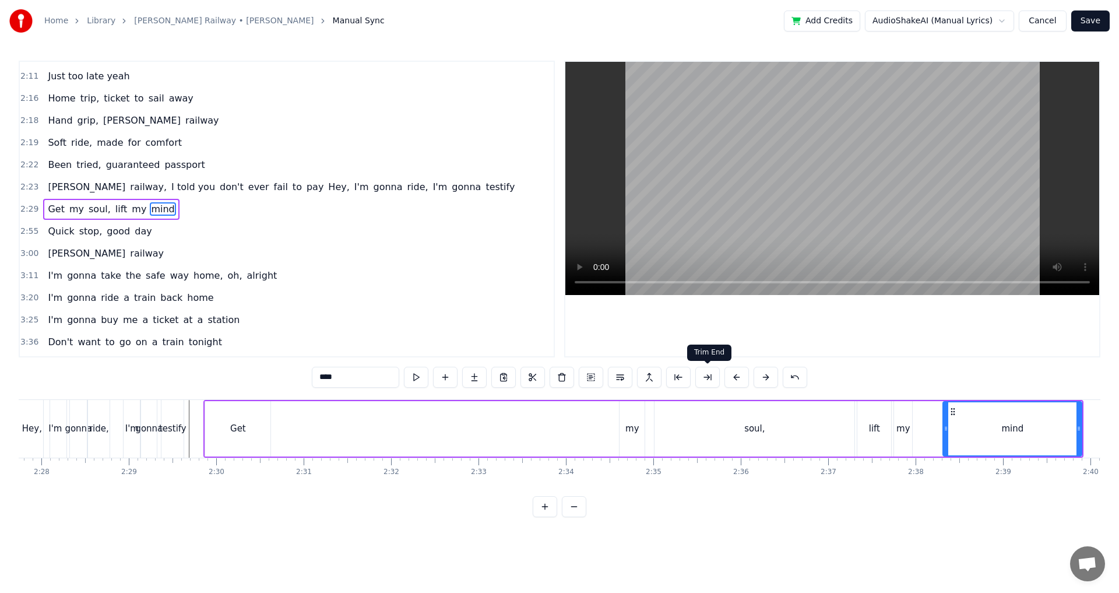
click at [702, 376] on button at bounding box center [707, 376] width 24 height 21
click at [685, 379] on button at bounding box center [678, 376] width 24 height 21
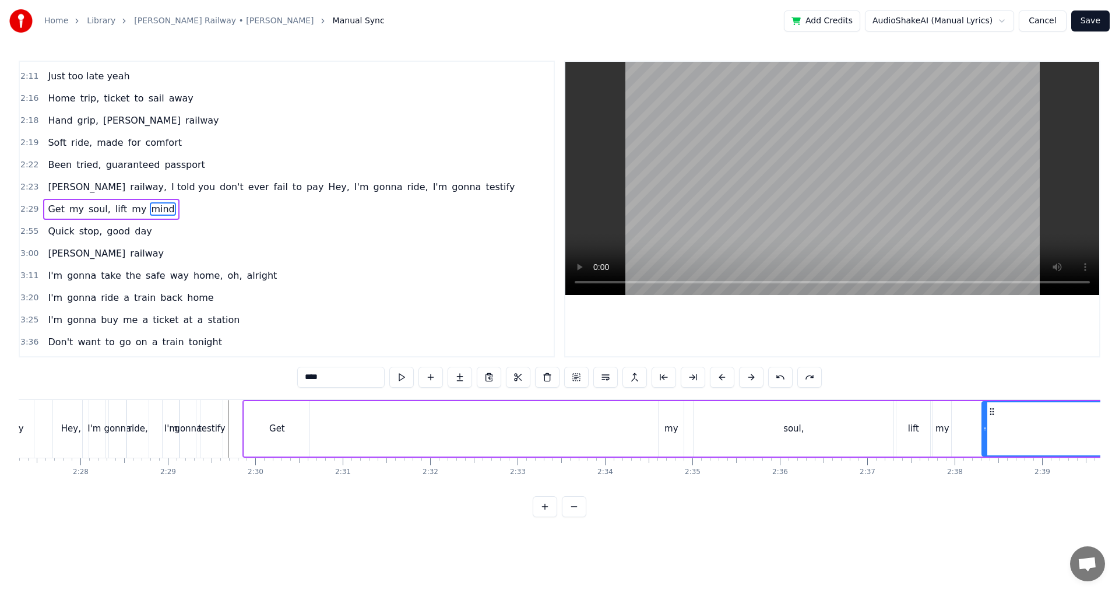
scroll to position [0, 12647]
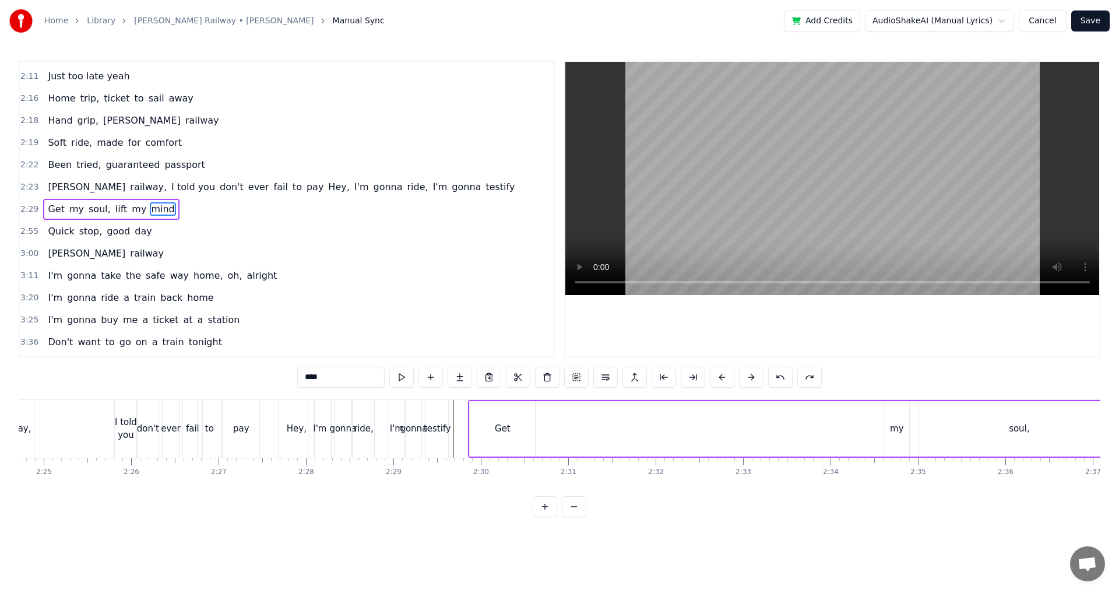
click at [499, 423] on div "Get" at bounding box center [503, 428] width 16 height 13
type input "***"
drag, startPoint x: 471, startPoint y: 423, endPoint x: 492, endPoint y: 419, distance: 21.3
click at [490, 424] on div at bounding box center [488, 428] width 5 height 53
drag, startPoint x: 498, startPoint y: 410, endPoint x: 476, endPoint y: 413, distance: 21.8
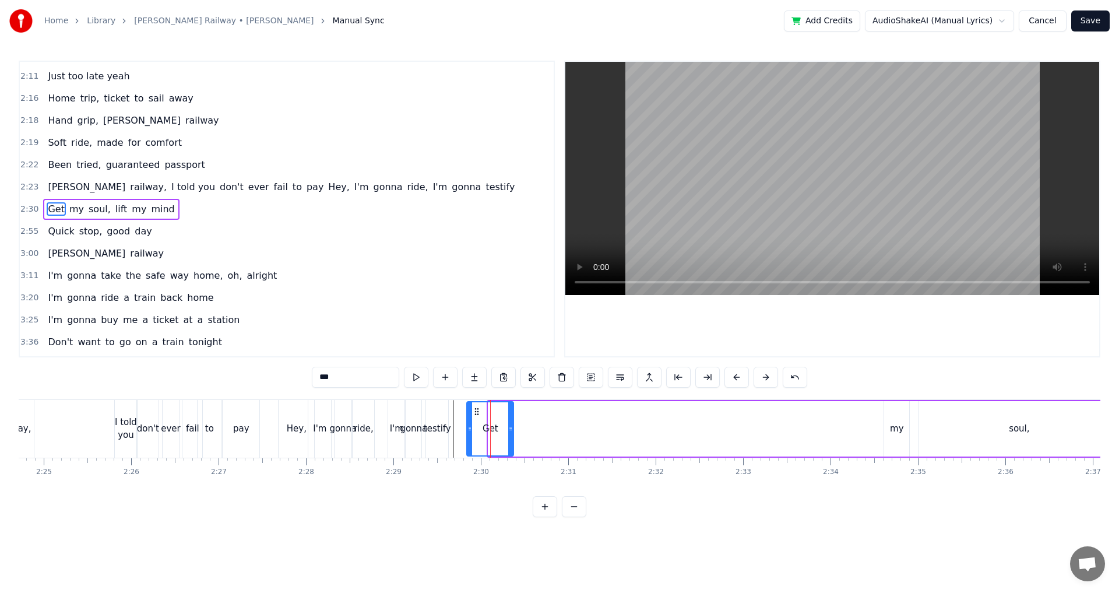
click at [476, 413] on icon at bounding box center [476, 411] width 9 height 9
drag, startPoint x: 509, startPoint y: 428, endPoint x: 493, endPoint y: 428, distance: 15.2
click
drag, startPoint x: 894, startPoint y: 414, endPoint x: 499, endPoint y: 418, distance: 395.6
type input "*****"
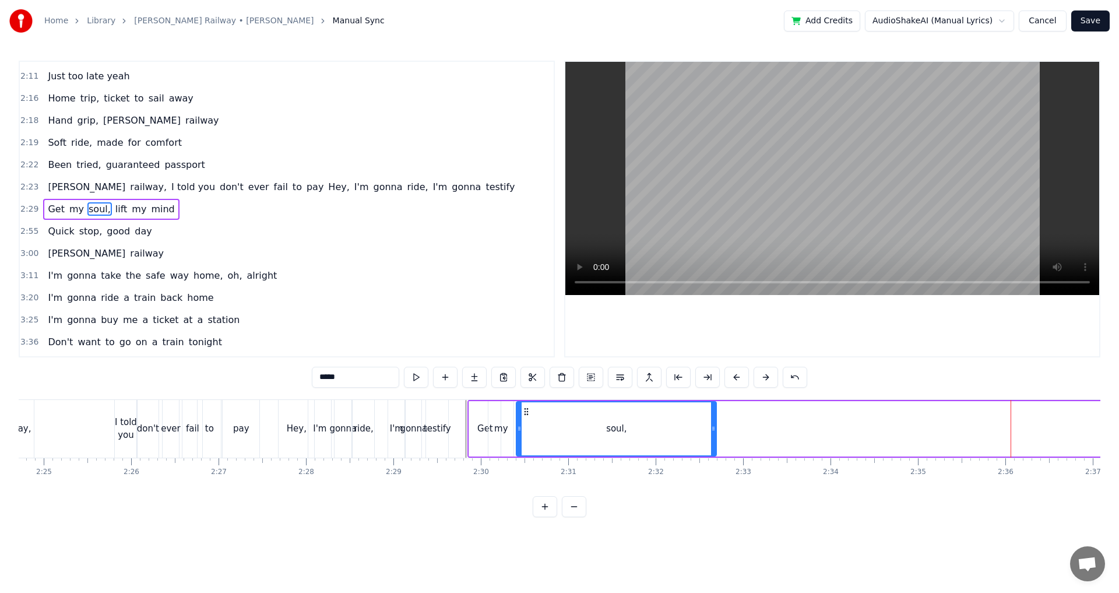
drag, startPoint x: 929, startPoint y: 409, endPoint x: 526, endPoint y: 417, distance: 402.7
drag, startPoint x: 519, startPoint y: 431, endPoint x: 689, endPoint y: 426, distance: 170.2
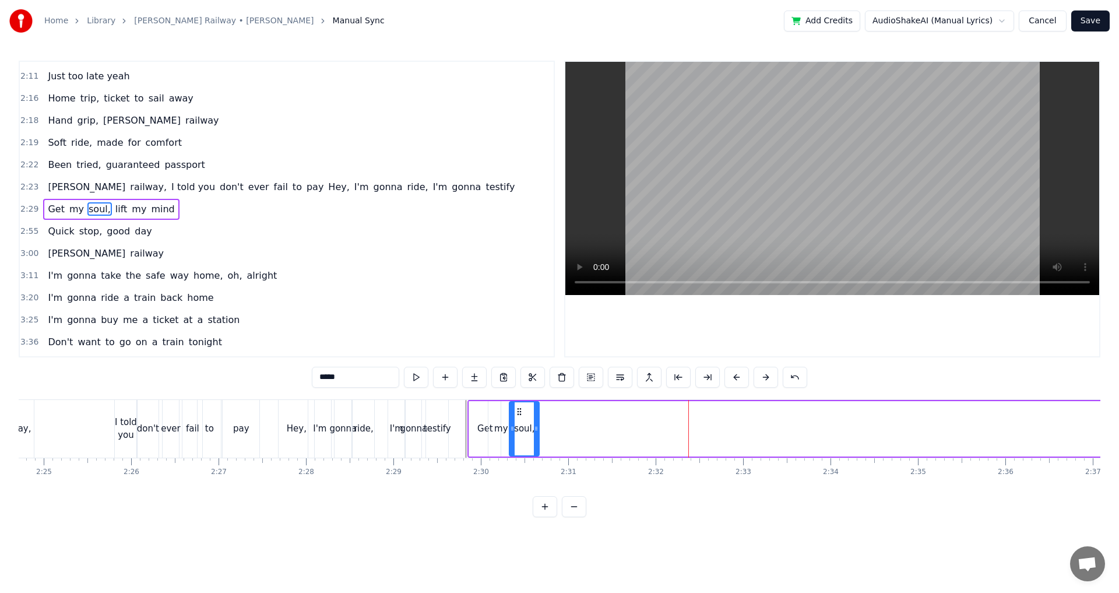
drag, startPoint x: 659, startPoint y: 413, endPoint x: 512, endPoint y: 417, distance: 146.9
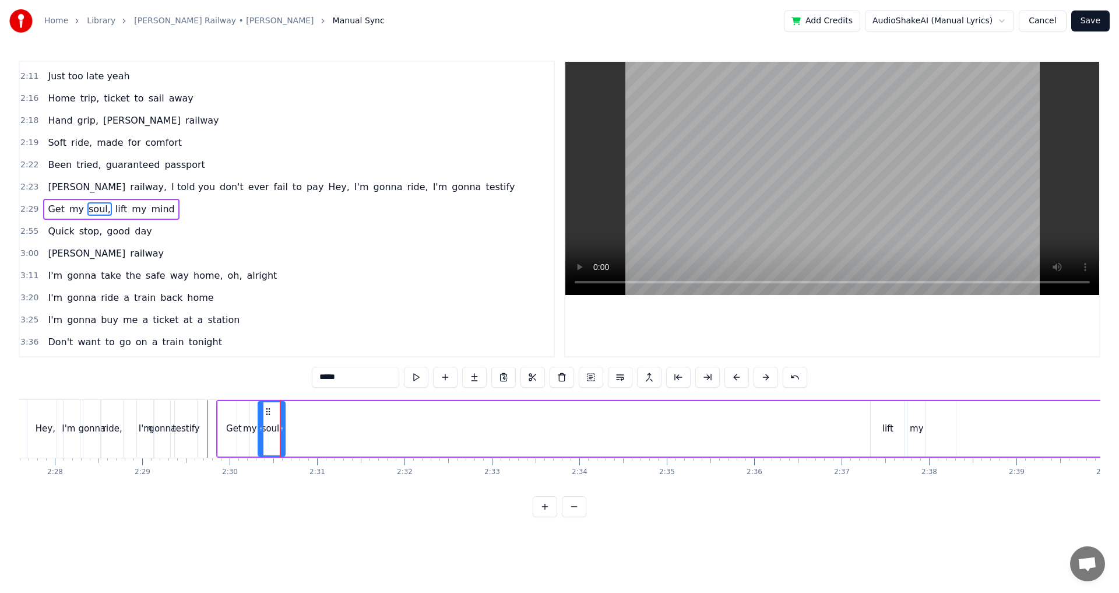
scroll to position [0, 12912]
drag, startPoint x: 866, startPoint y: 425, endPoint x: 873, endPoint y: 419, distance: 8.7
type input "****"
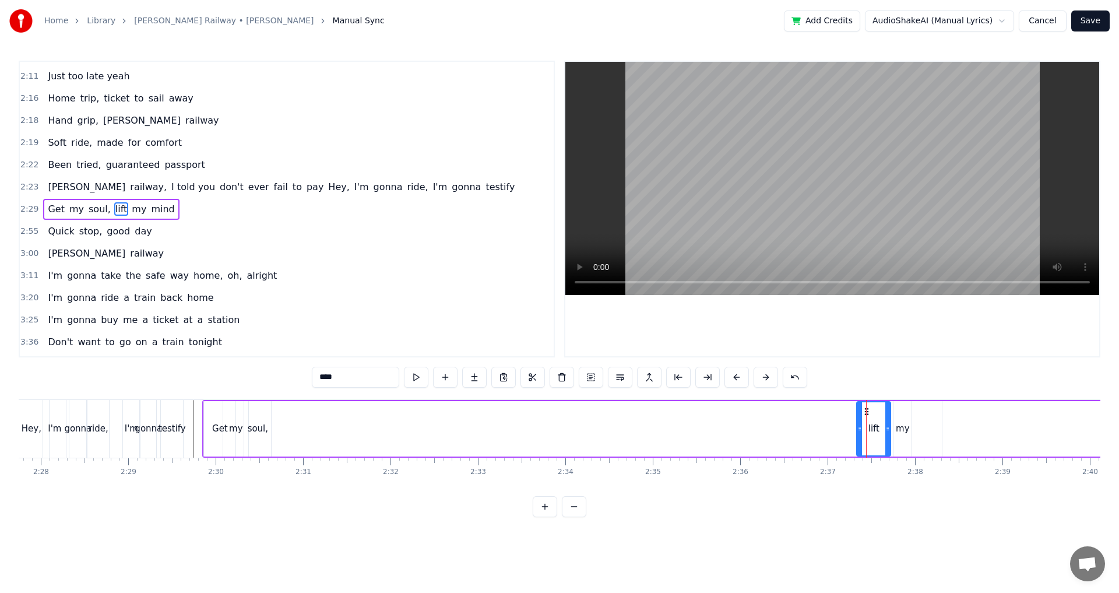
drag, startPoint x: 866, startPoint y: 411, endPoint x: 417, endPoint y: 417, distance: 449.2
drag, startPoint x: 867, startPoint y: 410, endPoint x: 280, endPoint y: 432, distance: 587.7
drag, startPoint x: 301, startPoint y: 430, endPoint x: 283, endPoint y: 432, distance: 17.6
drag, startPoint x: 904, startPoint y: 411, endPoint x: 302, endPoint y: 420, distance: 601.3
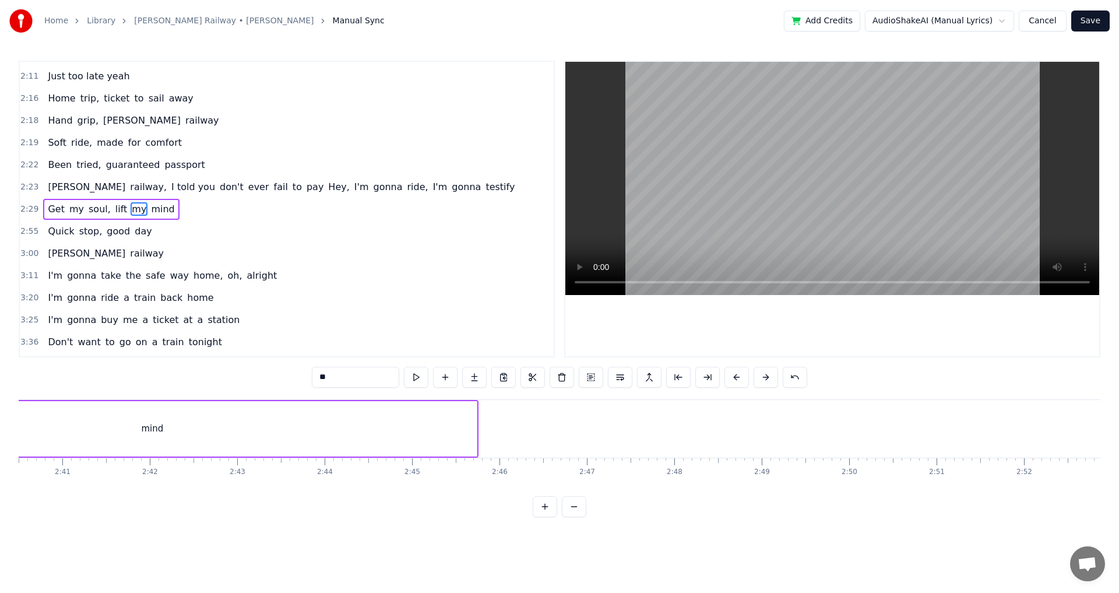
scroll to position [0, 13774]
type input "****"
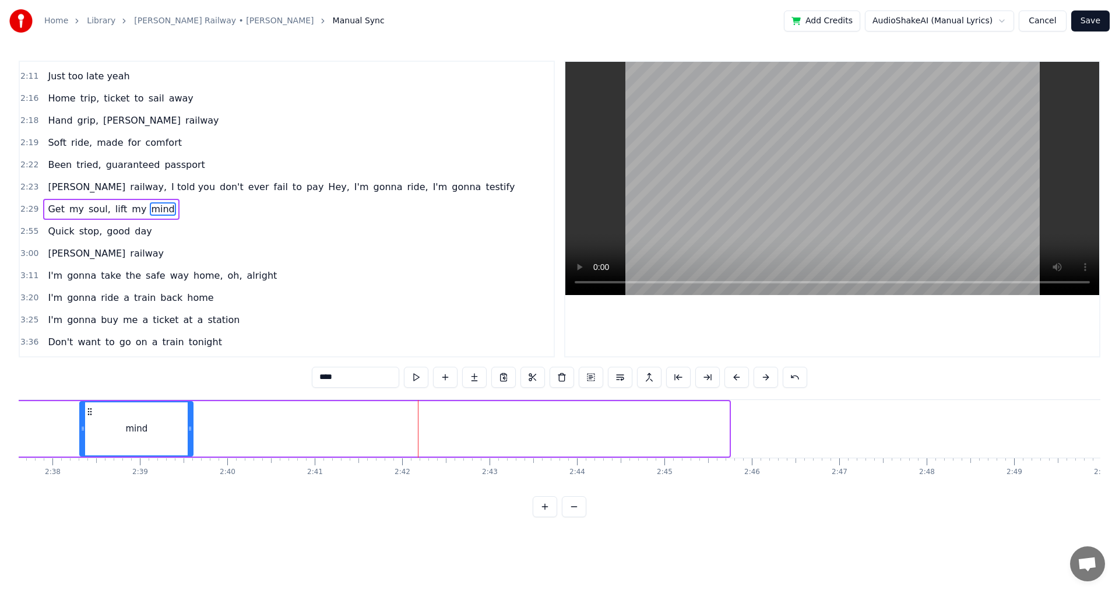
drag, startPoint x: 725, startPoint y: 436, endPoint x: 169, endPoint y: 436, distance: 556.4
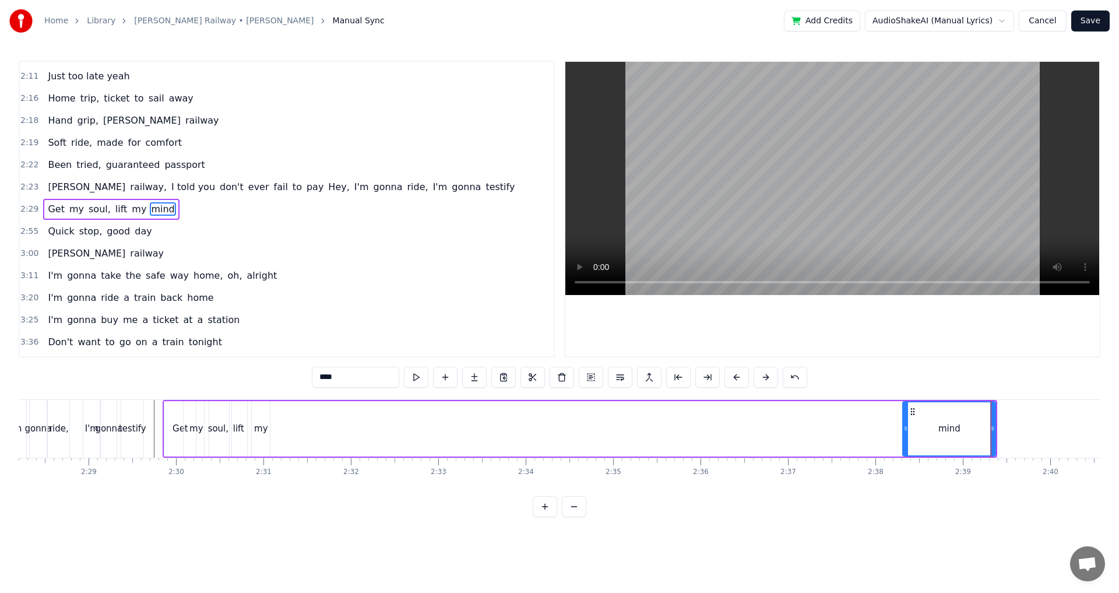
scroll to position [0, 12978]
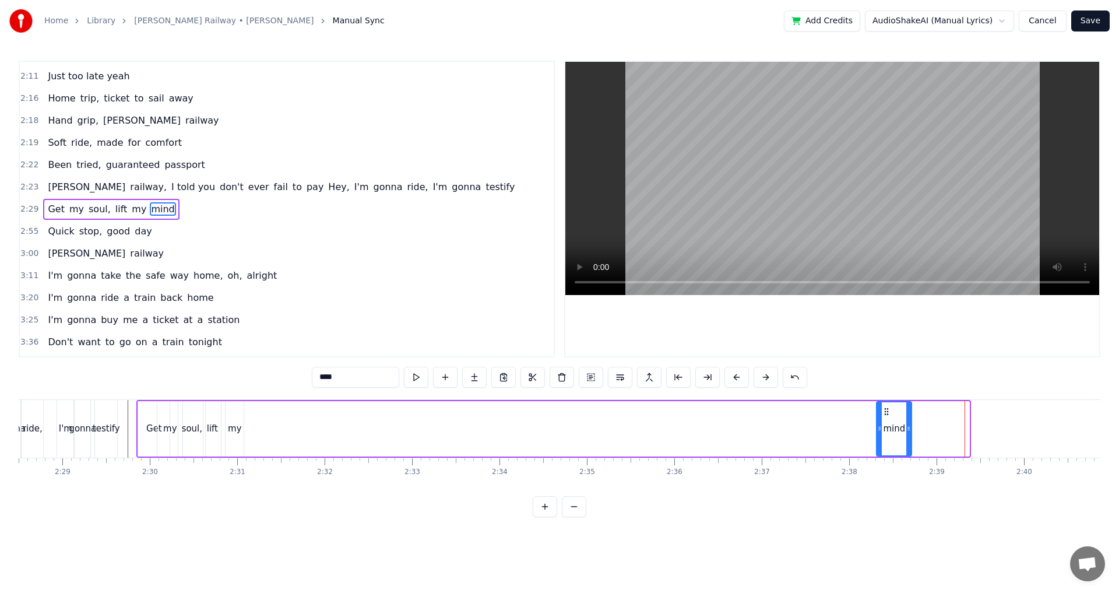
drag, startPoint x: 964, startPoint y: 428, endPoint x: 902, endPoint y: 438, distance: 62.5
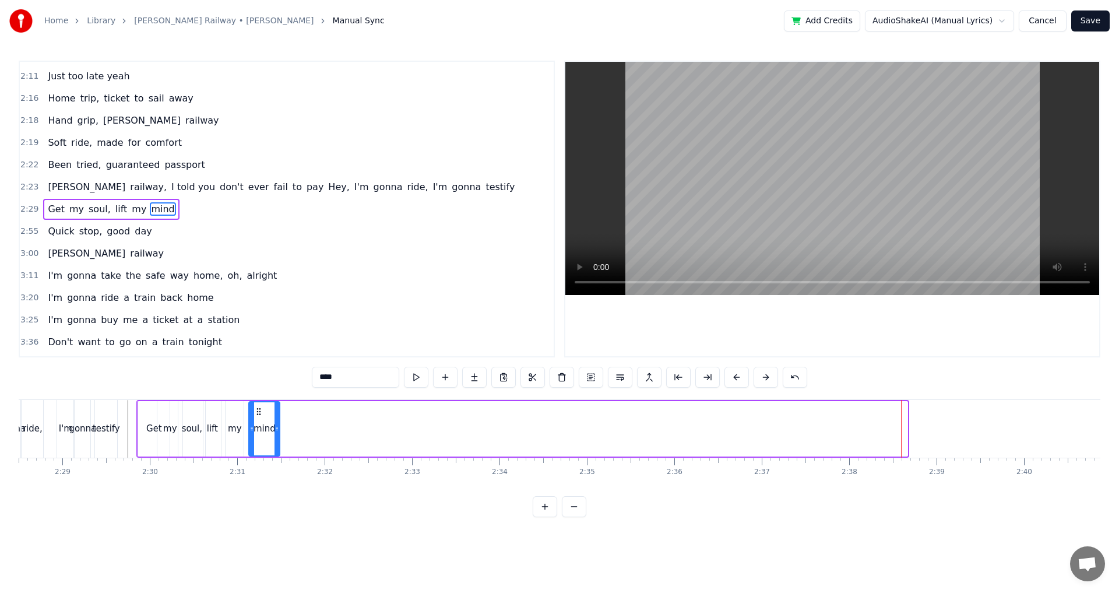
drag, startPoint x: 886, startPoint y: 410, endPoint x: 274, endPoint y: 436, distance: 612.9
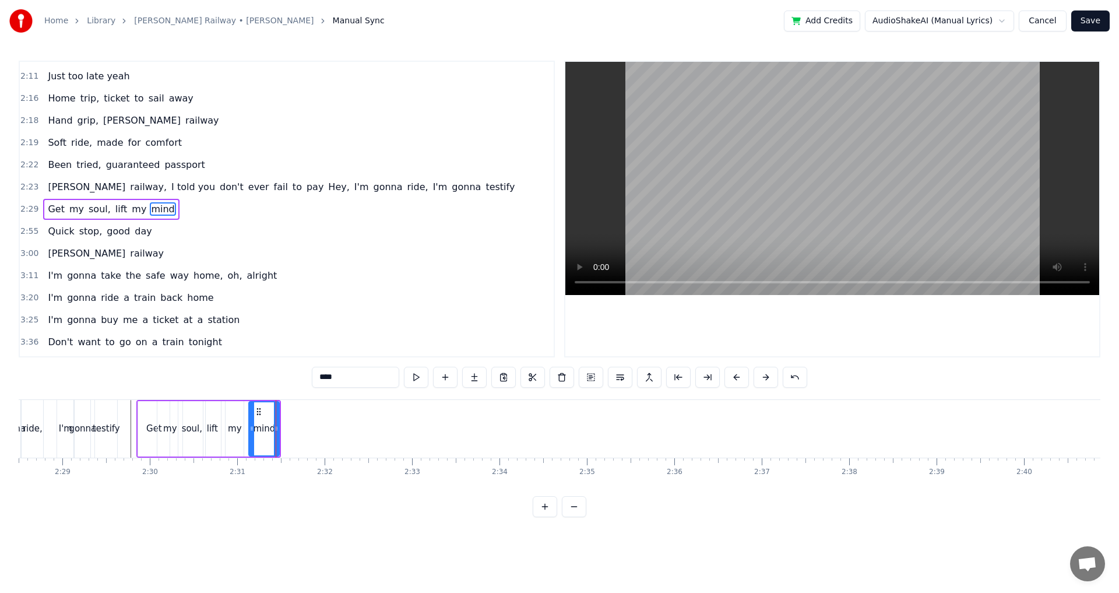
type input "***"
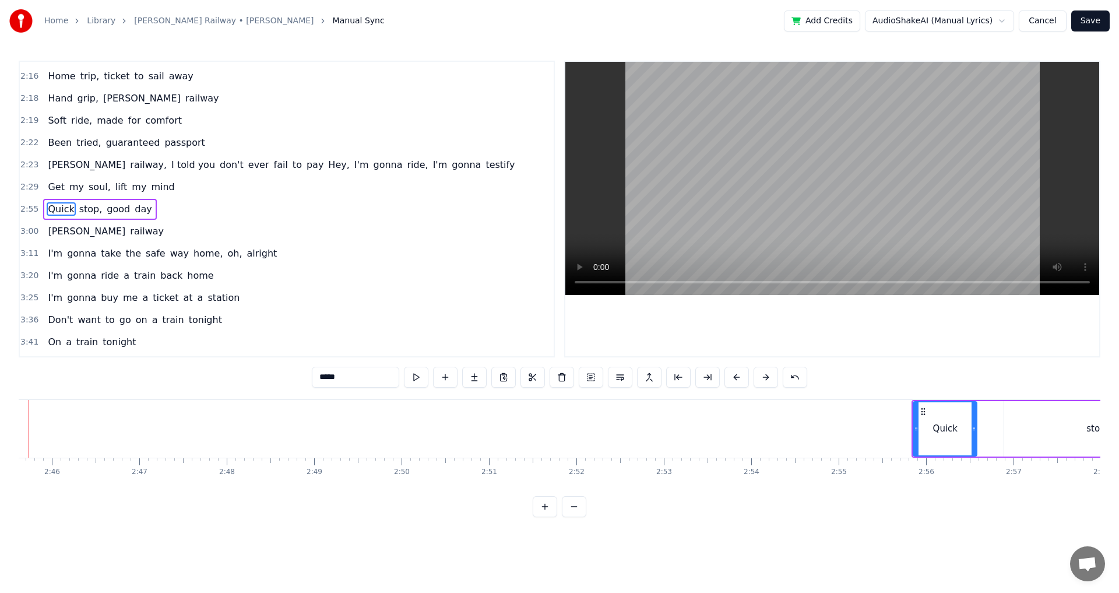
scroll to position [0, 14426]
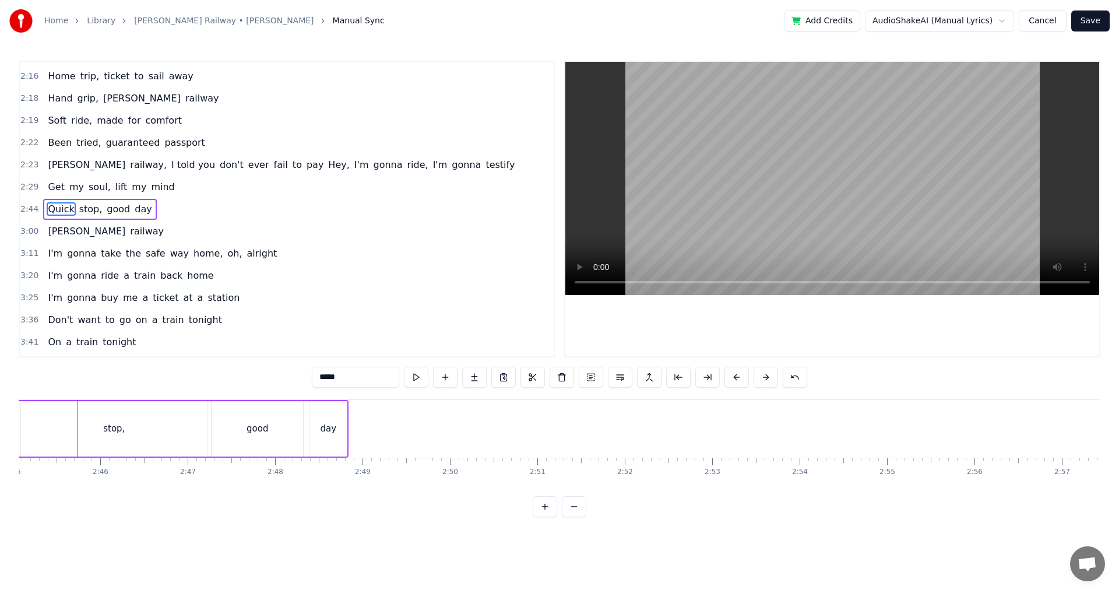
drag, startPoint x: 689, startPoint y: 497, endPoint x: 673, endPoint y: 495, distance: 16.5
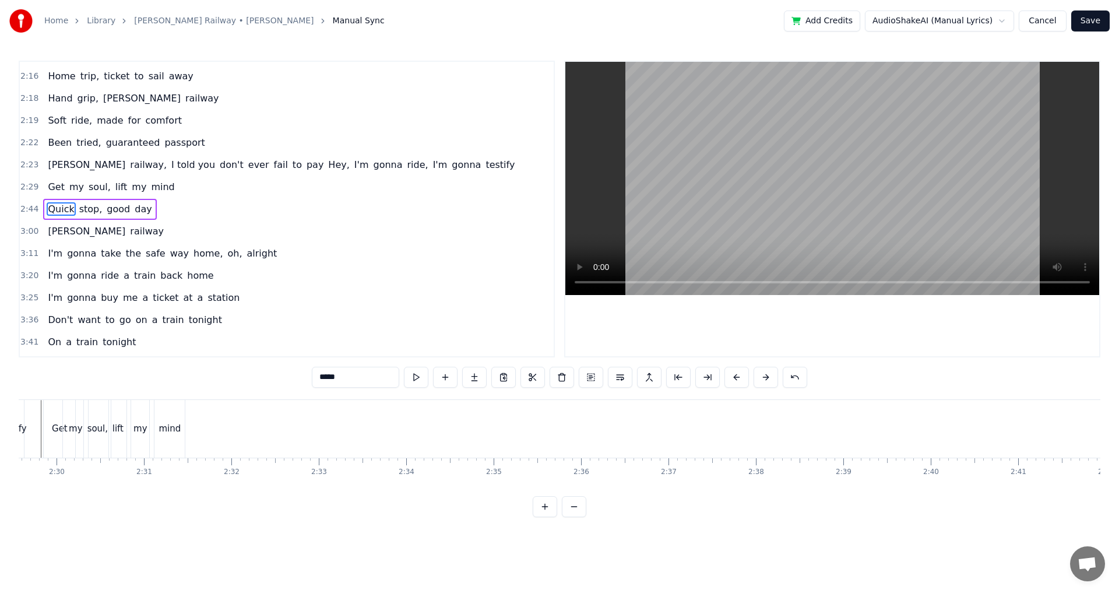
scroll to position [0, 13124]
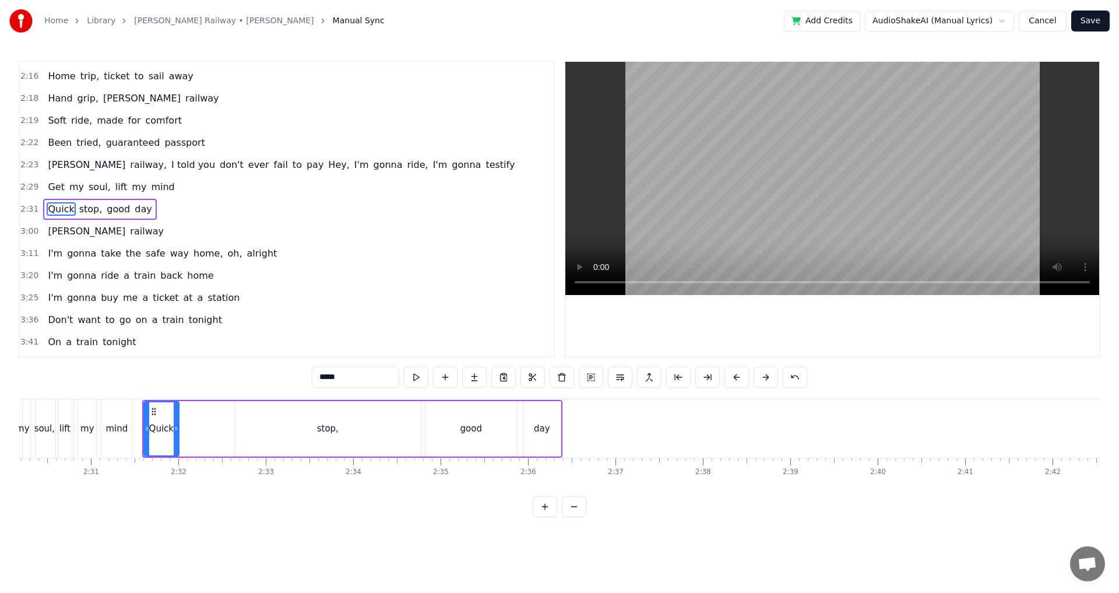
drag, startPoint x: 203, startPoint y: 428, endPoint x: 175, endPoint y: 433, distance: 29.0
drag, startPoint x: 304, startPoint y: 435, endPoint x: 319, endPoint y: 437, distance: 15.2
type input "*****"
drag, startPoint x: 418, startPoint y: 436, endPoint x: 264, endPoint y: 436, distance: 154.4
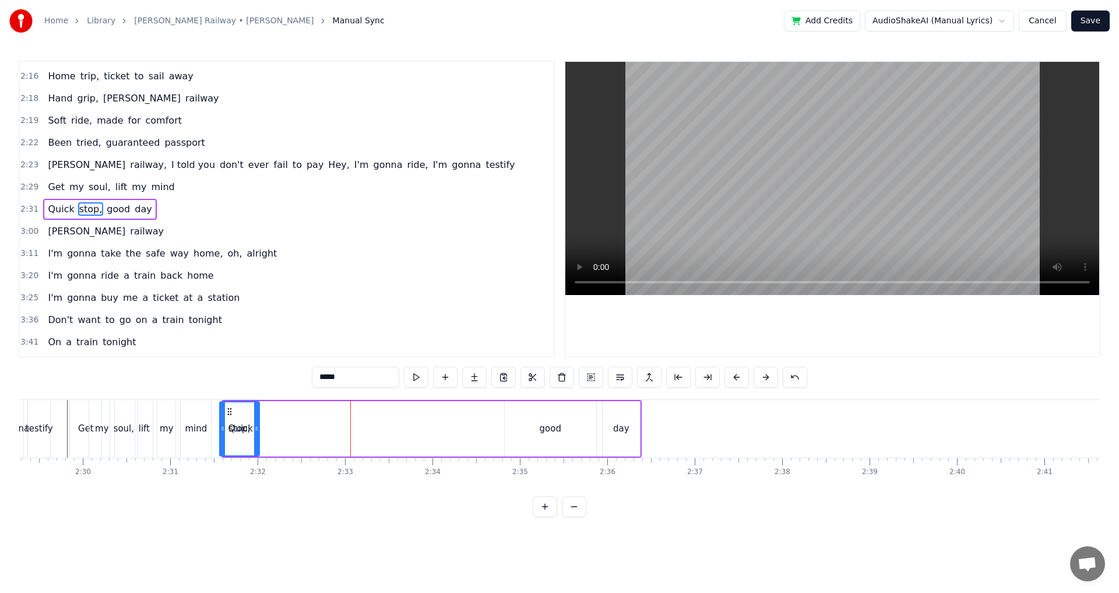
scroll to position [0, 13040]
drag, startPoint x: 244, startPoint y: 412, endPoint x: 272, endPoint y: 424, distance: 30.8
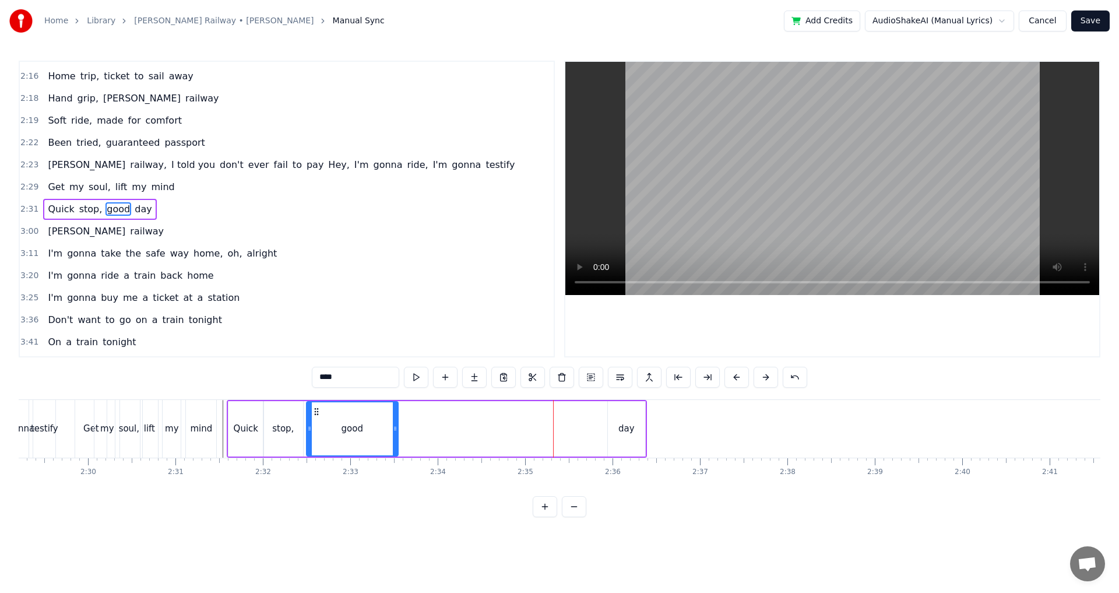
drag, startPoint x: 522, startPoint y: 410, endPoint x: 319, endPoint y: 417, distance: 203.5
drag, startPoint x: 309, startPoint y: 428, endPoint x: 366, endPoint y: 414, distance: 58.2
drag, startPoint x: 366, startPoint y: 411, endPoint x: 330, endPoint y: 413, distance: 36.8
drag, startPoint x: 319, startPoint y: 429, endPoint x: 329, endPoint y: 428, distance: 9.9
drag, startPoint x: 616, startPoint y: 414, endPoint x: 365, endPoint y: 422, distance: 251.2
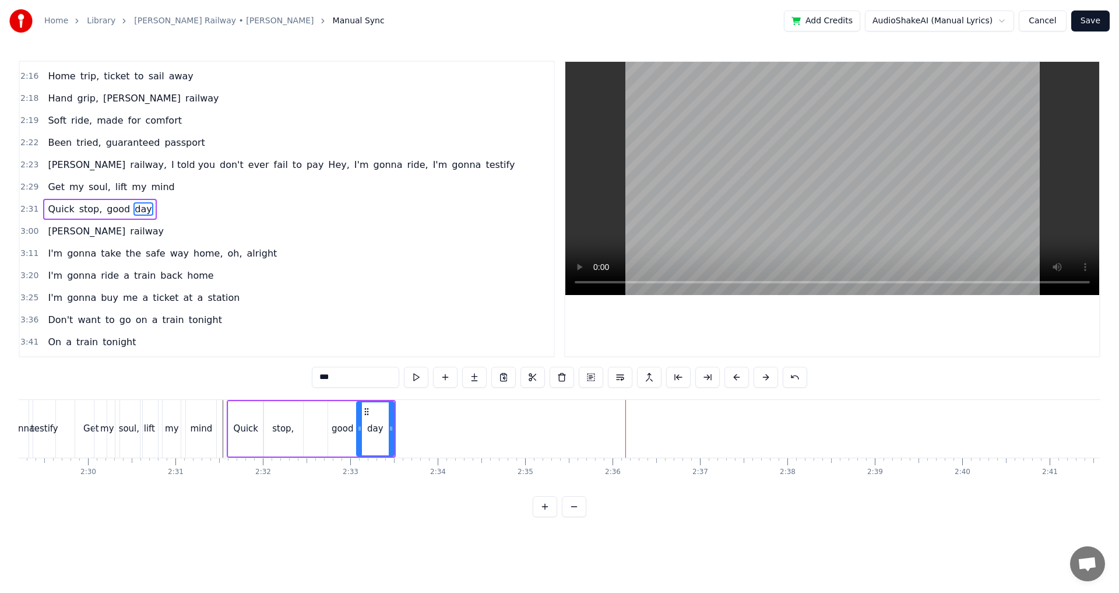
type input "*****"
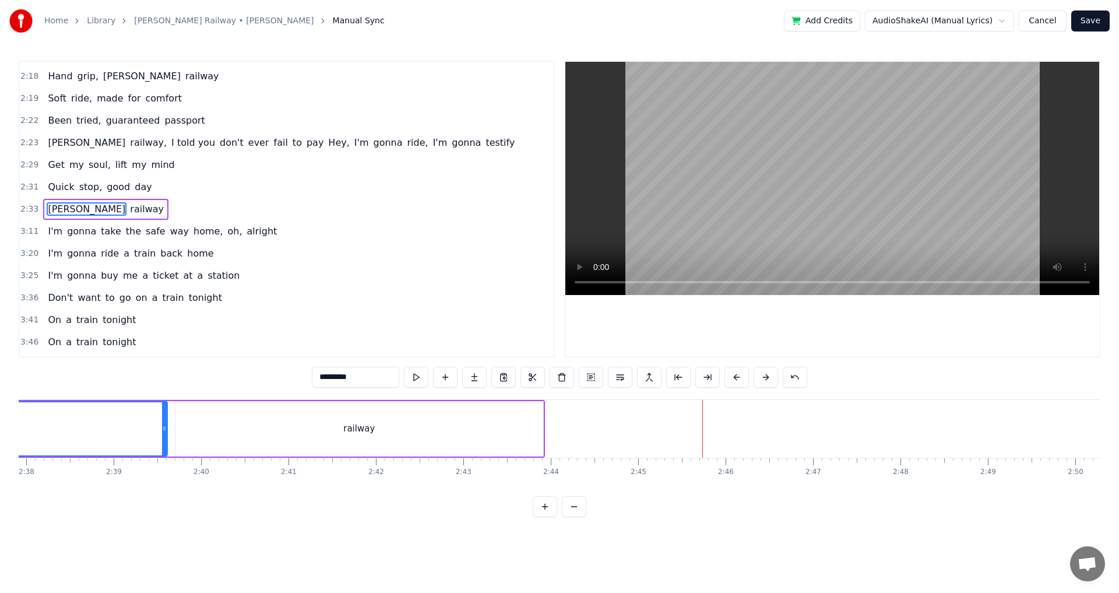
scroll to position [0, 13562]
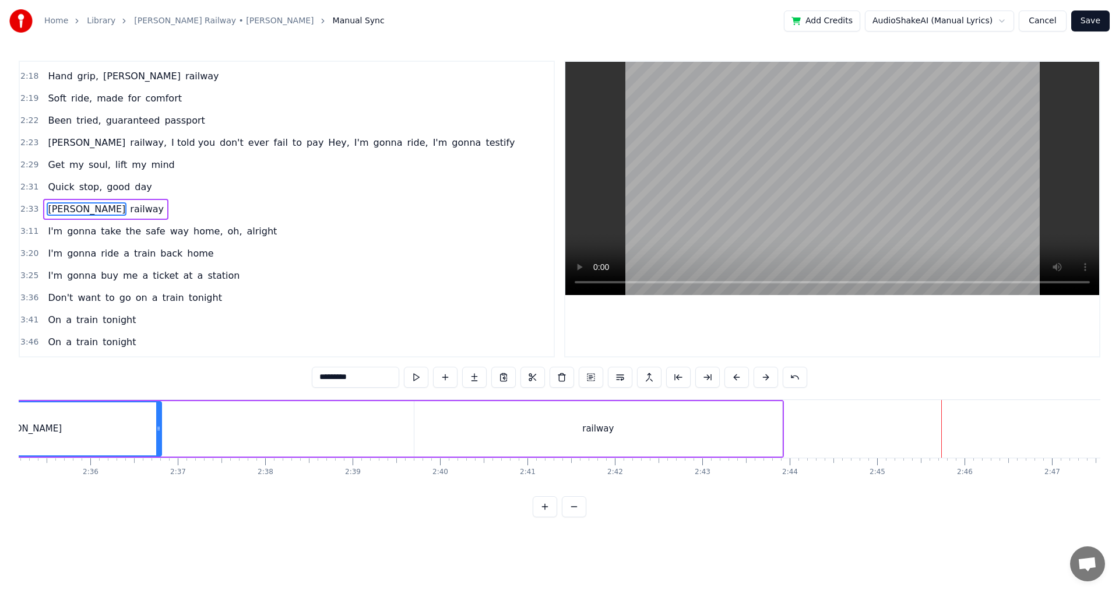
drag, startPoint x: 404, startPoint y: 435, endPoint x: 159, endPoint y: 415, distance: 245.5
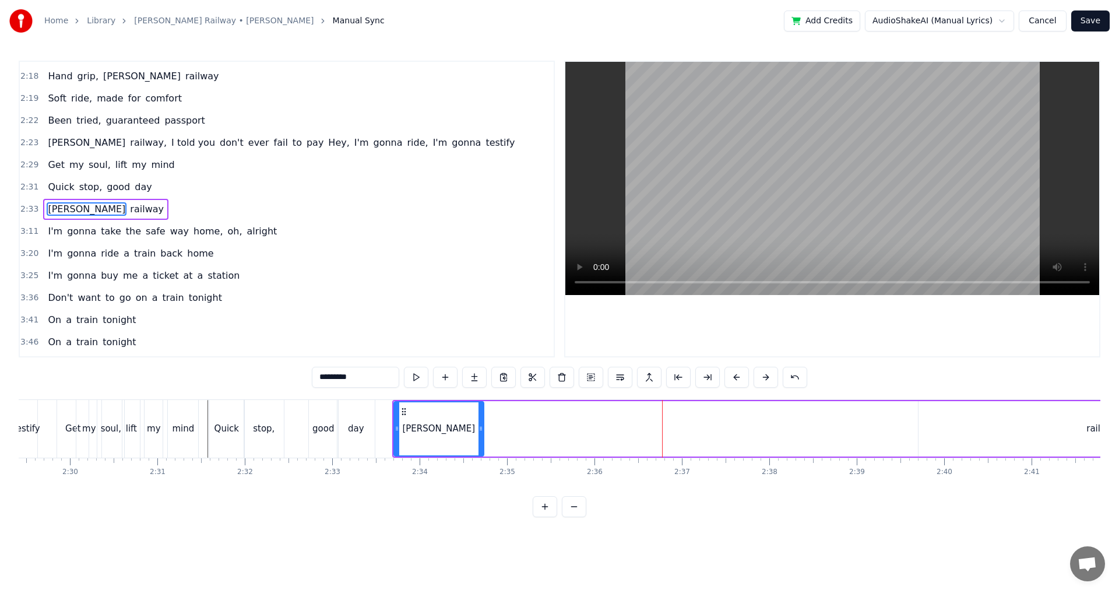
drag, startPoint x: 660, startPoint y: 436, endPoint x: 477, endPoint y: 436, distance: 182.4
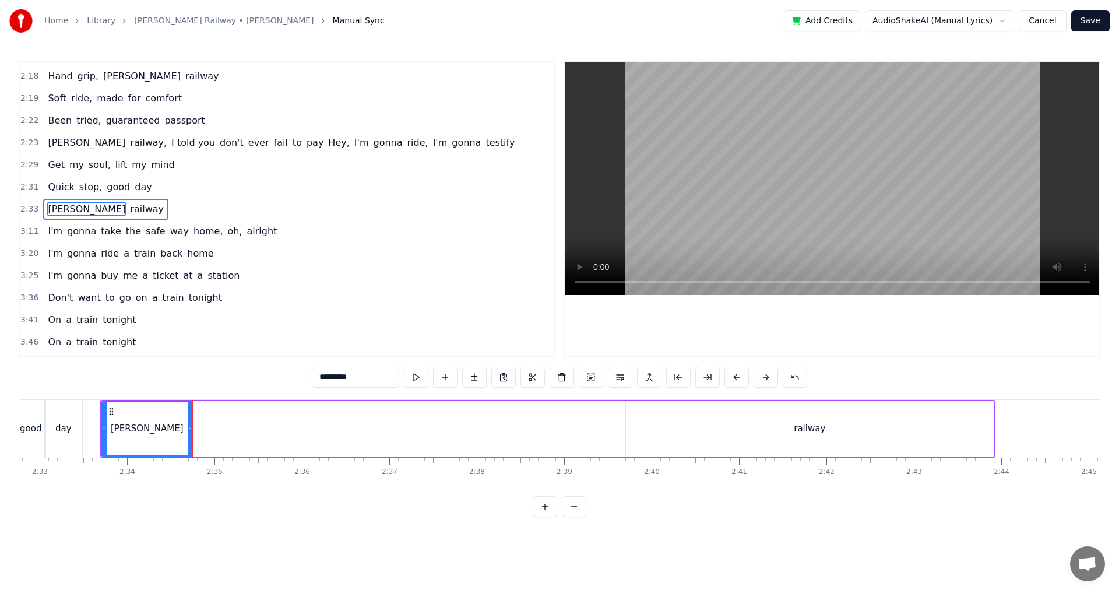
type input "*******"
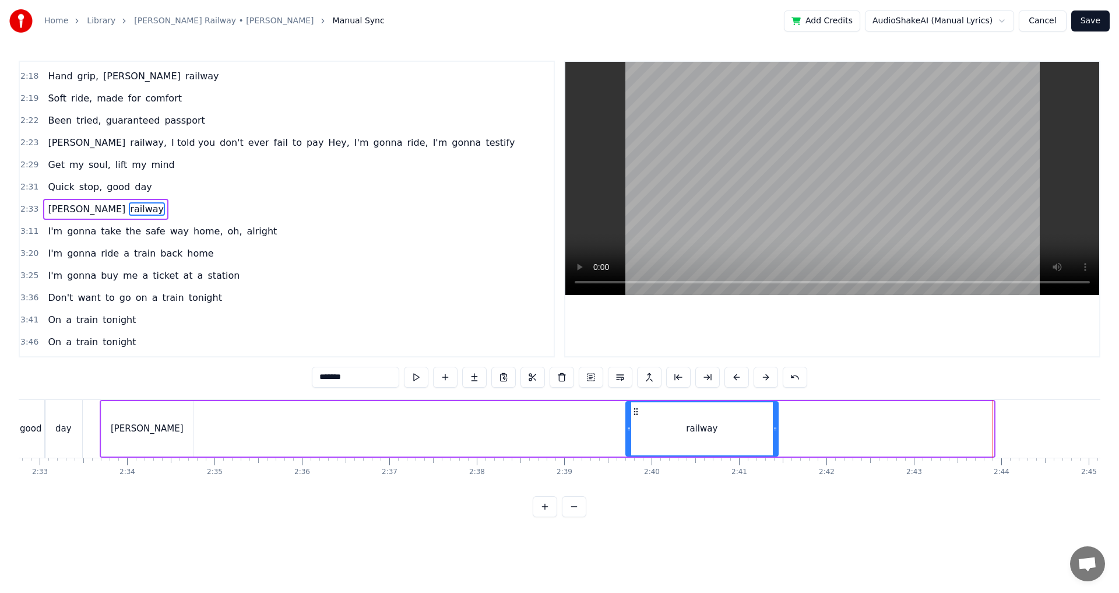
drag, startPoint x: 987, startPoint y: 442, endPoint x: 776, endPoint y: 443, distance: 210.9
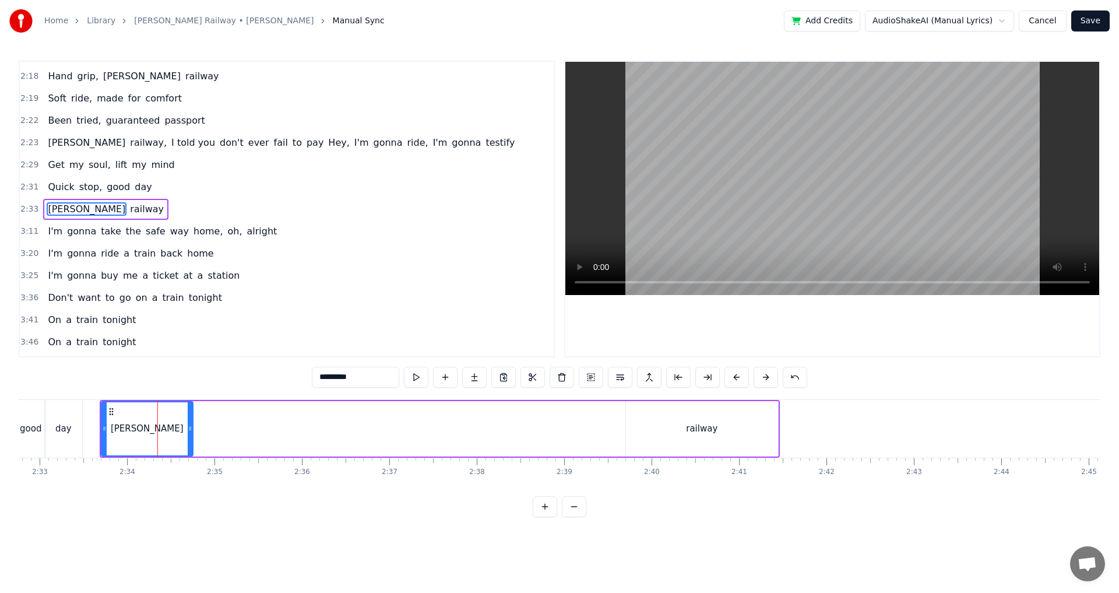
type input "*******"
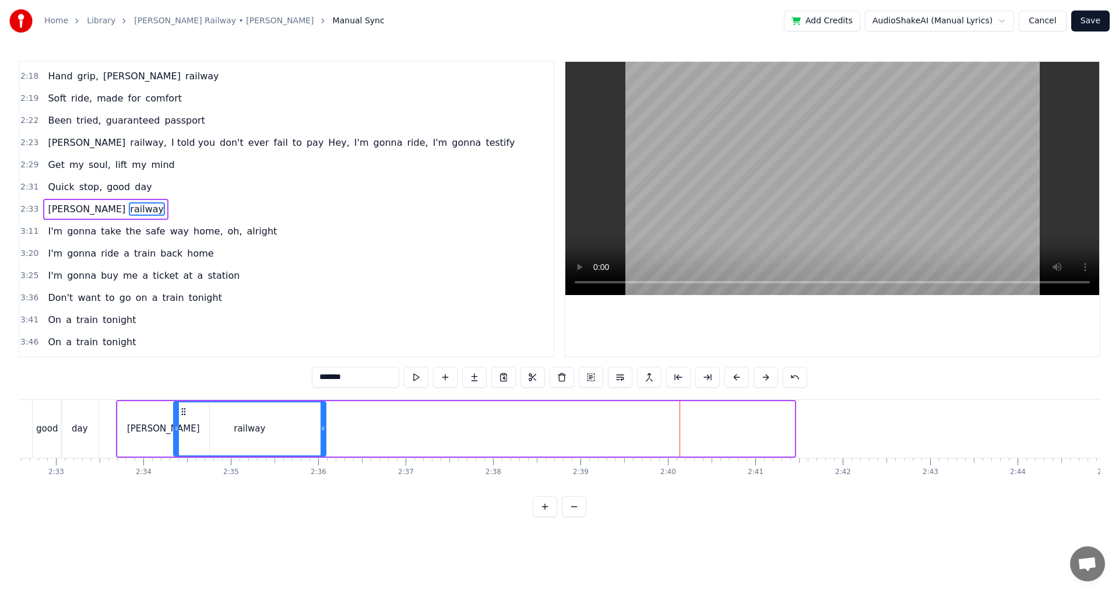
scroll to position [0, 13303]
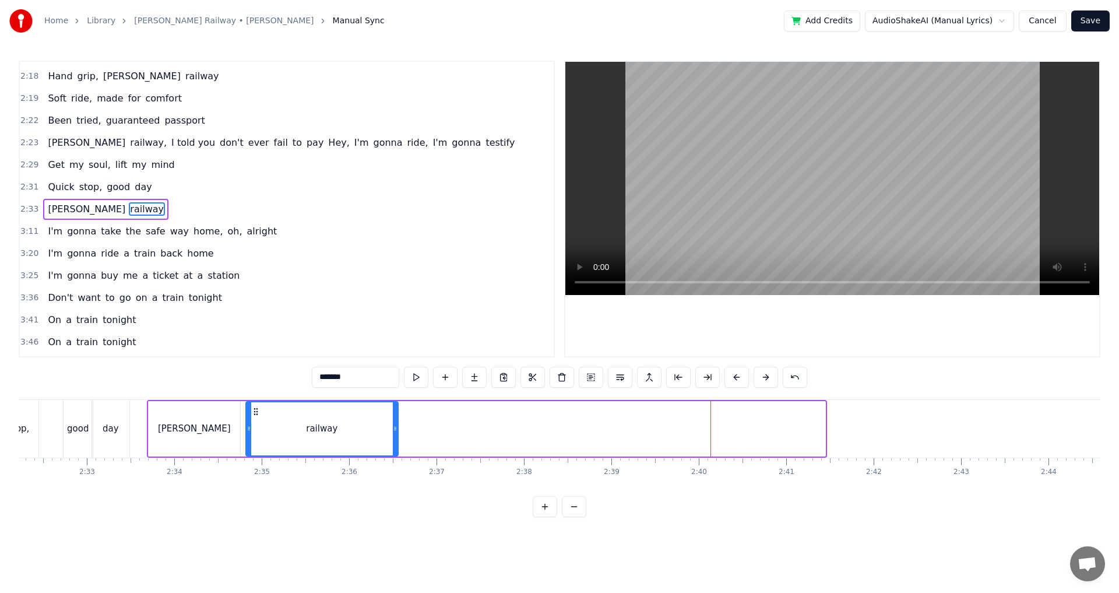
drag, startPoint x: 637, startPoint y: 412, endPoint x: 257, endPoint y: 428, distance: 380.2
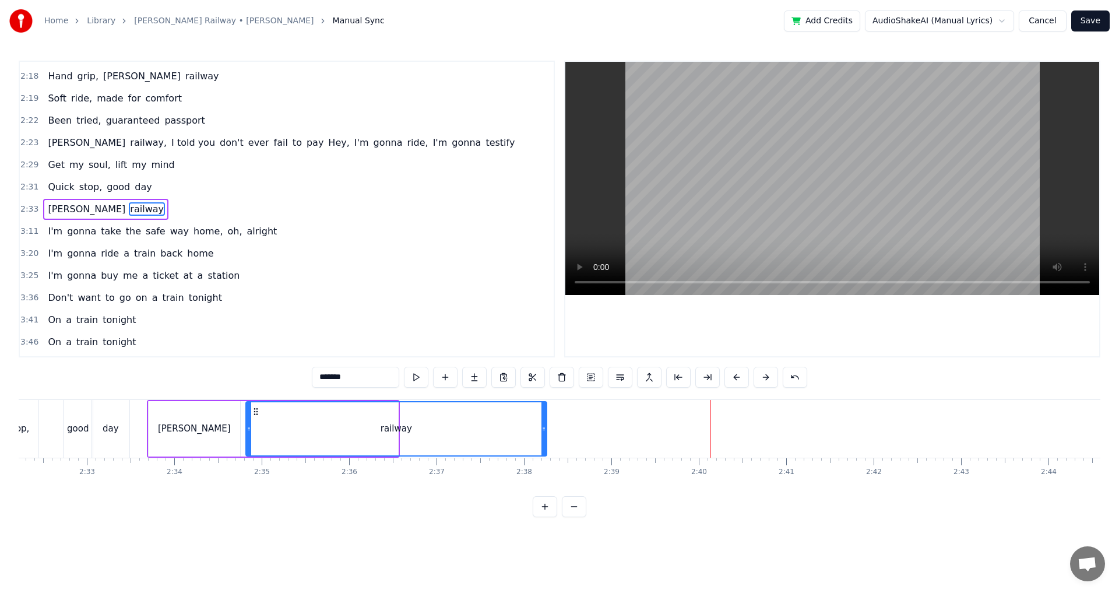
drag, startPoint x: 396, startPoint y: 432, endPoint x: 547, endPoint y: 432, distance: 150.9
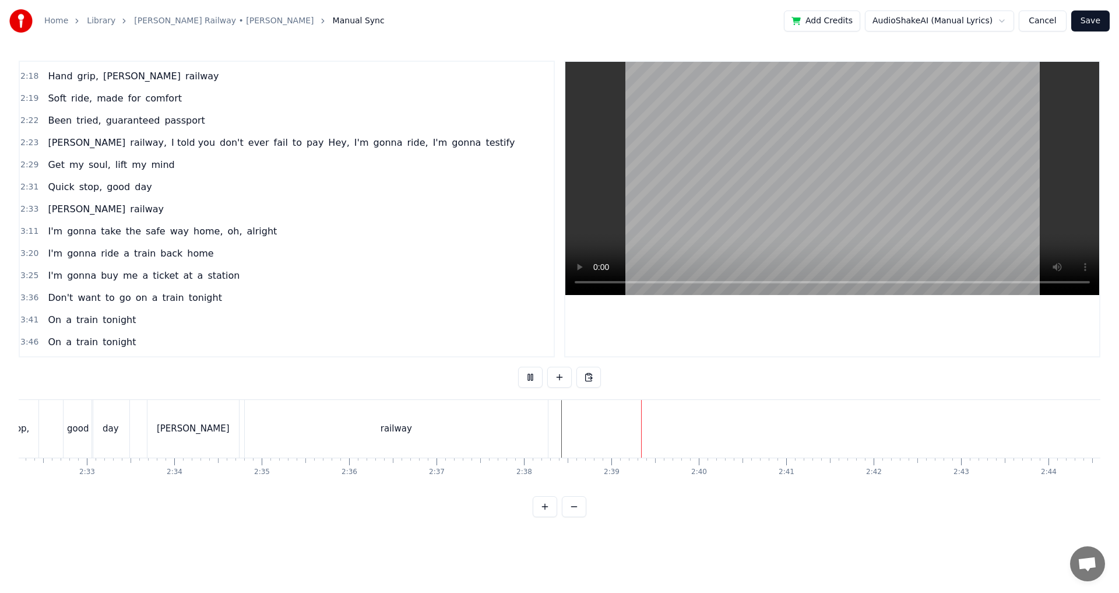
drag, startPoint x: 639, startPoint y: 496, endPoint x: 657, endPoint y: 499, distance: 18.9
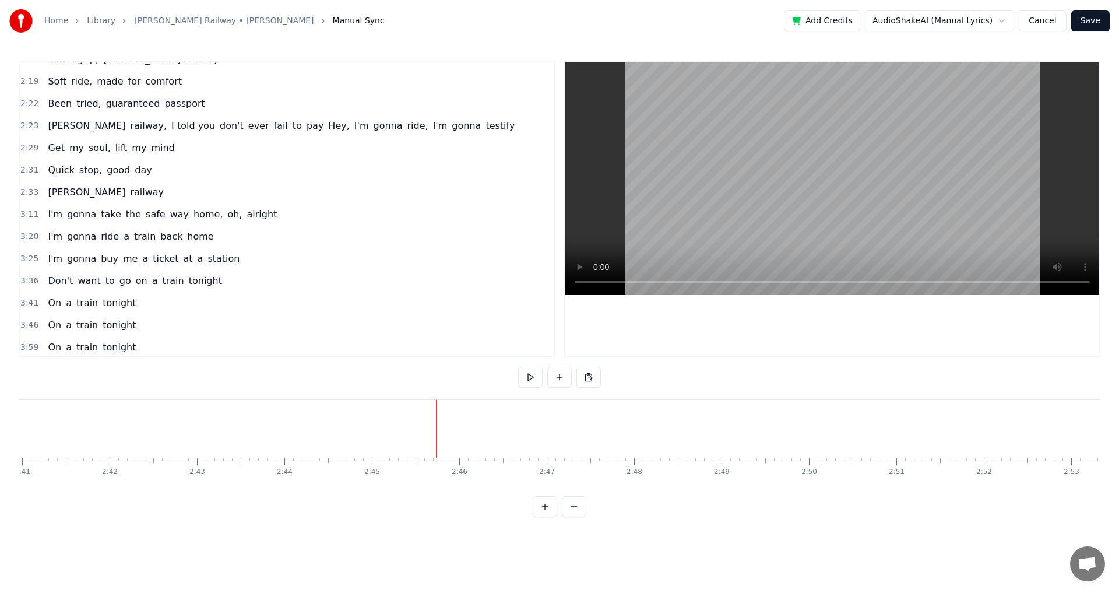
scroll to position [658, 0]
click at [49, 211] on span "I'm" at bounding box center [55, 211] width 17 height 13
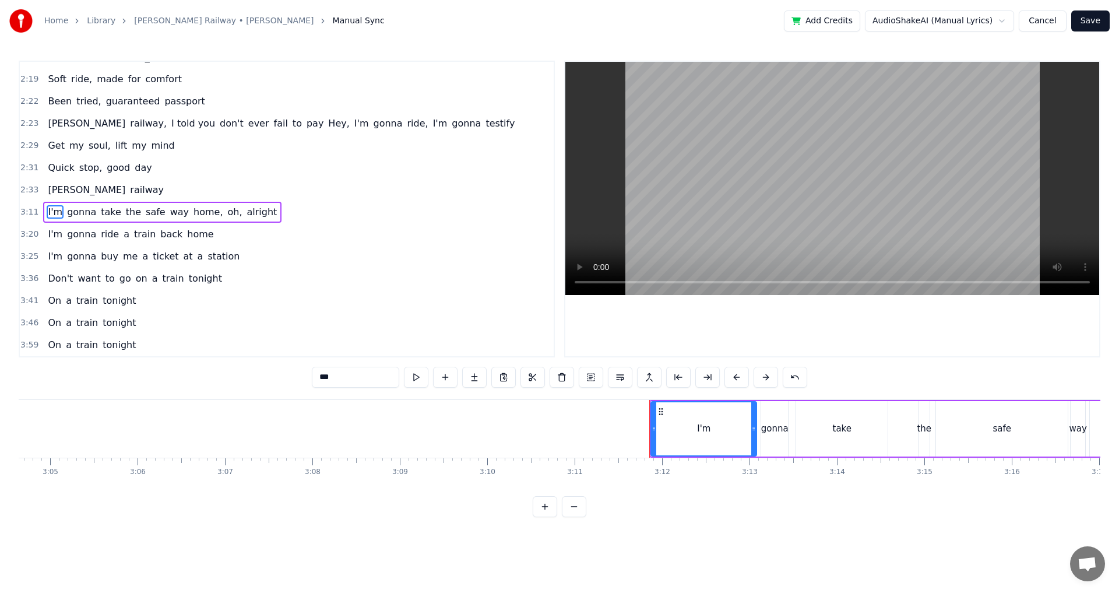
scroll to position [0, 16163]
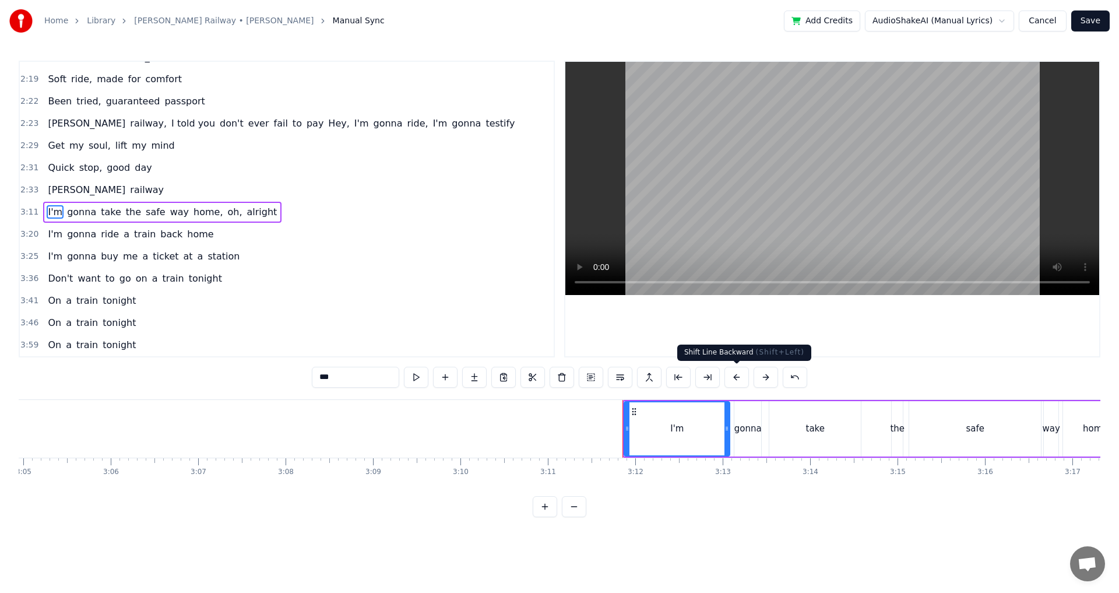
click at [735, 384] on button at bounding box center [736, 376] width 24 height 21
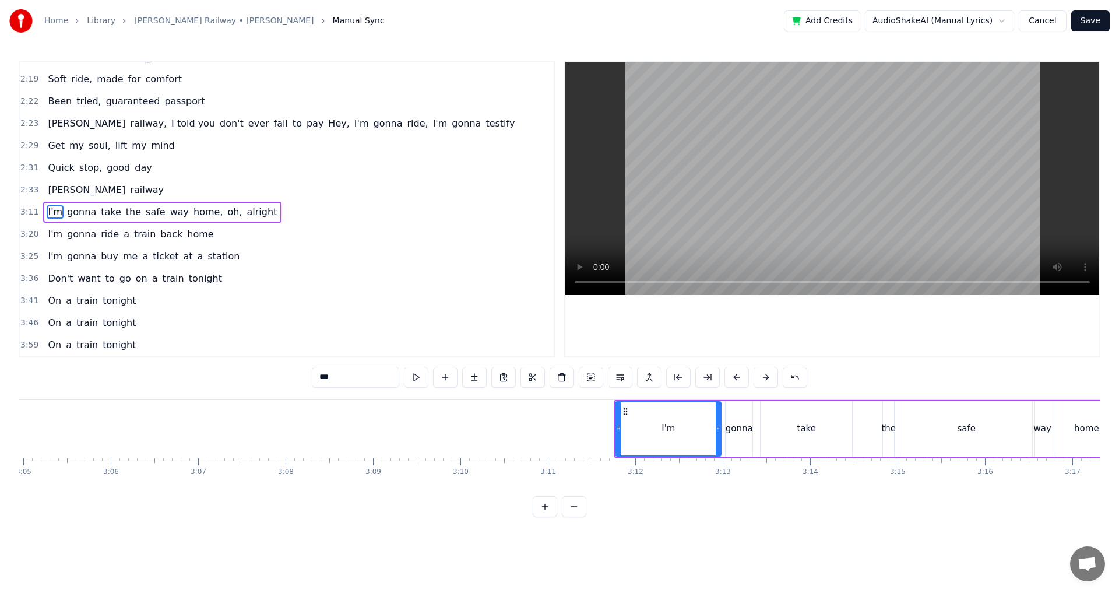
click at [735, 384] on button at bounding box center [736, 376] width 24 height 21
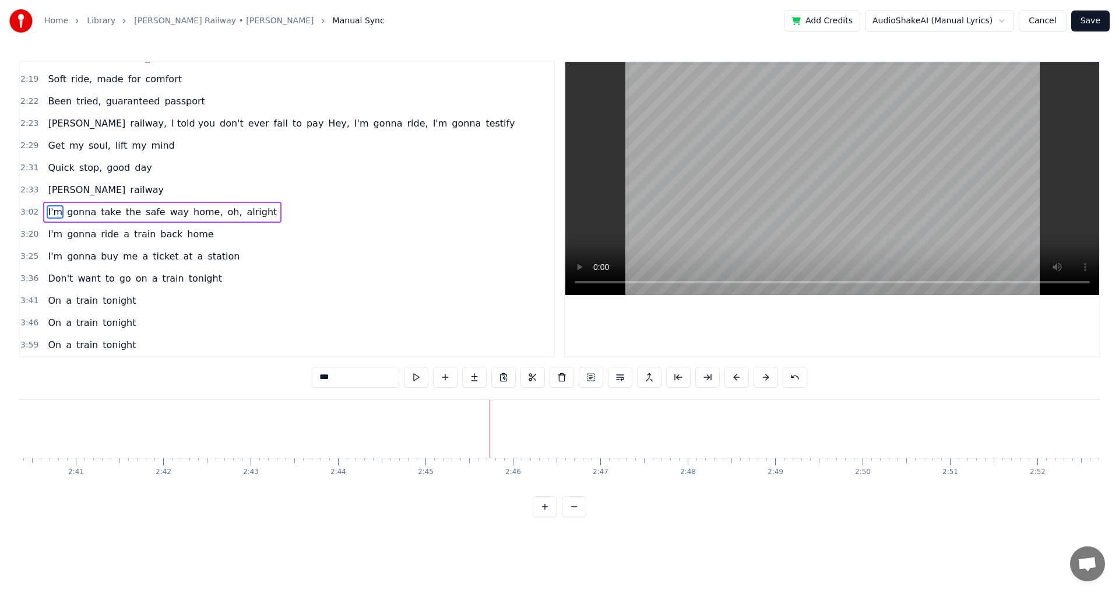
scroll to position [0, 14053]
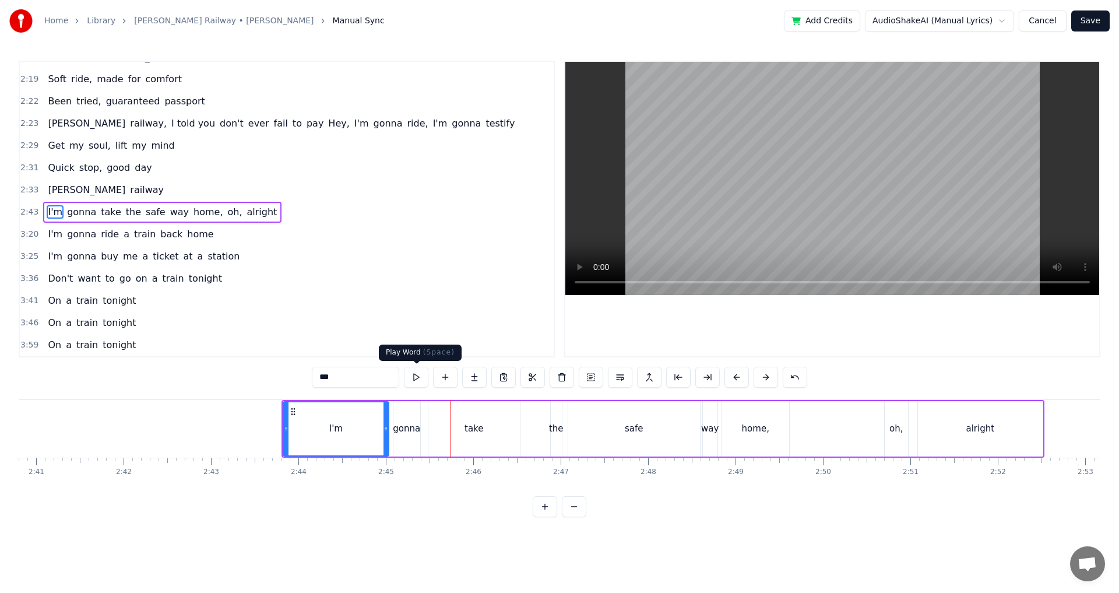
click at [406, 370] on button at bounding box center [416, 376] width 24 height 21
click at [413, 373] on button at bounding box center [416, 376] width 24 height 21
drag, startPoint x: 386, startPoint y: 439, endPoint x: 289, endPoint y: 451, distance: 98.0
click at [367, 442] on div at bounding box center [367, 428] width 5 height 53
click at [290, 446] on div "I'm" at bounding box center [326, 428] width 85 height 53
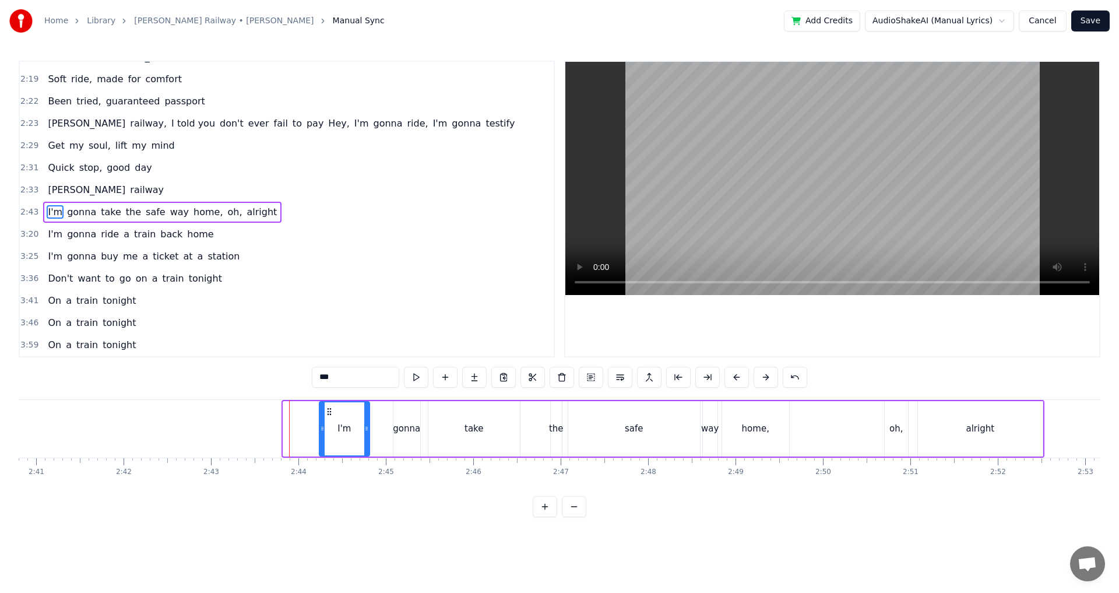
drag, startPoint x: 284, startPoint y: 444, endPoint x: 321, endPoint y: 441, distance: 36.8
click at [321, 441] on div at bounding box center [322, 428] width 5 height 53
click at [415, 434] on div "gonna" at bounding box center [406, 428] width 27 height 13
drag, startPoint x: 397, startPoint y: 431, endPoint x: 369, endPoint y: 435, distance: 27.7
click at [369, 435] on div at bounding box center [368, 428] width 5 height 53
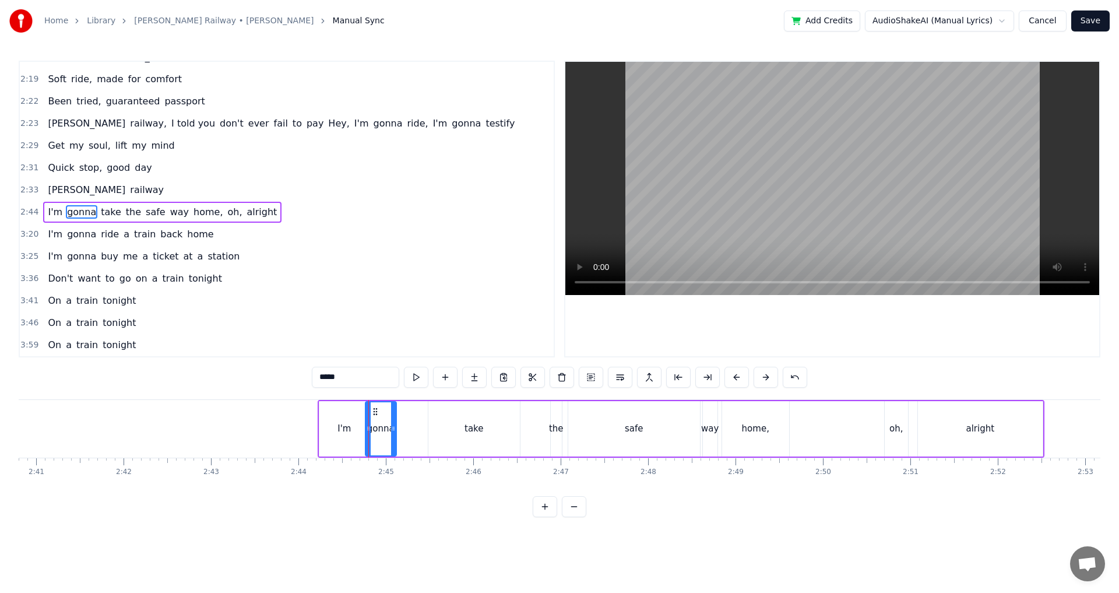
drag, startPoint x: 418, startPoint y: 432, endPoint x: 393, endPoint y: 435, distance: 24.6
click at [393, 435] on div at bounding box center [393, 428] width 5 height 53
click at [456, 429] on div "take" at bounding box center [473, 428] width 91 height 55
type input "****"
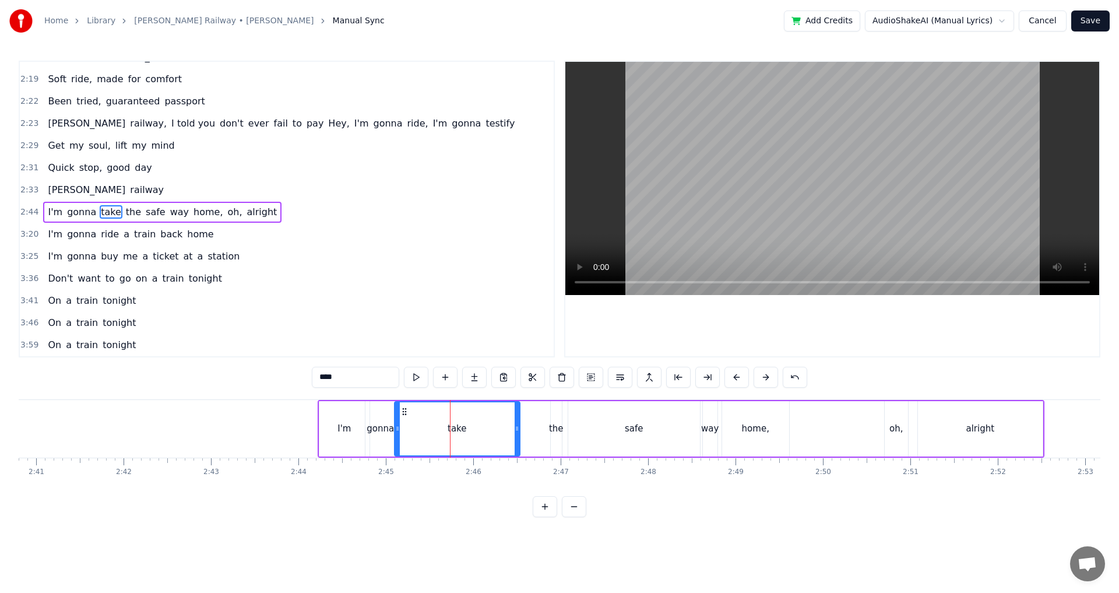
drag, startPoint x: 432, startPoint y: 429, endPoint x: 399, endPoint y: 436, distance: 34.5
click at [399, 436] on div at bounding box center [397, 428] width 5 height 53
drag, startPoint x: 517, startPoint y: 428, endPoint x: 420, endPoint y: 438, distance: 97.3
click at [420, 438] on div at bounding box center [420, 428] width 5 height 53
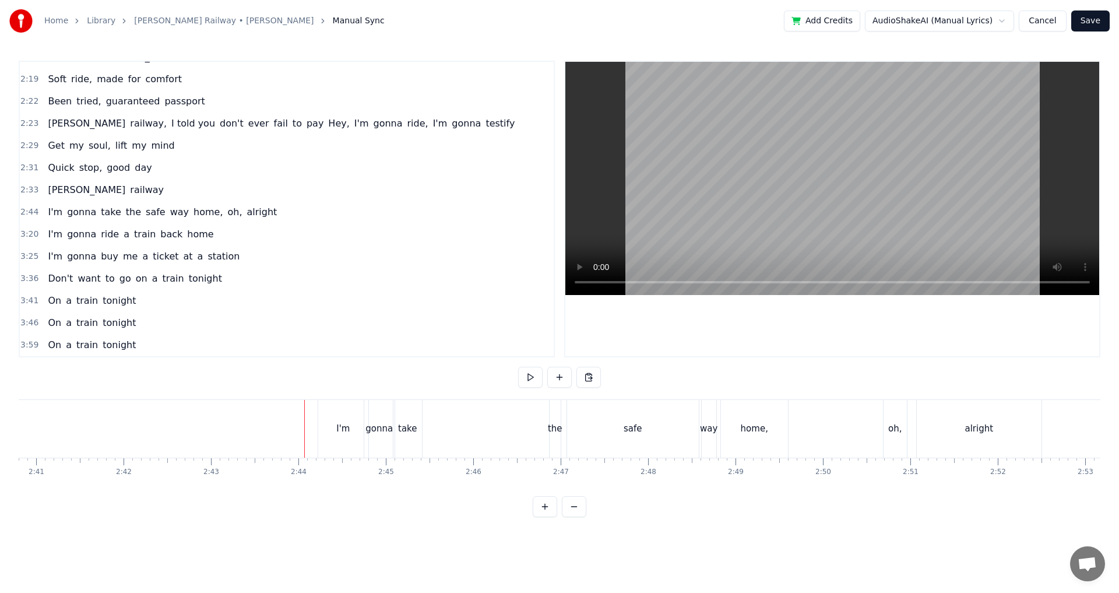
click at [514, 379] on div "0:24 Two train tickets into L.A. 0:29 One round trip the other way 0:32 Oh, I g…" at bounding box center [559, 289] width 1081 height 456
click at [532, 378] on button at bounding box center [530, 376] width 24 height 21
click at [547, 417] on div "I'm gonna take the safe way home, [GEOGRAPHIC_DATA], alright" at bounding box center [681, 429] width 727 height 58
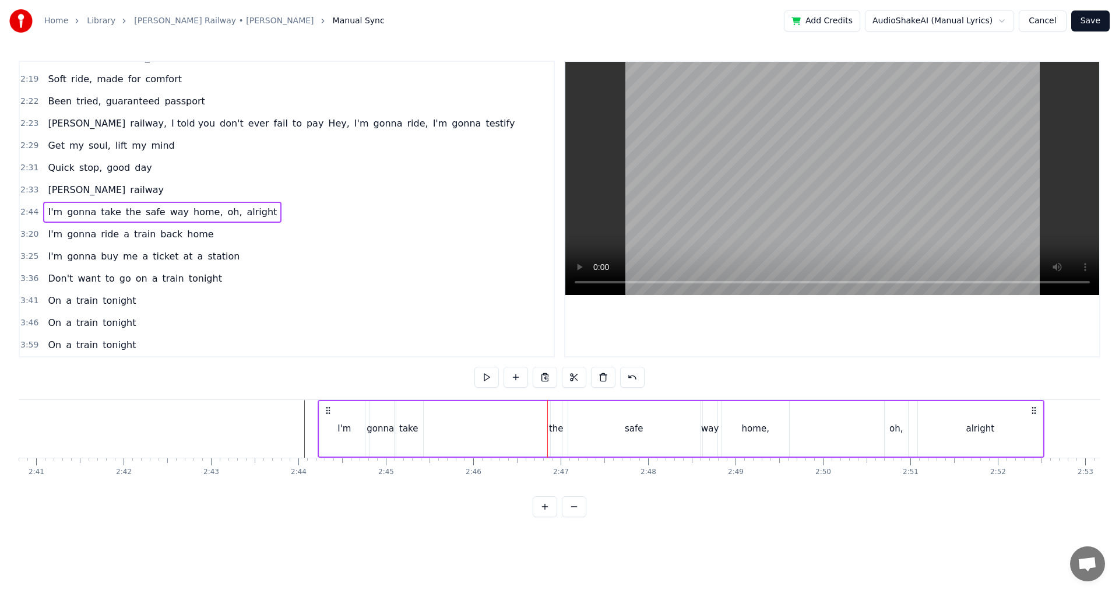
click at [554, 421] on div "the" at bounding box center [556, 428] width 11 height 55
drag, startPoint x: 554, startPoint y: 414, endPoint x: 537, endPoint y: 419, distance: 18.1
click at [537, 419] on div at bounding box center [536, 428] width 5 height 53
drag, startPoint x: 544, startPoint y: 415, endPoint x: 437, endPoint y: 427, distance: 107.9
click at [437, 427] on div "the" at bounding box center [439, 428] width 27 height 53
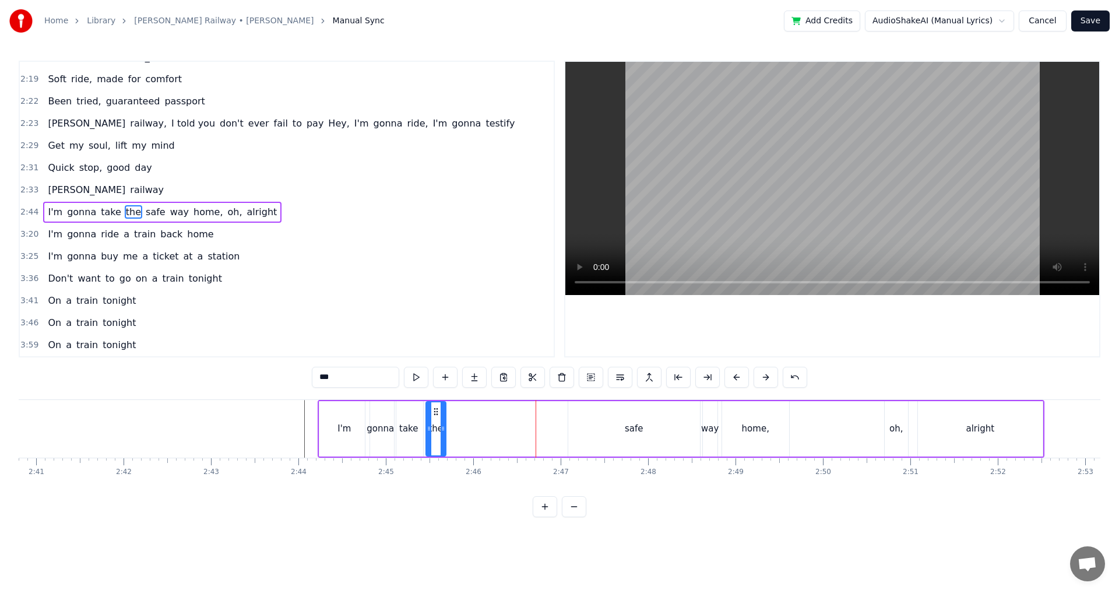
drag, startPoint x: 452, startPoint y: 425, endPoint x: 443, endPoint y: 426, distance: 8.8
click at [443, 426] on icon at bounding box center [442, 428] width 5 height 9
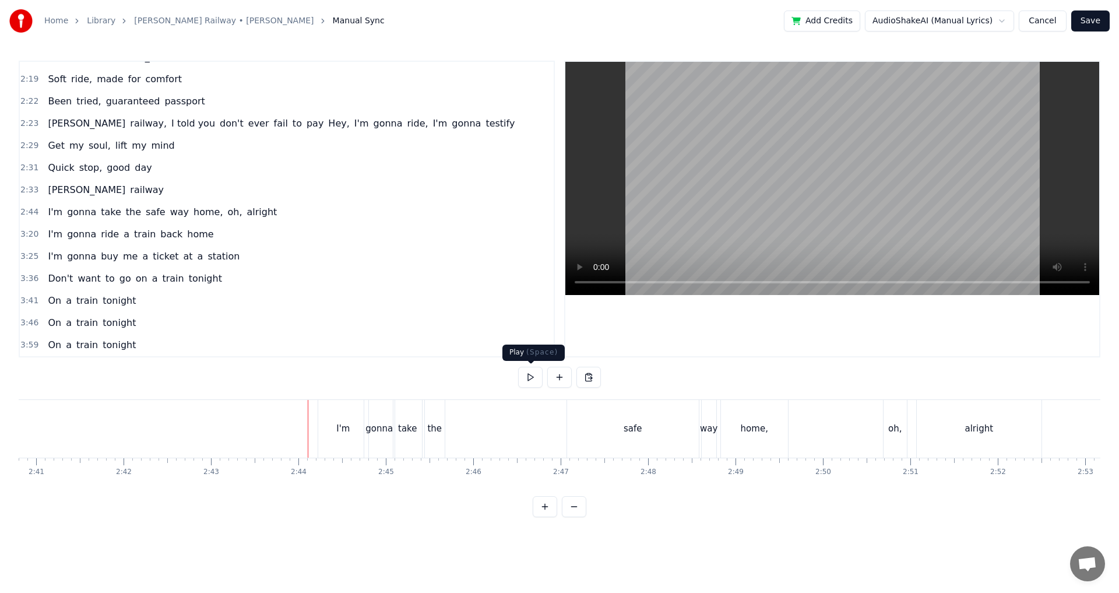
click at [520, 372] on button at bounding box center [530, 376] width 24 height 21
click at [625, 428] on div "safe" at bounding box center [632, 428] width 19 height 13
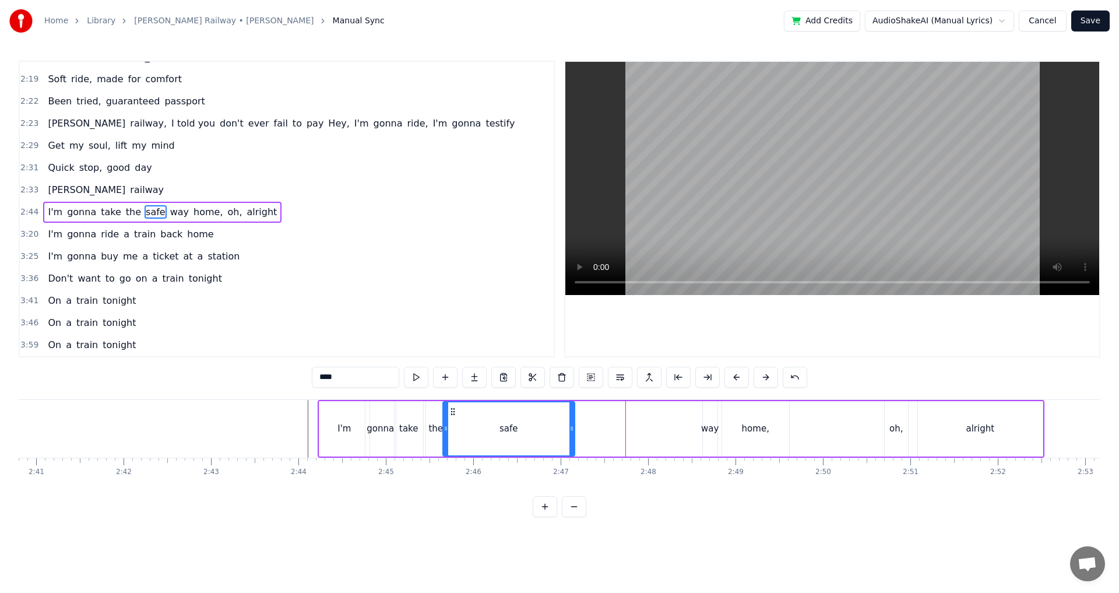
drag, startPoint x: 578, startPoint y: 413, endPoint x: 453, endPoint y: 429, distance: 126.3
click at [453, 429] on div "safe" at bounding box center [508, 428] width 131 height 53
drag, startPoint x: 572, startPoint y: 428, endPoint x: 461, endPoint y: 436, distance: 111.0
click at [461, 436] on div at bounding box center [461, 428] width 5 height 53
click at [685, 425] on div "I'm gonna take the safe way home, [GEOGRAPHIC_DATA], alright" at bounding box center [681, 429] width 727 height 58
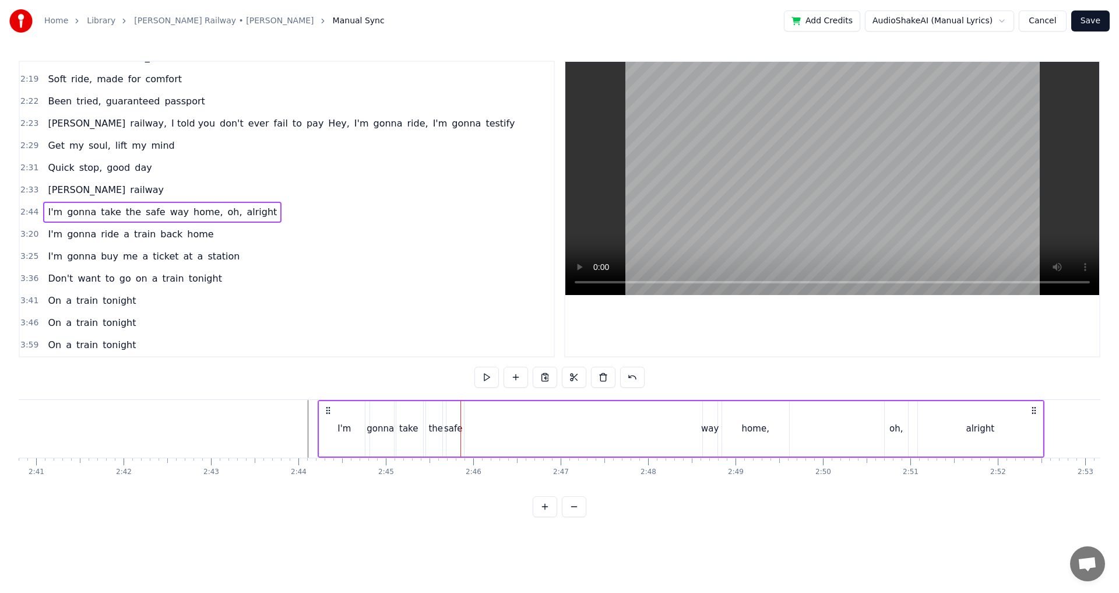
click at [702, 422] on div "way" at bounding box center [709, 428] width 17 height 13
drag, startPoint x: 710, startPoint y: 411, endPoint x: 470, endPoint y: 420, distance: 240.8
click at [470, 420] on div "way" at bounding box center [469, 428] width 13 height 53
click at [477, 424] on icon at bounding box center [478, 428] width 5 height 9
click at [738, 425] on div "home," at bounding box center [755, 428] width 67 height 55
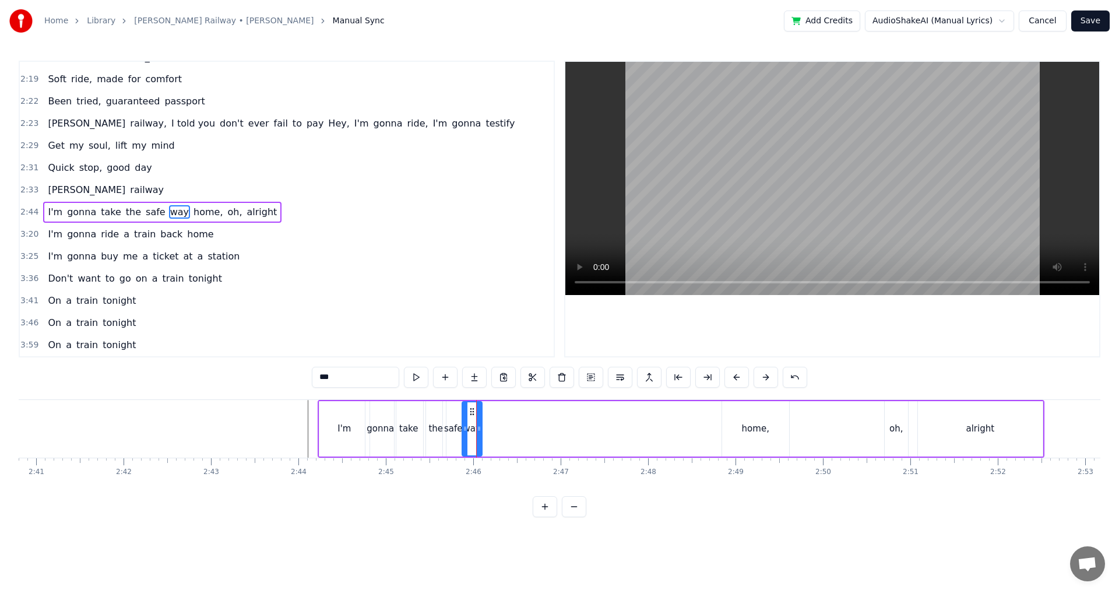
type input "*****"
drag, startPoint x: 732, startPoint y: 412, endPoint x: 494, endPoint y: 426, distance: 238.2
click at [494, 426] on div "home," at bounding box center [517, 428] width 66 height 53
drag, startPoint x: 548, startPoint y: 429, endPoint x: 518, endPoint y: 433, distance: 30.6
click at [518, 433] on div at bounding box center [516, 428] width 5 height 53
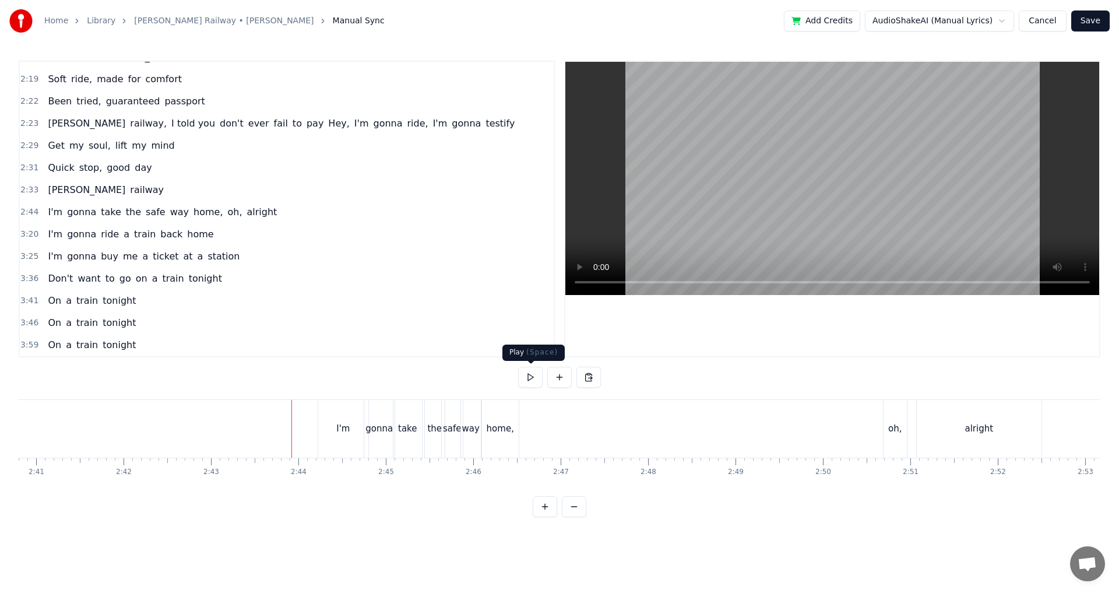
click at [528, 379] on button at bounding box center [530, 376] width 24 height 21
click at [887, 428] on div "oh," at bounding box center [894, 429] width 23 height 58
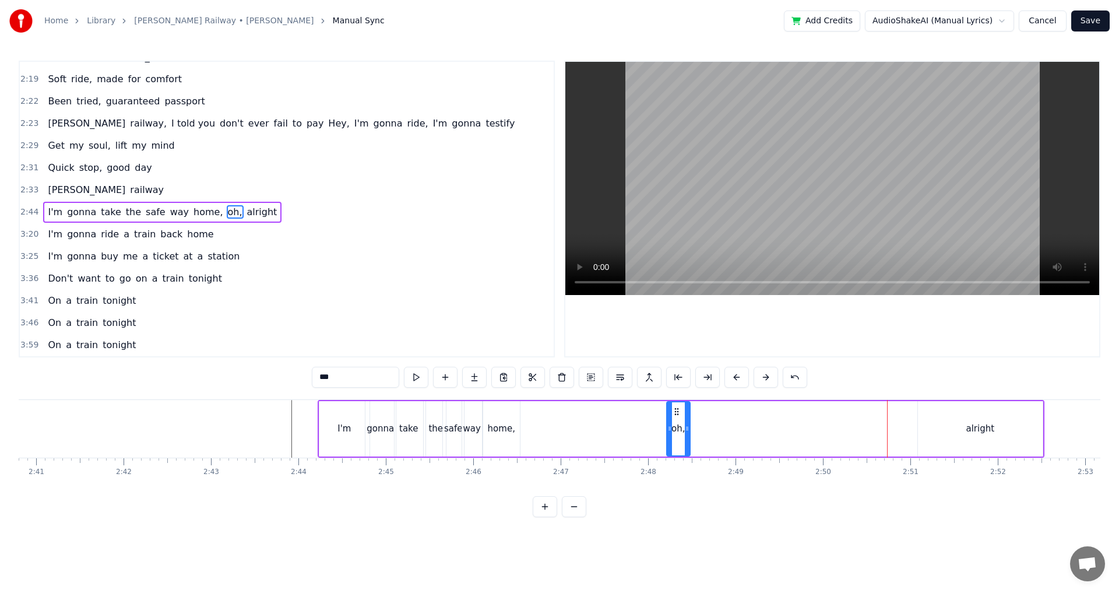
drag, startPoint x: 894, startPoint y: 412, endPoint x: 676, endPoint y: 425, distance: 218.2
click at [676, 425] on div "oh," at bounding box center [678, 428] width 22 height 53
drag, startPoint x: 699, startPoint y: 428, endPoint x: 804, endPoint y: 426, distance: 104.9
click at [757, 425] on div "oh," at bounding box center [711, 428] width 91 height 55
click at [977, 420] on div "alright" at bounding box center [980, 428] width 125 height 55
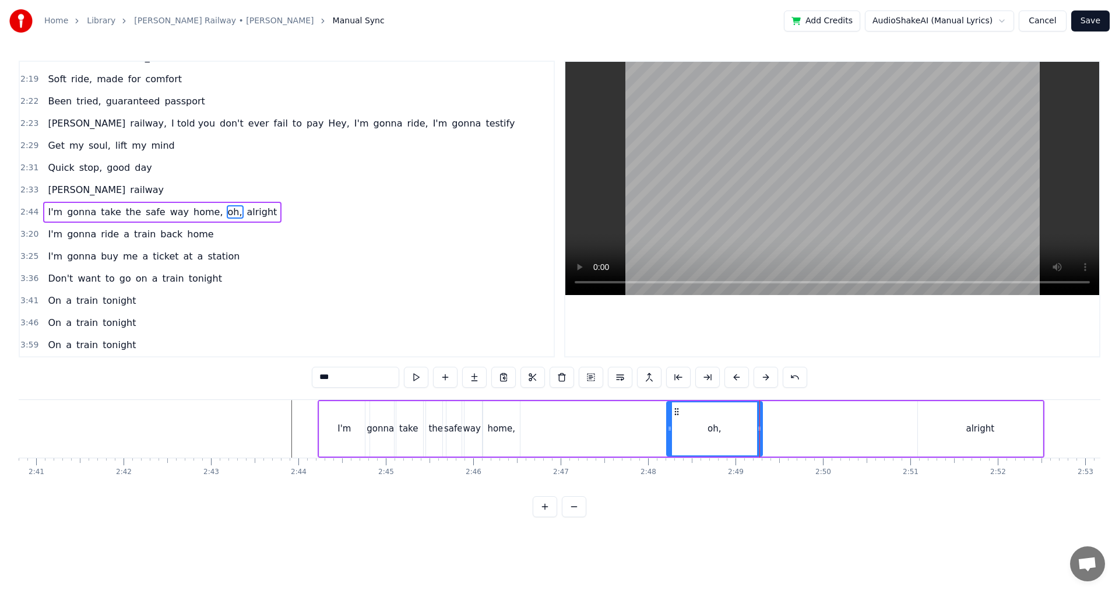
type input "*******"
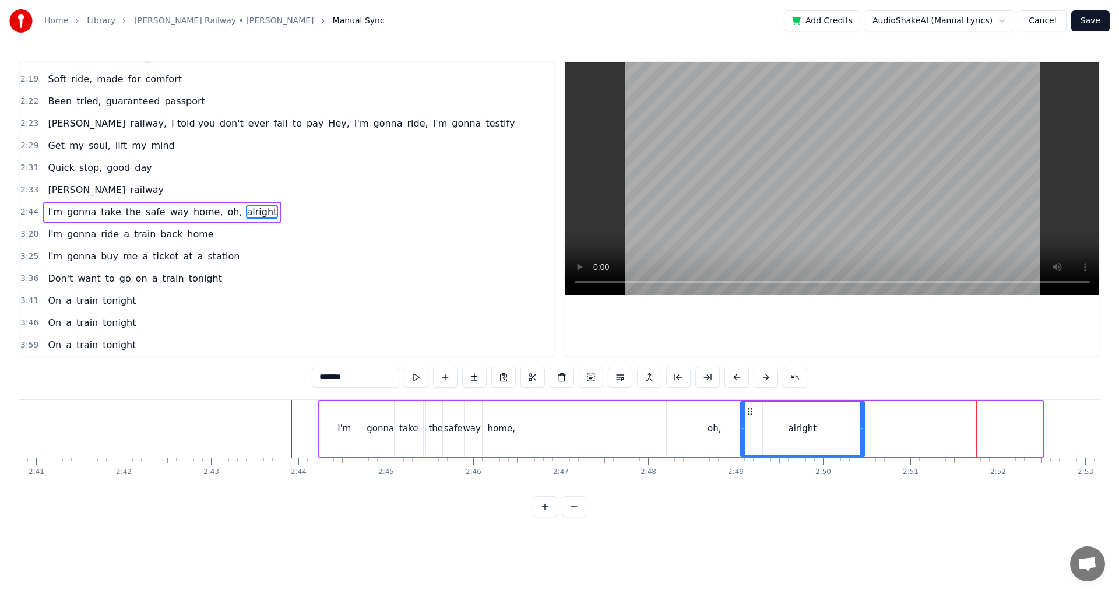
drag, startPoint x: 929, startPoint y: 414, endPoint x: 752, endPoint y: 417, distance: 177.7
click at [752, 417] on div "alright" at bounding box center [803, 428] width 124 height 53
click at [636, 418] on div "I'm gonna take the safe way home, [GEOGRAPHIC_DATA], alright" at bounding box center [592, 429] width 549 height 58
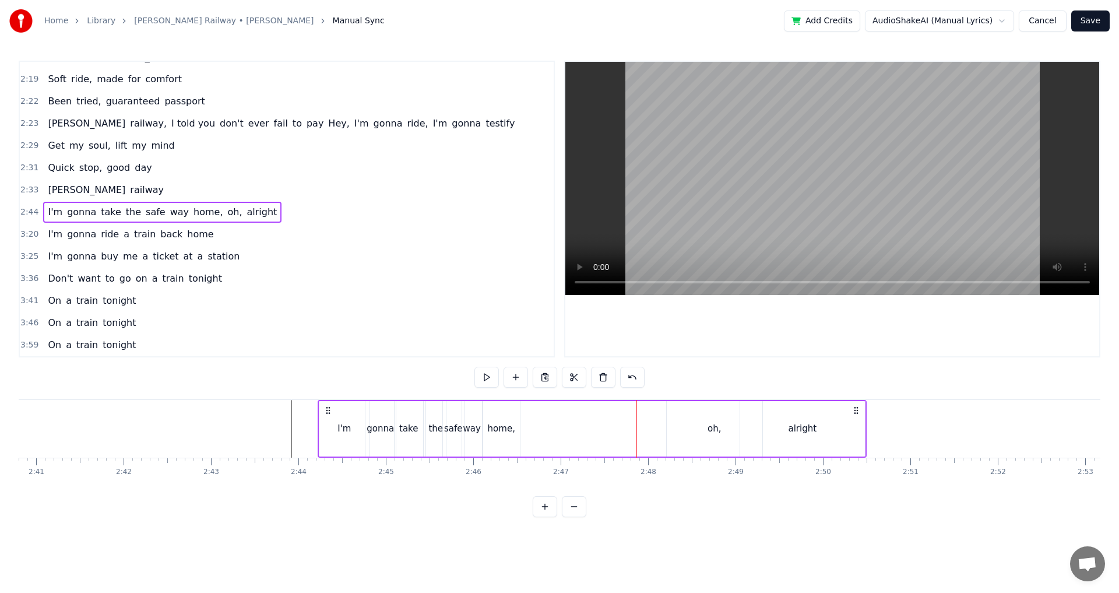
click at [652, 408] on div "I'm gonna take the safe way home, [GEOGRAPHIC_DATA], alright" at bounding box center [592, 429] width 549 height 58
click at [488, 380] on button at bounding box center [486, 376] width 24 height 21
click at [861, 445] on div "alright" at bounding box center [802, 428] width 125 height 55
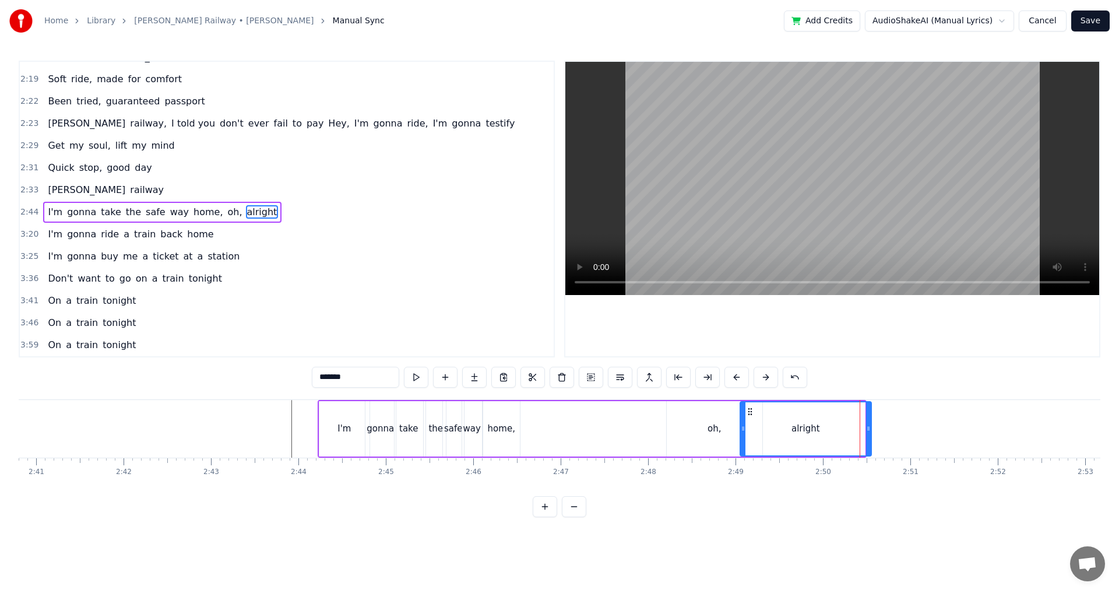
drag, startPoint x: 862, startPoint y: 440, endPoint x: 868, endPoint y: 438, distance: 7.0
click at [868, 438] on div at bounding box center [868, 428] width 5 height 53
click at [670, 404] on div "oh," at bounding box center [715, 428] width 96 height 55
type input "***"
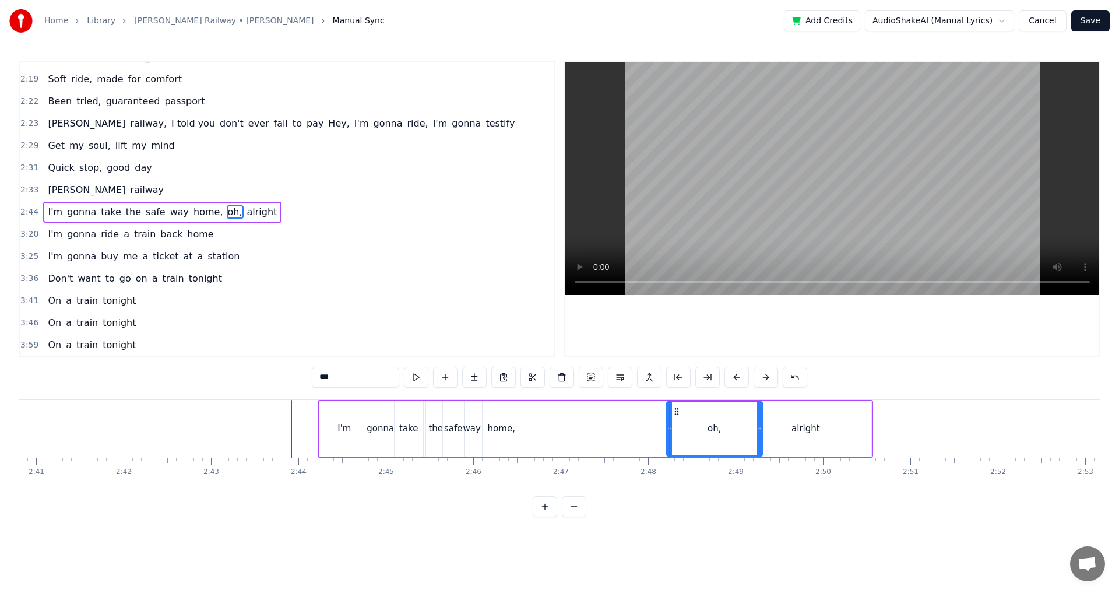
click at [649, 405] on div "I'm gonna take the safe way home, [GEOGRAPHIC_DATA], alright" at bounding box center [595, 429] width 555 height 58
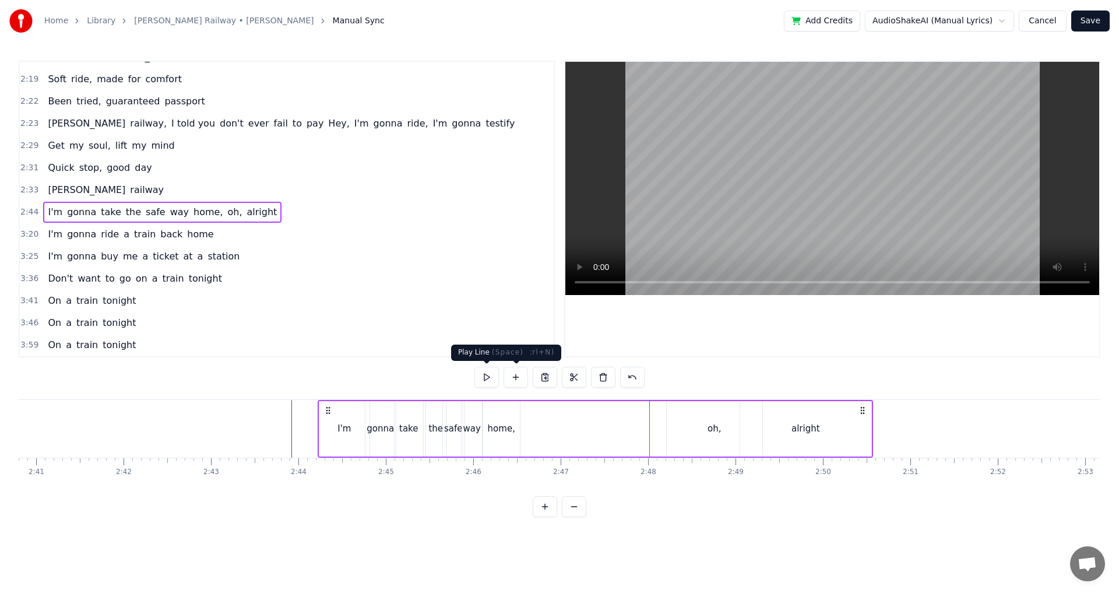
click at [484, 376] on button at bounding box center [486, 376] width 24 height 21
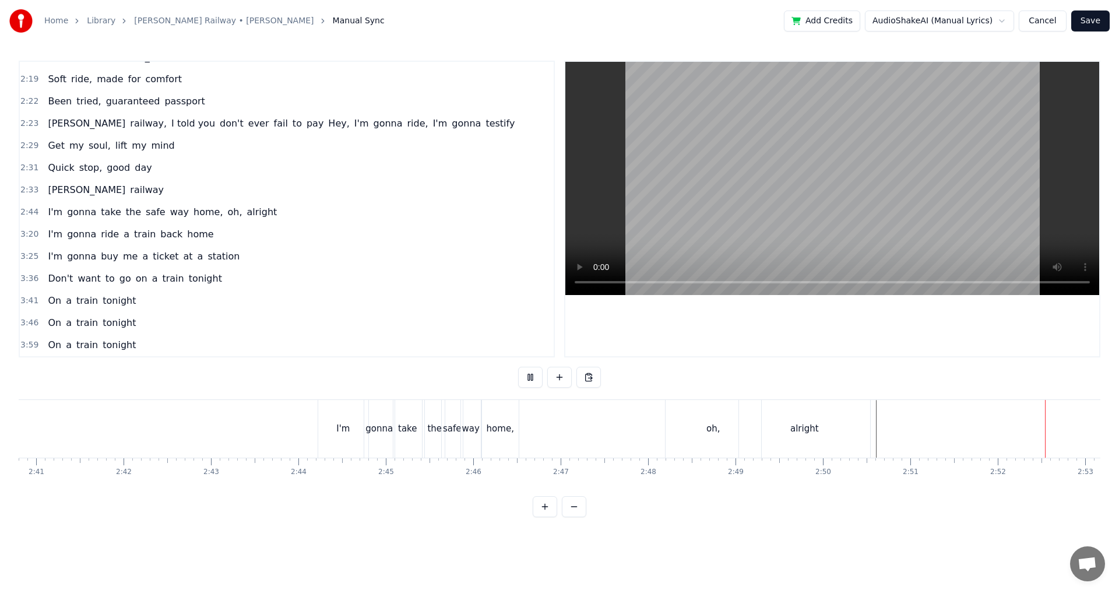
click at [870, 404] on div "I'm gonna take the safe way home, [GEOGRAPHIC_DATA], alright" at bounding box center [595, 429] width 555 height 58
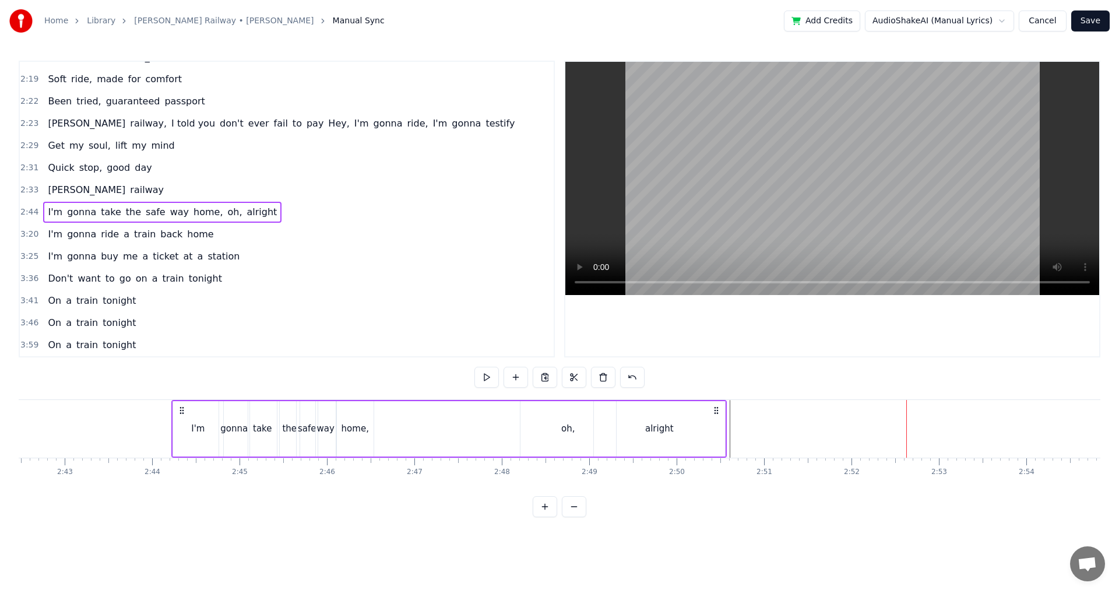
scroll to position [0, 14212]
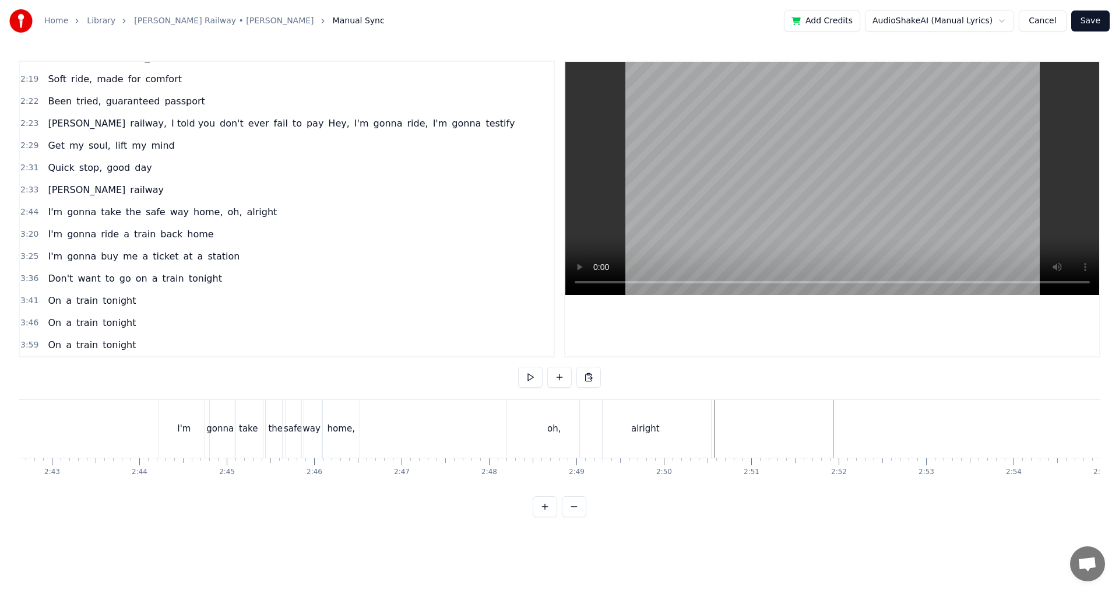
click at [708, 416] on div "alright" at bounding box center [645, 429] width 131 height 58
click at [710, 400] on div "alright" at bounding box center [645, 429] width 132 height 58
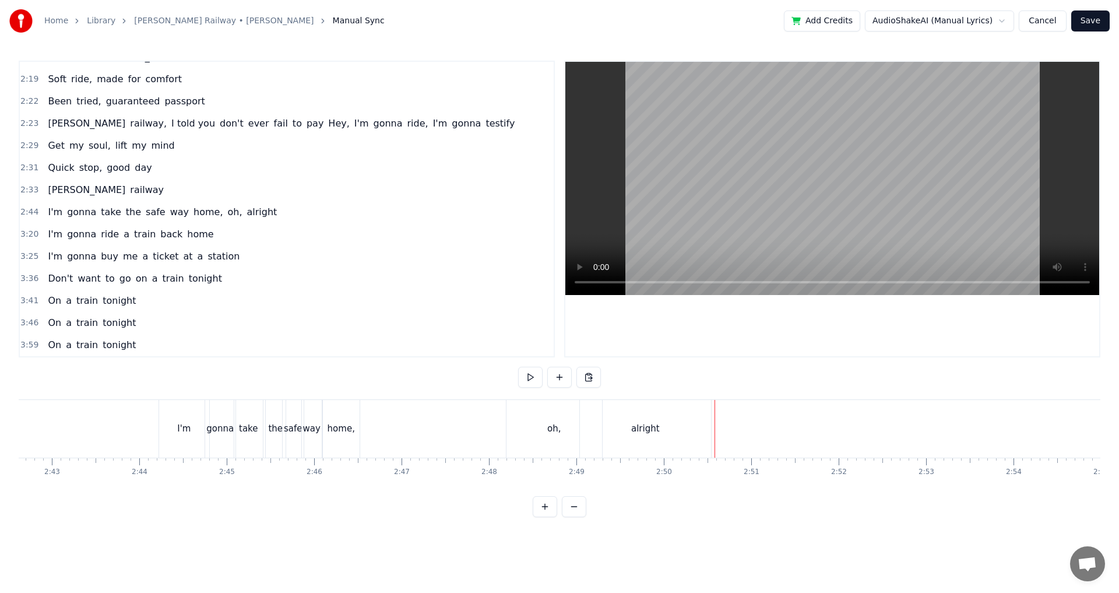
click at [499, 413] on div "I'm gonna take the safe way home, [GEOGRAPHIC_DATA], alright" at bounding box center [435, 429] width 555 height 58
click at [47, 231] on span "I'm" at bounding box center [55, 233] width 17 height 13
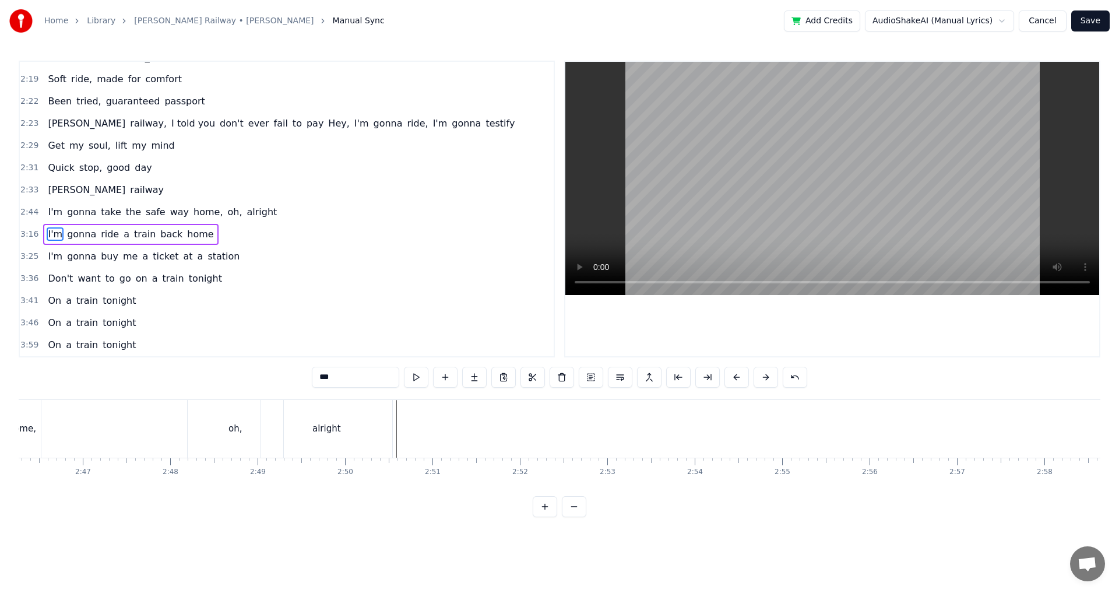
scroll to position [0, 14557]
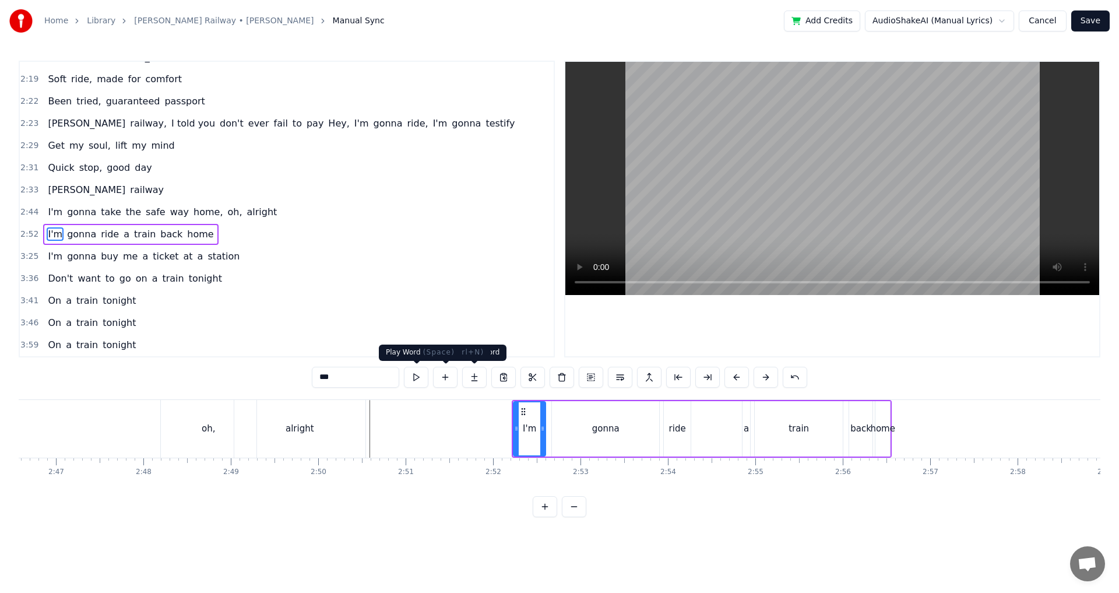
click at [408, 375] on button at bounding box center [416, 376] width 24 height 21
click at [412, 376] on button at bounding box center [416, 376] width 24 height 21
click at [538, 431] on icon at bounding box center [537, 428] width 5 height 9
click at [585, 432] on div "gonna" at bounding box center [605, 428] width 107 height 55
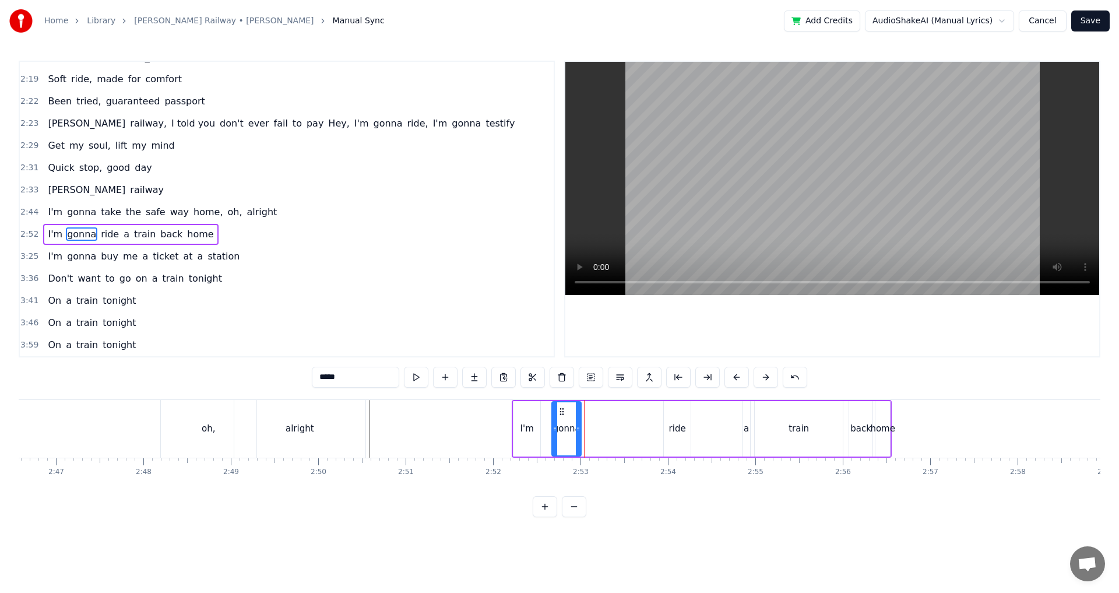
drag, startPoint x: 657, startPoint y: 425, endPoint x: 577, endPoint y: 430, distance: 80.0
click at [580, 430] on icon at bounding box center [578, 428] width 5 height 9
click at [520, 414] on div "I'm" at bounding box center [526, 428] width 27 height 55
type input "***"
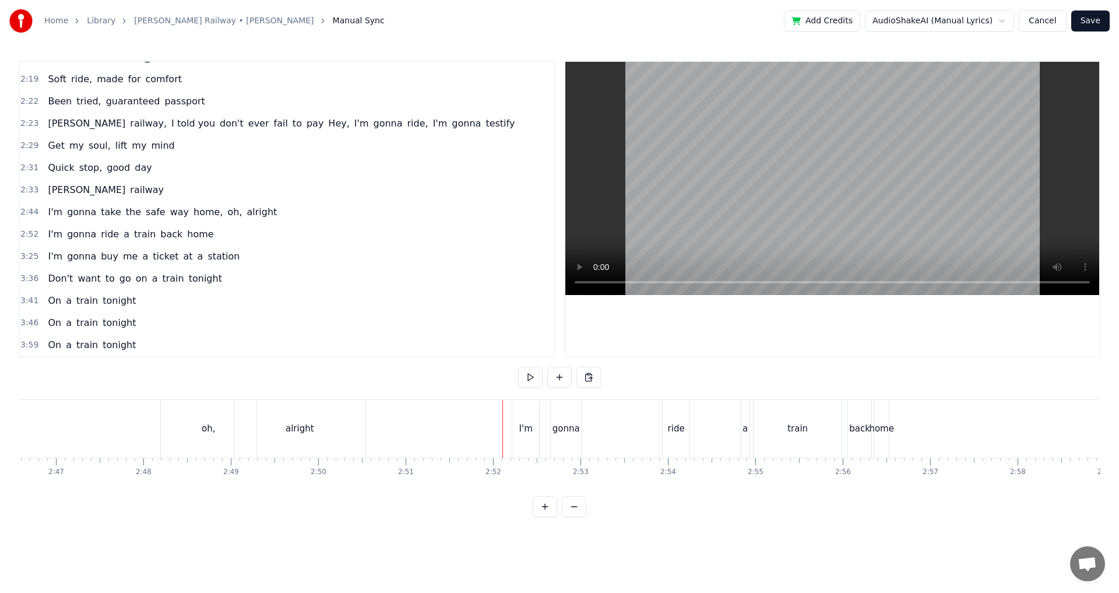
click at [534, 372] on button at bounding box center [530, 376] width 24 height 21
click at [657, 424] on div "I'm gonna ride a train back home" at bounding box center [702, 429] width 380 height 58
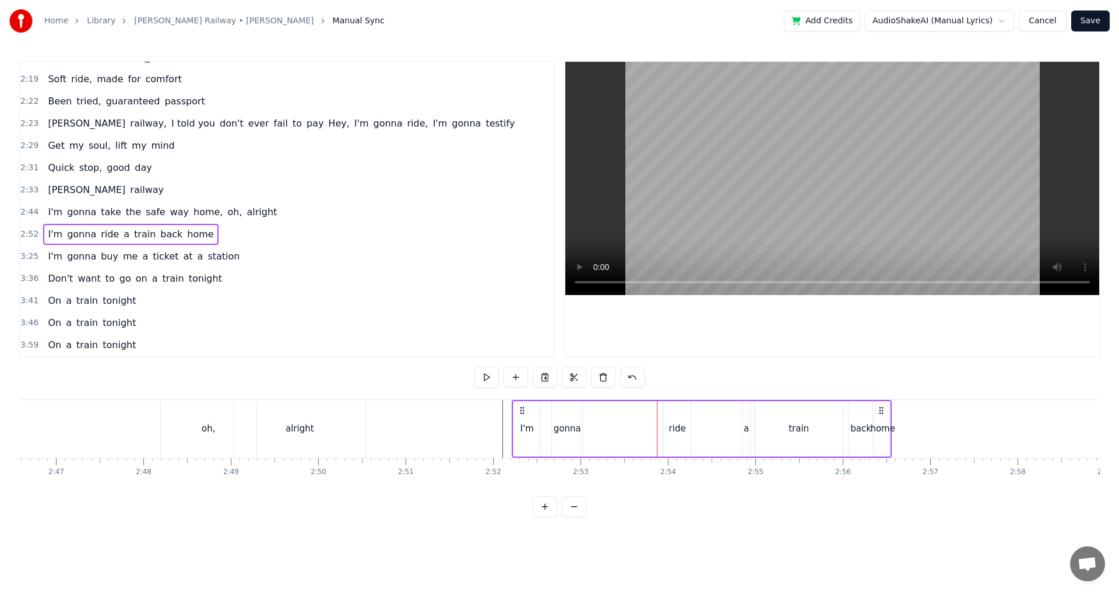
click at [590, 429] on div "I'm gonna ride a train back home" at bounding box center [702, 429] width 380 height 58
click at [570, 432] on div "gonna" at bounding box center [566, 428] width 27 height 13
click at [579, 431] on icon at bounding box center [578, 428] width 5 height 9
click at [680, 432] on div "ride" at bounding box center [677, 428] width 17 height 13
type input "****"
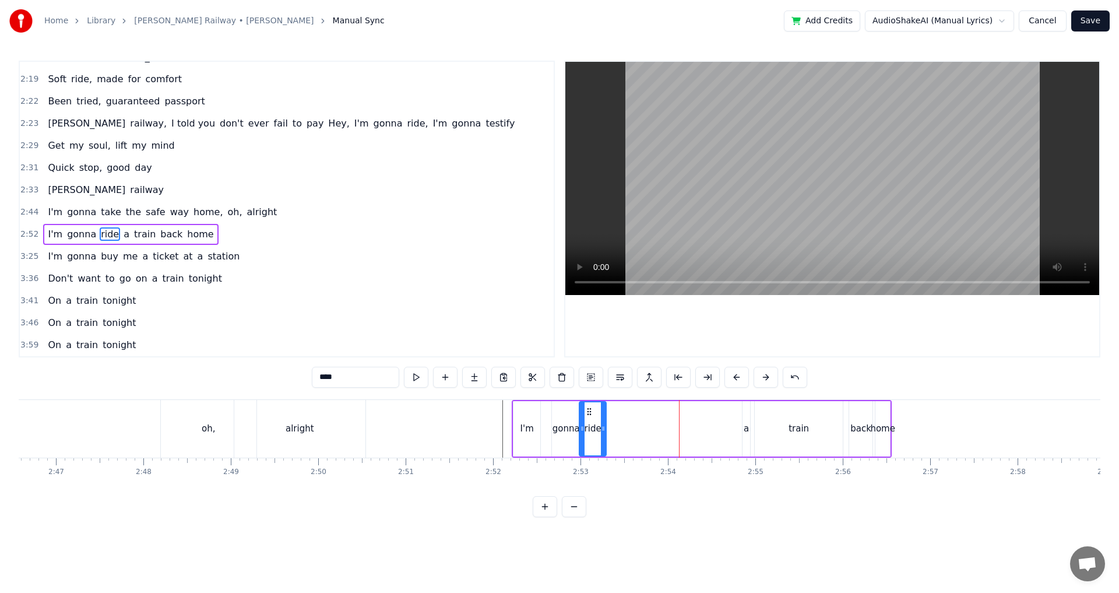
drag, startPoint x: 669, startPoint y: 407, endPoint x: 591, endPoint y: 414, distance: 78.9
click at [591, 414] on icon at bounding box center [588, 411] width 9 height 9
click at [601, 430] on icon at bounding box center [598, 428] width 5 height 9
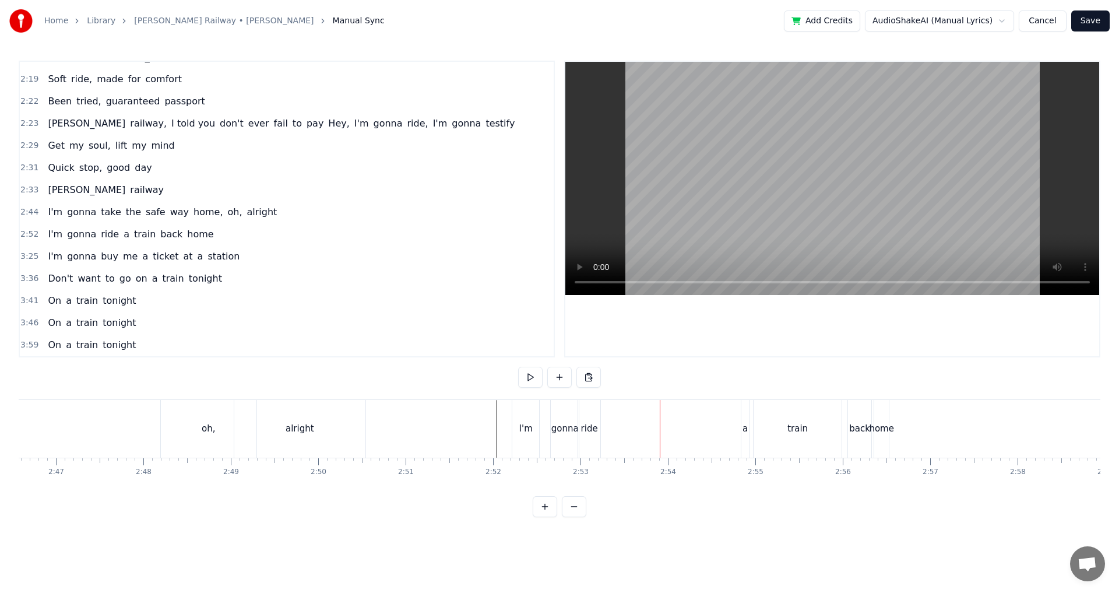
click at [744, 431] on div "a" at bounding box center [744, 428] width 5 height 13
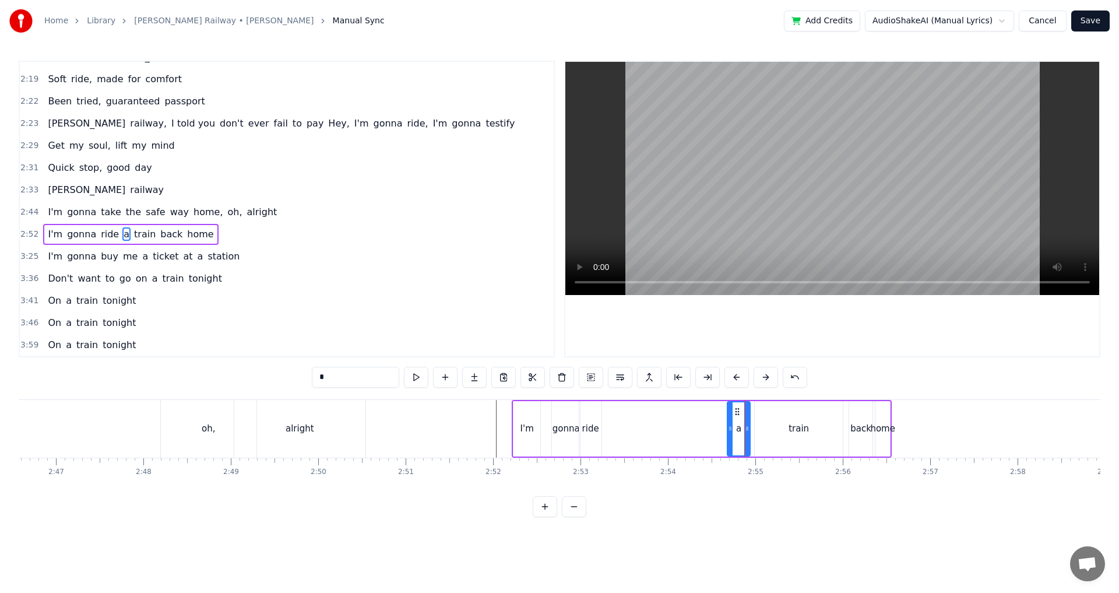
drag, startPoint x: 743, startPoint y: 412, endPoint x: 728, endPoint y: 415, distance: 15.4
click at [728, 415] on div at bounding box center [730, 428] width 5 height 53
drag, startPoint x: 737, startPoint y: 412, endPoint x: 620, endPoint y: 418, distance: 117.3
click at [620, 418] on div "a" at bounding box center [622, 428] width 22 height 53
click at [625, 424] on div at bounding box center [625, 428] width 5 height 53
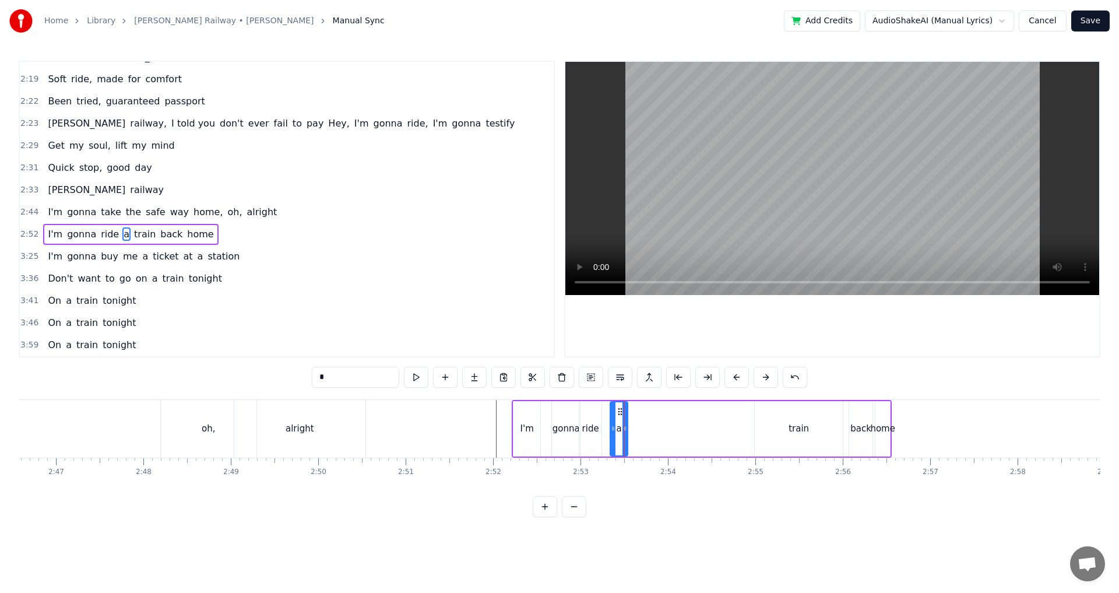
click at [803, 426] on div "train" at bounding box center [798, 428] width 20 height 13
drag, startPoint x: 764, startPoint y: 410, endPoint x: 632, endPoint y: 419, distance: 133.1
click at [632, 419] on div "train" at bounding box center [666, 428] width 87 height 53
click at [710, 426] on div "train" at bounding box center [665, 428] width 89 height 55
drag, startPoint x: 708, startPoint y: 426, endPoint x: 647, endPoint y: 432, distance: 61.4
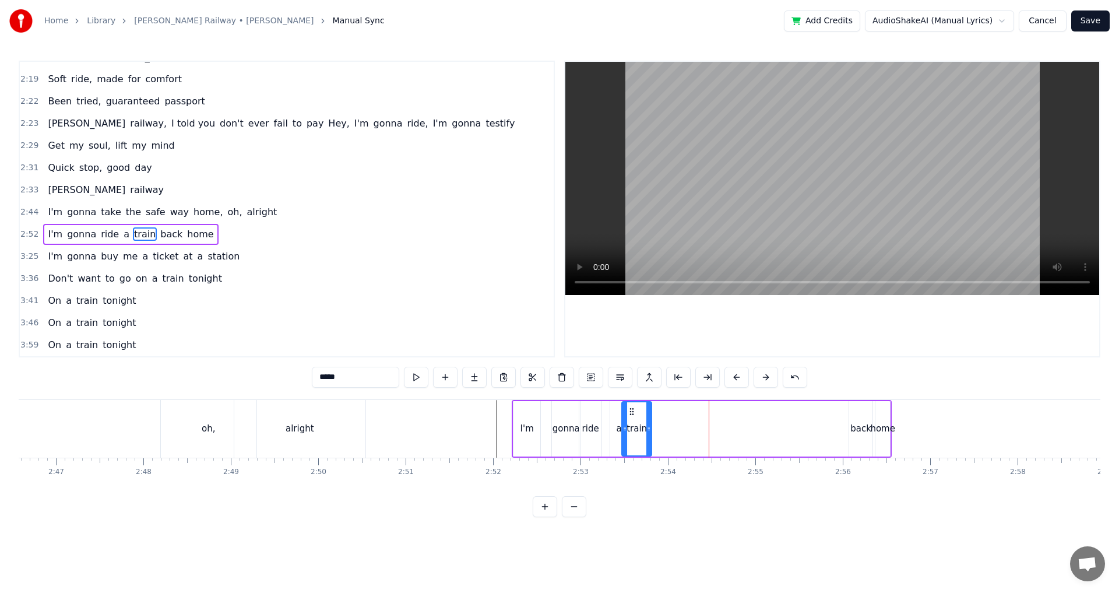
click at [647, 432] on icon at bounding box center [648, 428] width 5 height 9
click at [601, 408] on div "ride" at bounding box center [590, 428] width 23 height 55
type input "****"
click at [603, 407] on div "I'm gonna ride a train back home" at bounding box center [702, 429] width 380 height 58
click at [852, 423] on div "back" at bounding box center [860, 428] width 21 height 13
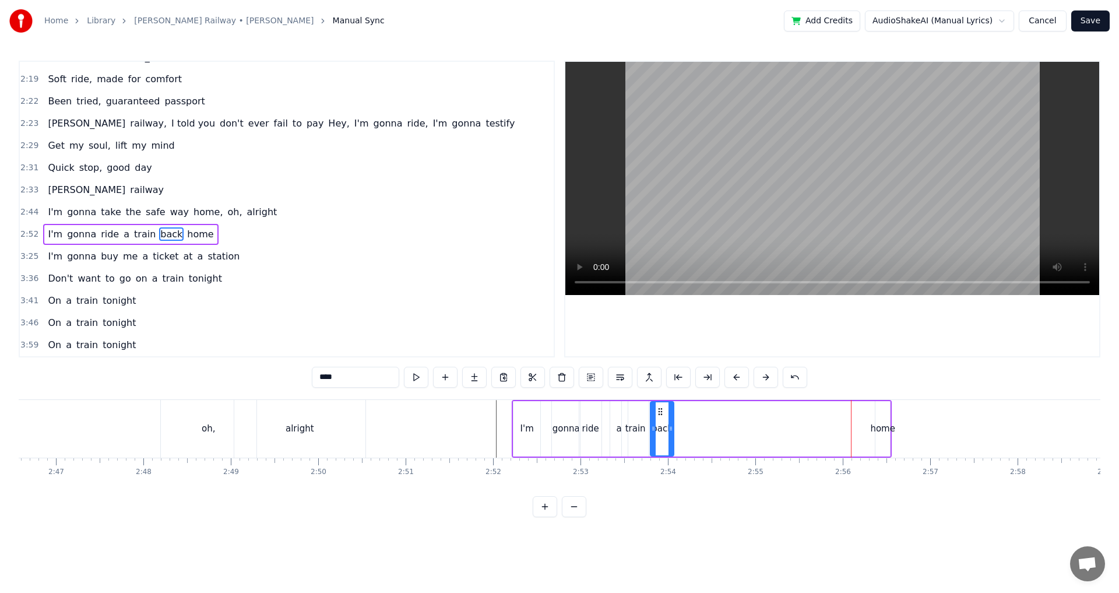
drag, startPoint x: 859, startPoint y: 412, endPoint x: 660, endPoint y: 428, distance: 199.3
click at [660, 428] on div "back" at bounding box center [662, 428] width 22 height 53
click at [871, 405] on div "I'm gonna ride a train back home" at bounding box center [702, 429] width 380 height 58
click at [877, 408] on icon at bounding box center [880, 410] width 9 height 9
click at [880, 409] on icon at bounding box center [880, 410] width 9 height 9
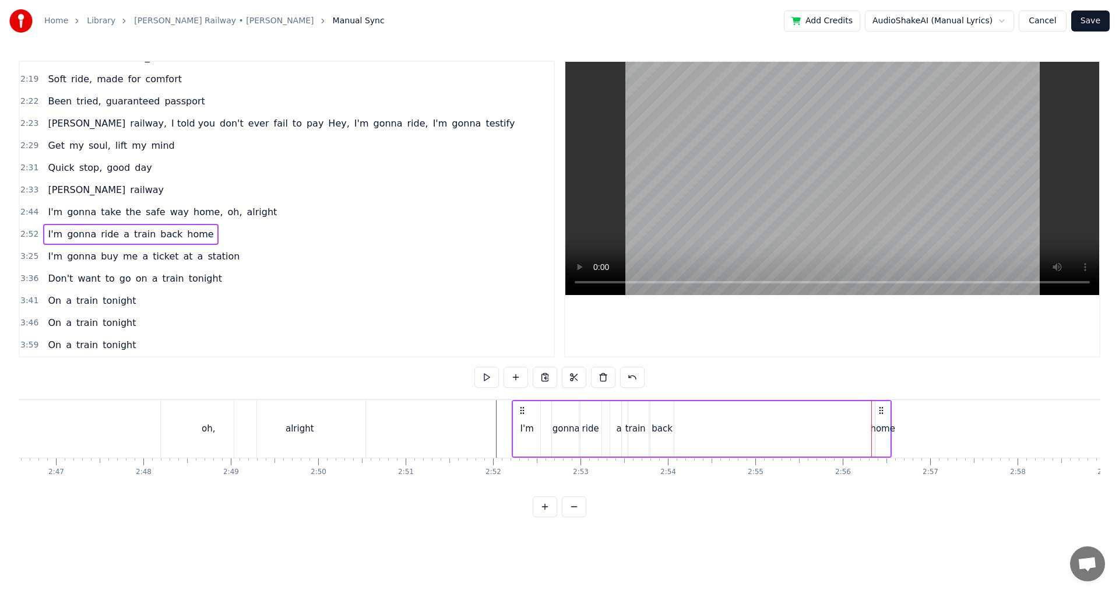
click at [880, 412] on icon at bounding box center [880, 410] width 9 height 9
click at [879, 425] on div "home" at bounding box center [882, 428] width 25 height 13
drag, startPoint x: 881, startPoint y: 411, endPoint x: 680, endPoint y: 417, distance: 201.1
click at [680, 417] on div "home" at bounding box center [680, 428] width 13 height 53
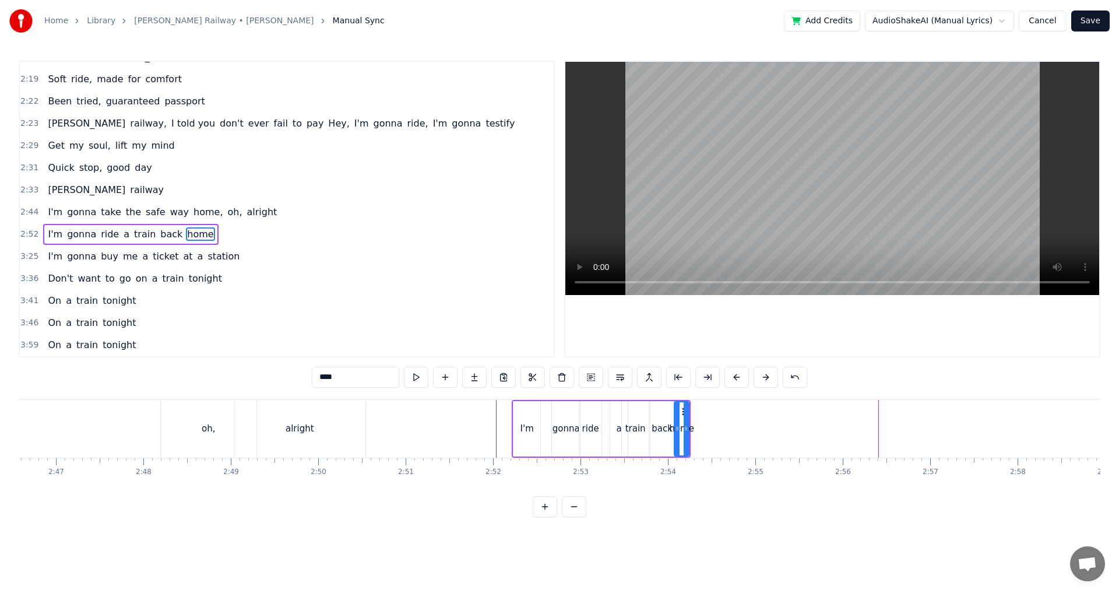
click at [615, 400] on div "I'm gonna ride a train back home" at bounding box center [601, 429] width 179 height 58
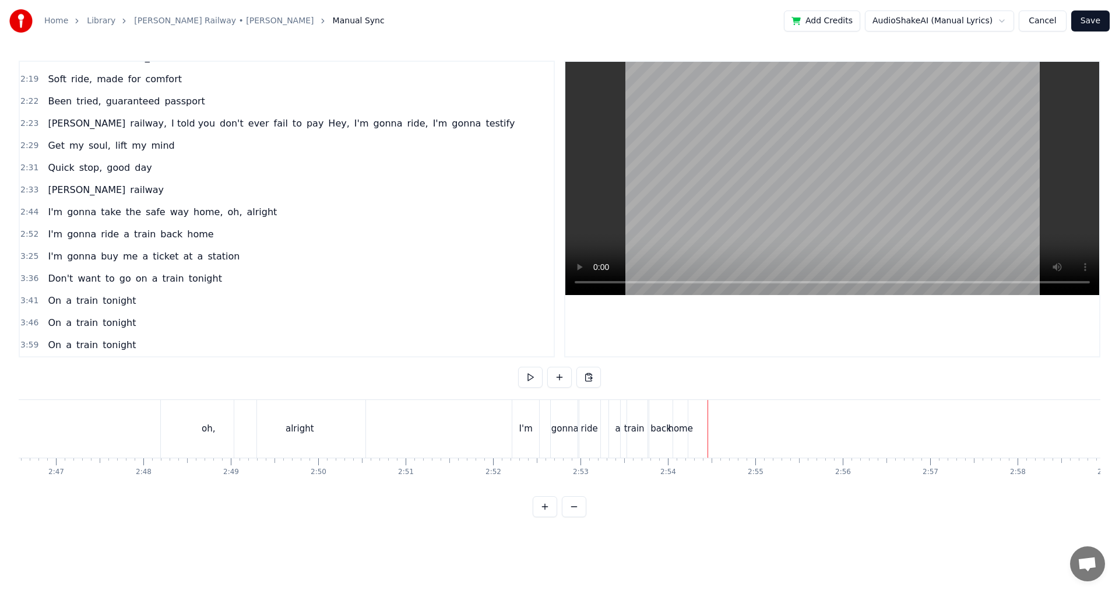
click at [57, 258] on span "I'm" at bounding box center [55, 255] width 17 height 13
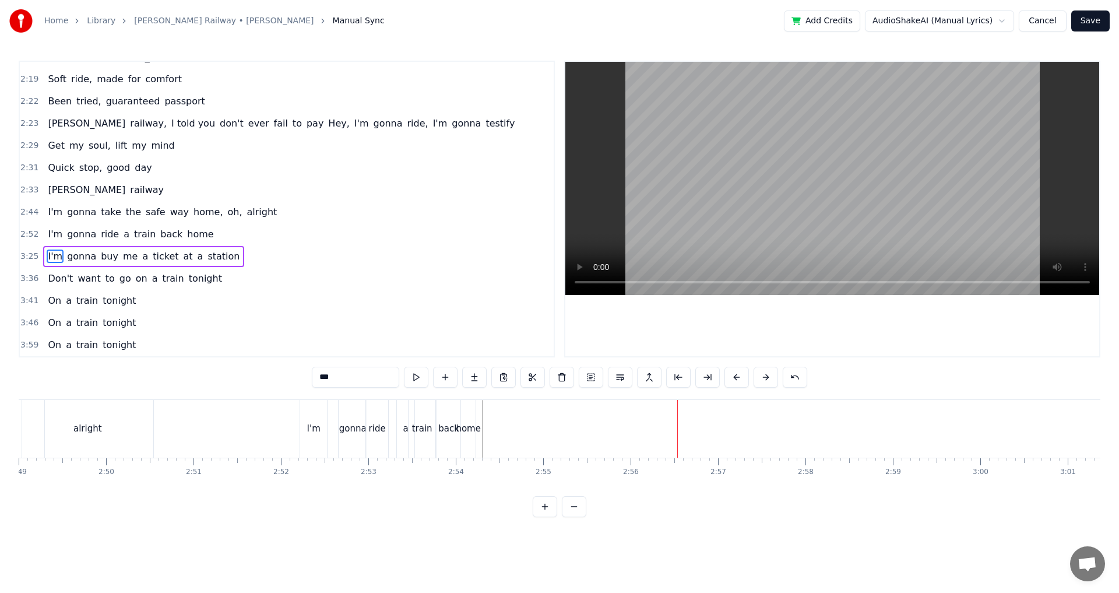
scroll to position [0, 14876]
